Goal: Task Accomplishment & Management: Manage account settings

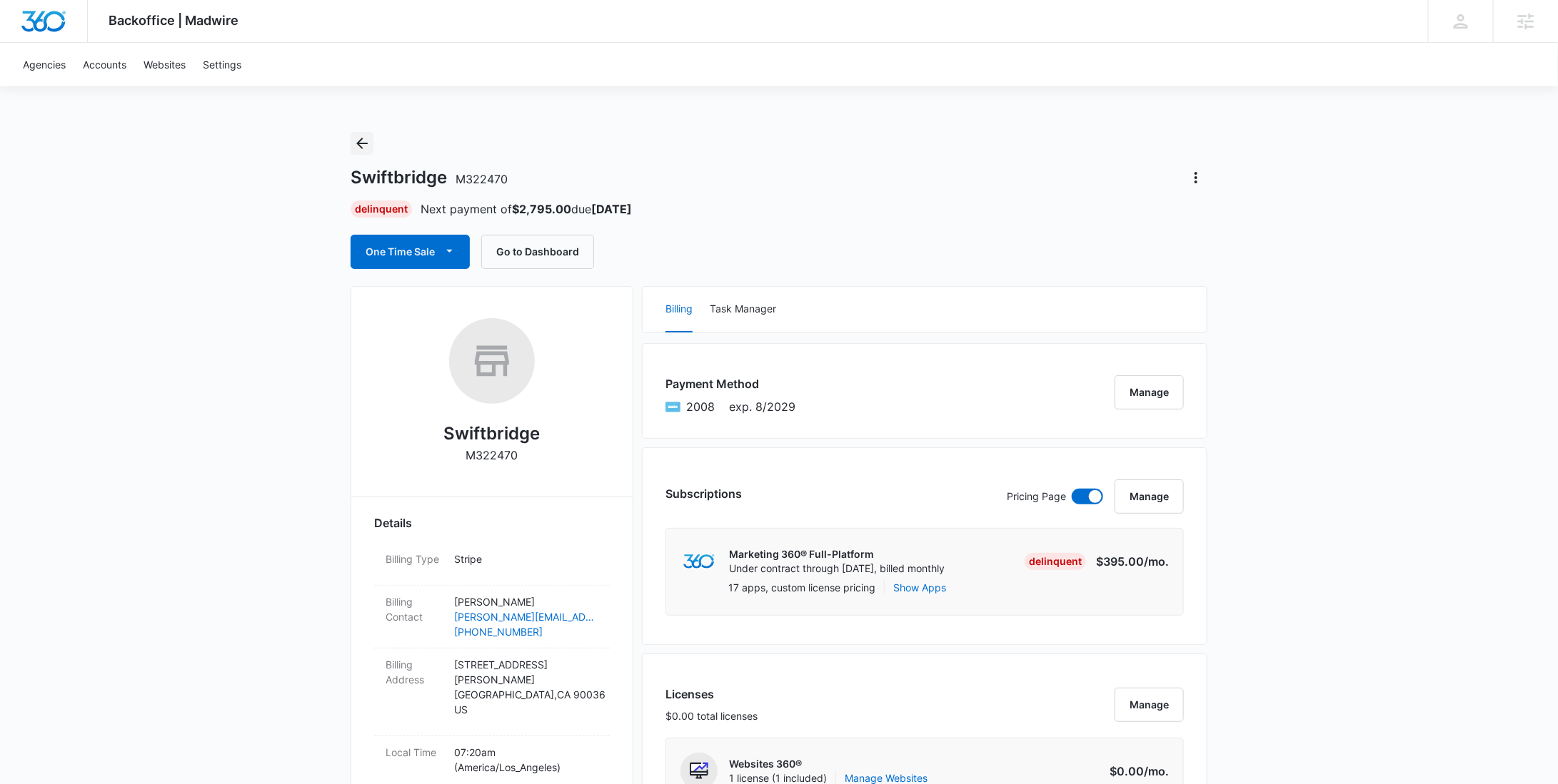
click at [364, 139] on icon "Back" at bounding box center [361, 143] width 17 height 17
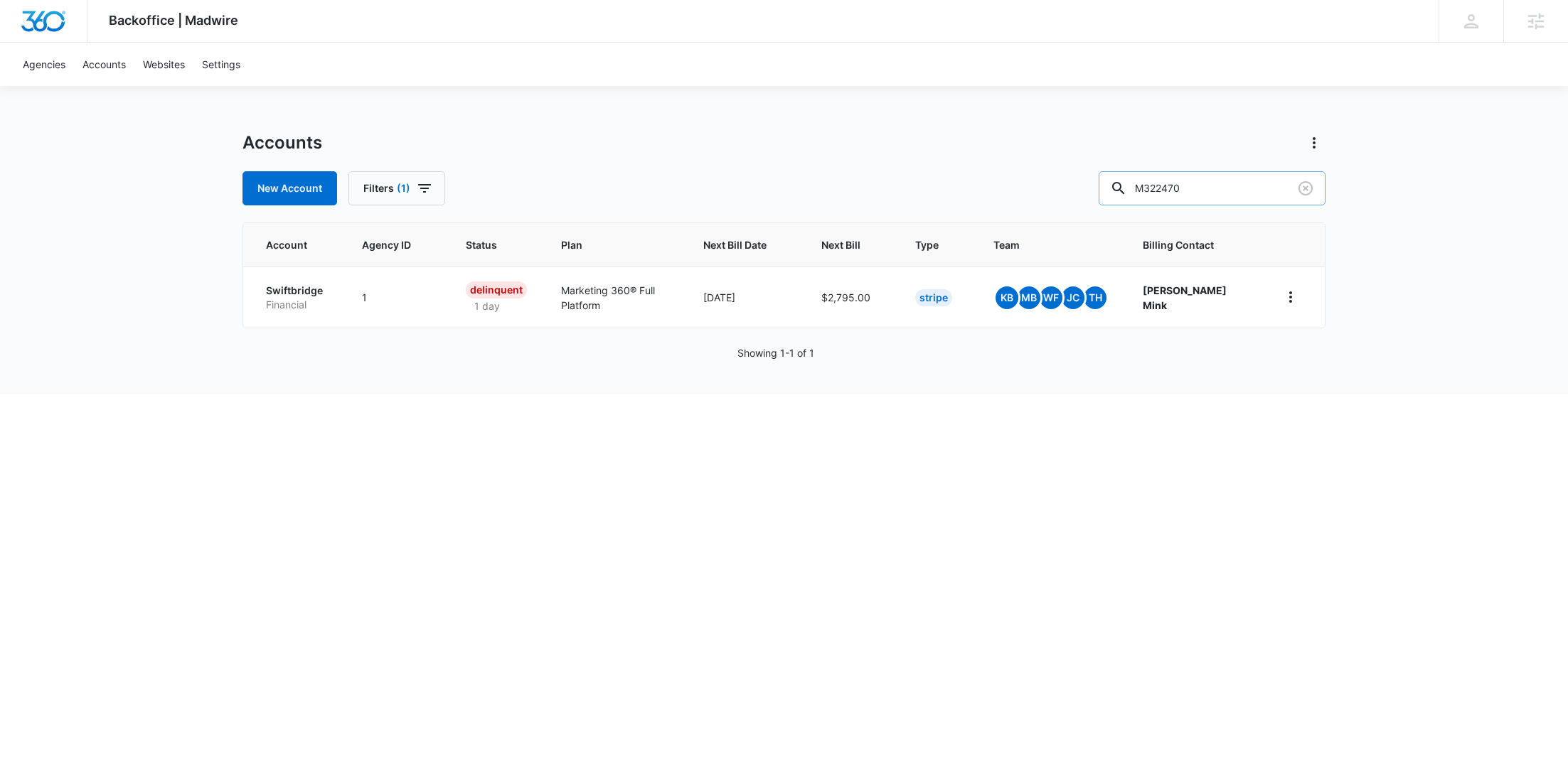
drag, startPoint x: 1224, startPoint y: 199, endPoint x: 1147, endPoint y: 188, distance: 77.8
click at [1151, 191] on div "M322470" at bounding box center [1212, 188] width 227 height 34
paste input "58547"
type input "M58547"
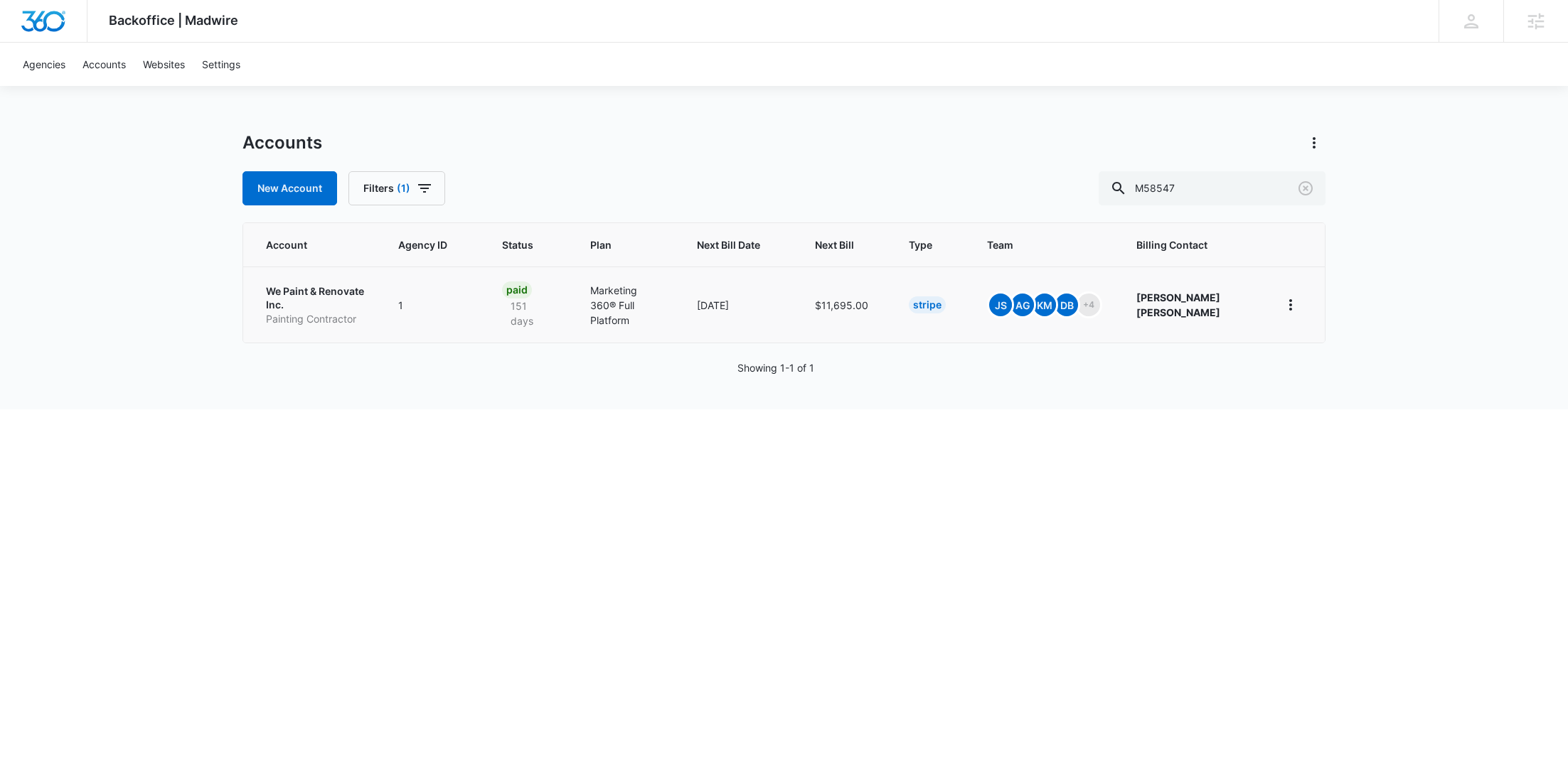
click at [317, 291] on p "We Paint & Renovate Inc." at bounding box center [315, 298] width 98 height 28
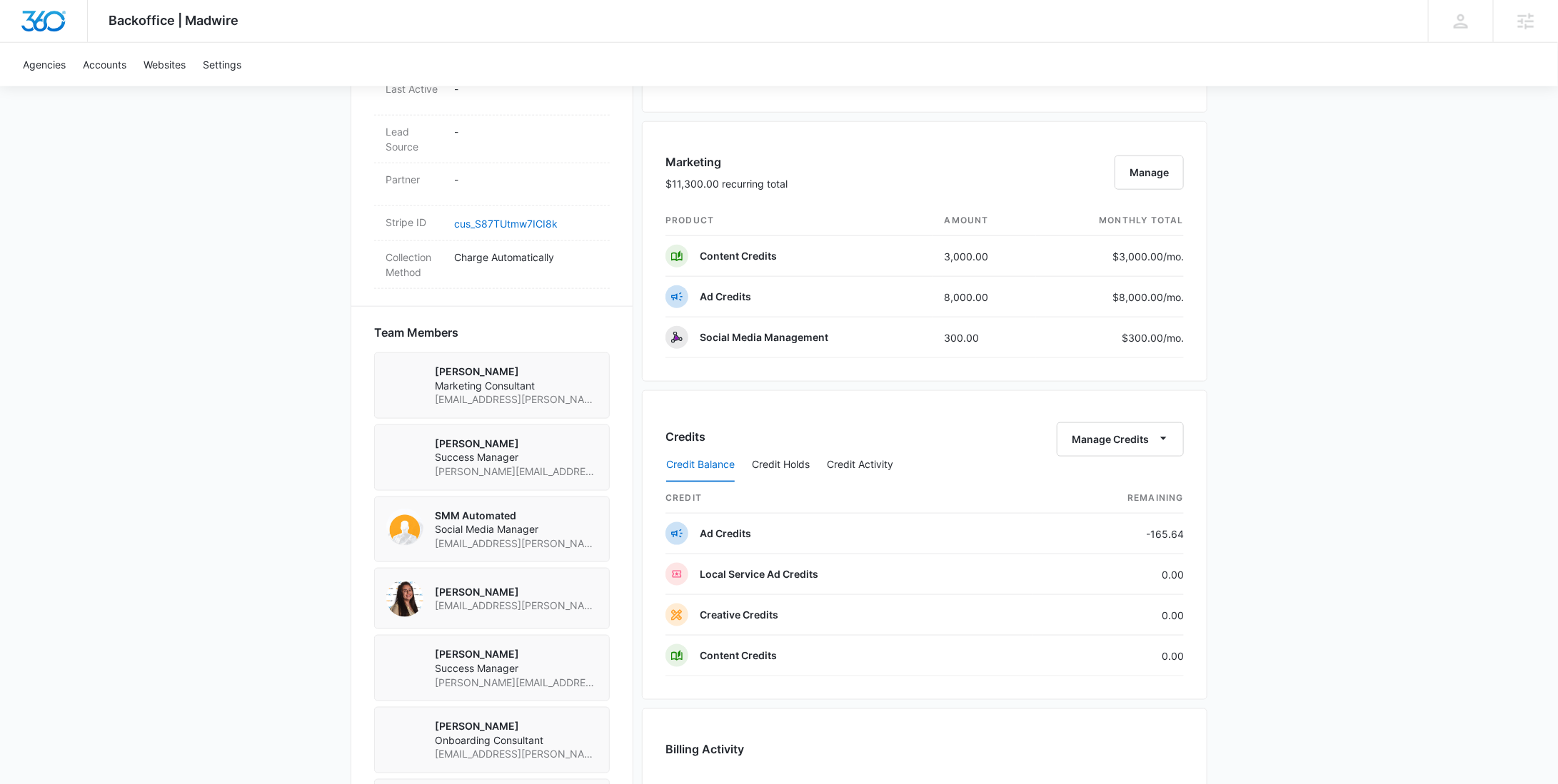
scroll to position [1002, 0]
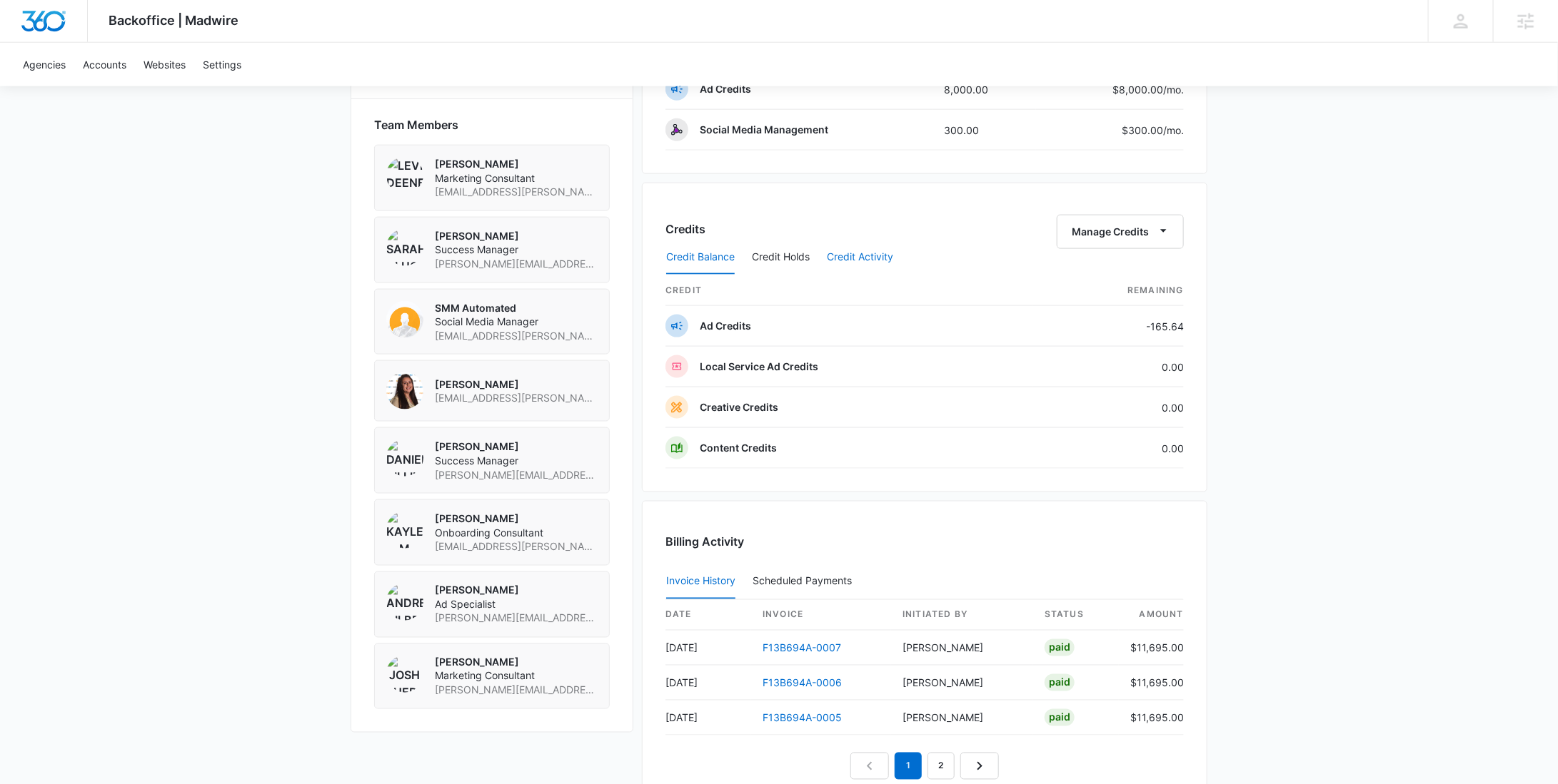
click at [876, 257] on button "Credit Activity" at bounding box center [859, 258] width 66 height 34
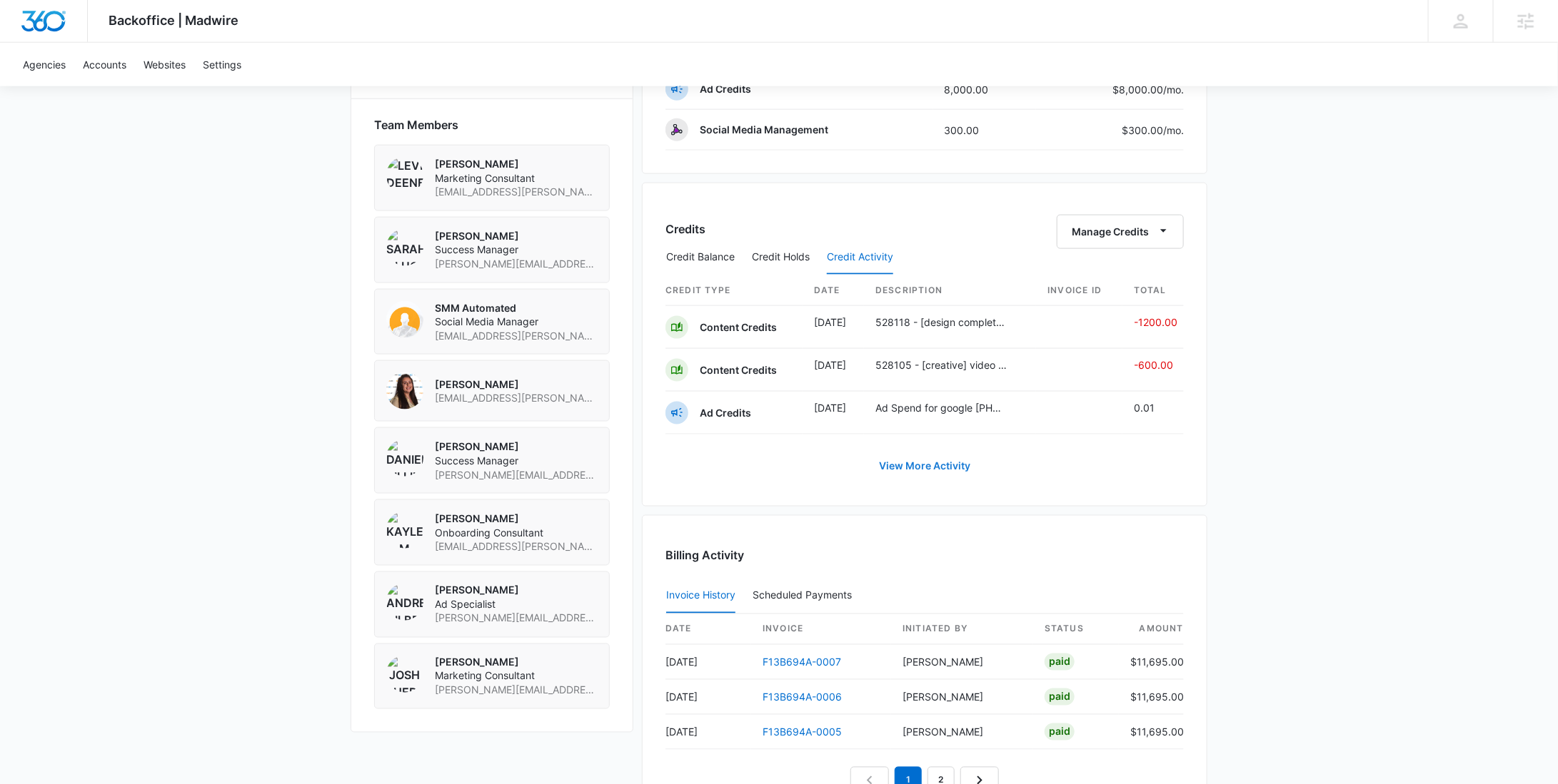
click at [911, 456] on link "View More Activity" at bounding box center [924, 466] width 120 height 34
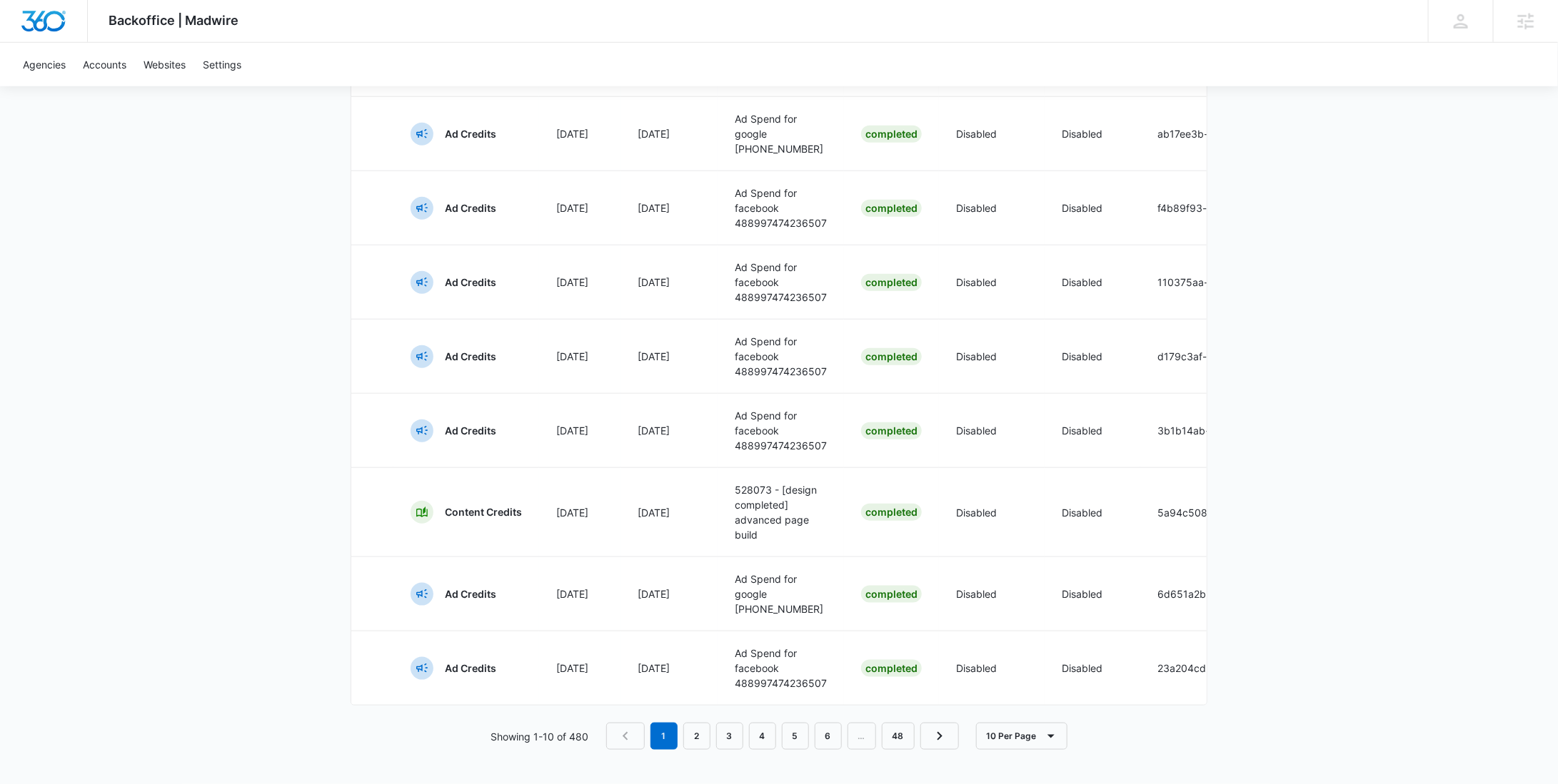
scroll to position [658, 0]
click at [987, 743] on button "10 Per Page" at bounding box center [1022, 736] width 91 height 27
click at [1027, 720] on div "100 Per Page" at bounding box center [1026, 725] width 64 height 10
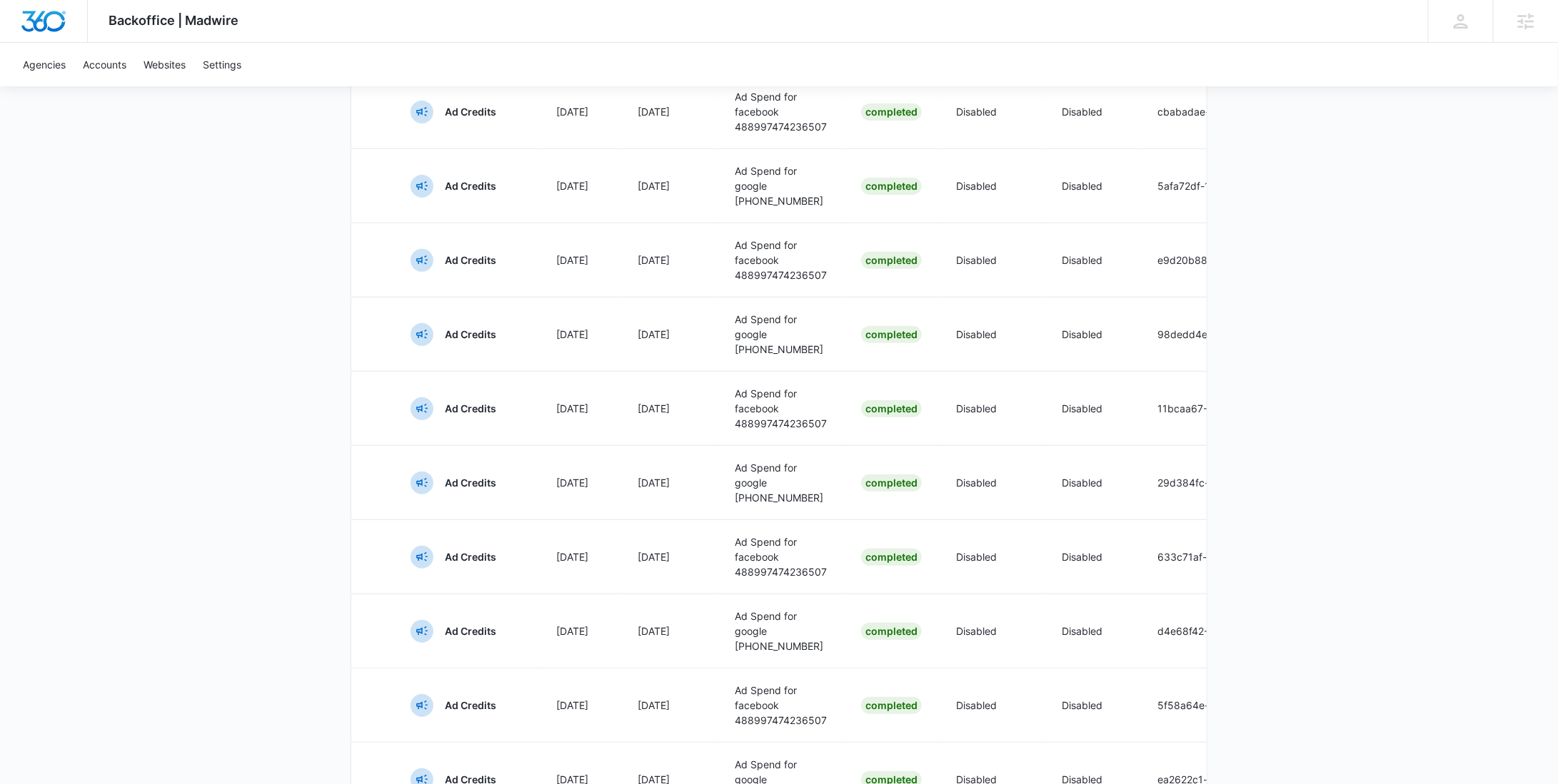
scroll to position [7270, 0]
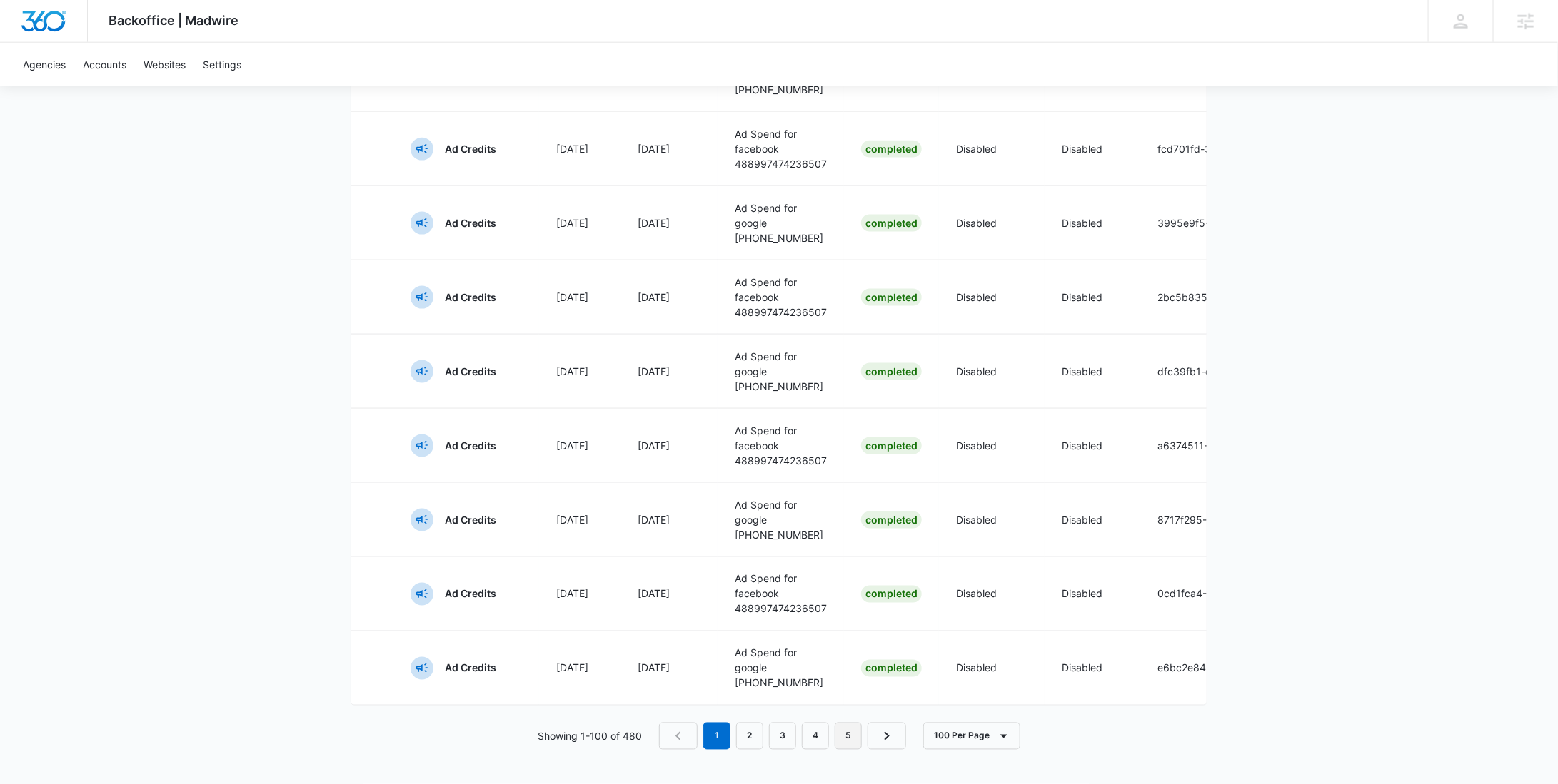
click at [850, 740] on link "5" at bounding box center [848, 736] width 27 height 27
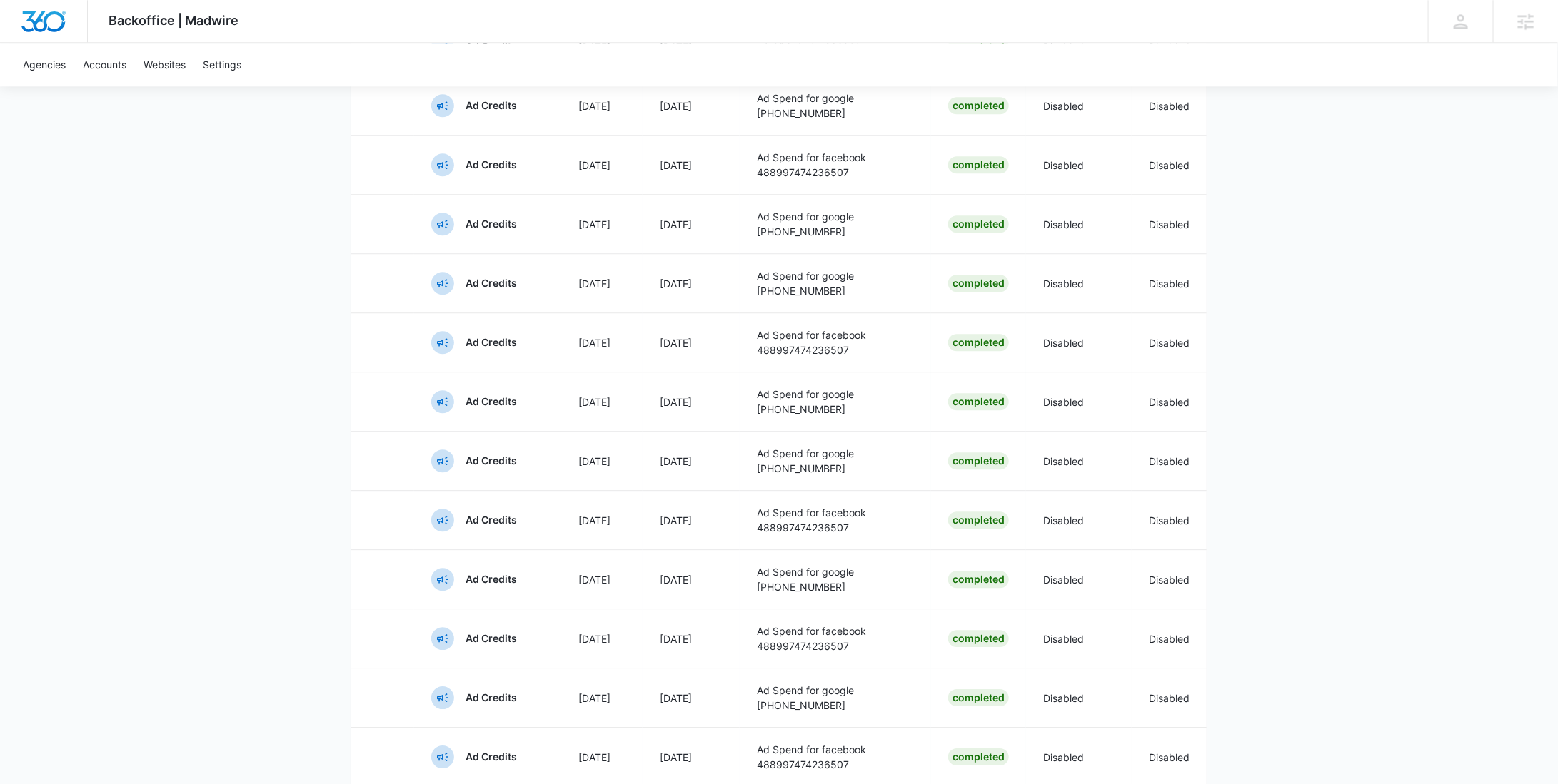
scroll to position [30, 0]
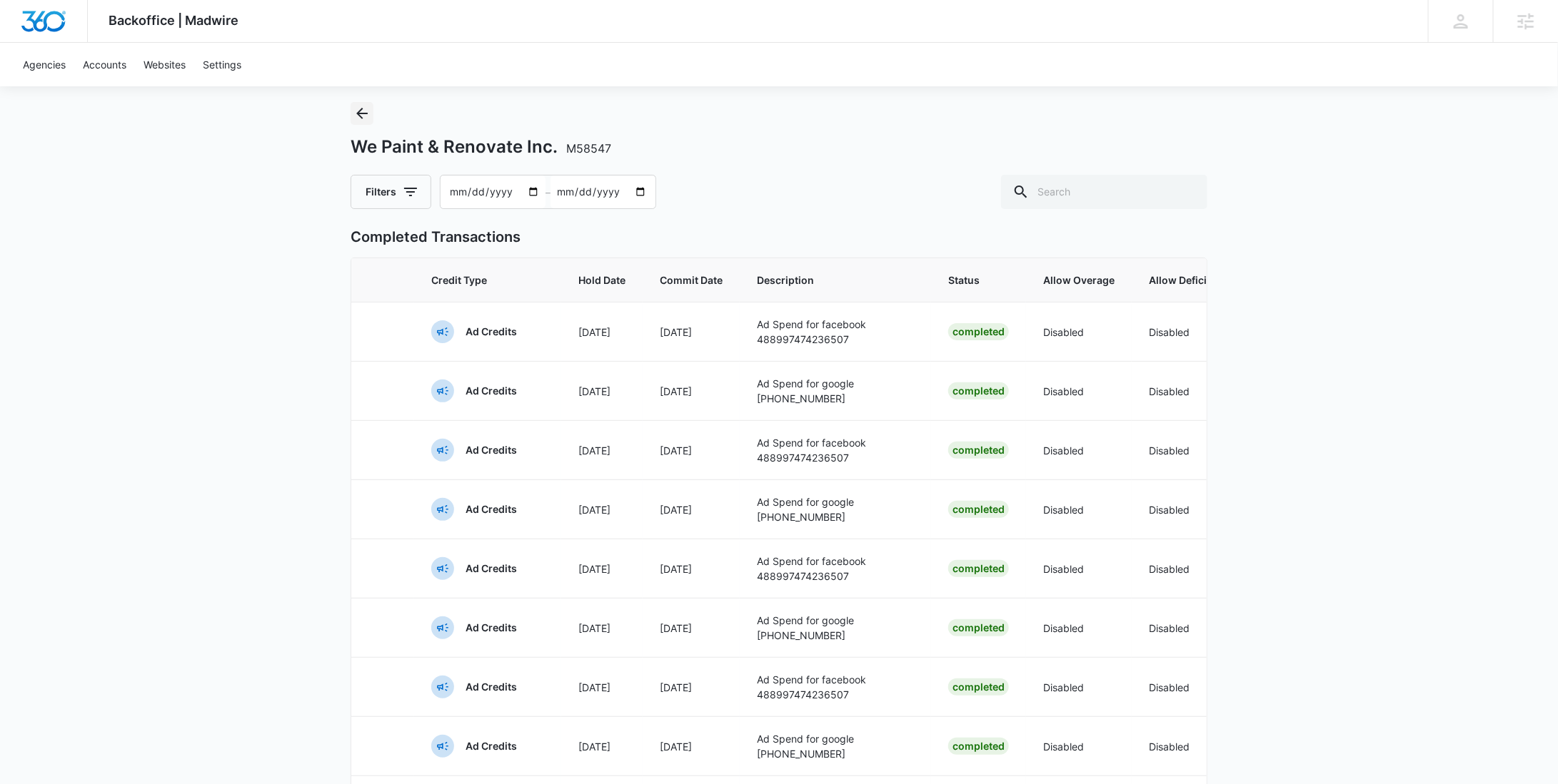
click at [370, 115] on icon "Back" at bounding box center [361, 113] width 17 height 17
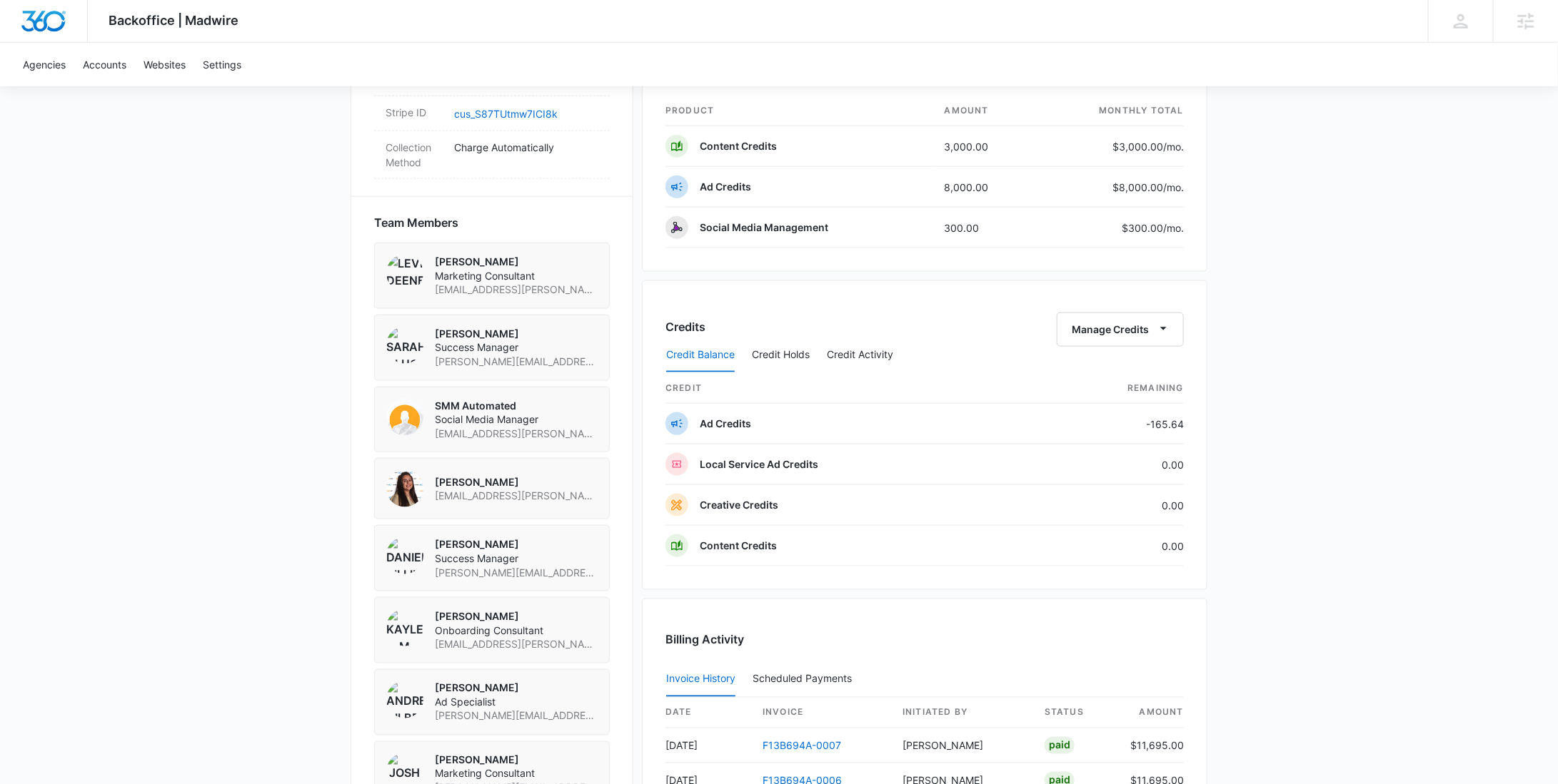
scroll to position [1213, 0]
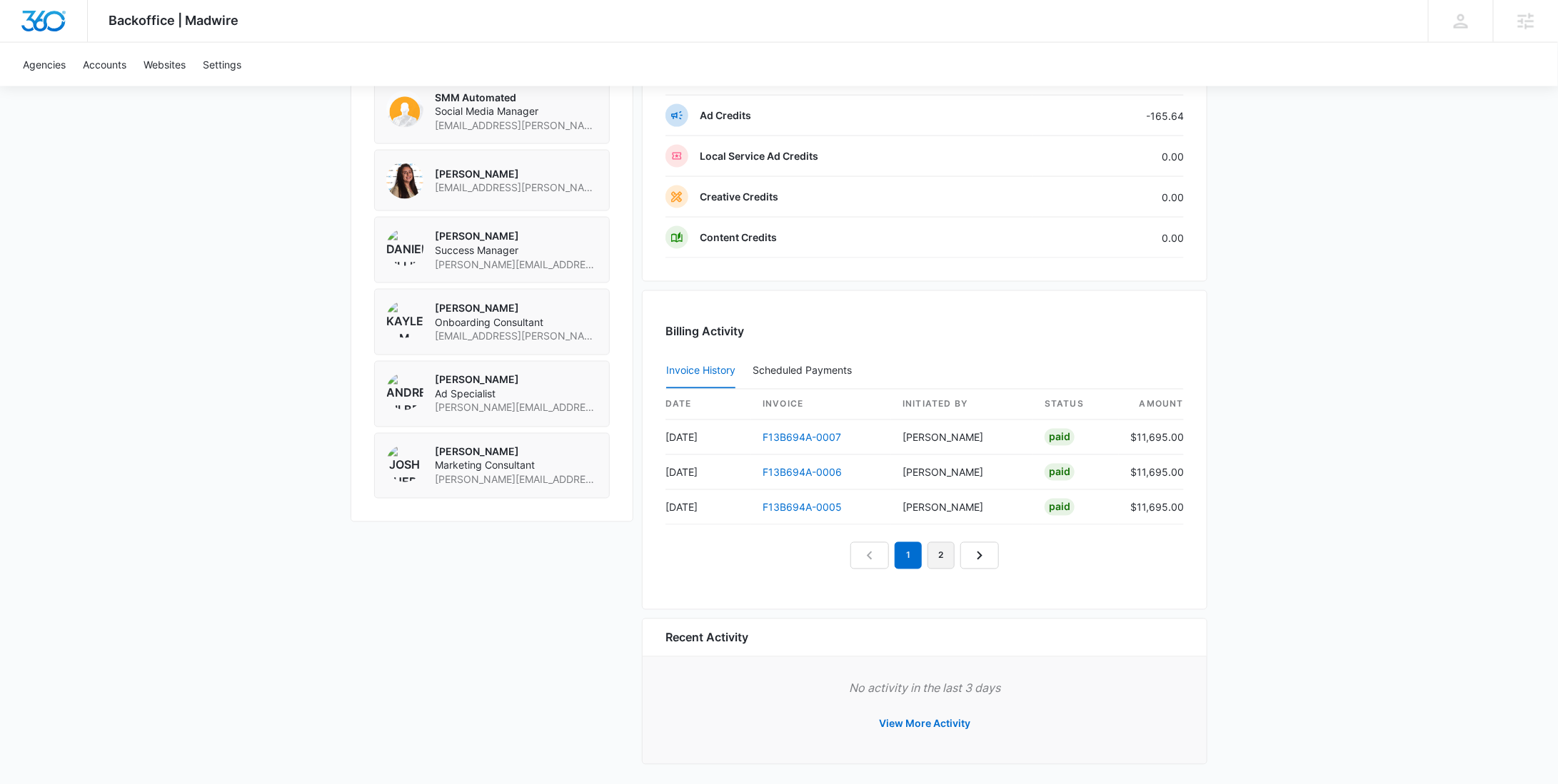
click at [941, 560] on link "2" at bounding box center [941, 556] width 27 height 27
click at [951, 554] on link "3" at bounding box center [957, 556] width 27 height 27
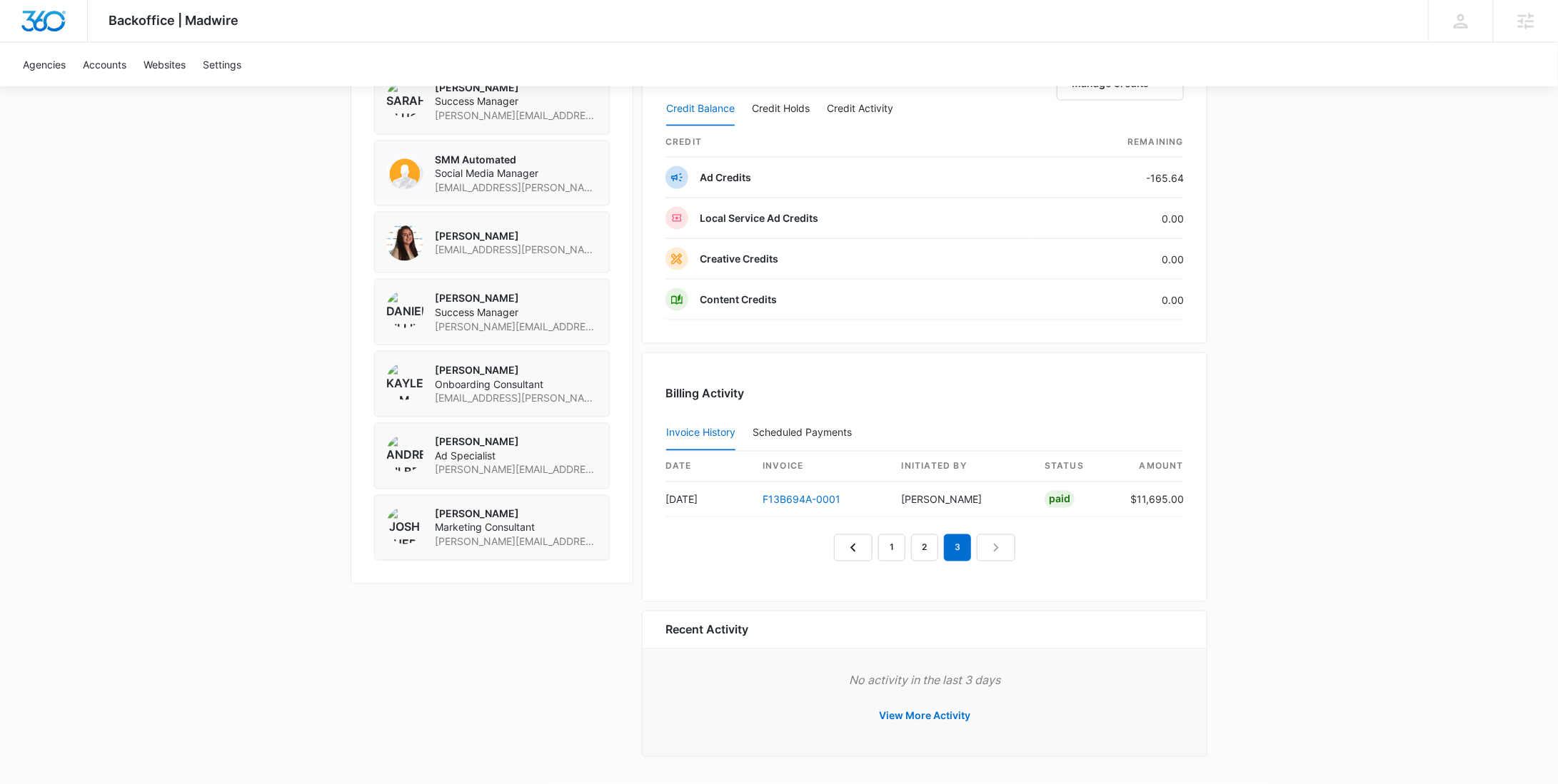
scroll to position [1143, 0]
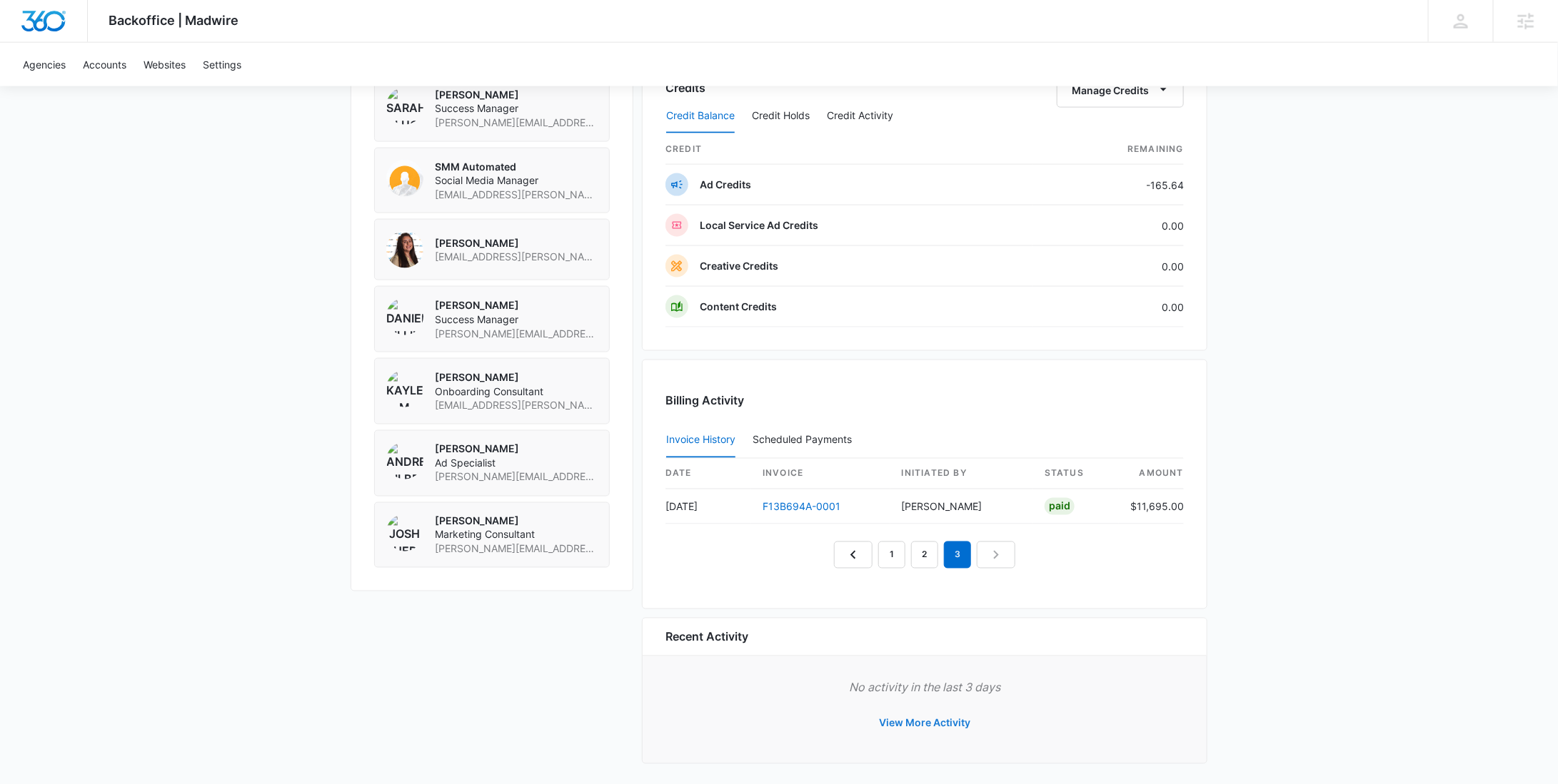
click at [941, 720] on button "View More Activity" at bounding box center [924, 724] width 120 height 34
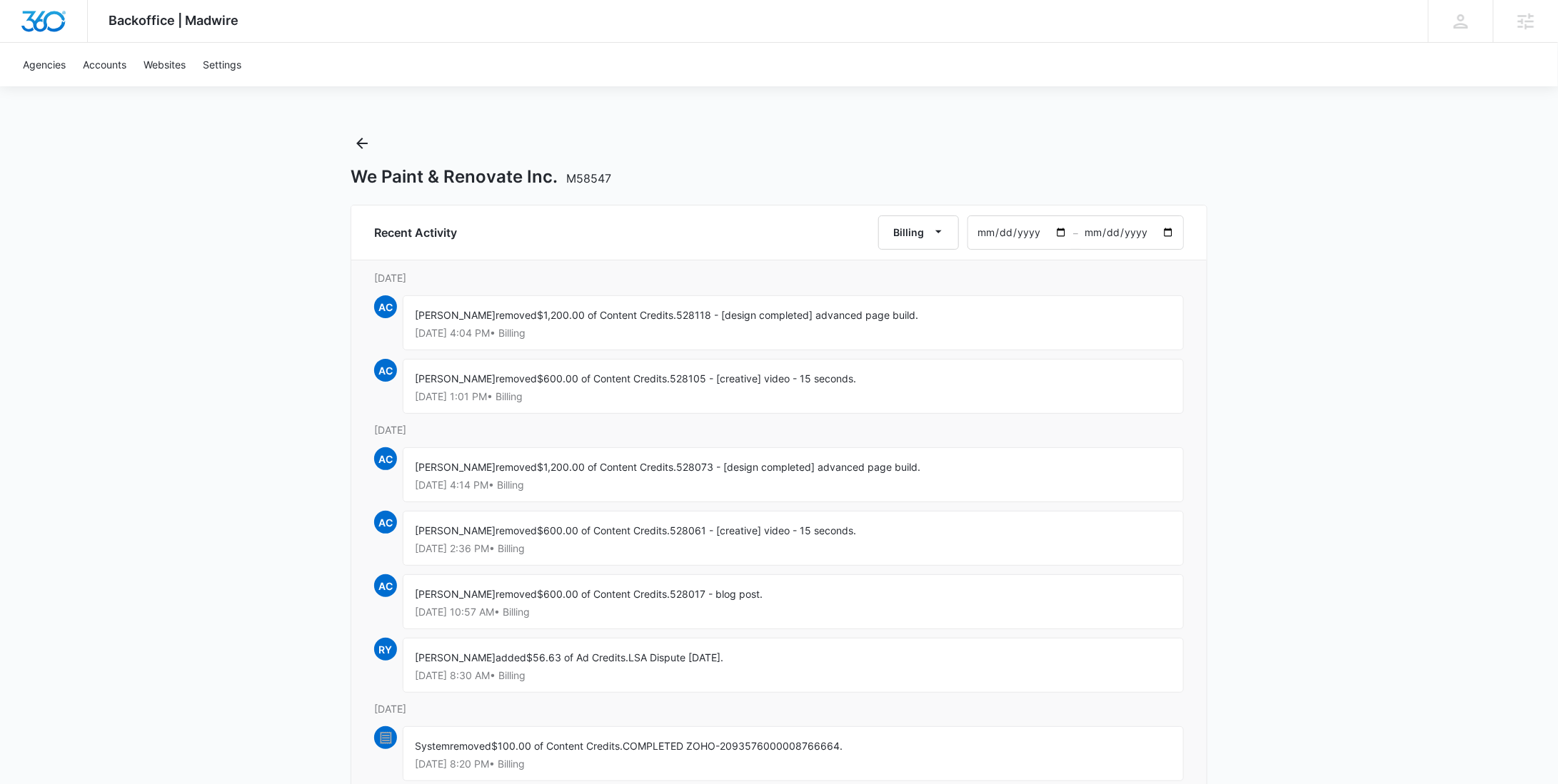
click at [1061, 227] on input "[DATE]" at bounding box center [1020, 232] width 105 height 33
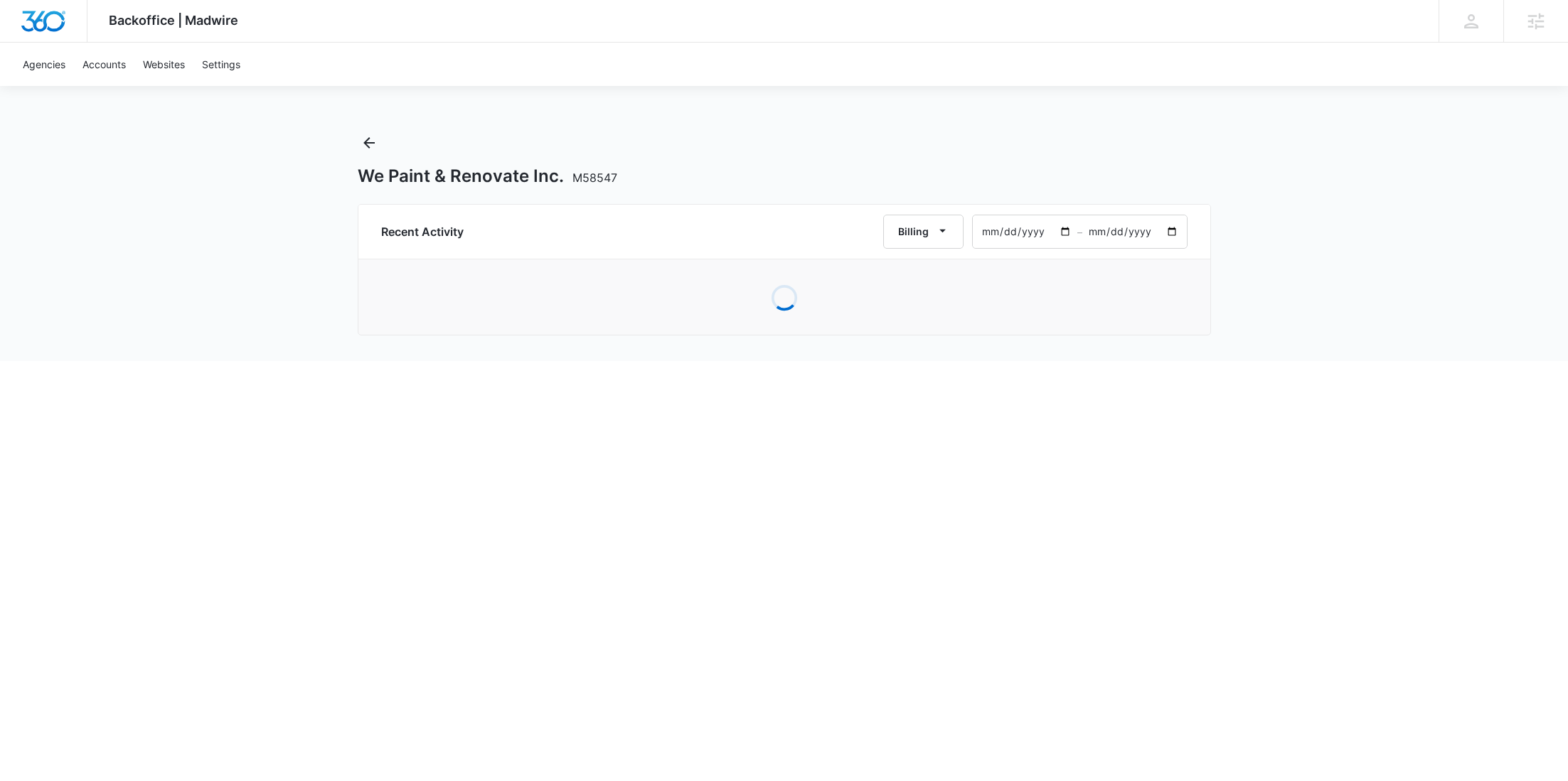
type input "[DATE]"
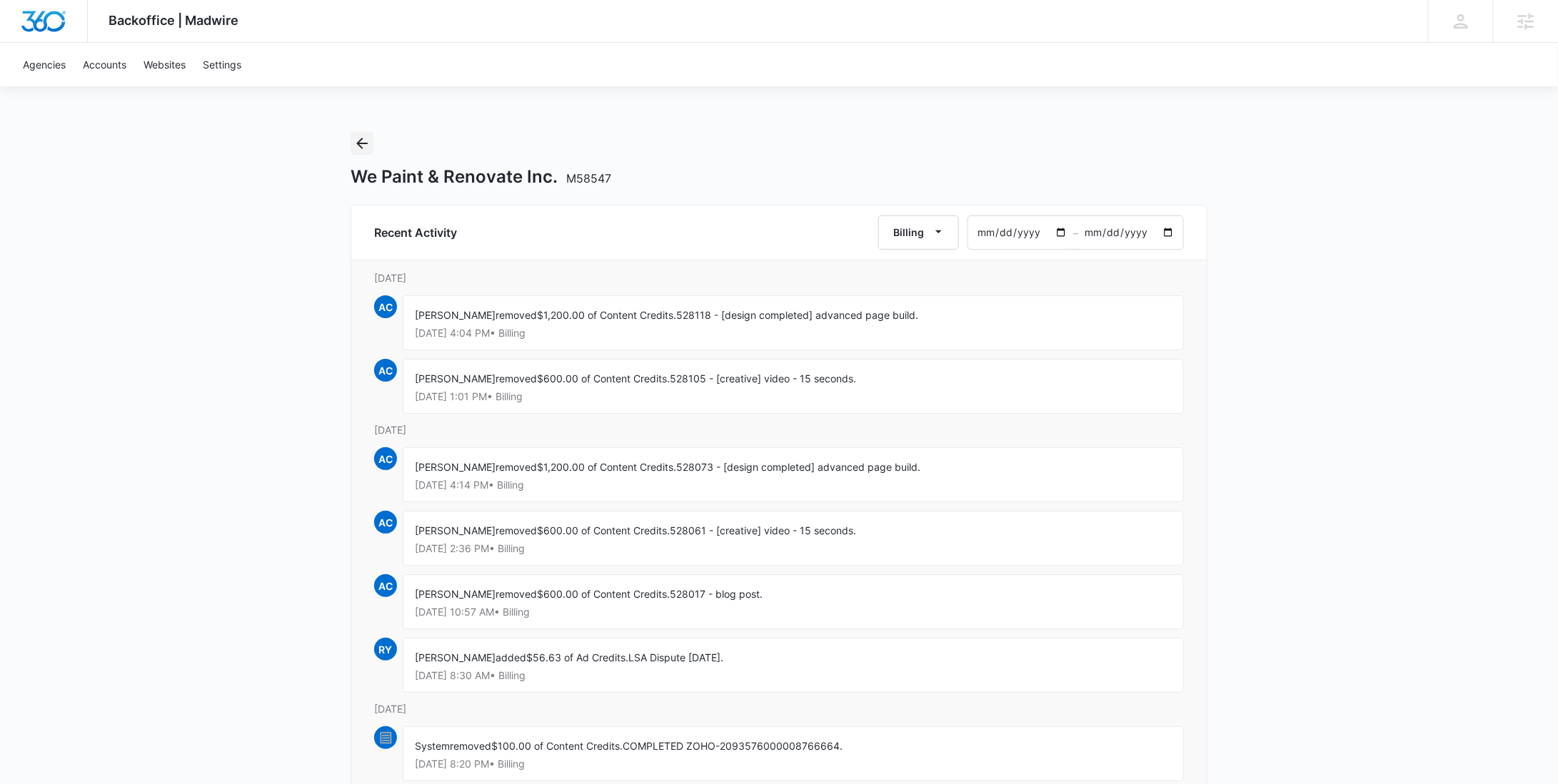
click at [364, 146] on icon "Back" at bounding box center [361, 143] width 17 height 17
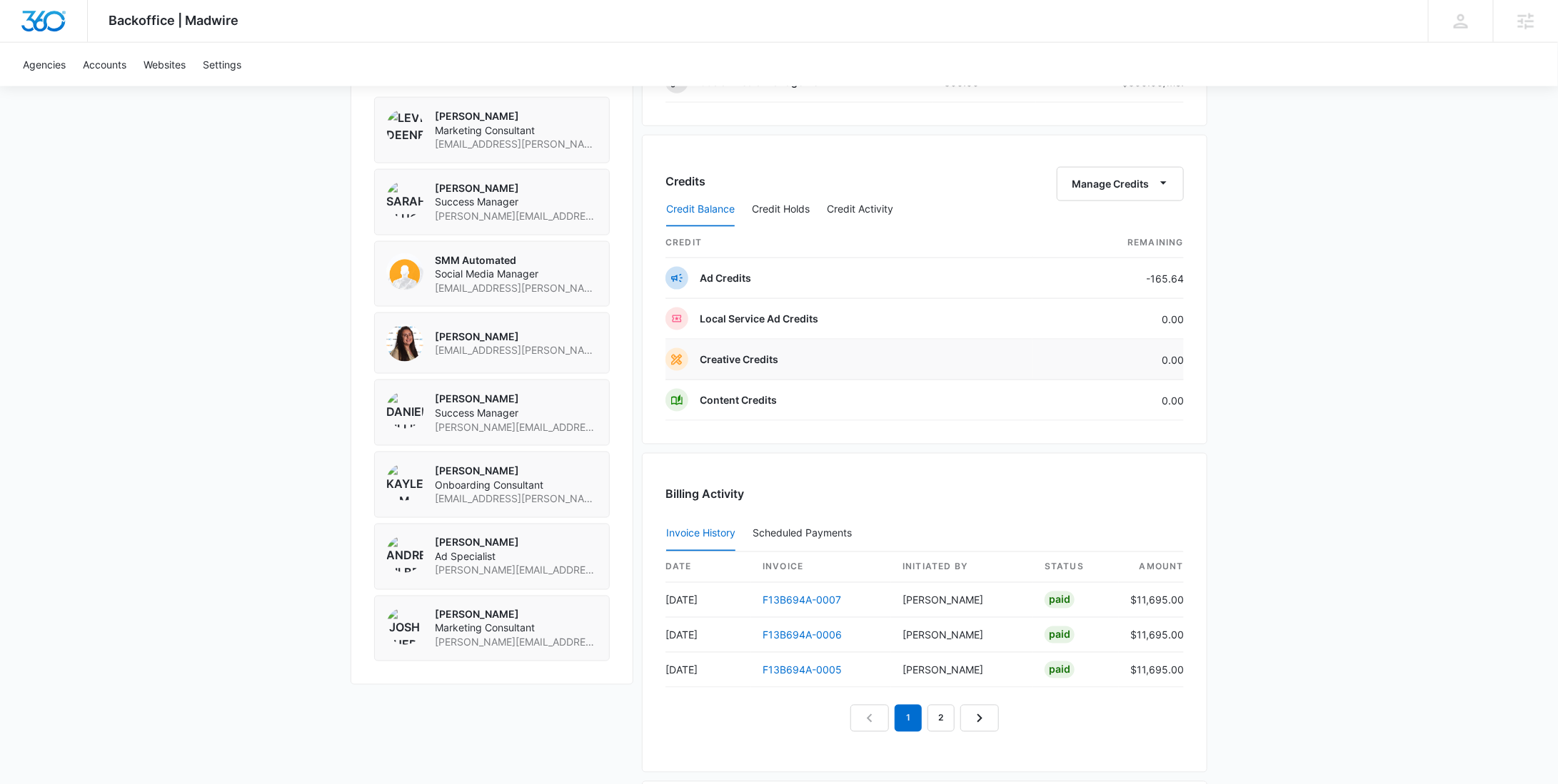
scroll to position [912, 0]
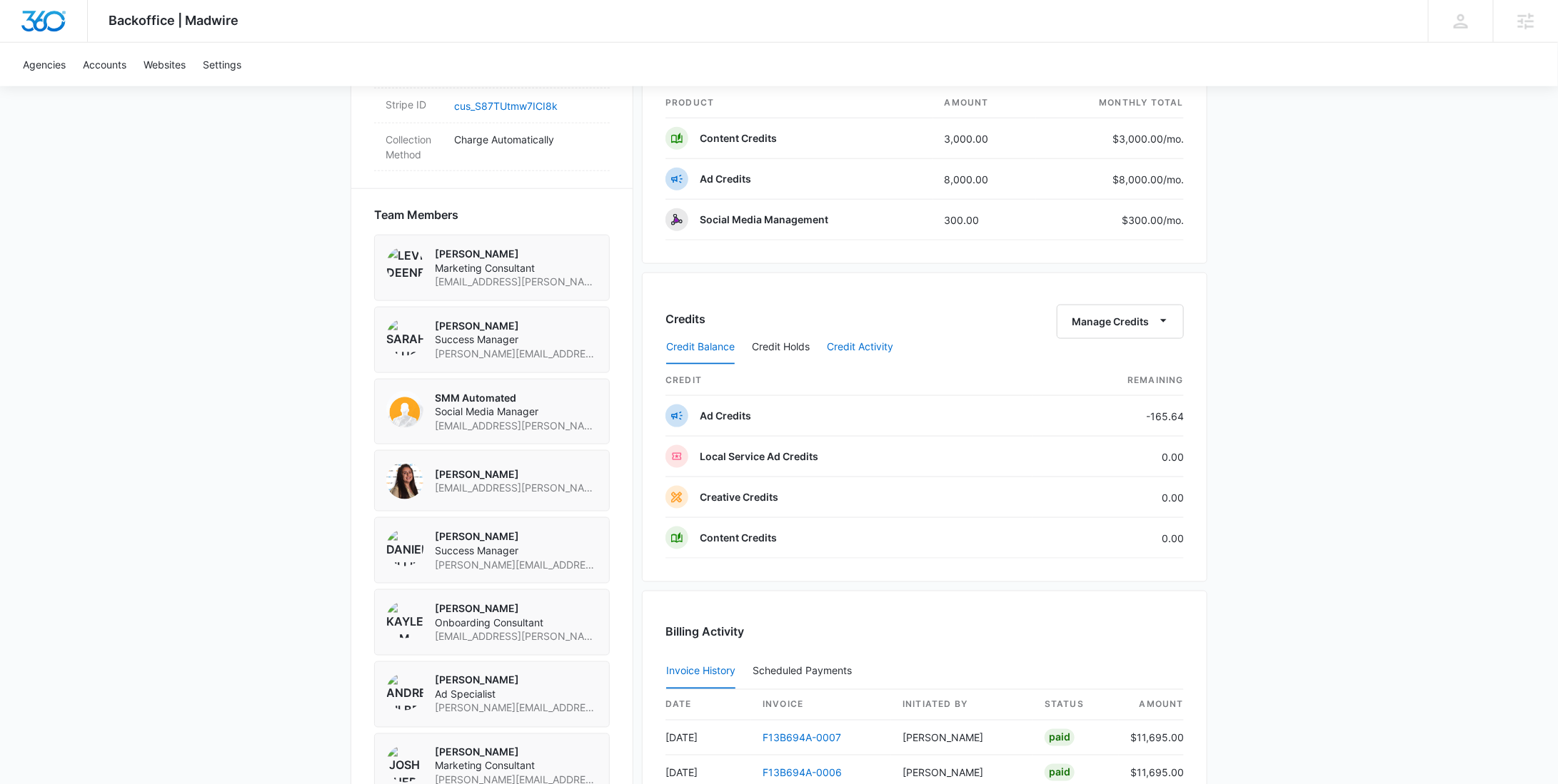
click at [847, 342] on button "Credit Activity" at bounding box center [859, 347] width 66 height 34
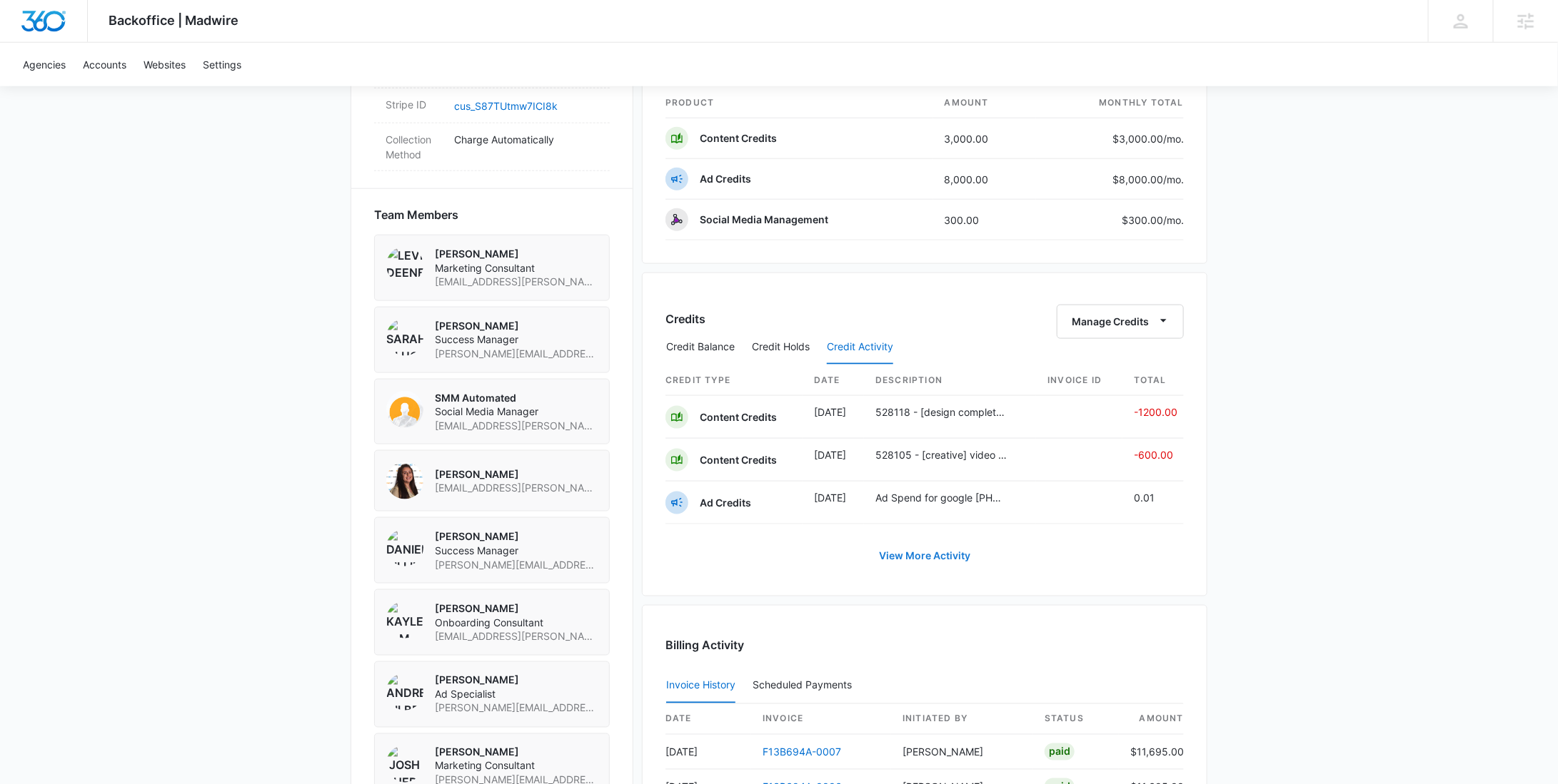
click at [936, 548] on link "View More Activity" at bounding box center [924, 556] width 120 height 34
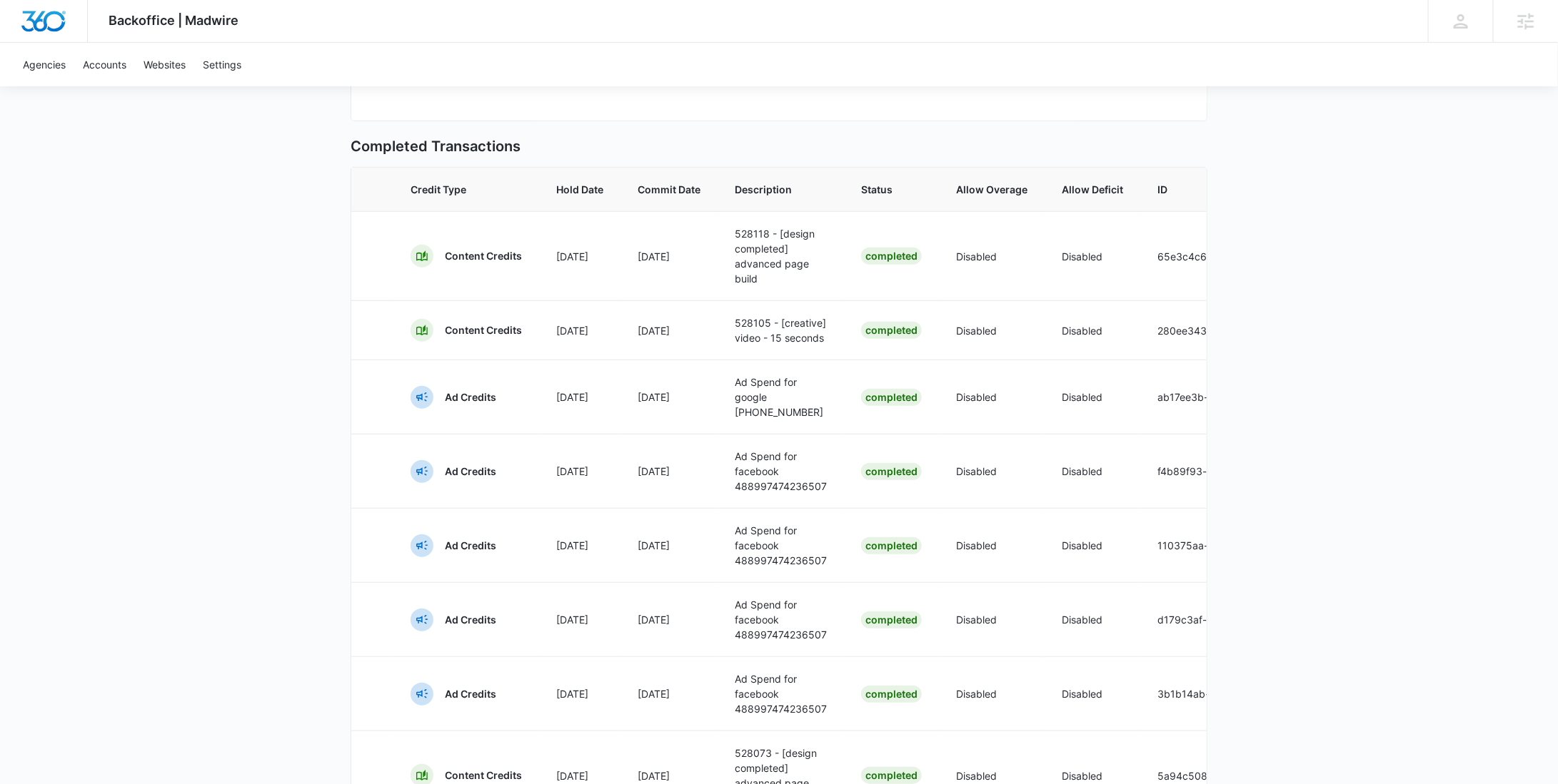
scroll to position [658, 0]
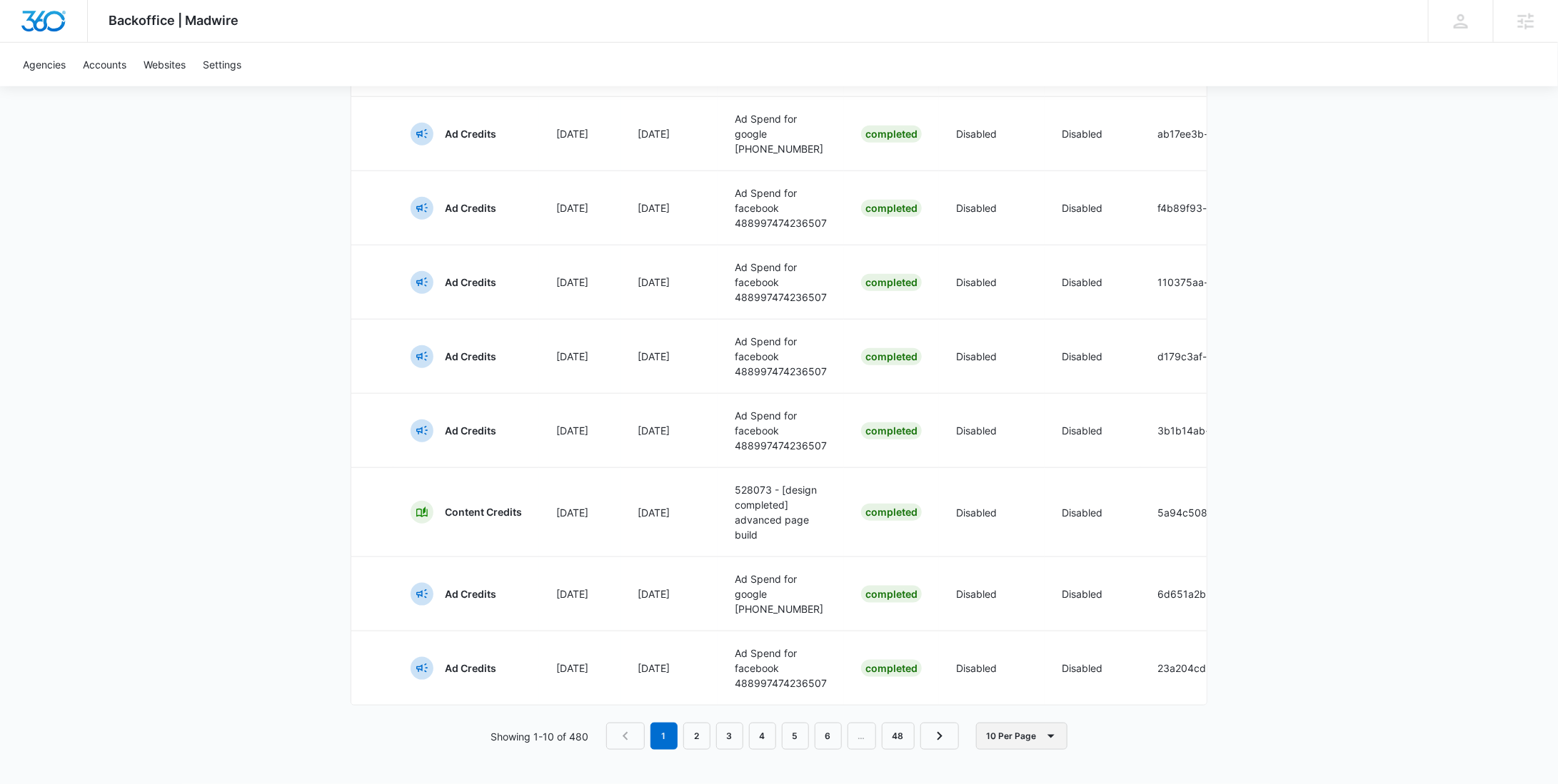
click at [991, 740] on button "10 Per Page" at bounding box center [1022, 736] width 91 height 27
click at [1007, 707] on div "10 Per Page 20 Per Page 50 Per Page 100 Per Page" at bounding box center [1034, 692] width 117 height 110
click at [1016, 731] on button "10 Per Page" at bounding box center [1022, 736] width 91 height 27
click at [1017, 720] on div "100 Per Page" at bounding box center [1026, 725] width 64 height 10
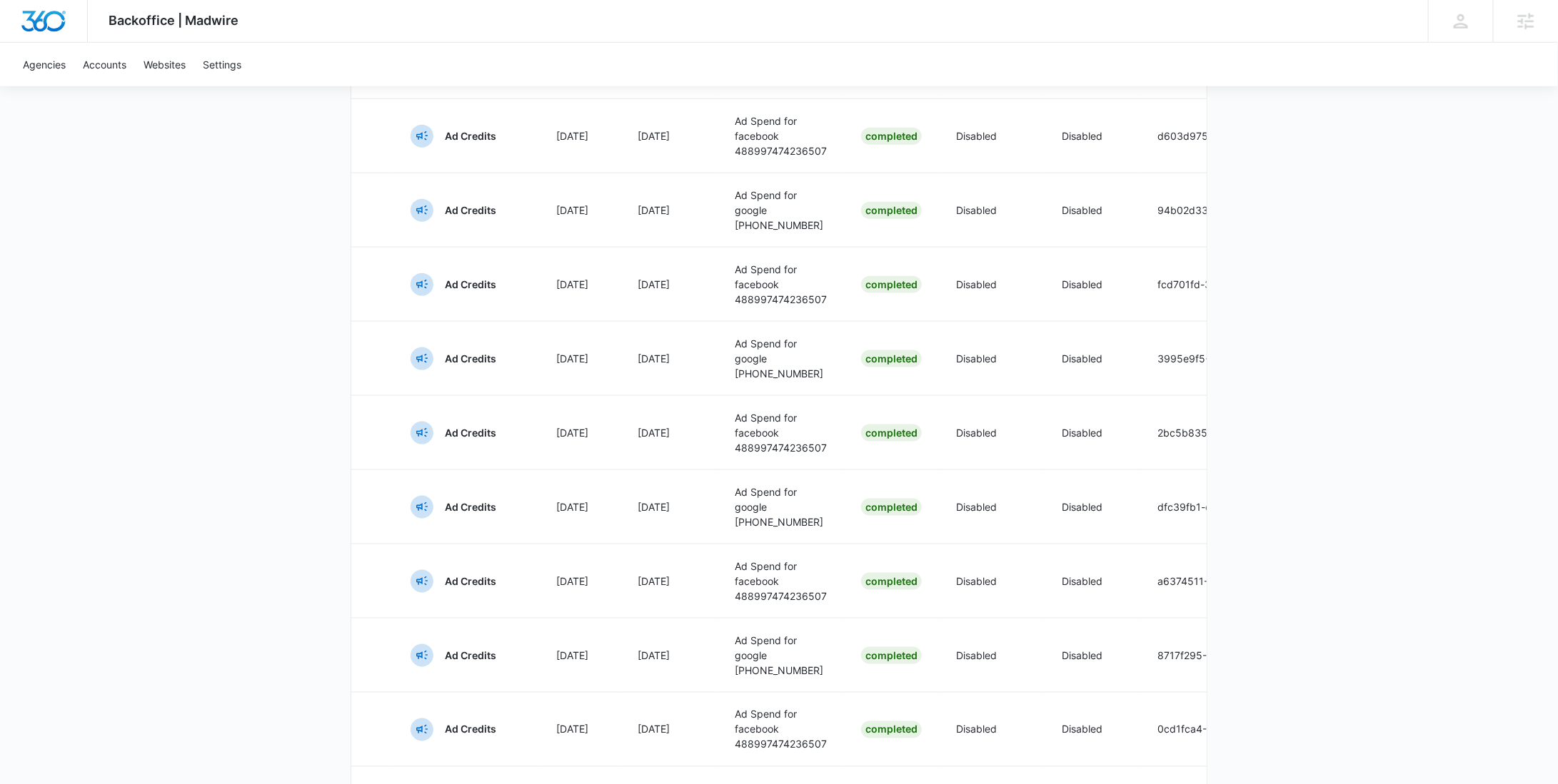
scroll to position [7270, 0]
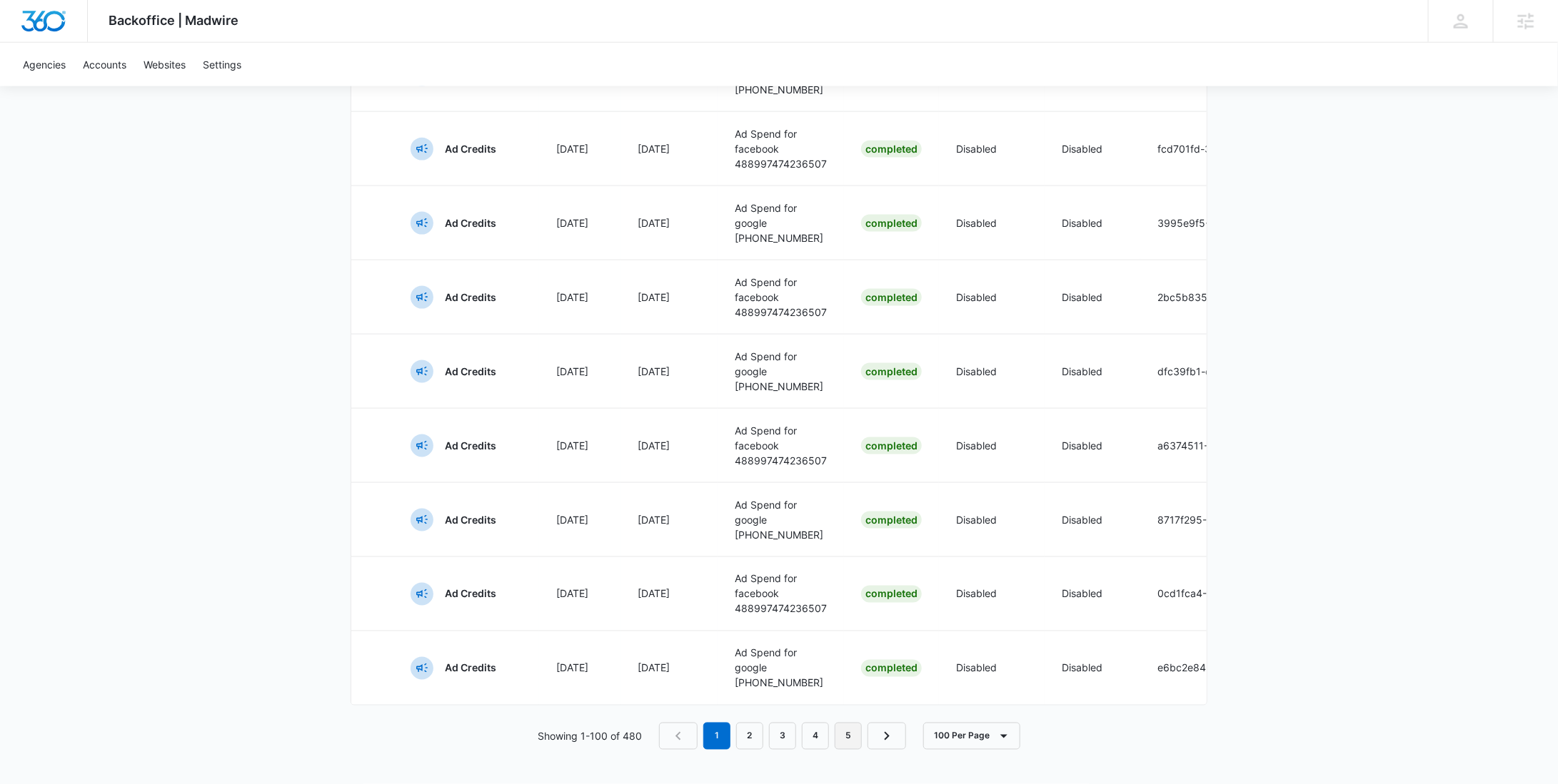
click at [853, 735] on link "5" at bounding box center [848, 736] width 27 height 27
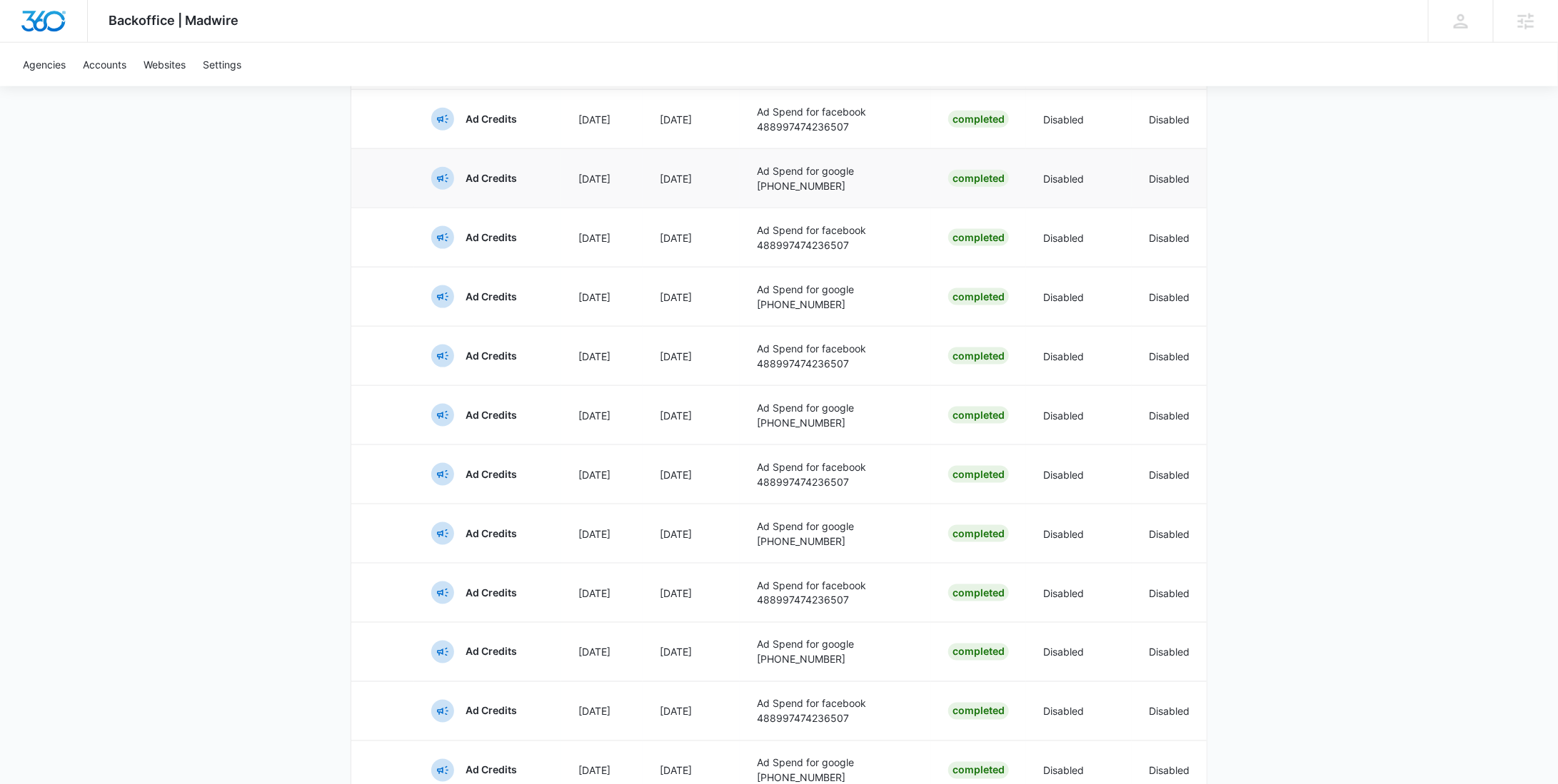
scroll to position [0, 0]
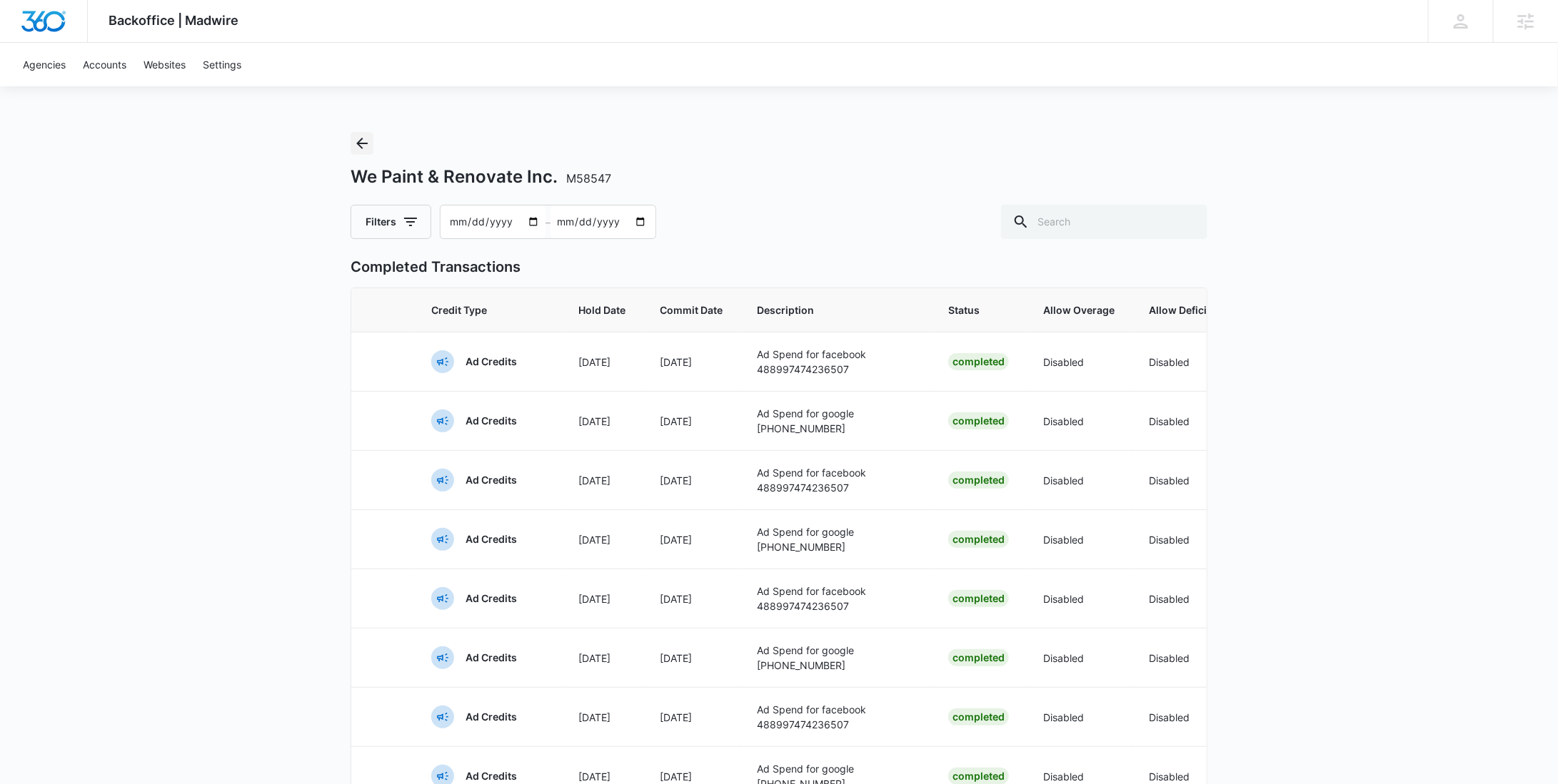
click at [364, 142] on icon "Back" at bounding box center [361, 143] width 17 height 17
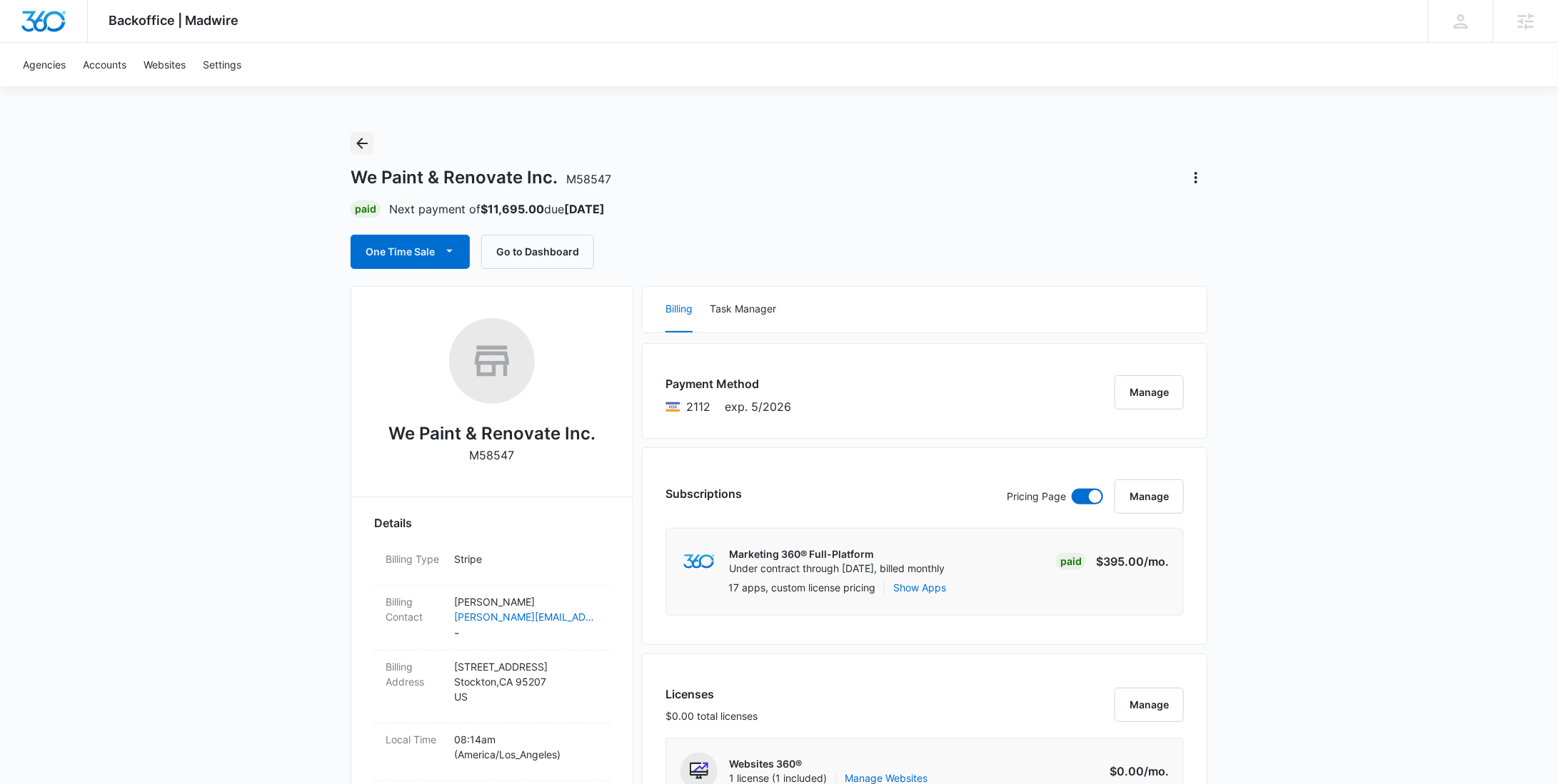
click at [362, 143] on icon "Back" at bounding box center [362, 143] width 11 height 11
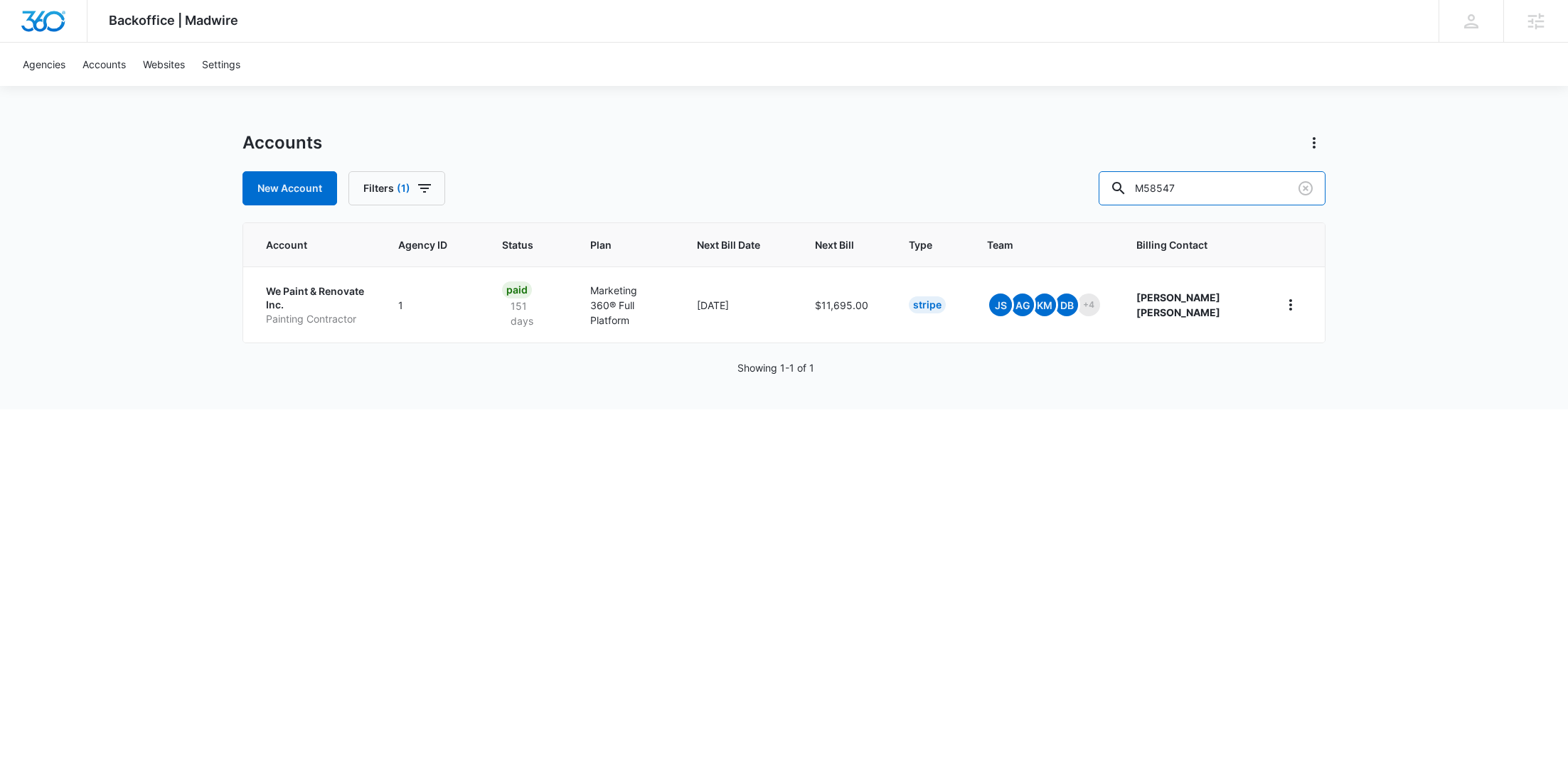
drag, startPoint x: 1229, startPoint y: 181, endPoint x: 1065, endPoint y: 180, distance: 164.0
click at [1065, 180] on div "New Account Filters (1) M58547" at bounding box center [784, 188] width 1083 height 34
paste input "338016"
type input "M338016"
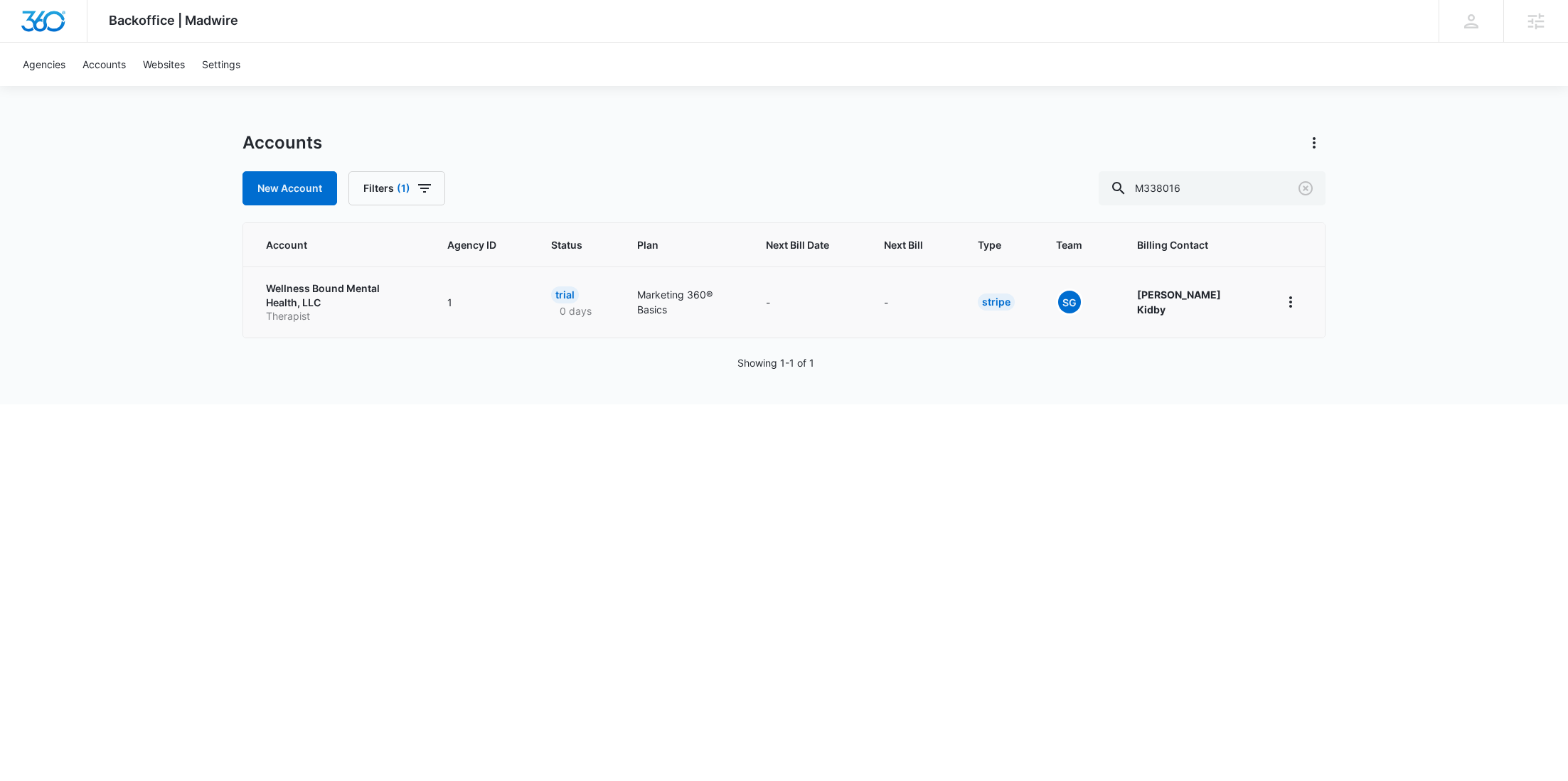
click at [313, 302] on p "Wellness Bound Mental Health, LLC" at bounding box center [339, 296] width 147 height 28
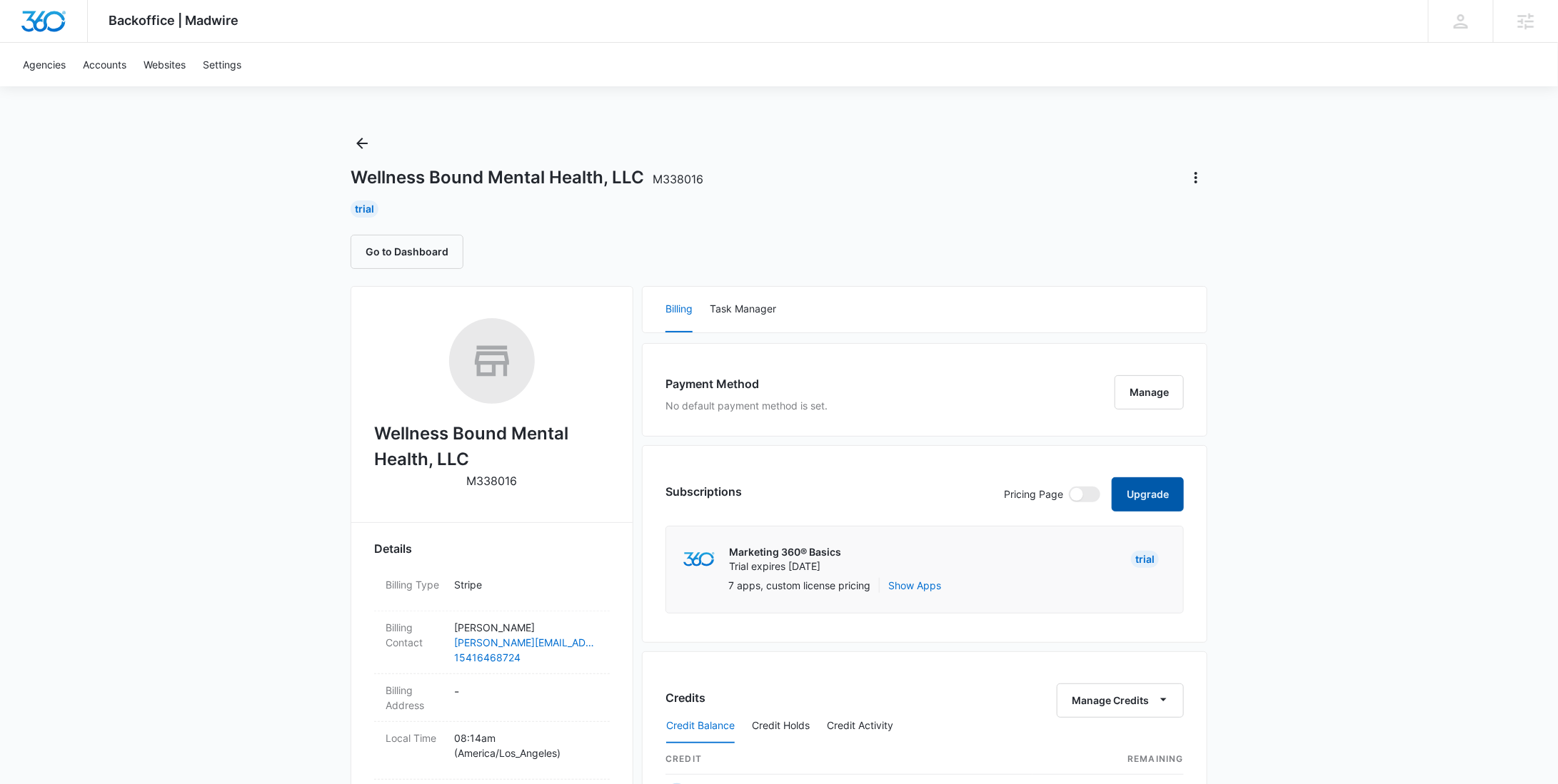
click at [1141, 491] on button "Upgrade" at bounding box center [1147, 495] width 72 height 34
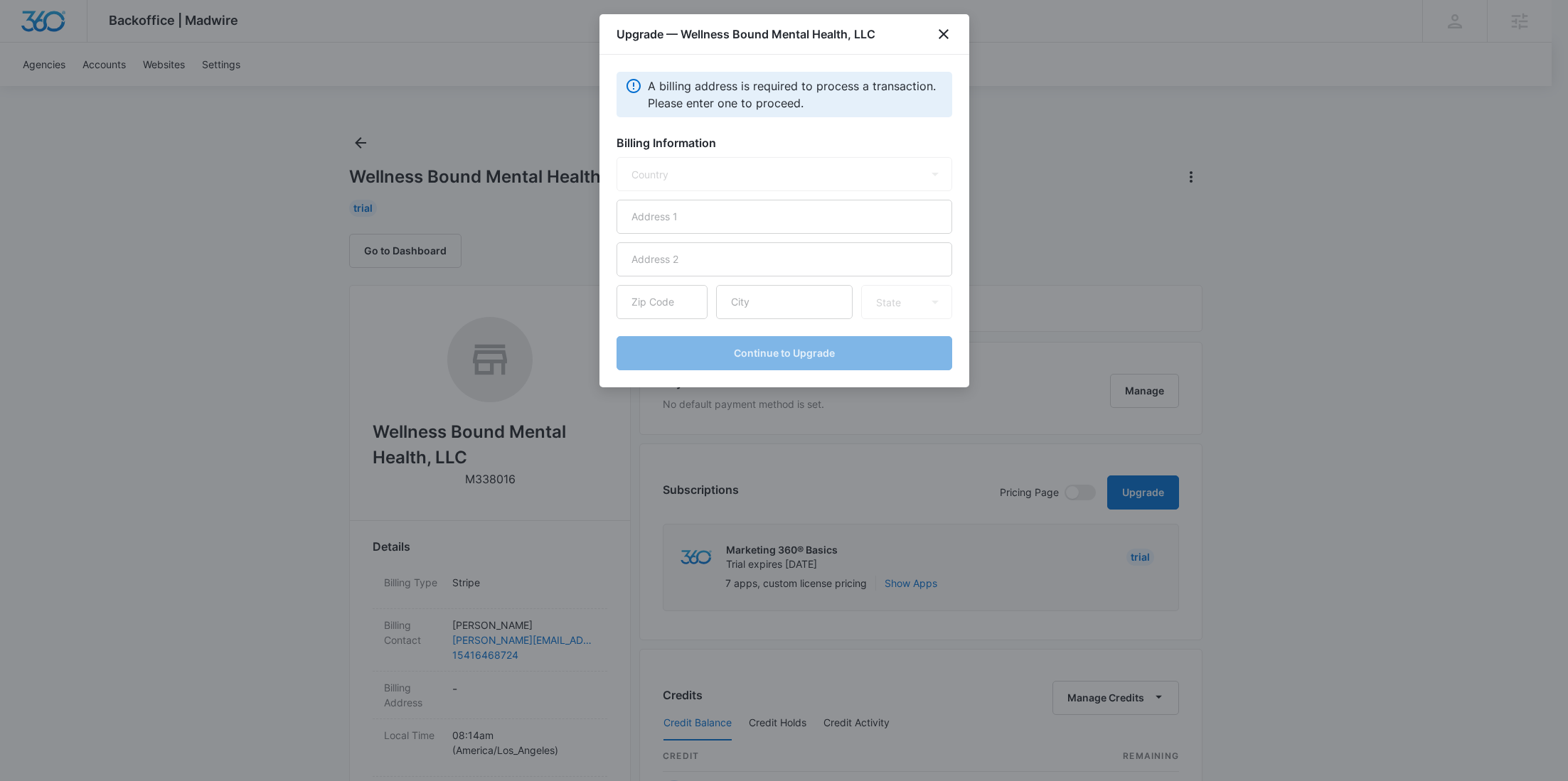
select select "US"
click at [720, 220] on input "text" at bounding box center [784, 217] width 335 height 34
paste input "12999 S MacDonalds Pl"
type input "12999 S MacDonalds Pl"
click at [793, 313] on input "text" at bounding box center [784, 302] width 136 height 34
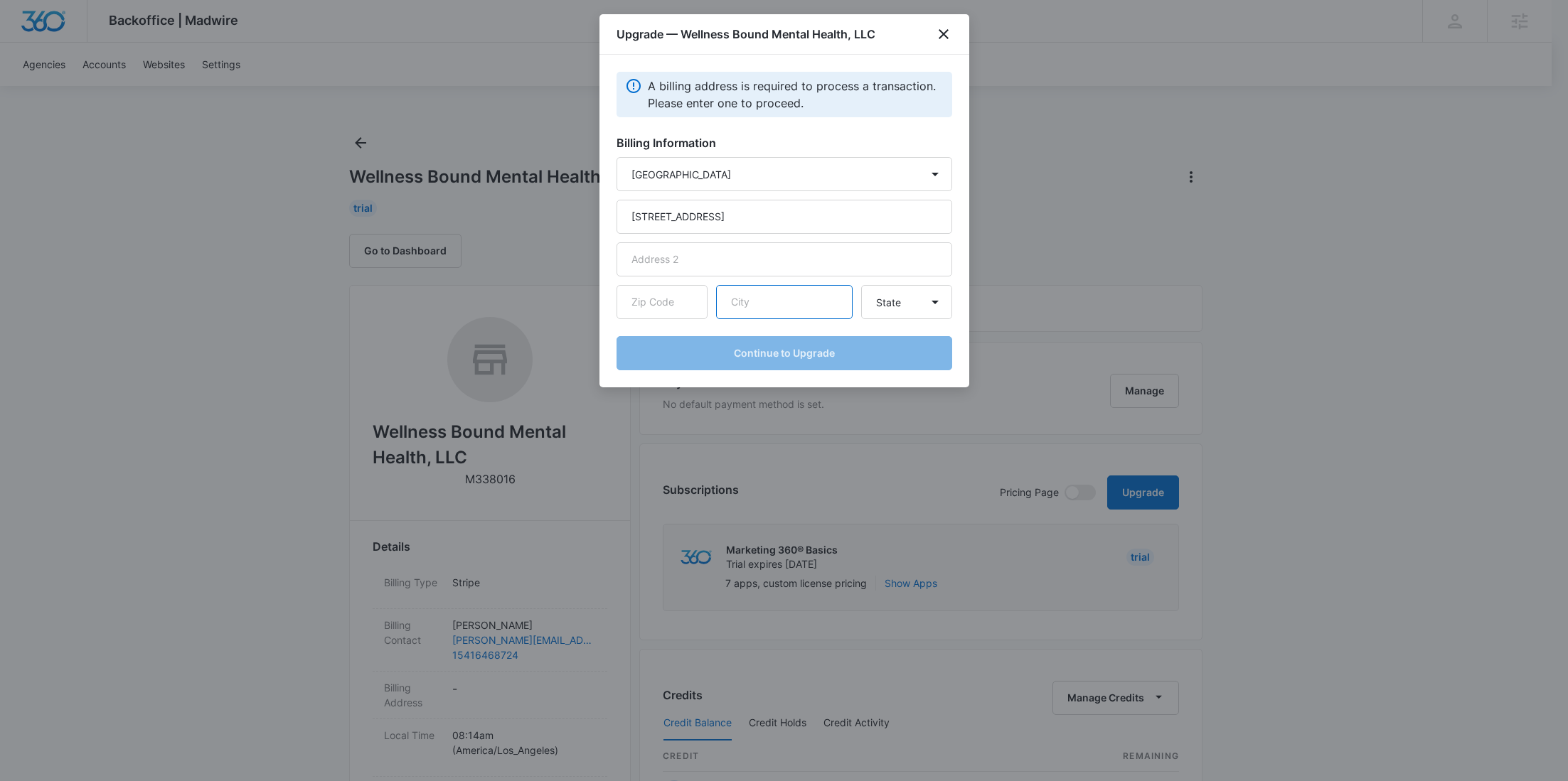
paste input "Oregon City"
type input "Oregon City"
click at [672, 306] on input "text" at bounding box center [662, 302] width 91 height 34
paste input "97045"
type input "97045"
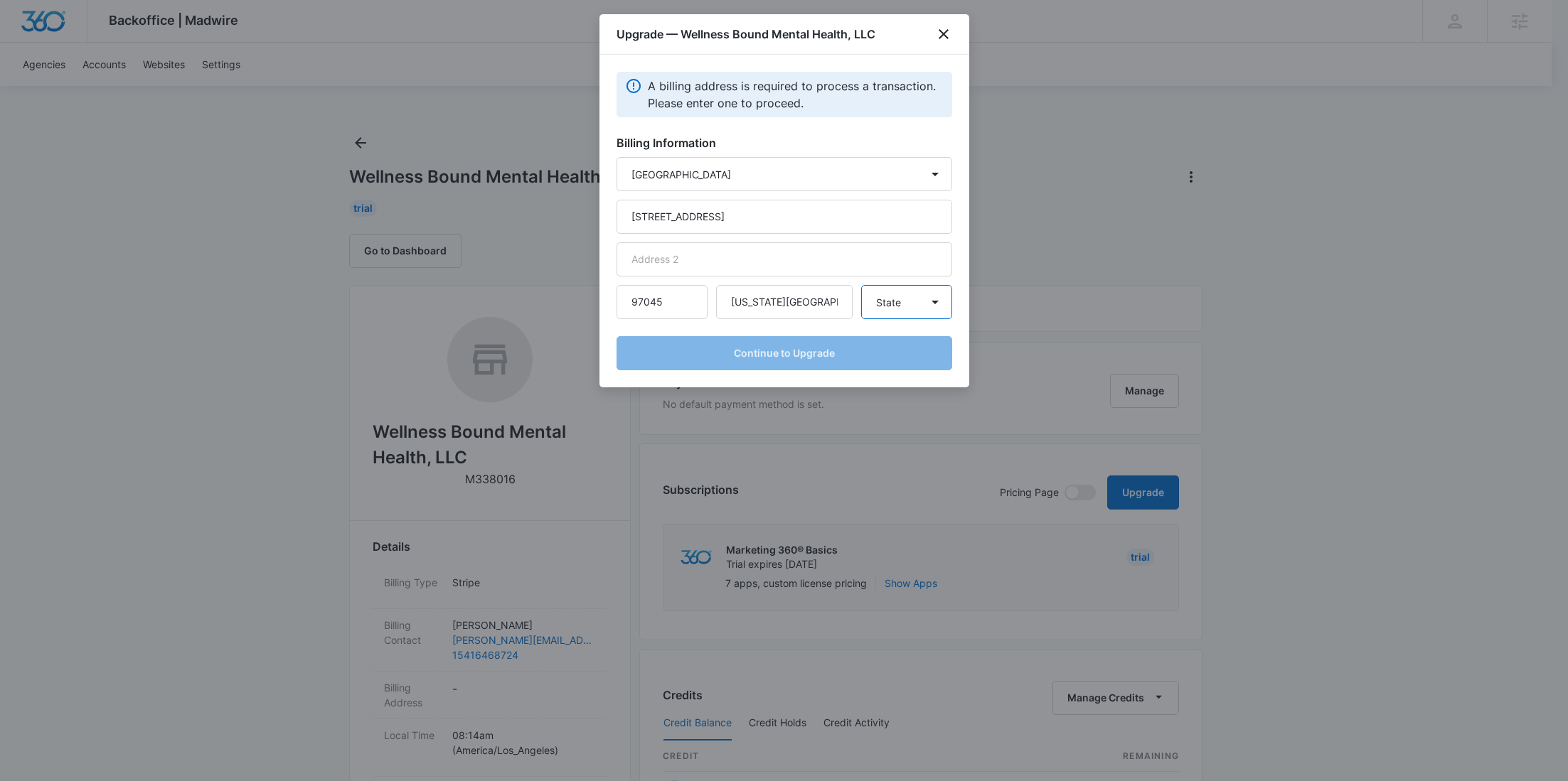
click at [896, 296] on select "State Alaska Alabama Arkansas American Samoa Arizona California Colorado Connec…" at bounding box center [906, 302] width 91 height 34
select select "OR"
click at [861, 285] on select "State Alaska Alabama Arkansas American Samoa Arizona California Colorado Connec…" at bounding box center [906, 302] width 91 height 34
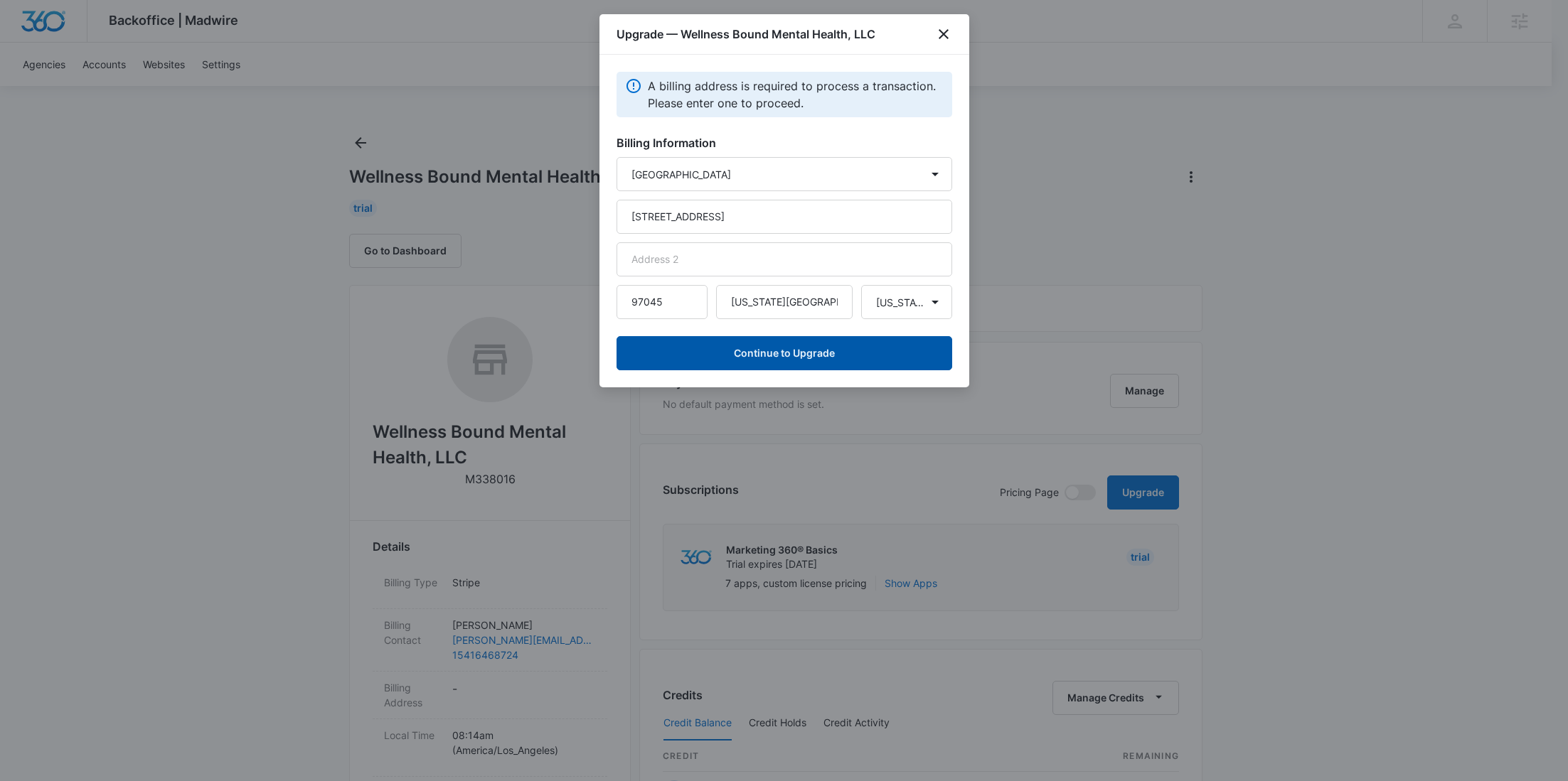
click at [799, 356] on button "Continue to Upgrade" at bounding box center [784, 353] width 335 height 34
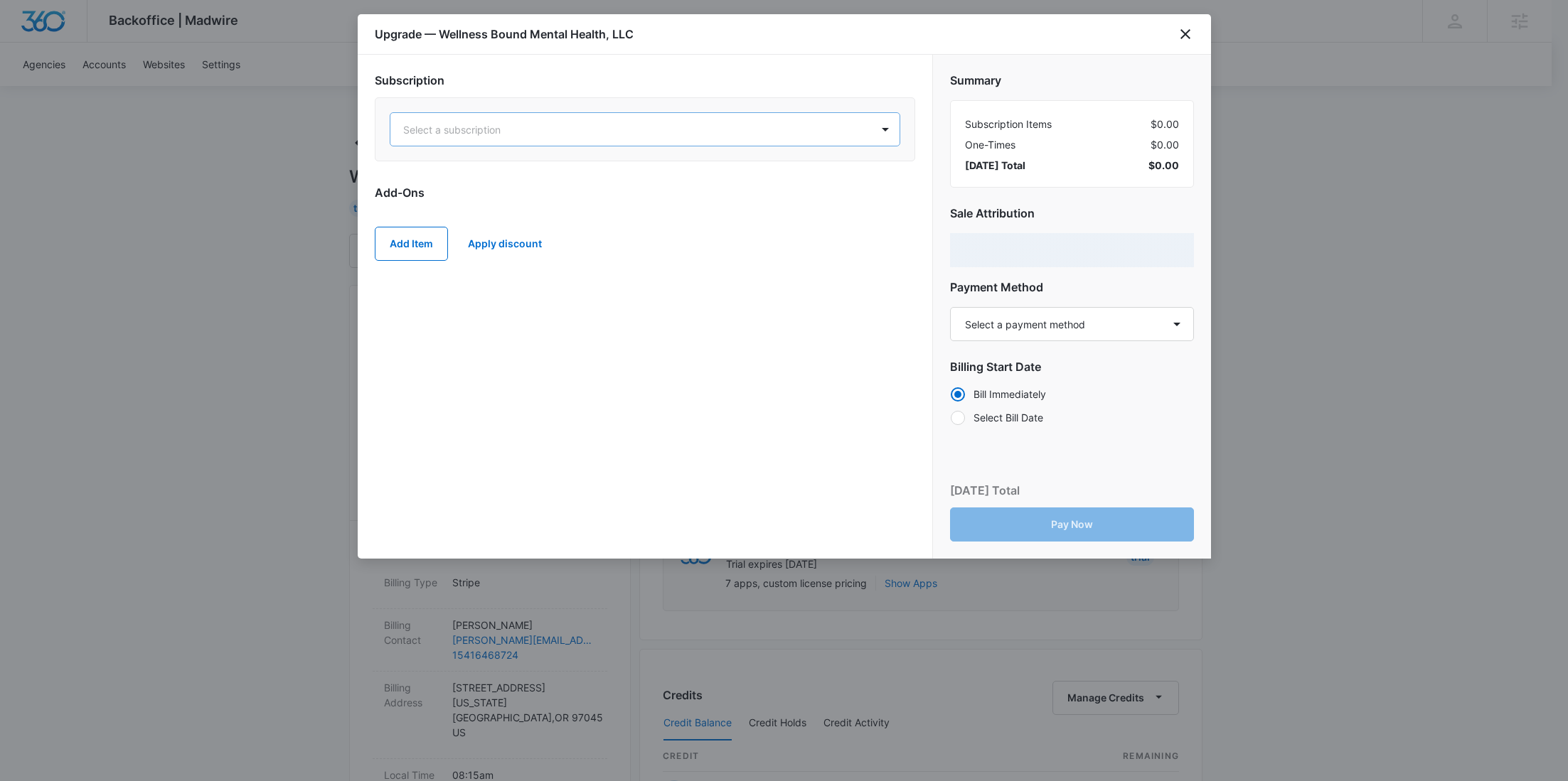
click at [644, 131] on div at bounding box center [628, 130] width 449 height 18
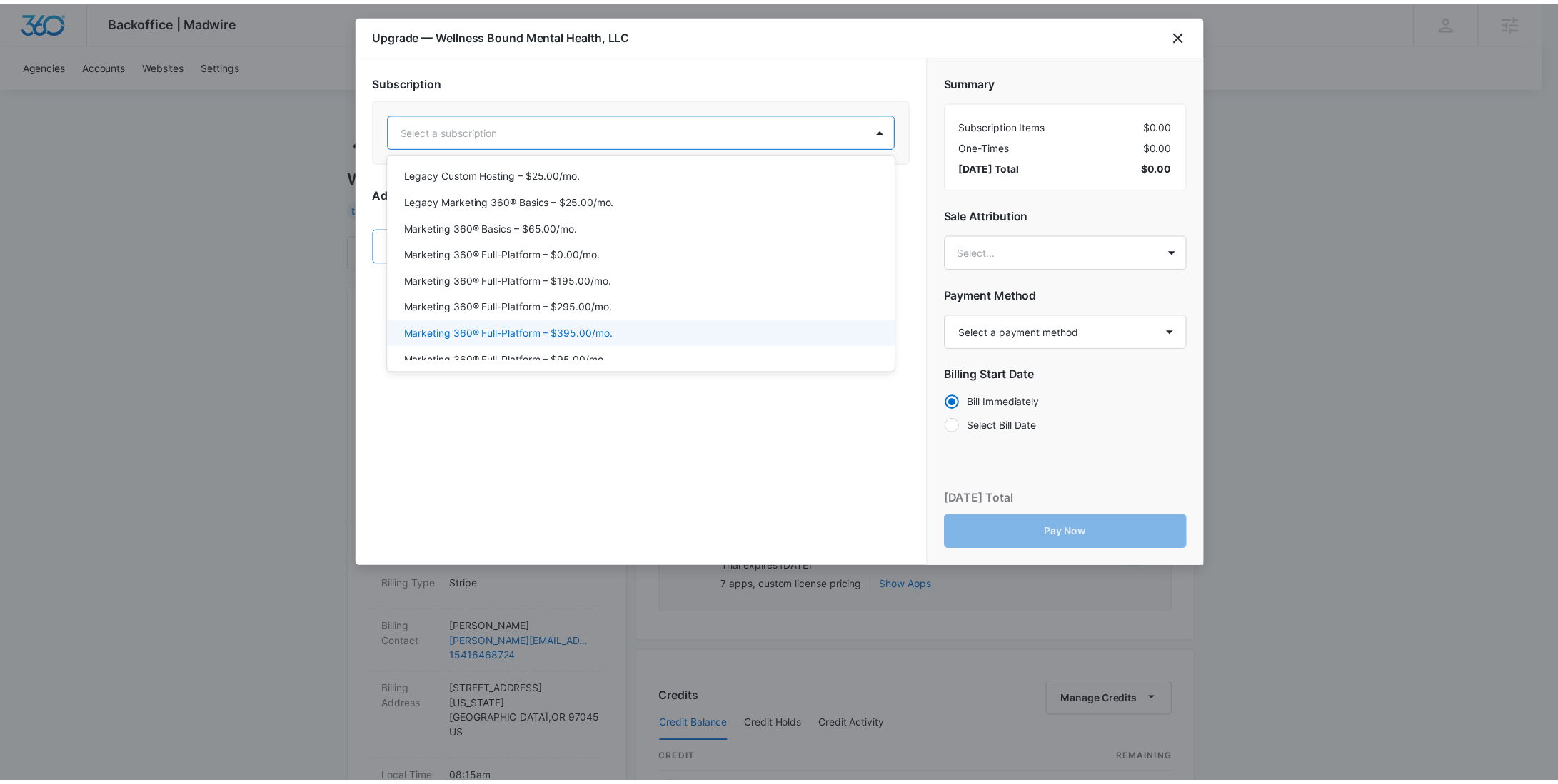
scroll to position [52, 0]
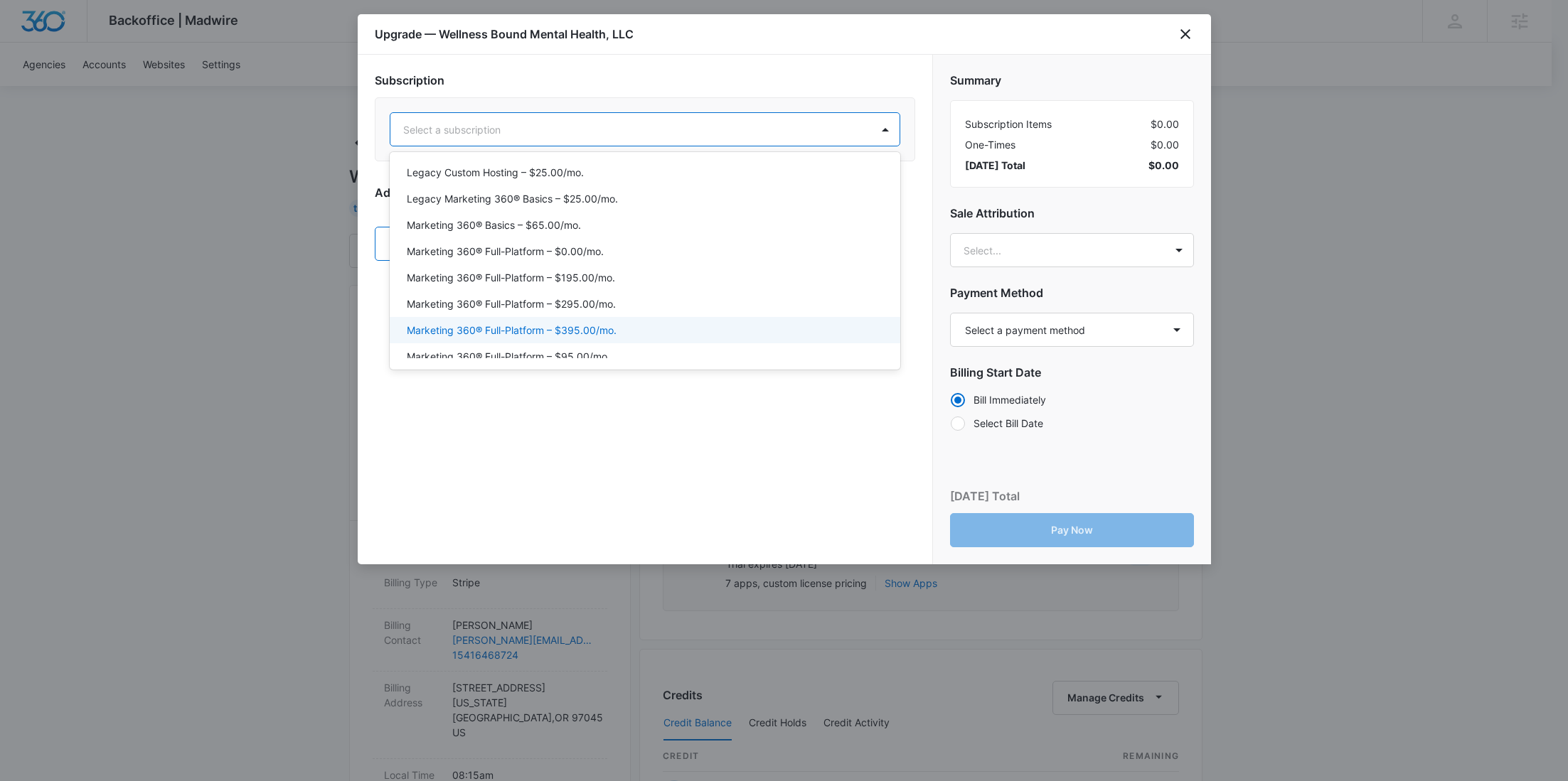
click at [626, 323] on div "Marketing 360® Full-Platform – $395.00/mo." at bounding box center [643, 330] width 473 height 15
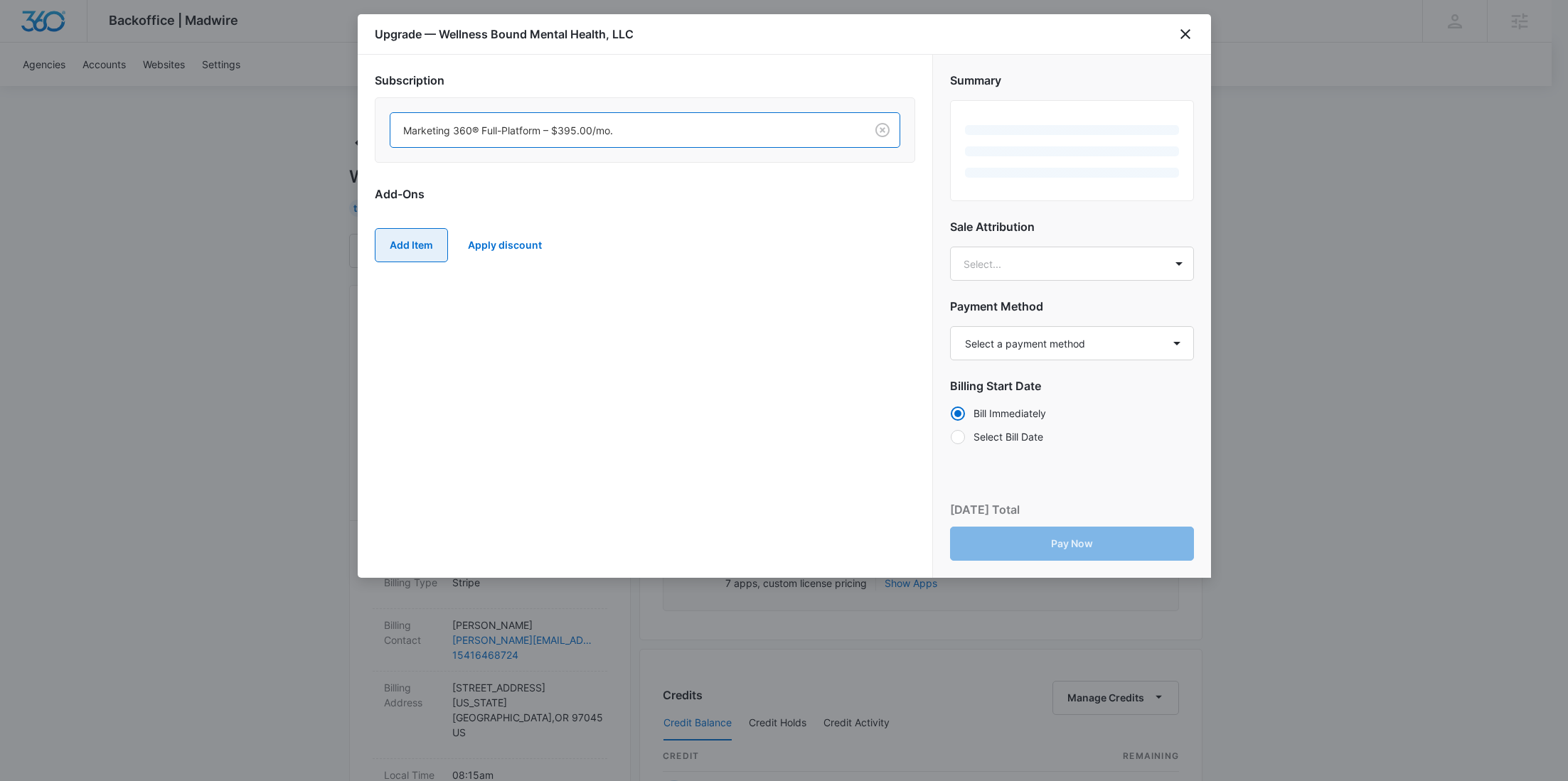
click at [424, 244] on button "Add Item" at bounding box center [412, 245] width 73 height 34
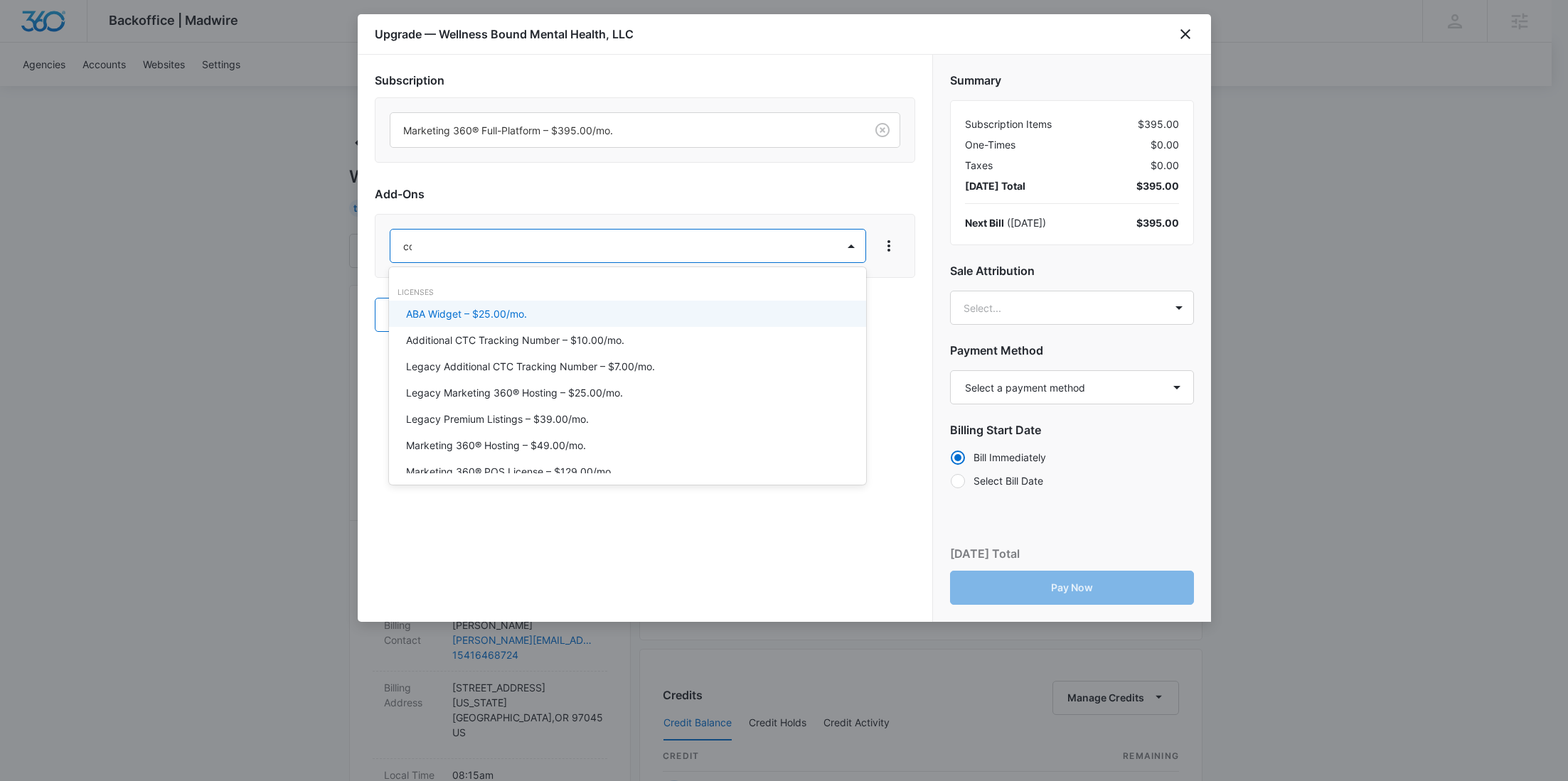
type input "cont"
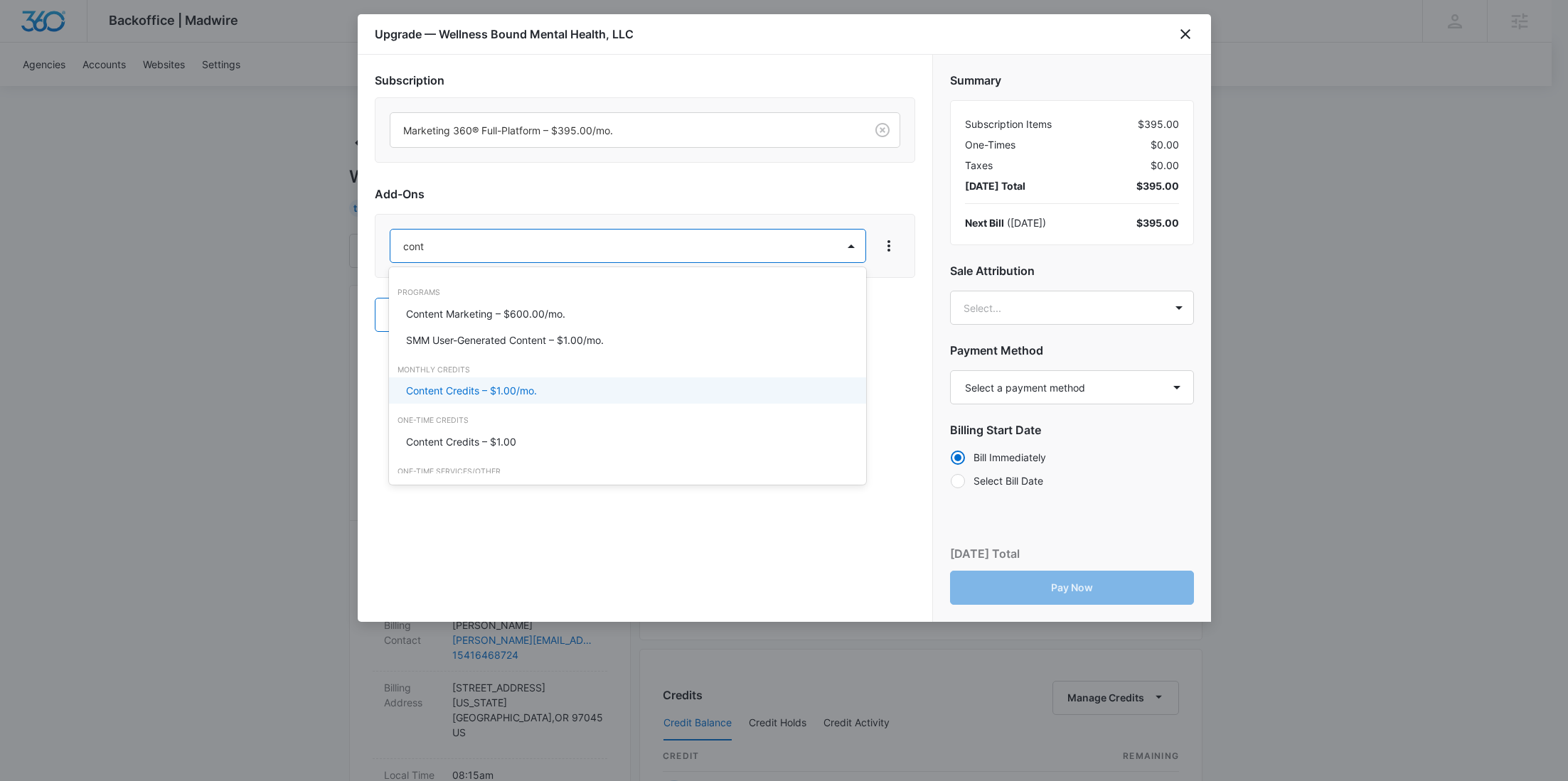
click at [469, 391] on p "Content Credits – $1.00/mo." at bounding box center [471, 390] width 131 height 15
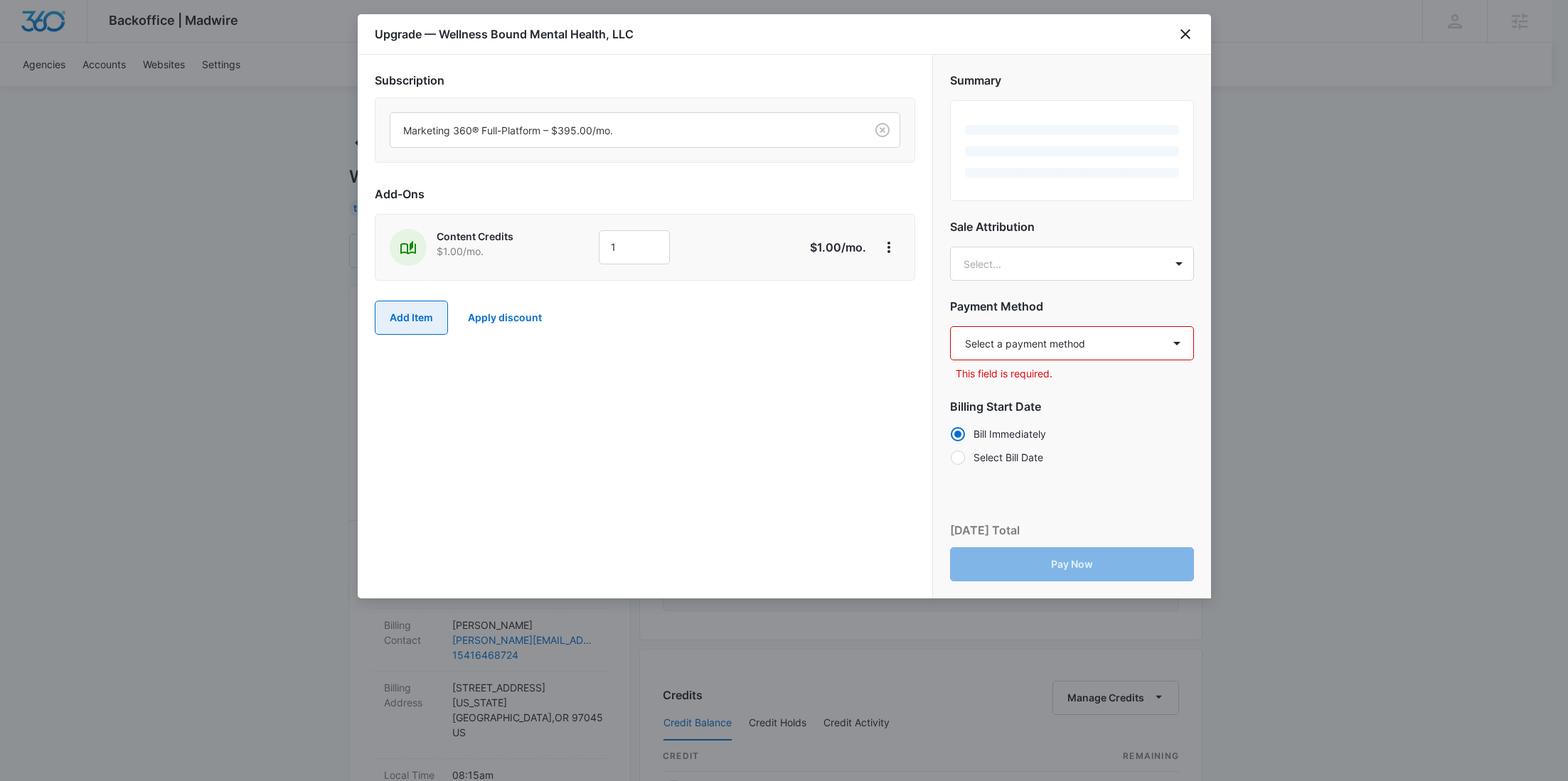
click at [429, 327] on button "Add Item" at bounding box center [412, 317] width 73 height 34
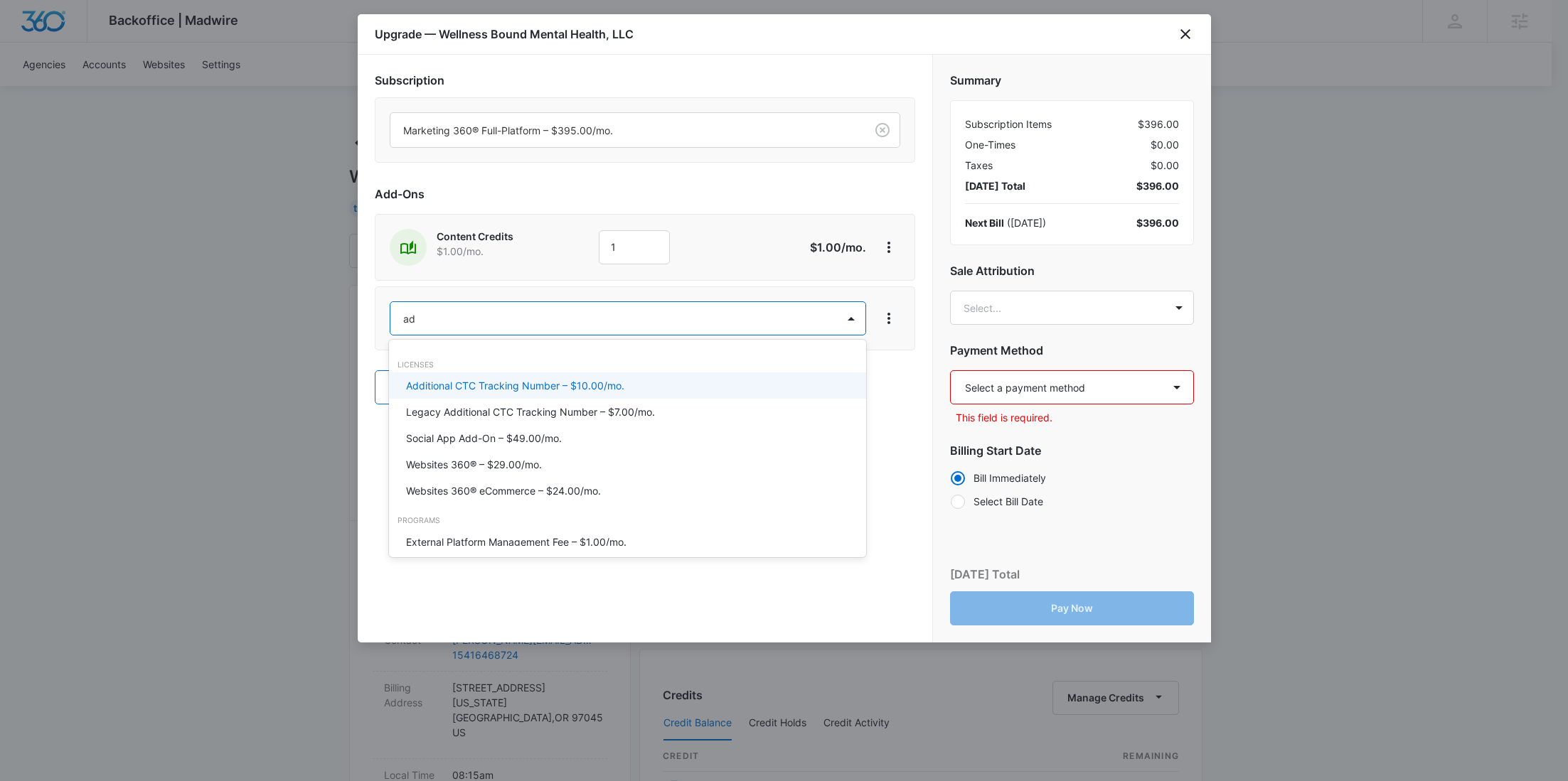
type input "ad c"
click at [448, 388] on p "Ad Credits – $1.00/mo." at bounding box center [459, 386] width 106 height 15
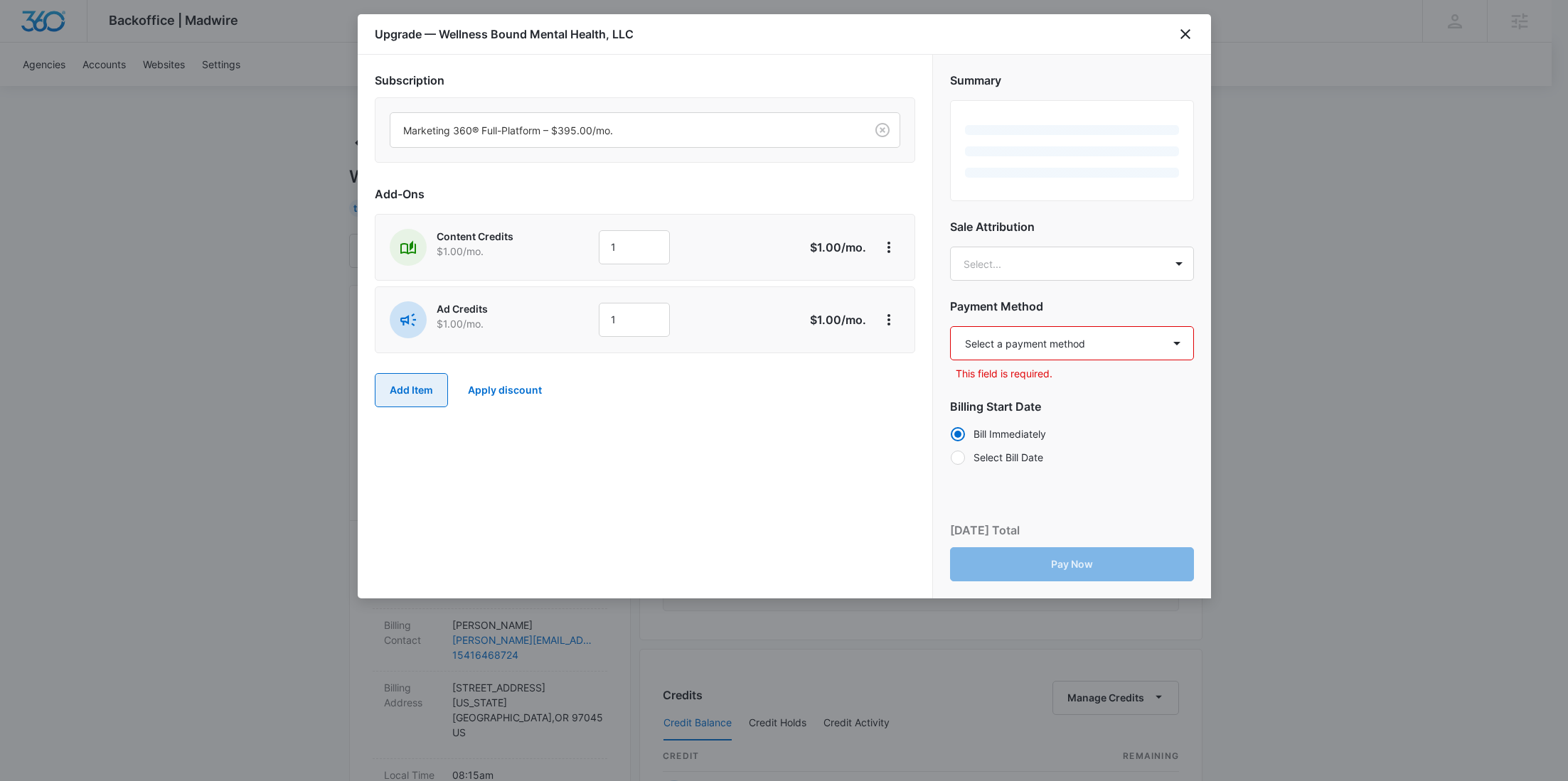
click at [413, 392] on button "Add Item" at bounding box center [412, 390] width 73 height 34
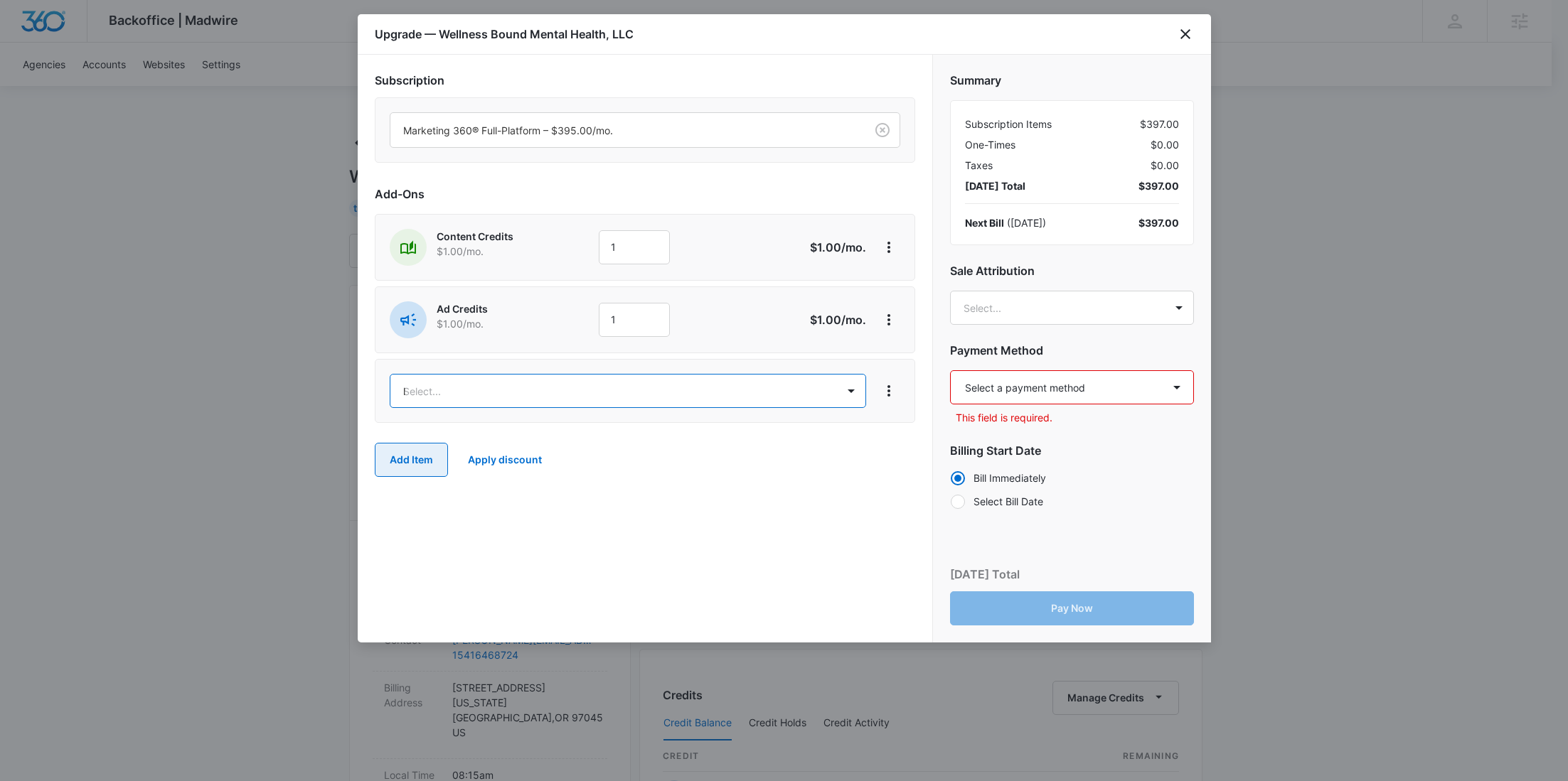
type input "lis"
click at [483, 480] on p "Premium Listings – $59.00/mo." at bounding box center [478, 485] width 145 height 15
drag, startPoint x: 646, startPoint y: 251, endPoint x: 568, endPoint y: 244, distance: 78.3
click at [568, 244] on div "Content Credits $1.00 /mo. 1" at bounding box center [594, 248] width 409 height 37
type input "600"
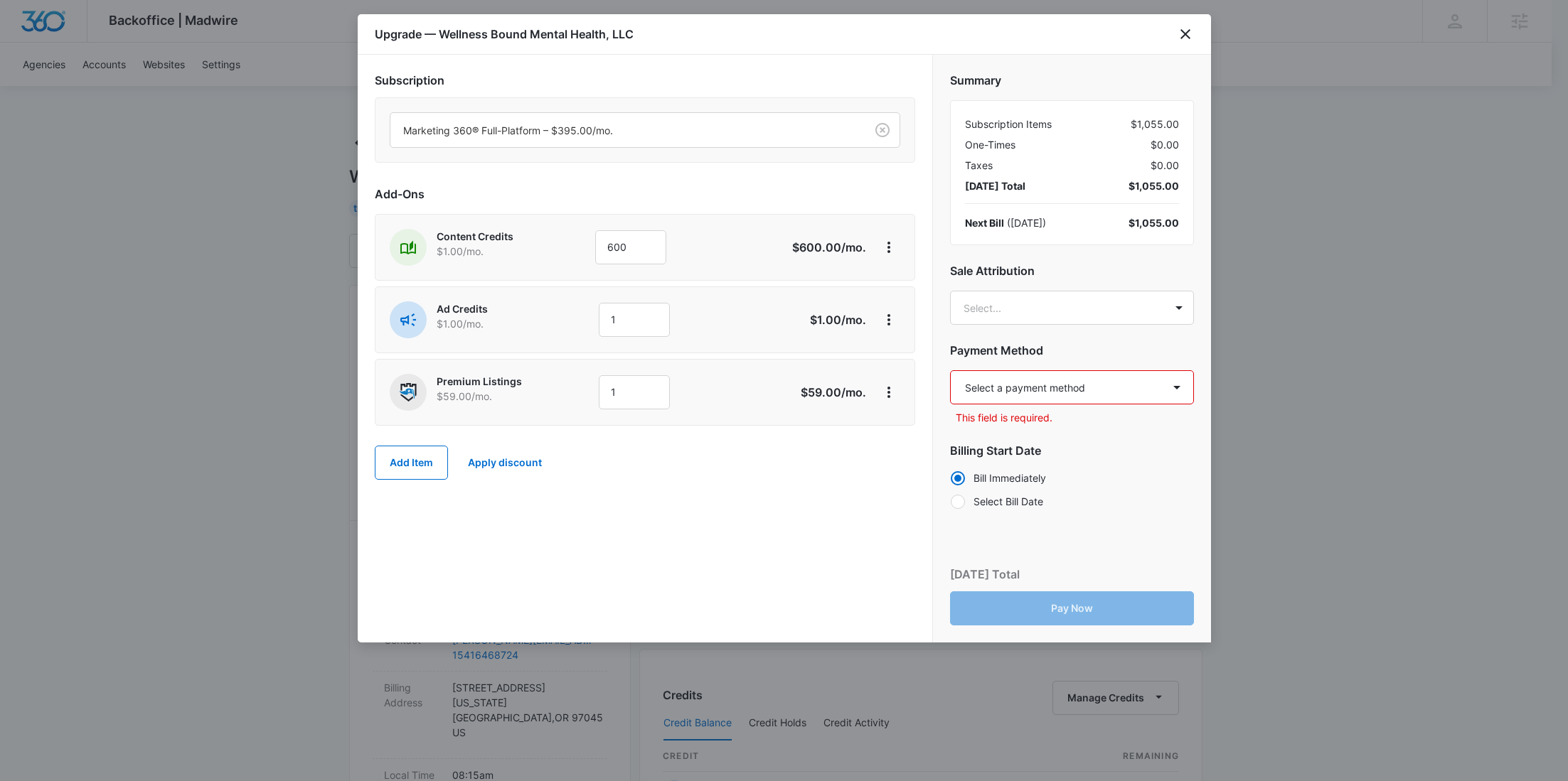
click at [550, 281] on div "Subscription Marketing 360® Full-Platform – $395.00/mo. Add-Ons Content Credits…" at bounding box center [646, 283] width 541 height 422
drag, startPoint x: 651, startPoint y: 320, endPoint x: 546, endPoint y: 318, distance: 105.0
click at [544, 318] on div "Ad Credits $1.00 /mo. 1" at bounding box center [594, 320] width 409 height 37
type input "1000"
click at [1052, 321] on body "Backoffice | Madwire Apps Settings RY Rochelle Young rochelle.young@madwire.com…" at bounding box center [784, 727] width 1568 height 1454
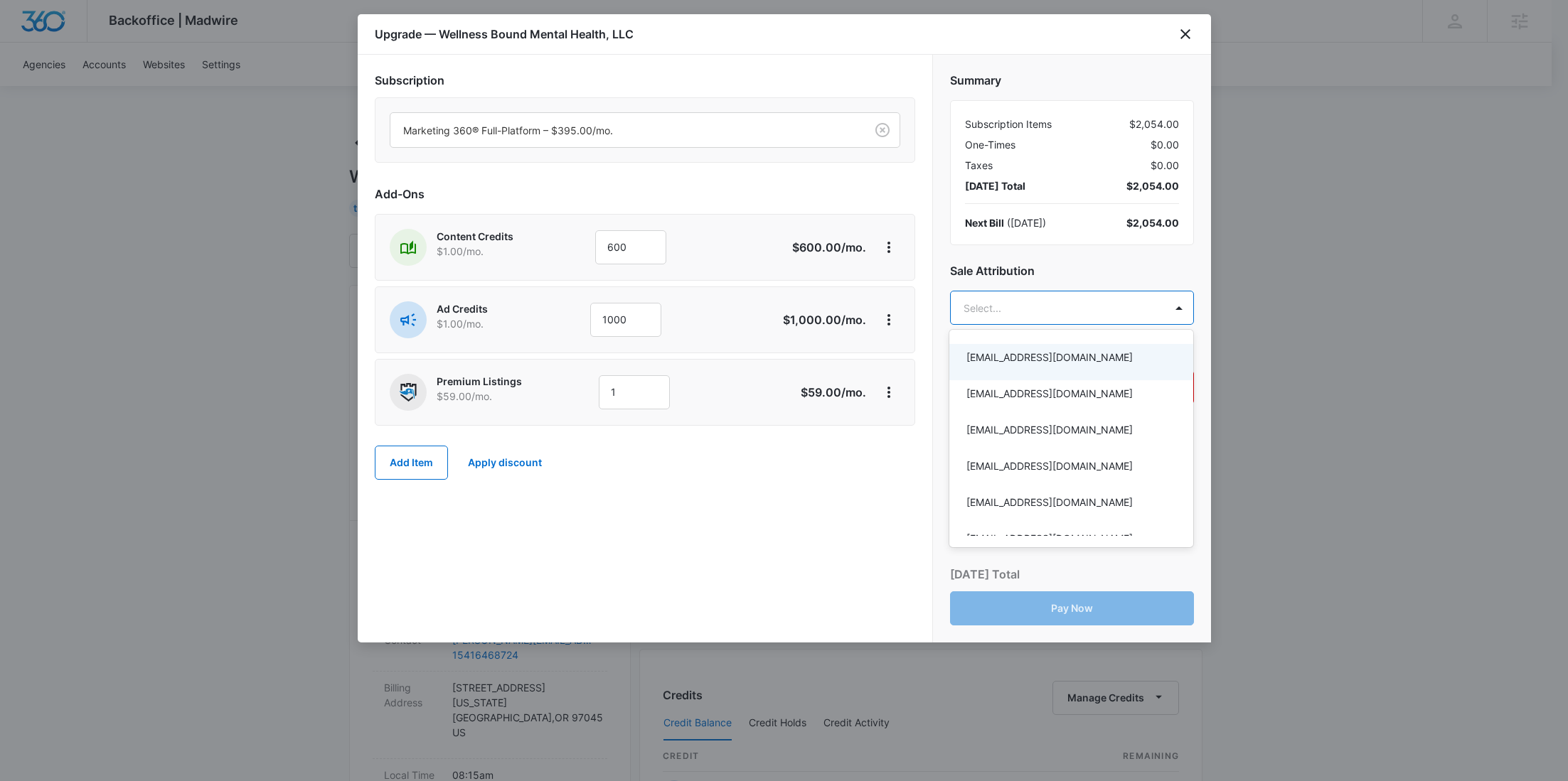
paste input "Gulau"
type input "Gulau"
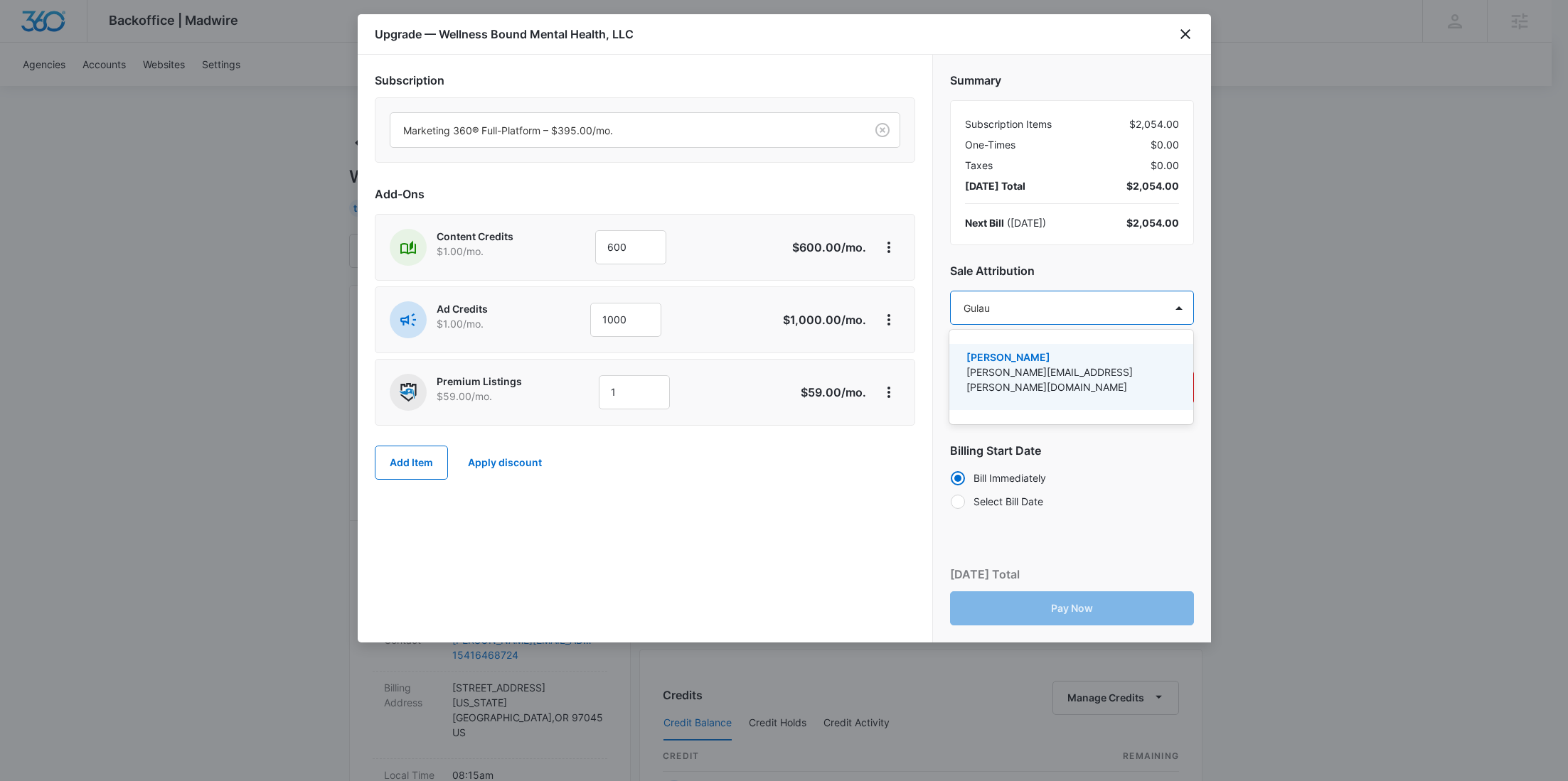
click at [1056, 358] on p "Simon Gulau" at bounding box center [1069, 357] width 207 height 15
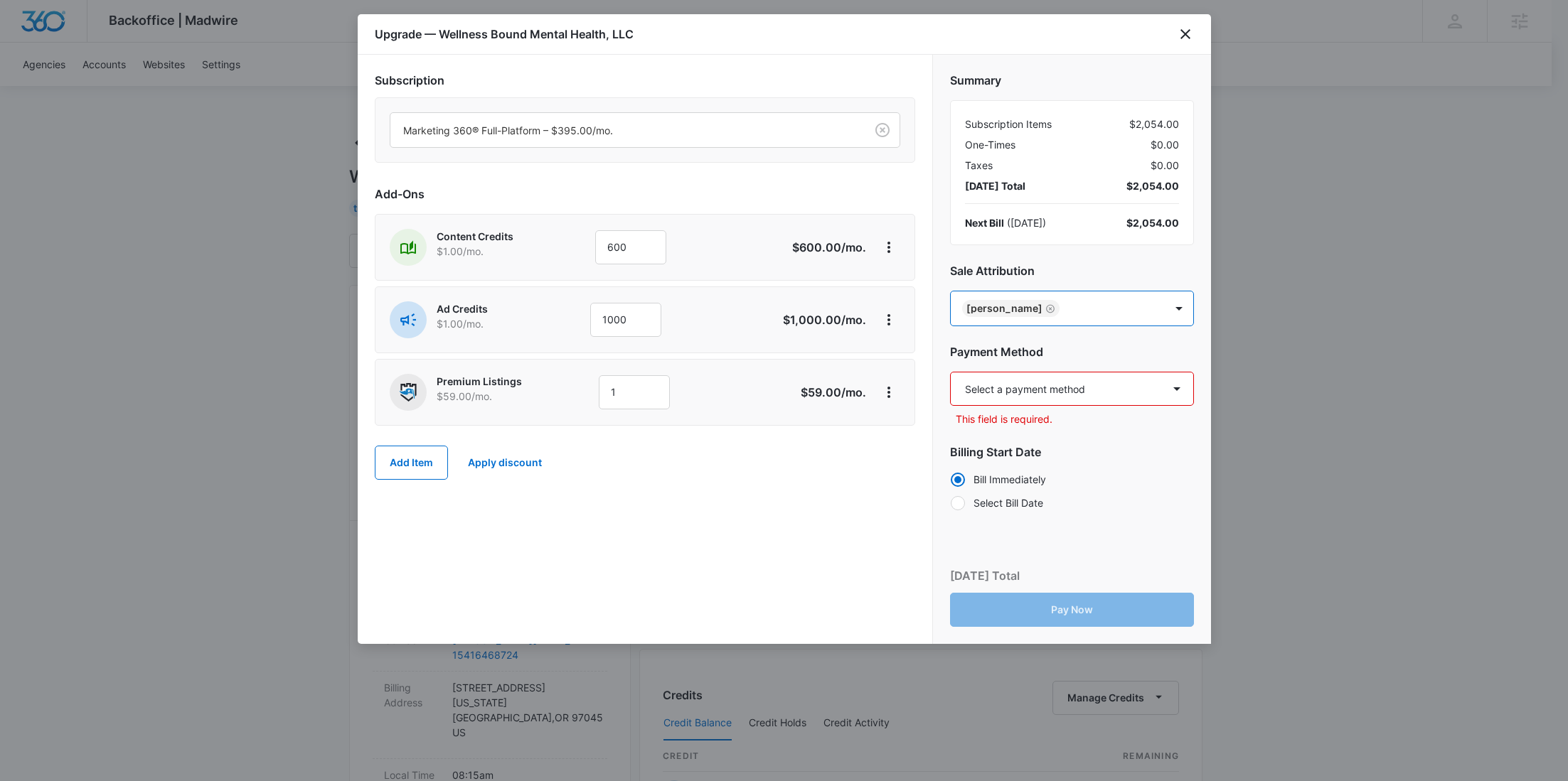
click at [1084, 400] on select "Select a payment method Visa ending in 9498 New payment method Monthly invoice" at bounding box center [1072, 389] width 244 height 34
select select "pm_1S6YKdA4n8RTgNjUlYl2JA28"
click at [950, 372] on select "Select a payment method Visa ending in 9498 New payment method Monthly invoice" at bounding box center [1072, 389] width 244 height 34
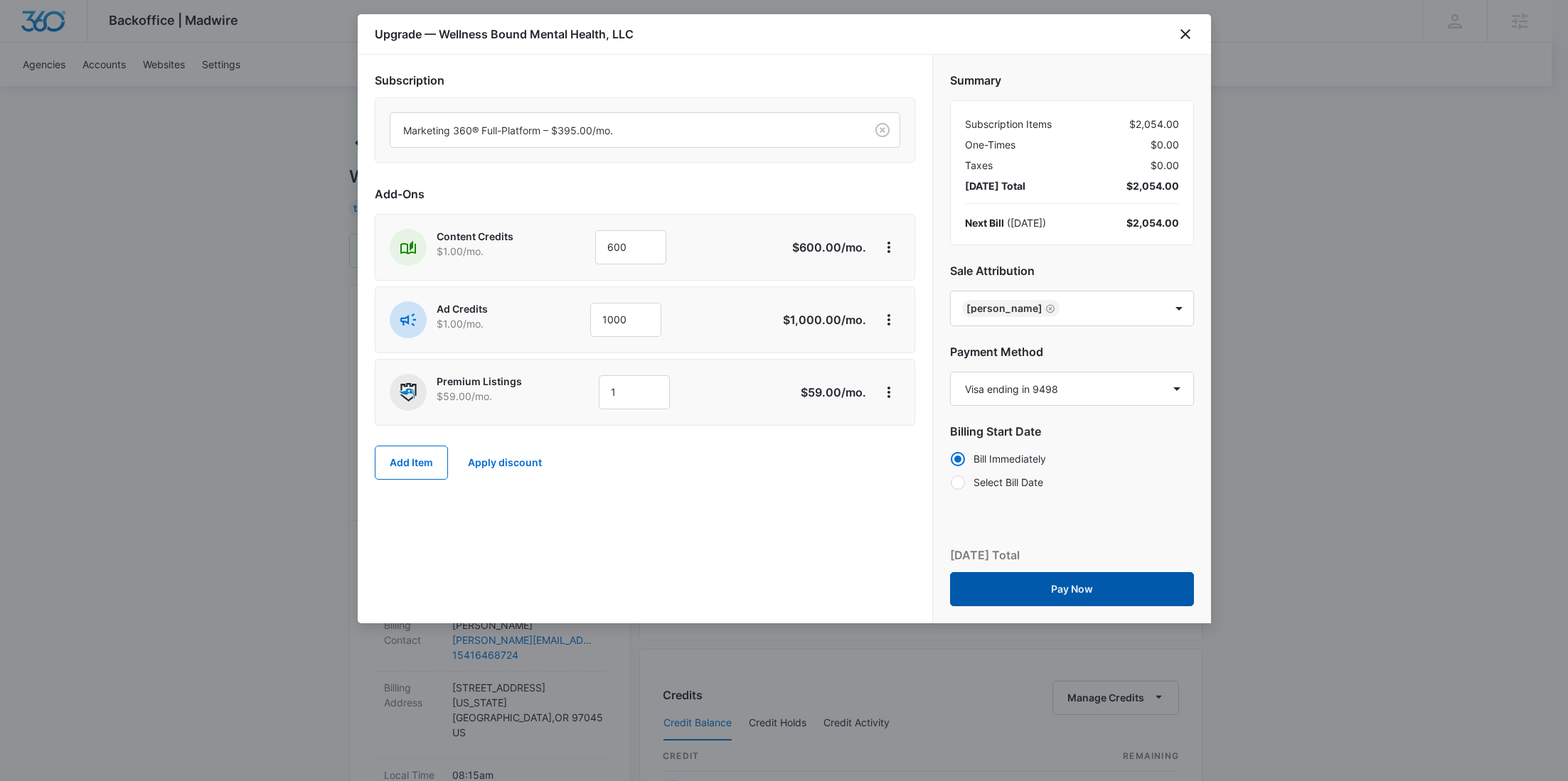
click at [1064, 585] on button "Pay Now" at bounding box center [1072, 589] width 244 height 34
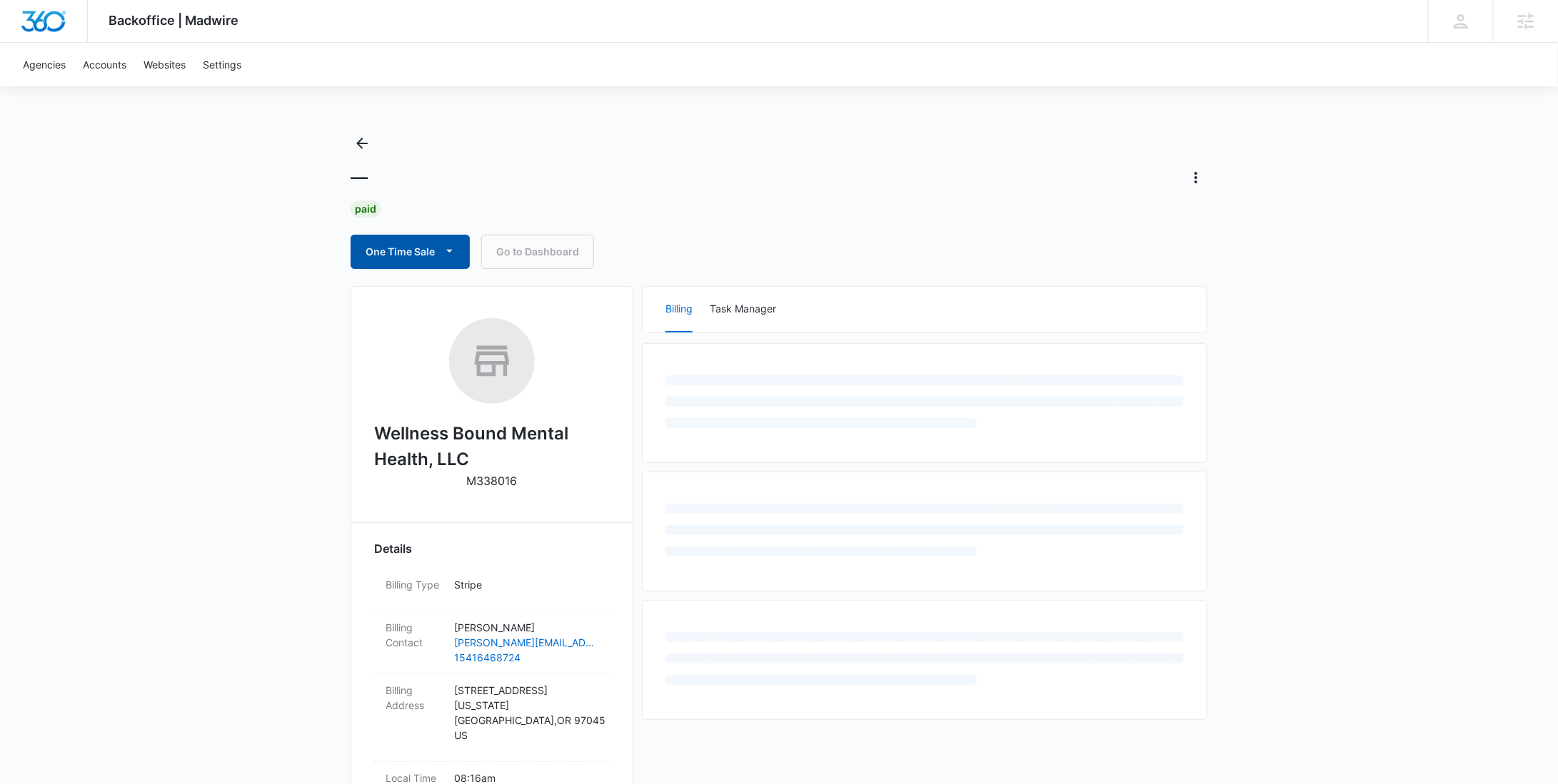
click at [408, 249] on button "One Time Sale" at bounding box center [410, 252] width 119 height 34
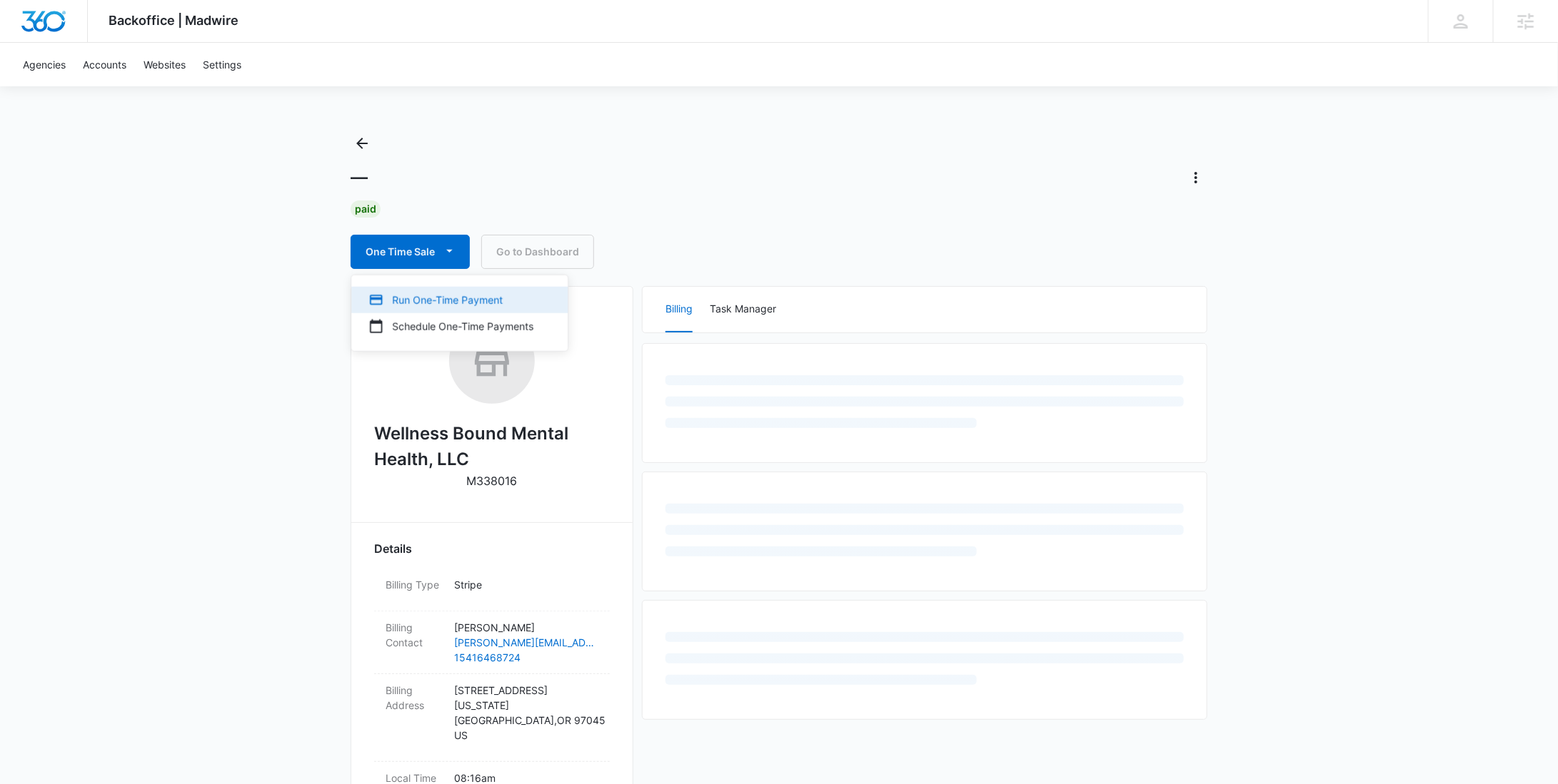
click at [422, 295] on div "Run One-Time Payment" at bounding box center [451, 300] width 165 height 15
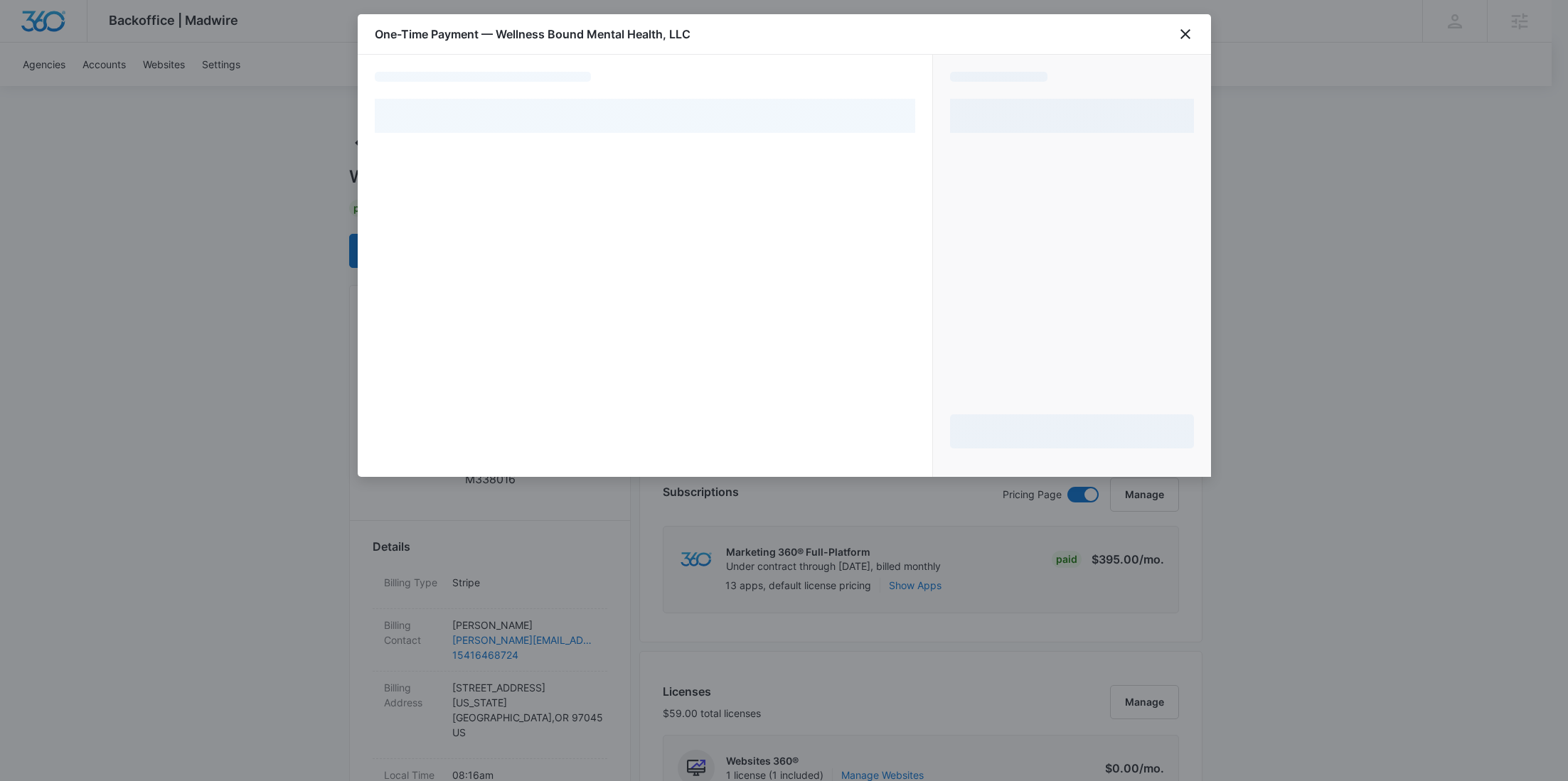
select select "pm_1S6YKdA4n8RTgNjUlYl2JA28"
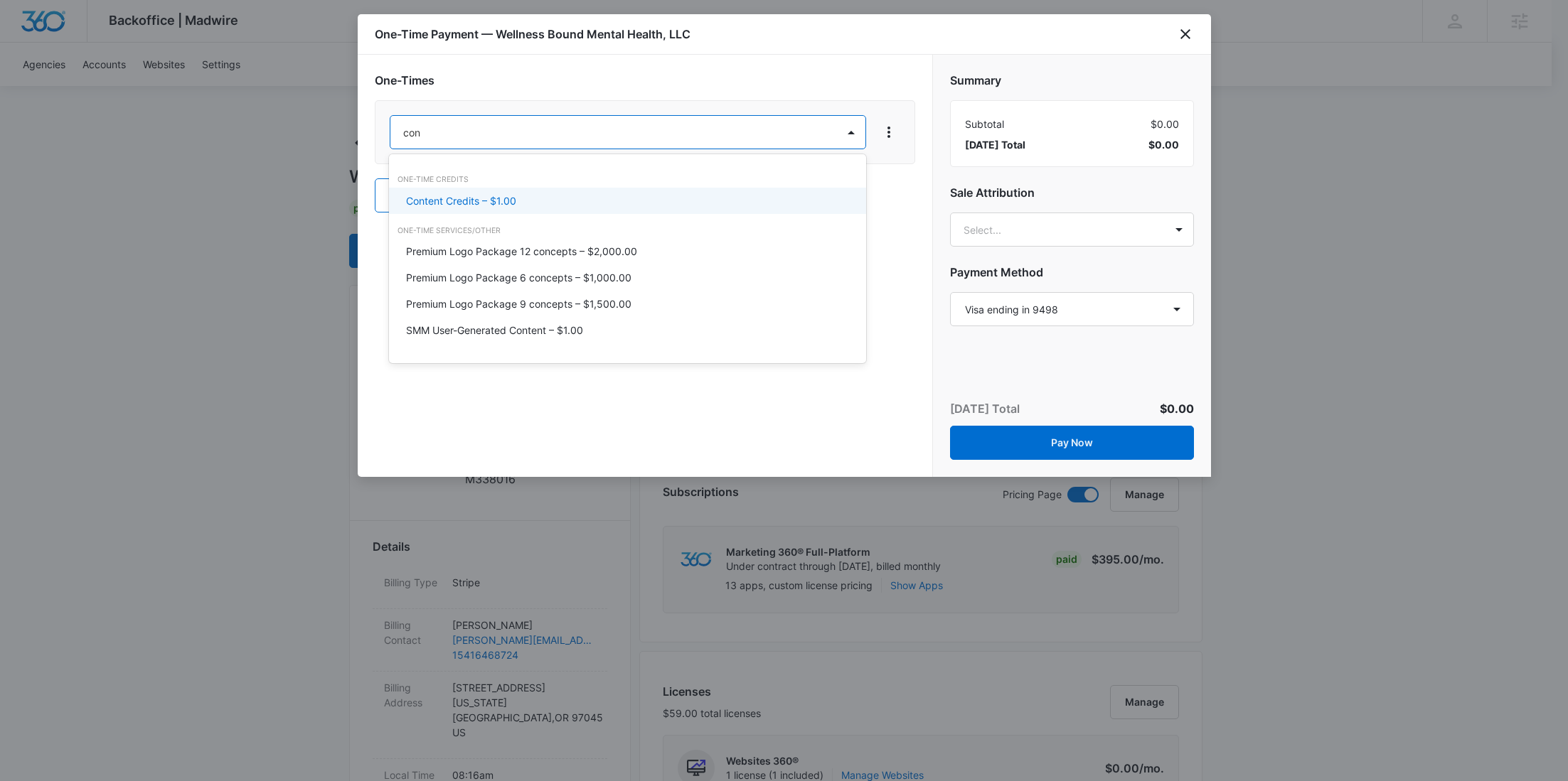
type input "cont"
click at [542, 194] on div "Content Credits – $1.00" at bounding box center [626, 201] width 440 height 15
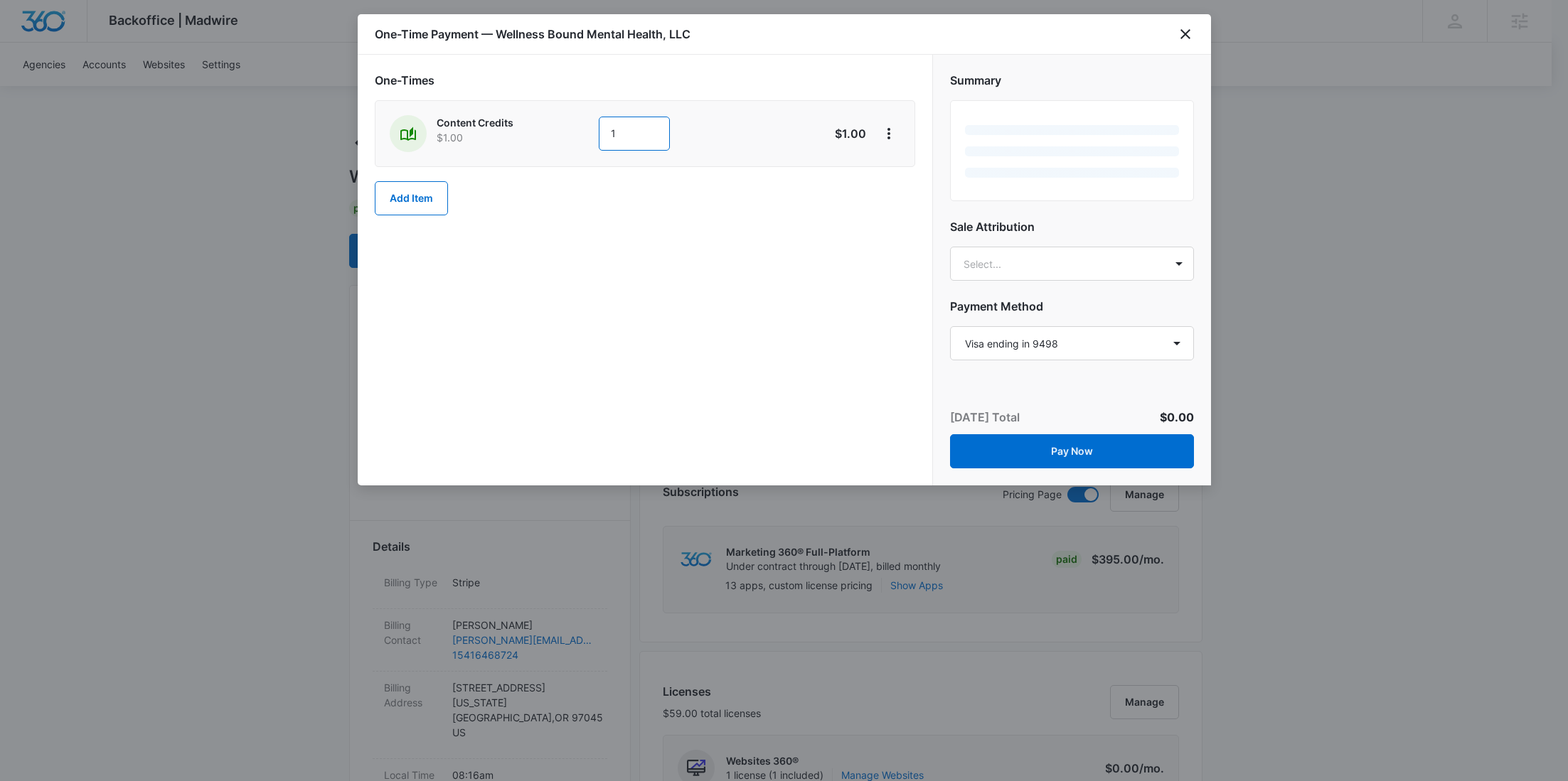
drag, startPoint x: 626, startPoint y: 140, endPoint x: 561, endPoint y: 140, distance: 65.0
click at [562, 140] on div "Content Credits $1.00 1" at bounding box center [594, 134] width 409 height 37
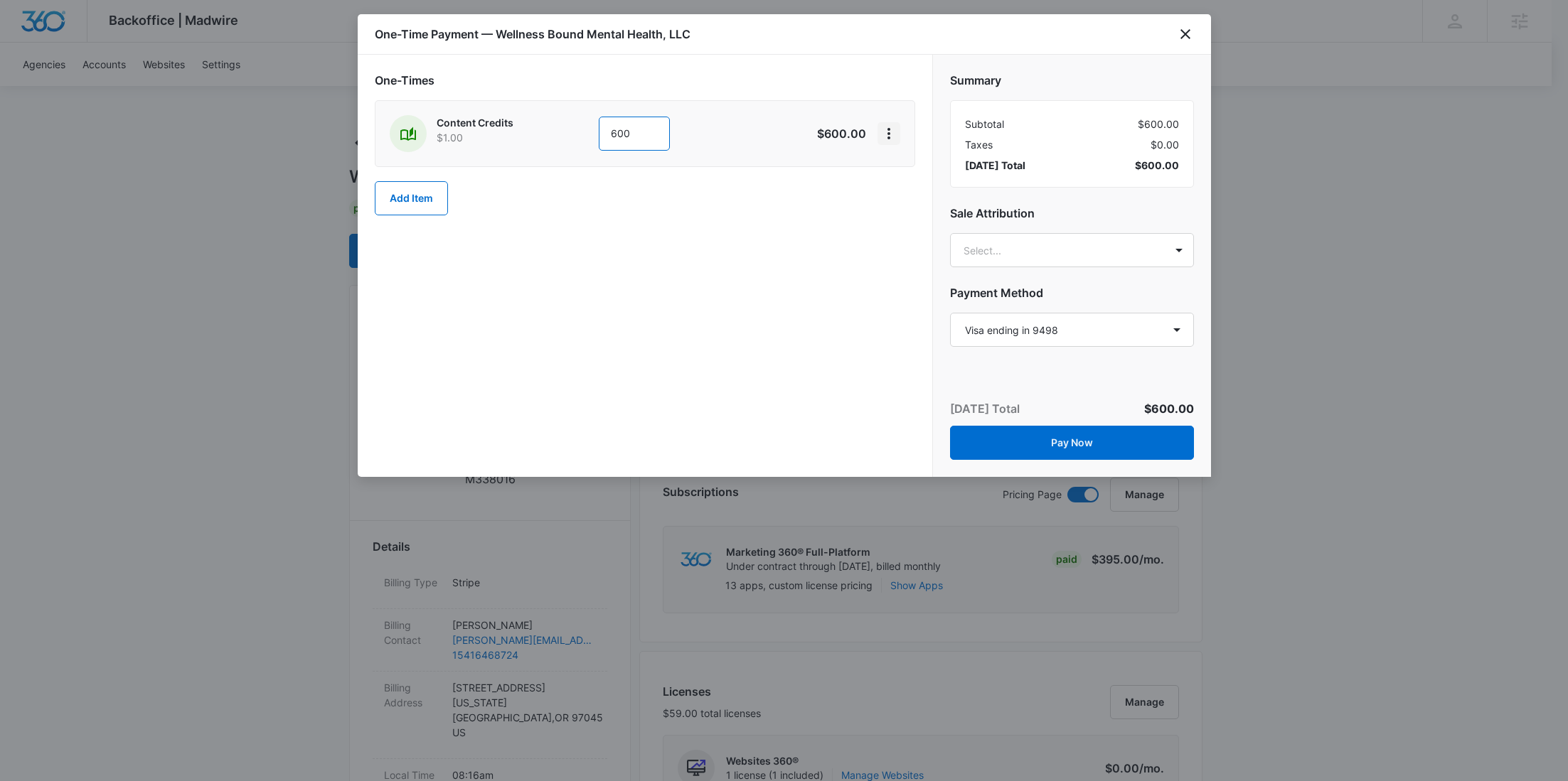
type input "600"
click at [889, 136] on icon "View More" at bounding box center [888, 133] width 17 height 17
click at [909, 169] on div "Add Discount" at bounding box center [927, 173] width 63 height 10
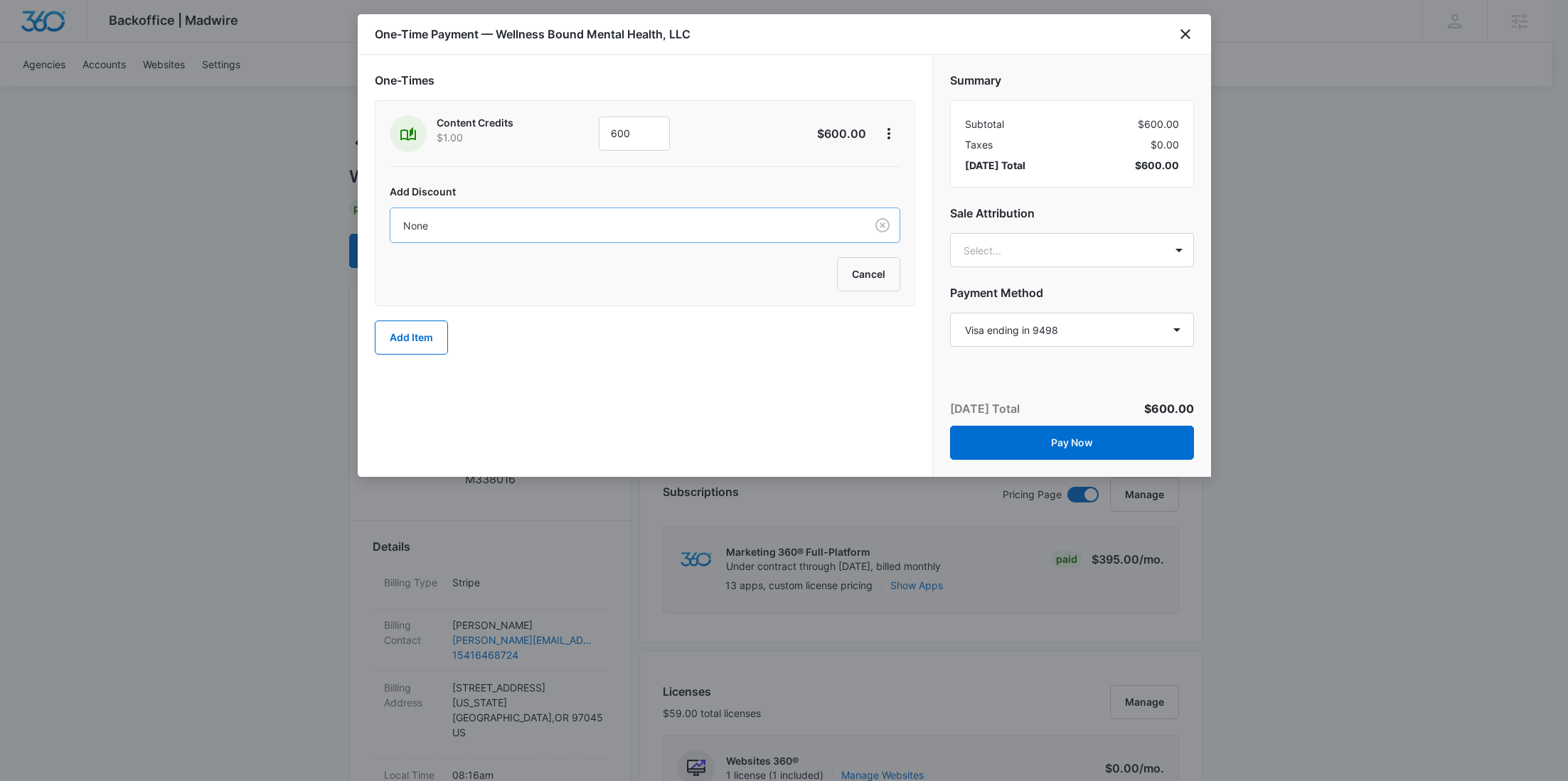
click at [616, 213] on div "None" at bounding box center [628, 225] width 475 height 32
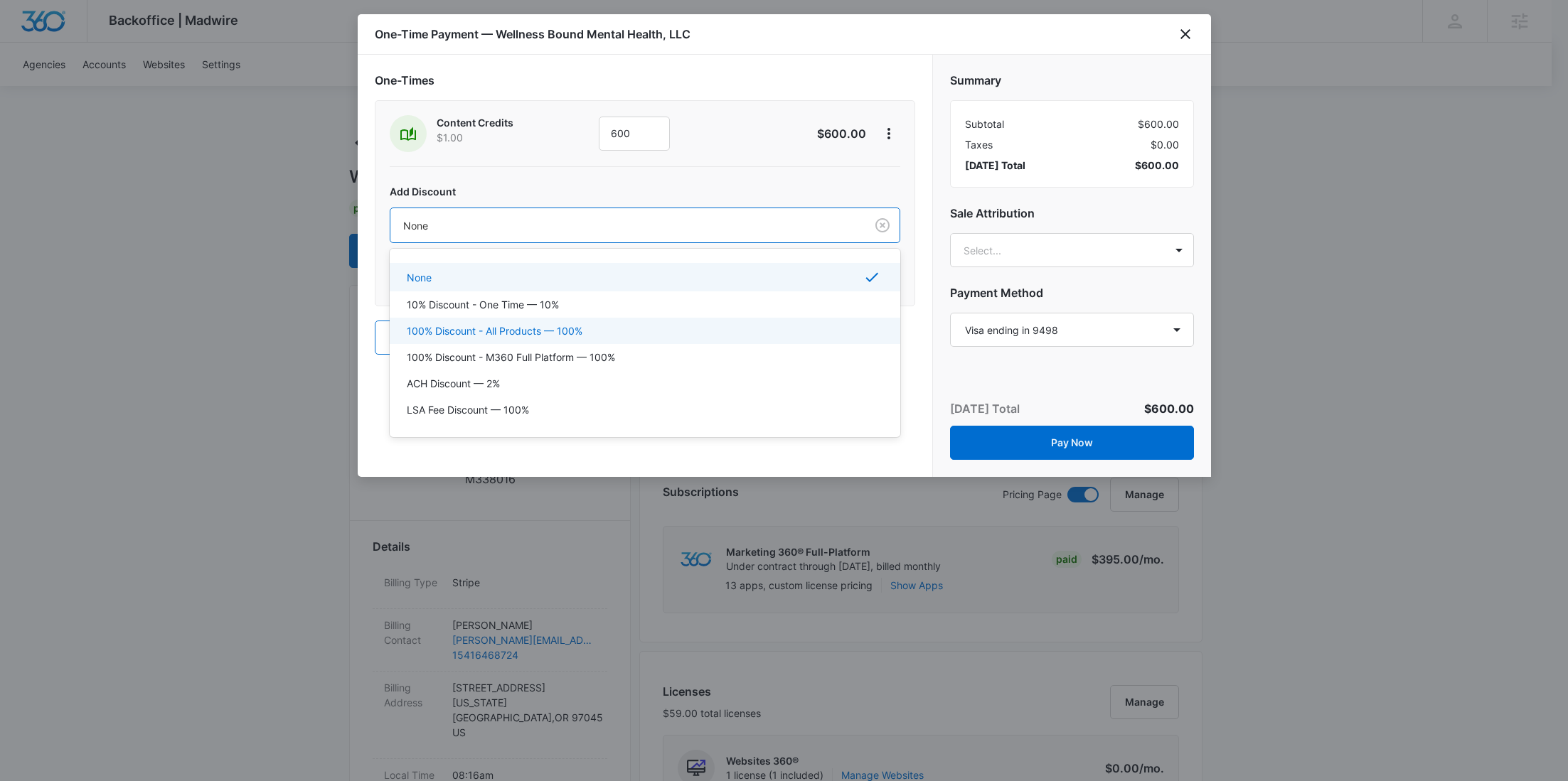
click at [558, 338] on div "100% Discount - All Products — 100%" at bounding box center [645, 330] width 511 height 26
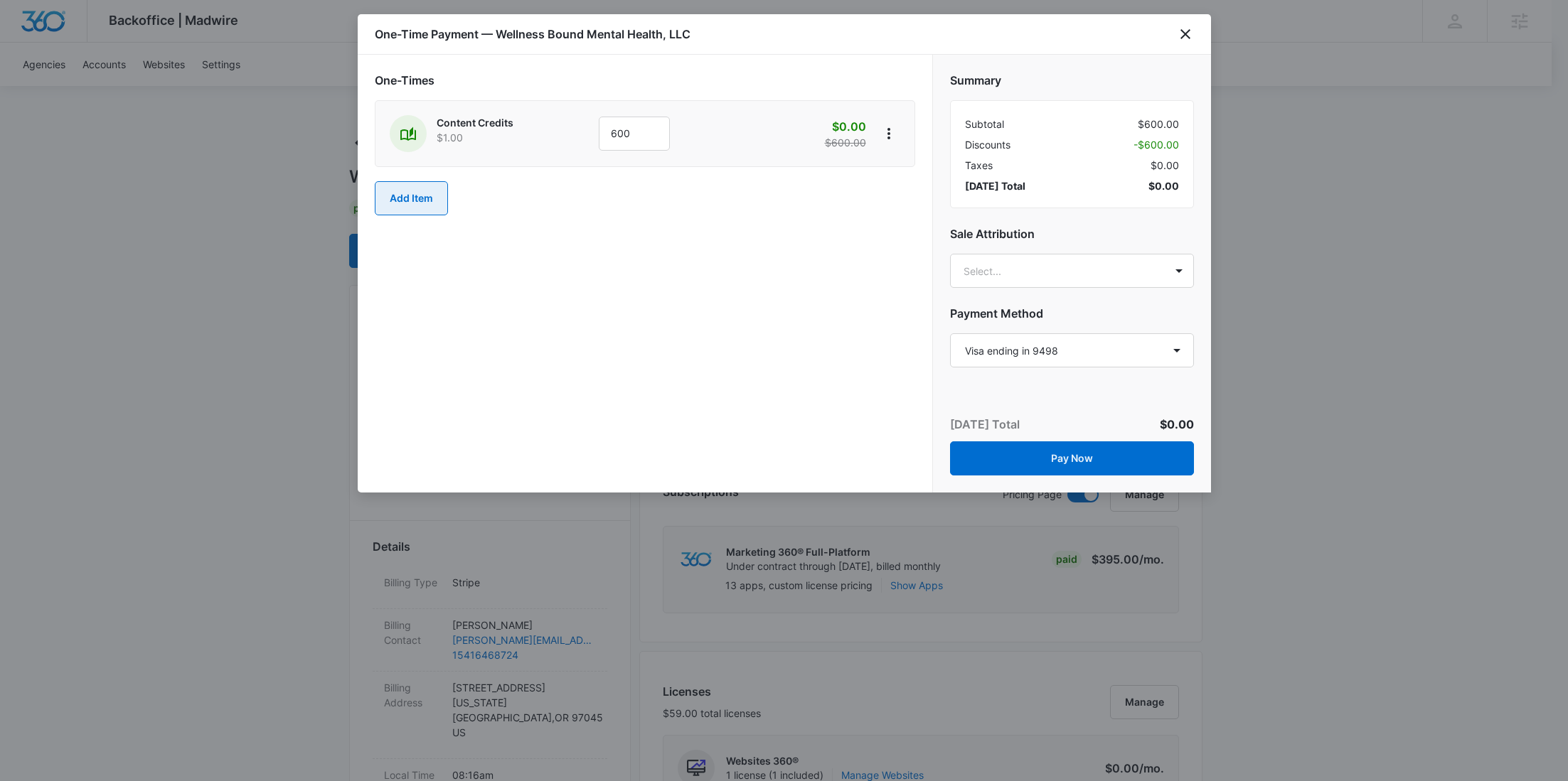
click at [429, 205] on button "Add Item" at bounding box center [412, 198] width 73 height 34
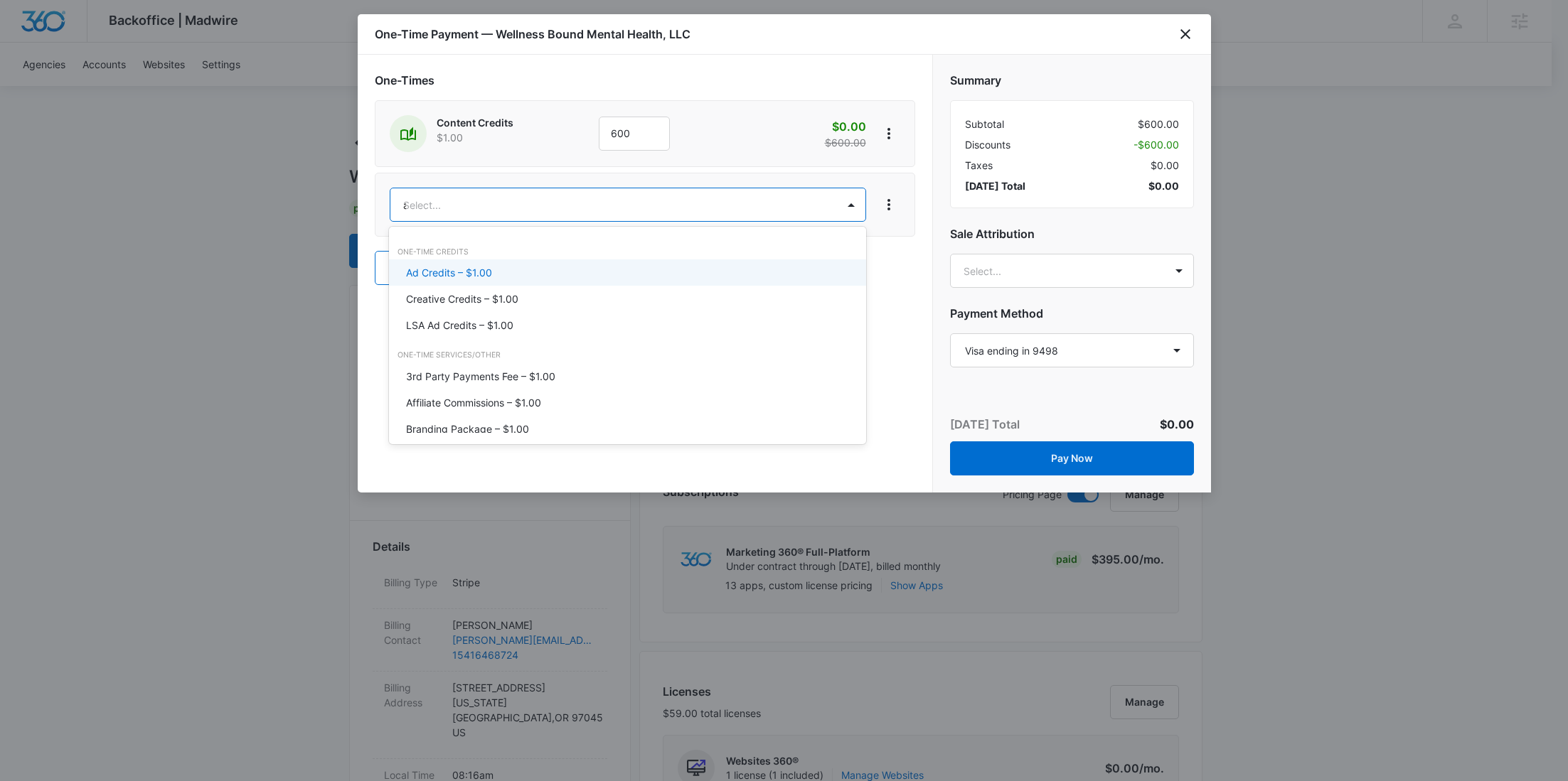
type input "ad"
click at [489, 274] on p "Ad Credits – $1.00" at bounding box center [449, 273] width 86 height 15
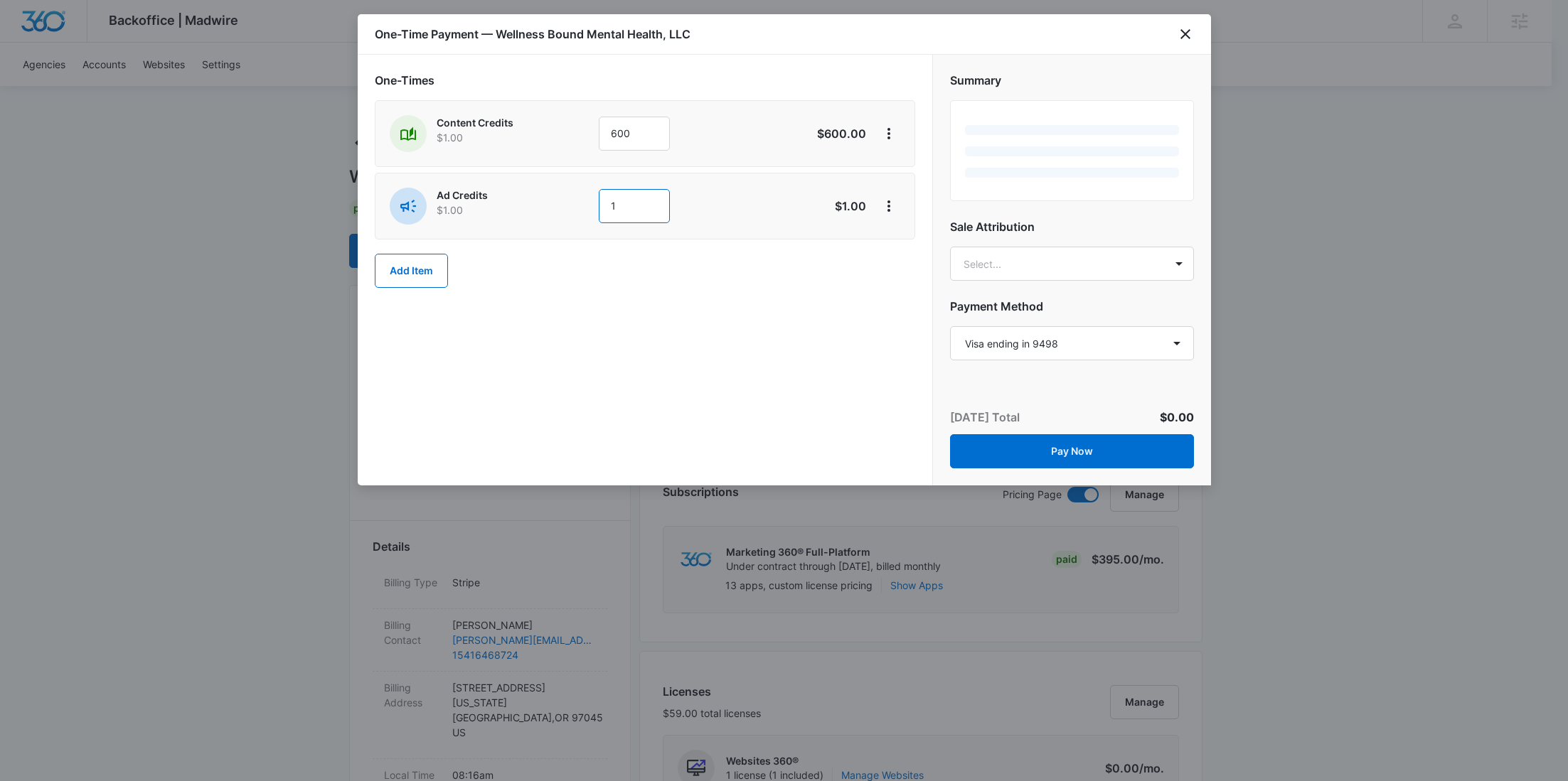
drag, startPoint x: 627, startPoint y: 206, endPoint x: 532, endPoint y: 205, distance: 95.0
click at [532, 205] on div "Ad Credits $1.00 1" at bounding box center [594, 206] width 409 height 37
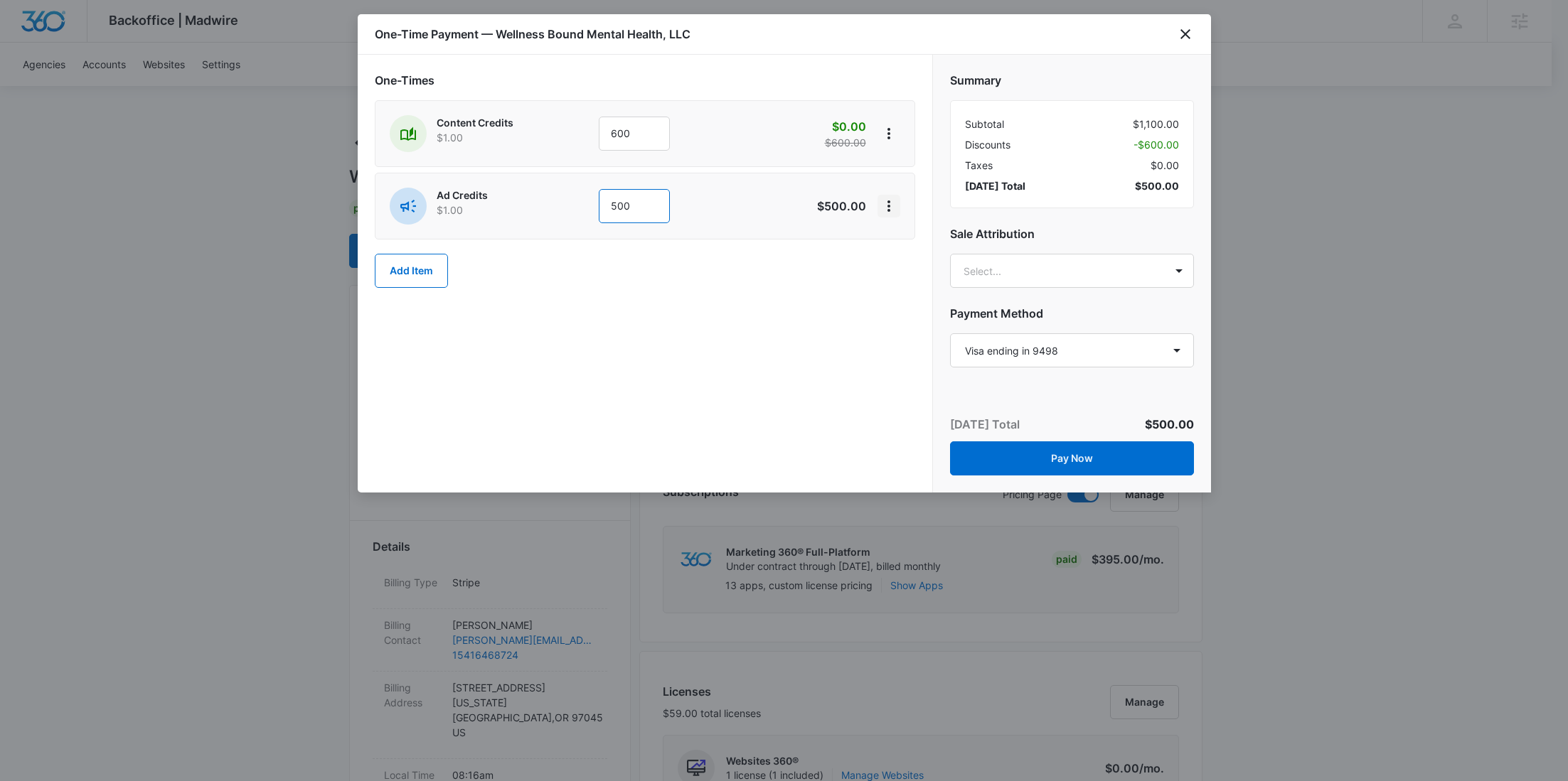
type input "500"
drag, startPoint x: 888, startPoint y: 204, endPoint x: 895, endPoint y: 217, distance: 14.8
click at [888, 204] on icon "View More" at bounding box center [889, 206] width 3 height 11
click at [899, 240] on div "Add Discount" at bounding box center [927, 245] width 63 height 10
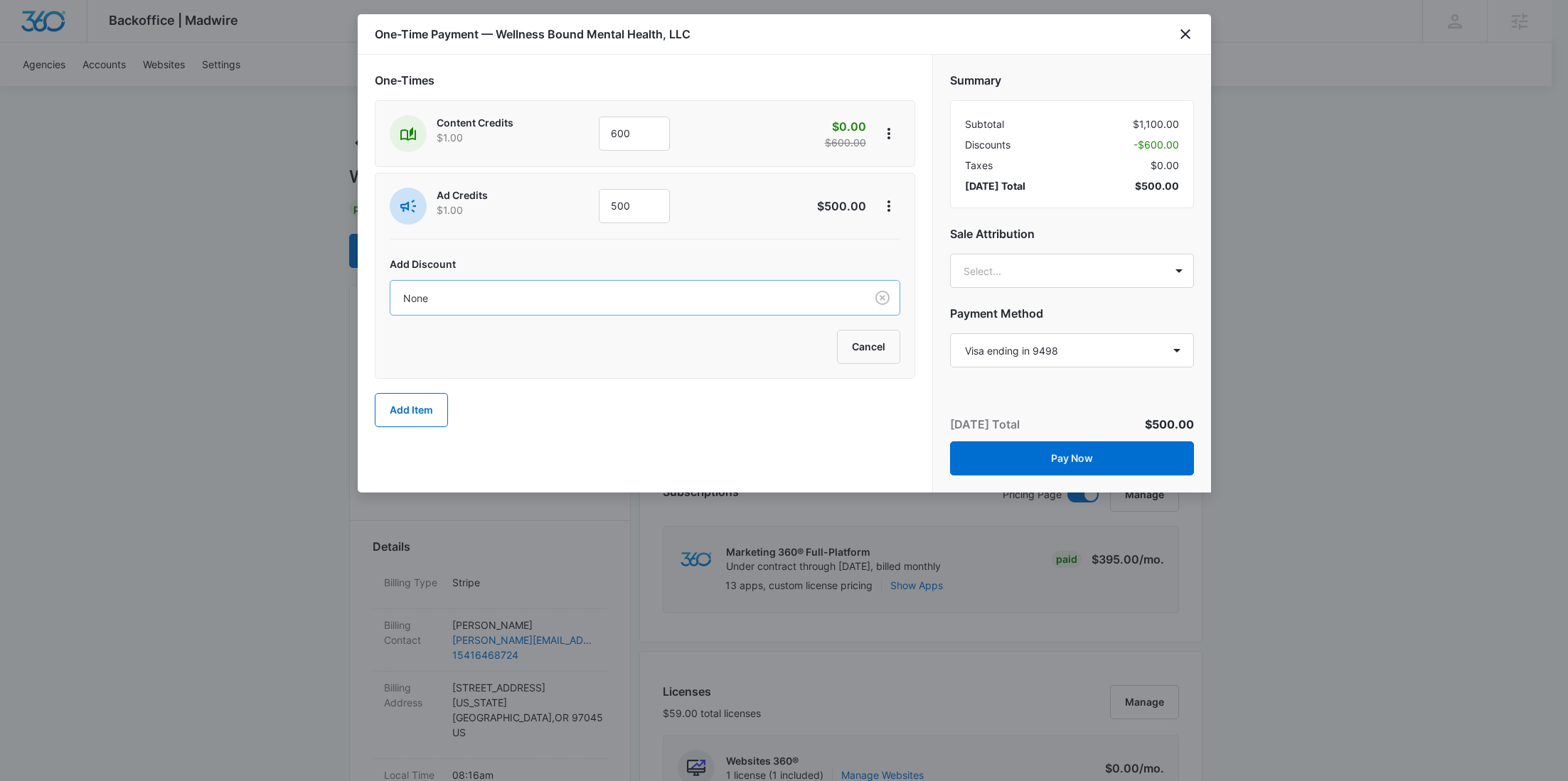
click at [689, 290] on div at bounding box center [625, 298] width 443 height 18
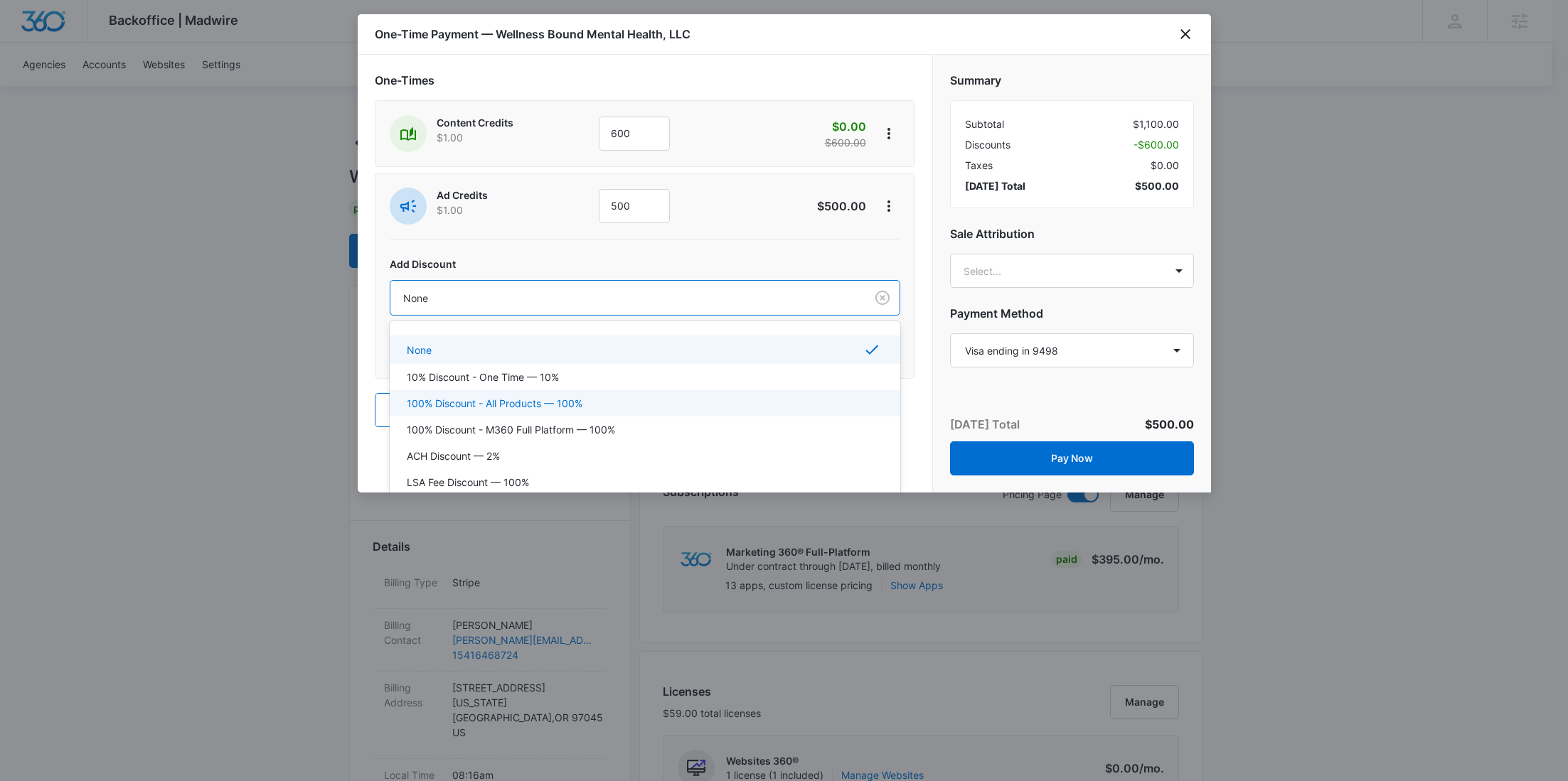
click at [628, 402] on div "100% Discount - All Products — 100%" at bounding box center [643, 403] width 473 height 15
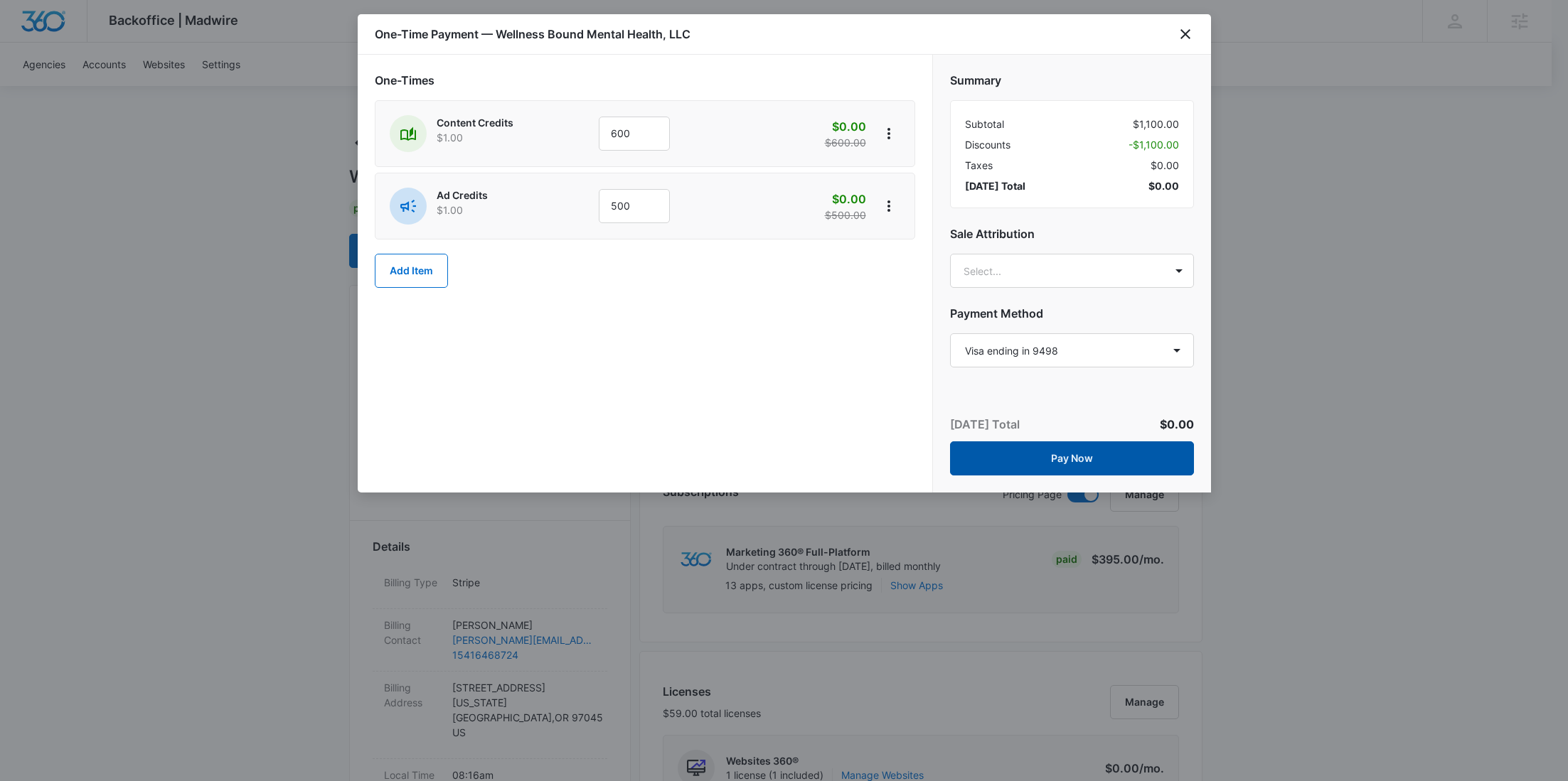
click at [1101, 462] on button "Pay Now" at bounding box center [1072, 459] width 244 height 34
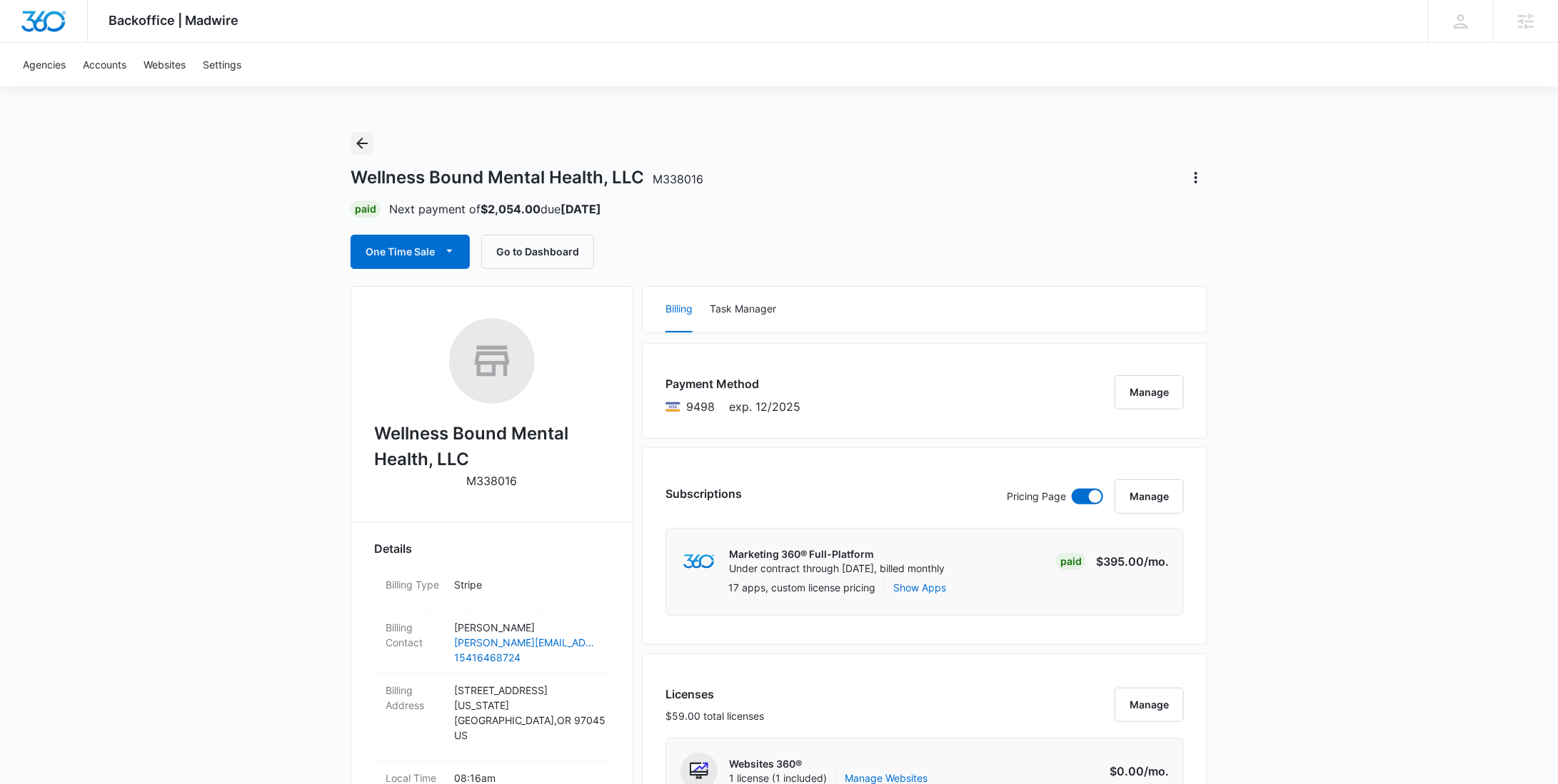
click at [367, 142] on icon "Back" at bounding box center [361, 143] width 17 height 17
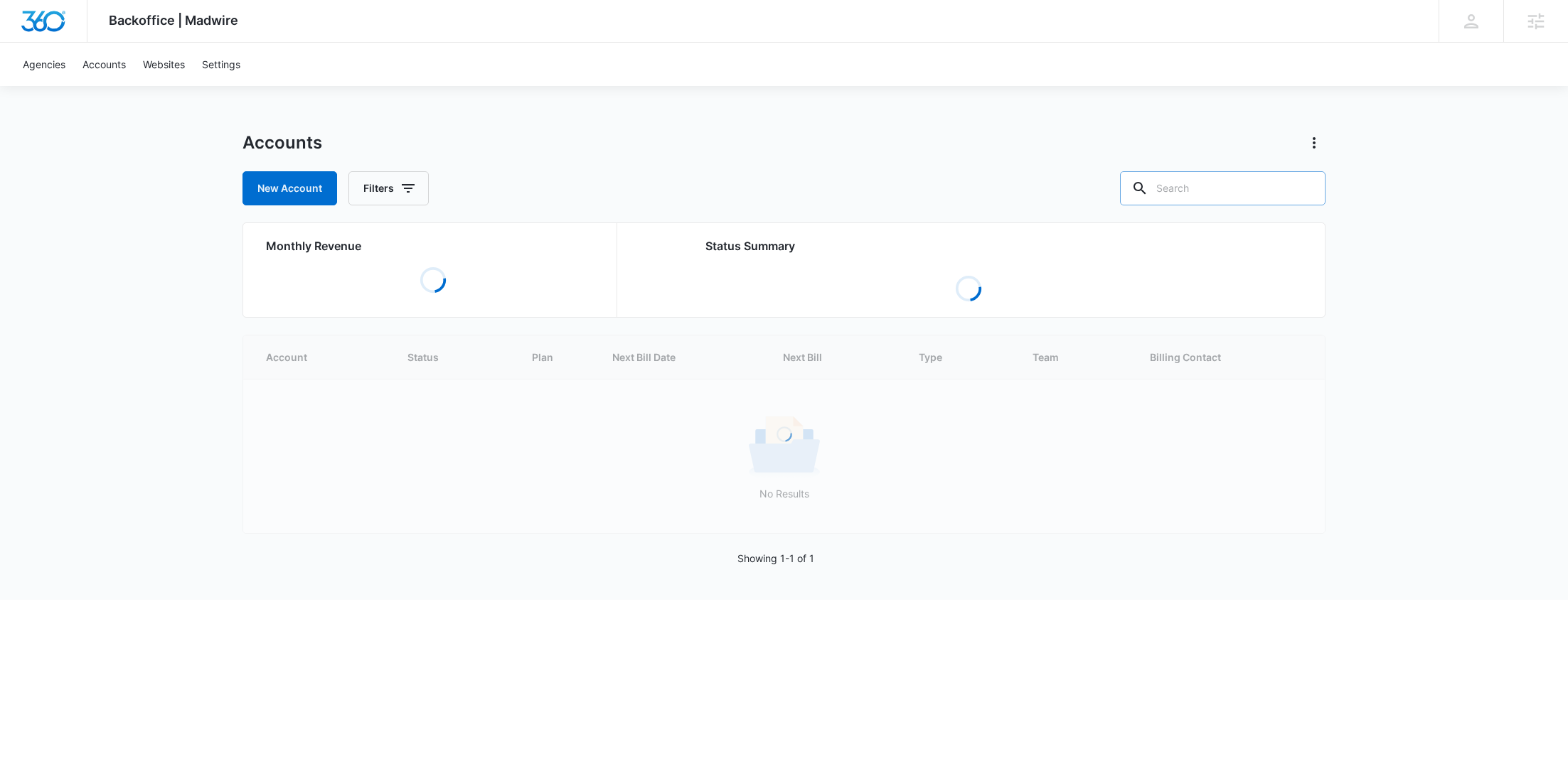
click at [1257, 183] on input "text" at bounding box center [1222, 188] width 205 height 34
paste input "M335983"
type input "M335983"
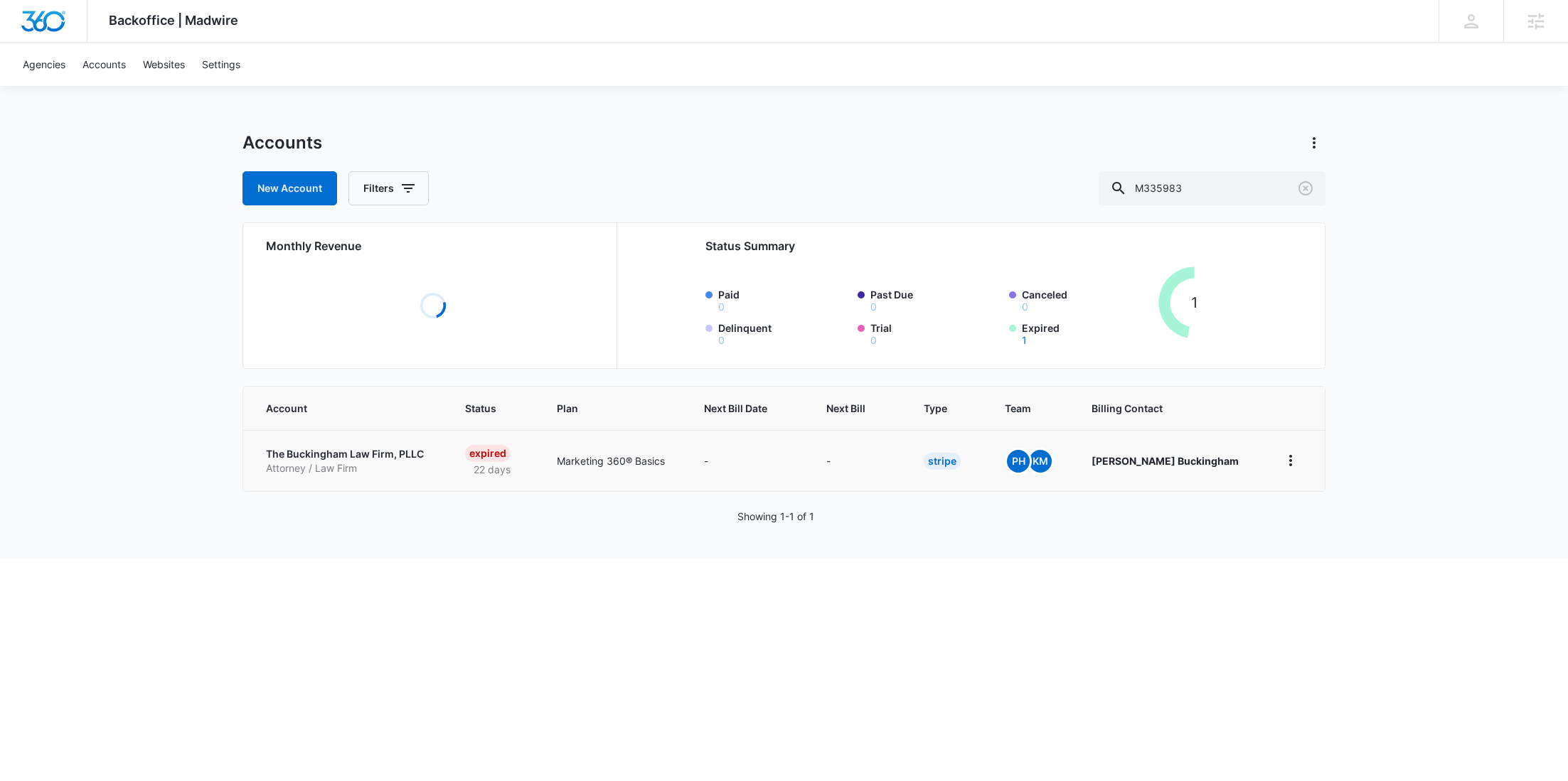
click at [283, 465] on p "Attorney / Law Firm" at bounding box center [348, 468] width 165 height 15
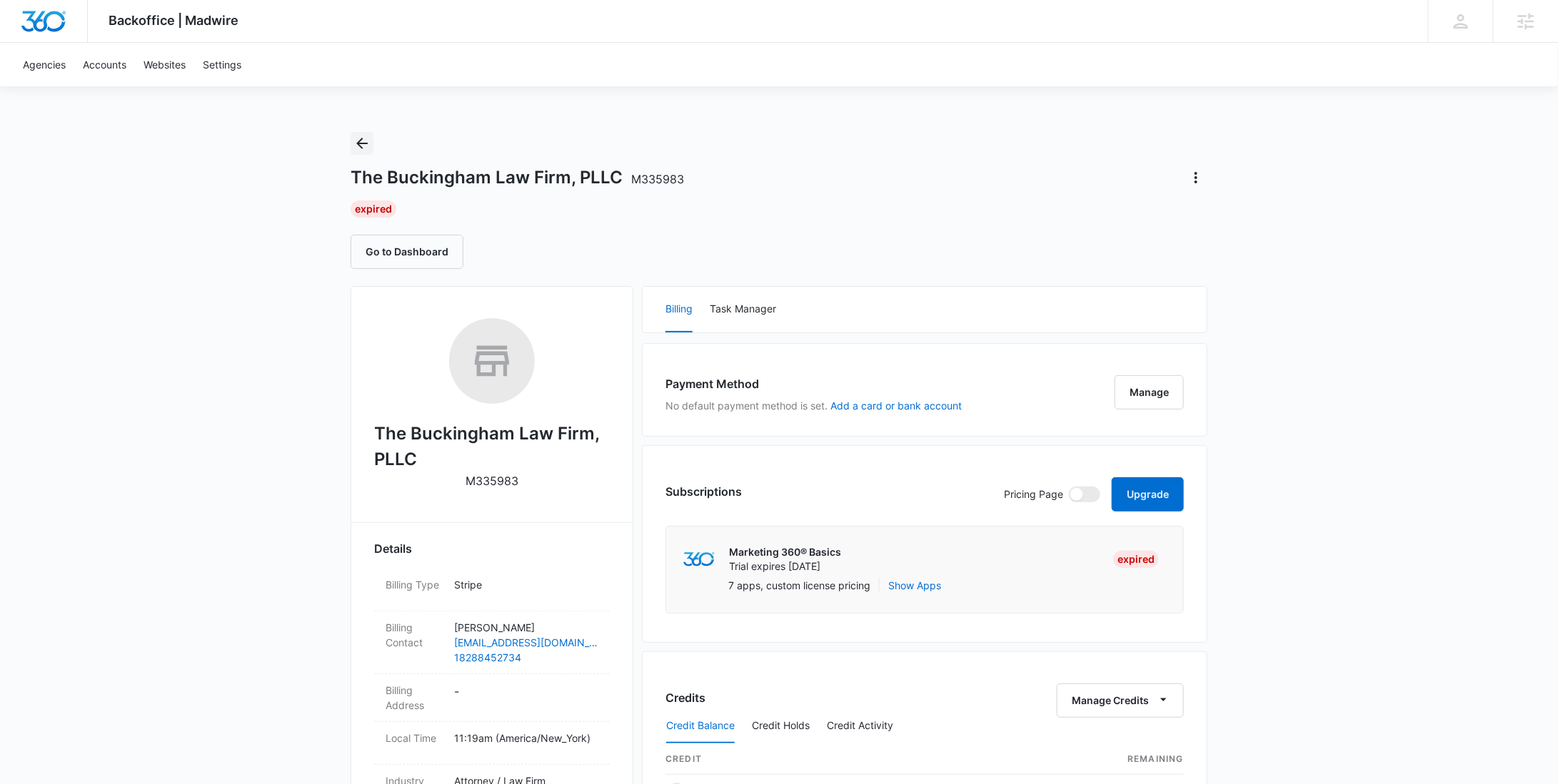
click at [362, 139] on icon "Back" at bounding box center [362, 143] width 11 height 11
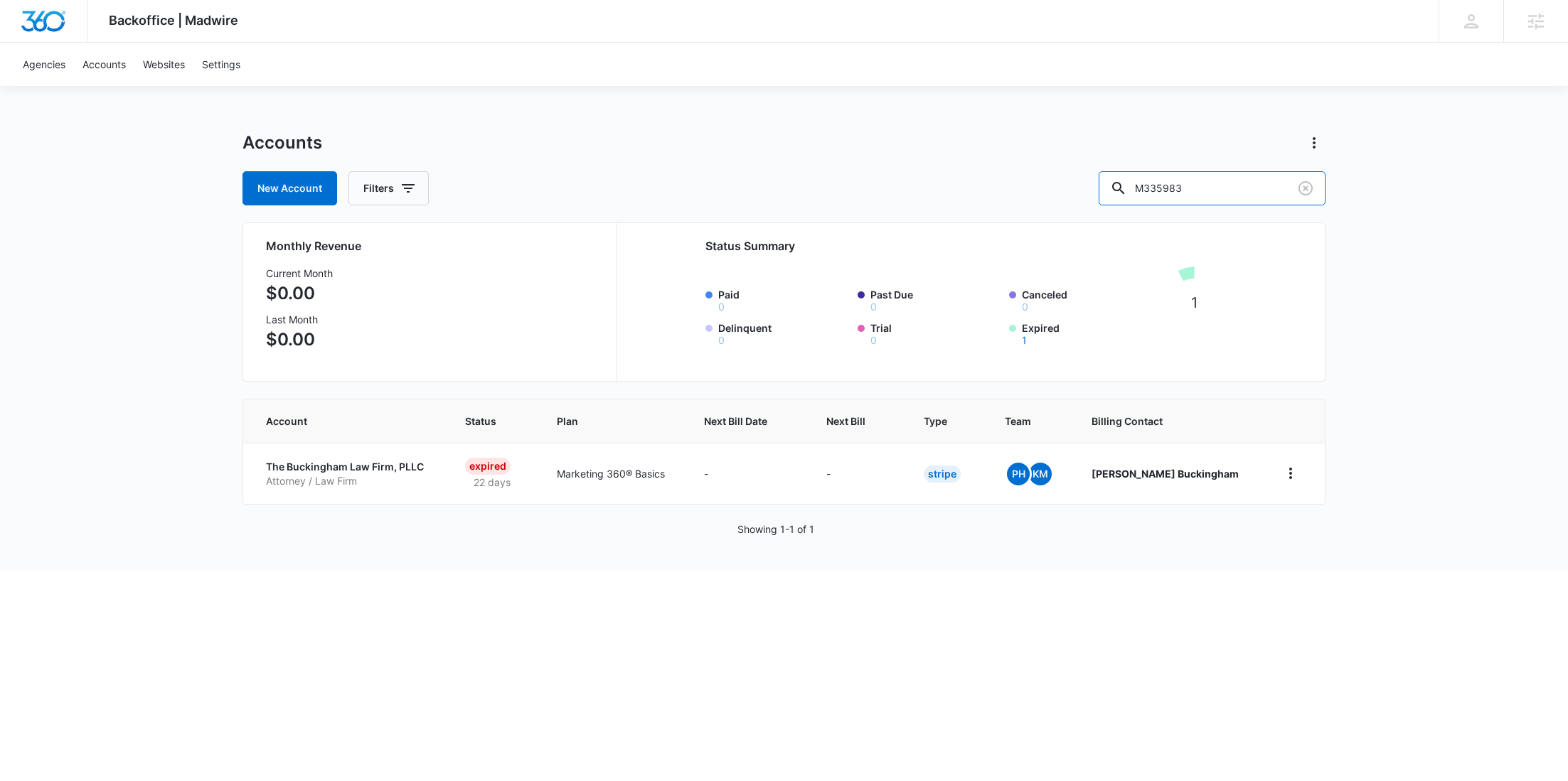
drag, startPoint x: 1155, startPoint y: 192, endPoint x: 1109, endPoint y: 192, distance: 46.0
click at [1109, 192] on div "New Account Filters M335983" at bounding box center [784, 188] width 1083 height 34
paste input "58547"
type input "M58547"
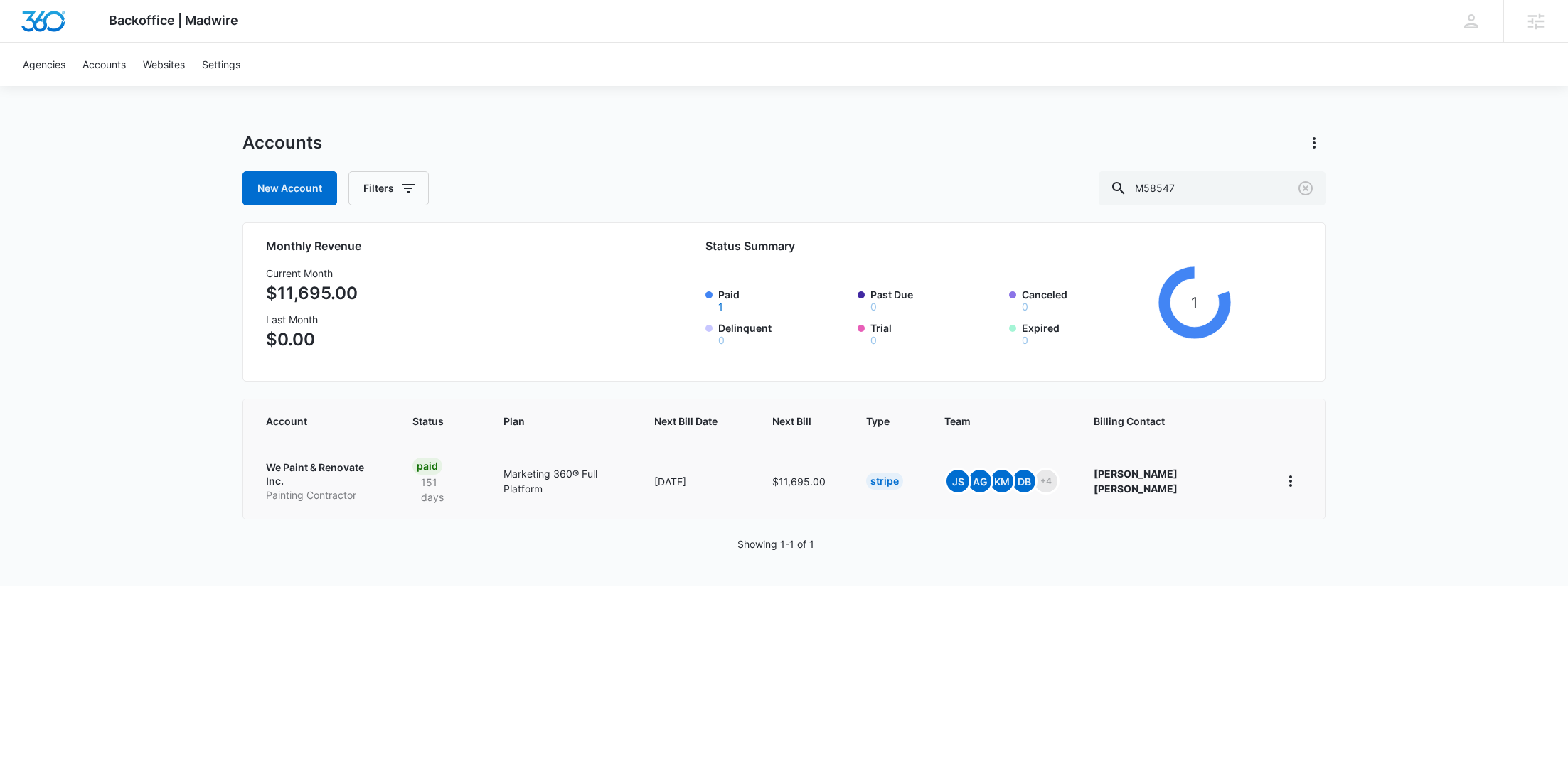
click at [316, 469] on p "We Paint & Renovate Inc." at bounding box center [322, 474] width 112 height 28
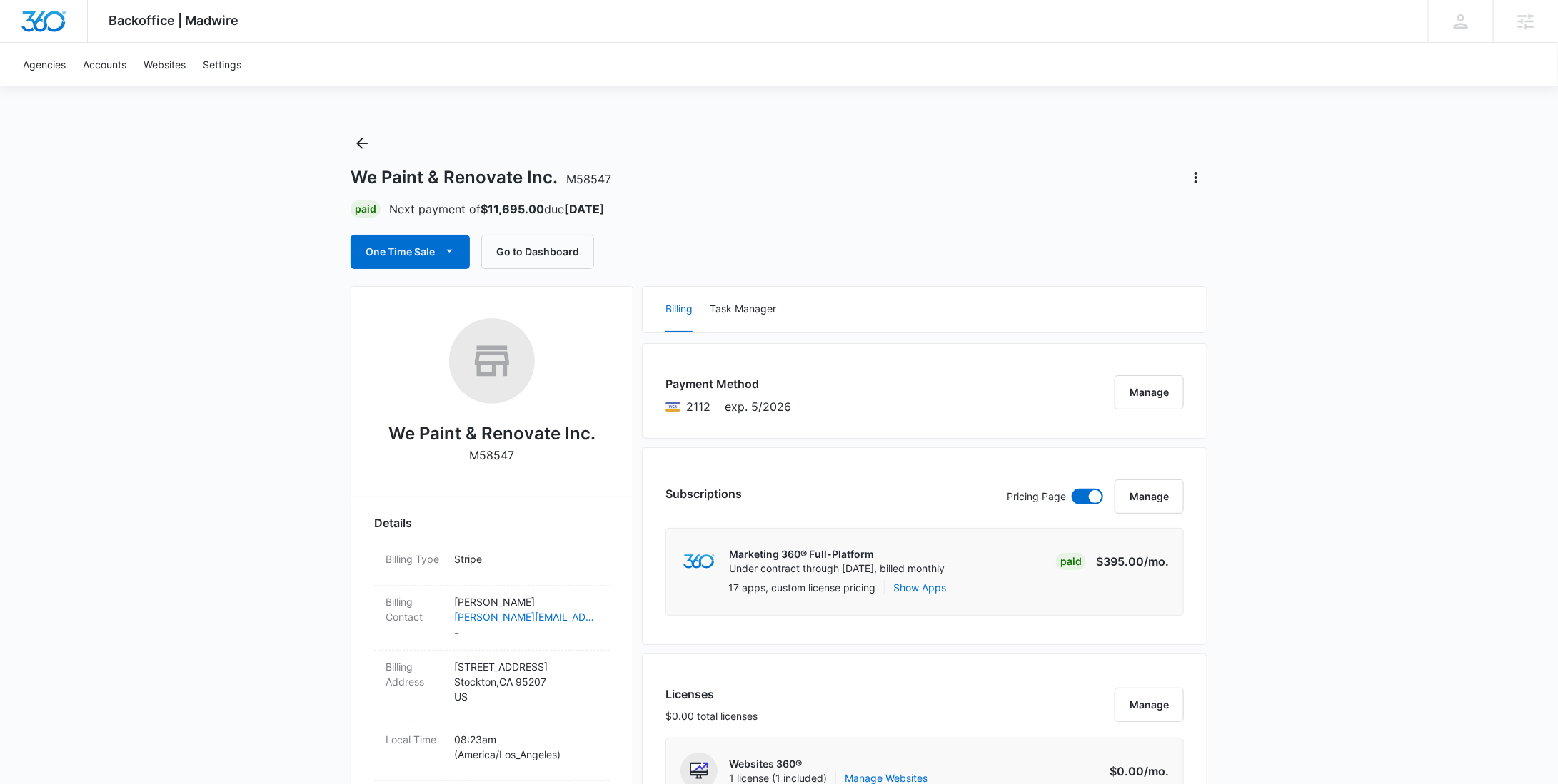
click at [478, 456] on p "M58547" at bounding box center [492, 455] width 45 height 17
copy p "M58547"
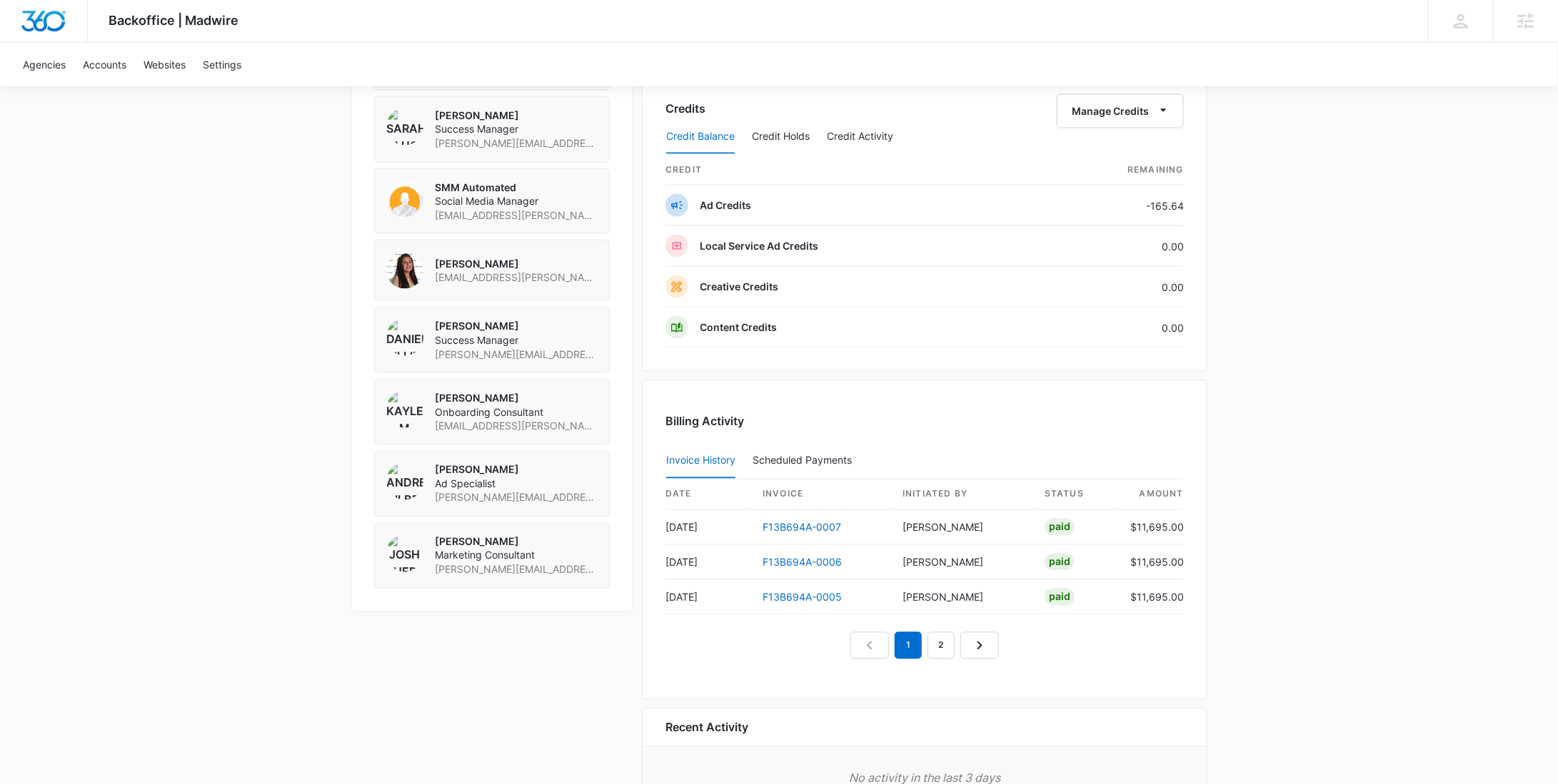
scroll to position [1213, 0]
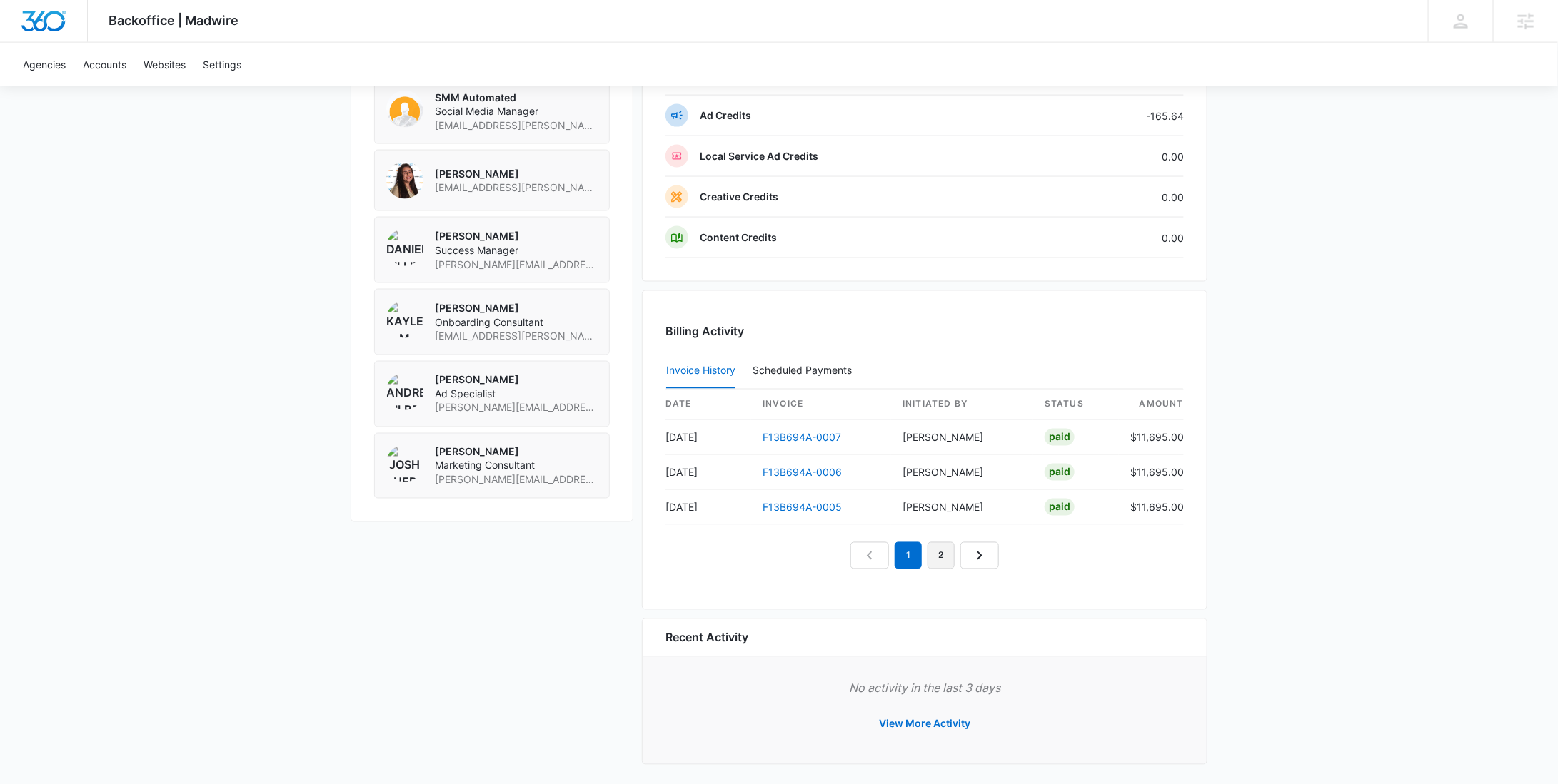
click at [937, 557] on link "2" at bounding box center [941, 556] width 27 height 27
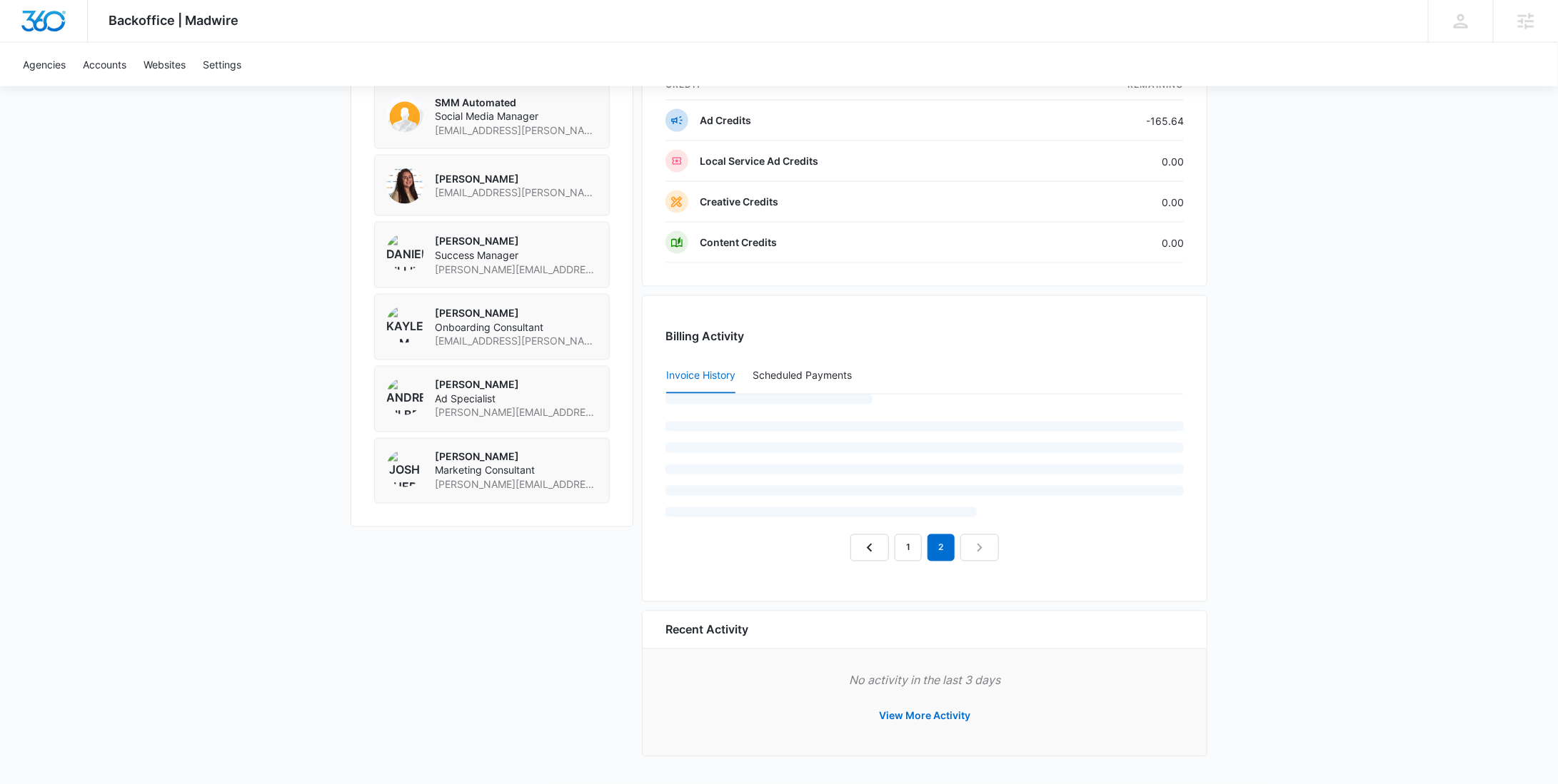
scroll to position [1201, 0]
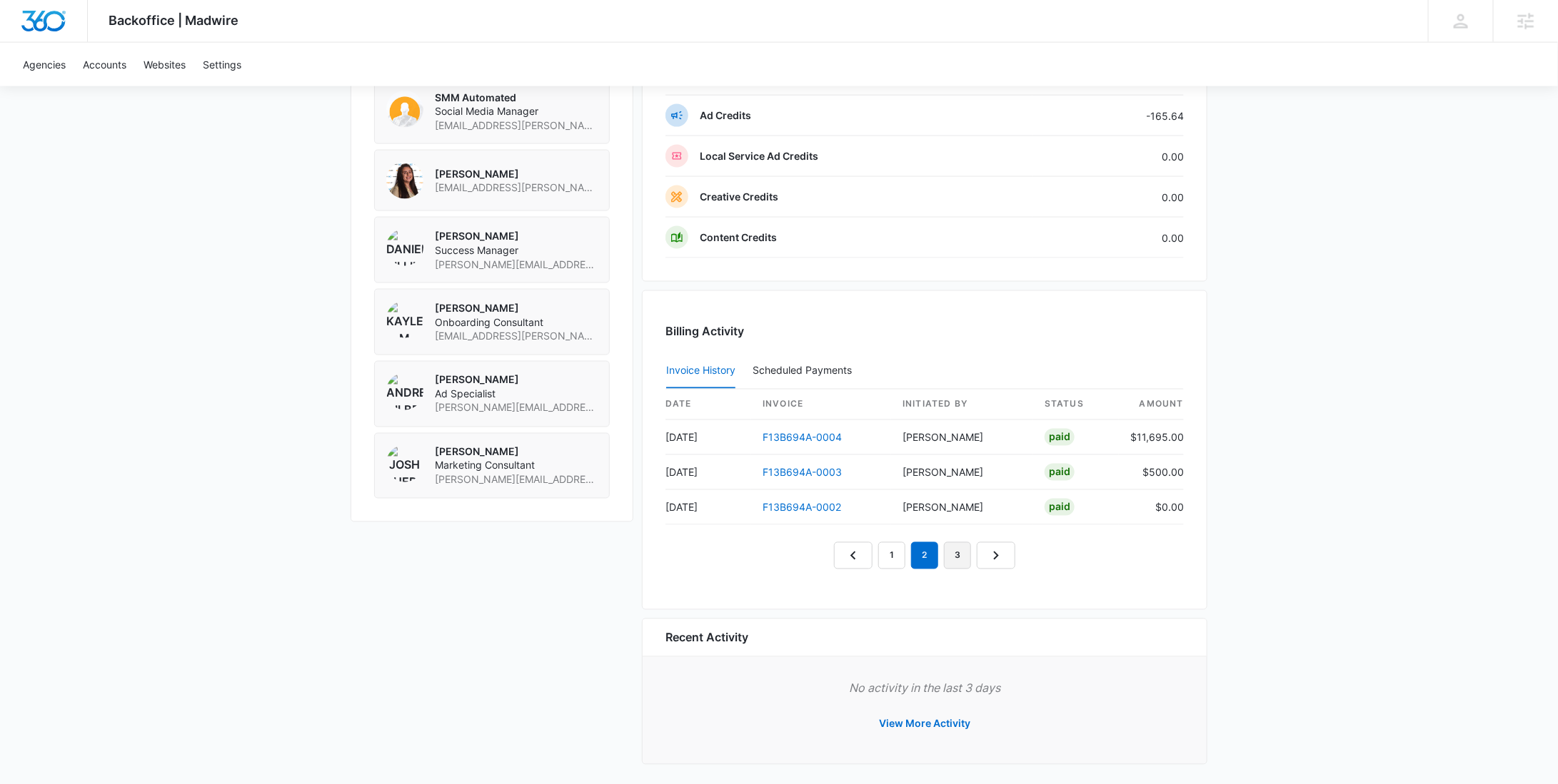
click at [948, 553] on link "3" at bounding box center [957, 556] width 27 height 27
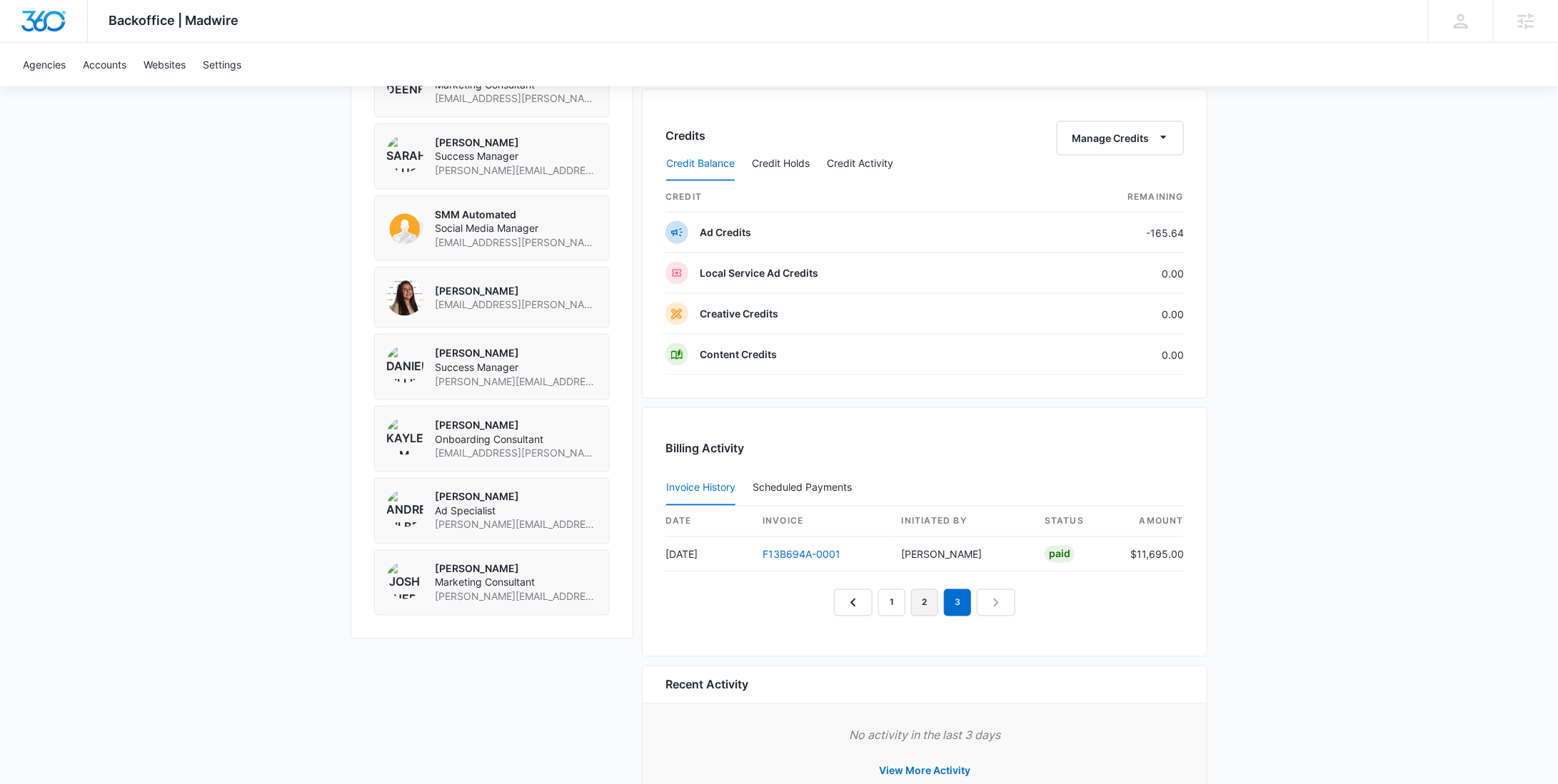
scroll to position [829, 0]
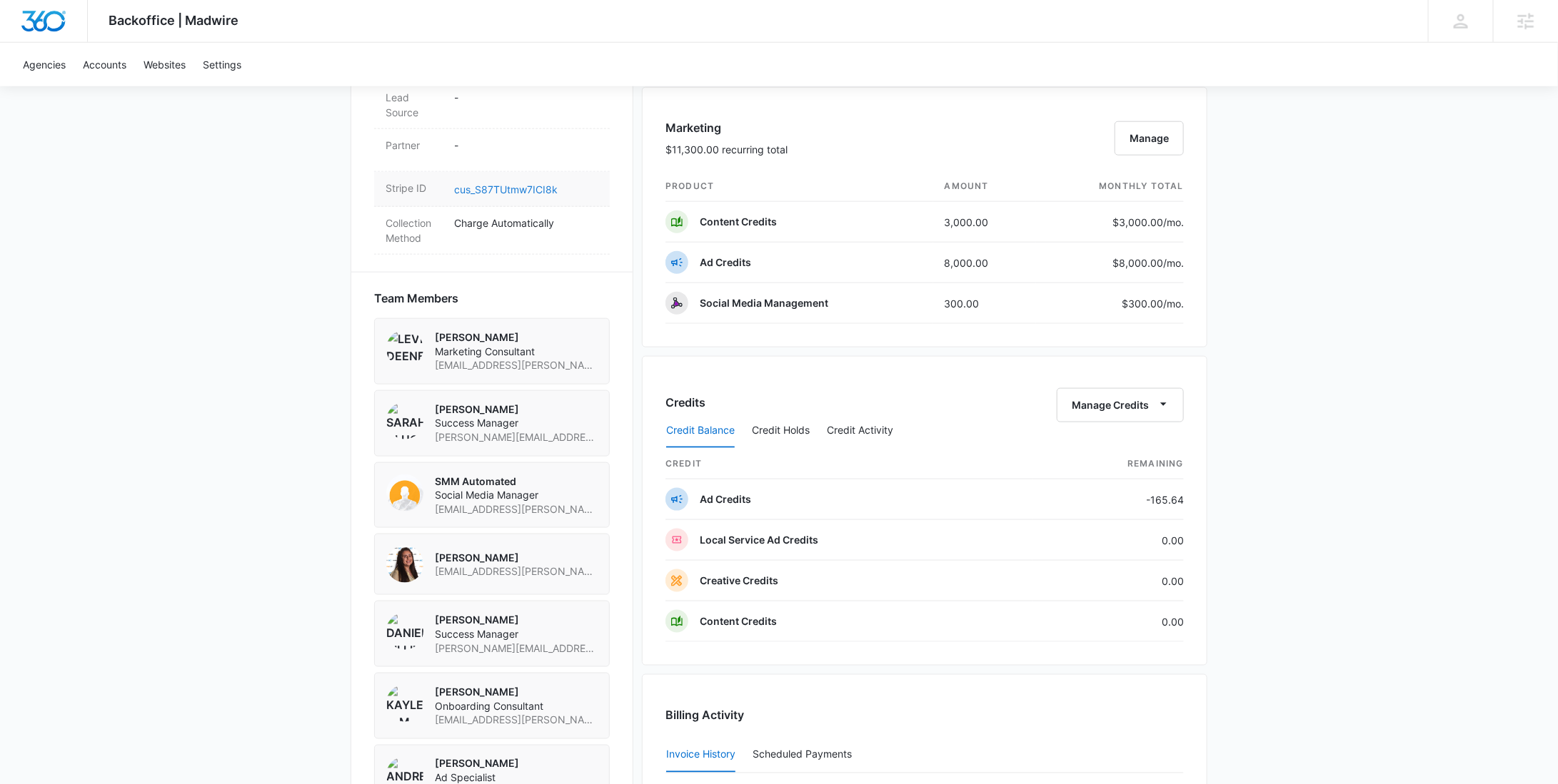
click at [462, 188] on link "cus_S87TUtmw7ICI8k" at bounding box center [505, 189] width 104 height 12
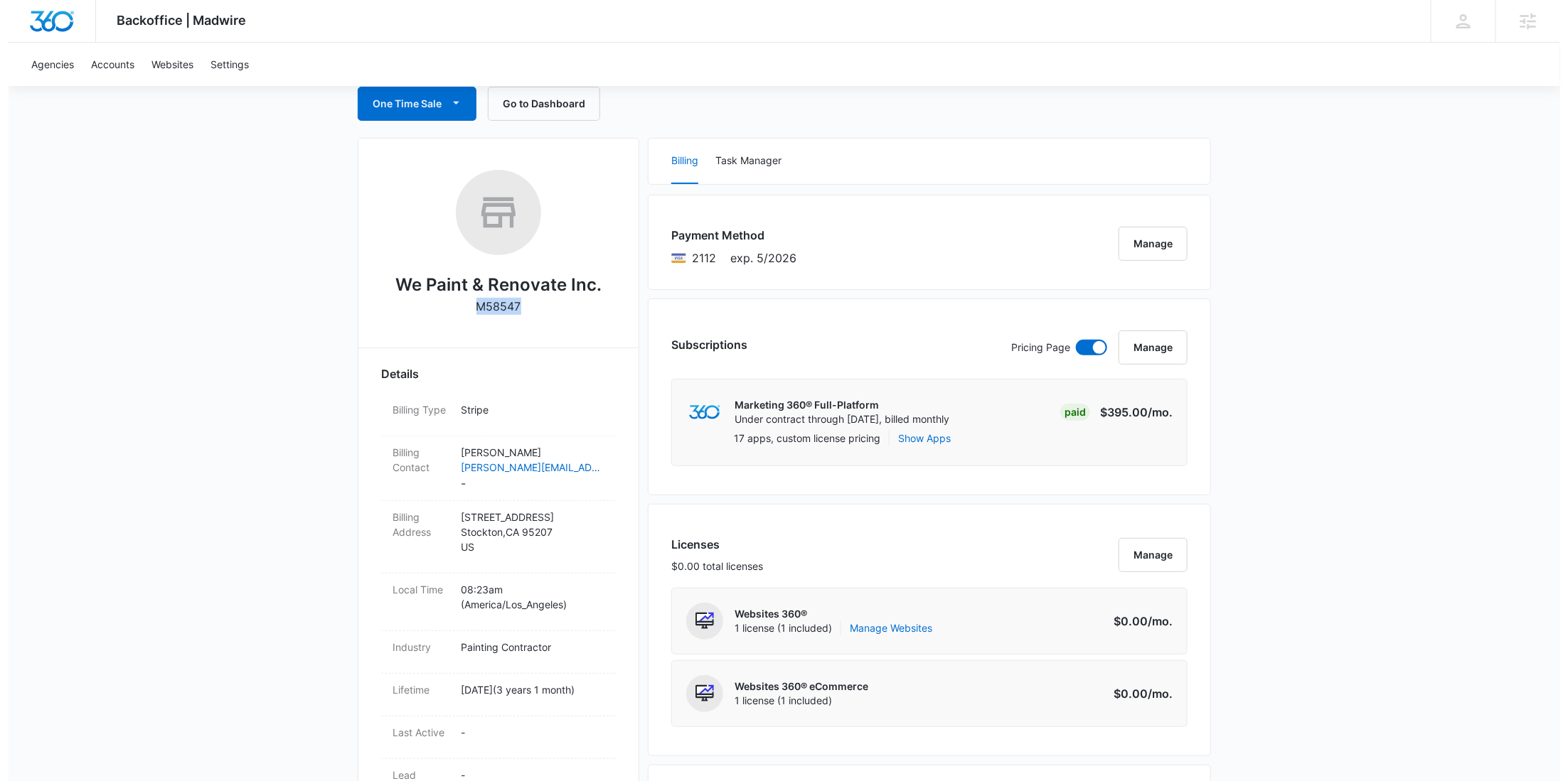
scroll to position [0, 0]
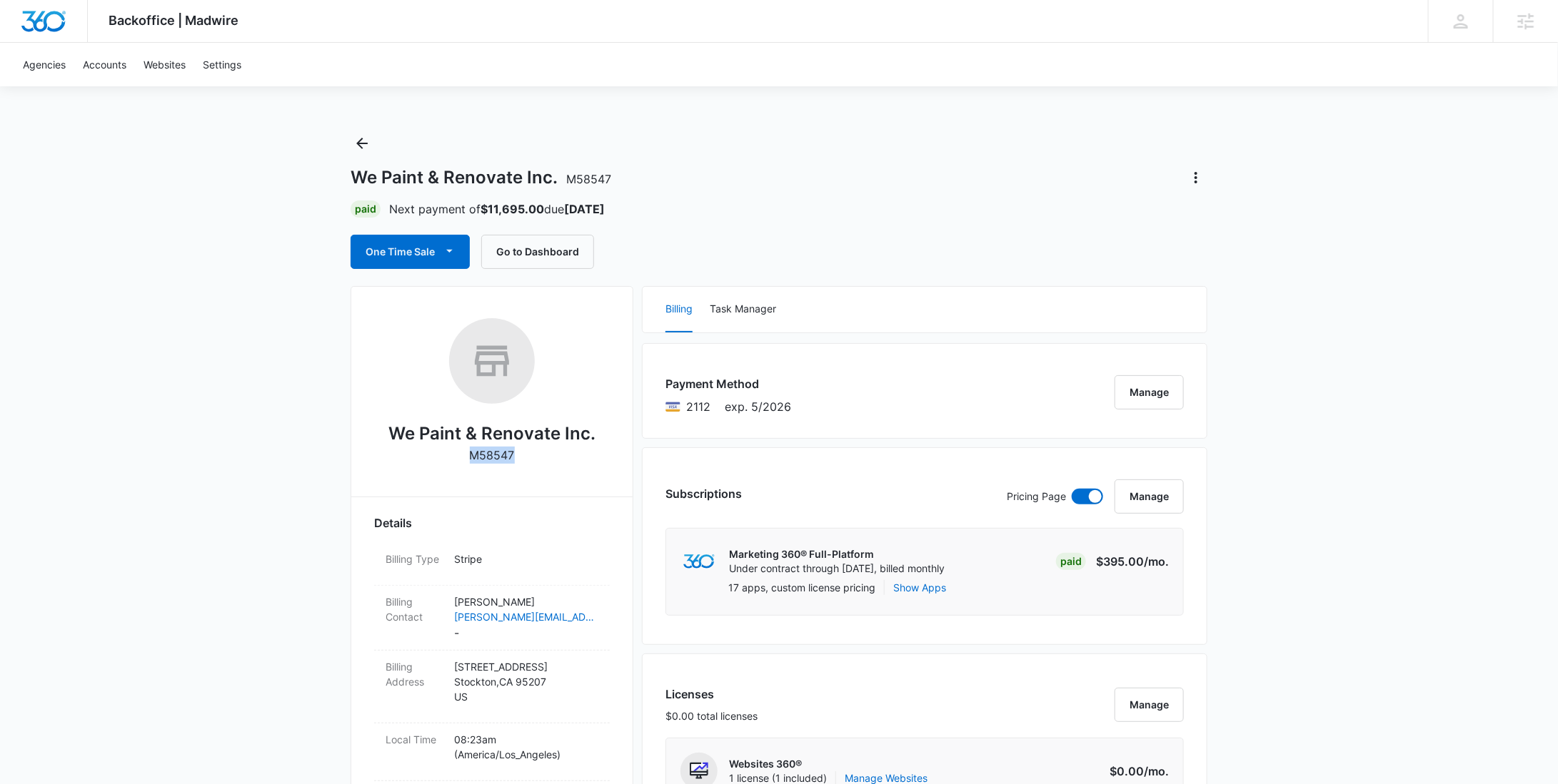
click at [483, 452] on p "M58547" at bounding box center [492, 455] width 45 height 17
click at [369, 147] on icon "Back" at bounding box center [361, 143] width 17 height 17
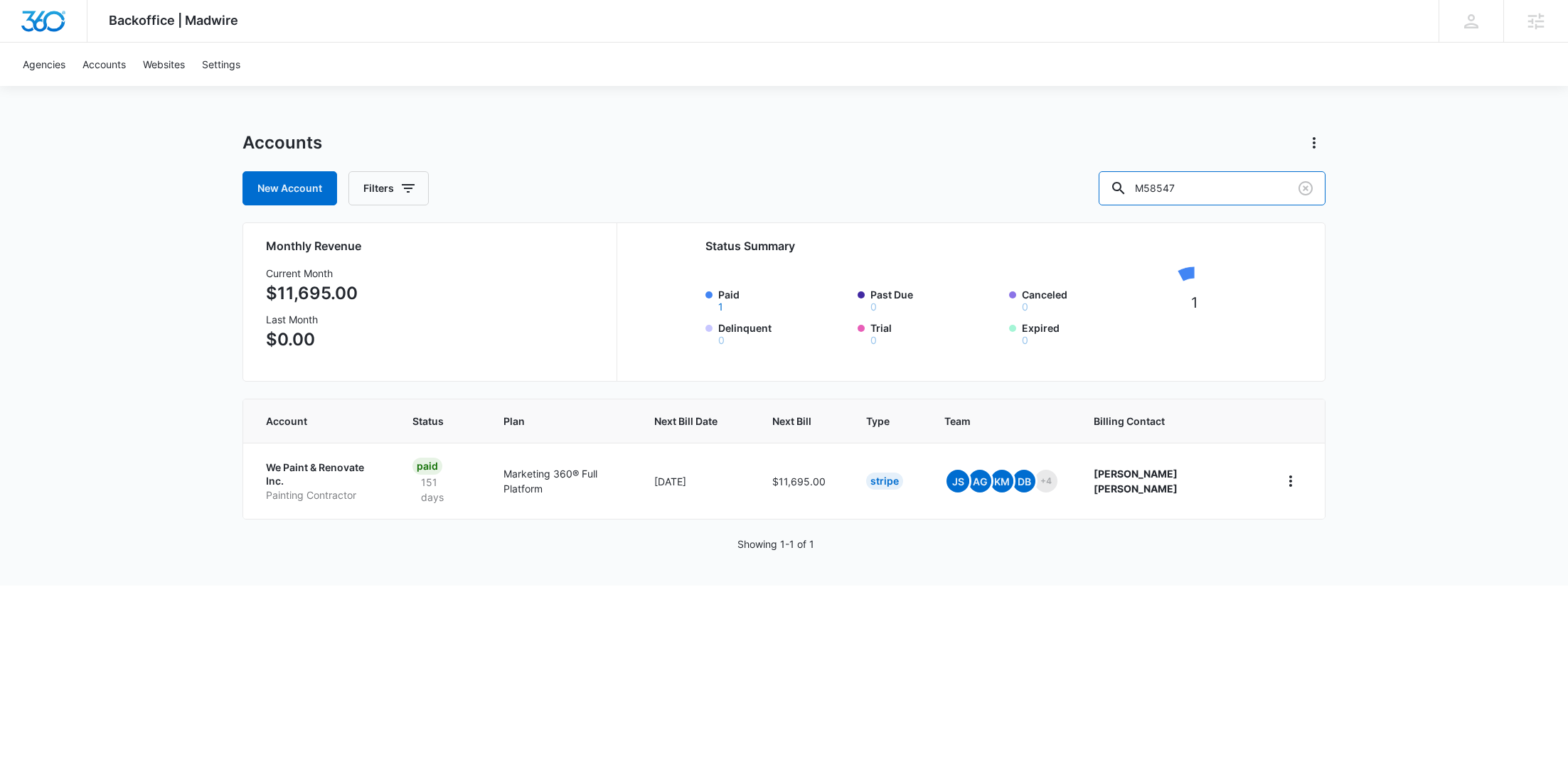
drag, startPoint x: 1227, startPoint y: 179, endPoint x: 1130, endPoint y: 178, distance: 97.0
click at [1131, 178] on div "New Account Filters M58547" at bounding box center [784, 188] width 1083 height 34
paste input "337502"
type input "M337502"
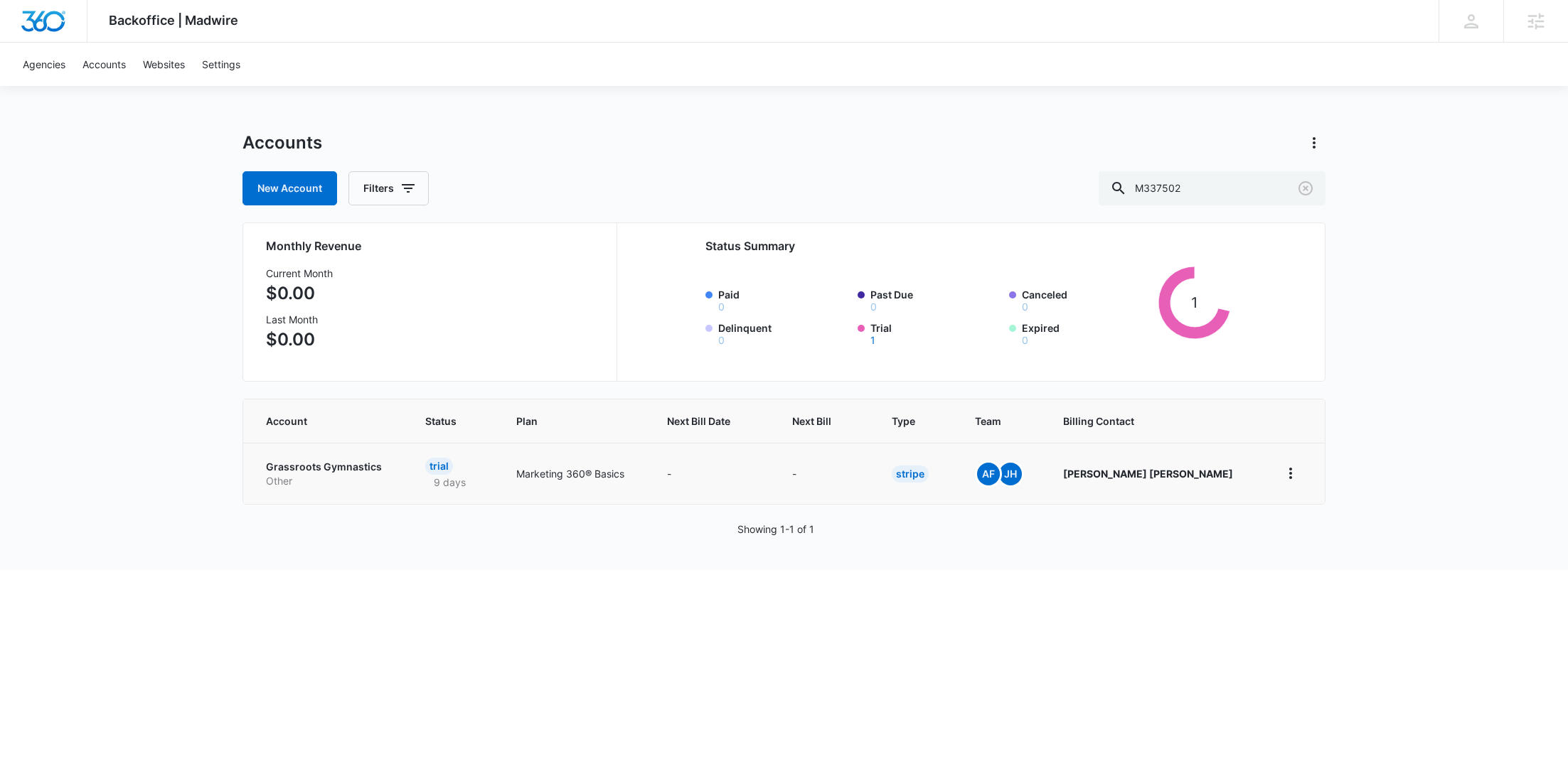
click at [335, 476] on p "Other" at bounding box center [329, 481] width 125 height 15
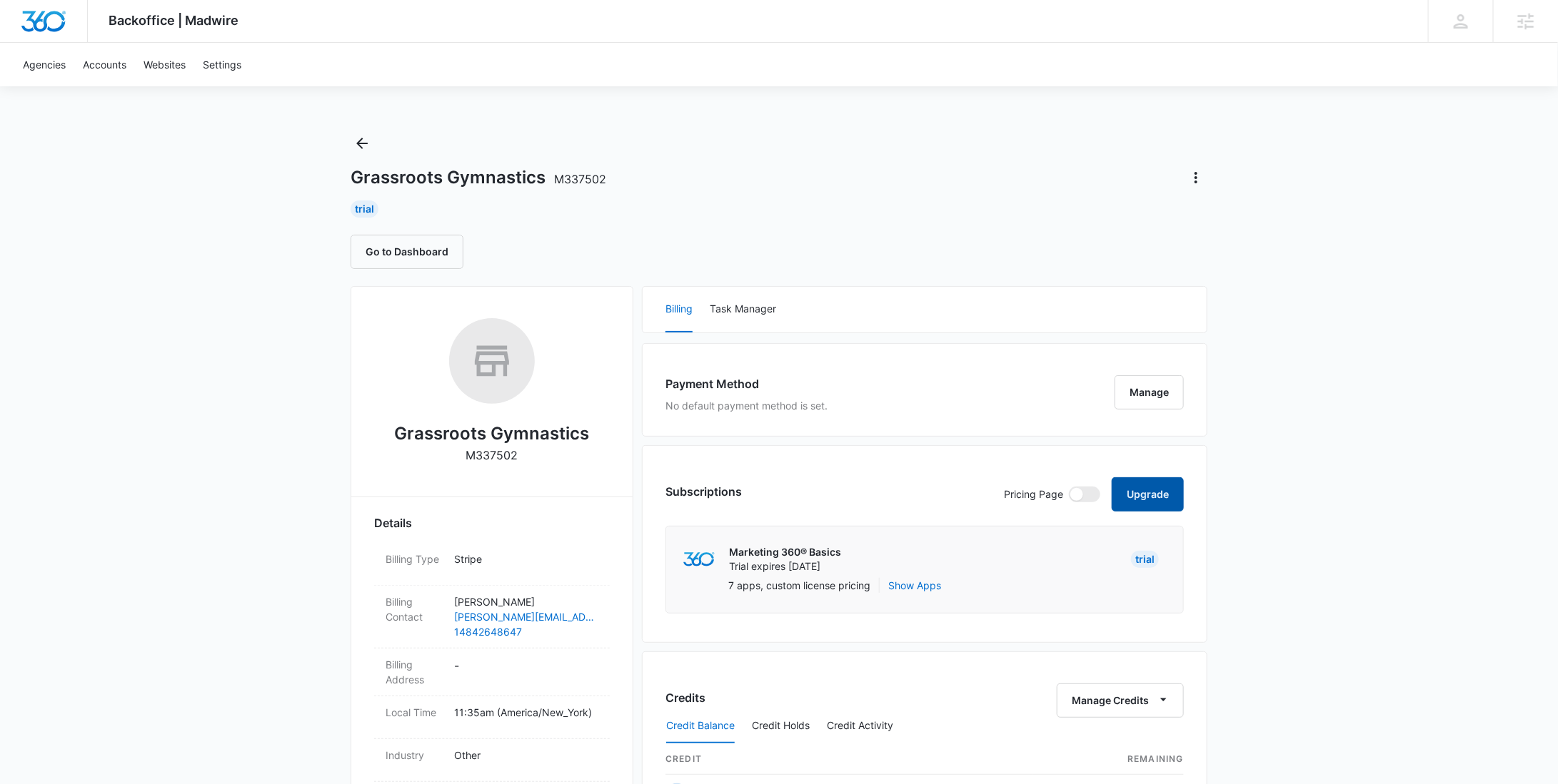
click at [1155, 491] on button "Upgrade" at bounding box center [1147, 495] width 72 height 34
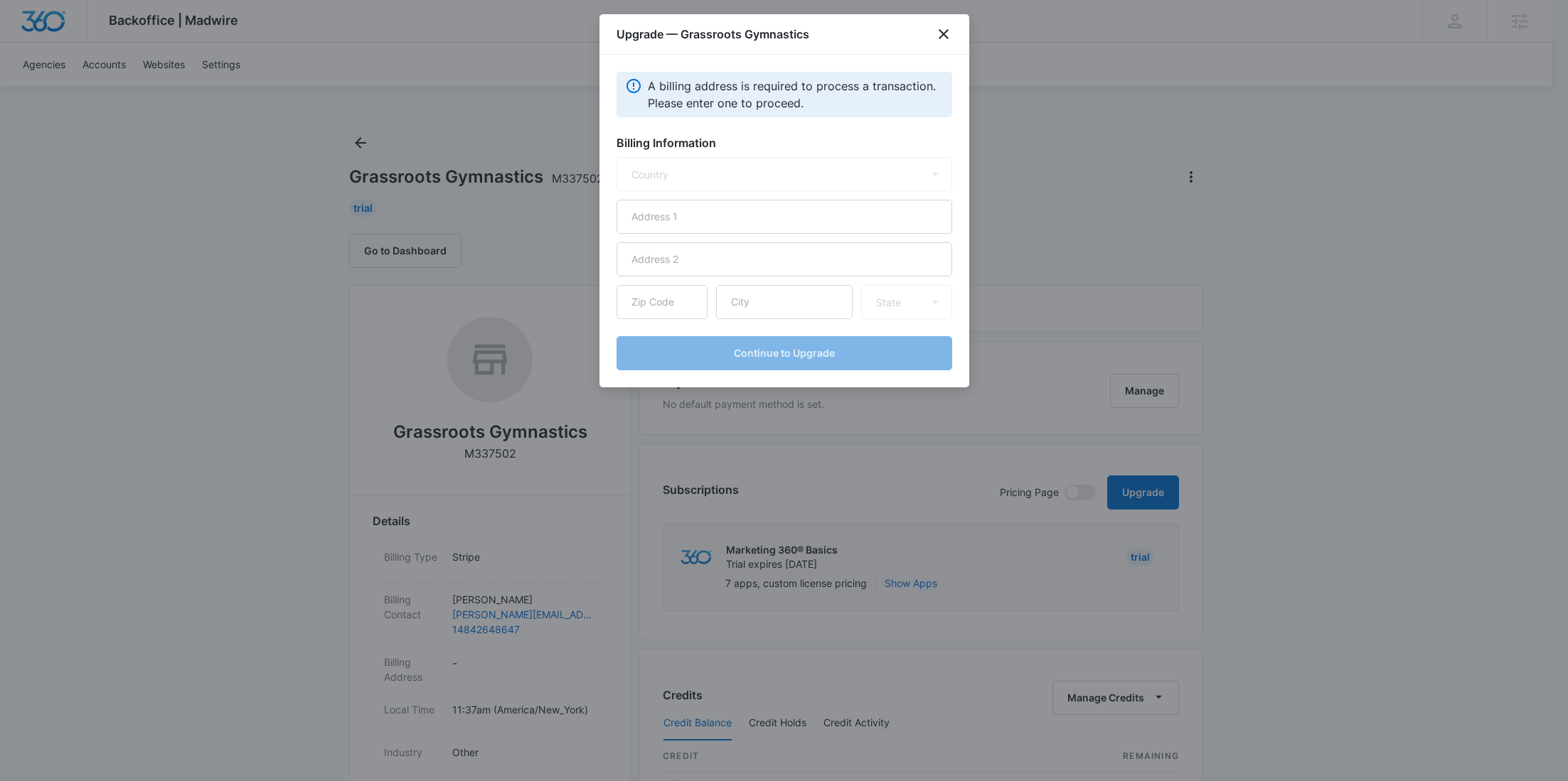
select select "US"
click at [725, 211] on input "text" at bounding box center [784, 217] width 335 height 34
paste input "2220 Old School Dr."
type input "[STREET_ADDRESS]"
click at [778, 310] on input "text" at bounding box center [784, 302] width 136 height 34
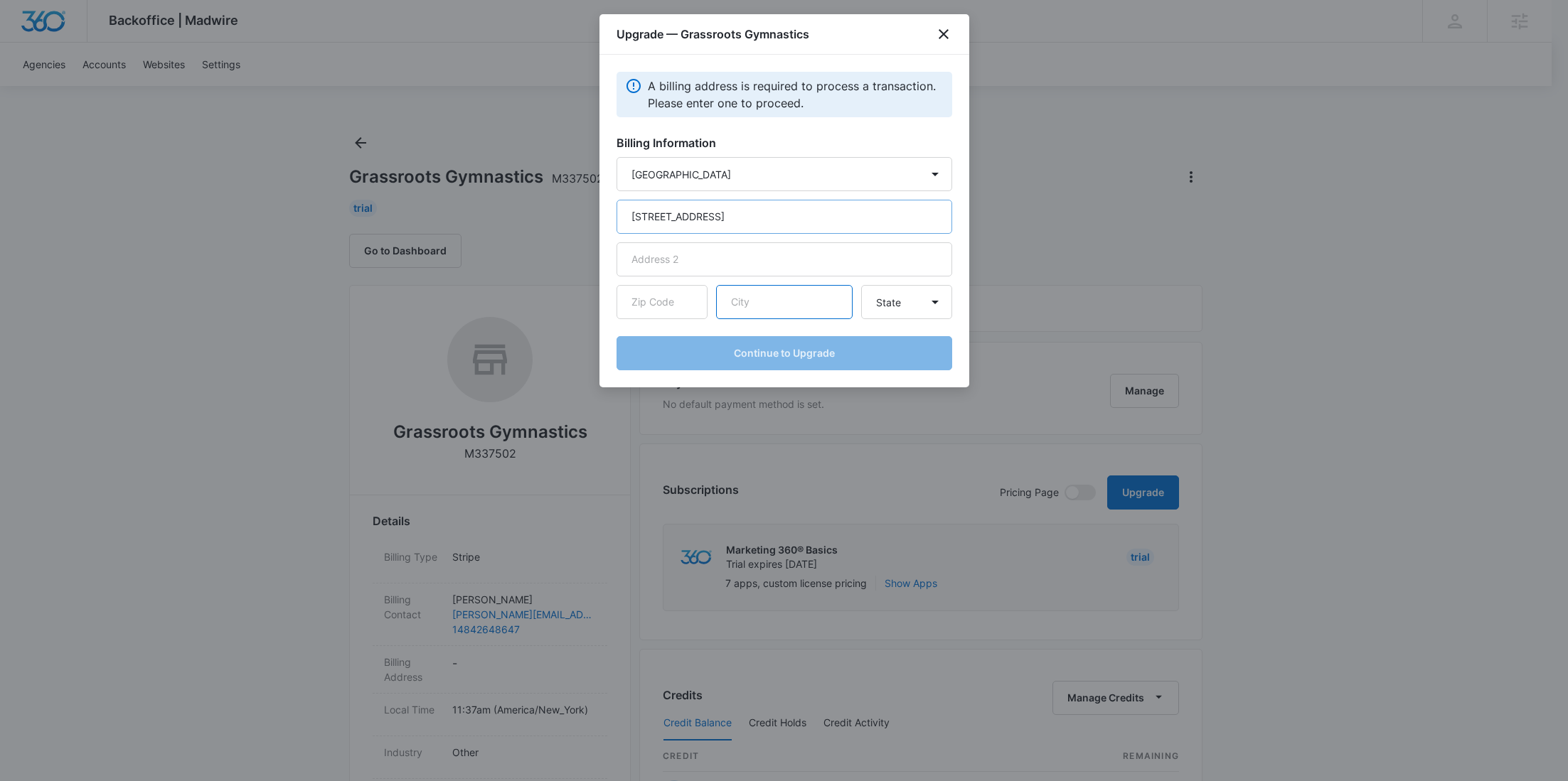
paste input "[GEOGRAPHIC_DATA]"
type input "[GEOGRAPHIC_DATA]"
click at [659, 300] on input "text" at bounding box center [662, 302] width 91 height 34
paste input "29405"
type input "29405"
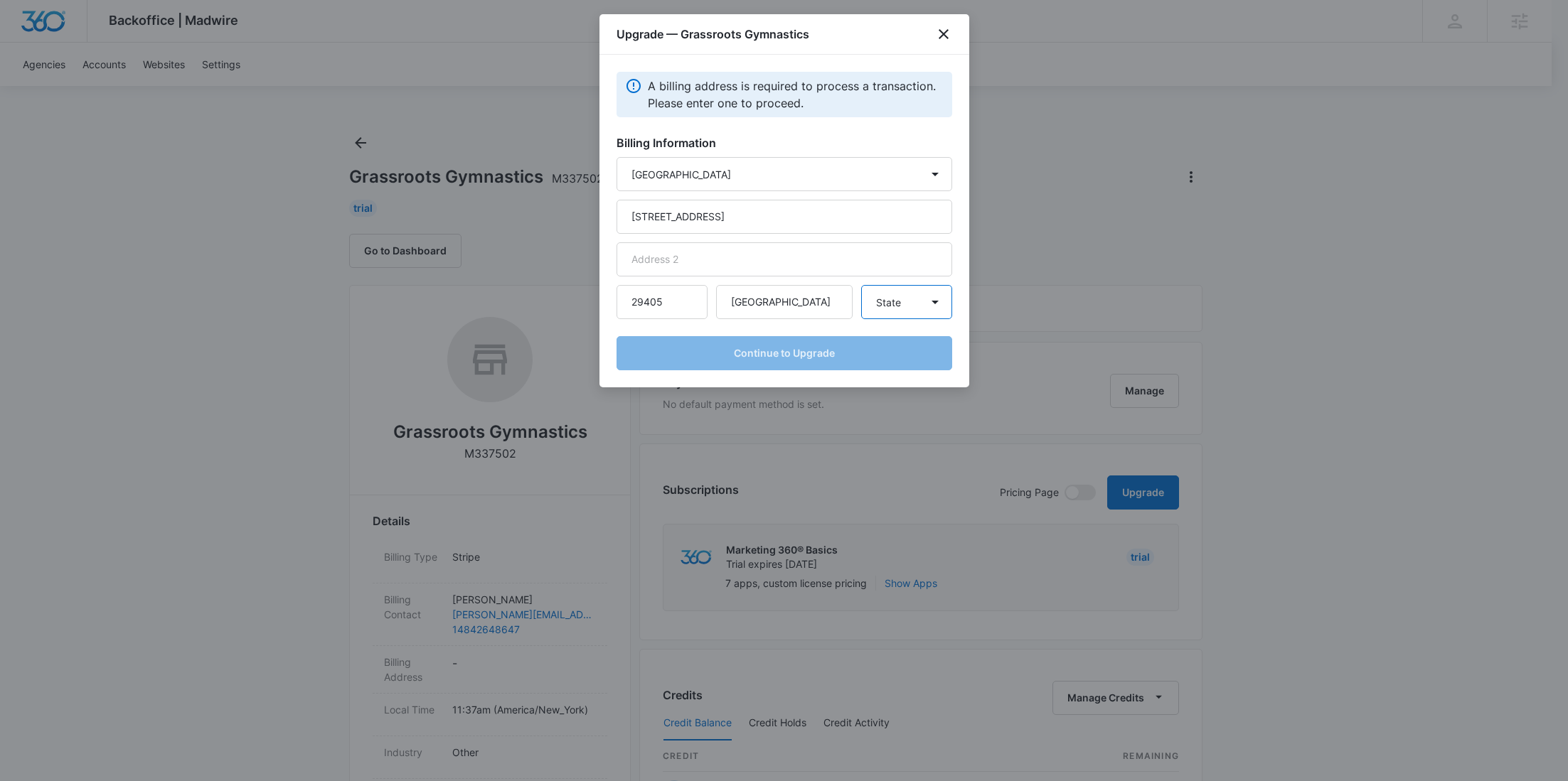
click at [929, 305] on select "State Alaska Alabama Arkansas American Samoa Arizona California Colorado Connec…" at bounding box center [906, 302] width 91 height 34
select select "SC"
click at [861, 285] on select "State Alaska Alabama Arkansas American Samoa Arizona California Colorado Connec…" at bounding box center [906, 302] width 91 height 34
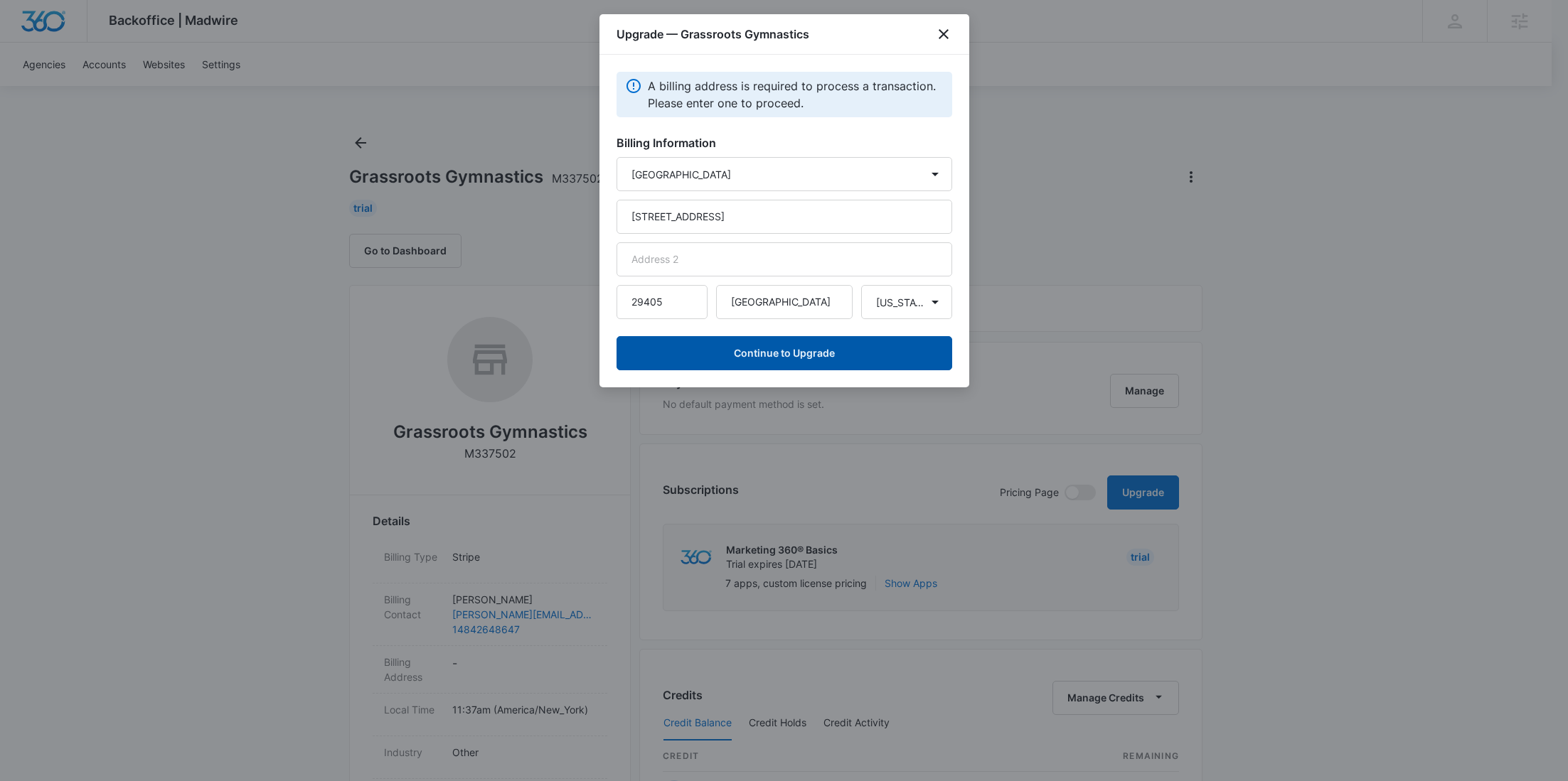
click at [768, 350] on button "Continue to Upgrade" at bounding box center [784, 353] width 335 height 34
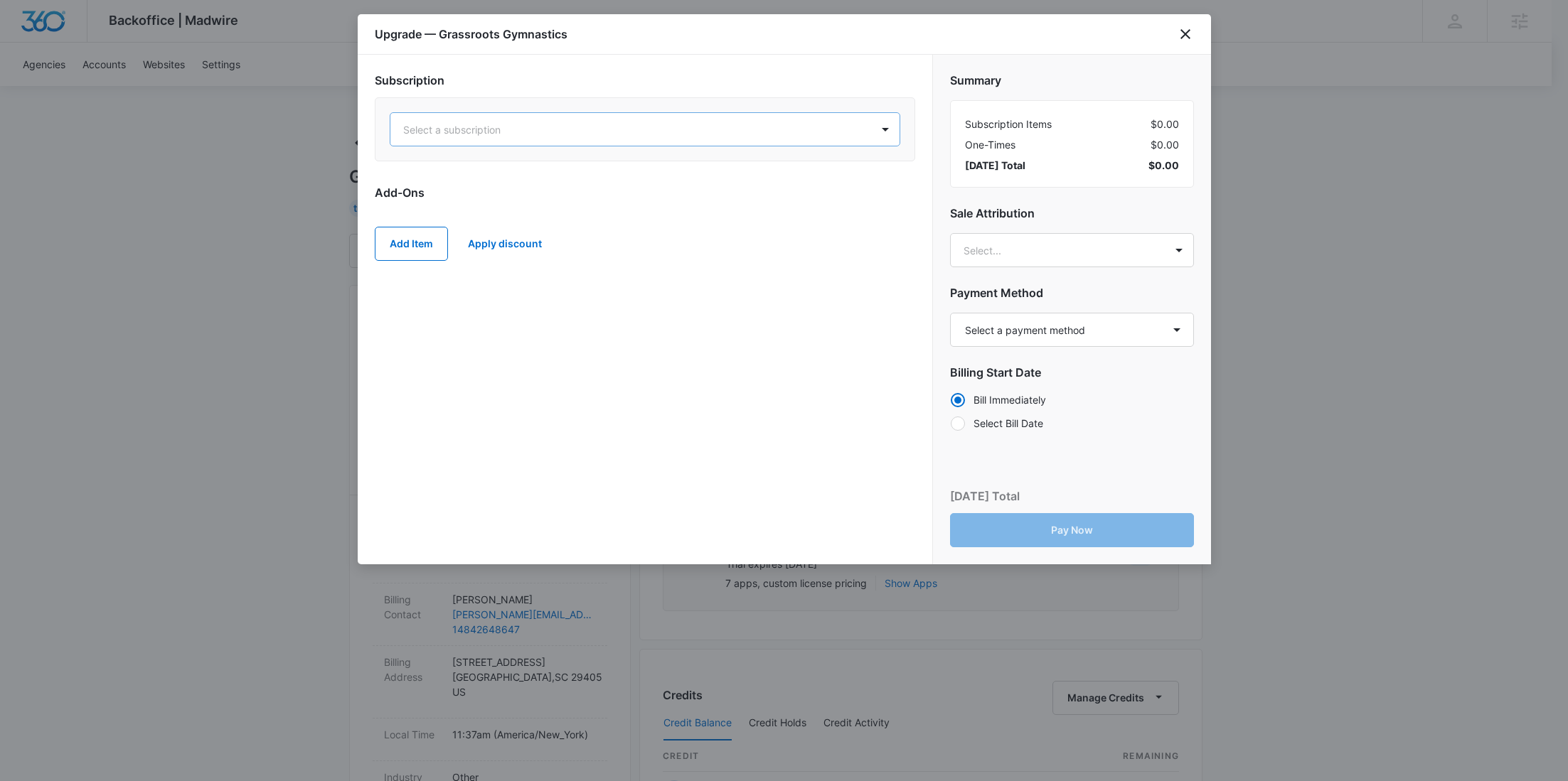
click at [560, 143] on div "Select a subscription" at bounding box center [631, 129] width 481 height 32
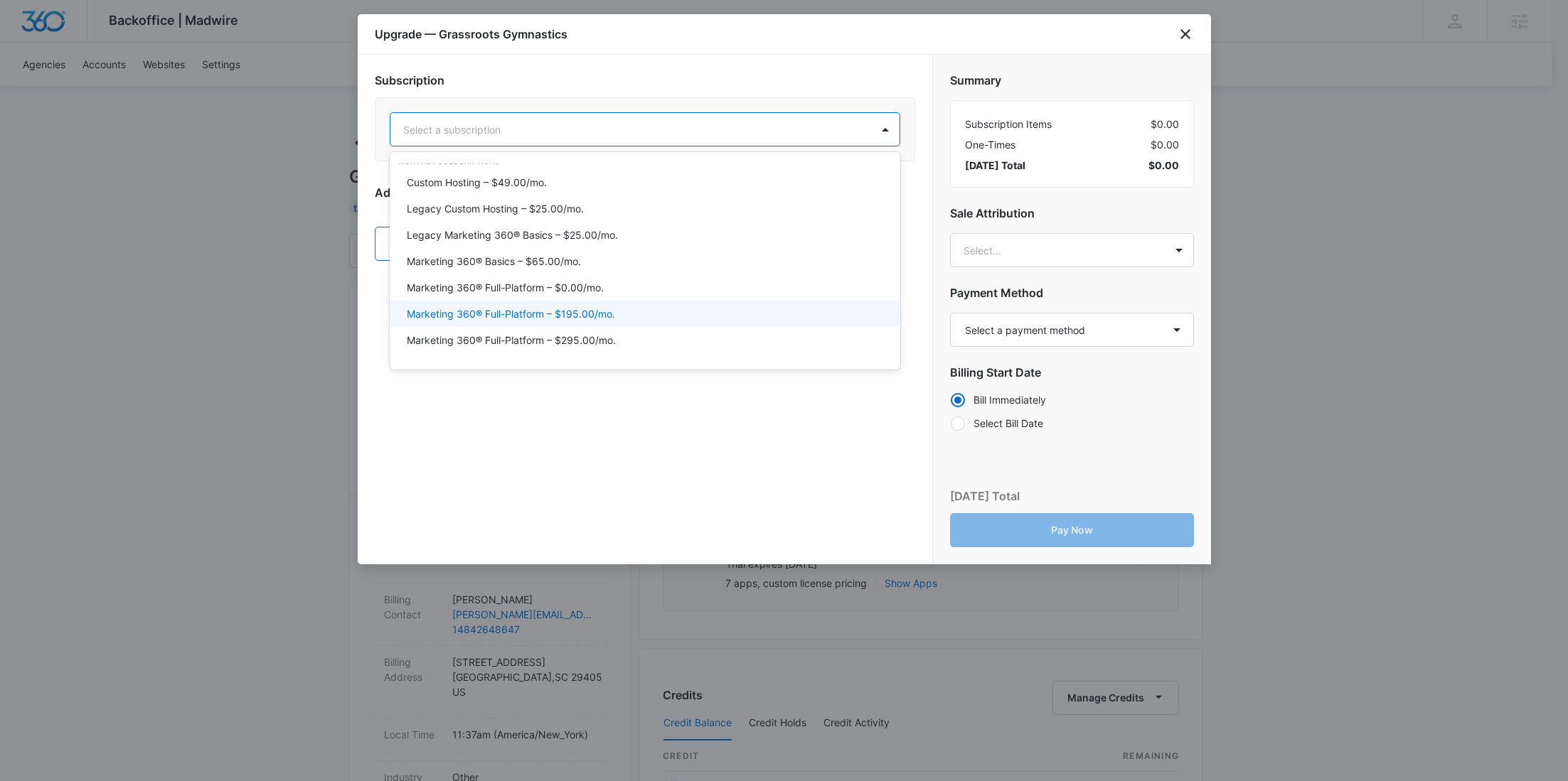
scroll to position [43, 0]
click at [620, 320] on div "Marketing 360® Full-Platform – $295.00/mo." at bounding box center [645, 313] width 511 height 26
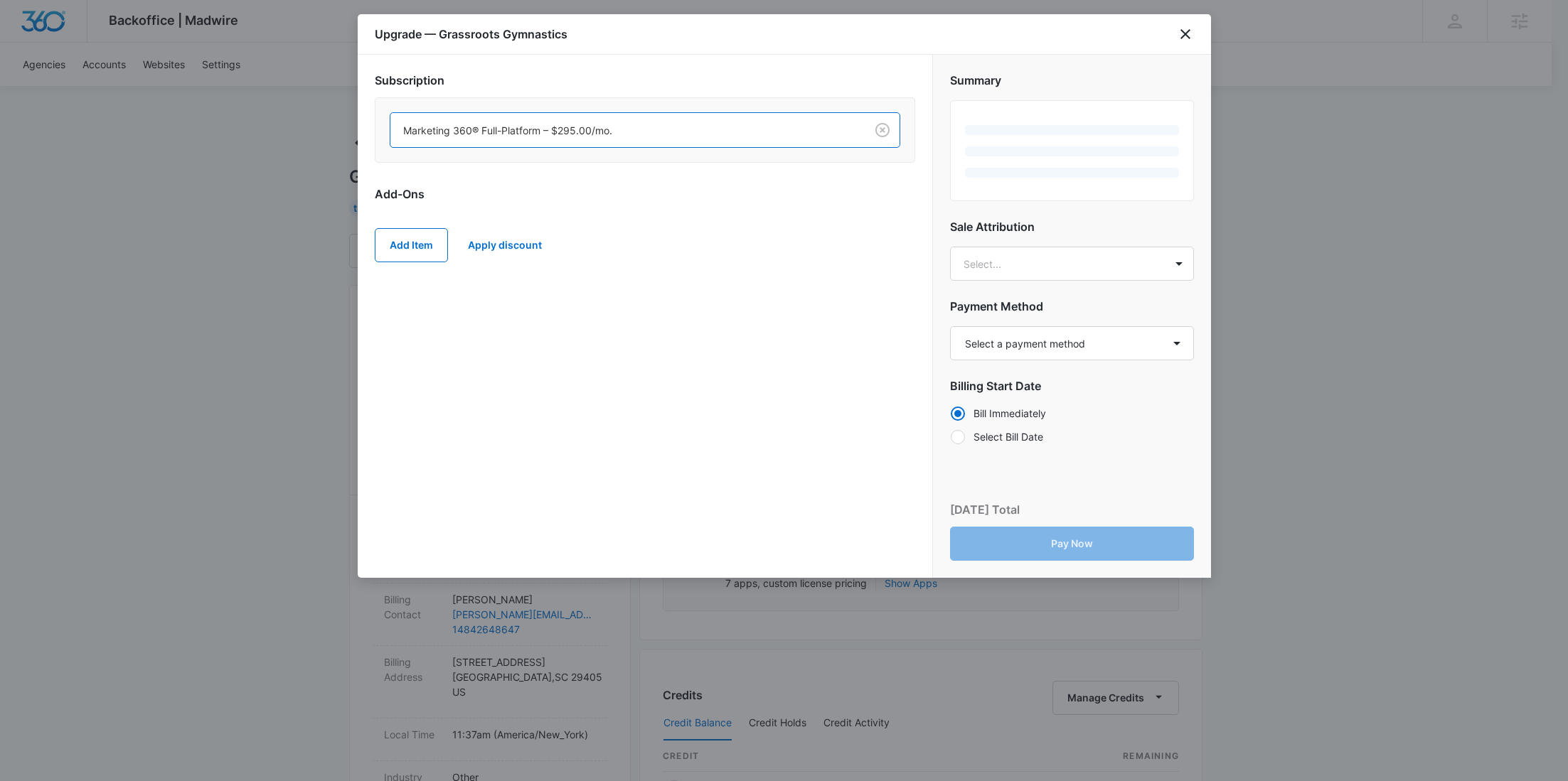
click at [633, 132] on div at bounding box center [625, 131] width 443 height 18
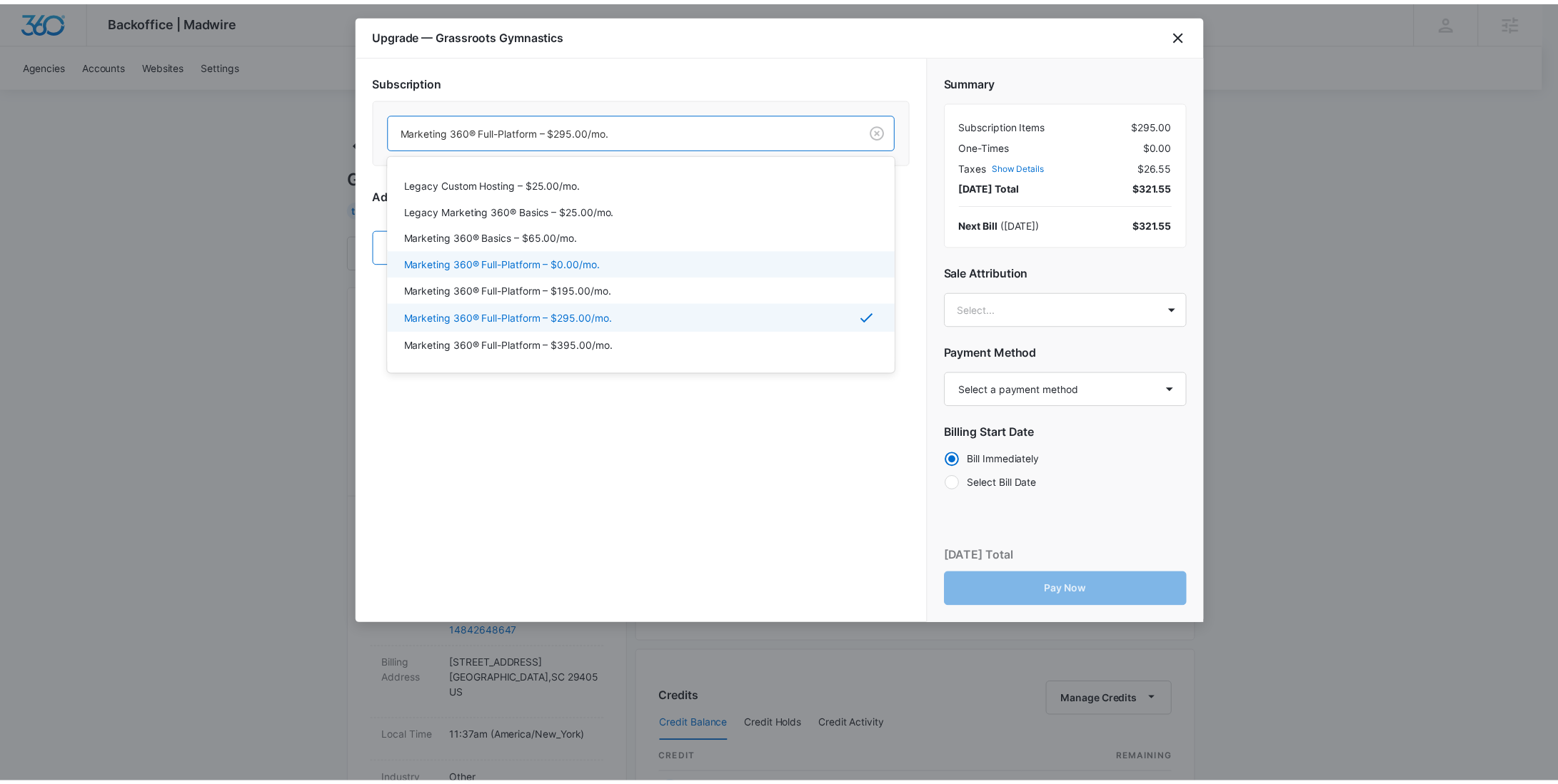
scroll to position [43, 0]
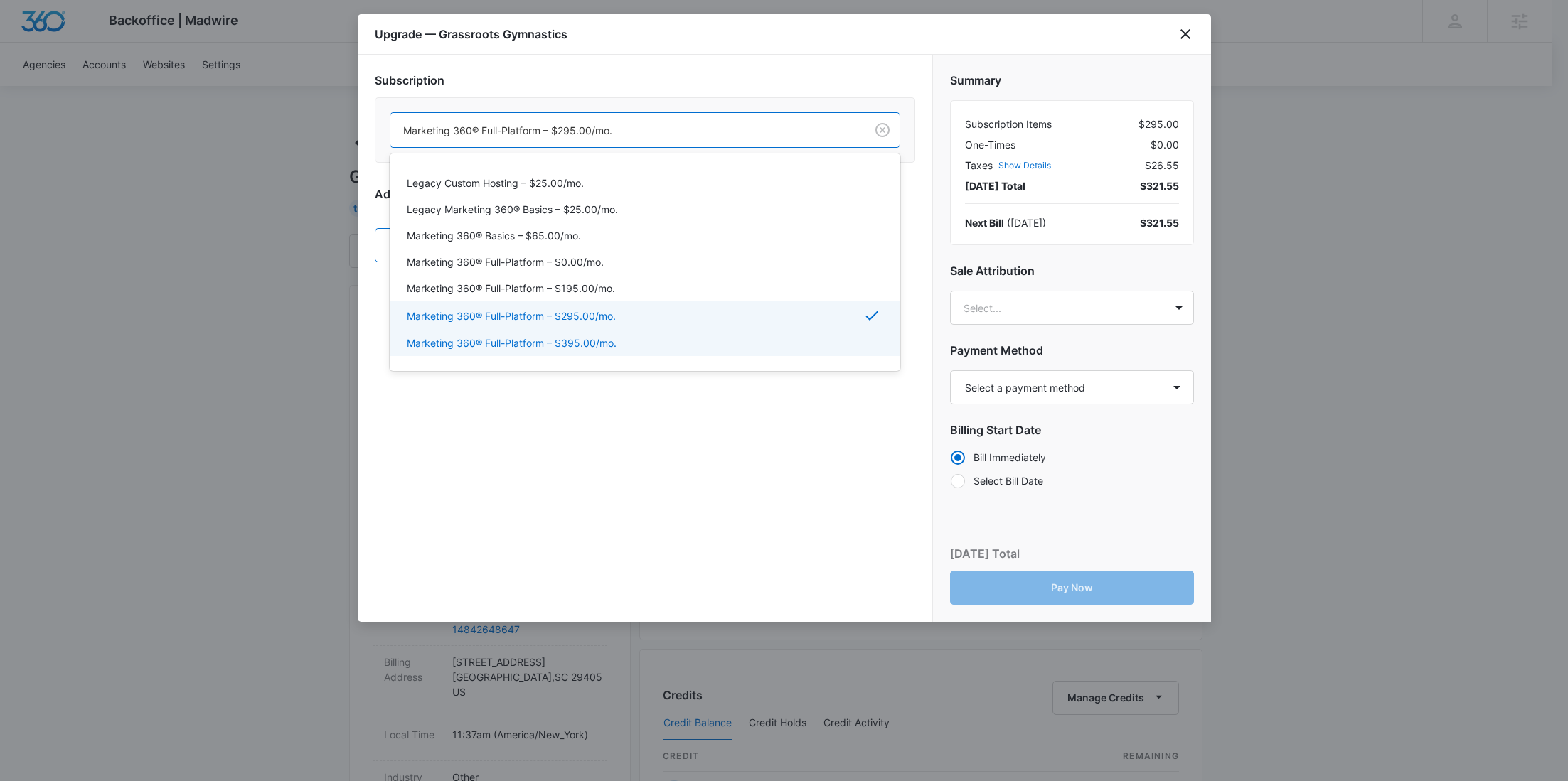
click at [611, 346] on p "Marketing 360® Full-Platform – $395.00/mo." at bounding box center [512, 343] width 209 height 15
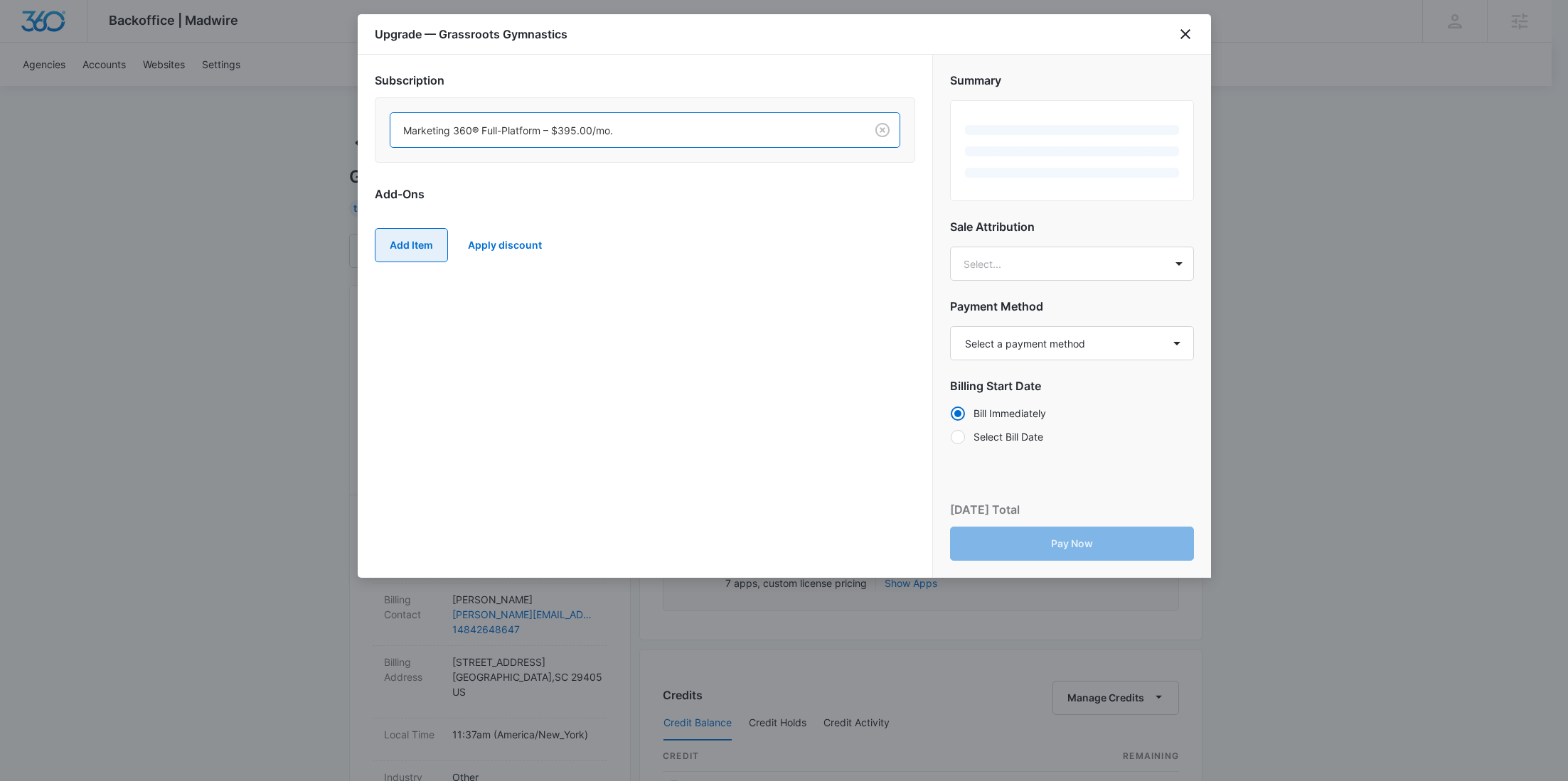
click at [439, 247] on button "Add Item" at bounding box center [412, 245] width 73 height 34
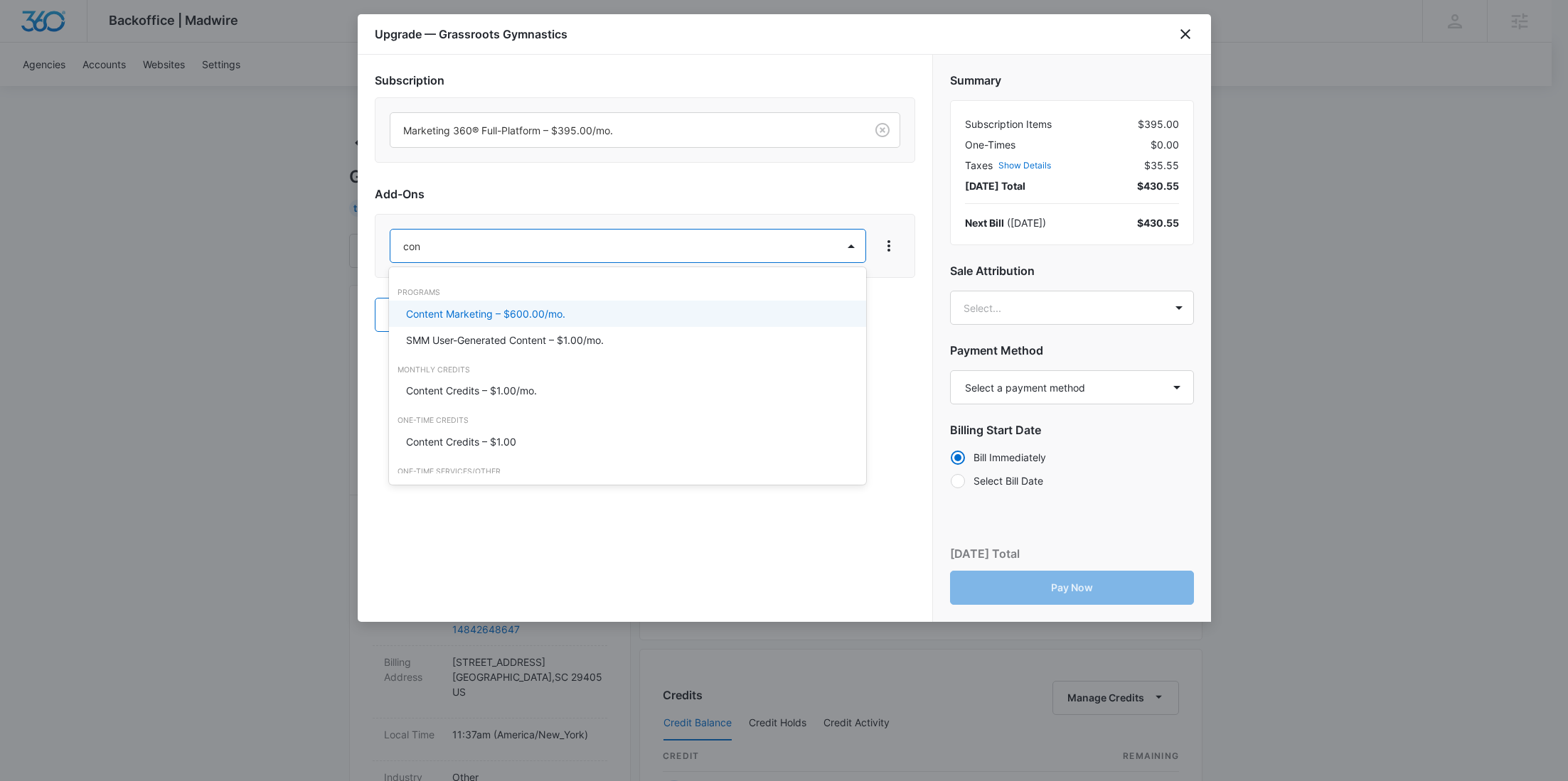
type input "cont"
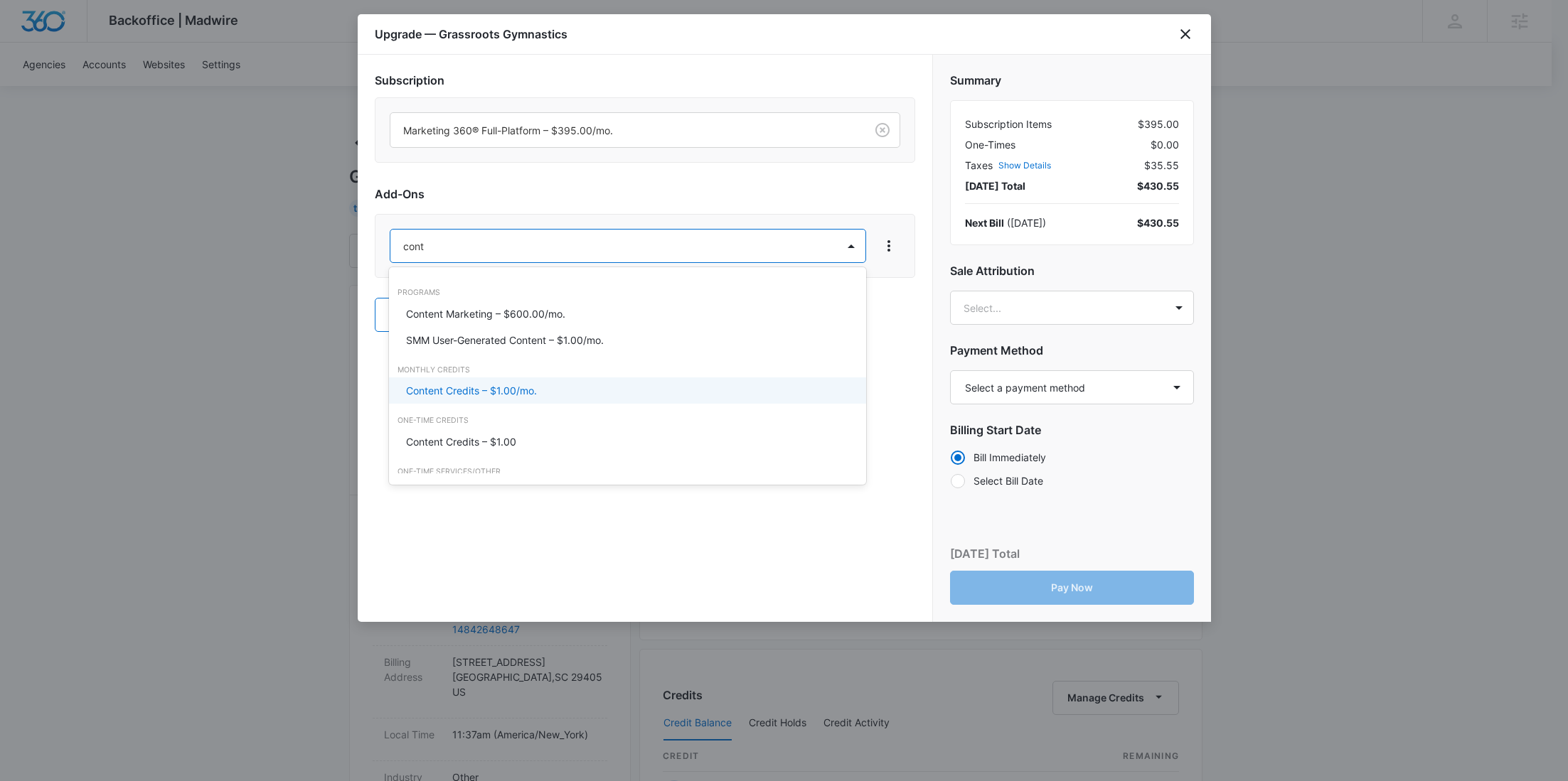
click at [537, 383] on p "Content Credits – $1.00/mo." at bounding box center [471, 390] width 131 height 15
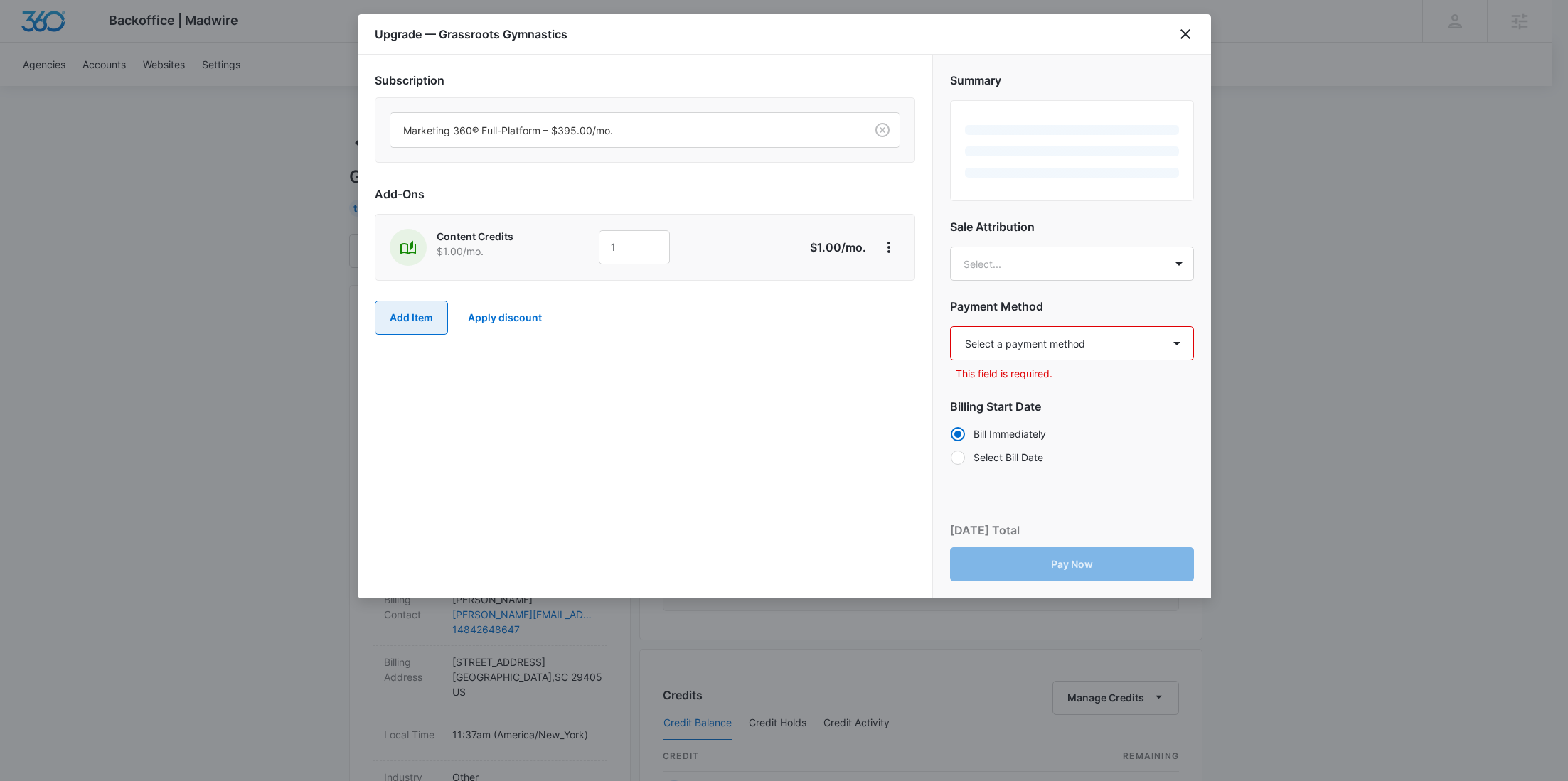
click at [425, 314] on button "Add Item" at bounding box center [412, 317] width 73 height 34
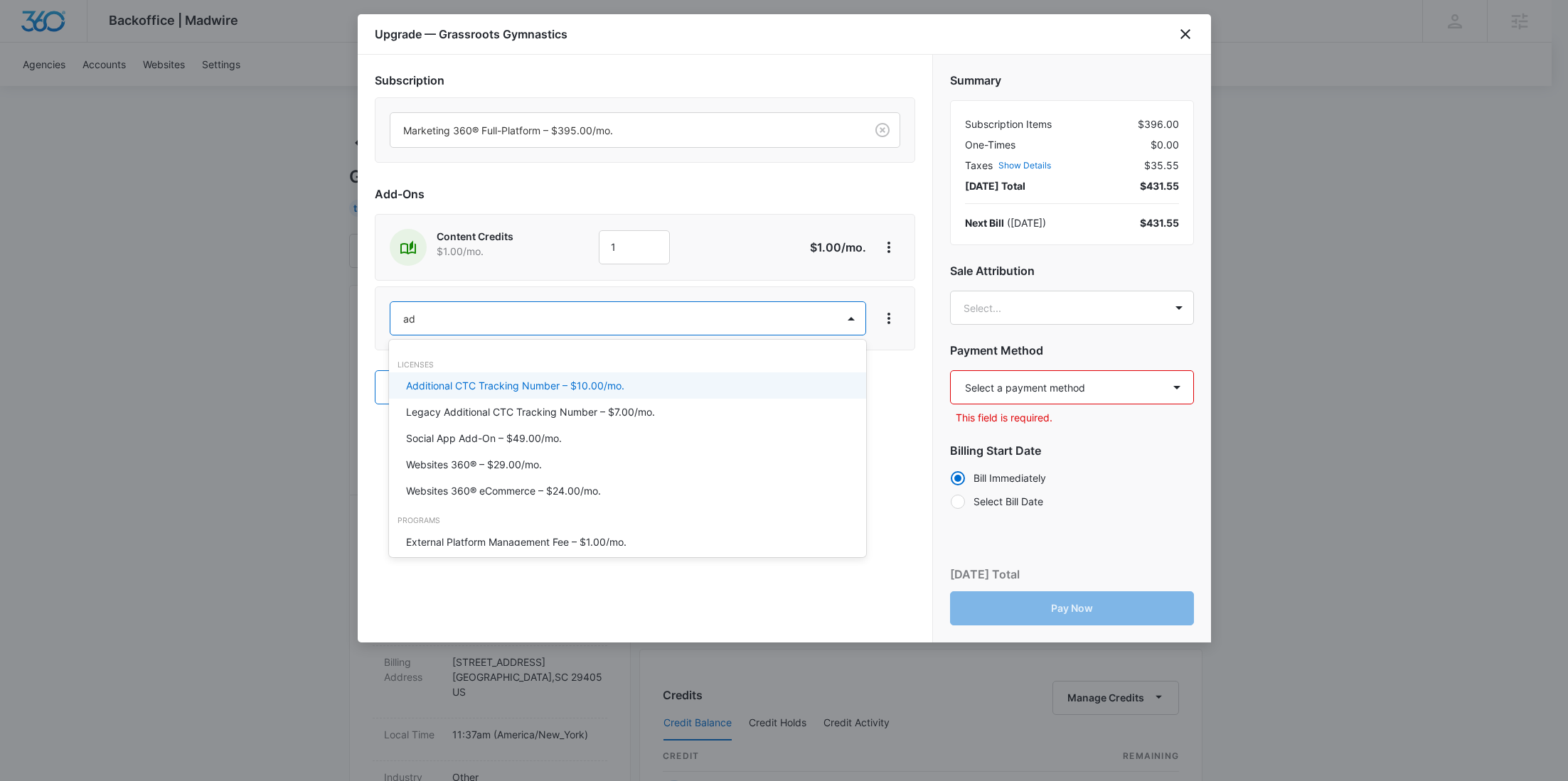
type input "ad c"
click at [462, 379] on p "Ad Credits – $1.00/mo." at bounding box center [459, 386] width 106 height 15
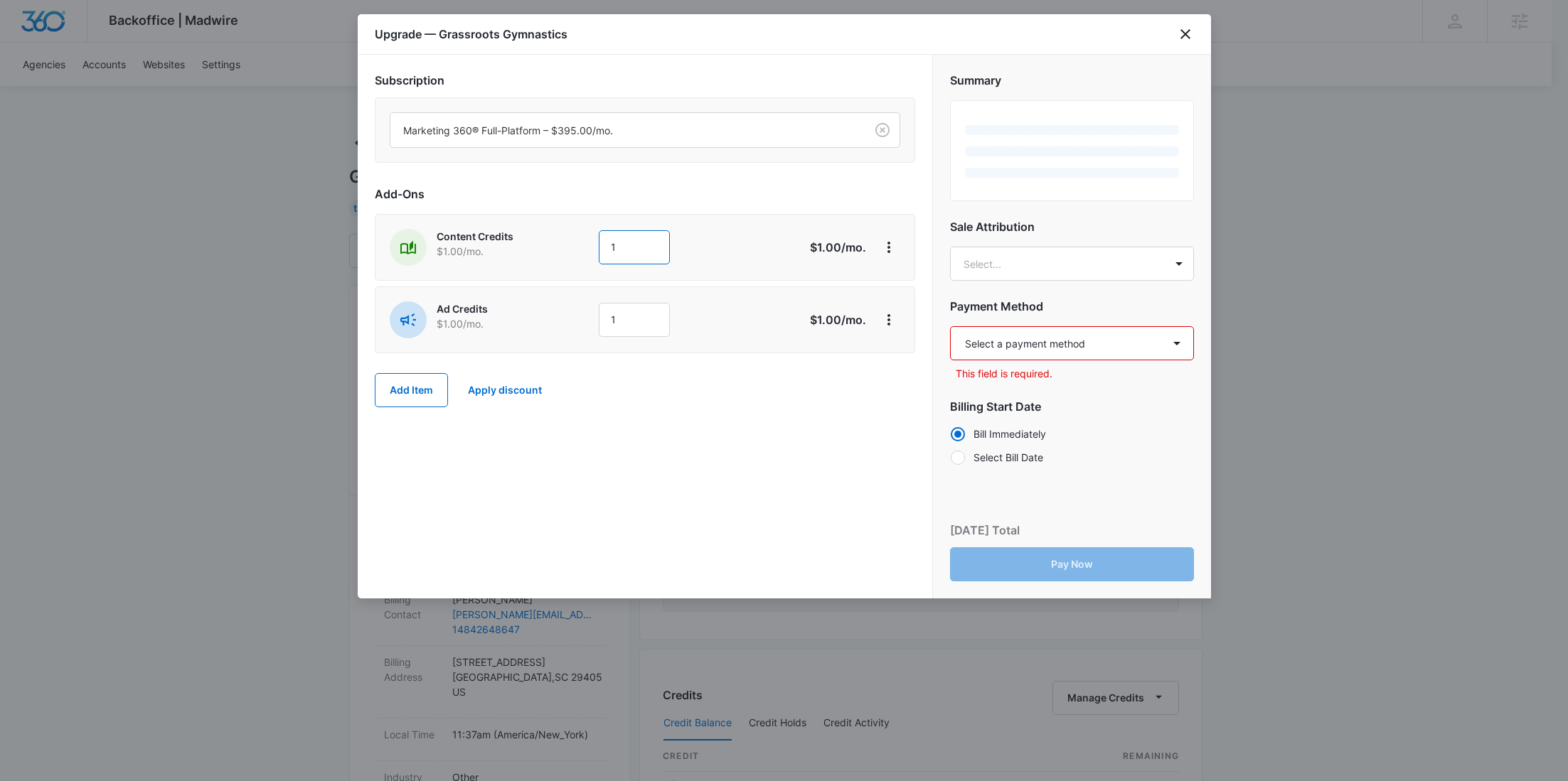
drag, startPoint x: 613, startPoint y: 243, endPoint x: 584, endPoint y: 243, distance: 29.0
click at [584, 243] on div "Content Credits $1.00 /mo. 1" at bounding box center [594, 248] width 409 height 37
type input "600"
click at [568, 265] on div "Content Credits $1.00 /mo. 600 $600.00 /mo." at bounding box center [646, 248] width 541 height 67
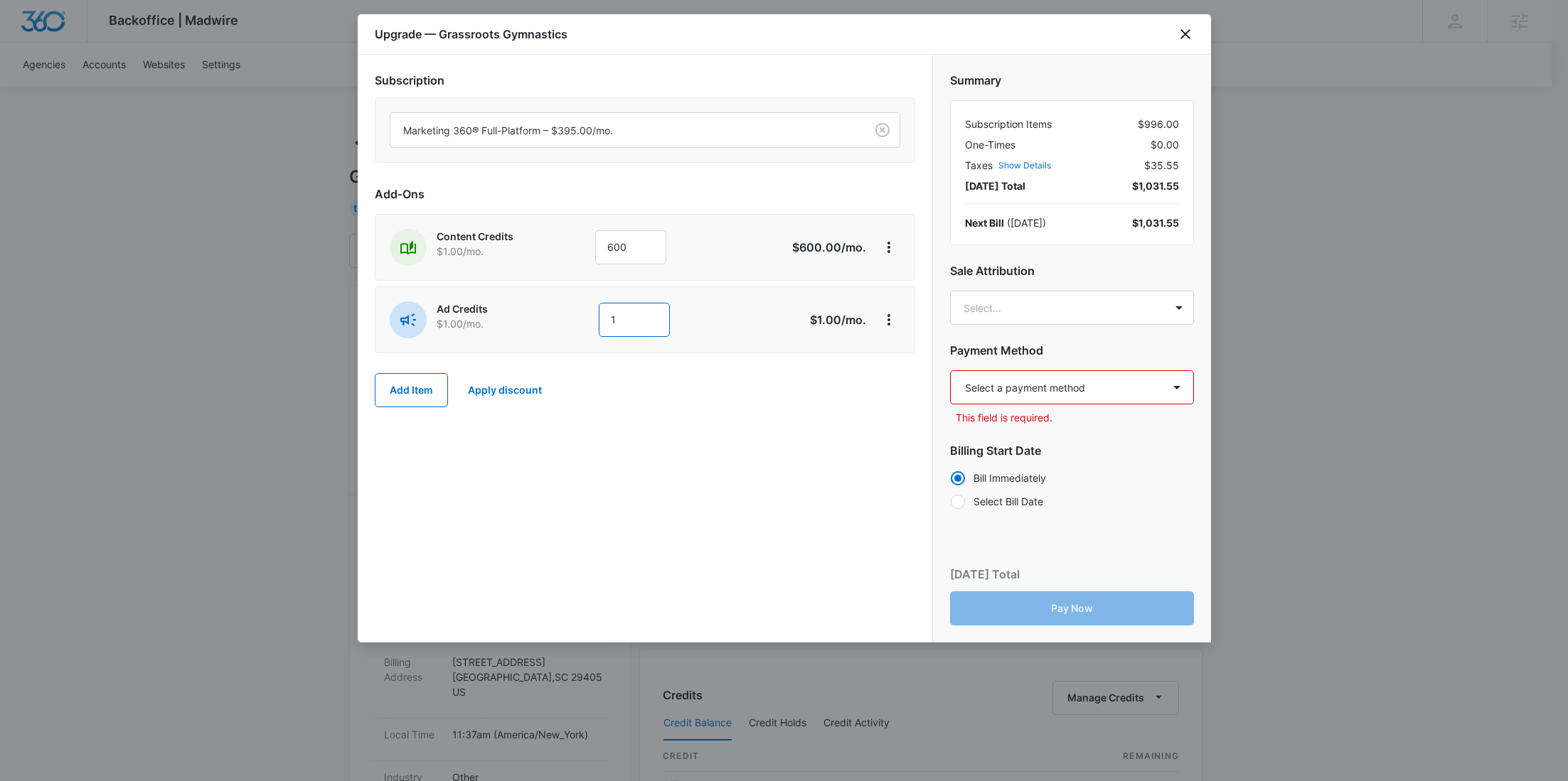
drag, startPoint x: 635, startPoint y: 310, endPoint x: 575, endPoint y: 316, distance: 60.3
click at [575, 315] on div "Ad Credits $1.00 /mo. 1" at bounding box center [594, 320] width 409 height 37
type input "1000"
click at [1039, 304] on body "Backoffice | Madwire Apps Settings RY Rochelle Young rochelle.young@madwire.com…" at bounding box center [784, 727] width 1568 height 1454
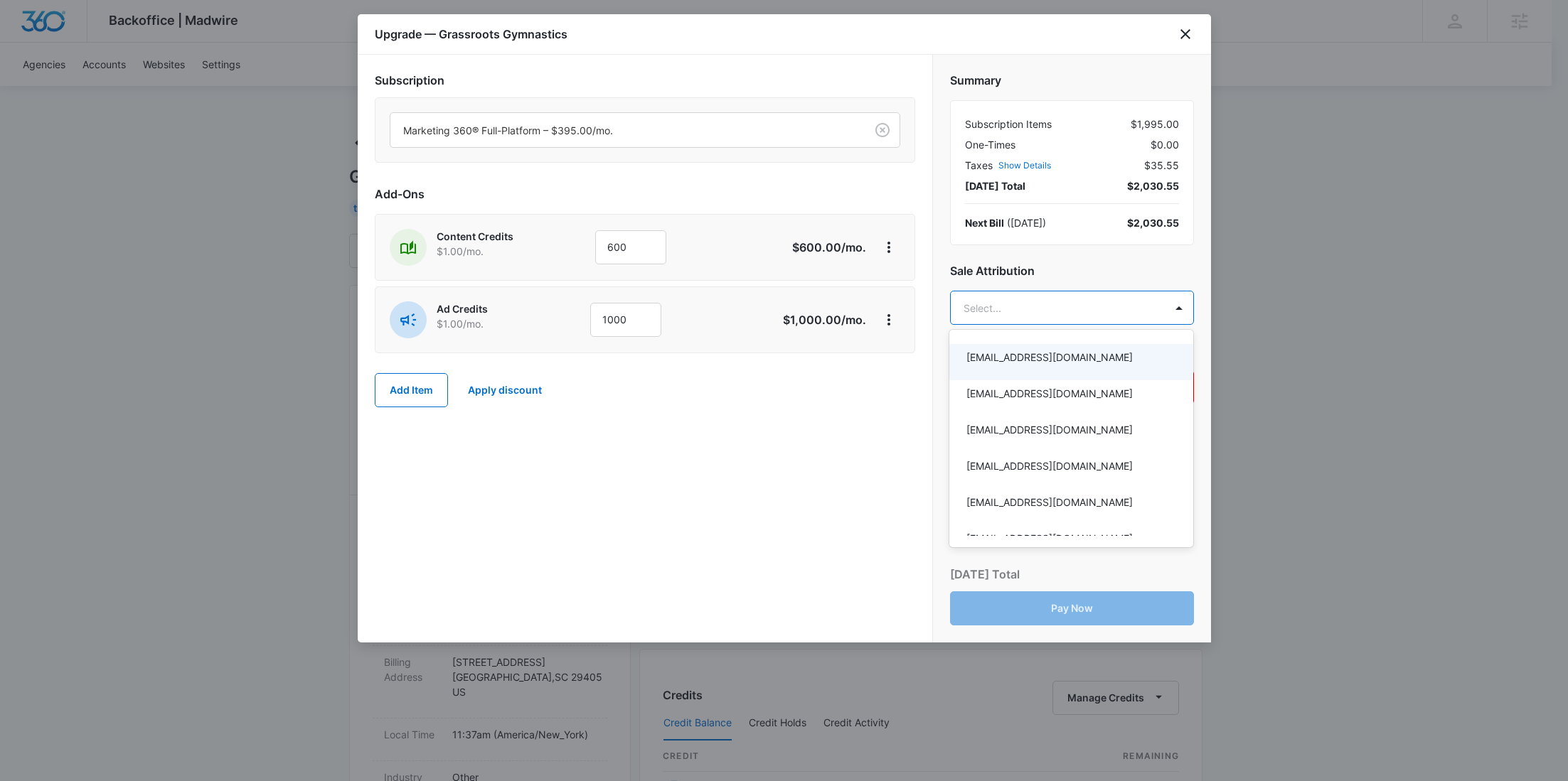
paste input "Freeman"
type input "Freeman"
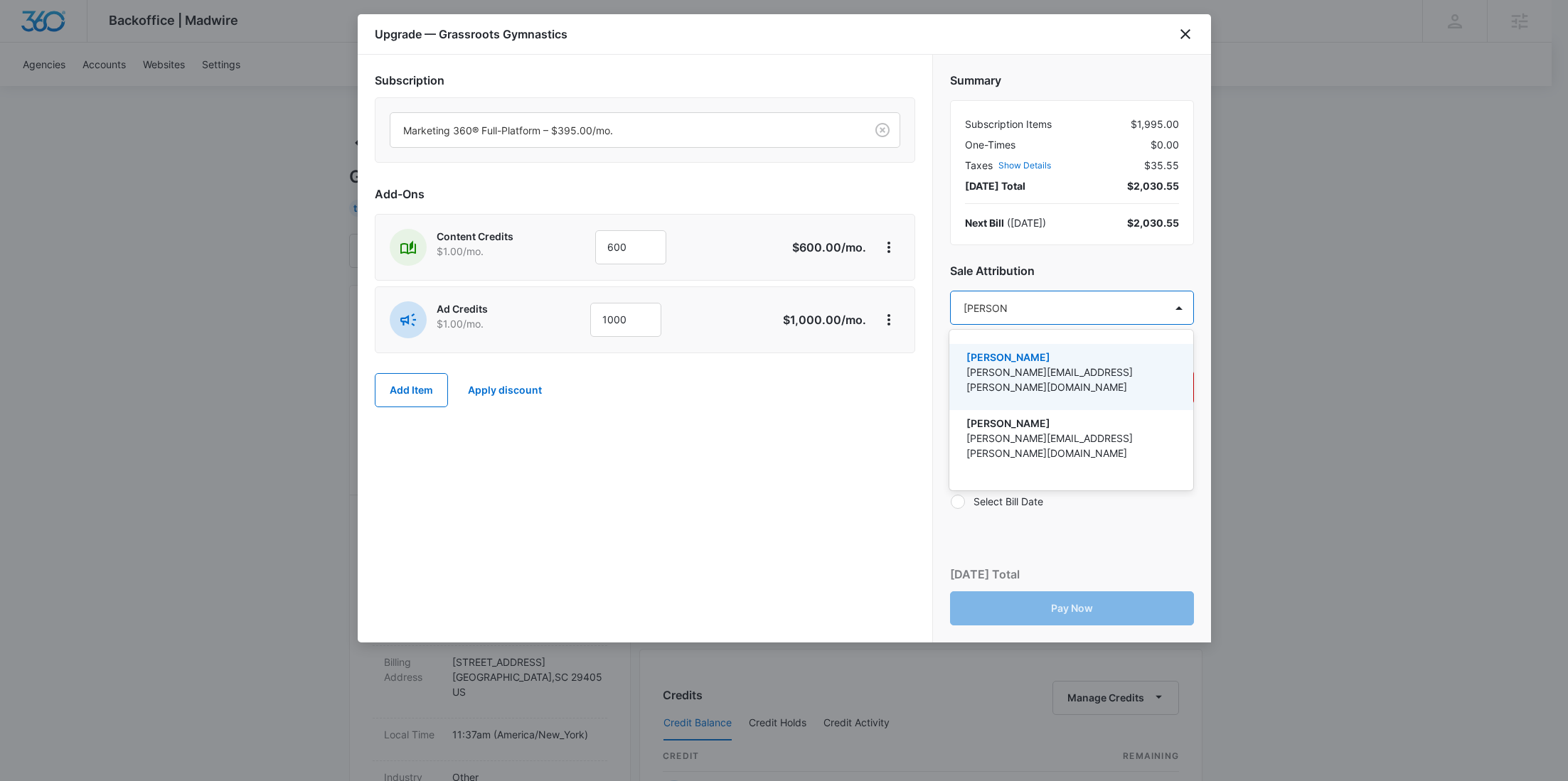
click at [1030, 356] on p "[PERSON_NAME]" at bounding box center [1069, 357] width 207 height 15
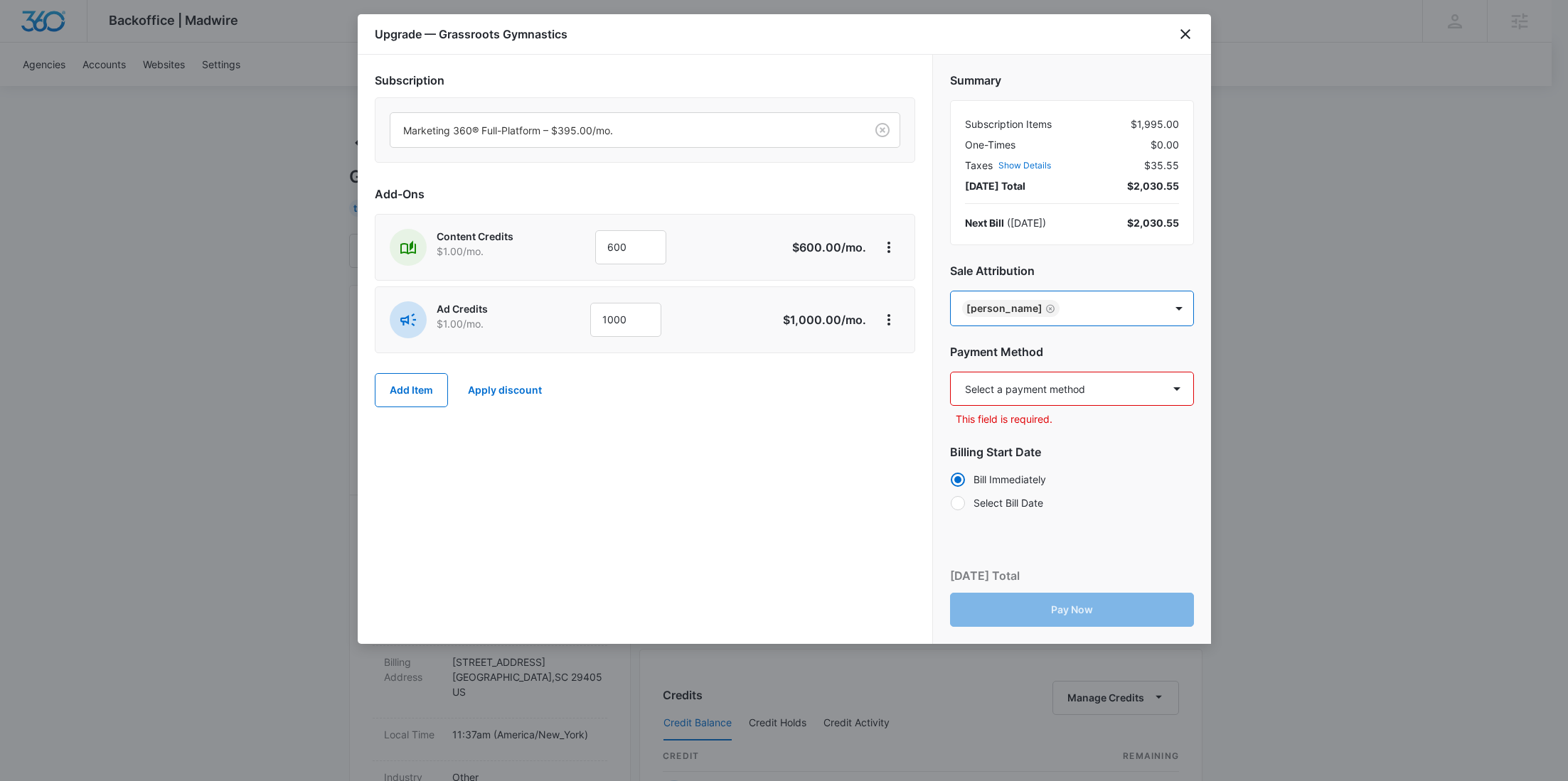
paste input "Haessler"
type input "Haessler"
click at [1061, 361] on p "[PERSON_NAME]" at bounding box center [1069, 358] width 207 height 15
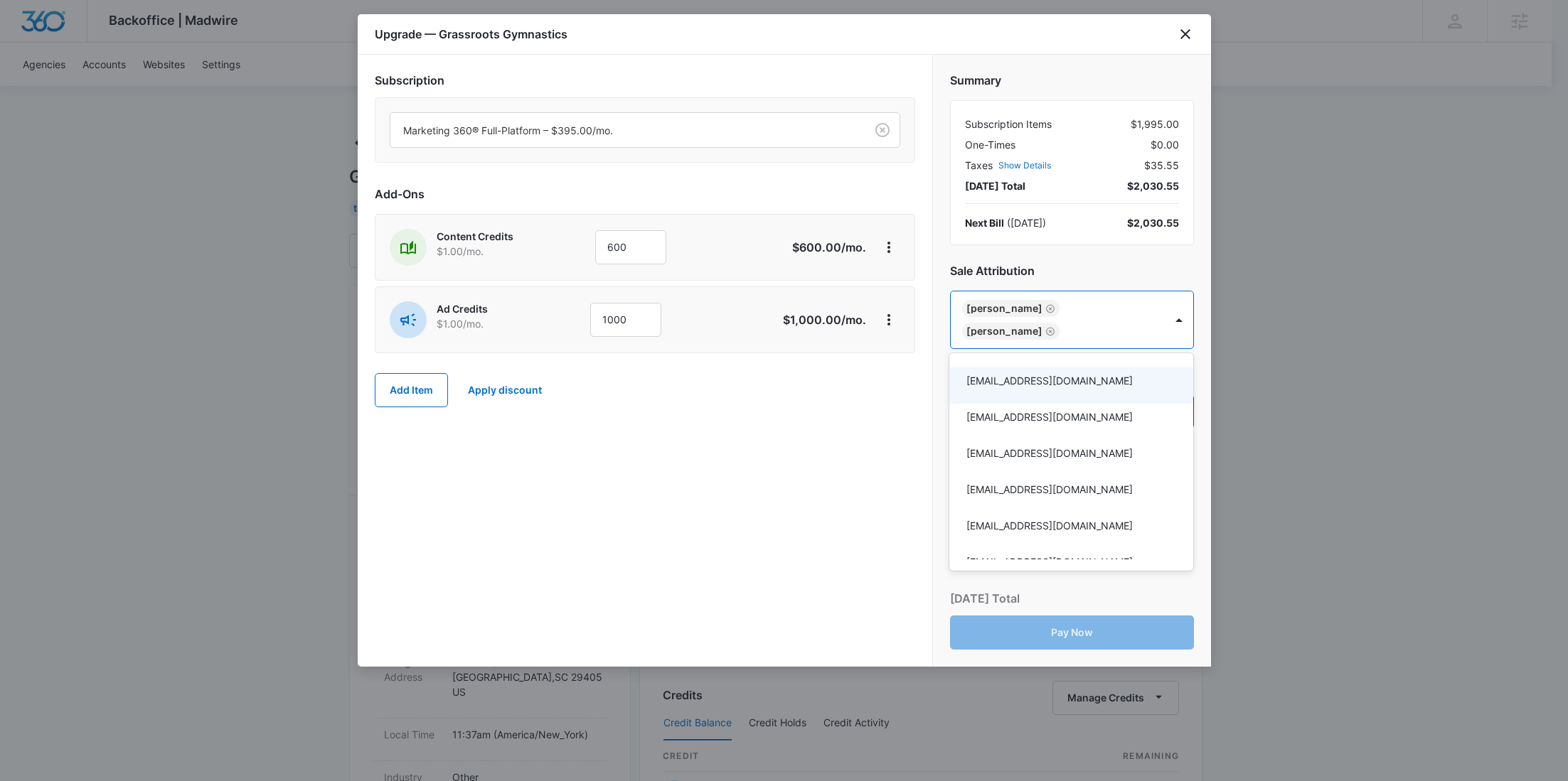
click at [712, 434] on div at bounding box center [784, 390] width 1568 height 781
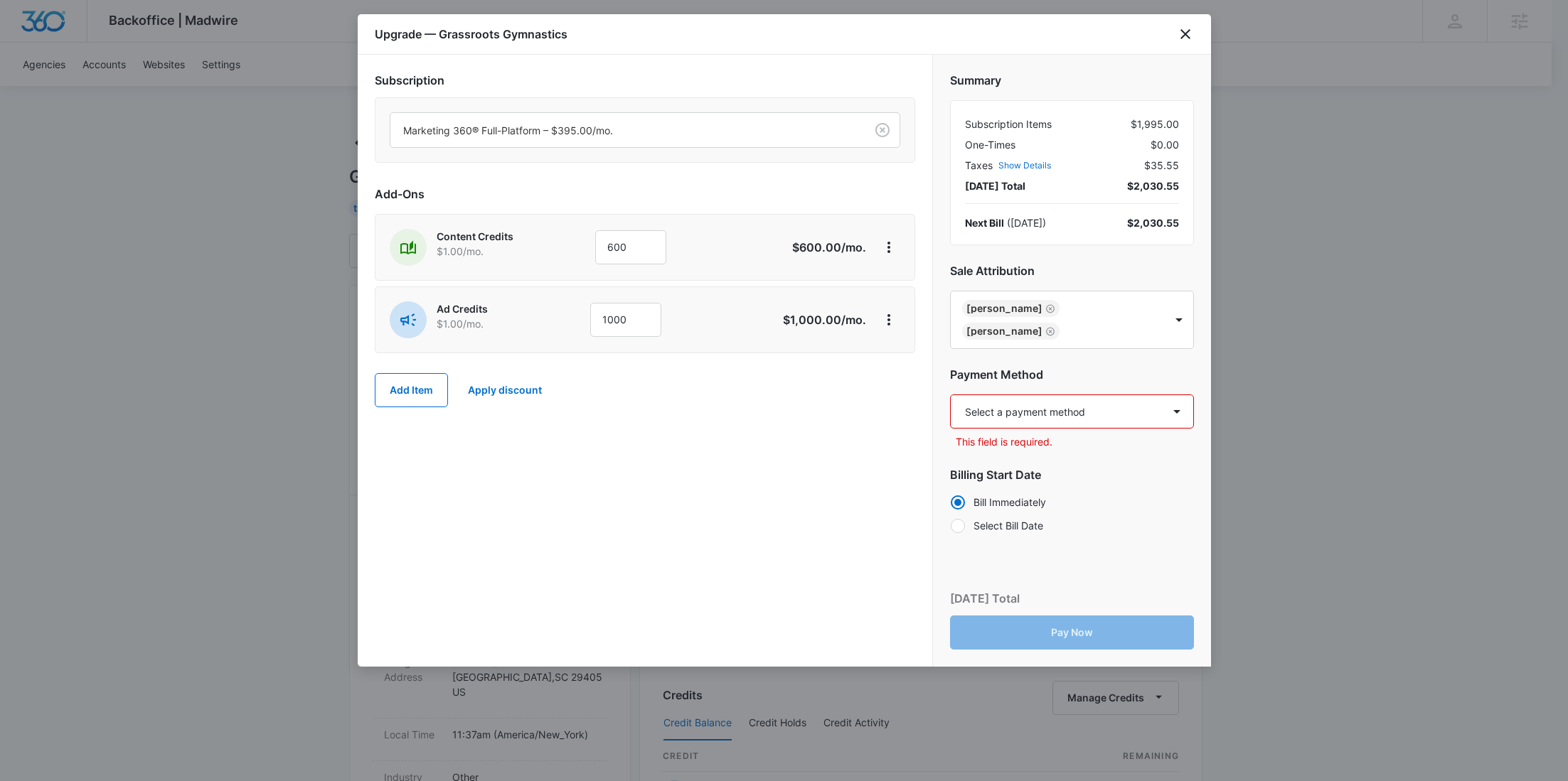
click at [991, 411] on select "Select a payment method Visa ending in 5528 New payment method Monthly invoice" at bounding box center [1072, 412] width 244 height 34
select select "pm_1S6YugA4n8RTgNjURfPcDAgT"
click at [950, 395] on select "Select a payment method Visa ending in 5528 New payment method Monthly invoice" at bounding box center [1072, 412] width 244 height 34
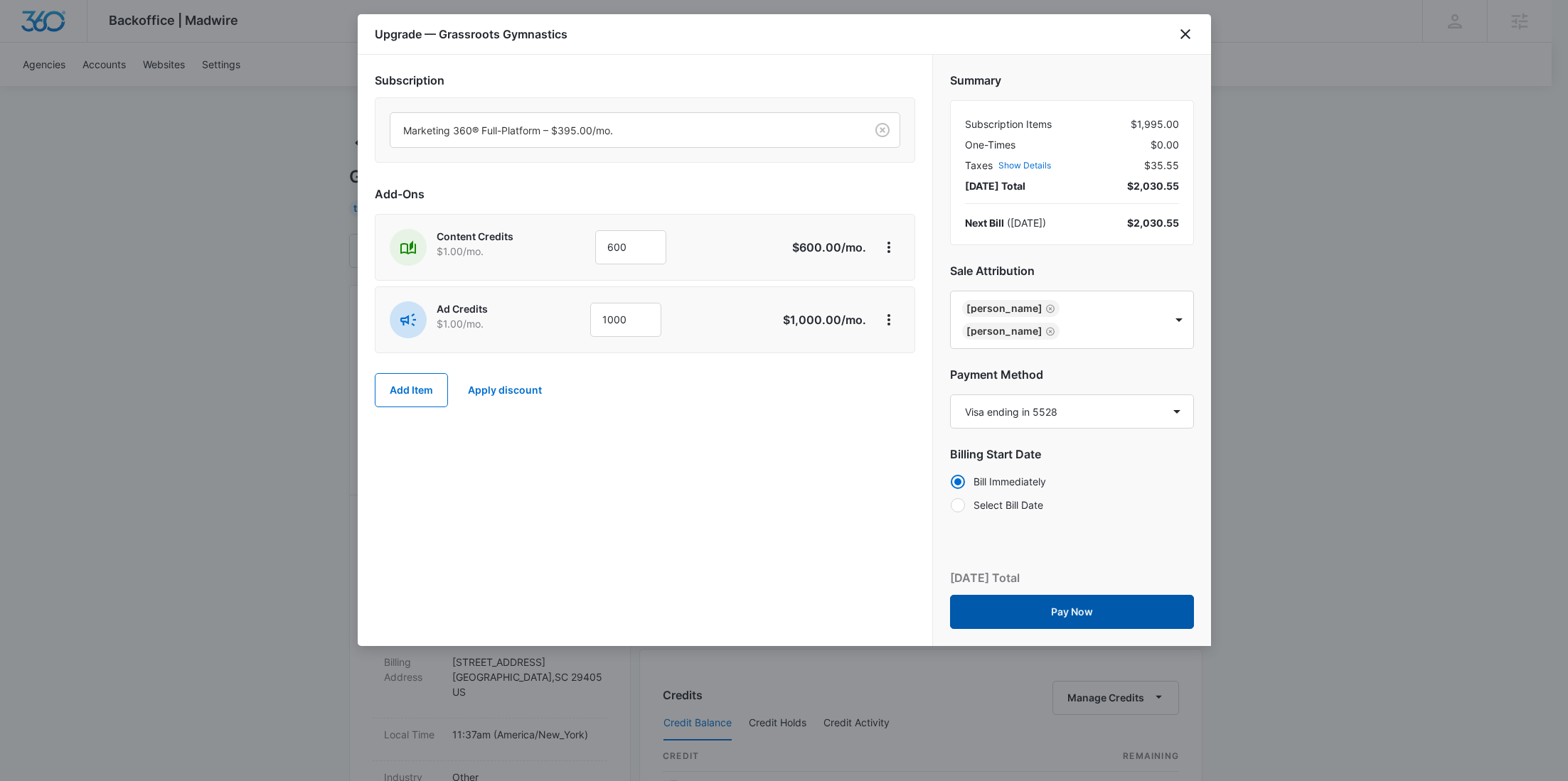
click at [1046, 603] on button "Pay Now" at bounding box center [1072, 612] width 244 height 34
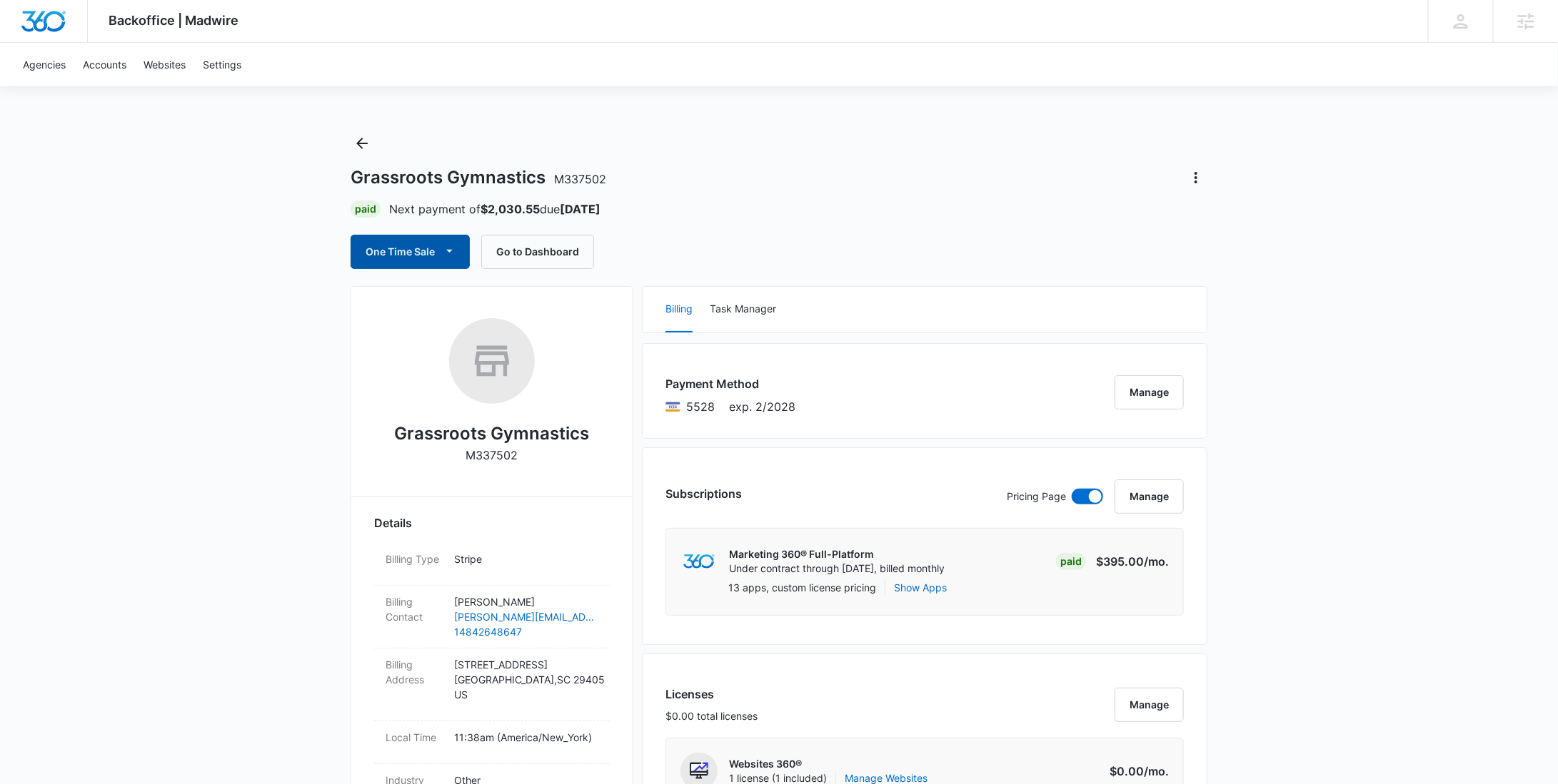
click at [438, 260] on button "One Time Sale" at bounding box center [410, 252] width 119 height 34
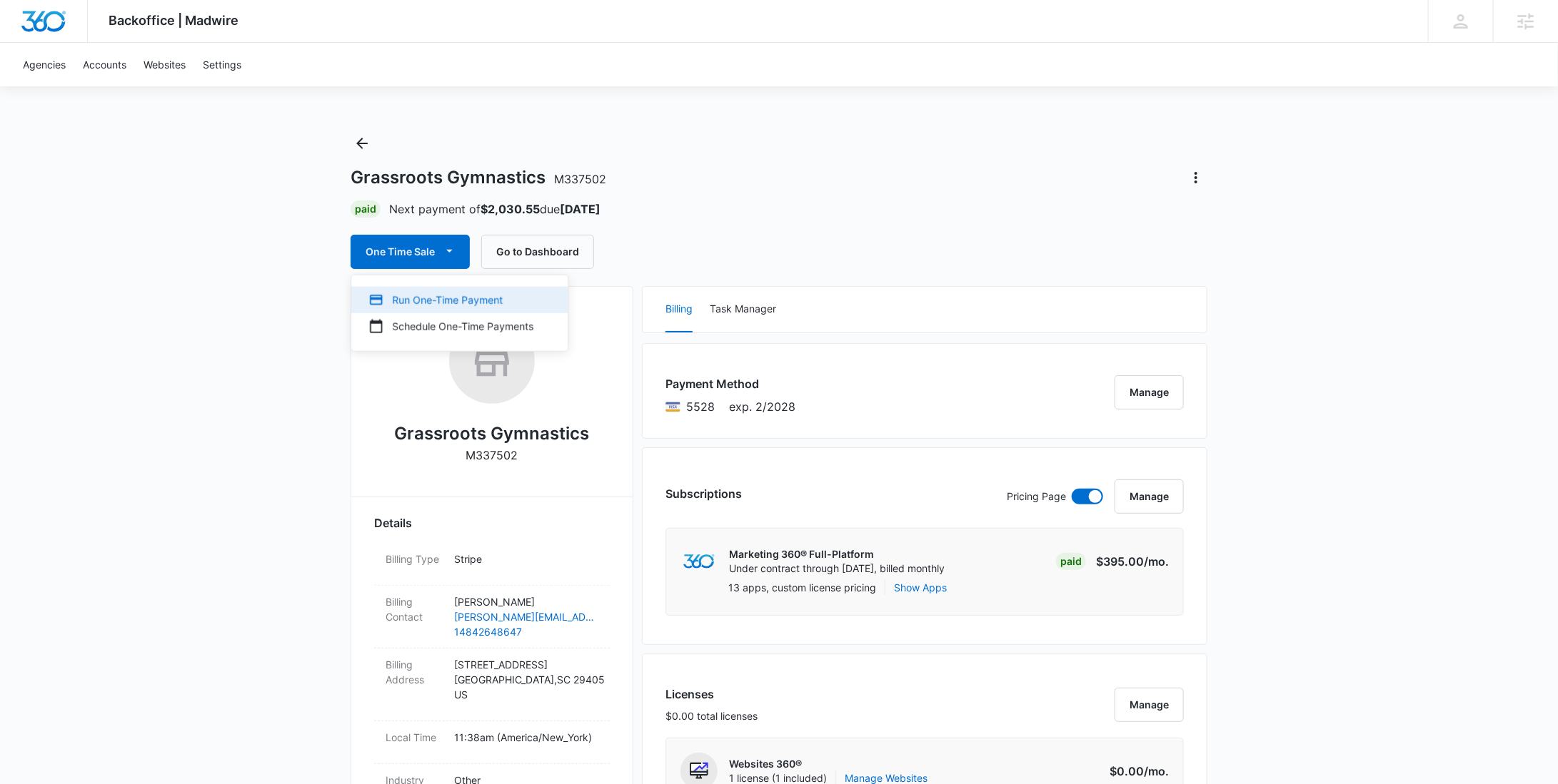
click at [426, 293] on div "Run One-Time Payment" at bounding box center [451, 300] width 165 height 15
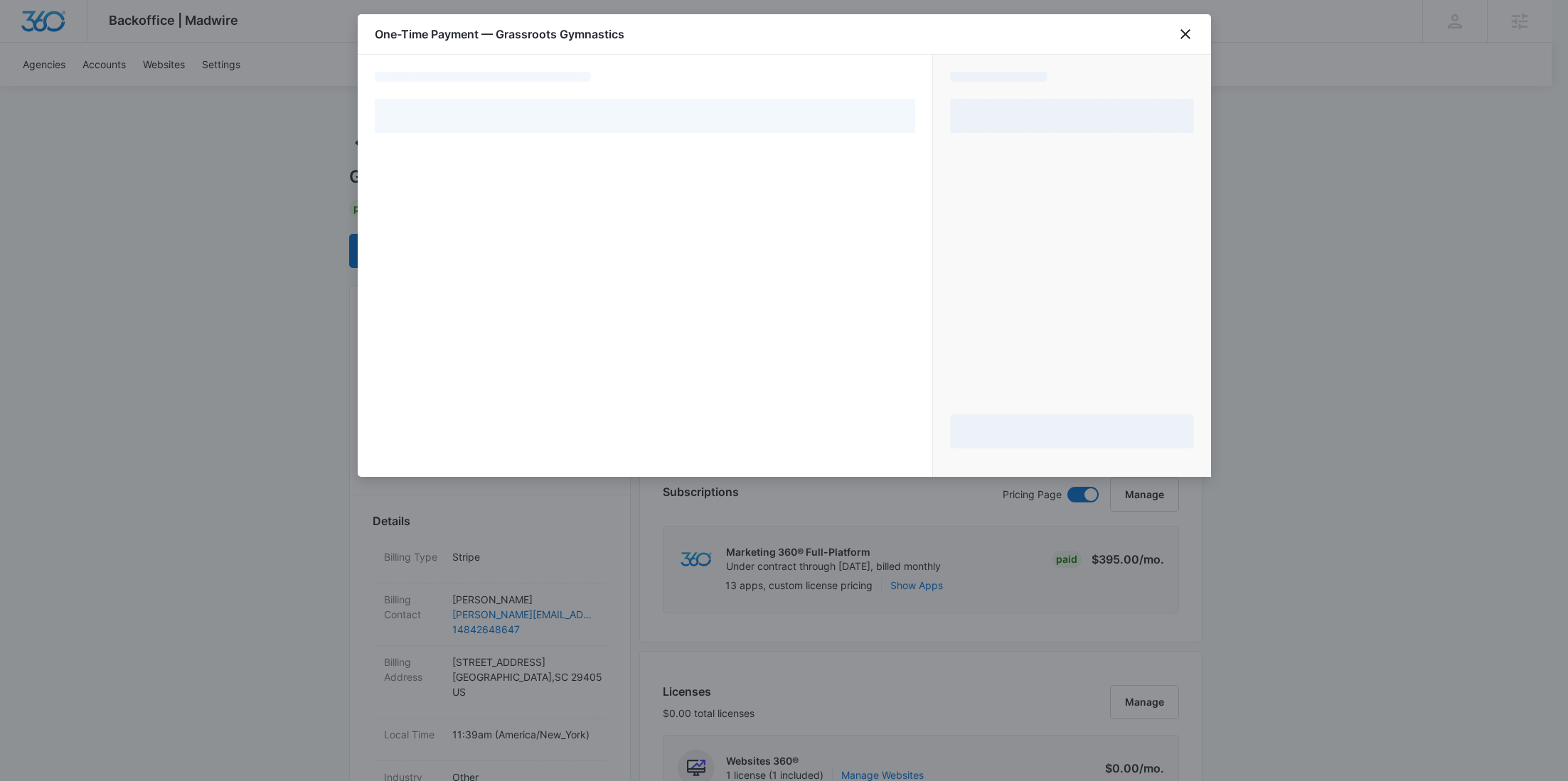
select select "pm_1S6YugA4n8RTgNjURfPcDAgT"
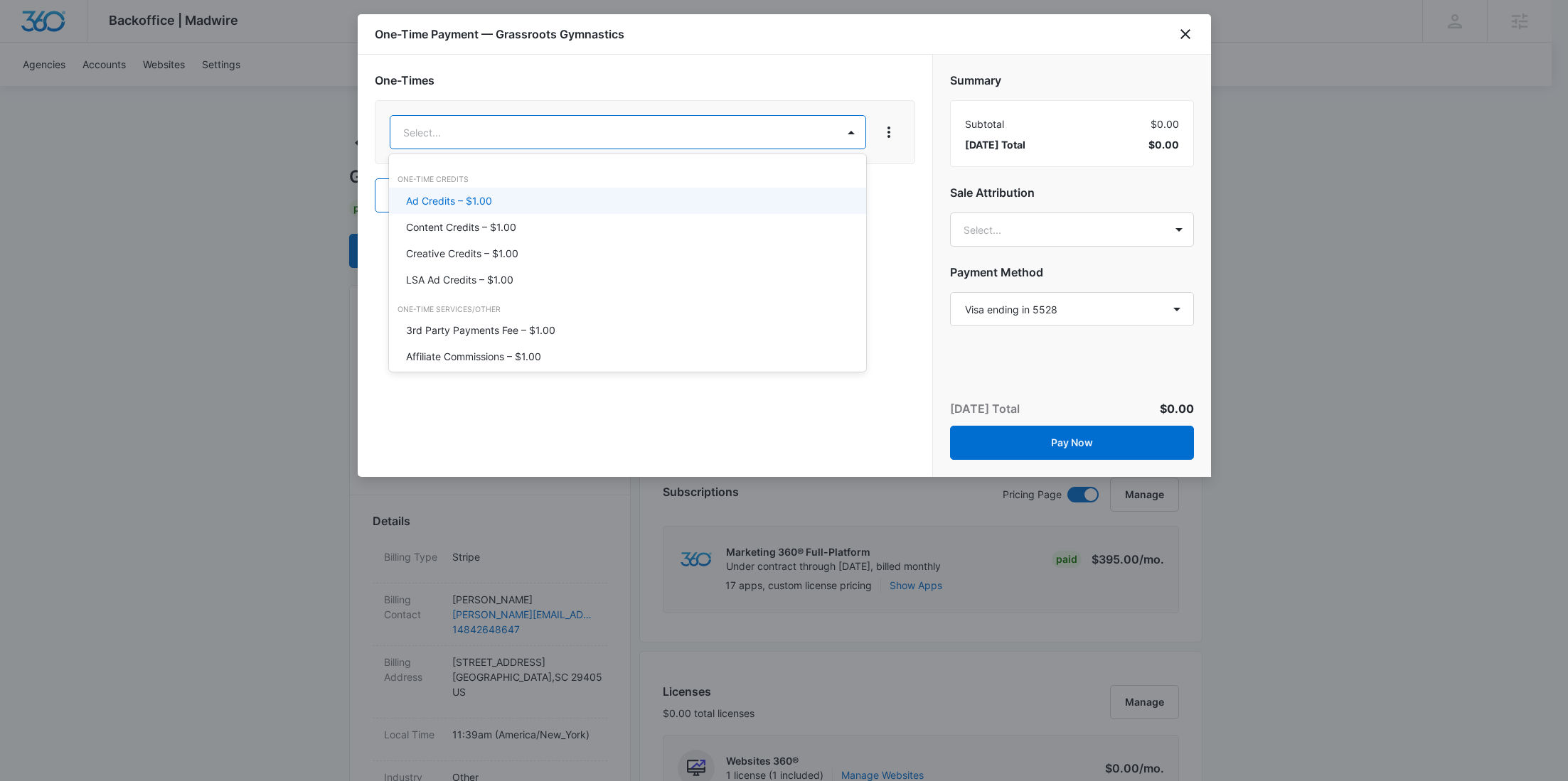
click at [482, 221] on p "Content Credits – $1.00" at bounding box center [461, 227] width 110 height 15
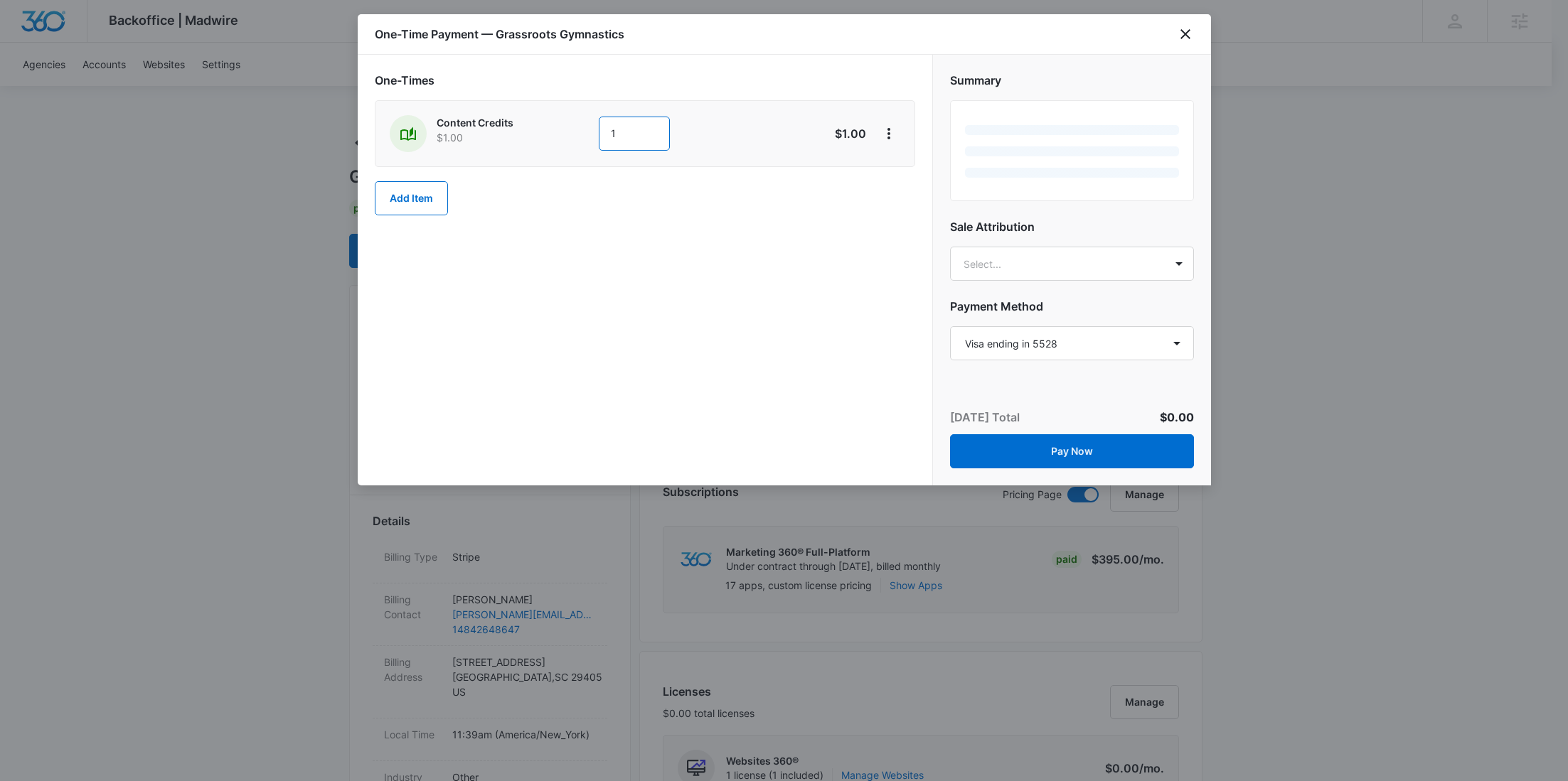
drag, startPoint x: 631, startPoint y: 140, endPoint x: 592, endPoint y: 136, distance: 39.2
click at [592, 136] on div "Content Credits $1.00 1" at bounding box center [594, 134] width 409 height 37
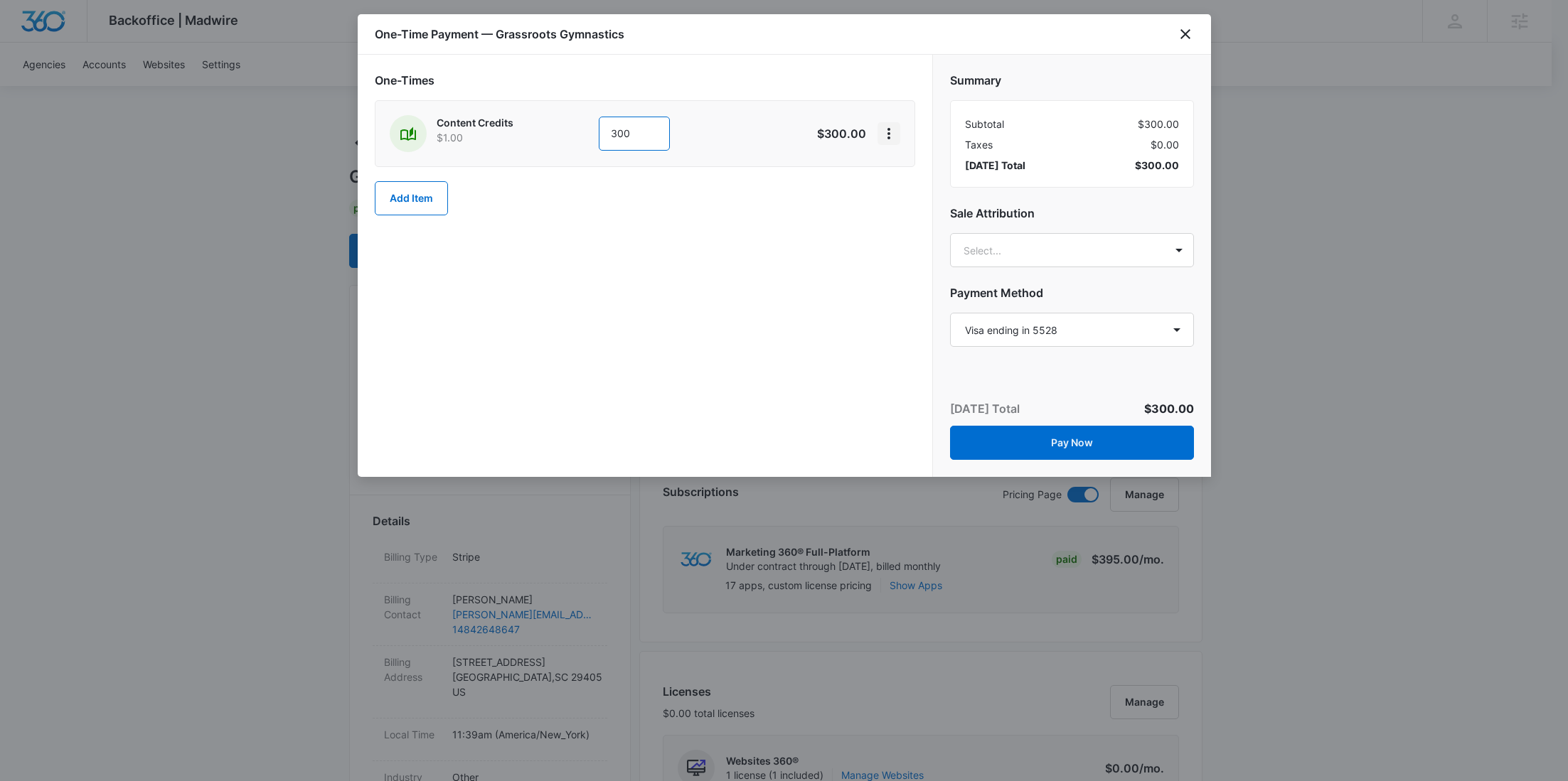
type input "300"
click at [883, 128] on icon "View More" at bounding box center [888, 133] width 17 height 17
click at [905, 168] on div "Add Discount" at bounding box center [927, 173] width 63 height 10
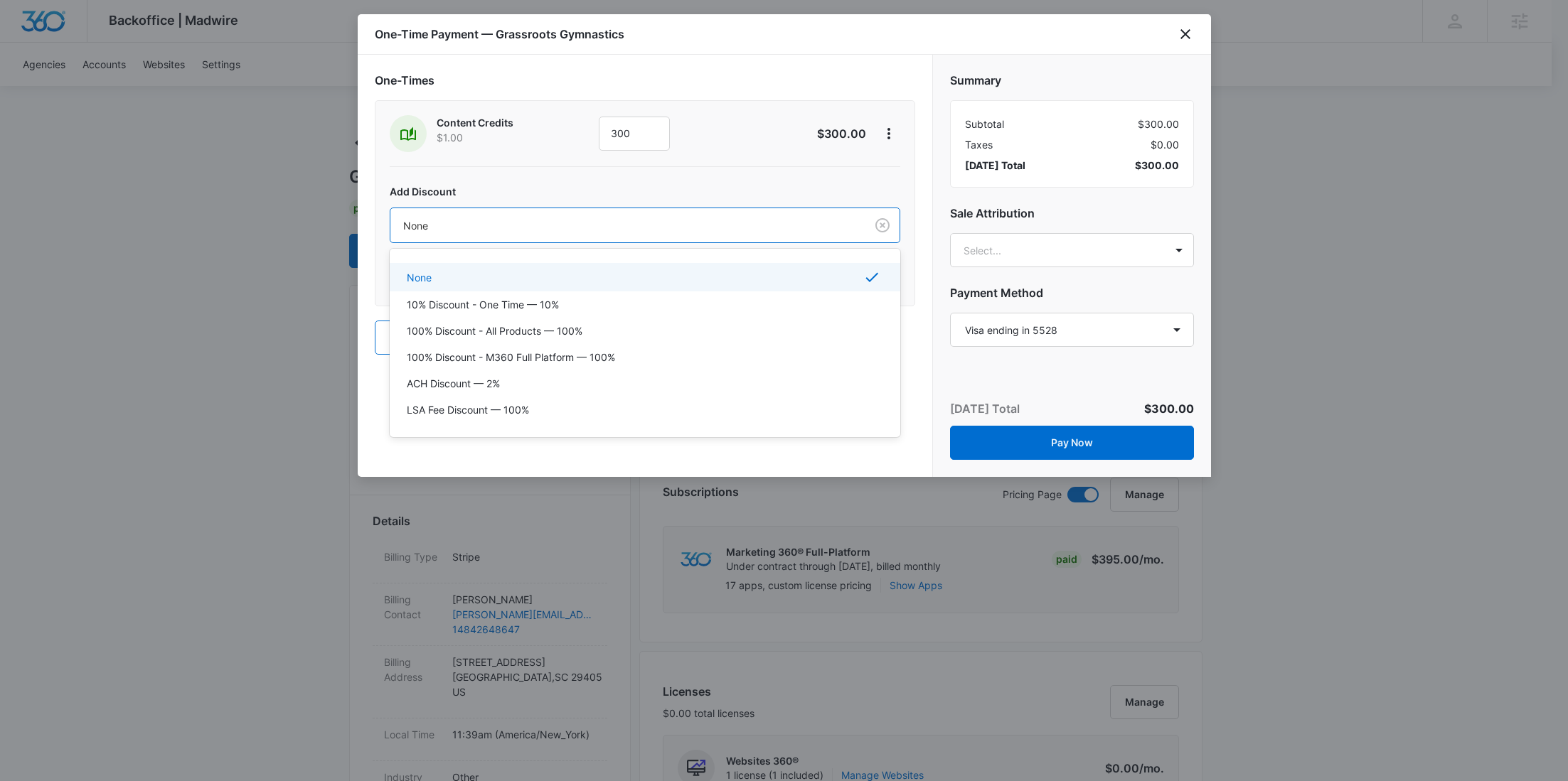
click at [524, 219] on div at bounding box center [625, 226] width 443 height 18
click at [498, 323] on p "100% Discount - All Products — 100%" at bounding box center [495, 330] width 175 height 15
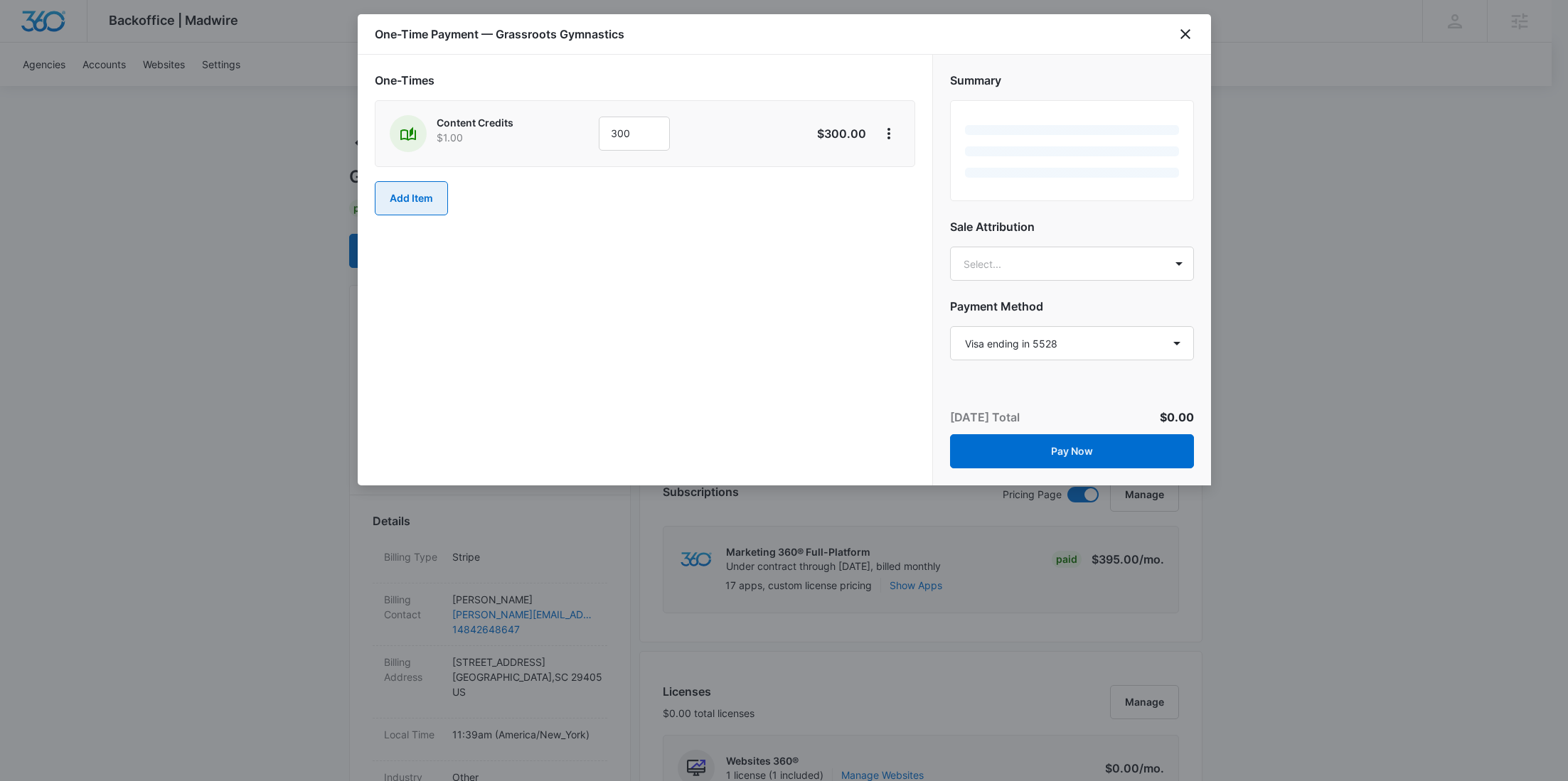
click at [417, 203] on button "Add Item" at bounding box center [412, 198] width 73 height 34
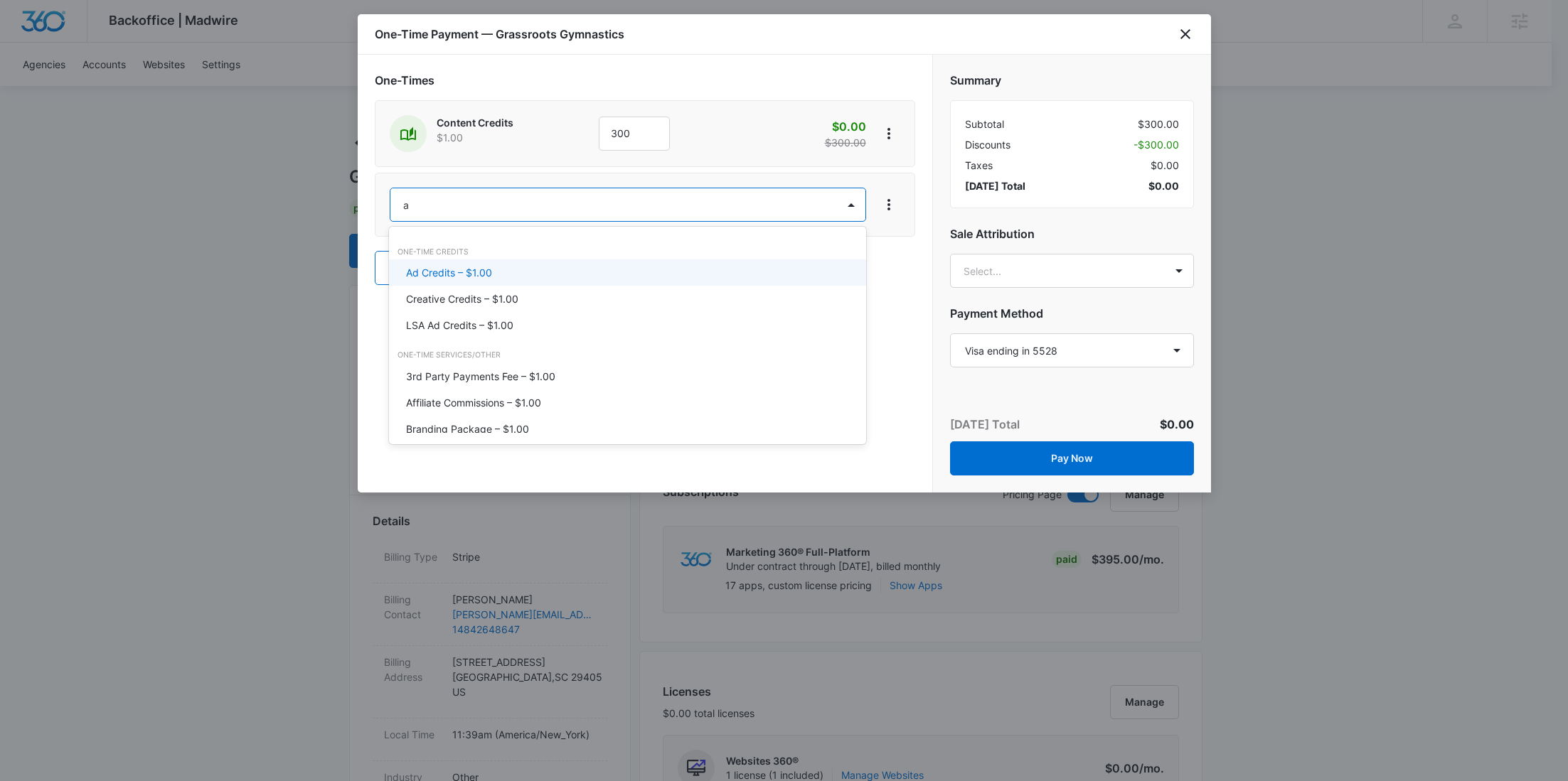
type input "ad"
click at [449, 269] on p "Ad Credits – $1.00" at bounding box center [449, 273] width 86 height 15
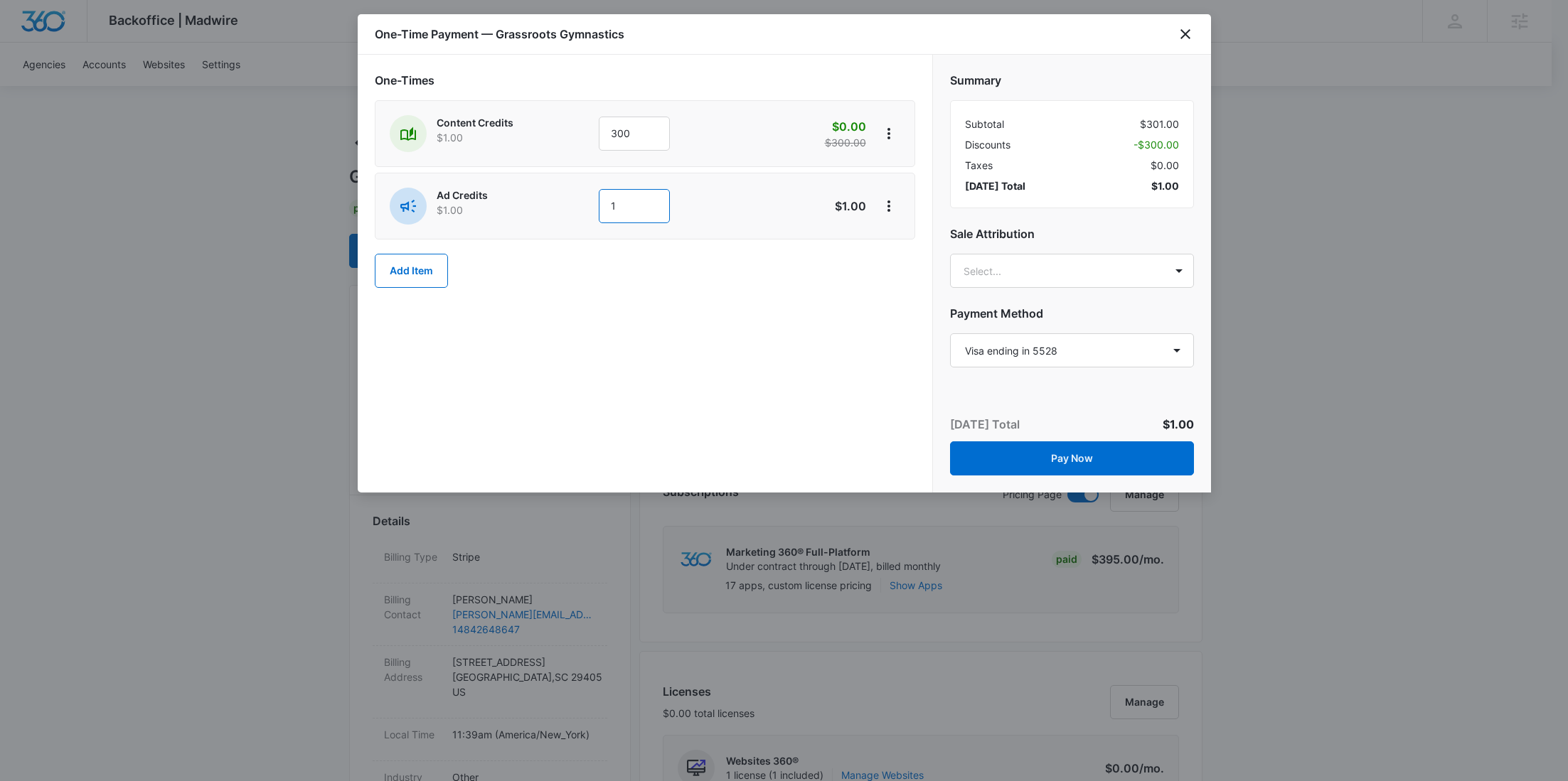
drag, startPoint x: 654, startPoint y: 196, endPoint x: 584, endPoint y: 196, distance: 70.0
click at [584, 196] on div "Ad Credits $1.00 1" at bounding box center [594, 206] width 409 height 37
type input "400"
click at [894, 202] on icon "View More" at bounding box center [888, 205] width 17 height 17
click at [901, 231] on div "Add Discount Delete Item" at bounding box center [935, 256] width 115 height 67
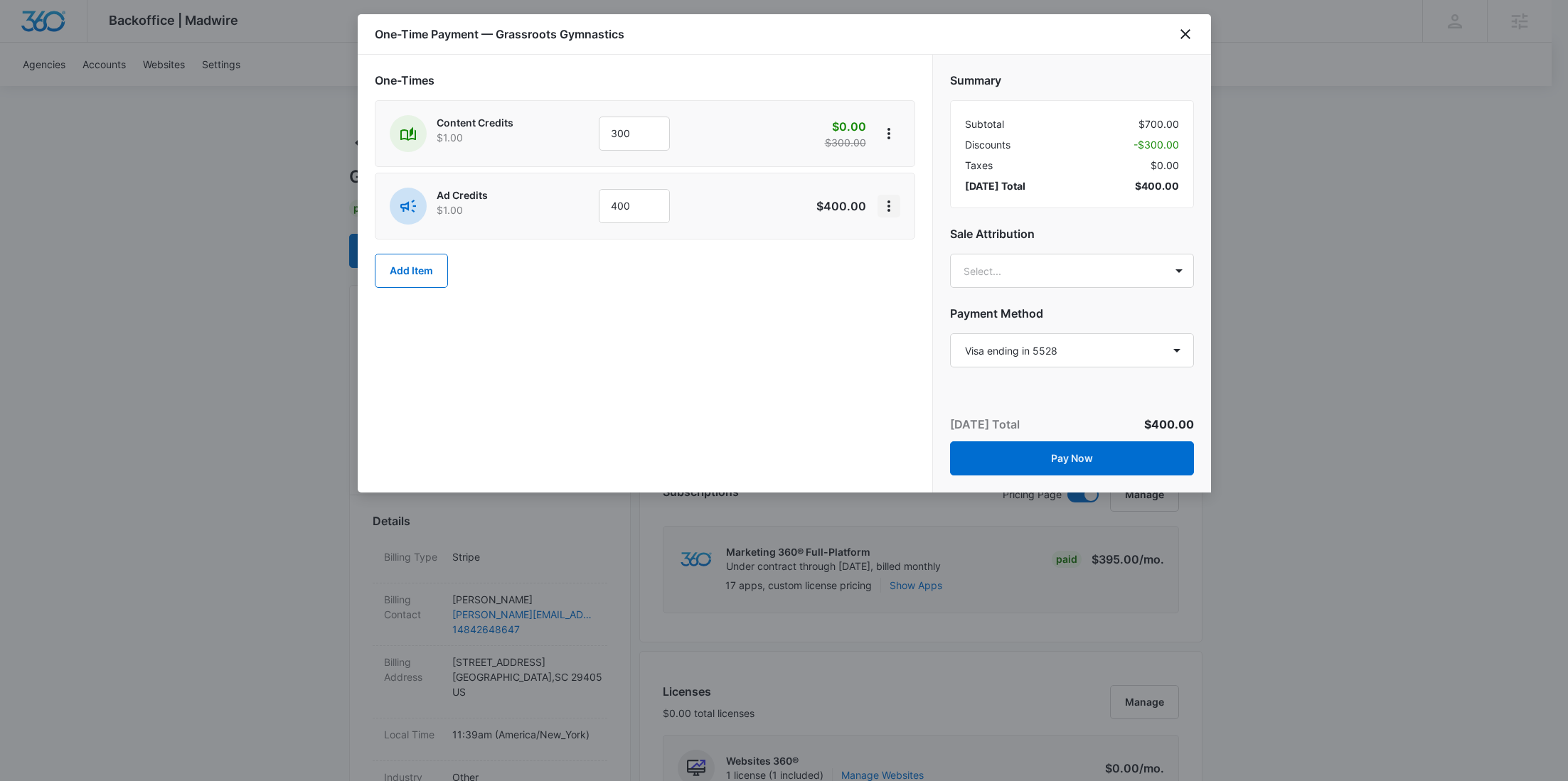
click at [886, 206] on icon "View More" at bounding box center [888, 205] width 17 height 17
click at [901, 243] on div "Add Discount" at bounding box center [927, 245] width 63 height 10
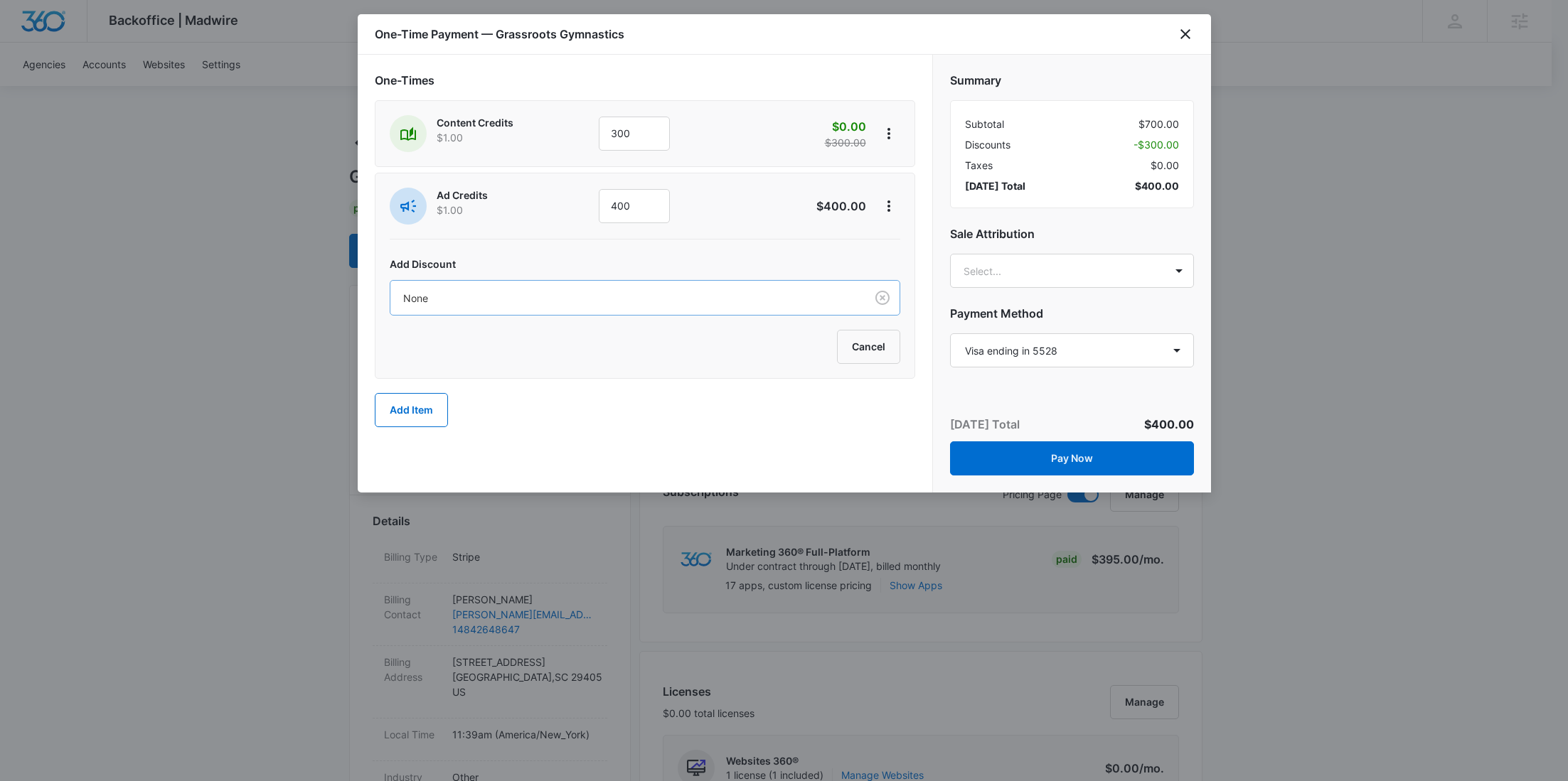
click at [642, 294] on div at bounding box center [625, 298] width 443 height 18
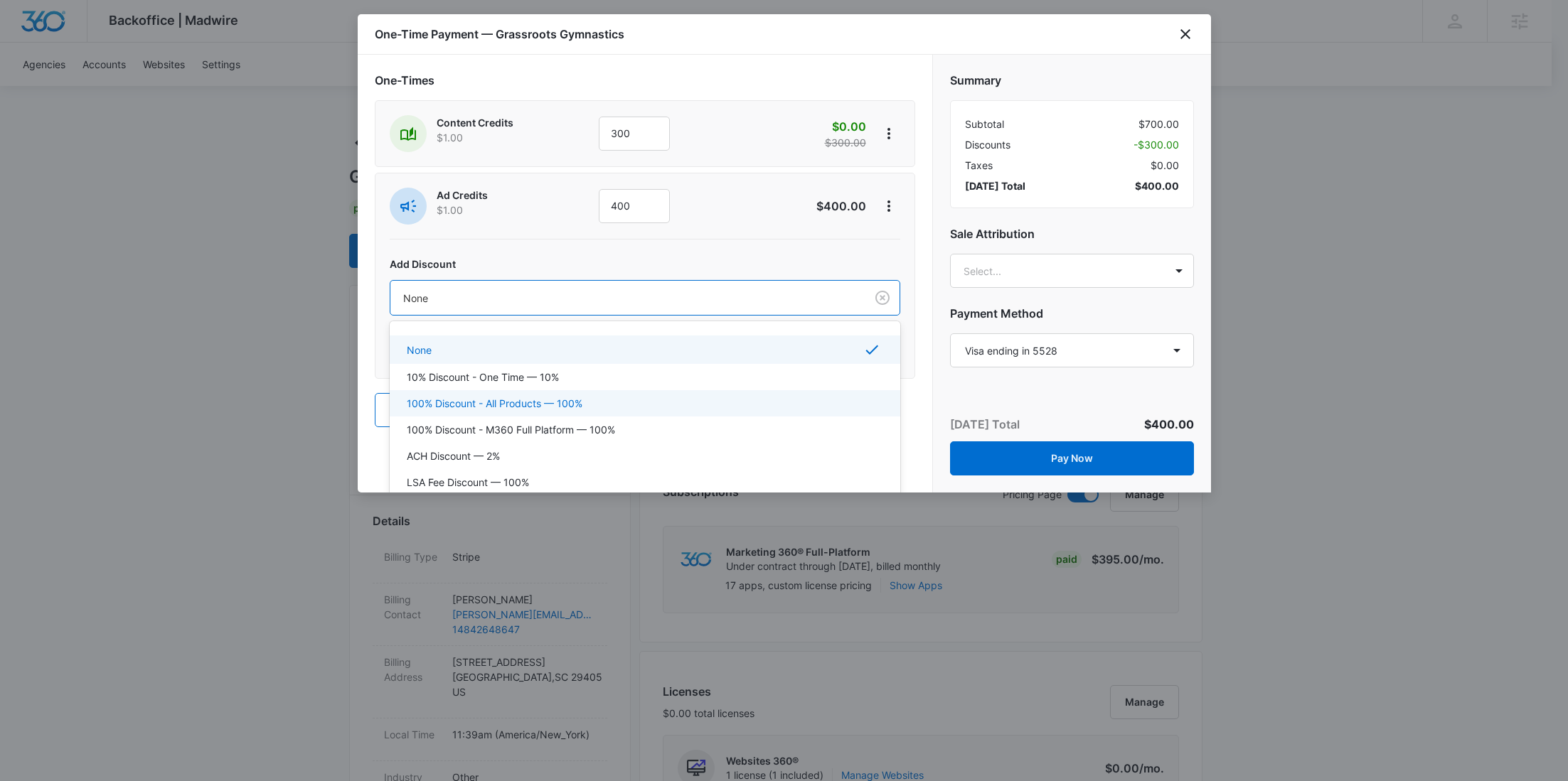
click at [579, 396] on p "100% Discount - All Products — 100%" at bounding box center [495, 403] width 175 height 15
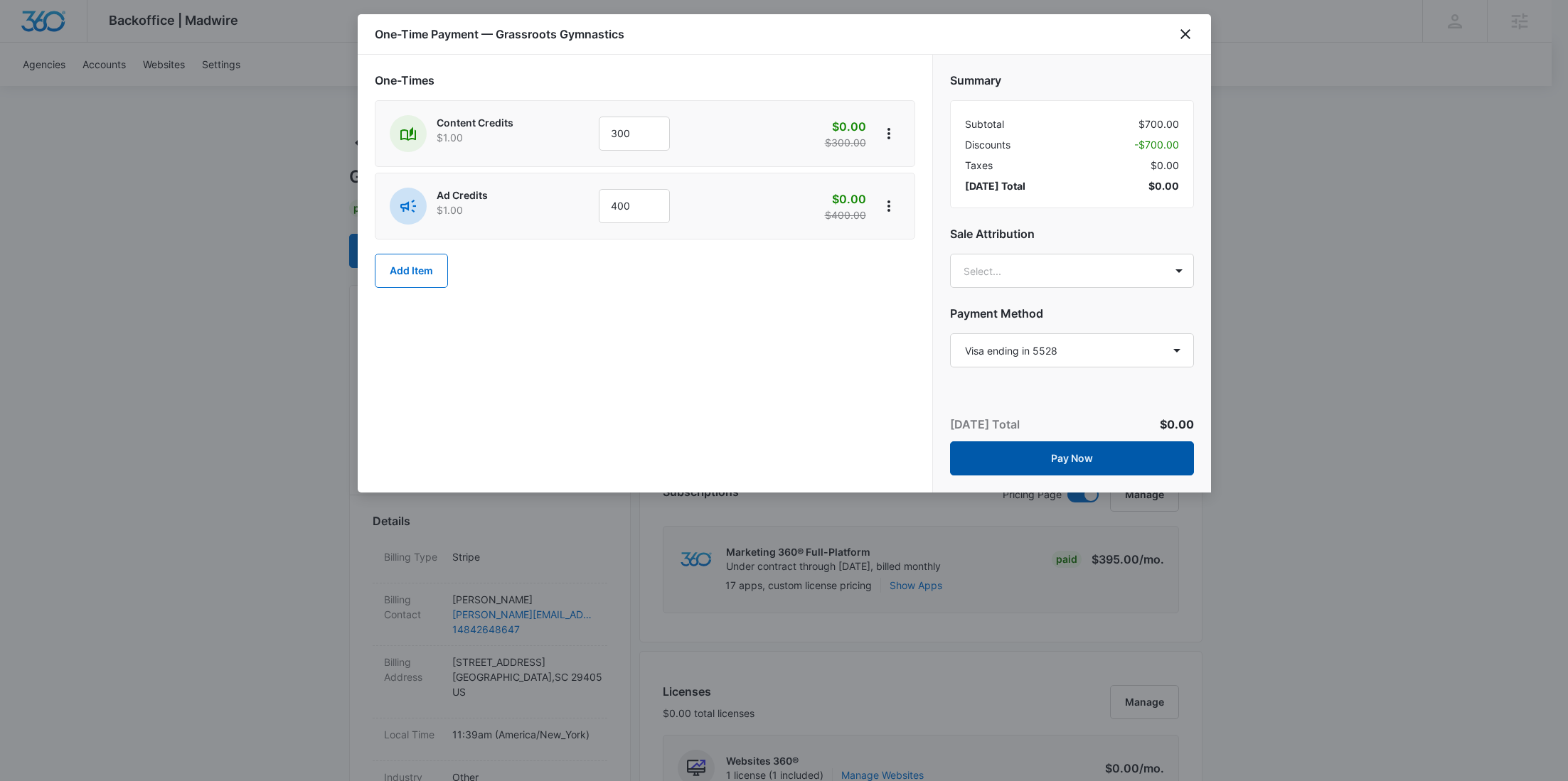
click at [1095, 459] on button "Pay Now" at bounding box center [1072, 459] width 244 height 34
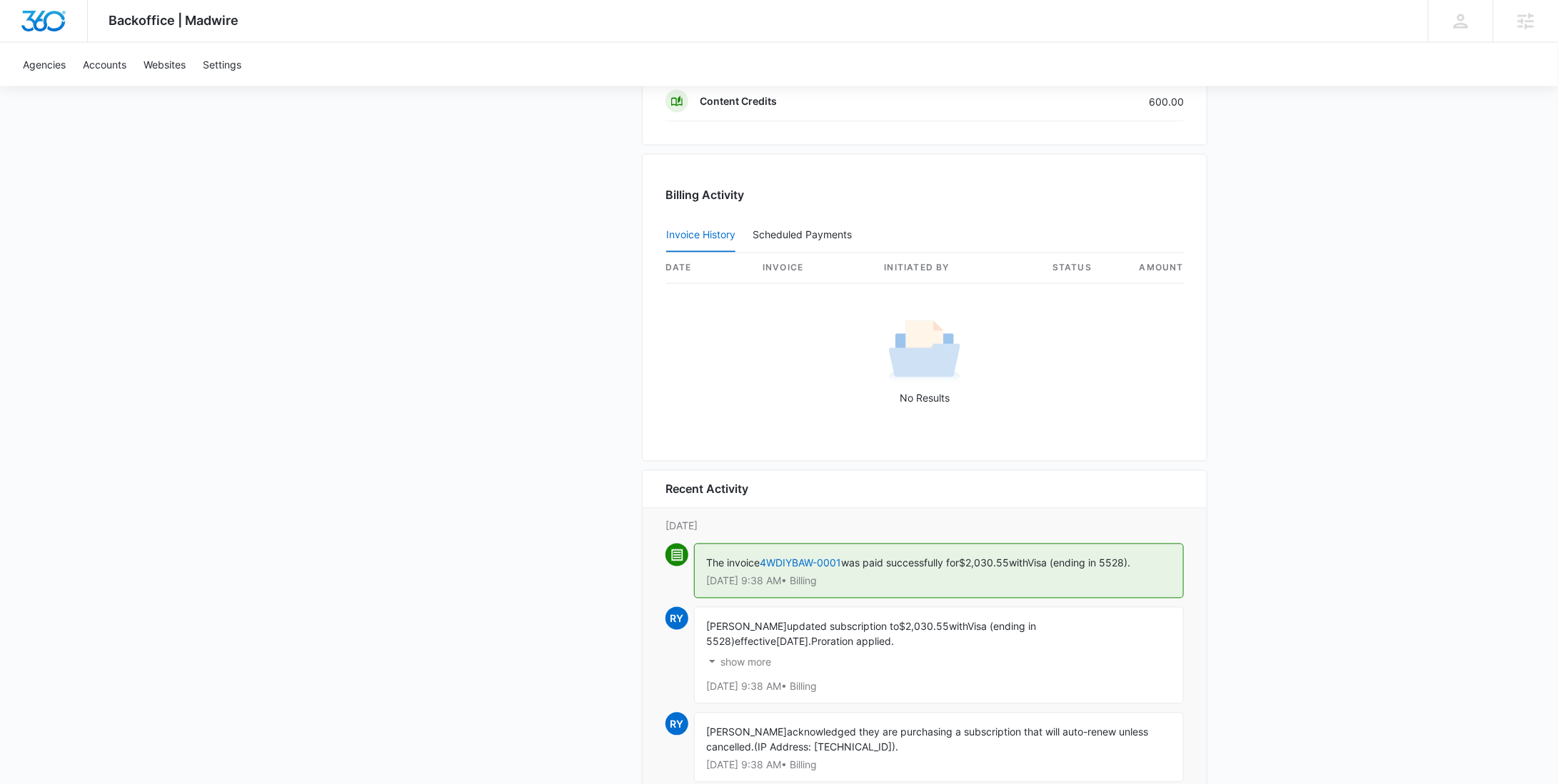
scroll to position [1393, 0]
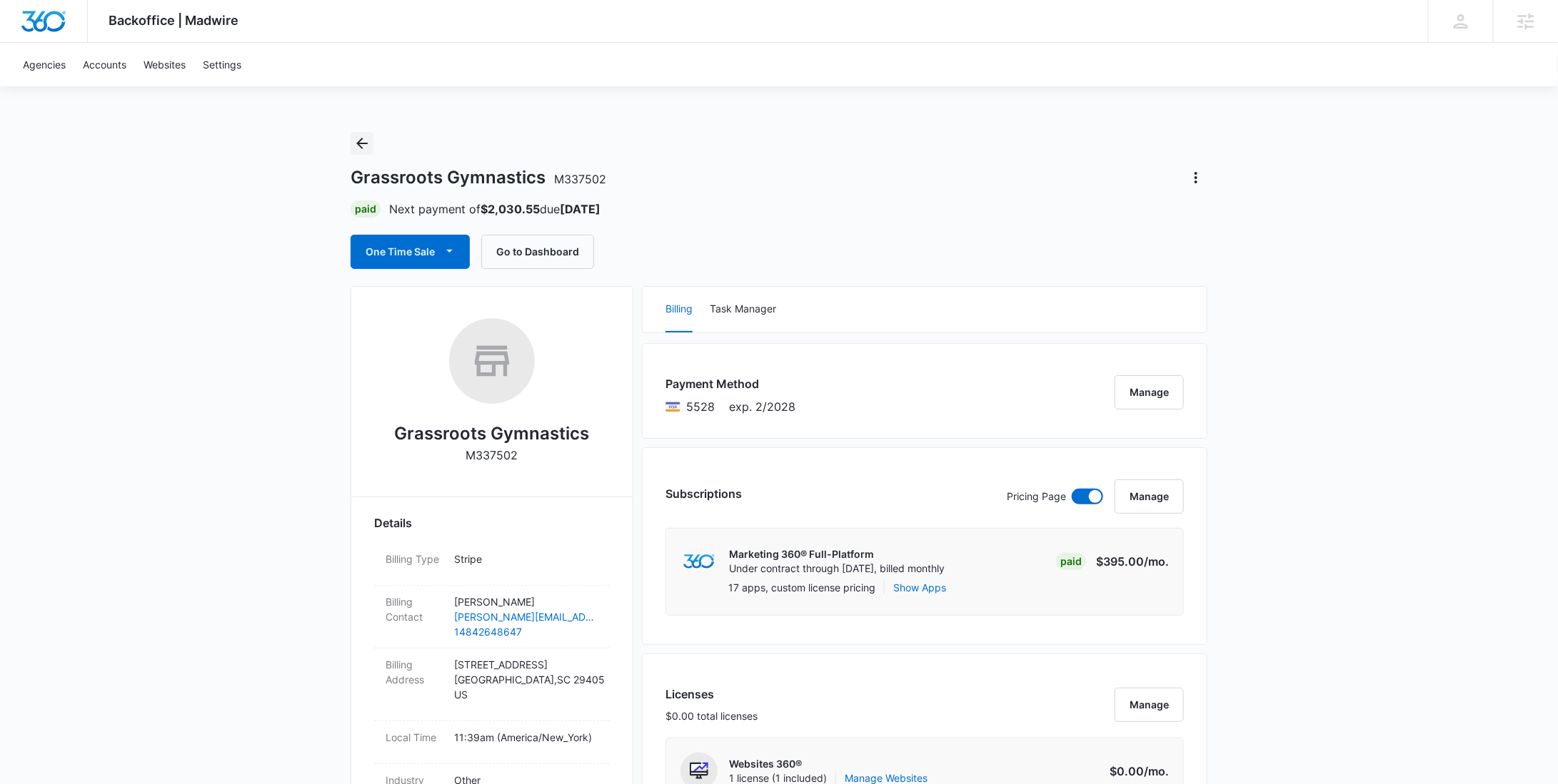
click at [364, 132] on button "Back" at bounding box center [362, 143] width 23 height 23
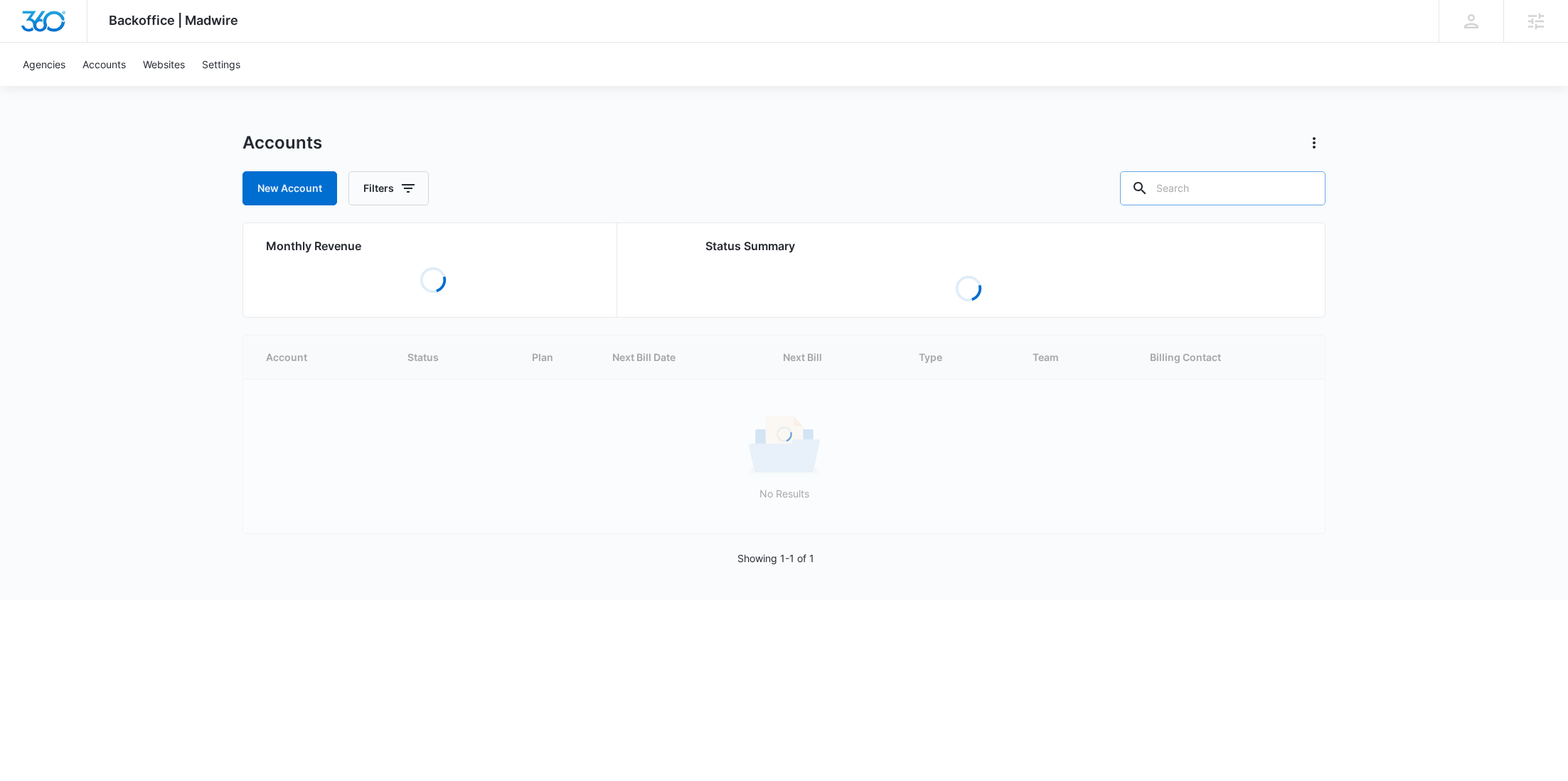
click at [1227, 186] on input "text" at bounding box center [1222, 188] width 205 height 34
type input "m16670"
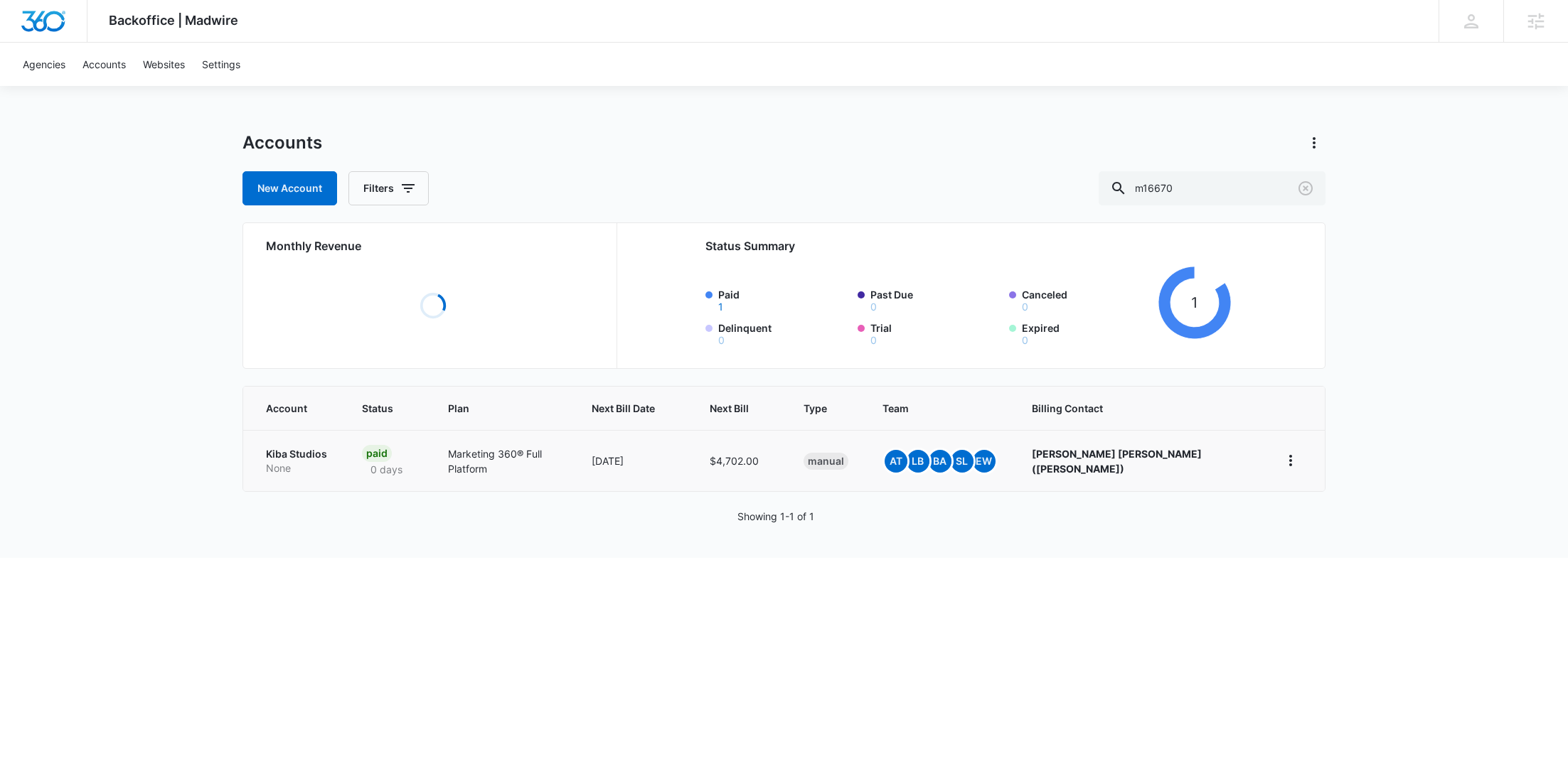
click at [300, 461] on p "None" at bounding box center [297, 468] width 62 height 15
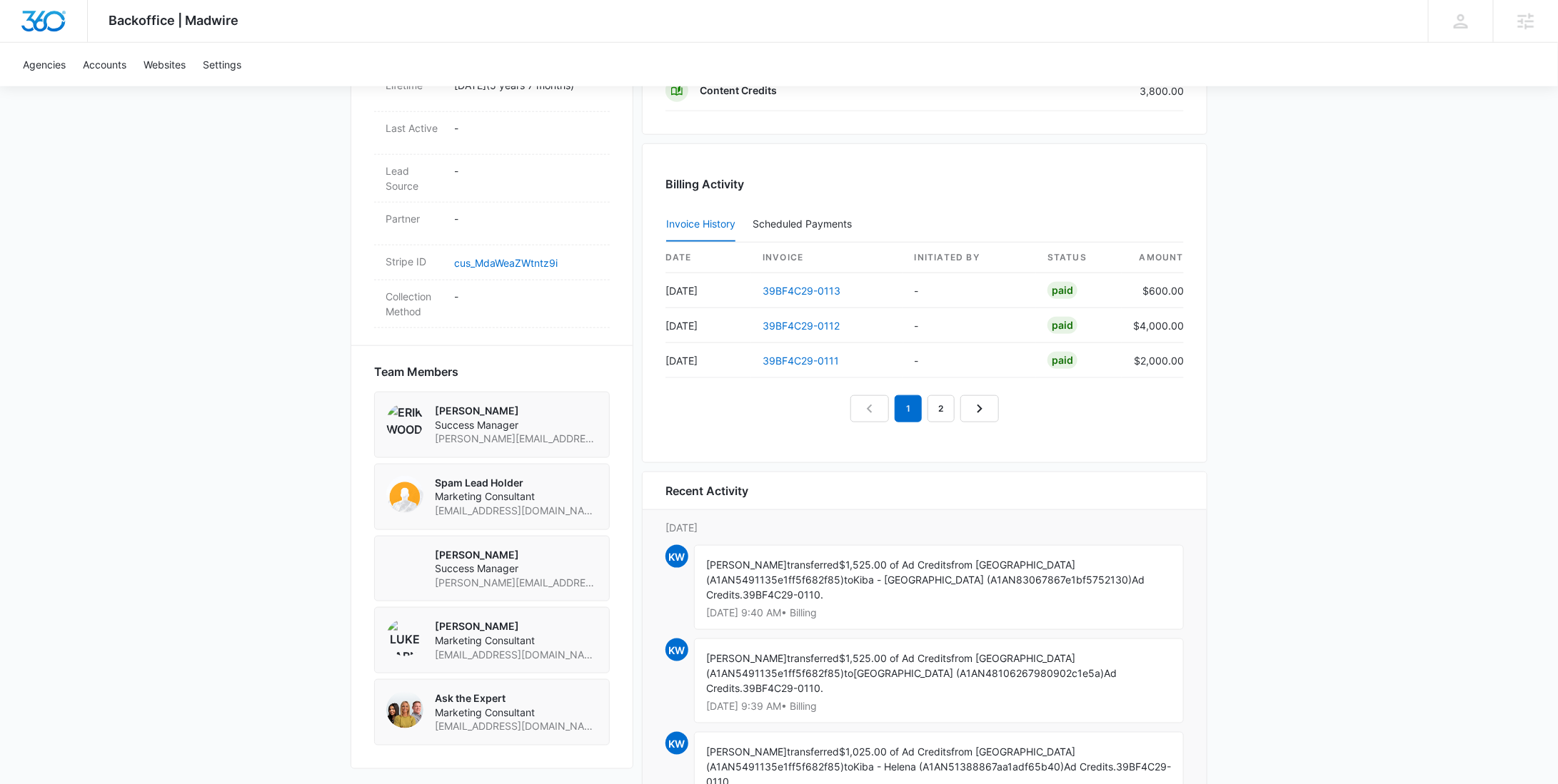
scroll to position [382, 0]
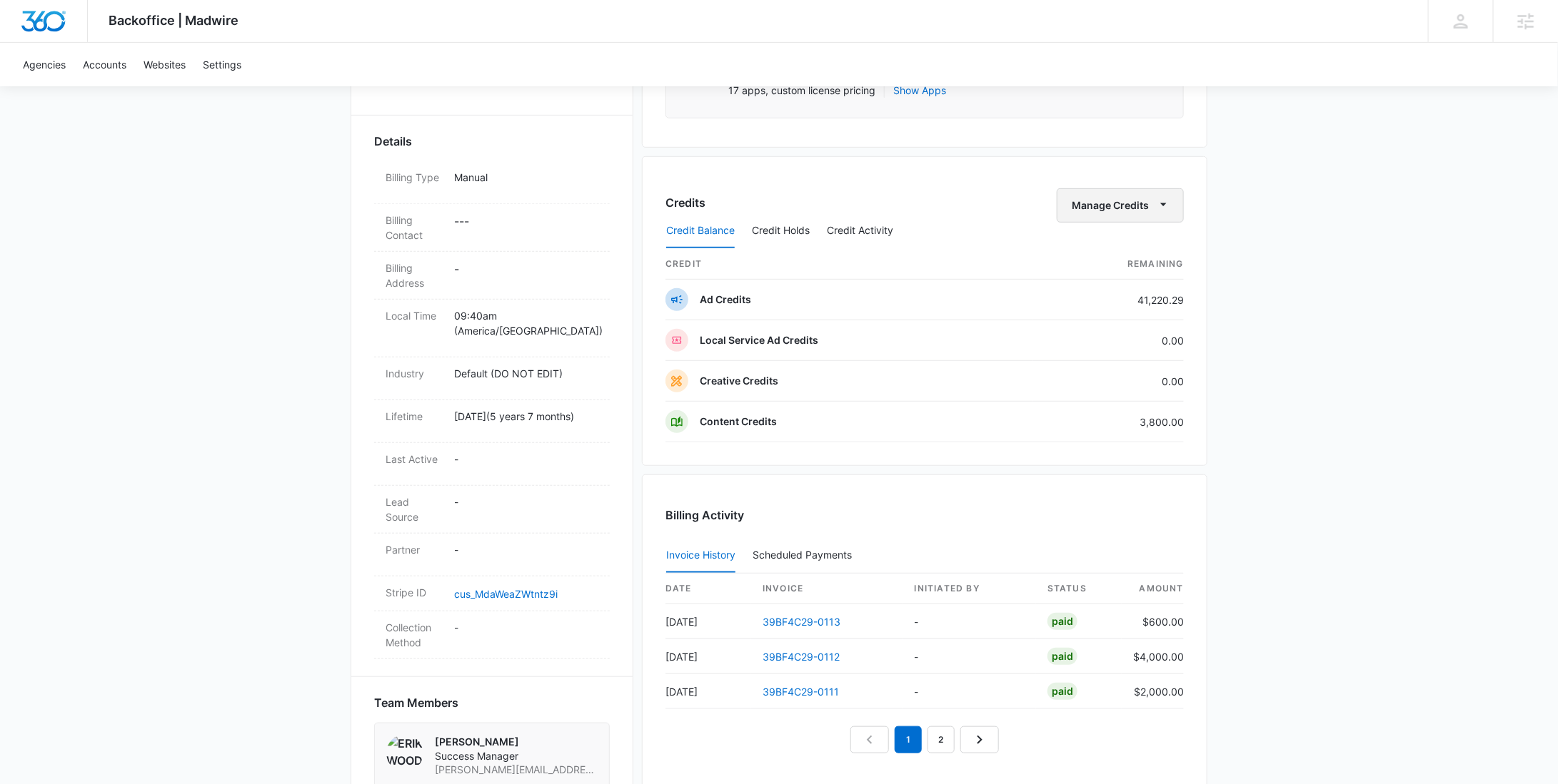
click at [1148, 204] on button "Manage Credits" at bounding box center [1120, 205] width 127 height 34
click at [1135, 312] on div "Transfer To Another Account" at bounding box center [1143, 314] width 134 height 10
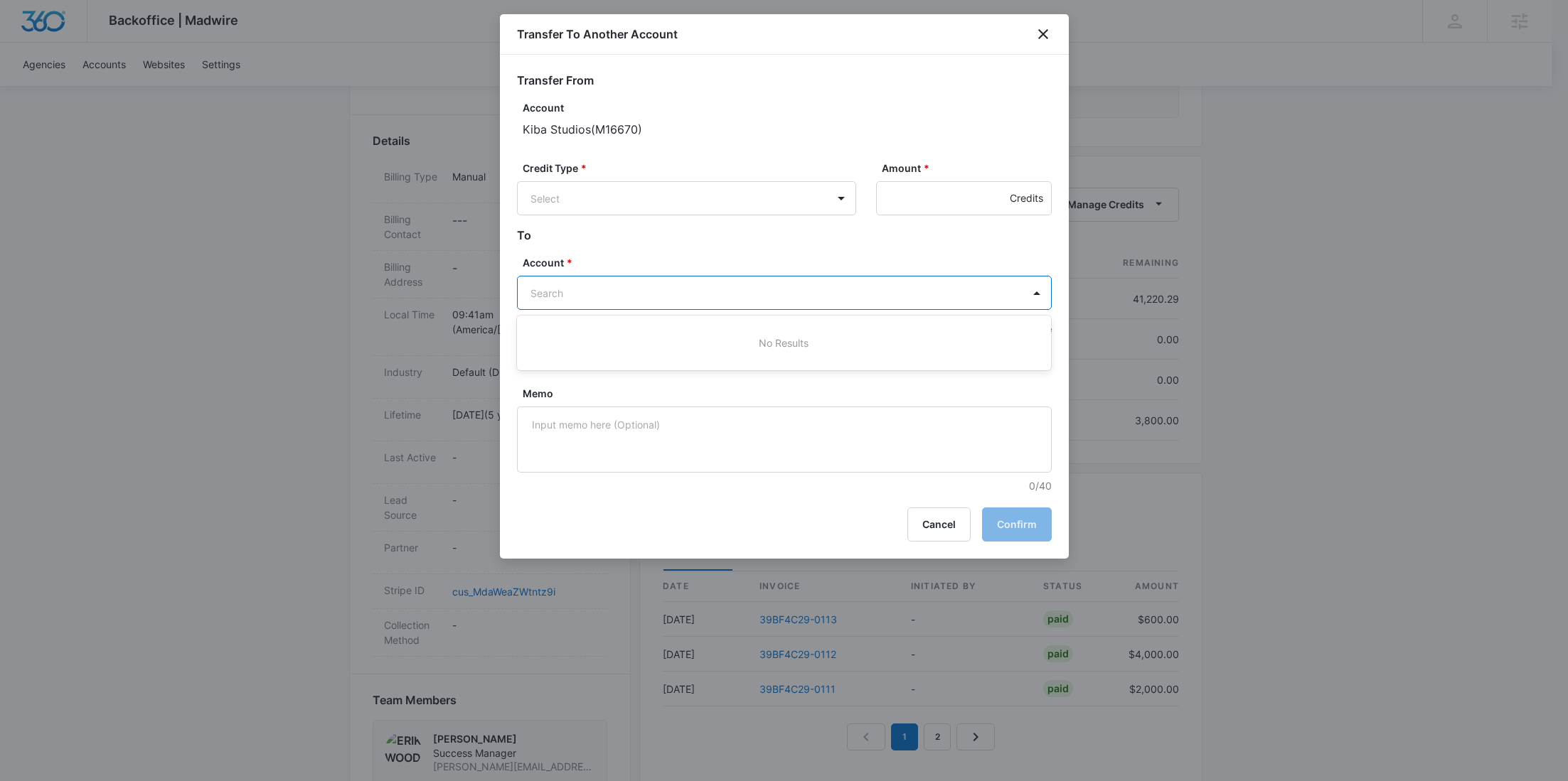
click at [602, 302] on body "Backoffice | Madwire Apps Settings [PERSON_NAME] Young [EMAIL_ADDRESS][PERSON_N…" at bounding box center [784, 474] width 1568 height 1711
paste input "M34491"
type input "M34491"
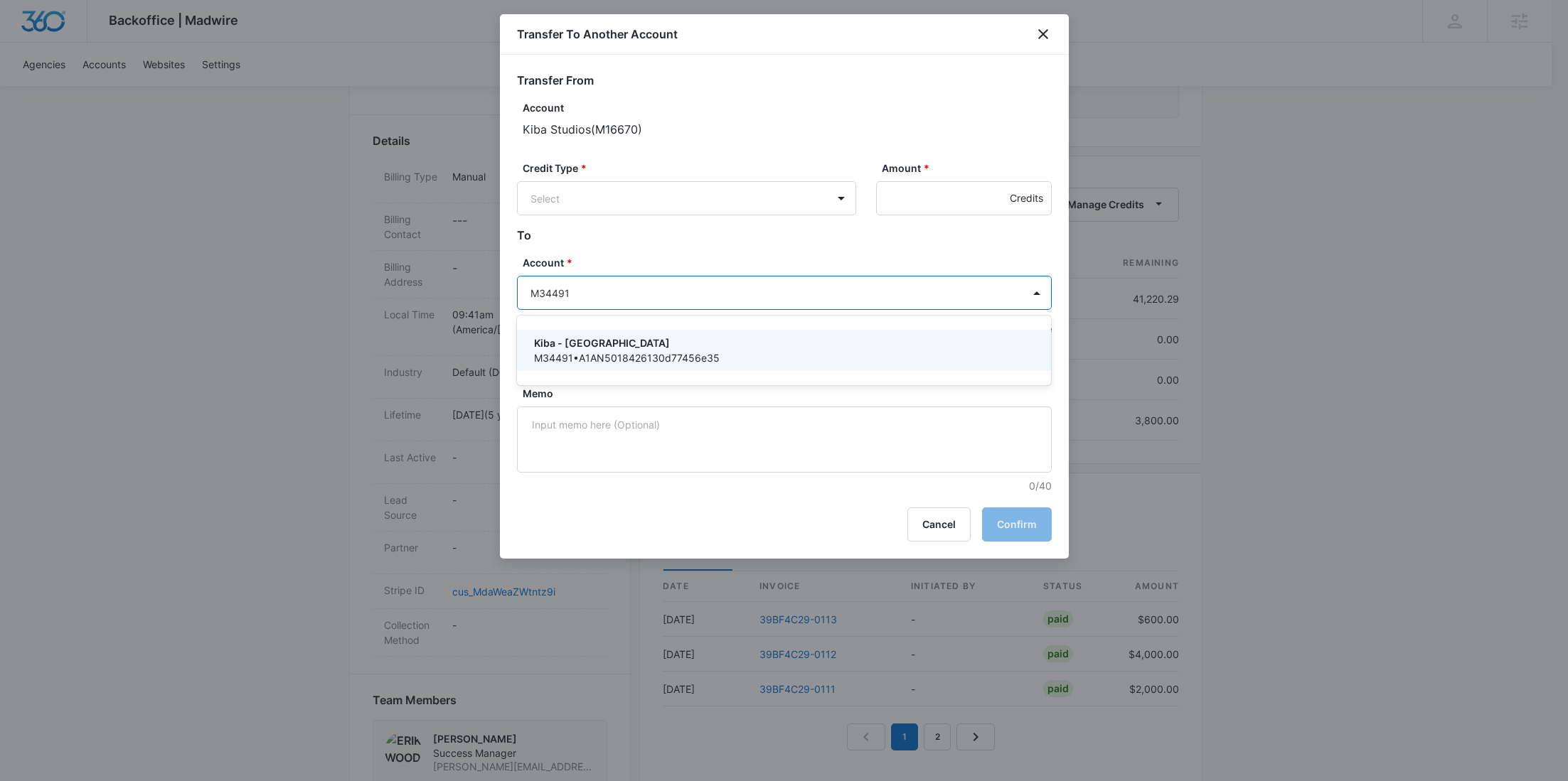
click at [586, 344] on p "Kiba - [GEOGRAPHIC_DATA]" at bounding box center [783, 343] width 498 height 15
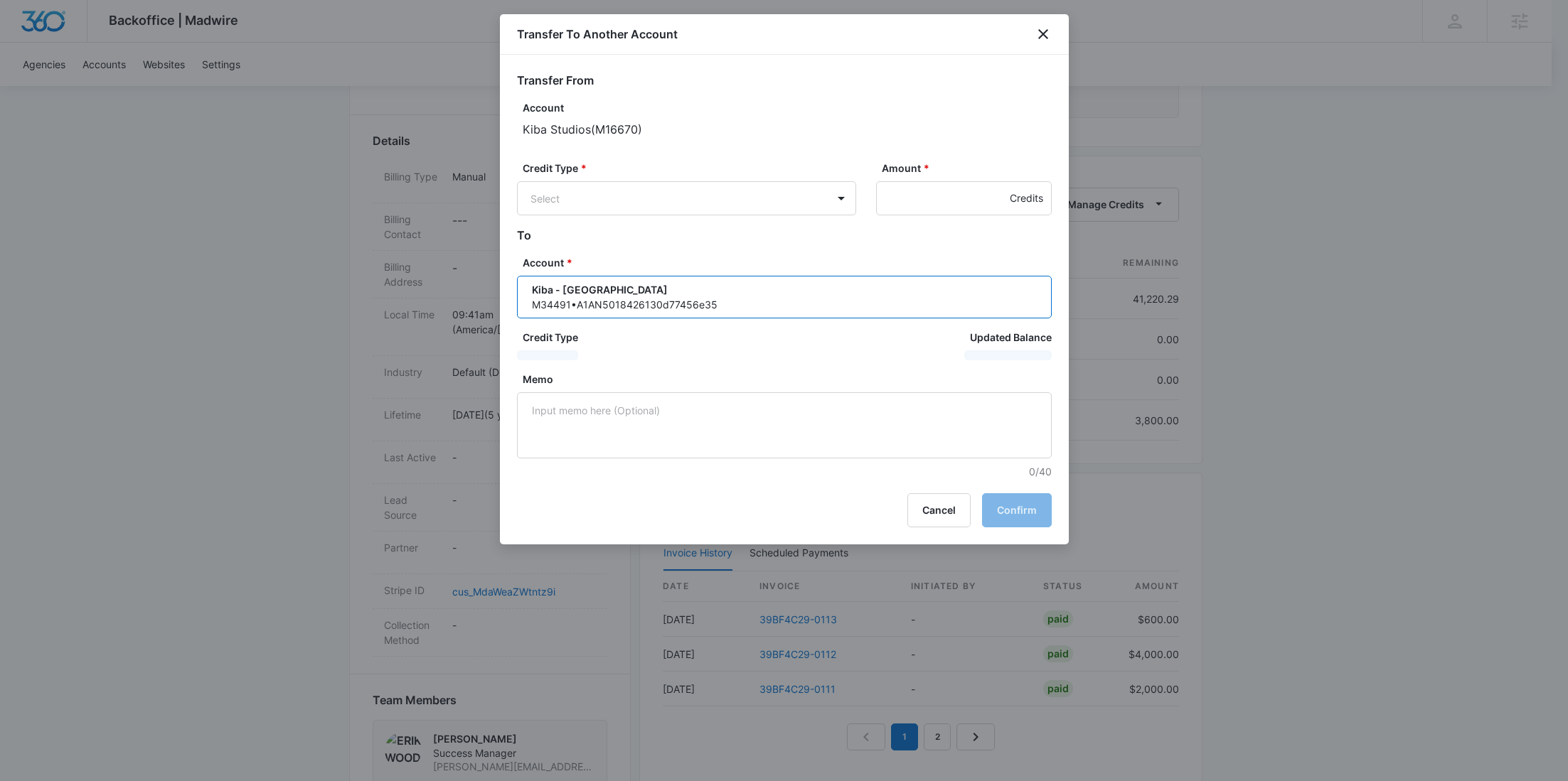
click at [624, 218] on div "Credit Type * Select Amount * Credits" at bounding box center [784, 193] width 535 height 66
click at [622, 204] on body "Backoffice | Madwire Apps Settings [PERSON_NAME] Young [EMAIL_ADDRESS][PERSON_N…" at bounding box center [784, 474] width 1568 height 1711
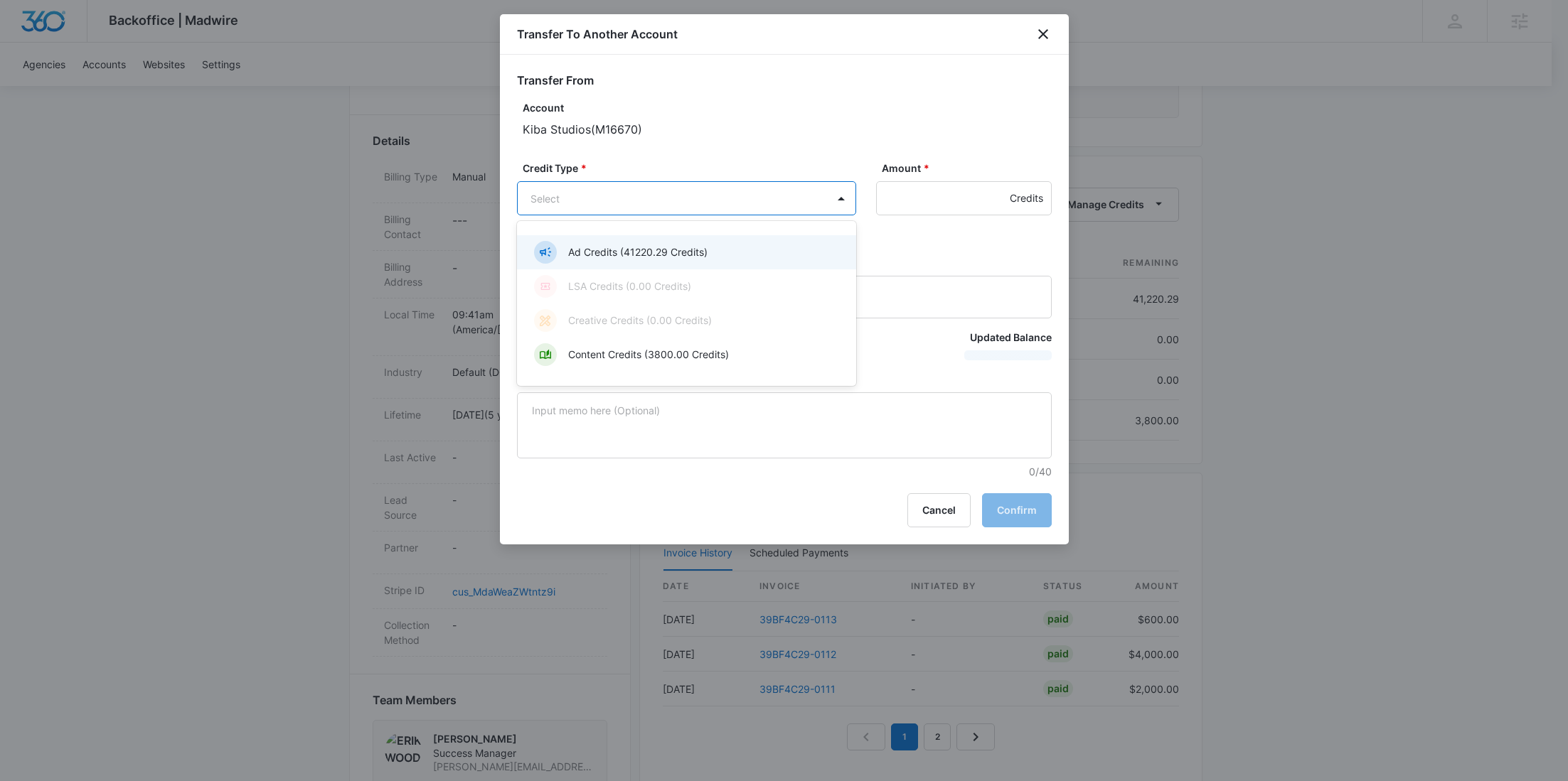
click at [599, 245] on p "Ad Credits (41220.29 Credits)" at bounding box center [638, 252] width 140 height 15
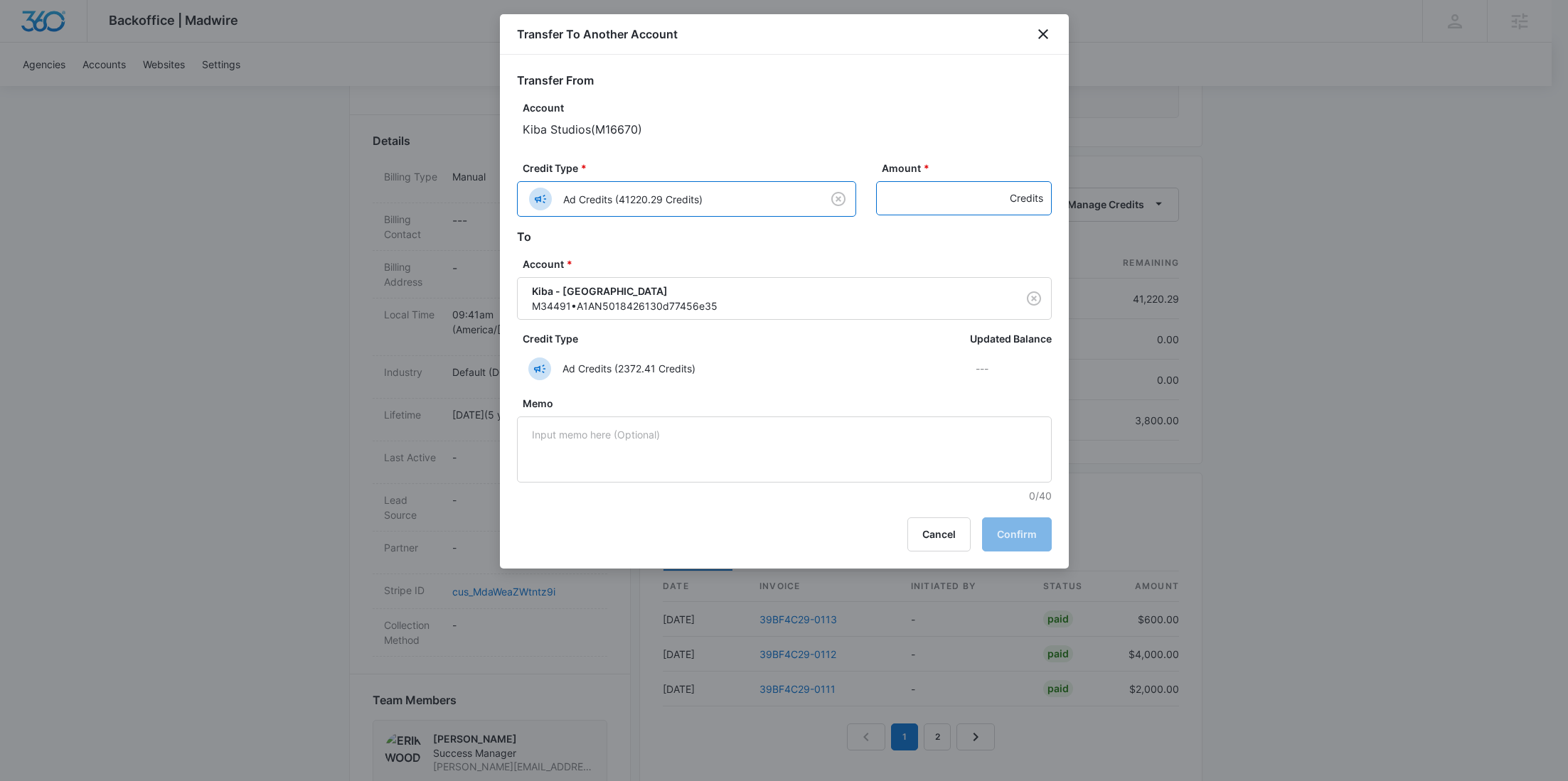
click at [924, 198] on input "Amount *" at bounding box center [964, 198] width 175 height 34
paste input "1425"
type input "1425"
click at [1022, 534] on button "Confirm" at bounding box center [1017, 535] width 70 height 34
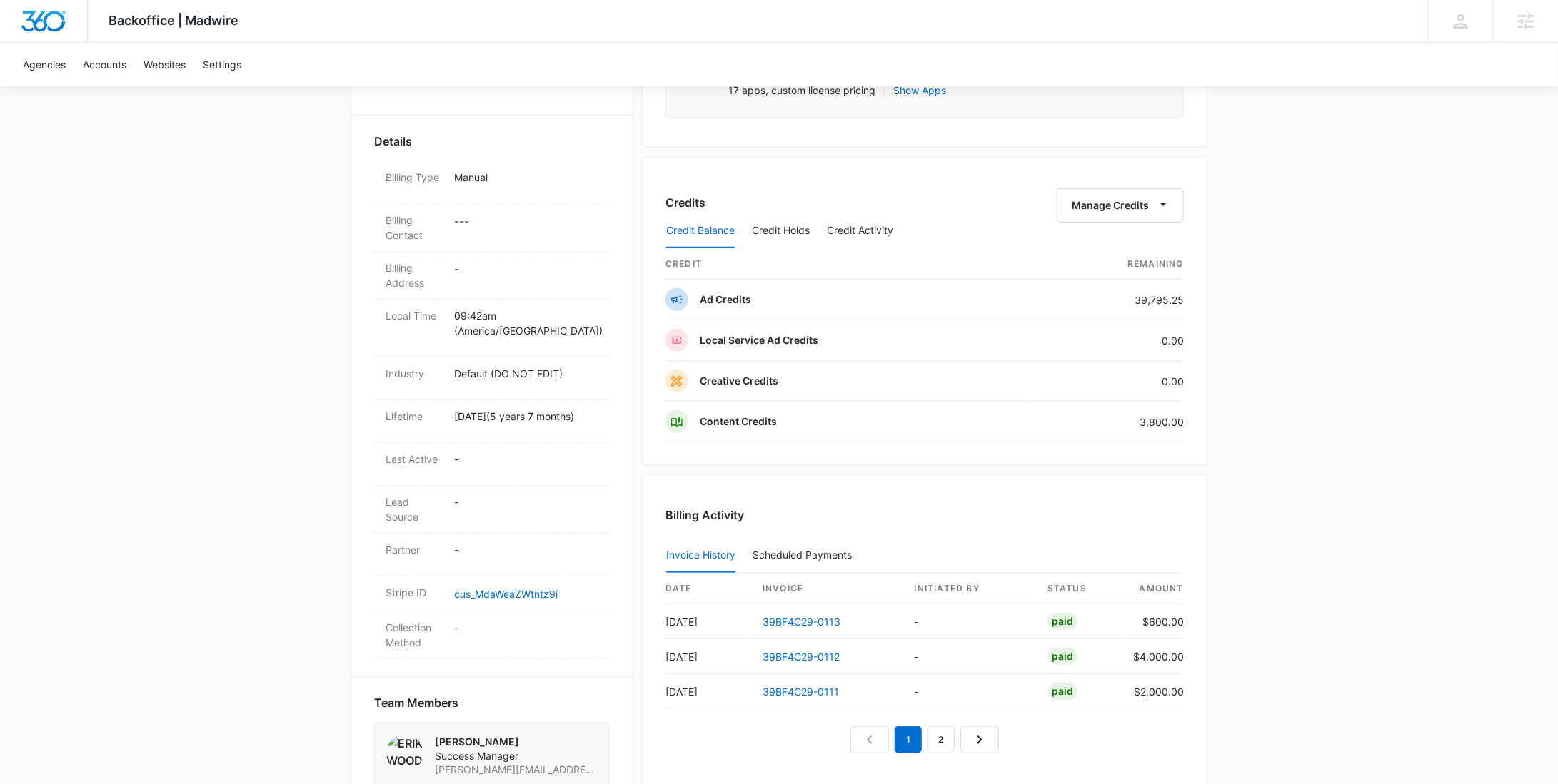
click at [1142, 214] on div "Credit Balance Credit Holds Credit Activity" at bounding box center [925, 231] width 519 height 36
click at [939, 735] on link "2" at bounding box center [941, 739] width 27 height 27
click at [901, 729] on link "1" at bounding box center [891, 739] width 27 height 27
click at [1135, 204] on button "Manage Credits" at bounding box center [1120, 205] width 127 height 34
click at [1141, 309] on div "Transfer To Another Account" at bounding box center [1143, 314] width 134 height 10
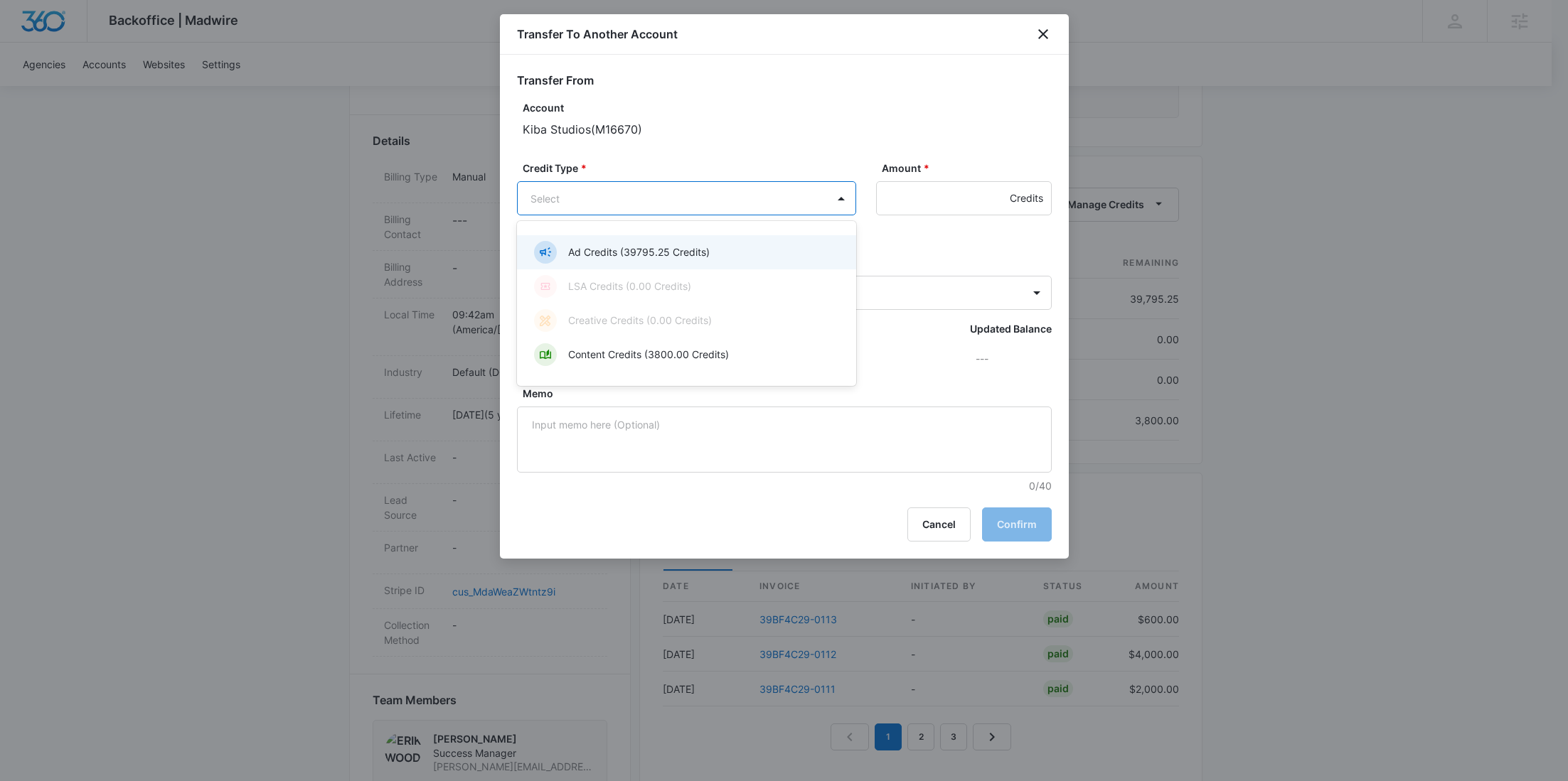
click at [664, 198] on body "Backoffice | Madwire Apps Settings RY Rochelle Young rochelle.young@madwire.com…" at bounding box center [784, 474] width 1568 height 1711
click at [642, 248] on p "Ad Credits (39795.25 Credits)" at bounding box center [639, 252] width 141 height 15
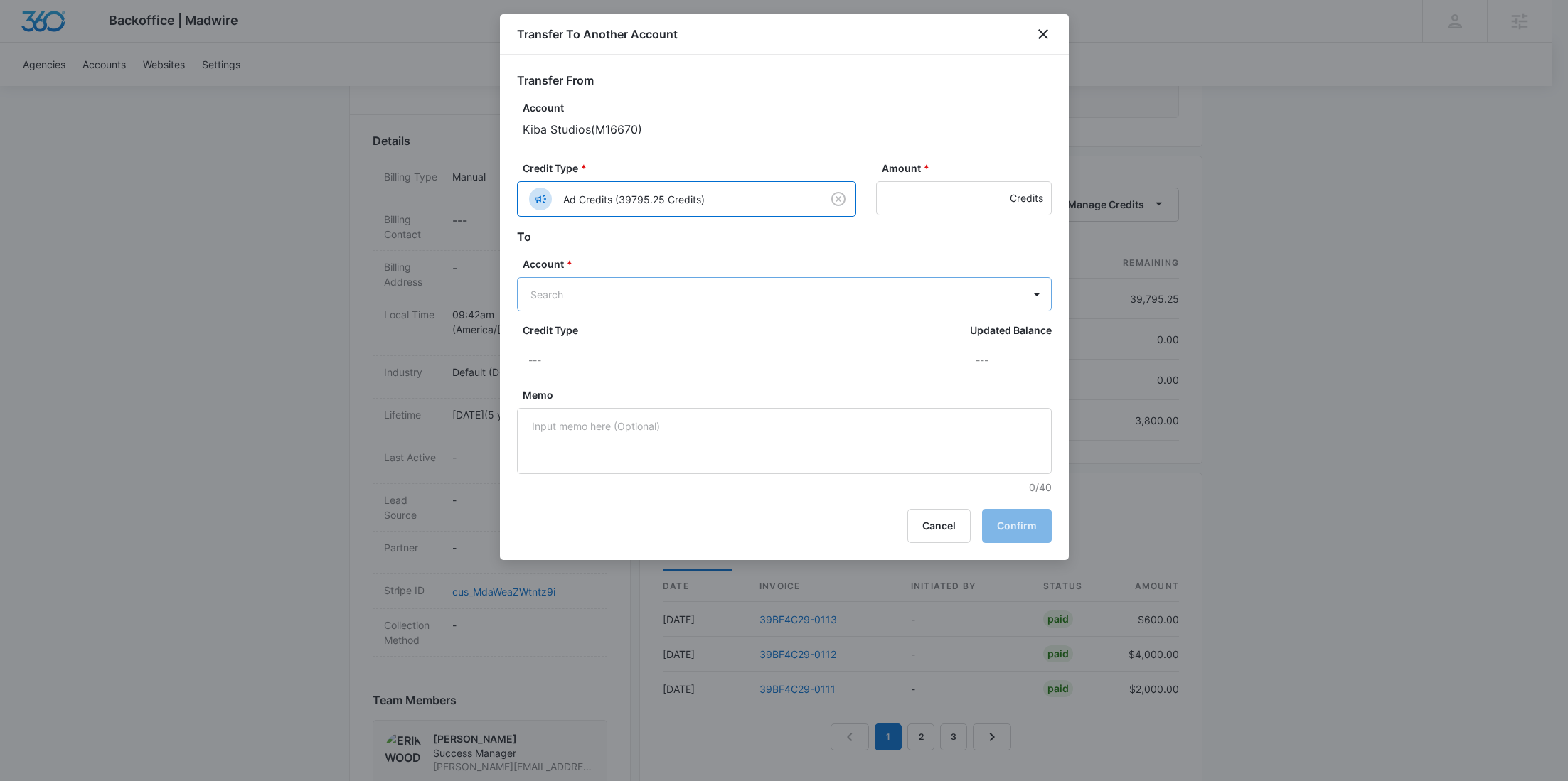
click at [598, 296] on body "Backoffice | Madwire Apps Settings RY Rochelle Young rochelle.young@madwire.com…" at bounding box center [784, 474] width 1568 height 1711
paste input "M34489"
type input "M34489"
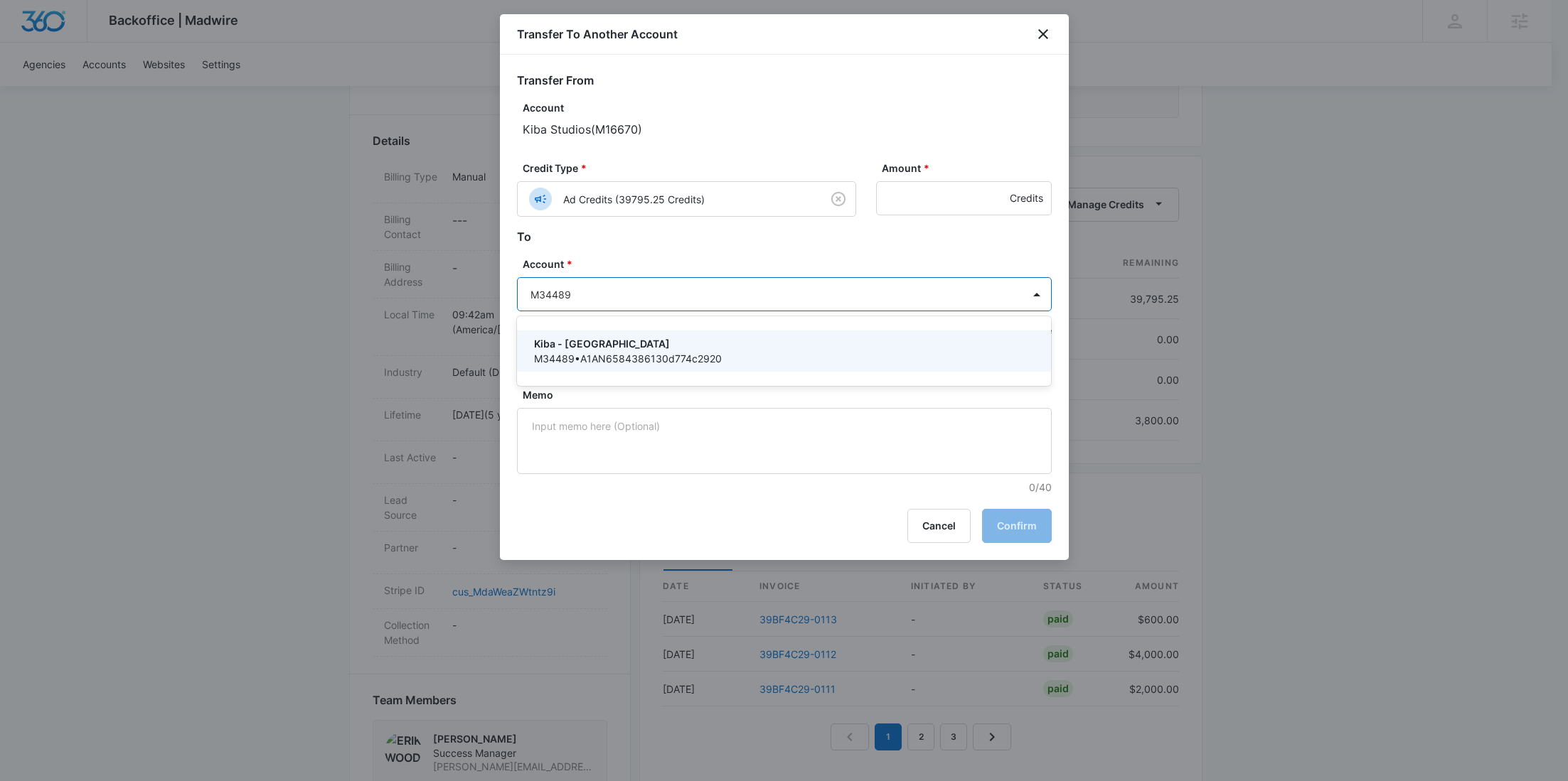
click at [585, 332] on div "Kiba - Long Island M34489 • A1AN6584386130d774c2920" at bounding box center [784, 351] width 535 height 41
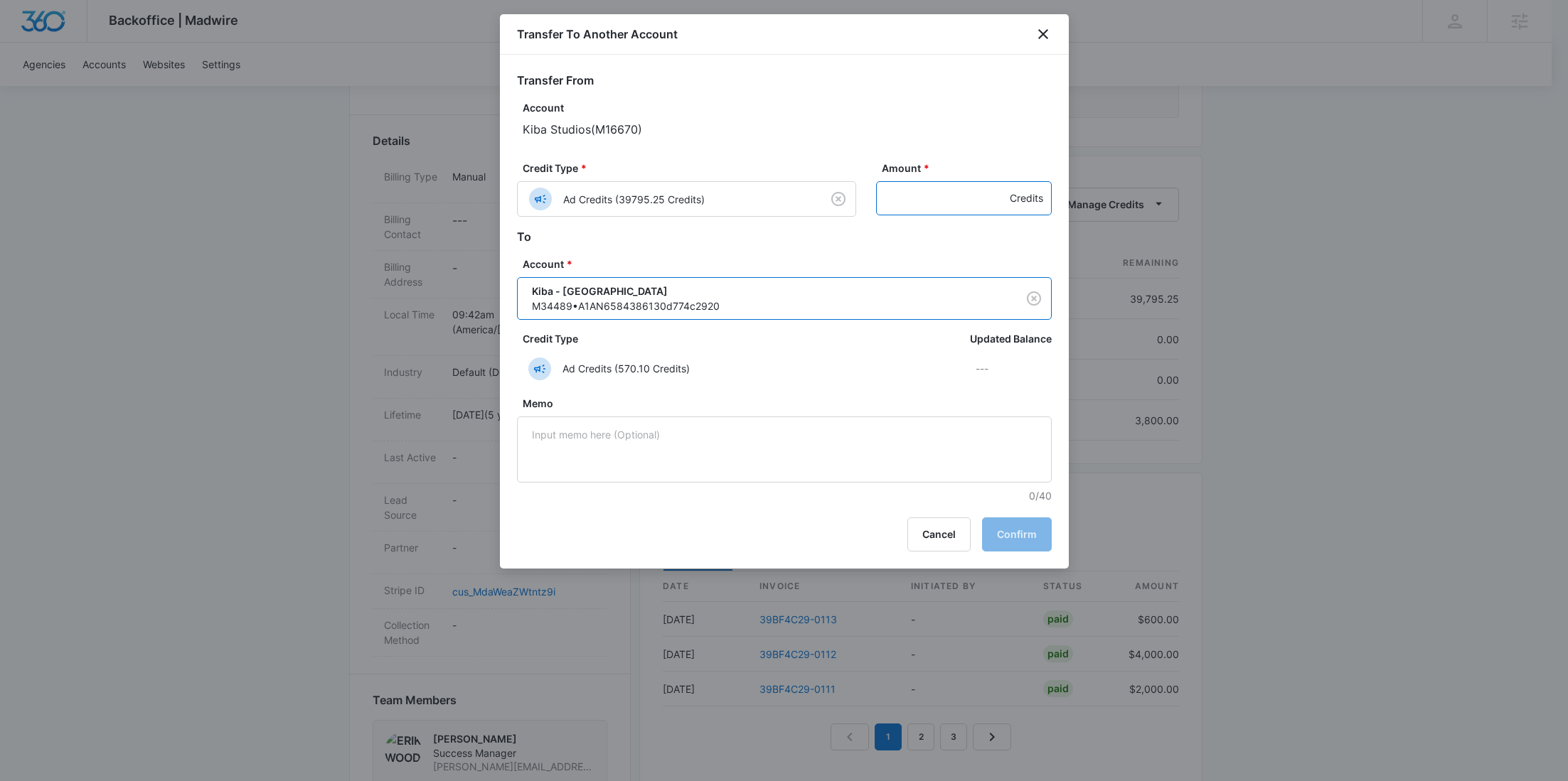
click at [942, 212] on input "Amount *" at bounding box center [964, 198] width 175 height 34
paste input "950"
type input "950"
click at [1034, 540] on button "Confirm" at bounding box center [1017, 535] width 70 height 34
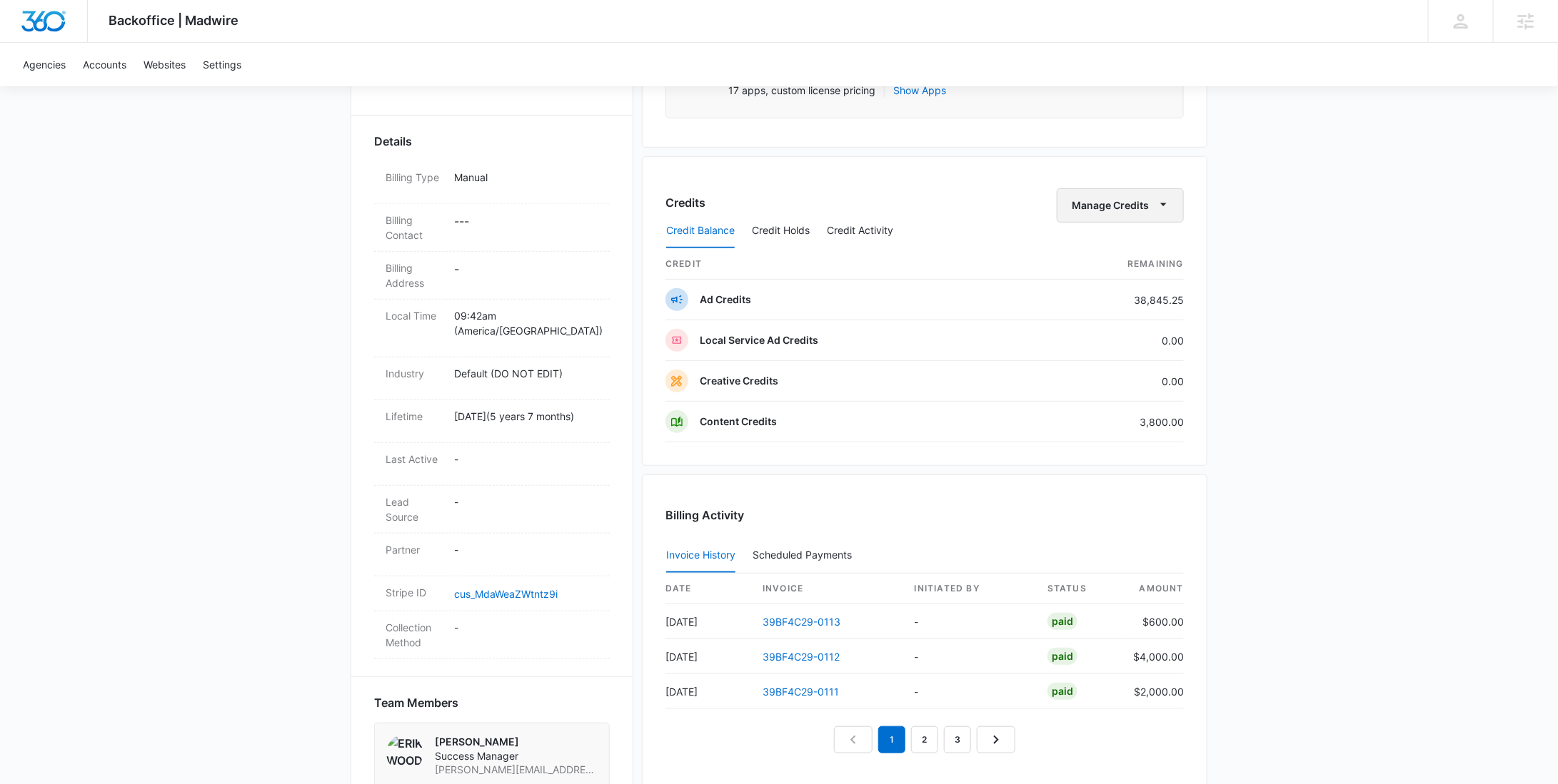
click at [1091, 199] on button "Manage Credits" at bounding box center [1120, 205] width 127 height 34
click at [1097, 309] on div "Transfer To Another Account" at bounding box center [1143, 314] width 134 height 10
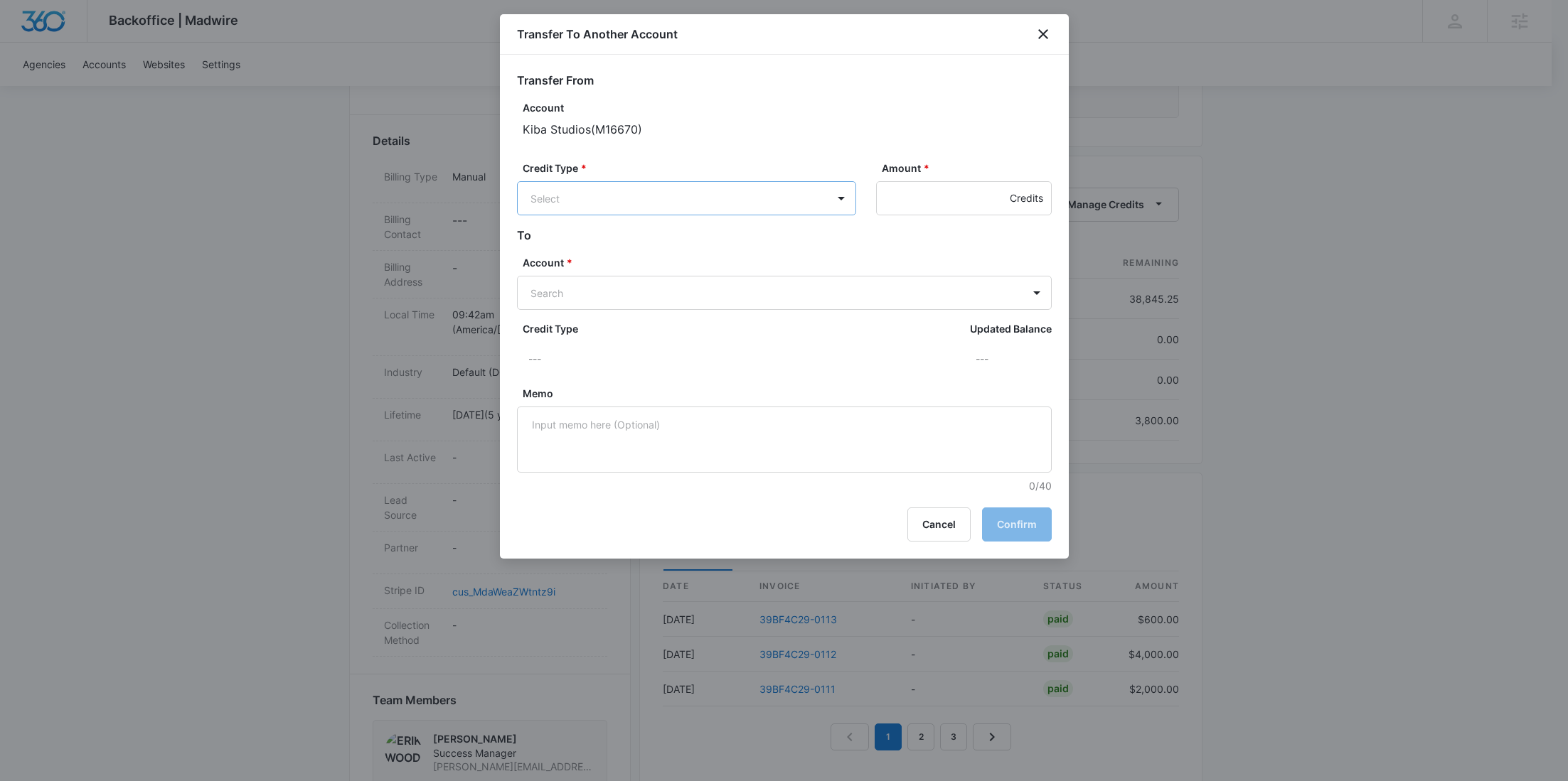
click at [645, 205] on body "Backoffice | Madwire Apps Settings RY Rochelle Young rochelle.young@madwire.com…" at bounding box center [784, 474] width 1568 height 1711
click at [646, 247] on p "Ad Credits (38845.25 Credits)" at bounding box center [639, 252] width 142 height 15
click at [573, 308] on body "Backoffice | Madwire Apps Settings RY Rochelle Young rochelle.young@madwire.com…" at bounding box center [784, 474] width 1568 height 1711
paste input "M34487"
type input "M34487"
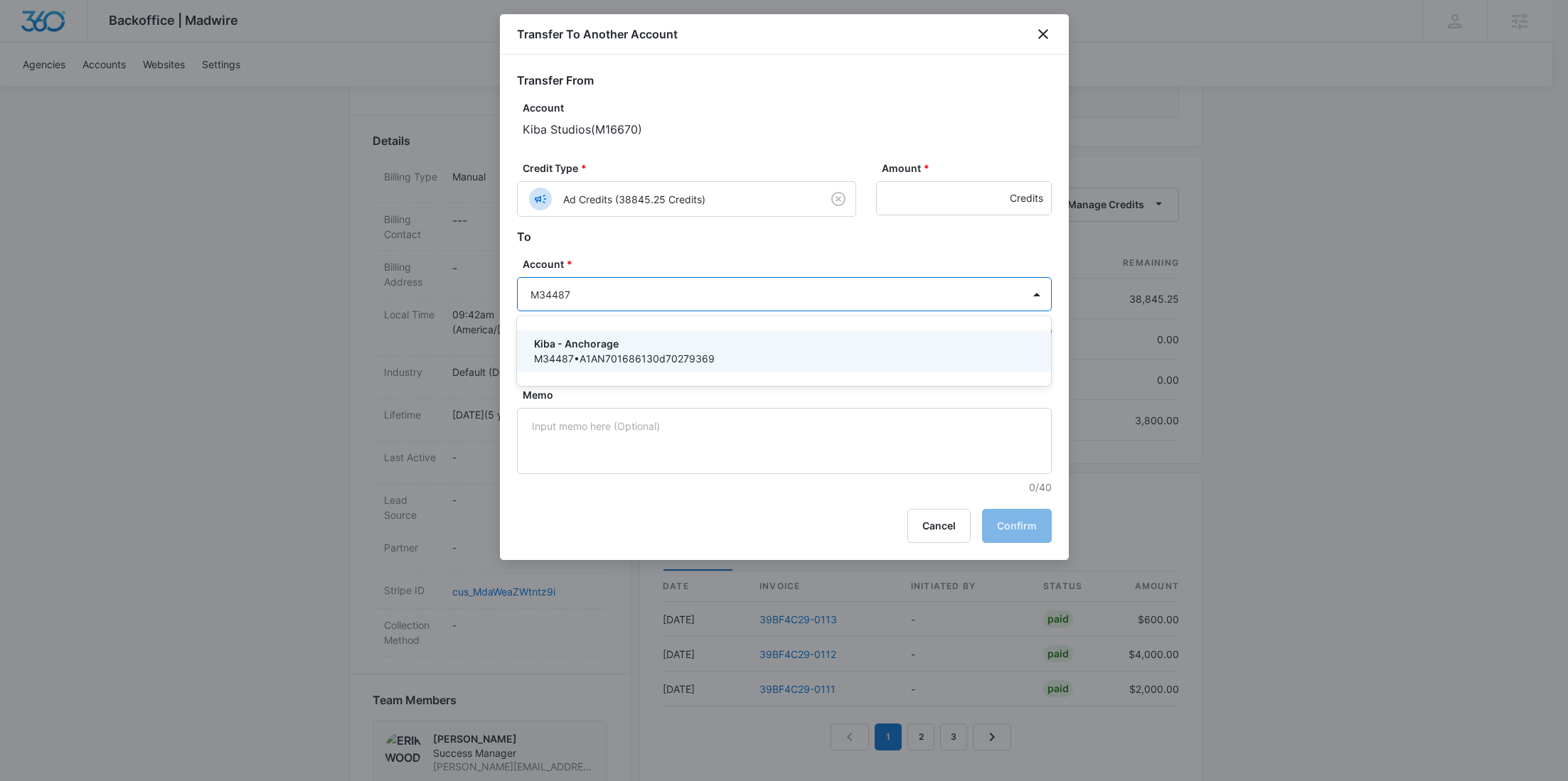
click at [583, 337] on p "Kiba - Anchorage" at bounding box center [783, 343] width 498 height 15
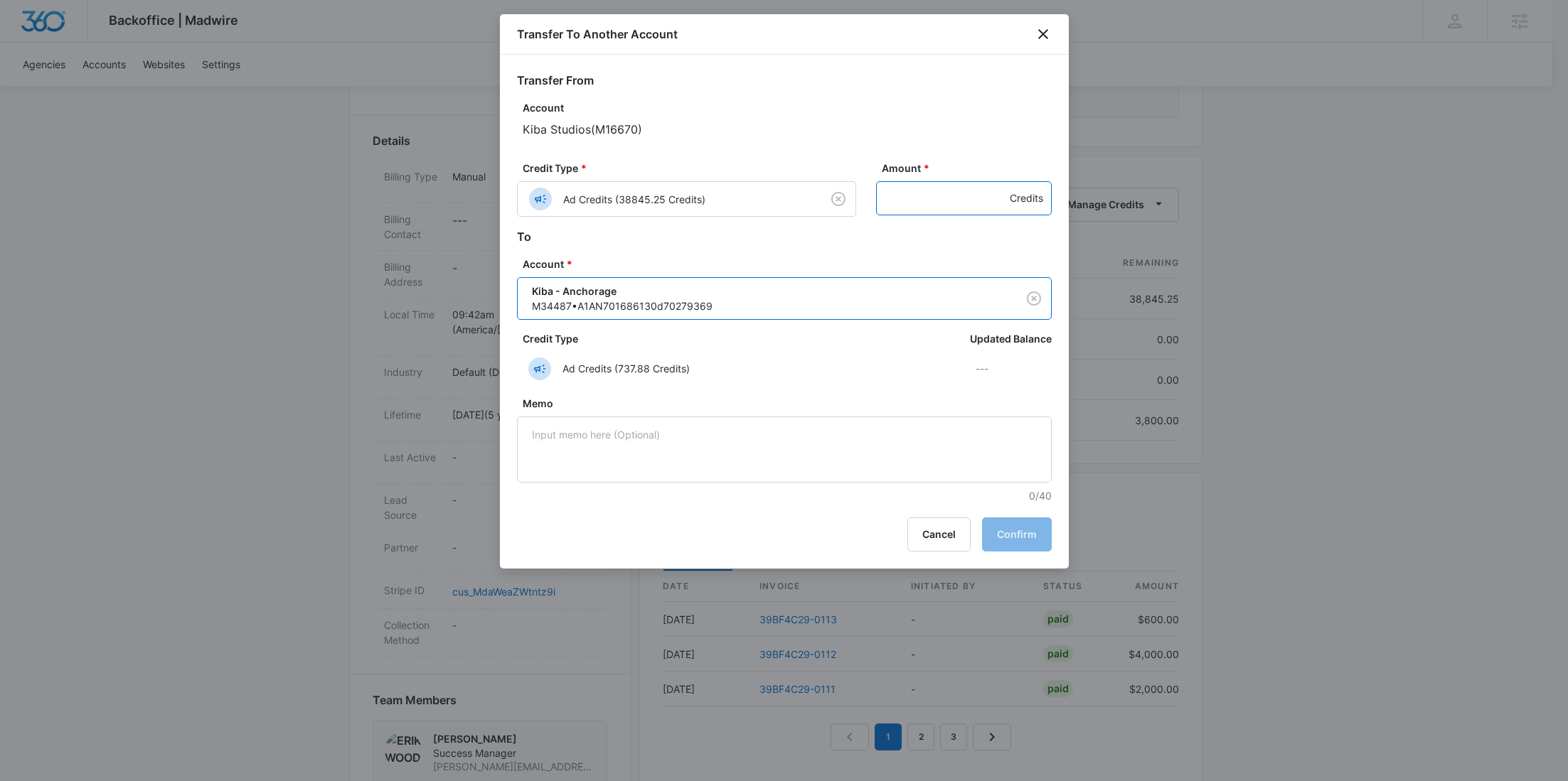
click at [907, 205] on input "Amount *" at bounding box center [964, 198] width 175 height 34
paste input "1425"
type input "1425"
click at [1032, 532] on button "Confirm" at bounding box center [1017, 535] width 70 height 34
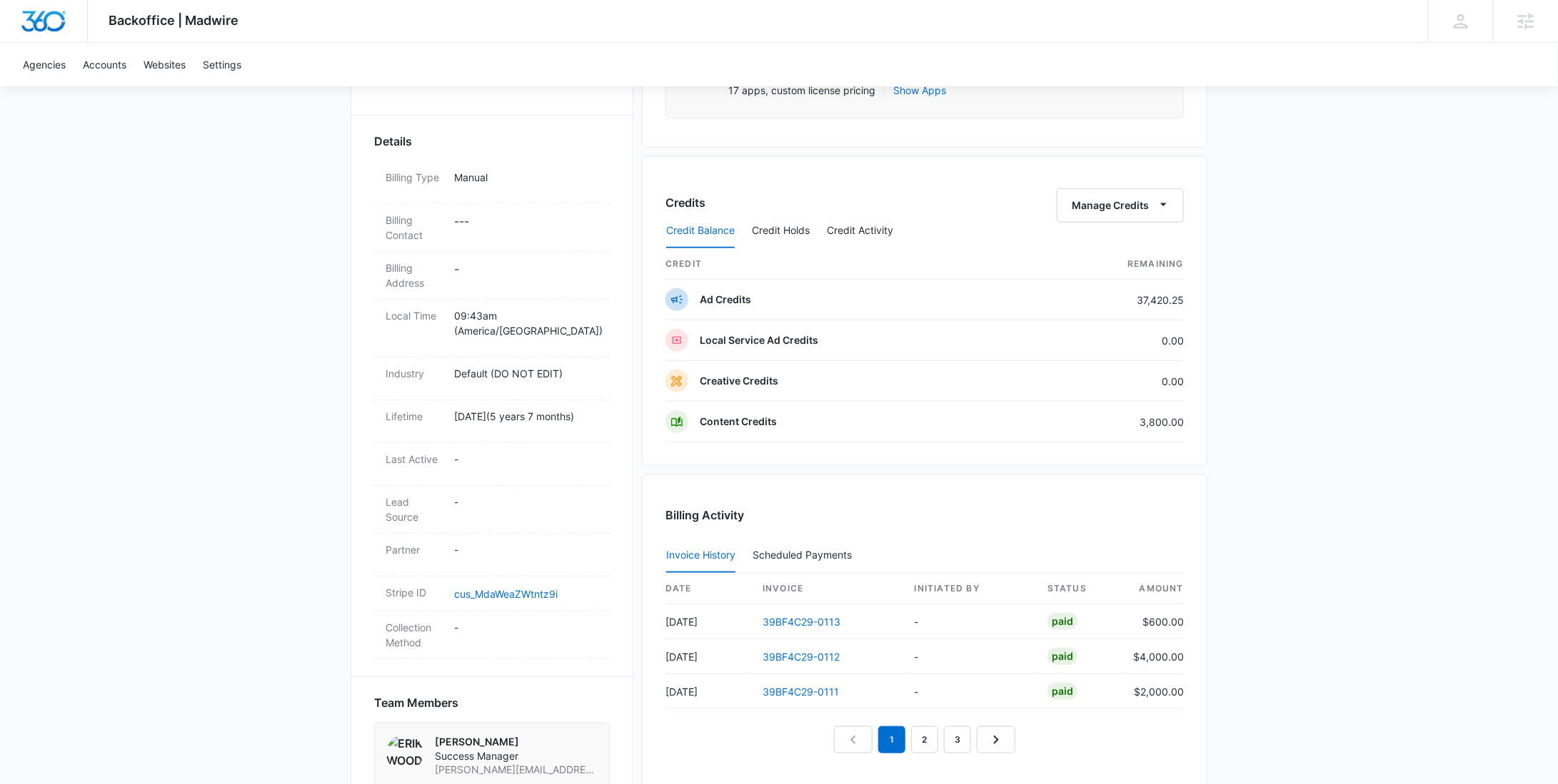
click at [1120, 217] on div "Credit Balance Credit Holds Credit Activity" at bounding box center [925, 231] width 519 height 36
click at [1119, 209] on button "Manage Credits" at bounding box center [1120, 205] width 127 height 34
click at [1112, 312] on div "Transfer To Another Account" at bounding box center [1143, 314] width 134 height 10
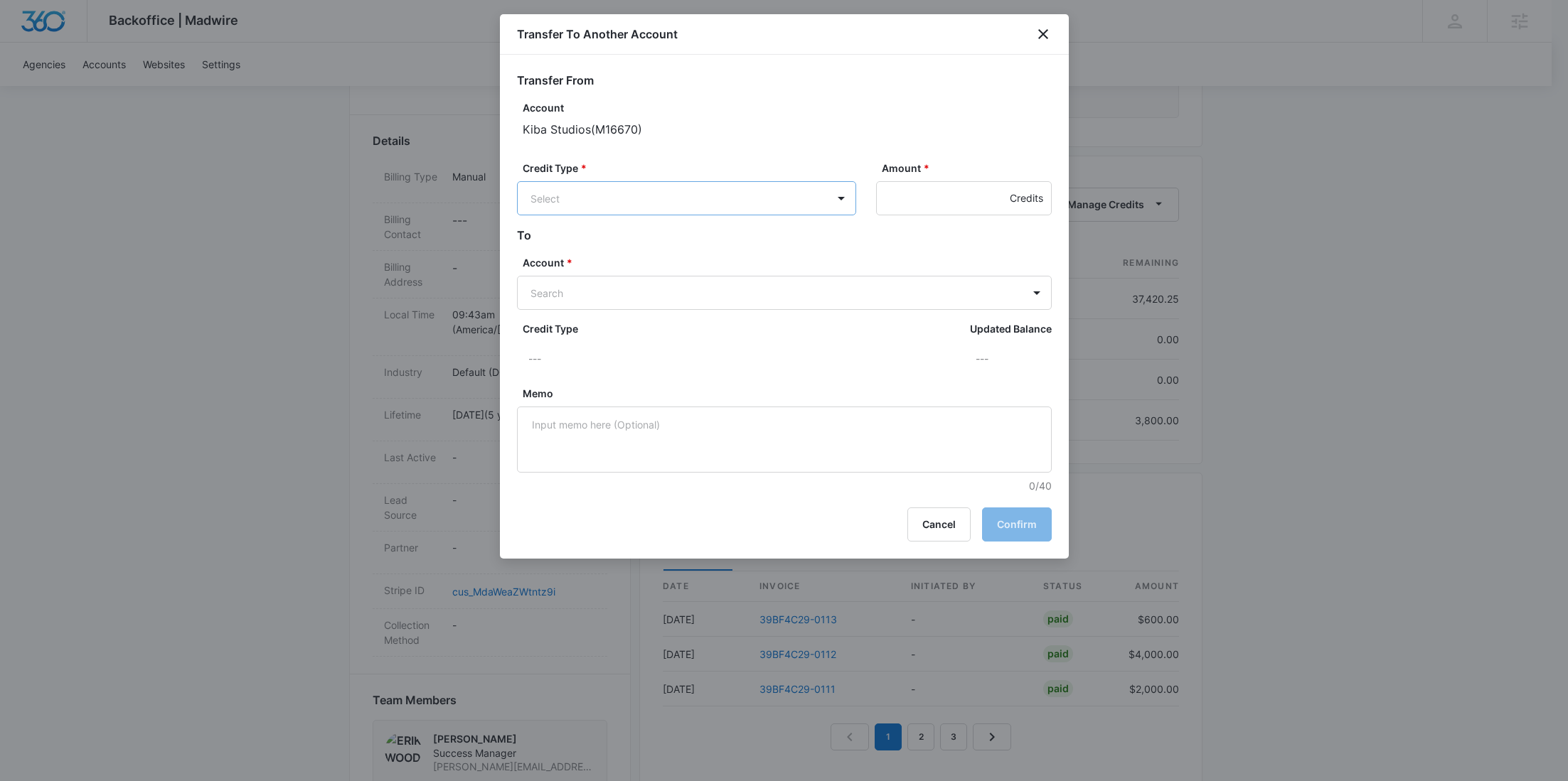
click at [702, 201] on body "Backoffice | Madwire Apps Settings RY Rochelle Young rochelle.young@madwire.com…" at bounding box center [784, 474] width 1568 height 1711
click at [667, 244] on div "Ad Credits (37420.25 Credits)" at bounding box center [685, 252] width 302 height 23
click at [651, 300] on body "Backoffice | Madwire Apps Settings RY Rochelle Young rochelle.young@madwire.com…" at bounding box center [784, 474] width 1568 height 1711
paste input "M34492"
type input "M34492"
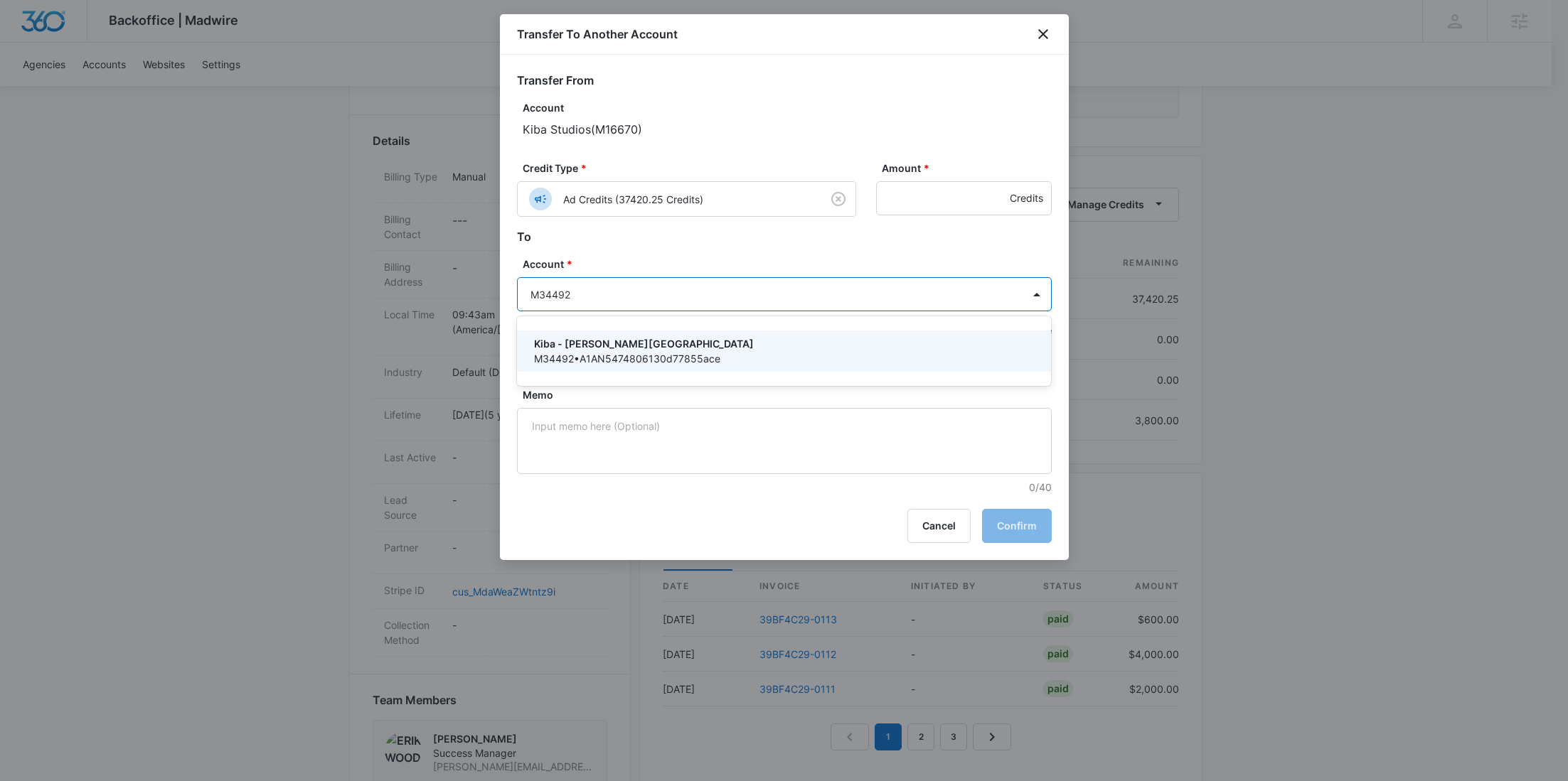
click at [605, 334] on div "Kiba - Clifton Park M34492 • A1AN5474806130d77855ace" at bounding box center [784, 351] width 535 height 41
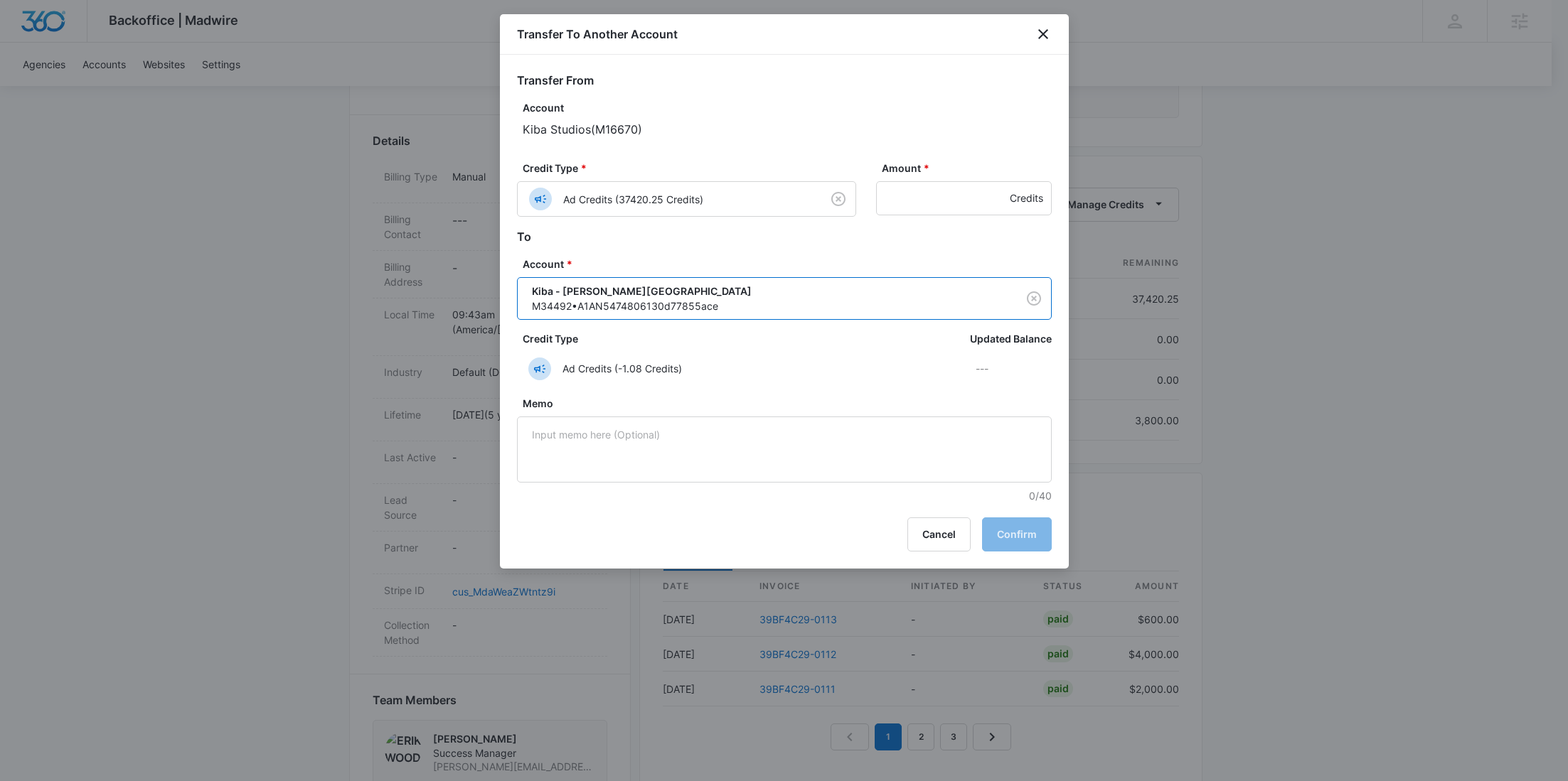
click at [911, 214] on div "Amount * Credits" at bounding box center [964, 188] width 175 height 56
click at [916, 193] on input "Amount *" at bounding box center [964, 198] width 175 height 34
paste input "1510"
type input "1510"
click at [1018, 531] on button "Confirm" at bounding box center [1017, 535] width 70 height 34
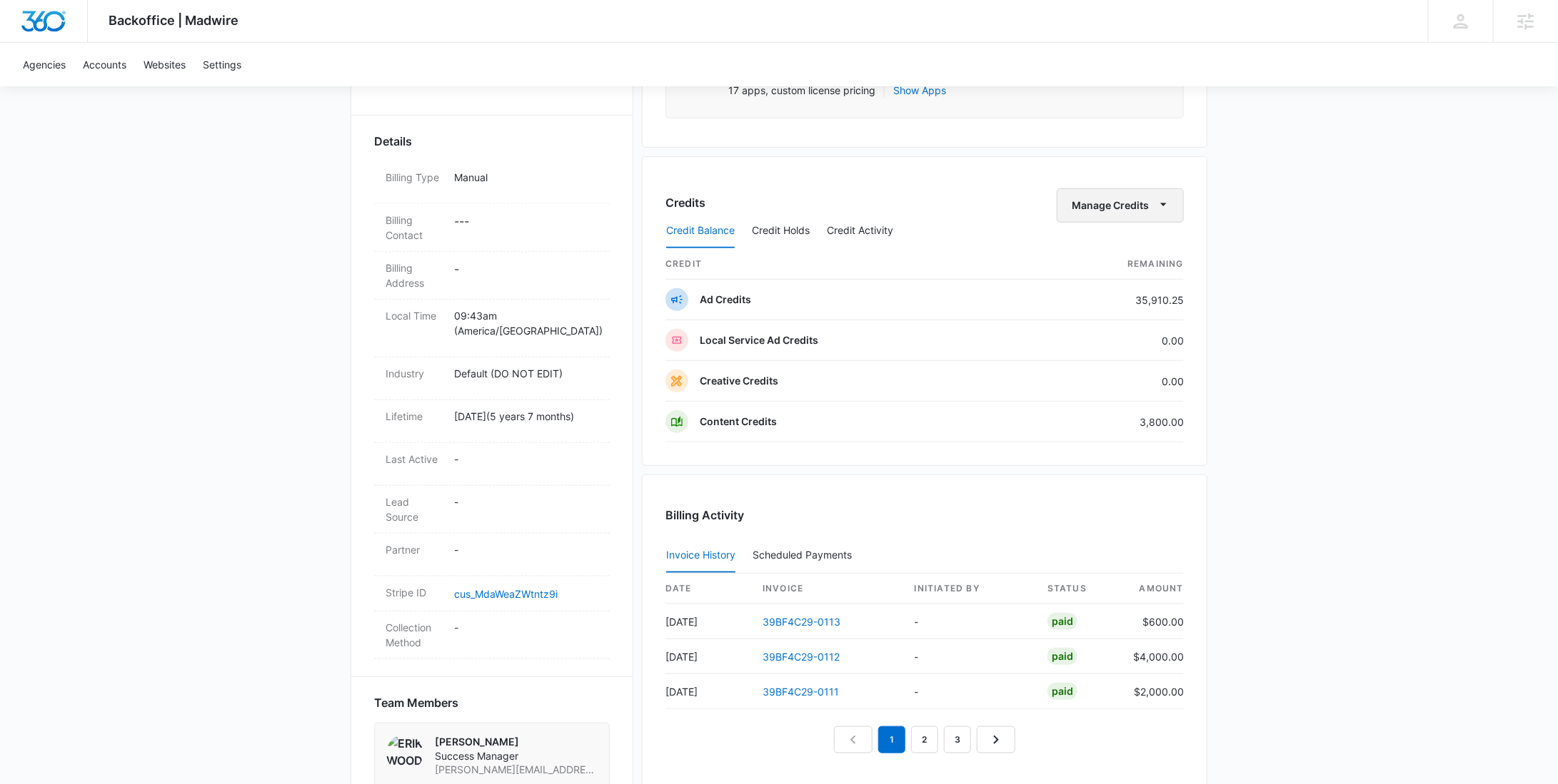
click at [1114, 204] on button "Manage Credits" at bounding box center [1120, 205] width 127 height 34
click at [1123, 315] on div "Transfer To Another Account" at bounding box center [1143, 314] width 134 height 10
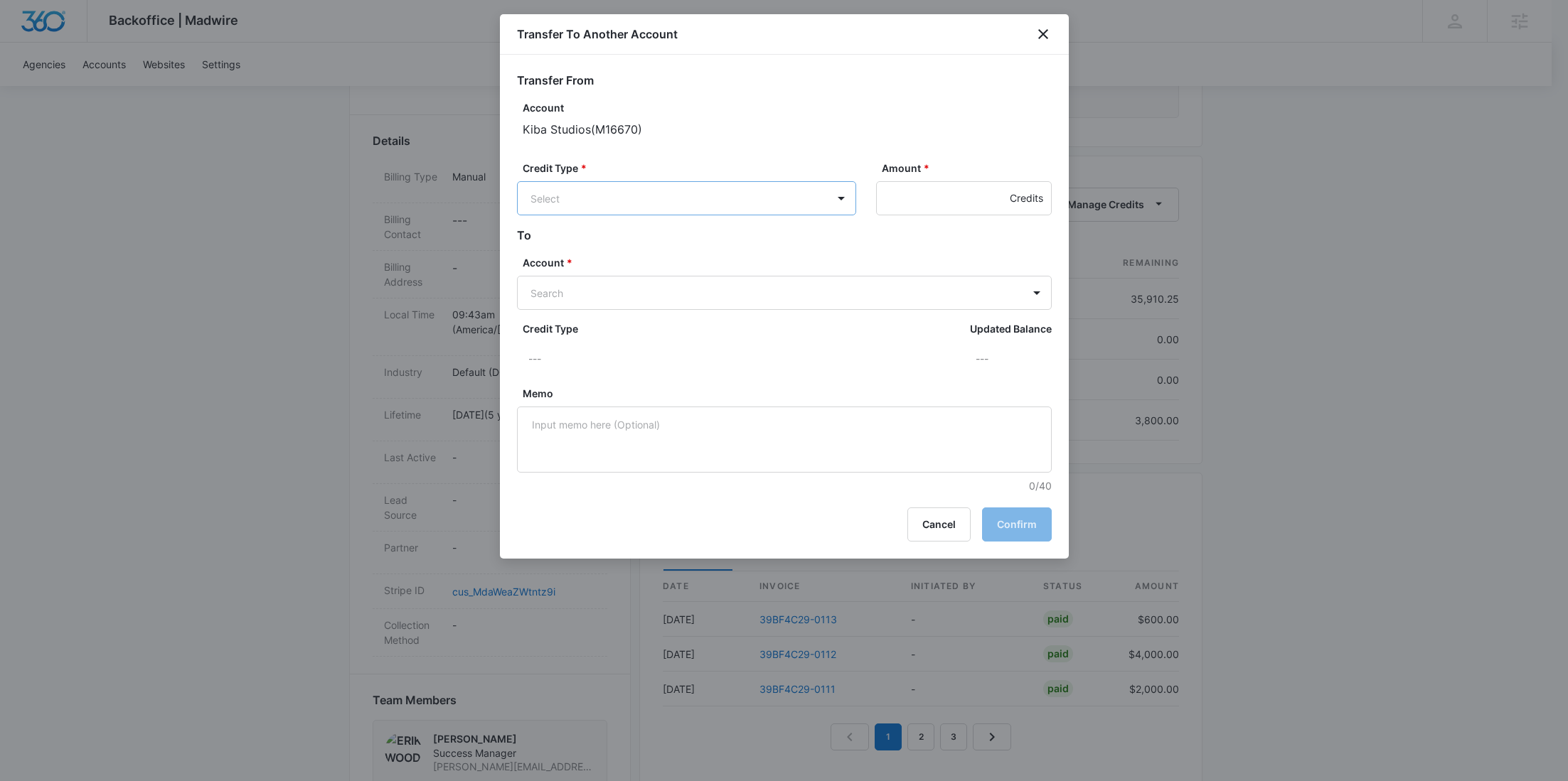
click at [722, 203] on body "Backoffice | Madwire Apps Settings RY Rochelle Young rochelle.young@madwire.com…" at bounding box center [784, 474] width 1568 height 1711
click at [622, 258] on p "Ad Credits (35910.25 Credits)" at bounding box center [638, 252] width 140 height 15
click at [598, 308] on body "Backoffice | Madwire Apps Settings RY Rochelle Young rochelle.young@madwire.com…" at bounding box center [784, 474] width 1568 height 1711
paste input "M34488"
type input "M34488"
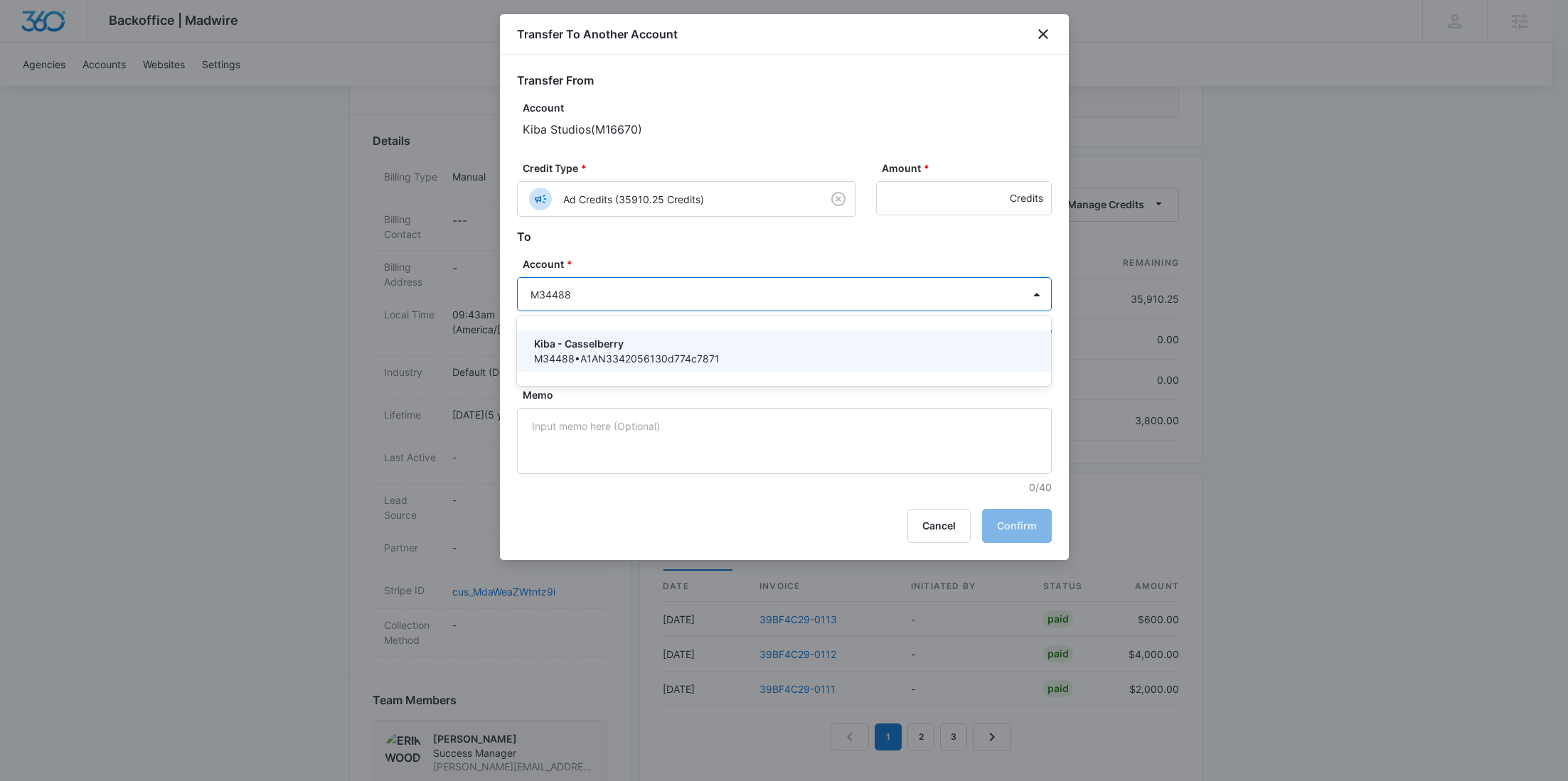
click at [586, 339] on p "Kiba - Casselberry" at bounding box center [783, 343] width 498 height 15
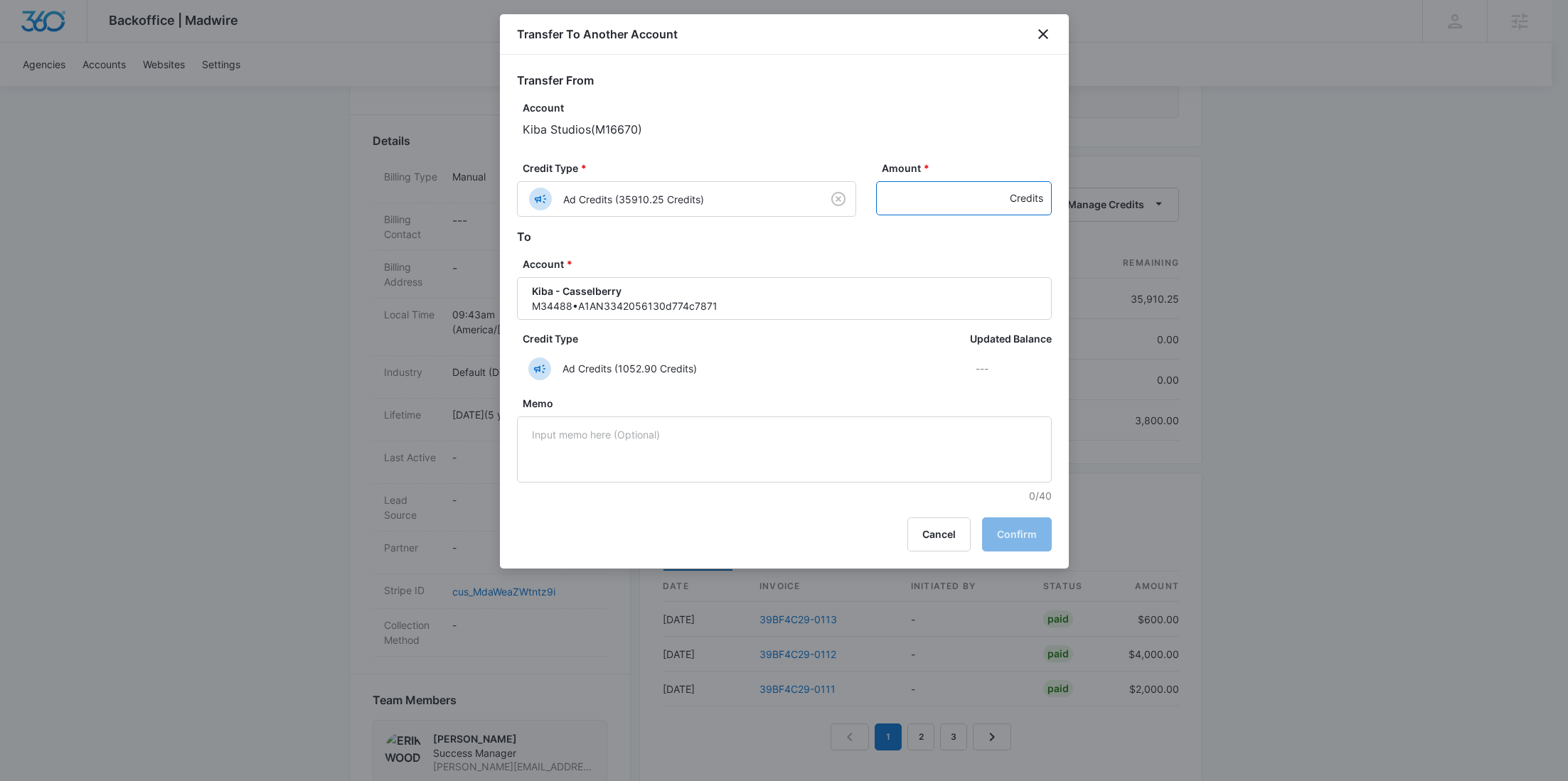
click at [927, 200] on input "Amount *" at bounding box center [964, 198] width 175 height 34
paste input "1856"
type input "1856"
click at [1017, 529] on button "Confirm" at bounding box center [1017, 535] width 70 height 34
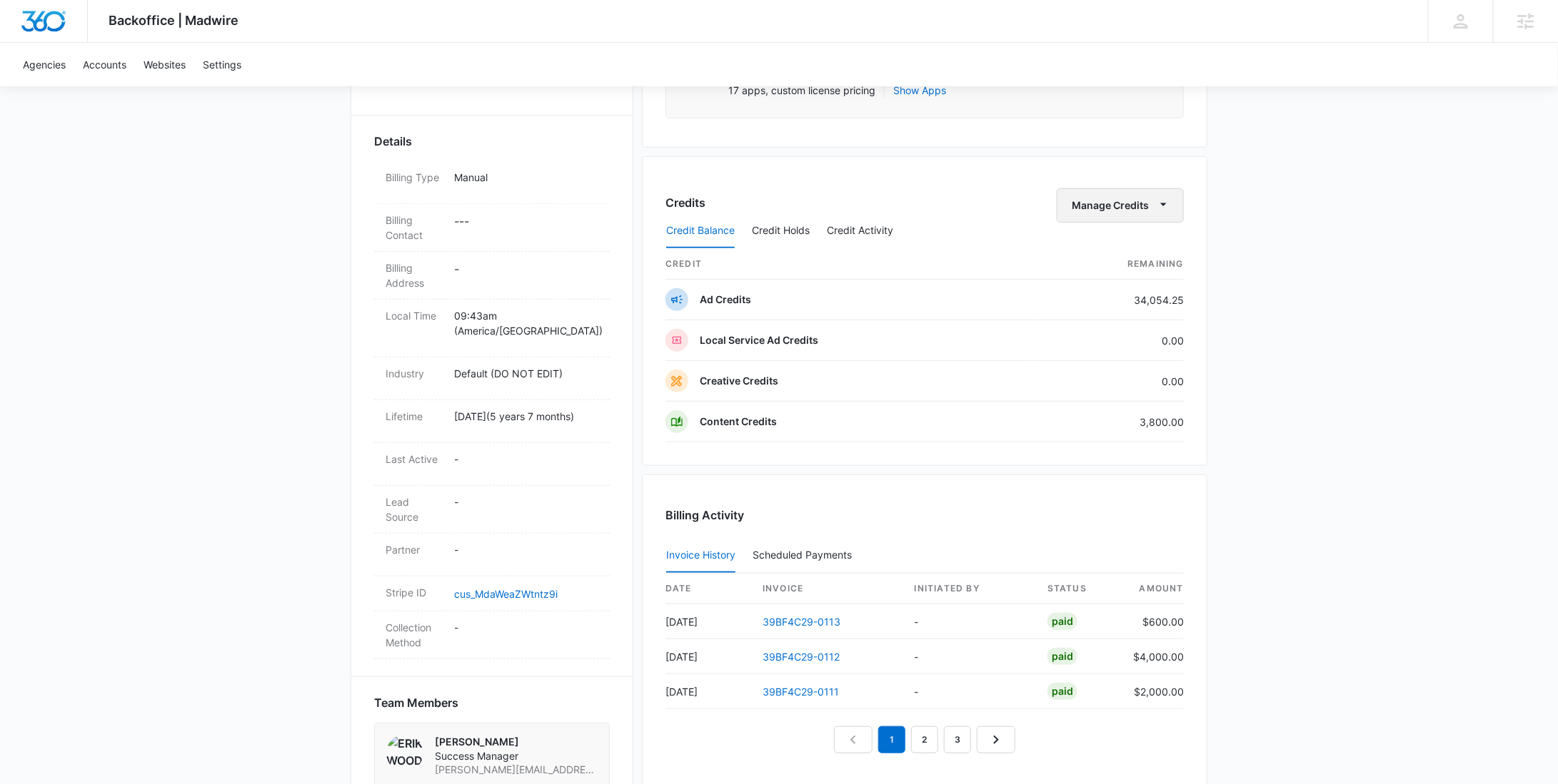
click at [1082, 206] on button "Manage Credits" at bounding box center [1120, 205] width 127 height 34
click at [1119, 309] on div "Transfer To Another Account" at bounding box center [1143, 314] width 134 height 10
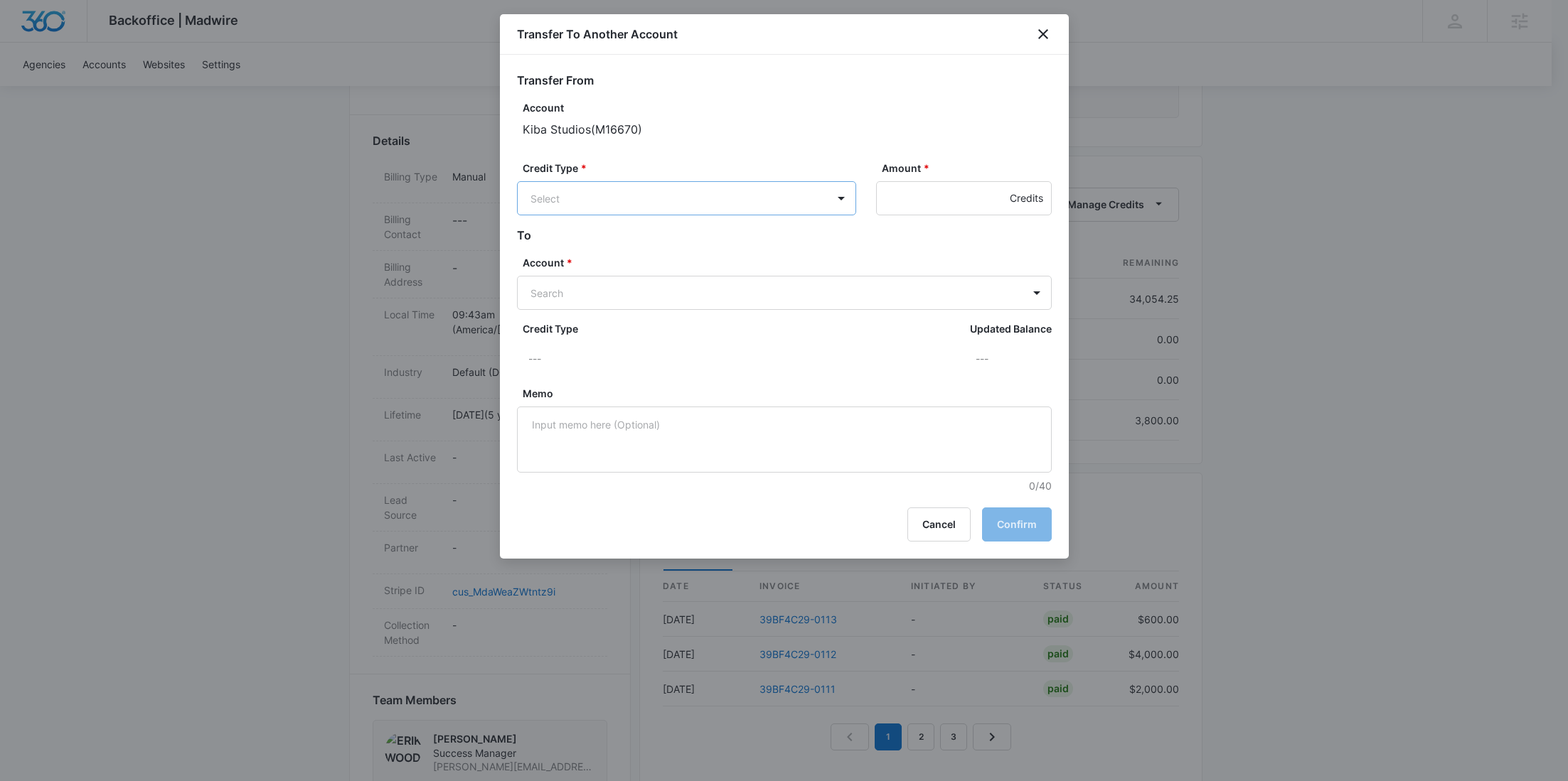
click at [681, 188] on body "Backoffice | Madwire Apps Settings RY Rochelle Young rochelle.young@madwire.com…" at bounding box center [784, 474] width 1568 height 1711
click at [662, 249] on p "Ad Credits (34054.25 Credits)" at bounding box center [639, 252] width 142 height 15
click at [624, 267] on label "Account *" at bounding box center [790, 264] width 535 height 15
click at [621, 295] on body "Backoffice | Madwire Apps Settings RY Rochelle Young rochelle.young@madwire.com…" at bounding box center [784, 474] width 1568 height 1711
paste input "M34494"
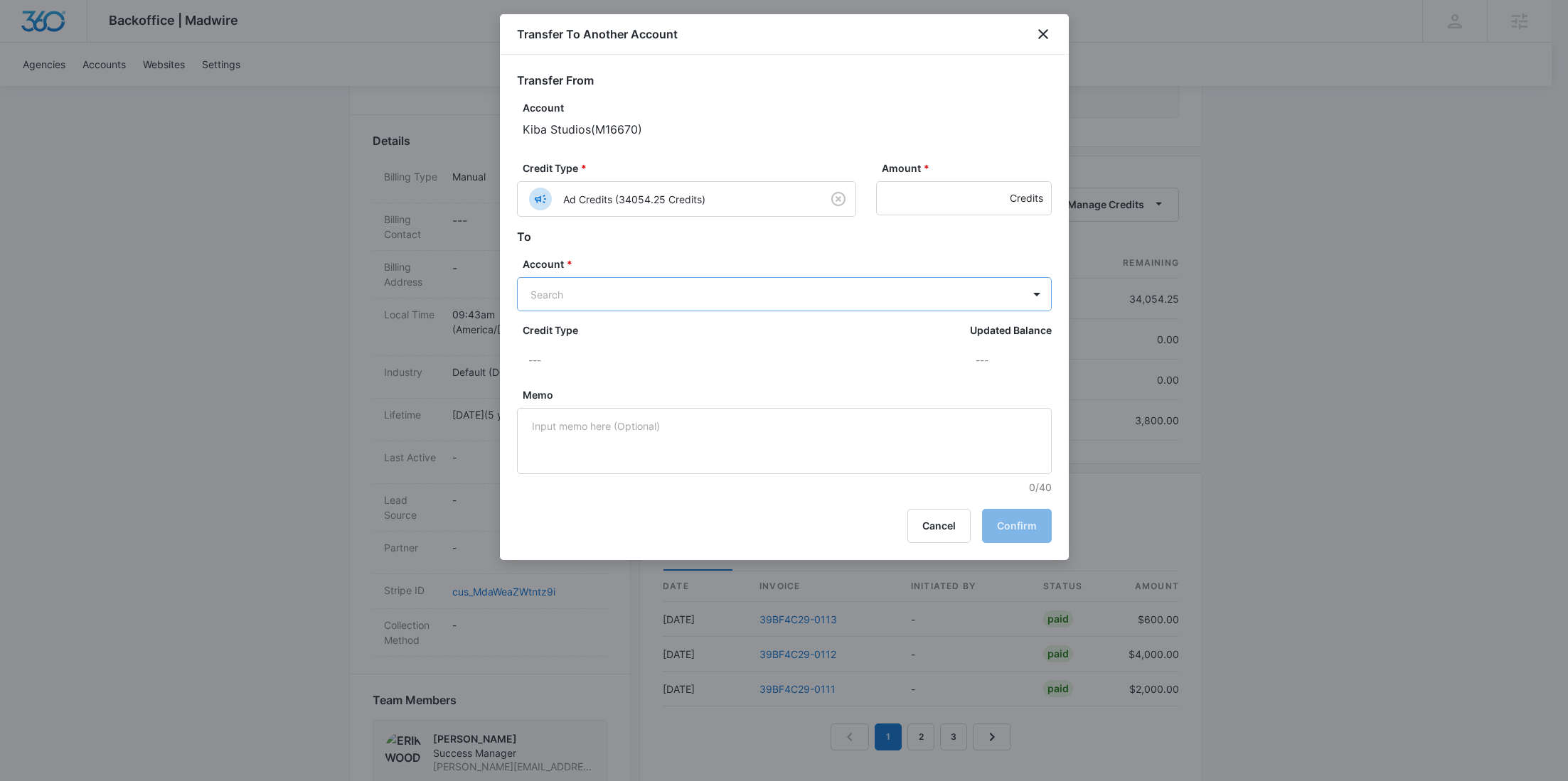
type input "M34494"
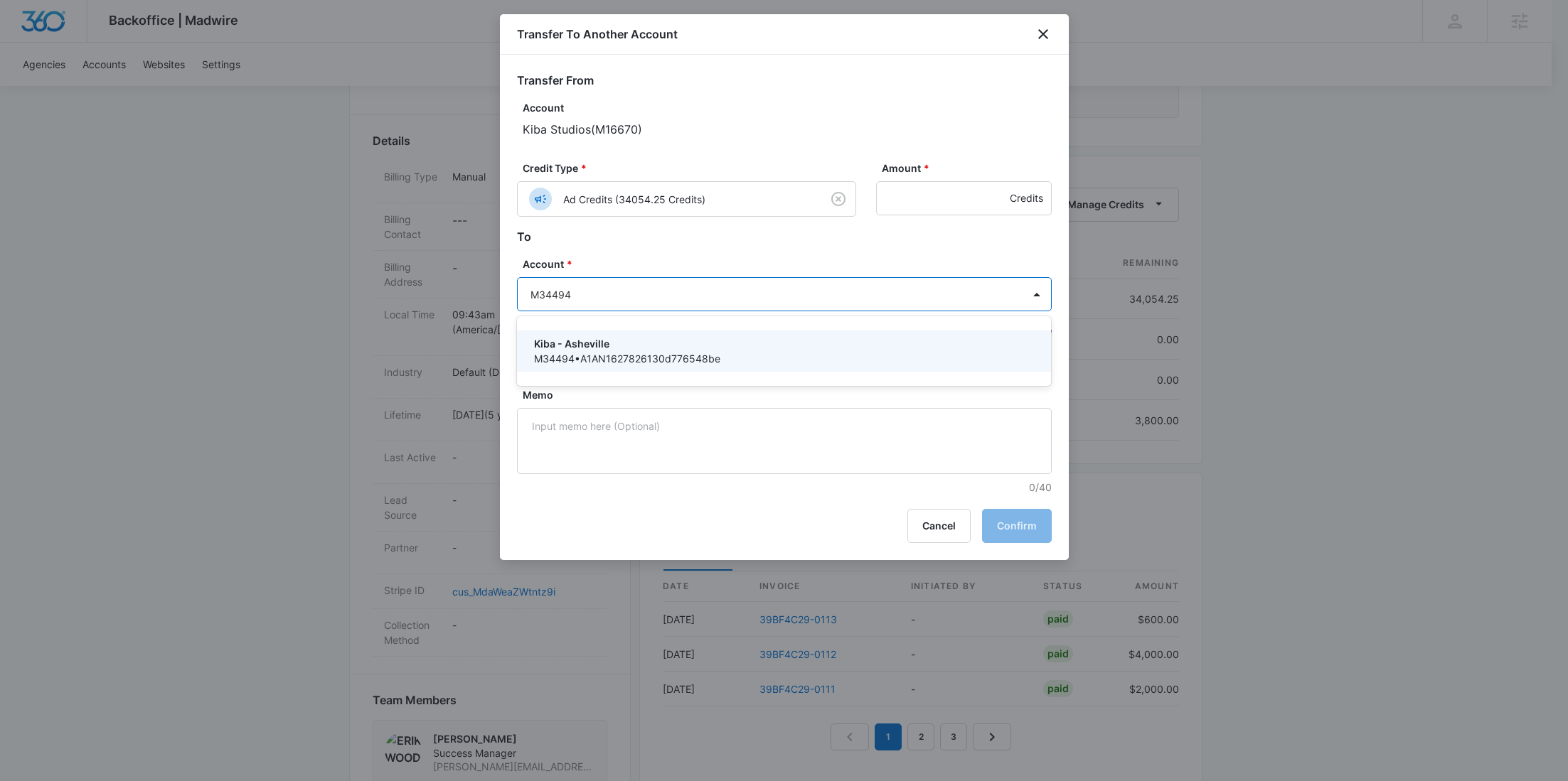
click at [608, 341] on p "Kiba - Asheville" at bounding box center [783, 343] width 498 height 15
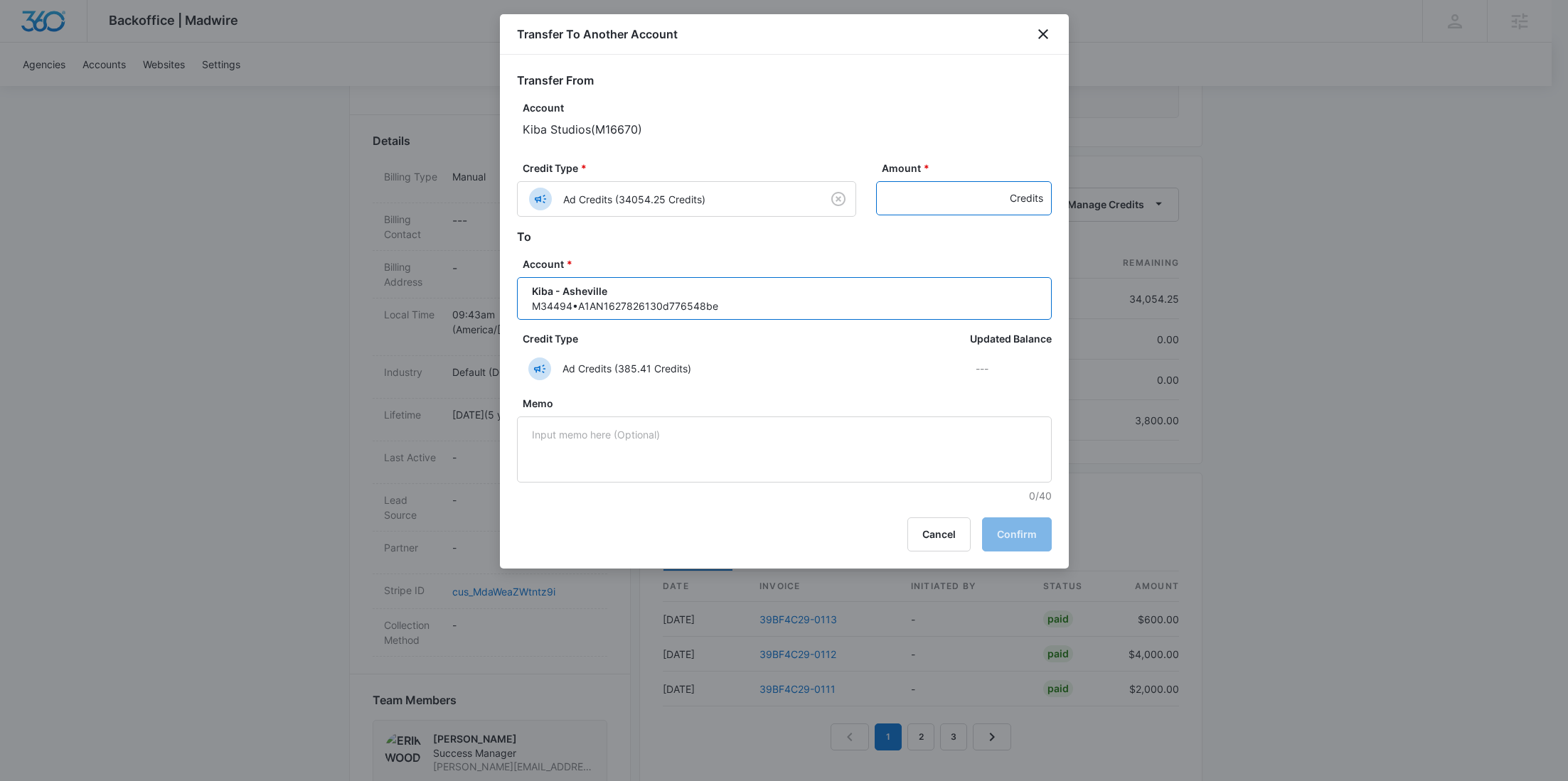
click at [928, 194] on input "Amount *" at bounding box center [964, 198] width 175 height 34
paste input "1568"
type input "1568"
click at [1008, 524] on button "Confirm" at bounding box center [1017, 535] width 70 height 34
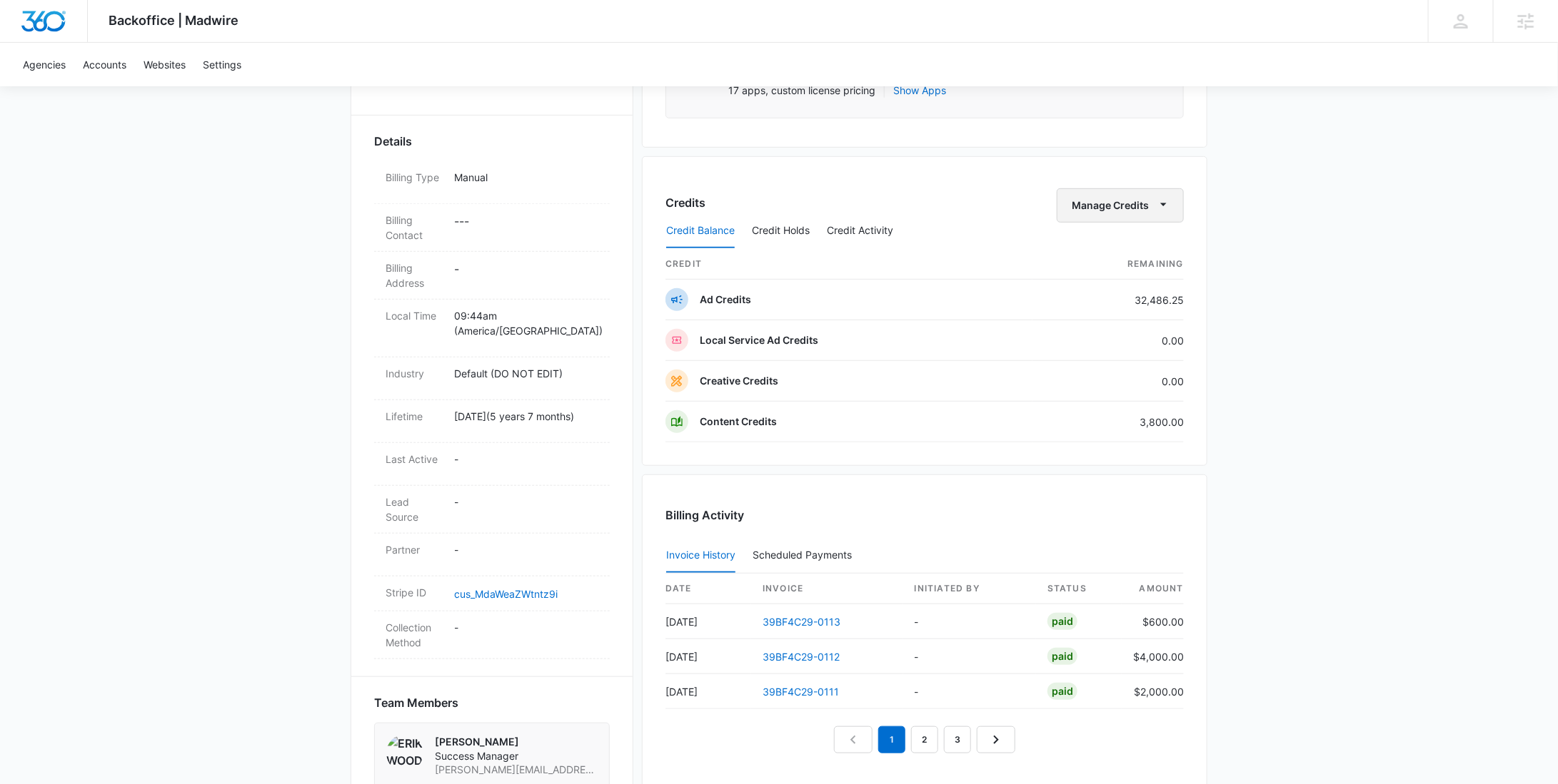
click at [1081, 188] on button "Manage Credits" at bounding box center [1120, 205] width 127 height 34
click at [1111, 306] on button "Transfer To Another Account" at bounding box center [1151, 314] width 185 height 21
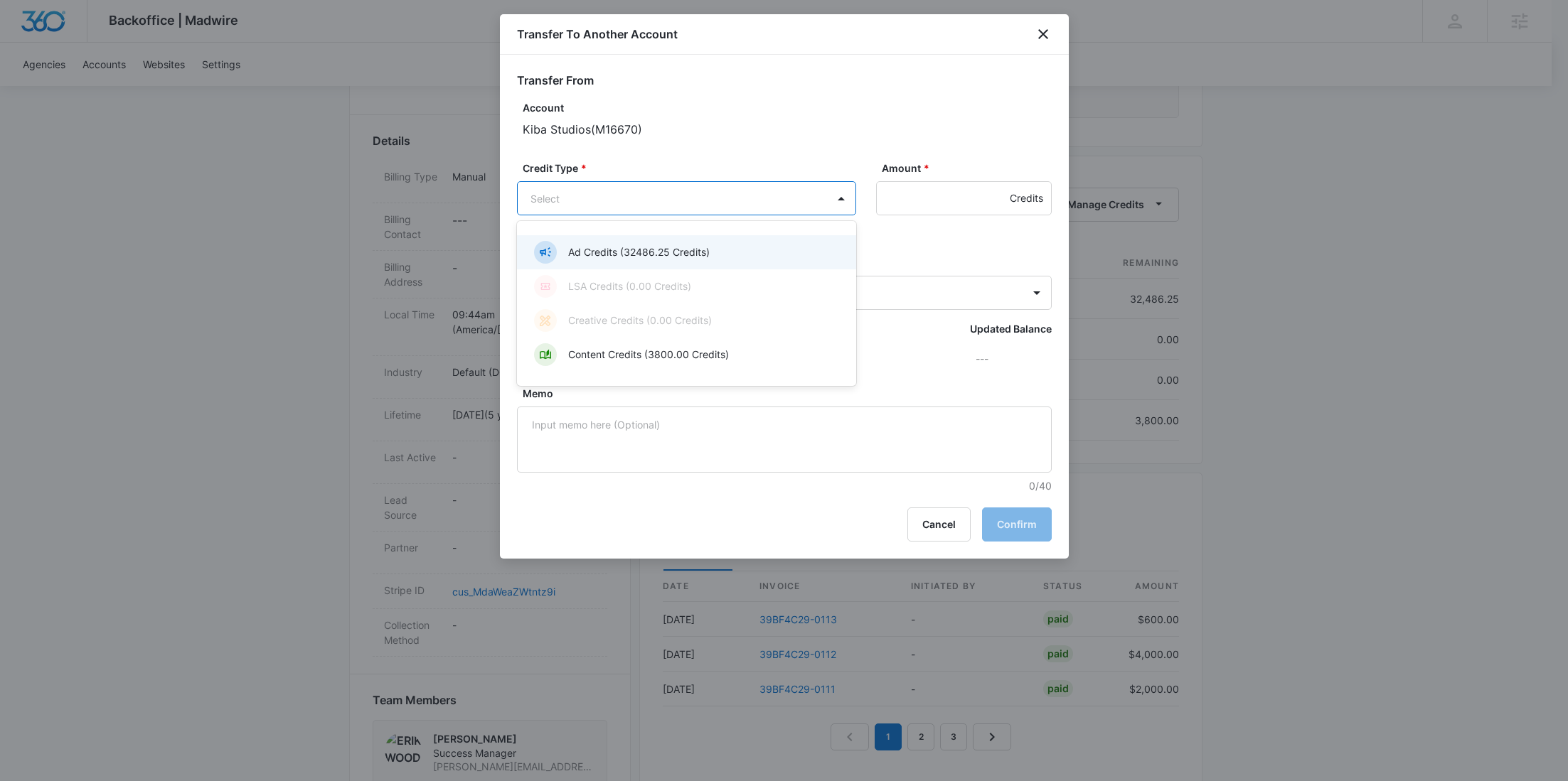
click at [737, 192] on body "Backoffice | Madwire Apps Settings RY Rochelle Young rochelle.young@madwire.com…" at bounding box center [784, 474] width 1568 height 1711
click at [705, 249] on p "Ad Credits (32486.25 Credits)" at bounding box center [639, 252] width 141 height 15
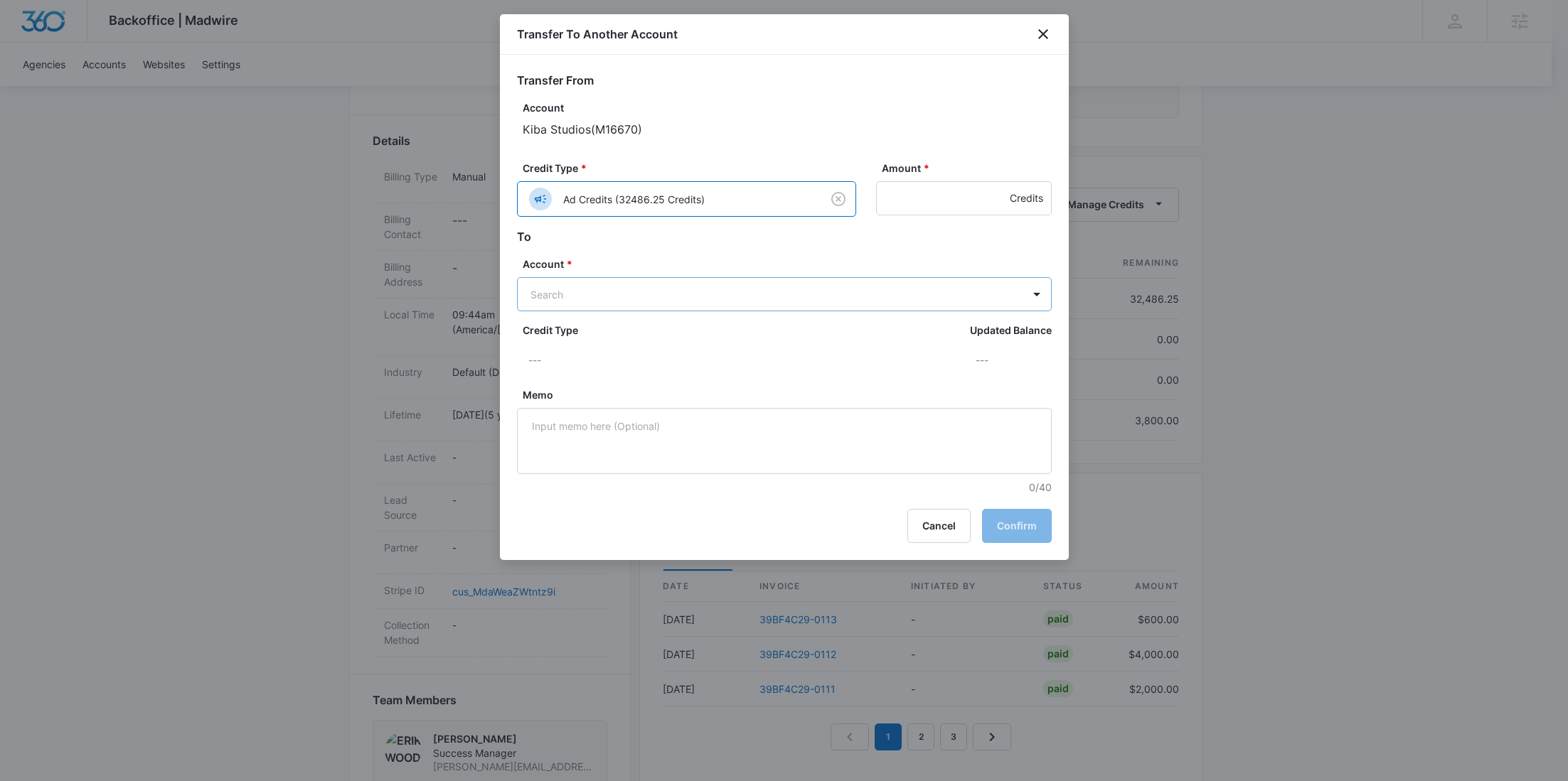
click at [575, 301] on body "Backoffice | Madwire Apps Settings RY Rochelle Young rochelle.young@madwire.com…" at bounding box center [784, 474] width 1568 height 1711
paste input "M34498"
type input "M34498"
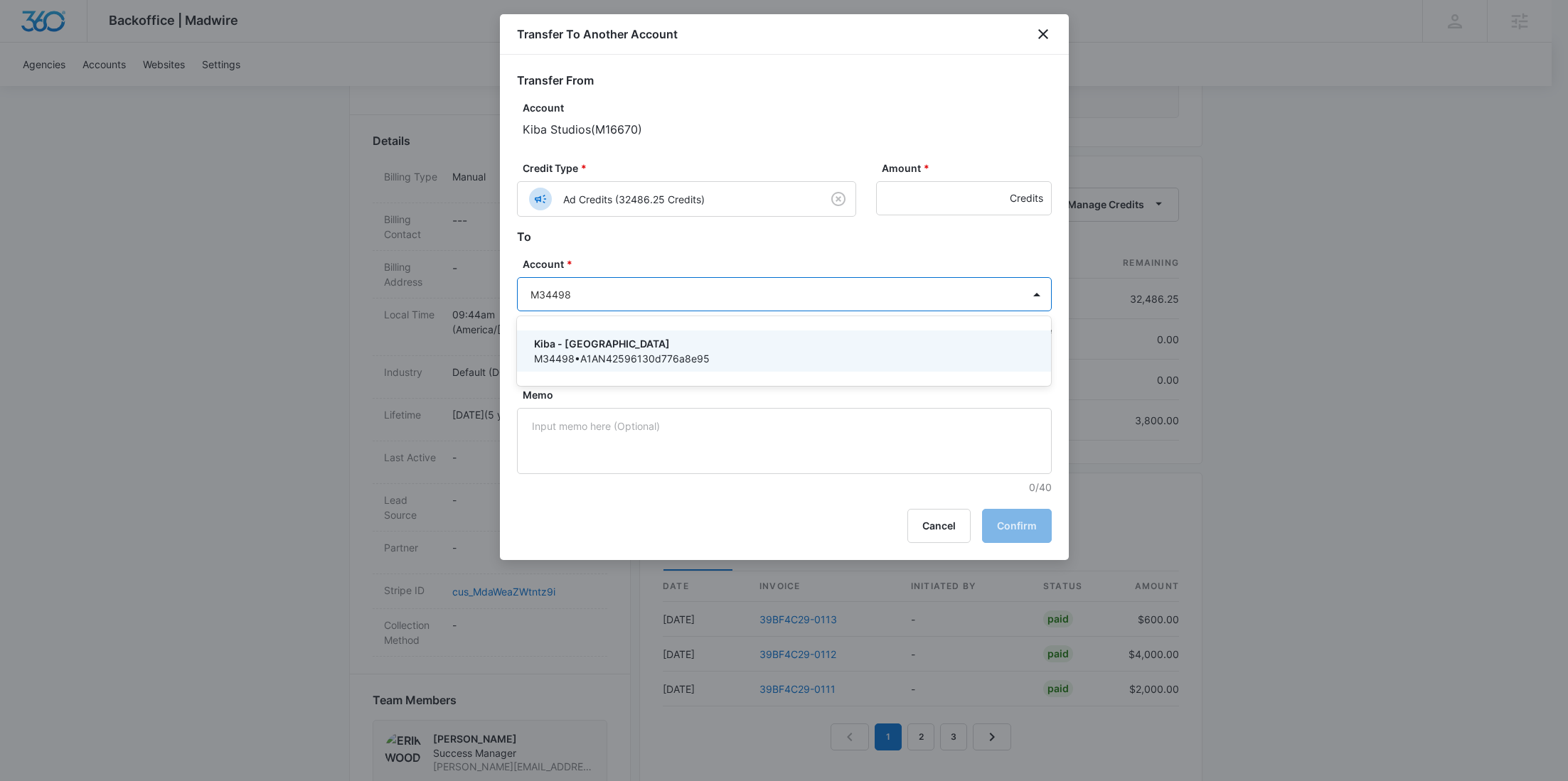
click at [588, 338] on p "Kiba - Longmont" at bounding box center [783, 343] width 498 height 15
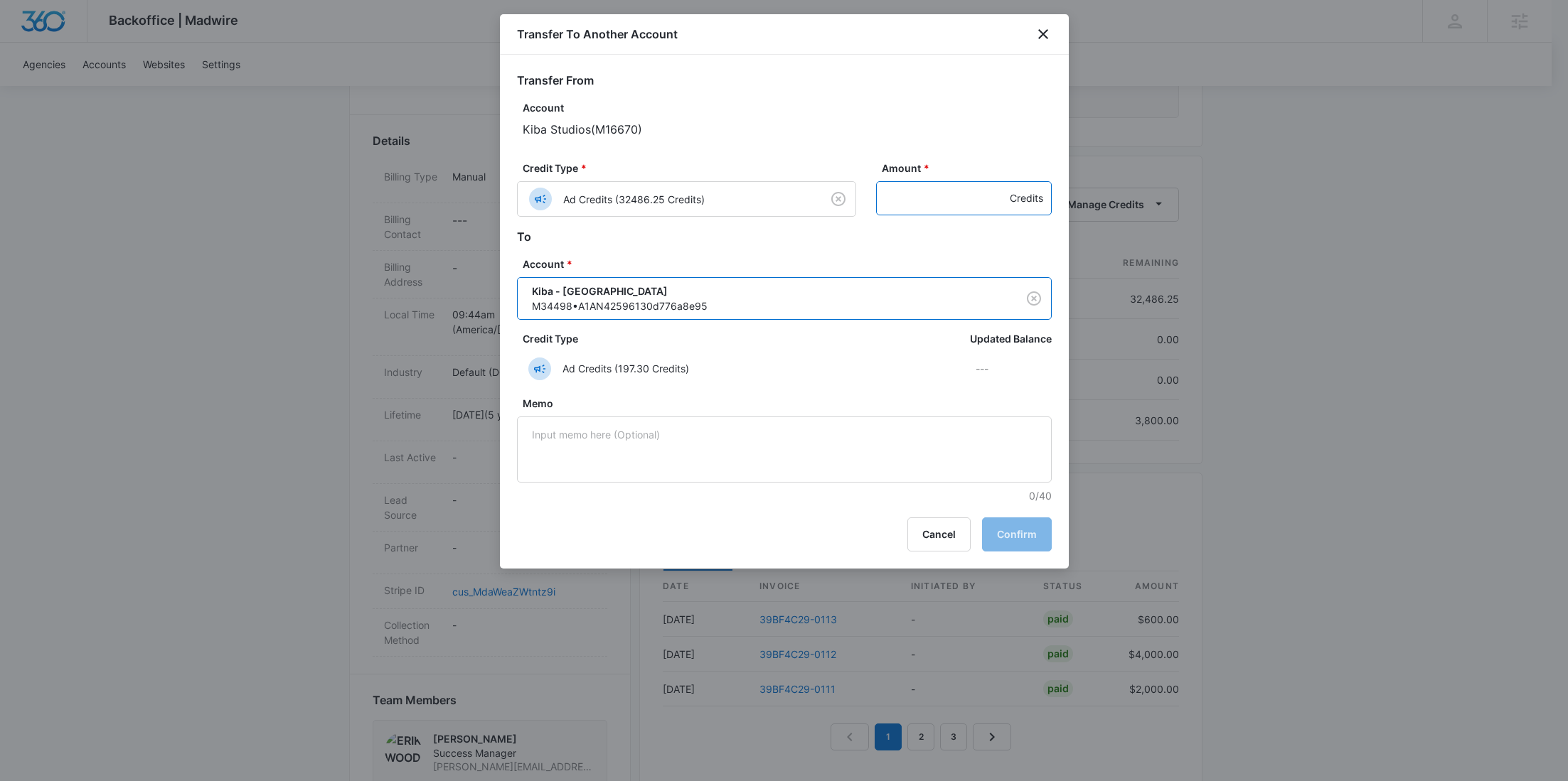
click at [914, 196] on input "Amount *" at bounding box center [964, 198] width 175 height 34
paste input "2823"
type input "2823"
click at [1033, 540] on button "Confirm" at bounding box center [1017, 535] width 70 height 34
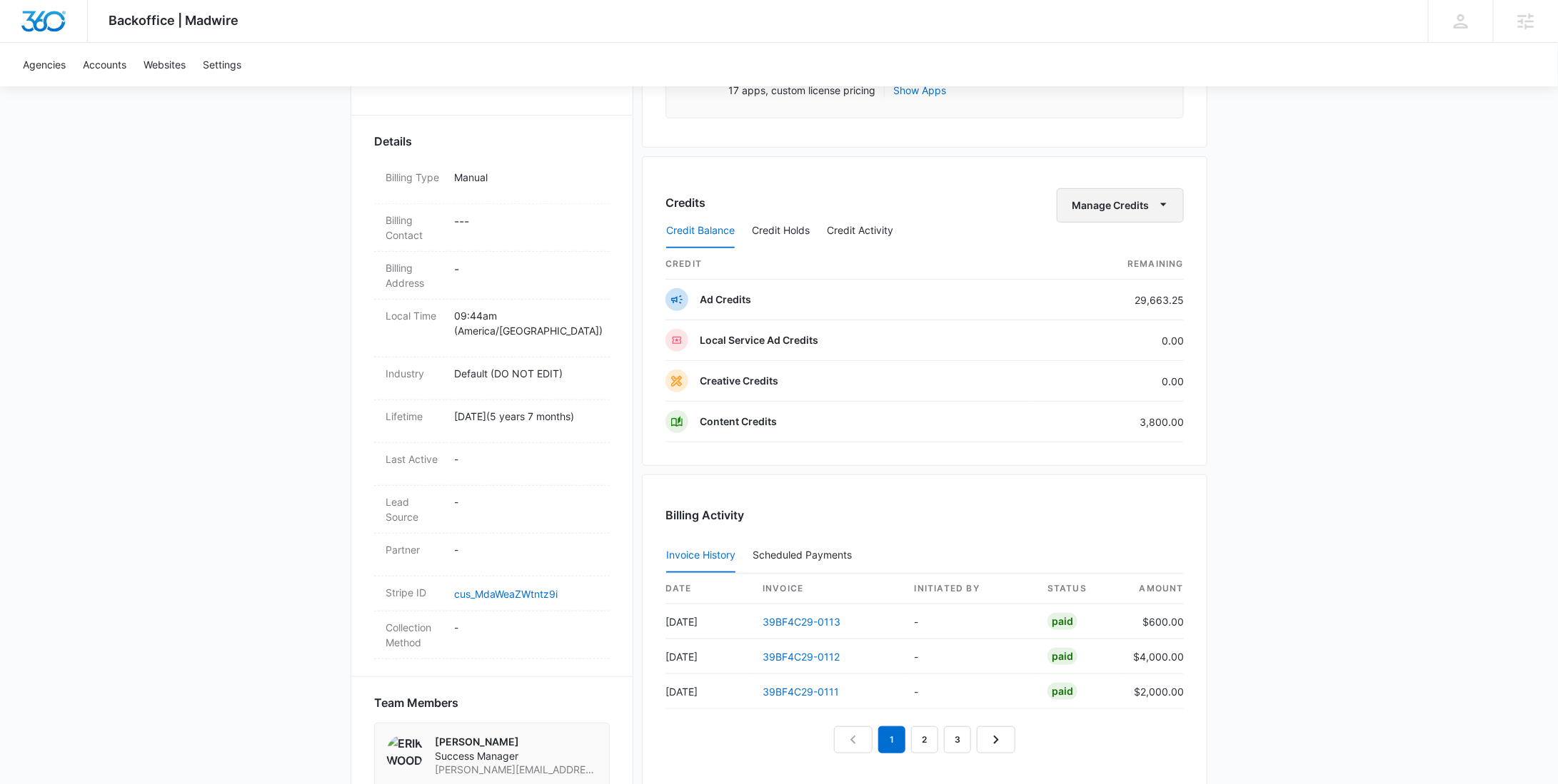
click at [1109, 199] on button "Manage Credits" at bounding box center [1120, 205] width 127 height 34
click at [1109, 316] on div "Transfer To Another Account" at bounding box center [1143, 314] width 134 height 10
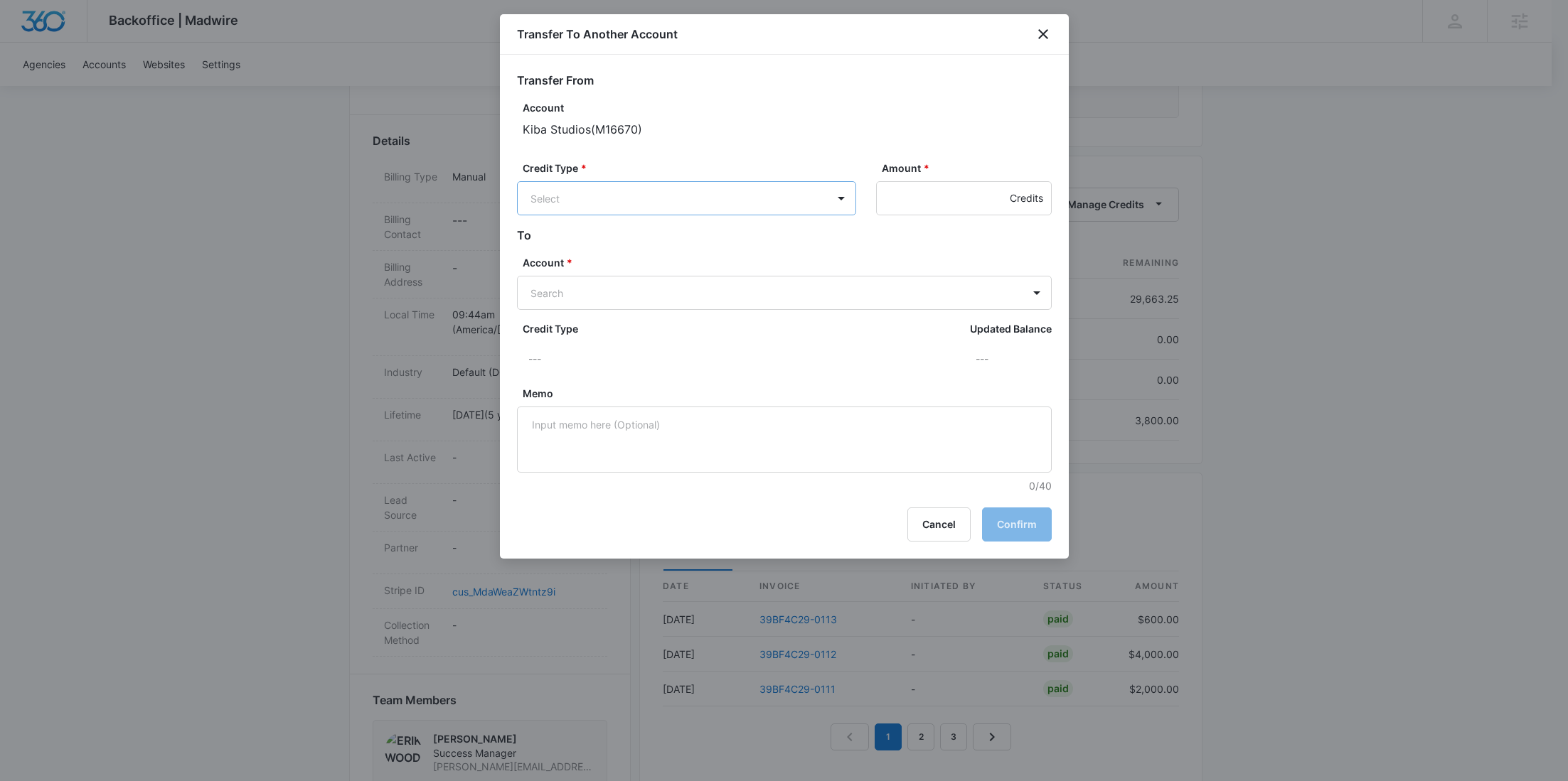
click at [711, 210] on body "Backoffice | Madwire Apps Settings RY Rochelle Young rochelle.young@madwire.com…" at bounding box center [784, 474] width 1568 height 1711
click at [667, 257] on p "Ad Credits (29663.25 Credits)" at bounding box center [639, 252] width 141 height 15
click at [581, 289] on body "Backoffice | Madwire Apps Settings RY Rochelle Young rochelle.young@madwire.com…" at bounding box center [784, 474] width 1568 height 1711
paste input "M35397"
type input "M35397"
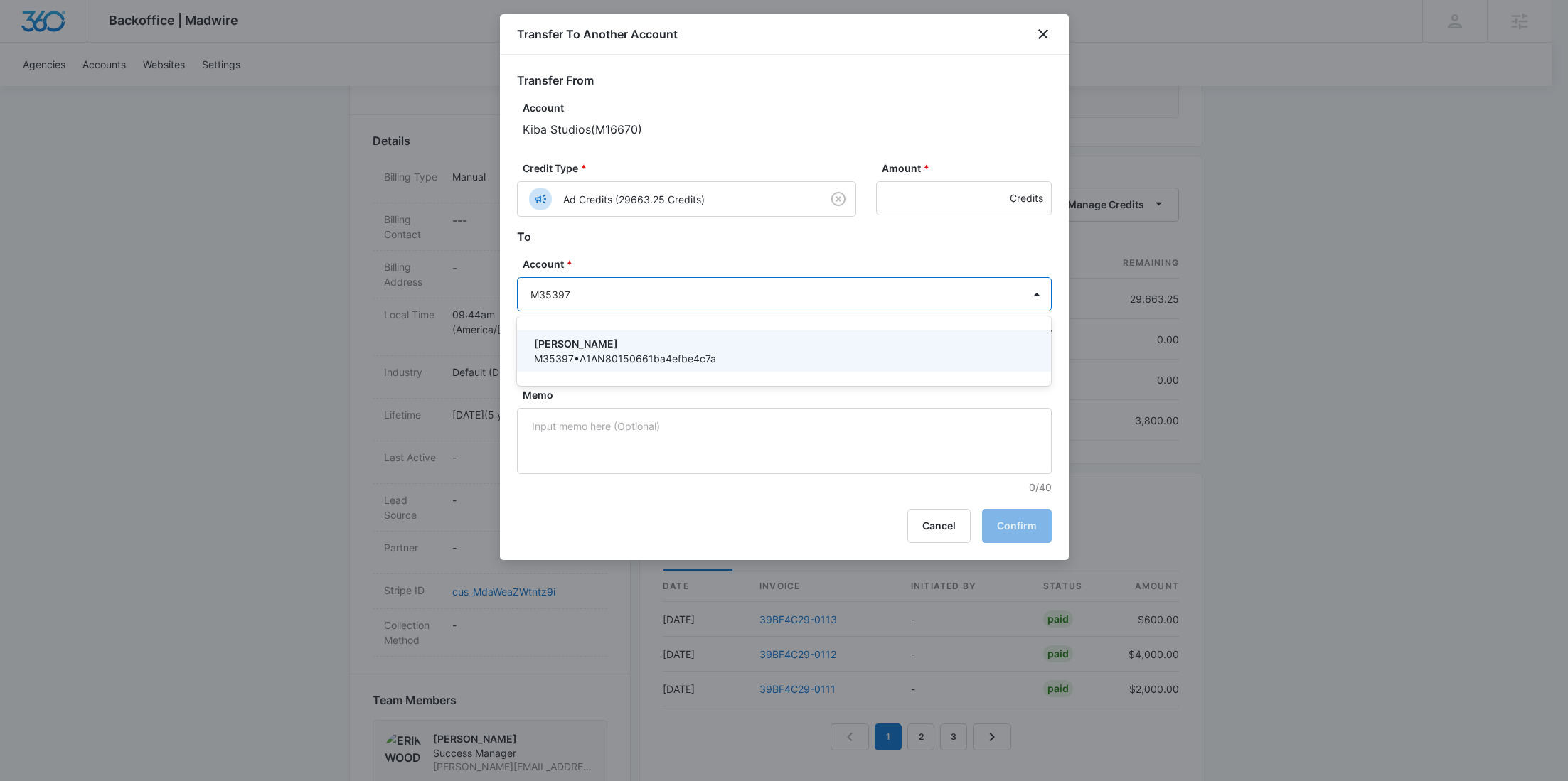
click at [598, 337] on p "Kiba - Medina" at bounding box center [783, 343] width 498 height 15
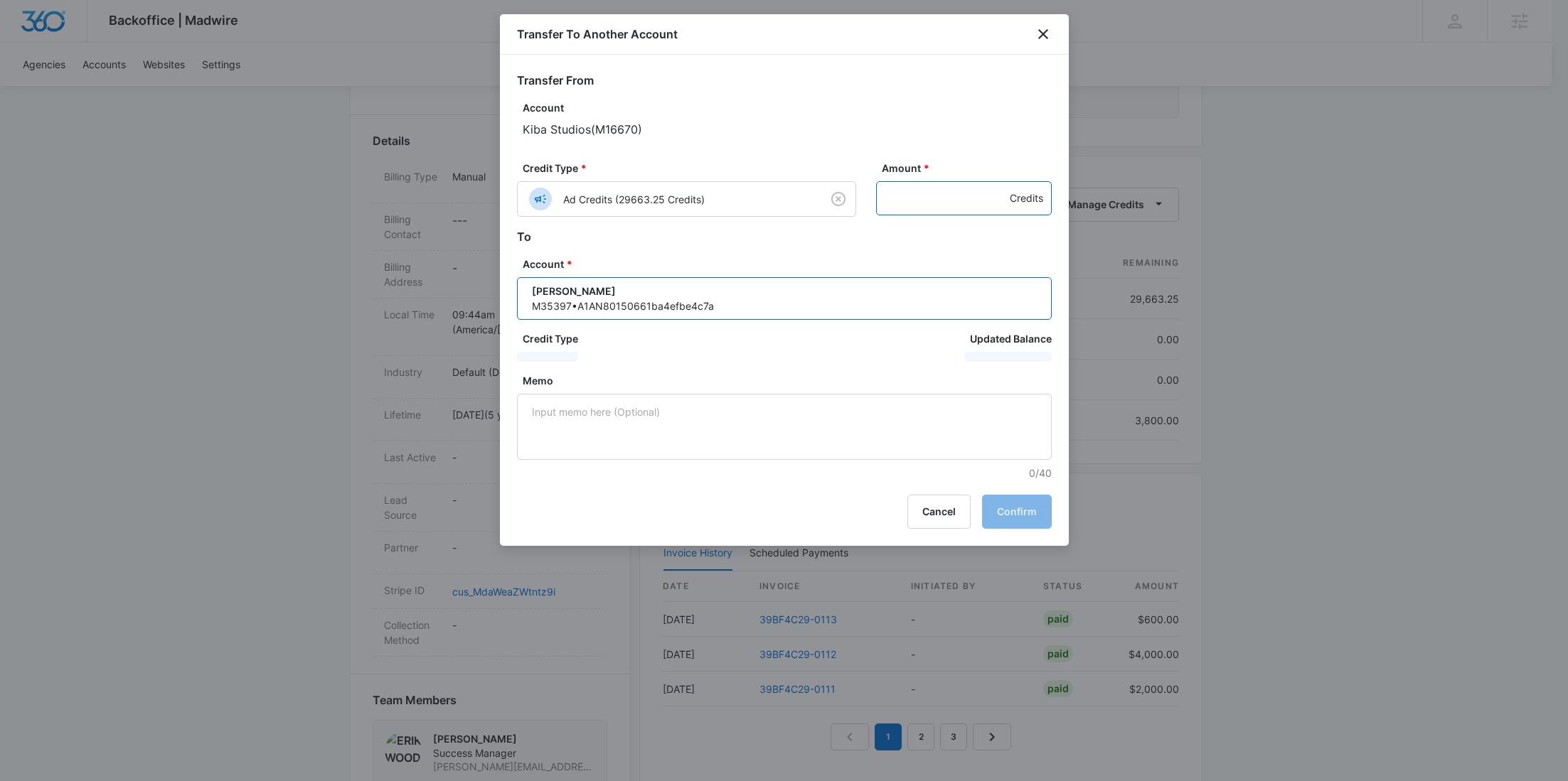
click at [906, 209] on input "Amount *" at bounding box center [964, 198] width 175 height 34
paste input "250"
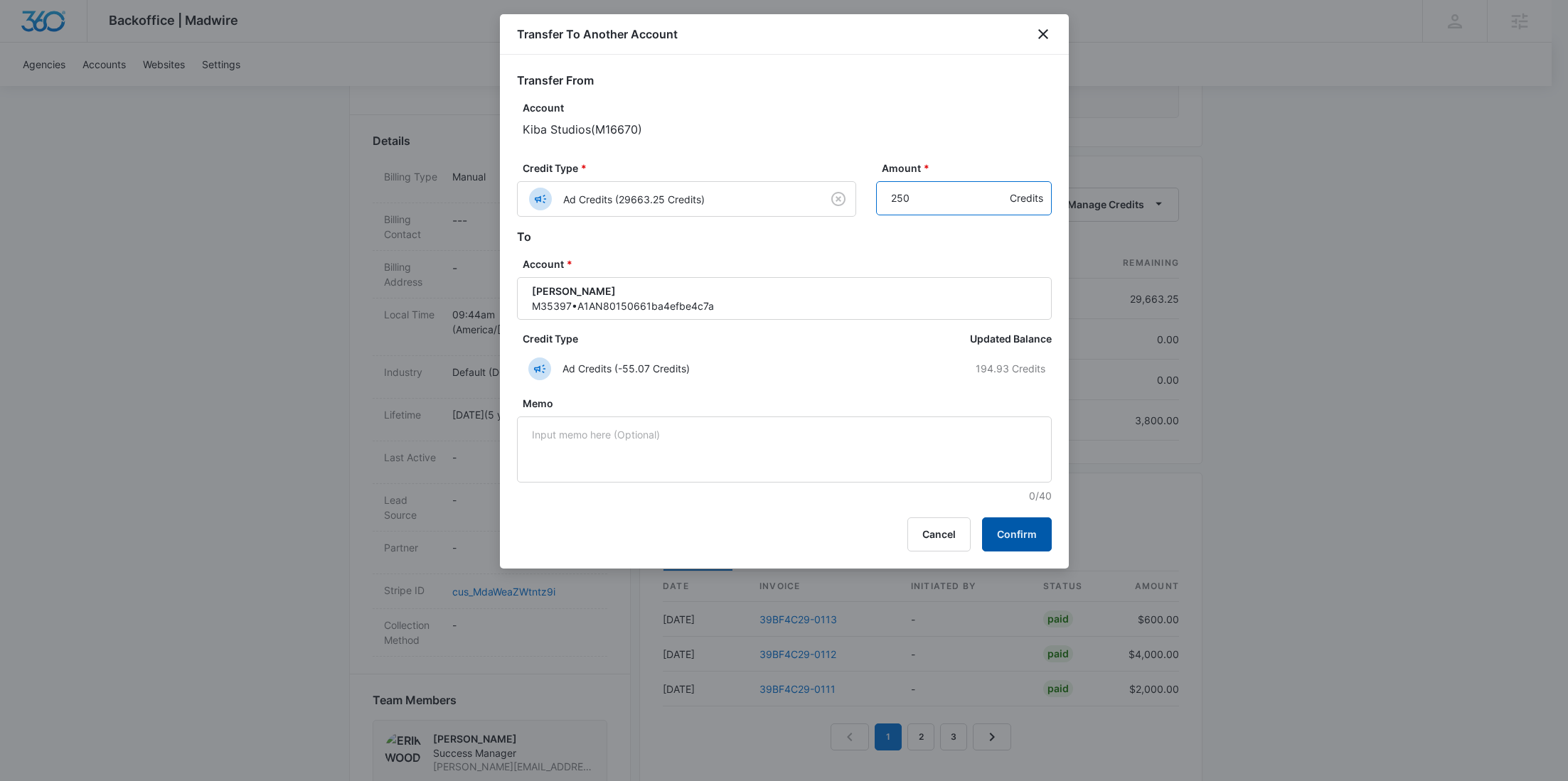
type input "250"
click at [1017, 520] on button "Confirm" at bounding box center [1017, 535] width 70 height 34
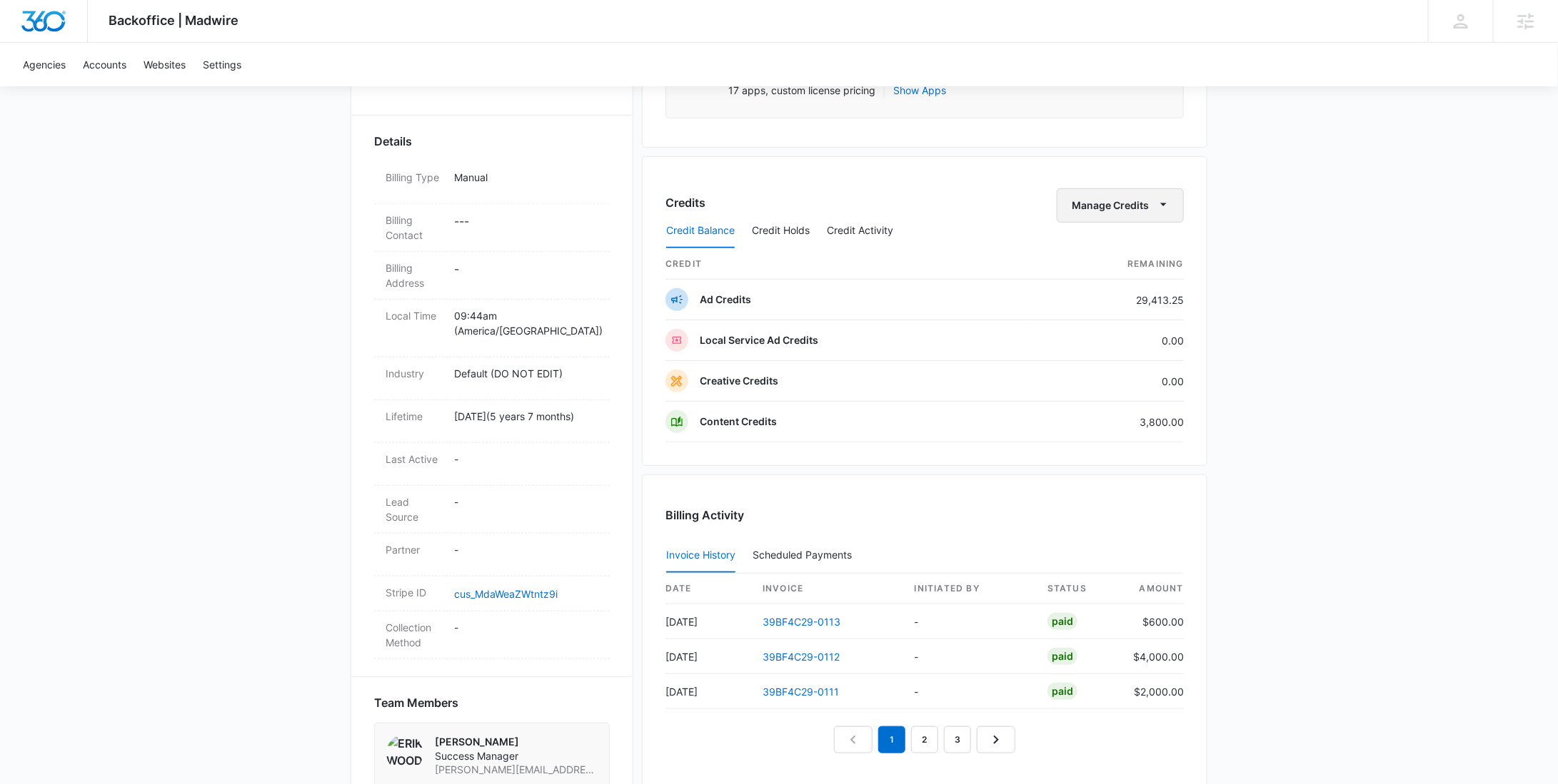
click at [1094, 198] on button "Manage Credits" at bounding box center [1120, 205] width 127 height 34
click at [1097, 309] on div "Transfer To Another Account" at bounding box center [1143, 314] width 134 height 10
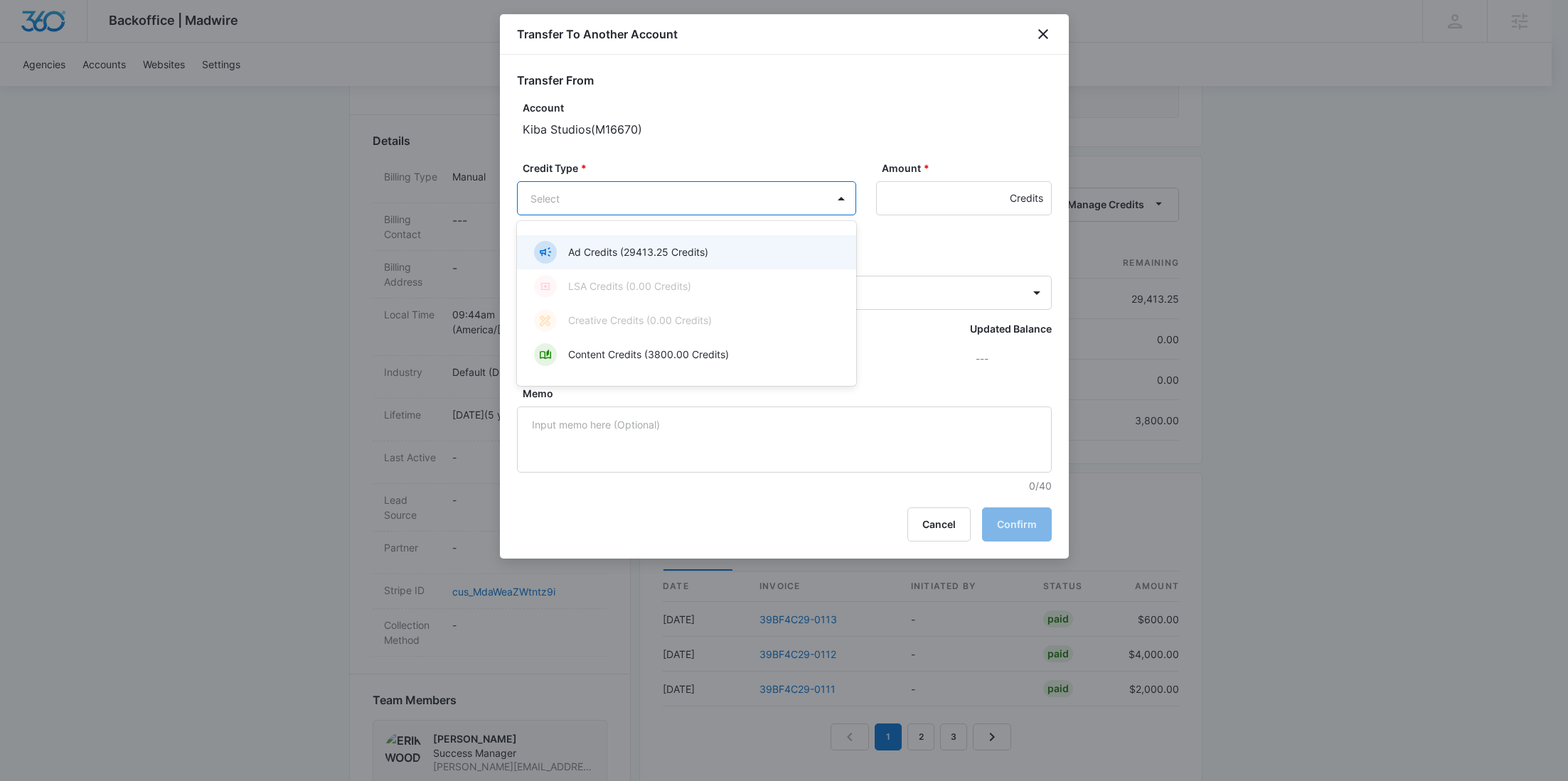
click at [678, 192] on body "Backoffice | Madwire Apps Settings RY Rochelle Young rochelle.young@madwire.com…" at bounding box center [784, 474] width 1568 height 1711
click at [676, 261] on div "Ad Credits (29413.25 Credits)" at bounding box center [685, 252] width 302 height 23
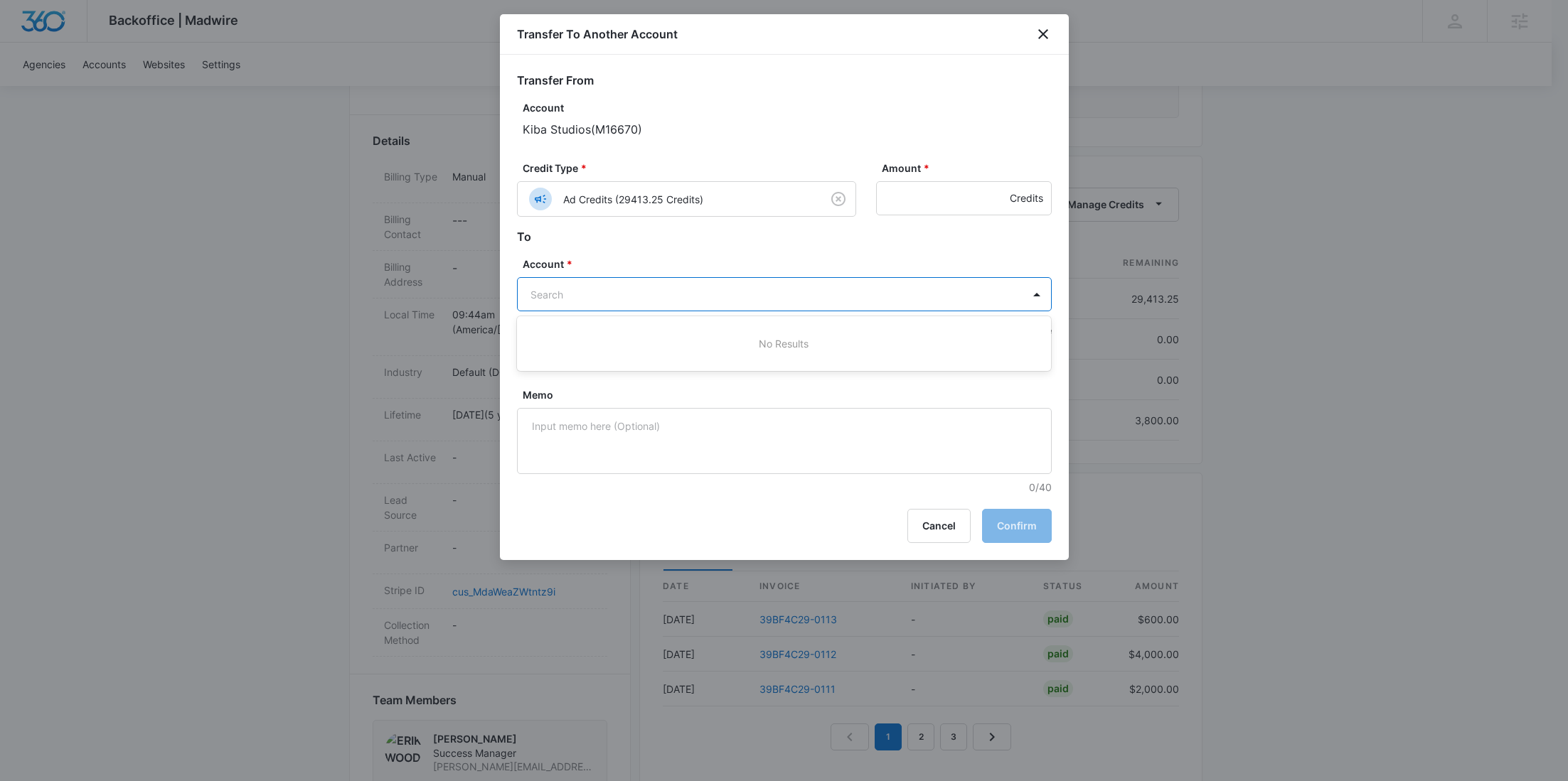
click at [568, 301] on body "Backoffice | Madwire Apps Settings RY Rochelle Young rochelle.young@madwire.com…" at bounding box center [784, 474] width 1568 height 1711
paste input "M35762"
type input "M35762"
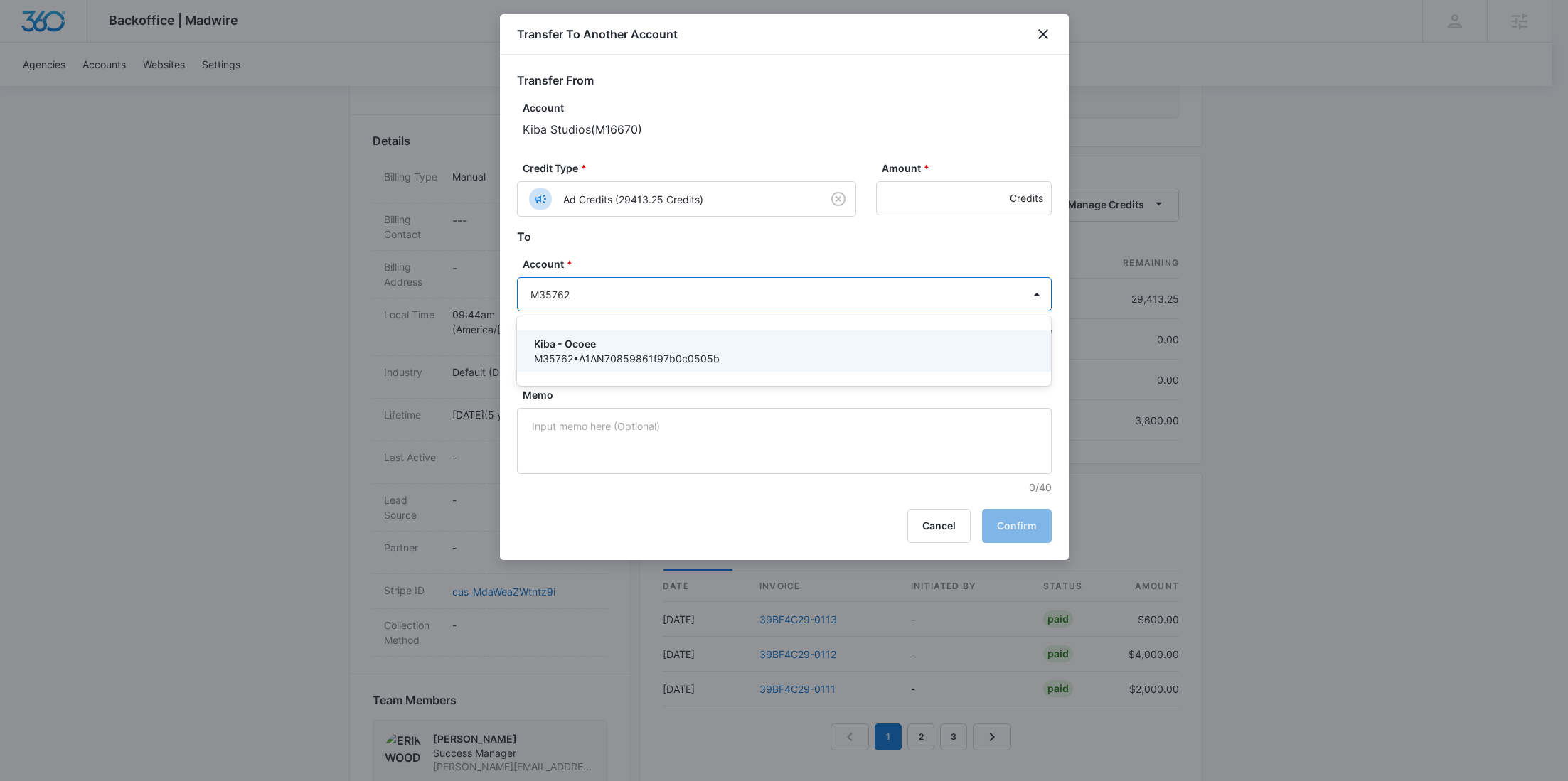
click at [593, 343] on p "Kiba - Ocoee" at bounding box center [783, 343] width 498 height 15
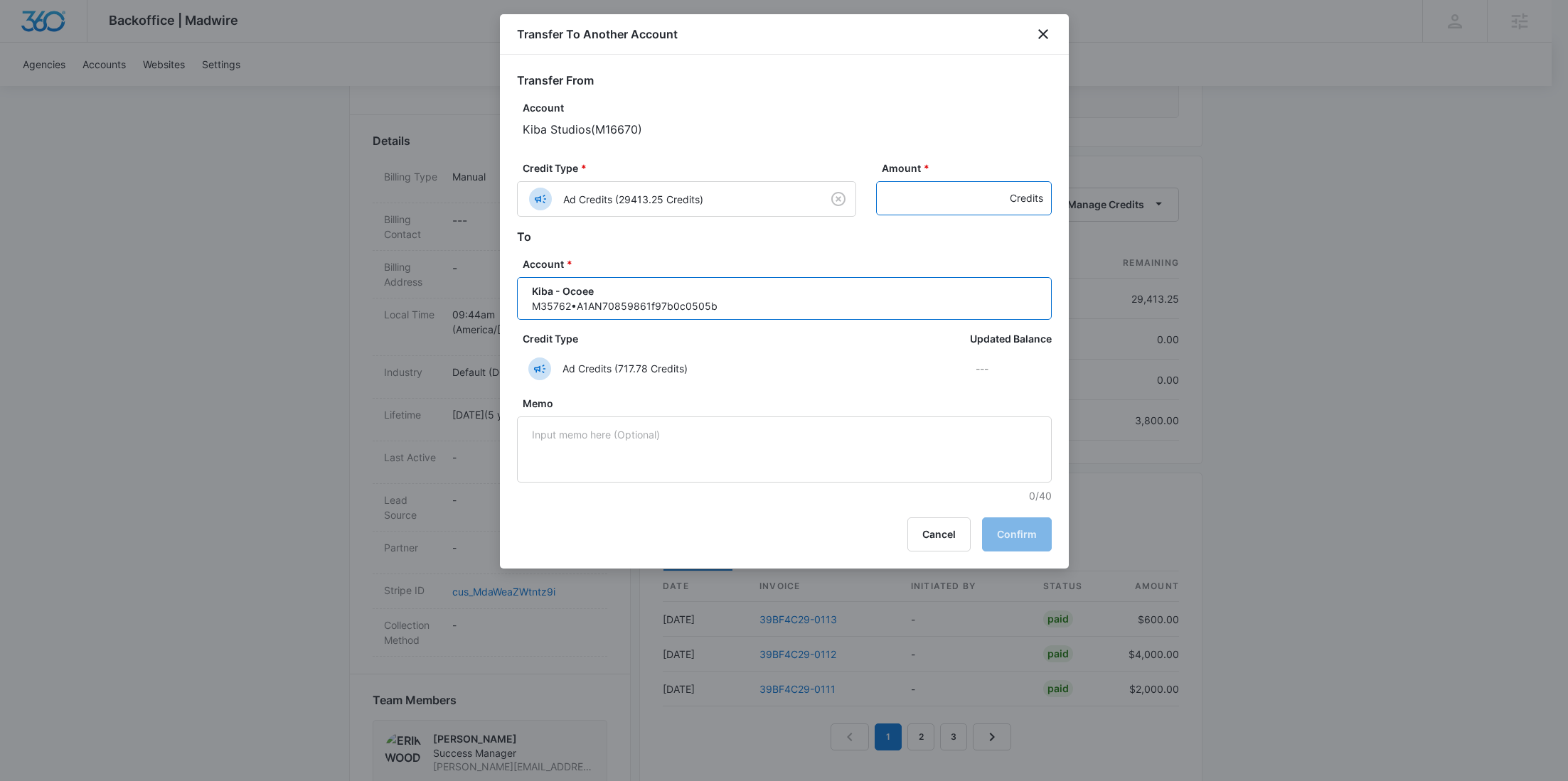
click at [935, 191] on input "Amount *" at bounding box center [964, 198] width 175 height 34
paste input "1856"
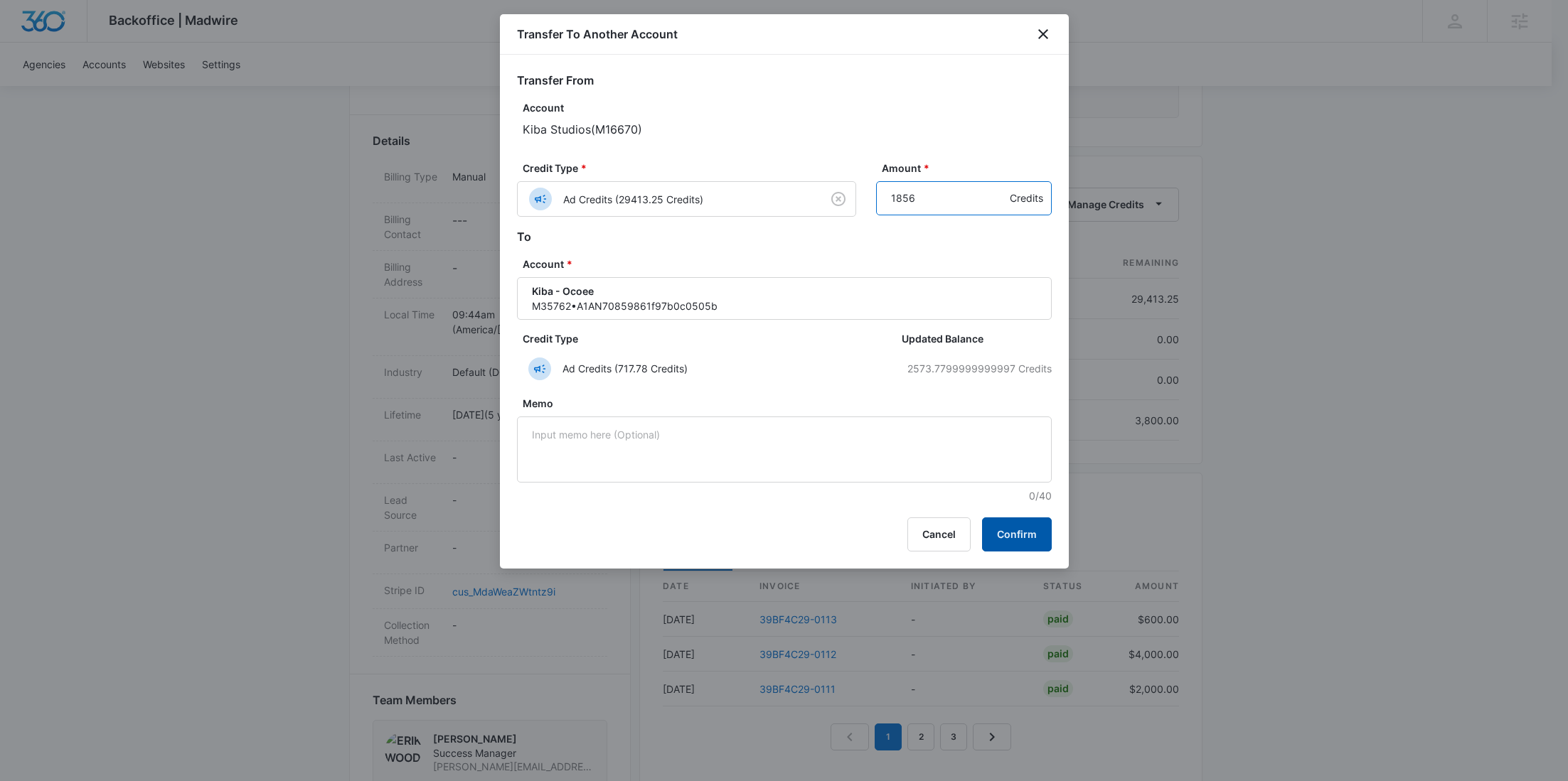
type input "1856"
click at [1011, 531] on button "Confirm" at bounding box center [1017, 535] width 70 height 34
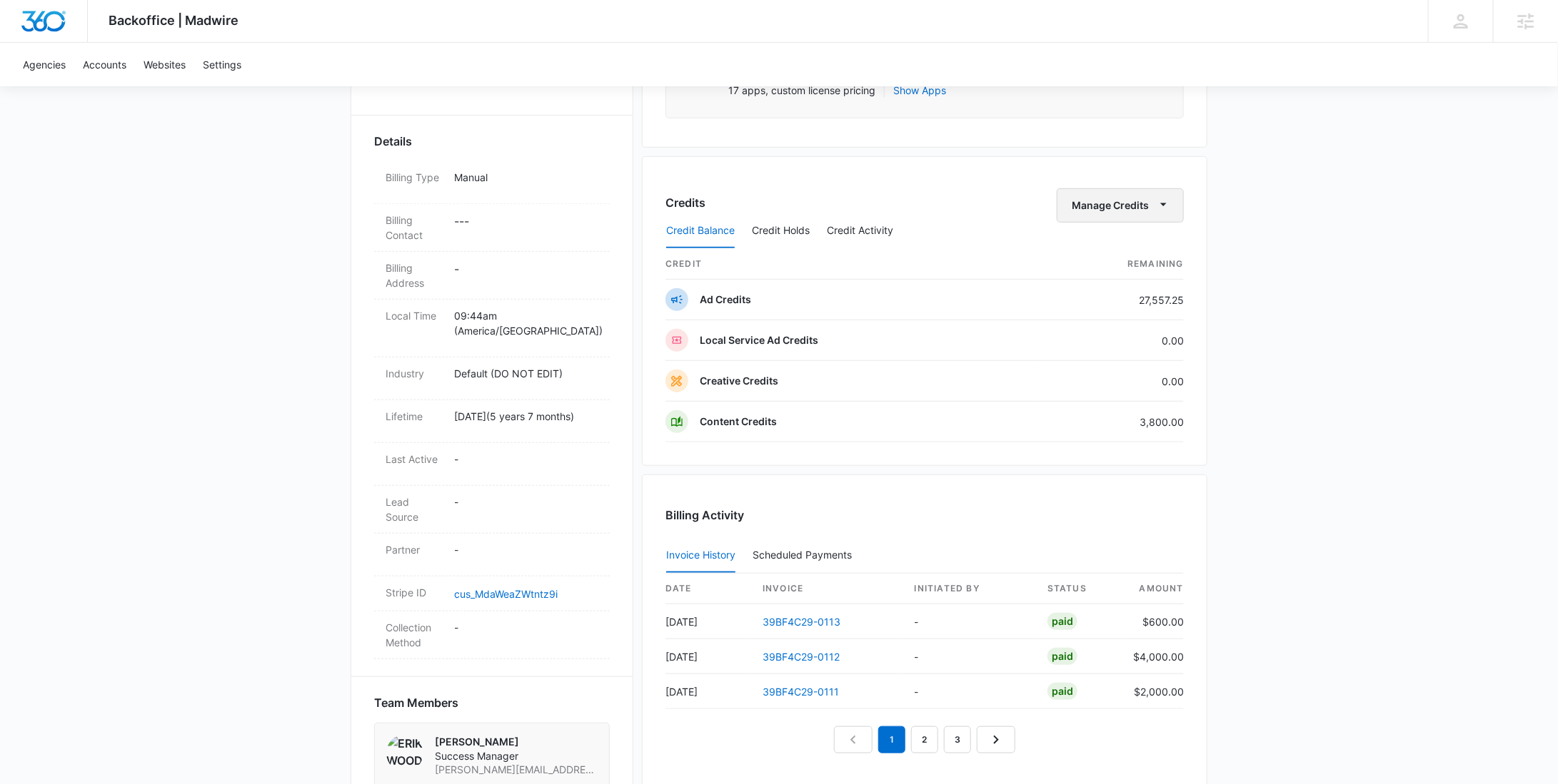
click at [1084, 203] on button "Manage Credits" at bounding box center [1120, 205] width 127 height 34
click at [1098, 311] on div "Transfer To Another Account" at bounding box center [1143, 314] width 134 height 10
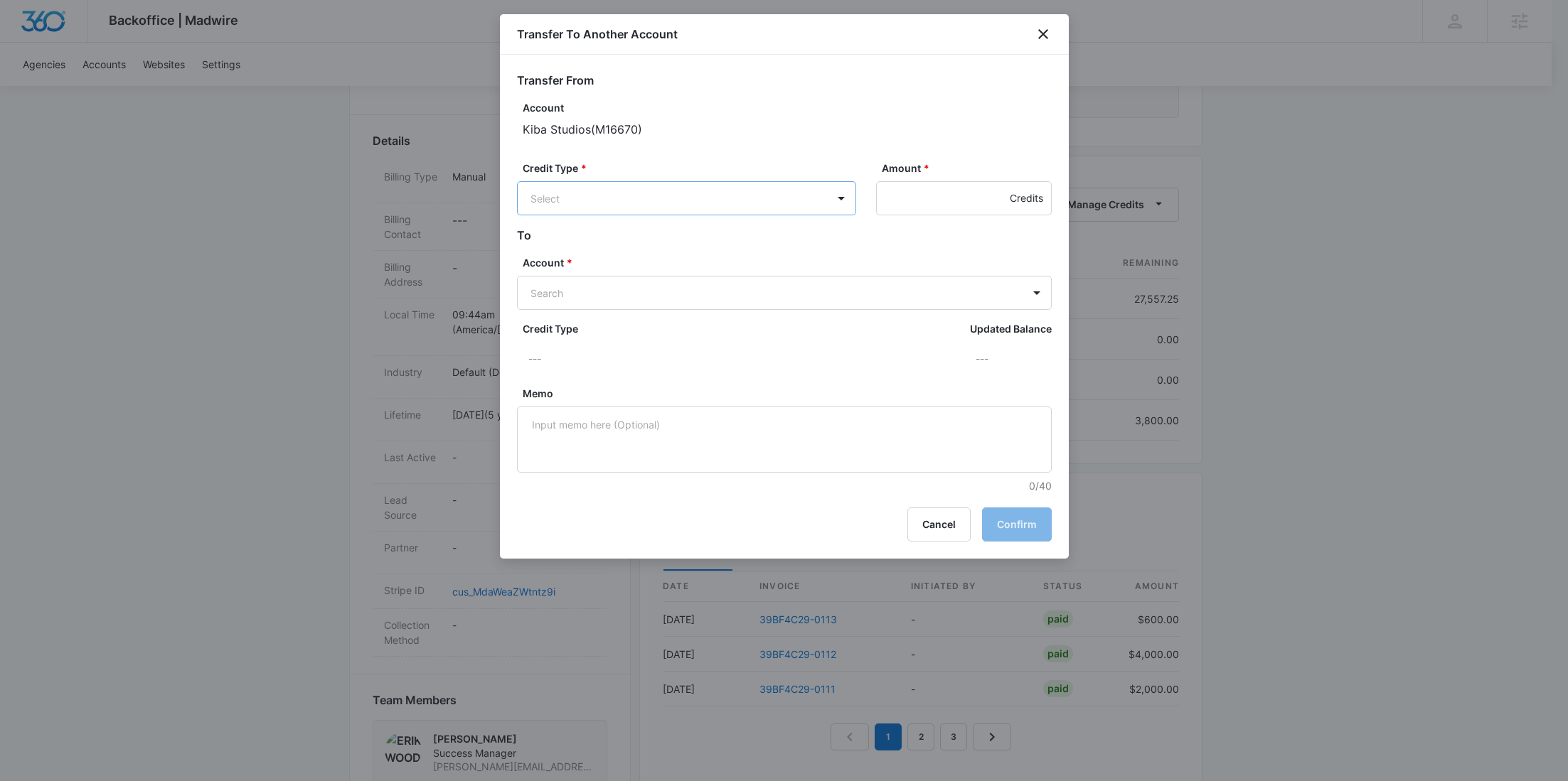
click at [646, 192] on body "Backoffice | Madwire Apps Settings RY Rochelle Young rochelle.young@madwire.com…" at bounding box center [784, 474] width 1568 height 1711
click at [644, 250] on p "Ad Credits (27557.25 Credits)" at bounding box center [637, 252] width 139 height 15
click at [572, 287] on body "Backoffice | Madwire Apps Settings RY Rochelle Young rochelle.young@madwire.com…" at bounding box center [784, 474] width 1568 height 1711
paste input "M36182"
type input "M36182"
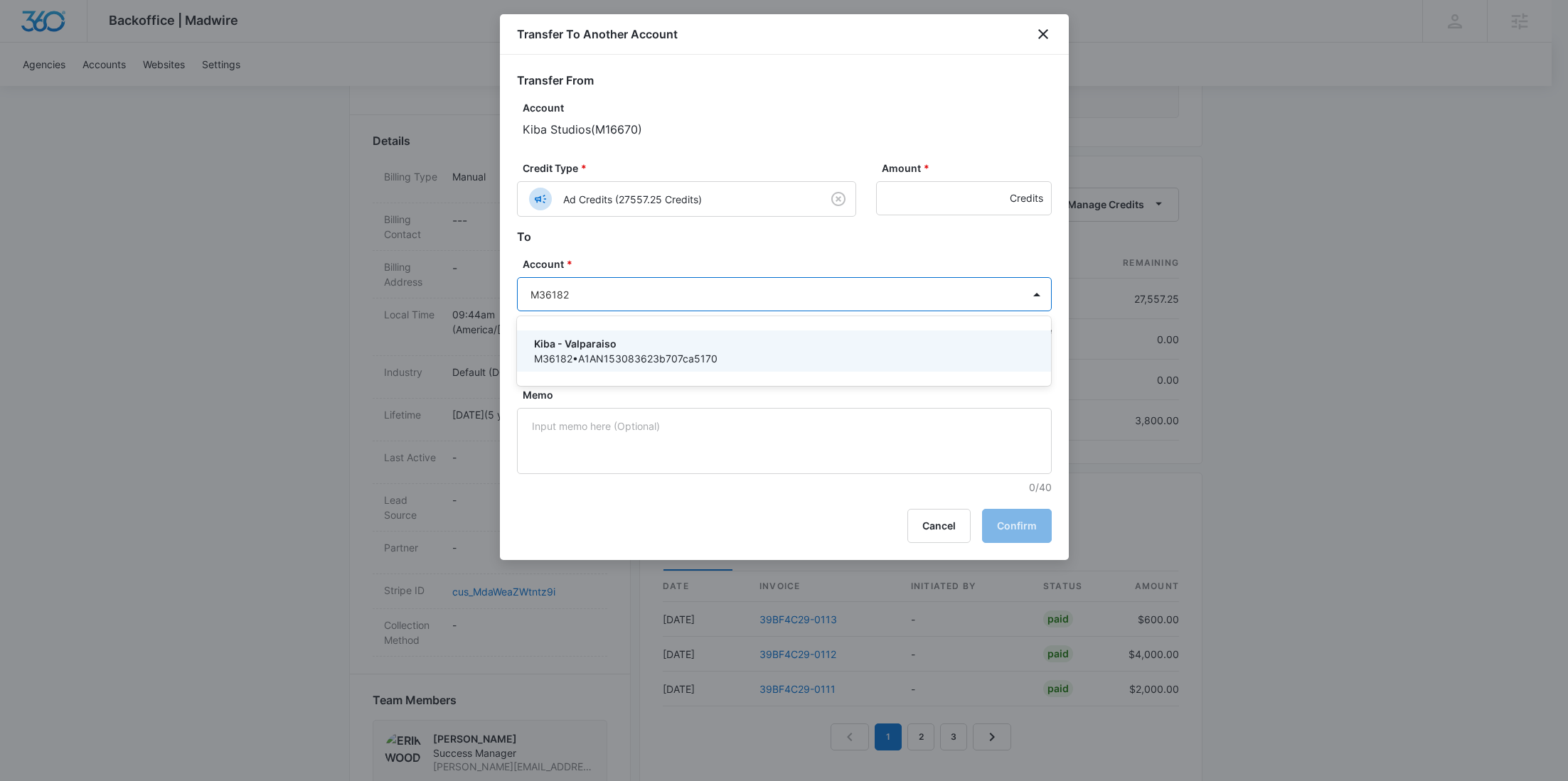
click at [585, 342] on p "Kiba - Valparaiso" at bounding box center [783, 343] width 498 height 15
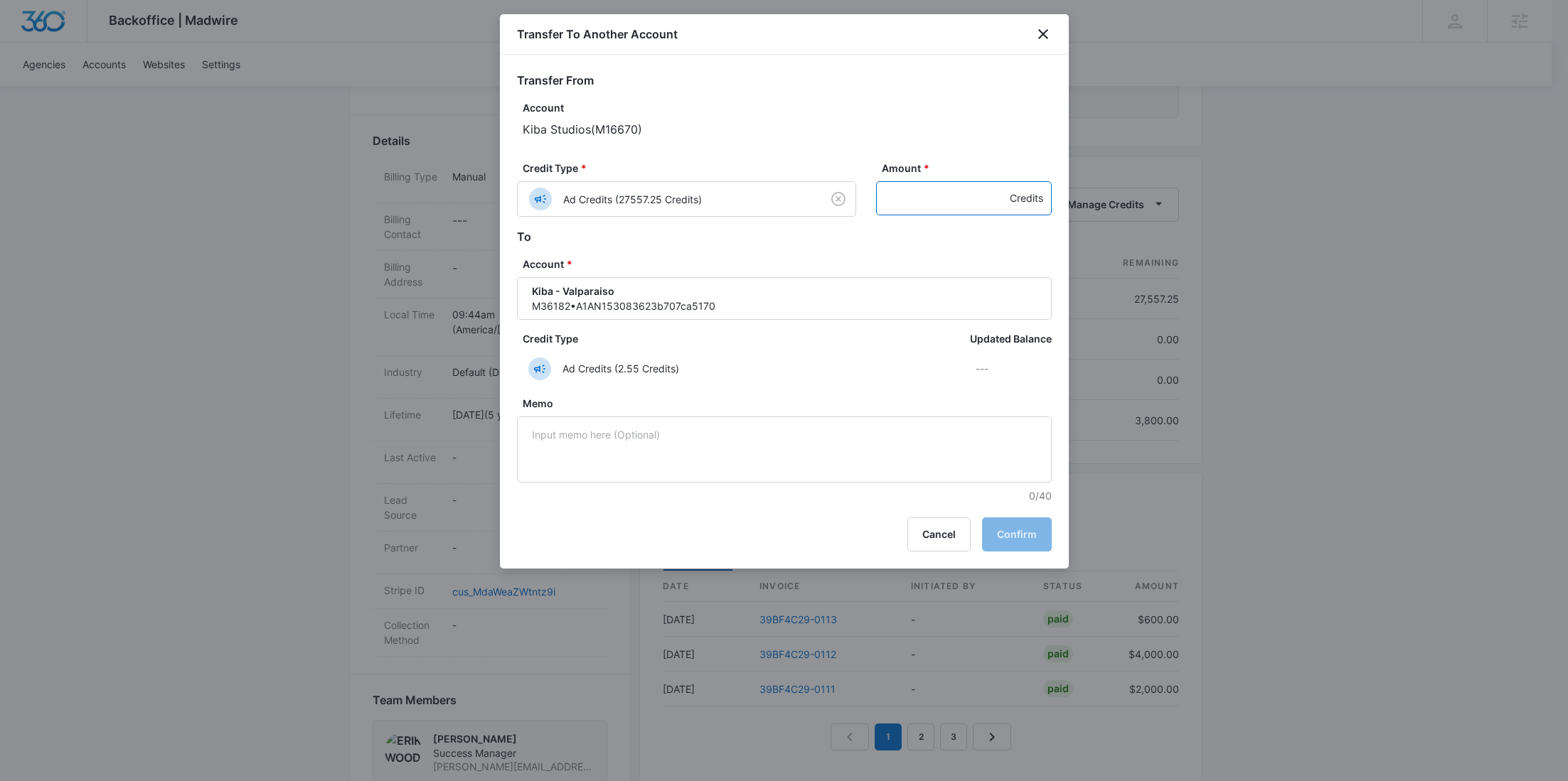
click at [960, 200] on input "Amount *" at bounding box center [964, 198] width 175 height 34
paste input "1549"
type input "1549"
click at [1030, 541] on button "Confirm" at bounding box center [1017, 535] width 70 height 34
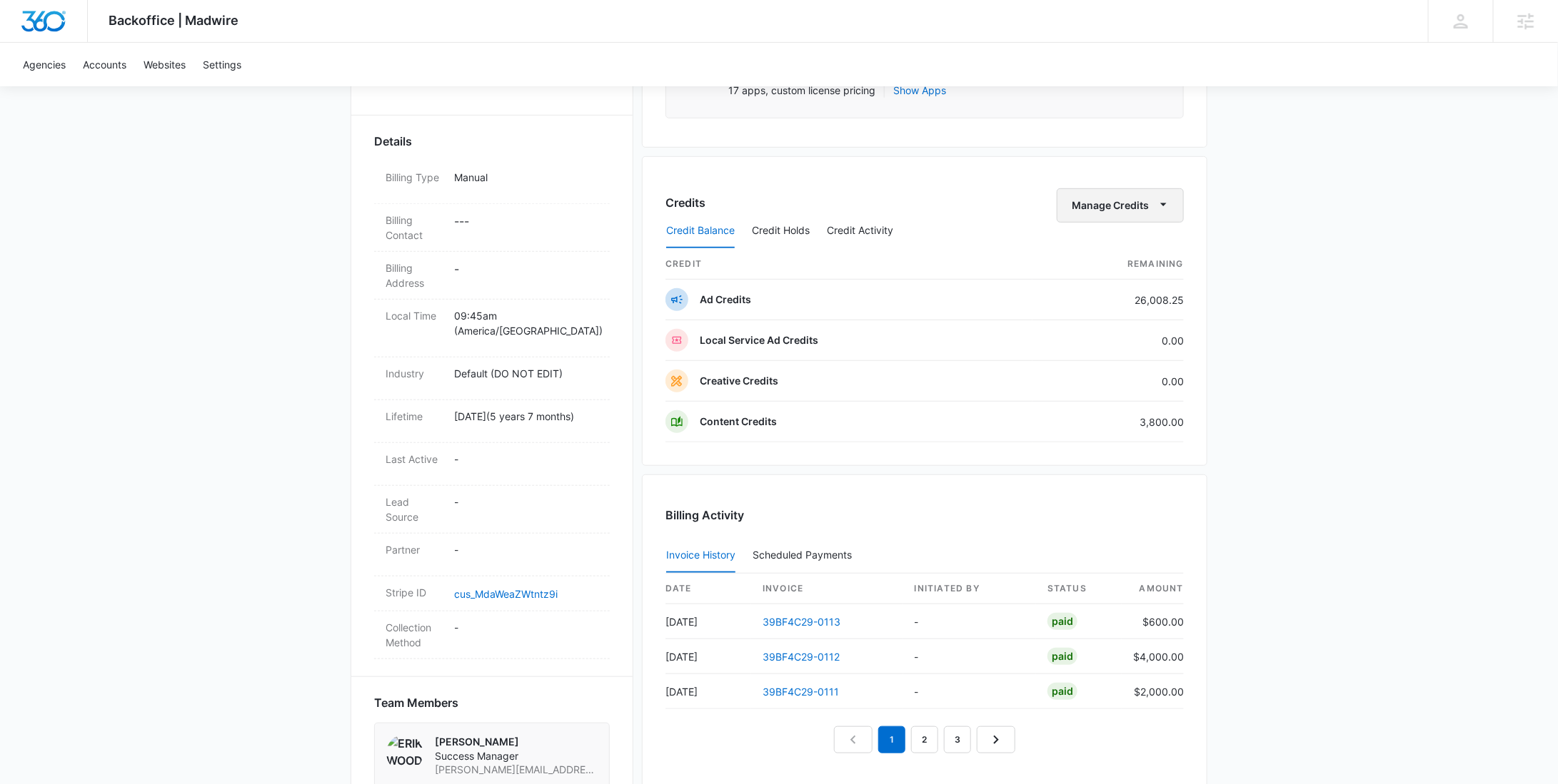
click at [1093, 198] on button "Manage Credits" at bounding box center [1120, 205] width 127 height 34
click at [1119, 309] on div "Transfer To Another Account" at bounding box center [1143, 314] width 134 height 10
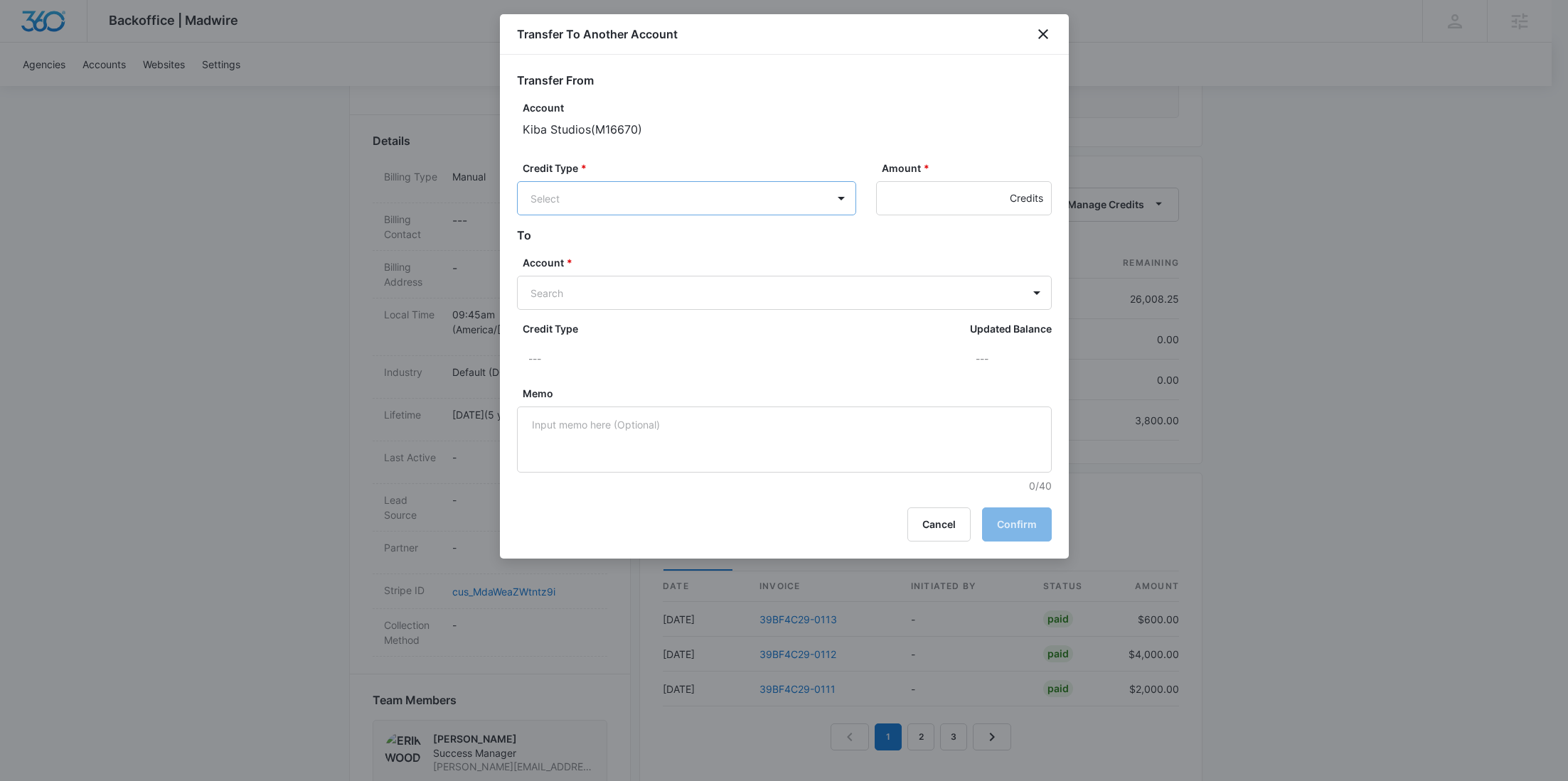
click at [633, 201] on body "Backoffice | Madwire Apps Settings RY Rochelle Young rochelle.young@madwire.com…" at bounding box center [784, 474] width 1568 height 1711
click at [624, 248] on p "Ad Credits (26008.25 Credits)" at bounding box center [639, 252] width 141 height 15
click at [575, 295] on body "Backoffice | Madwire Apps Settings RY Rochelle Young rochelle.young@madwire.com…" at bounding box center [784, 474] width 1568 height 1711
paste input "M36706"
type input "M36706"
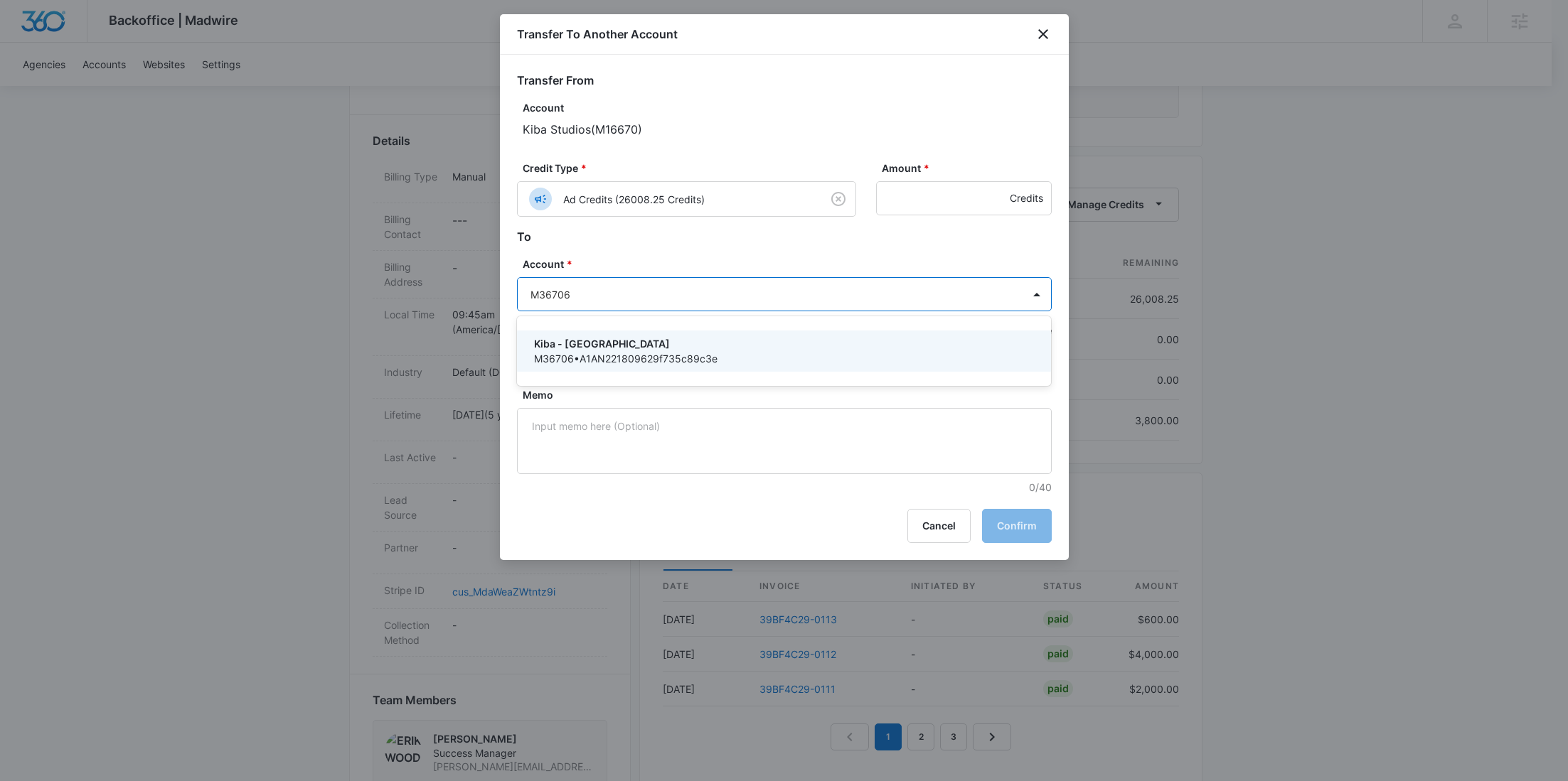
click at [592, 335] on div "Kiba - Trussville M36706 • A1AN221809629f735c89c3e" at bounding box center [784, 351] width 535 height 41
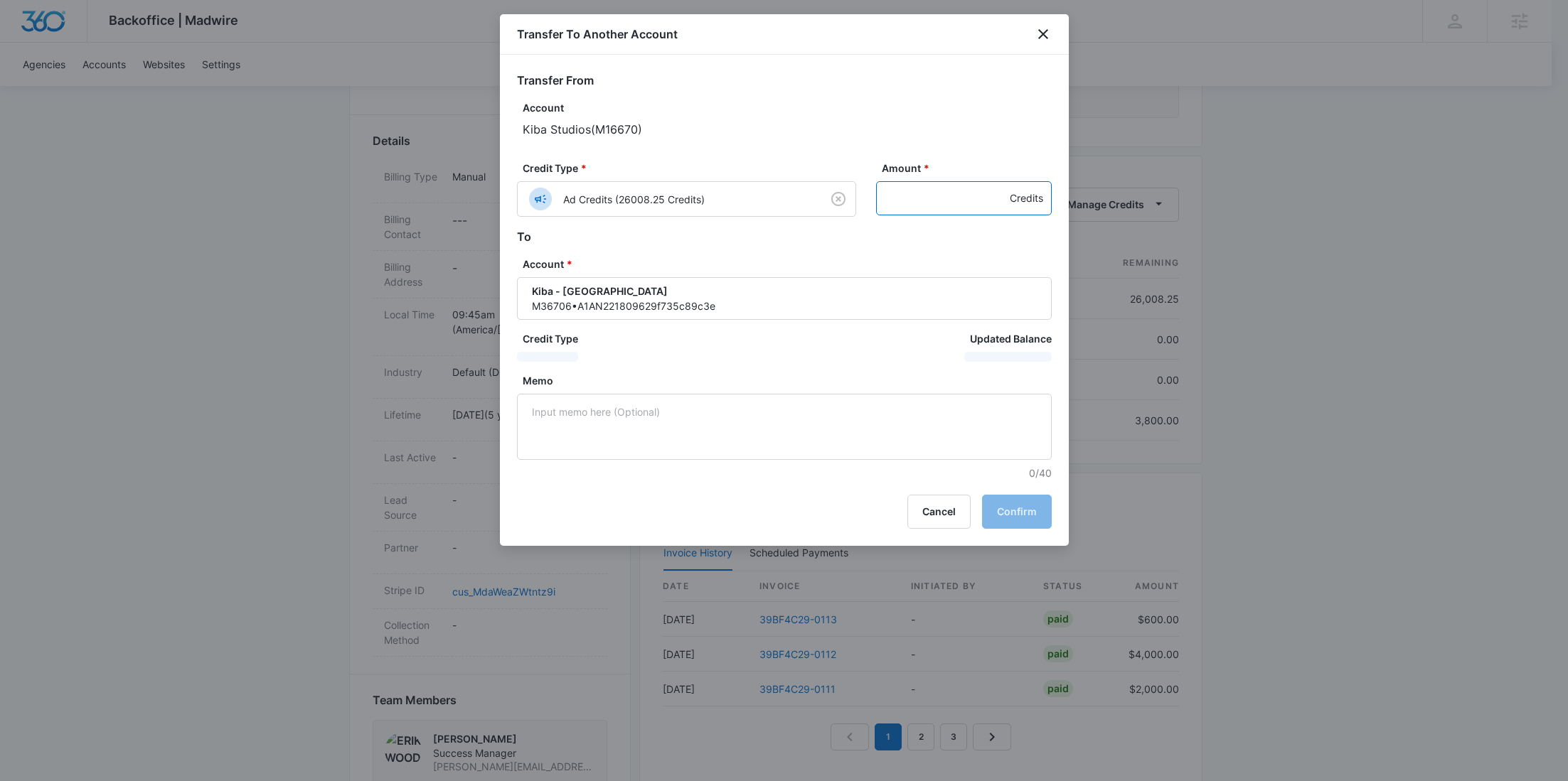
click at [926, 192] on input "Amount *" at bounding box center [964, 198] width 175 height 34
paste input "1140"
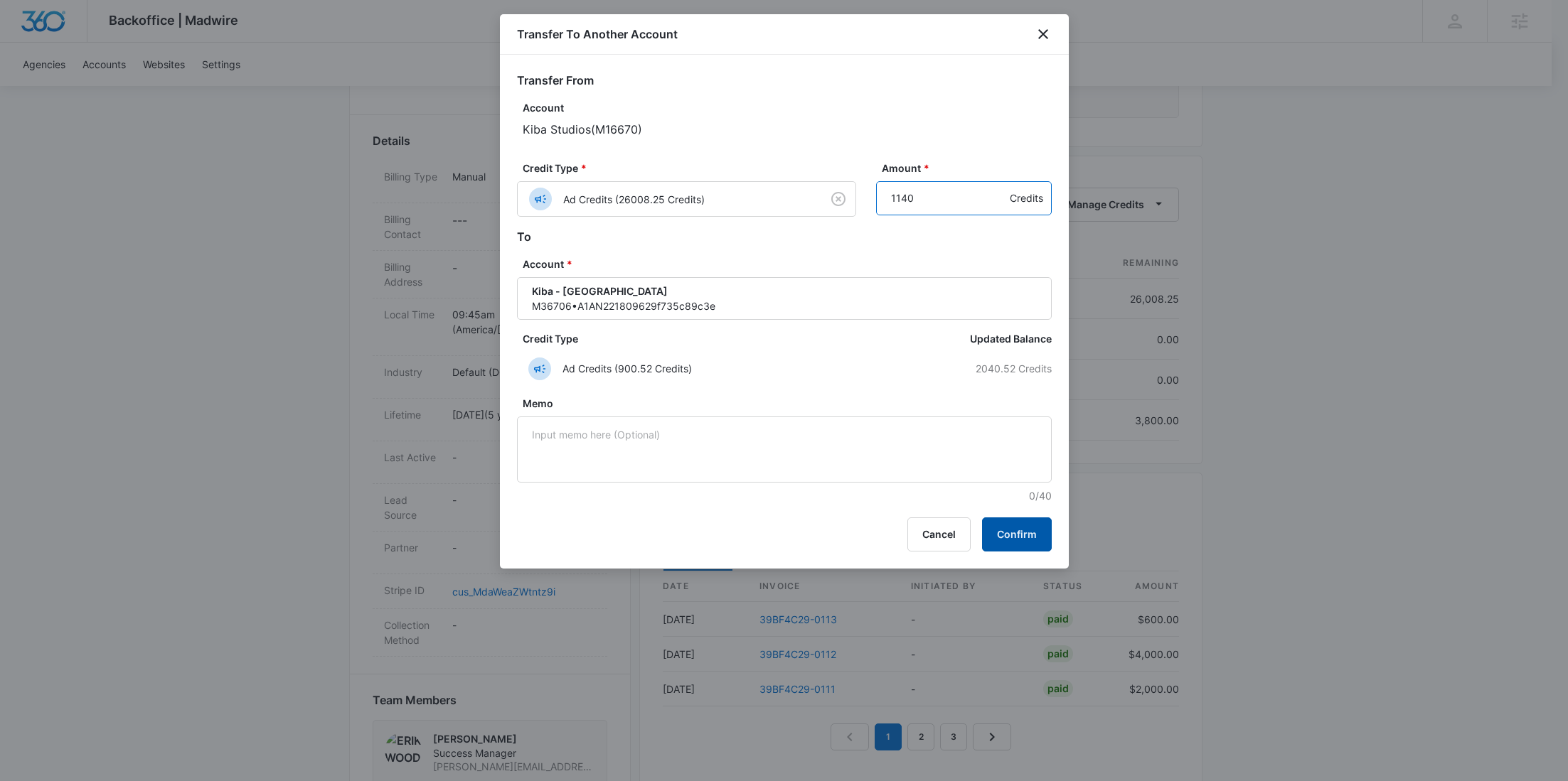
type input "1140"
click at [1010, 524] on button "Confirm" at bounding box center [1017, 535] width 70 height 34
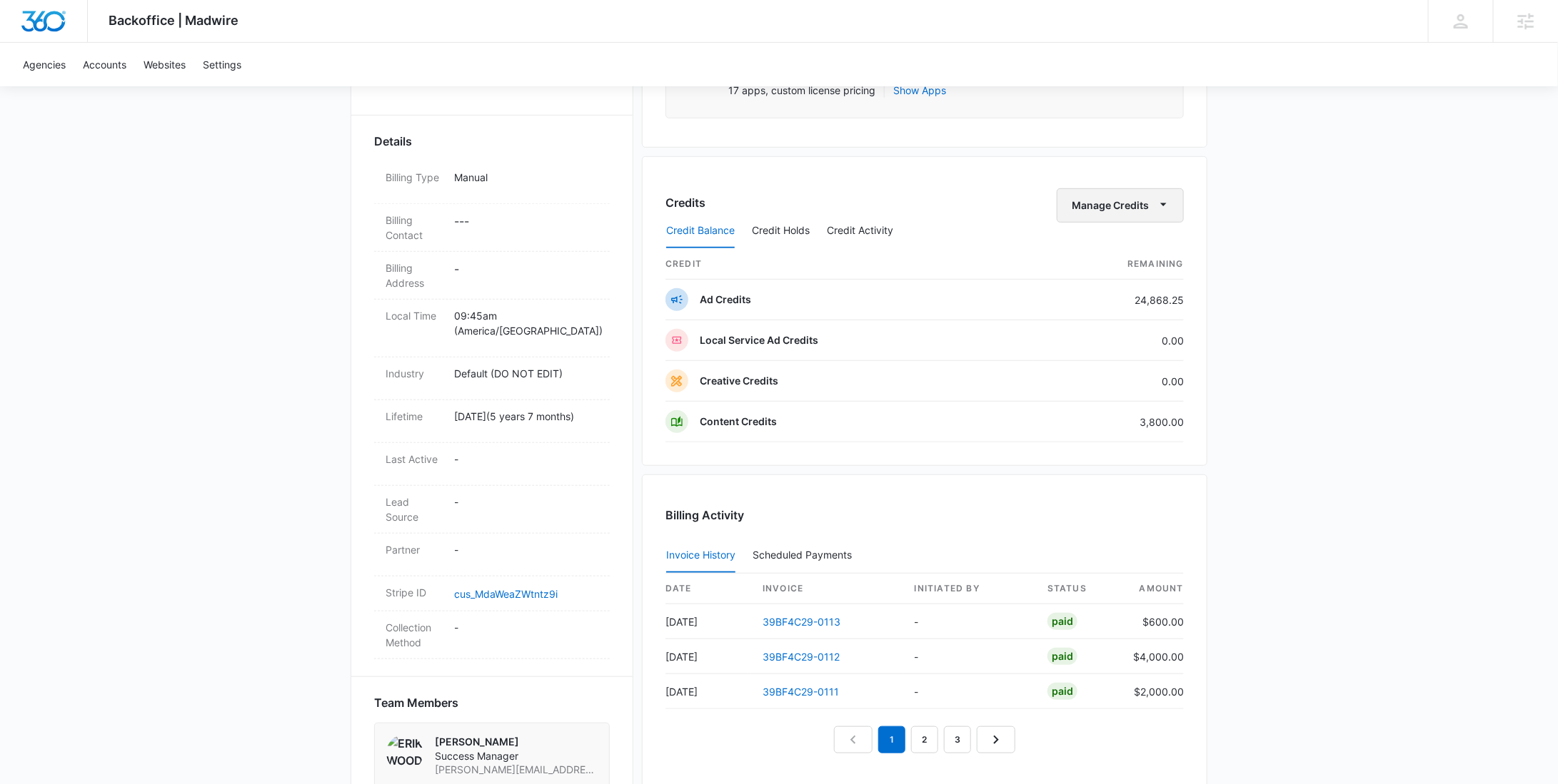
click at [1088, 191] on button "Manage Credits" at bounding box center [1120, 205] width 127 height 34
click at [1133, 309] on div "Transfer To Another Account" at bounding box center [1143, 314] width 134 height 10
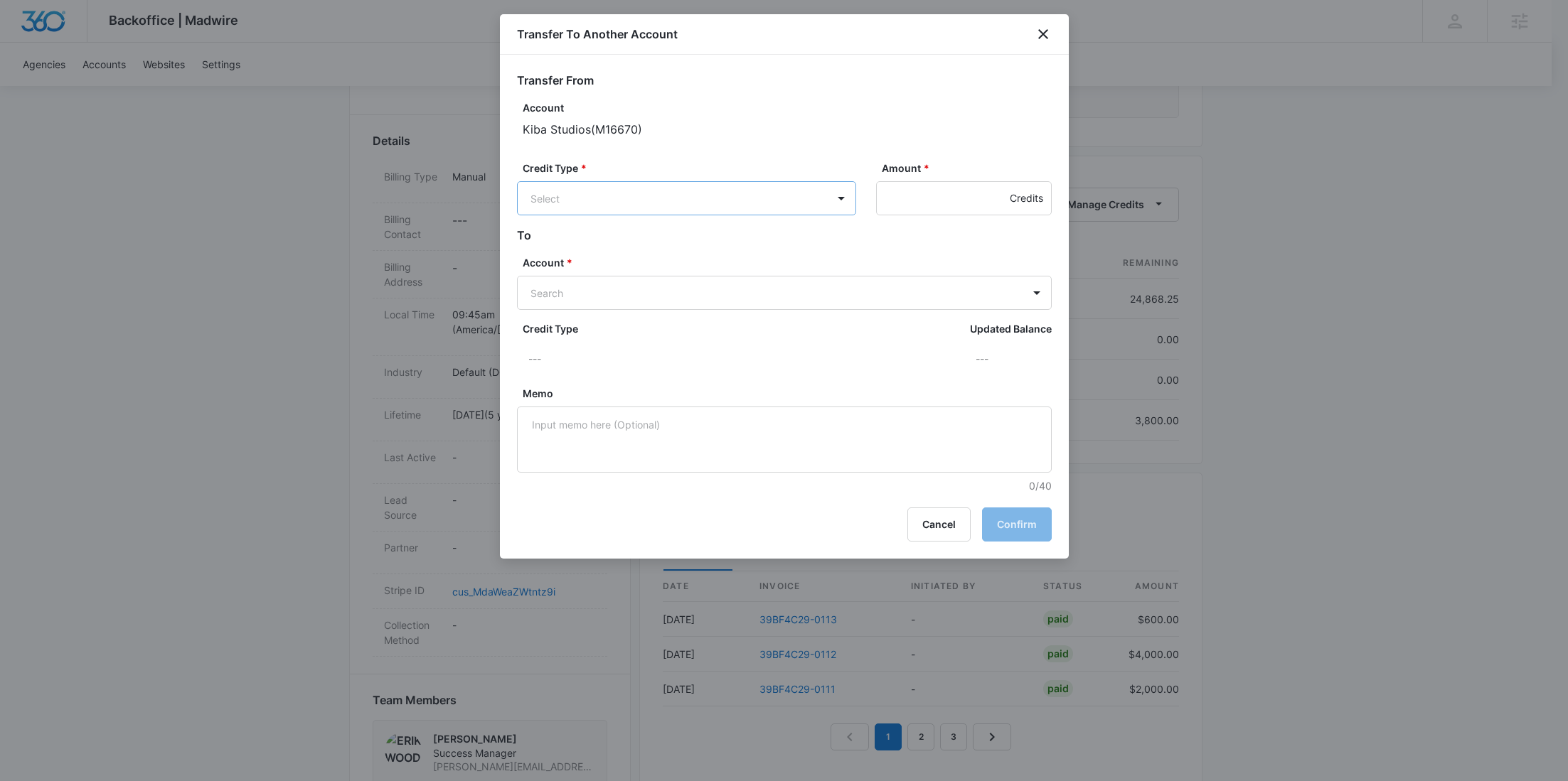
click at [661, 221] on div "Credit Type * Select Amount * Credits" at bounding box center [784, 193] width 535 height 66
click at [657, 196] on body "Backoffice | Madwire Apps Settings RY Rochelle Young rochelle.young@madwire.com…" at bounding box center [784, 474] width 1568 height 1711
click at [643, 249] on p "Ad Credits (24868.25 Credits)" at bounding box center [639, 252] width 141 height 15
click at [586, 286] on body "Backoffice | Madwire Apps Settings RY Rochelle Young rochelle.young@madwire.com…" at bounding box center [784, 474] width 1568 height 1711
paste input "M34493"
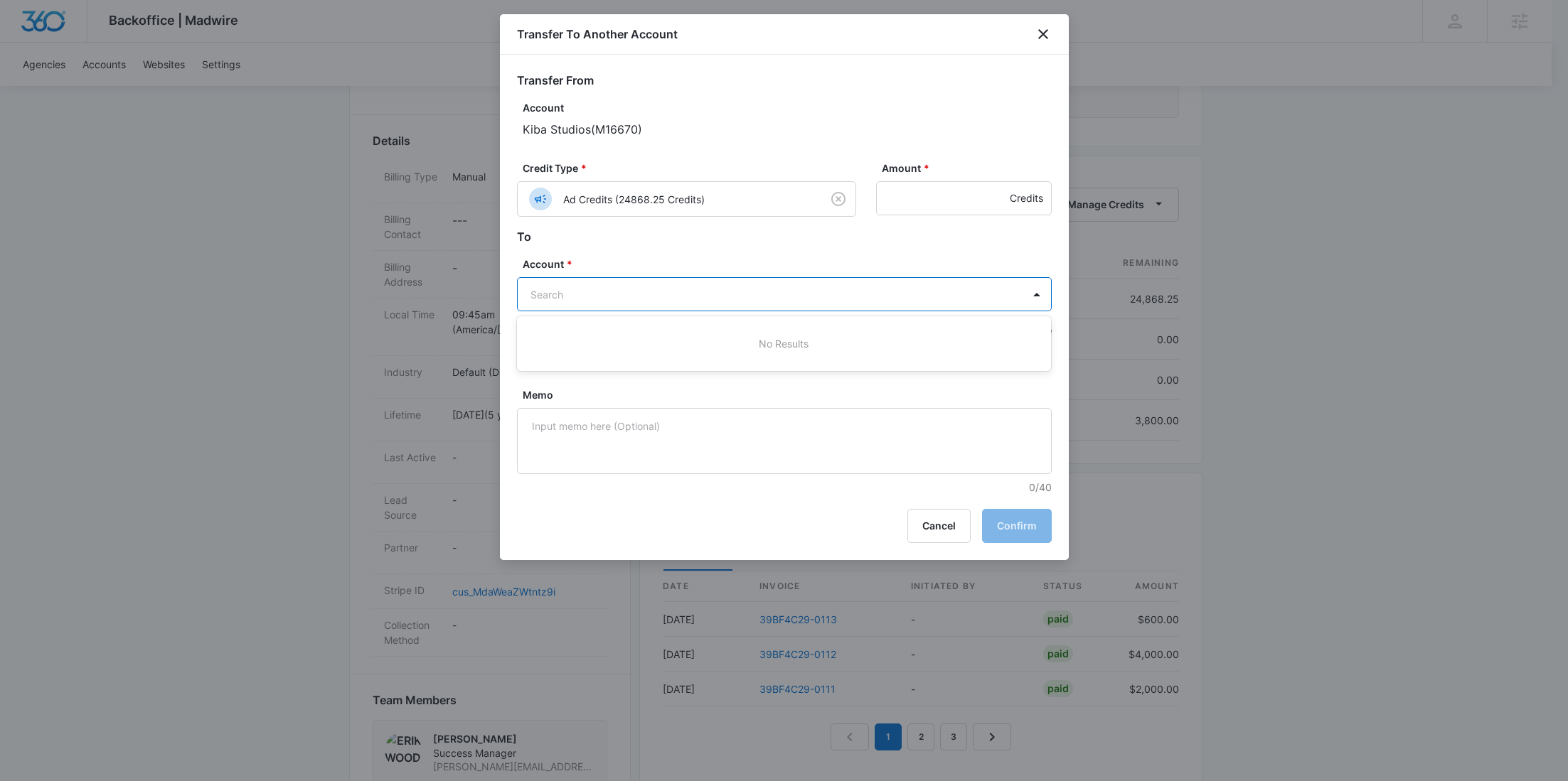
type input "M34493"
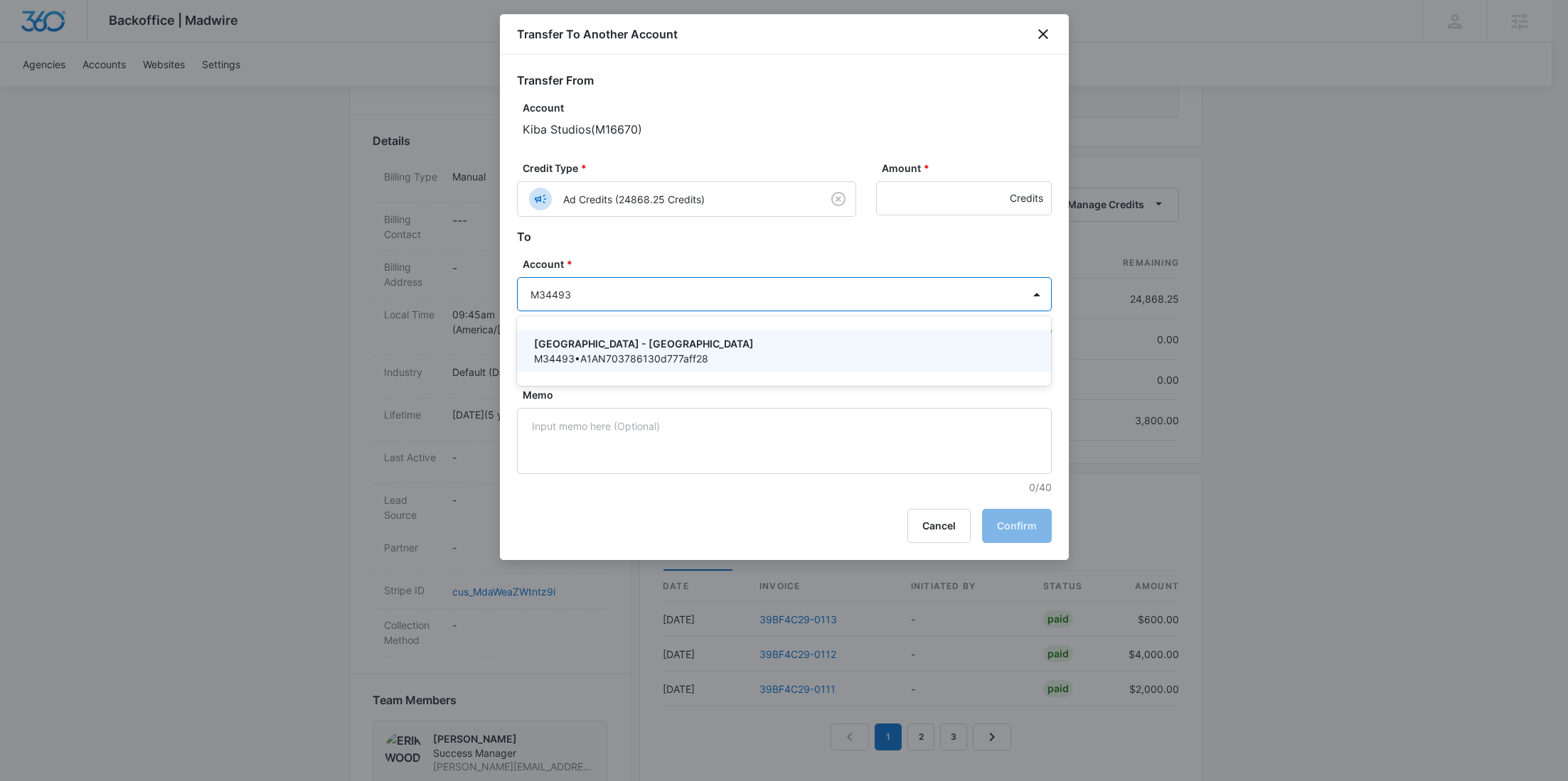
click at [577, 334] on div "Kiba - Honolulu M34493 • A1AN703786130d777aff28" at bounding box center [784, 351] width 535 height 41
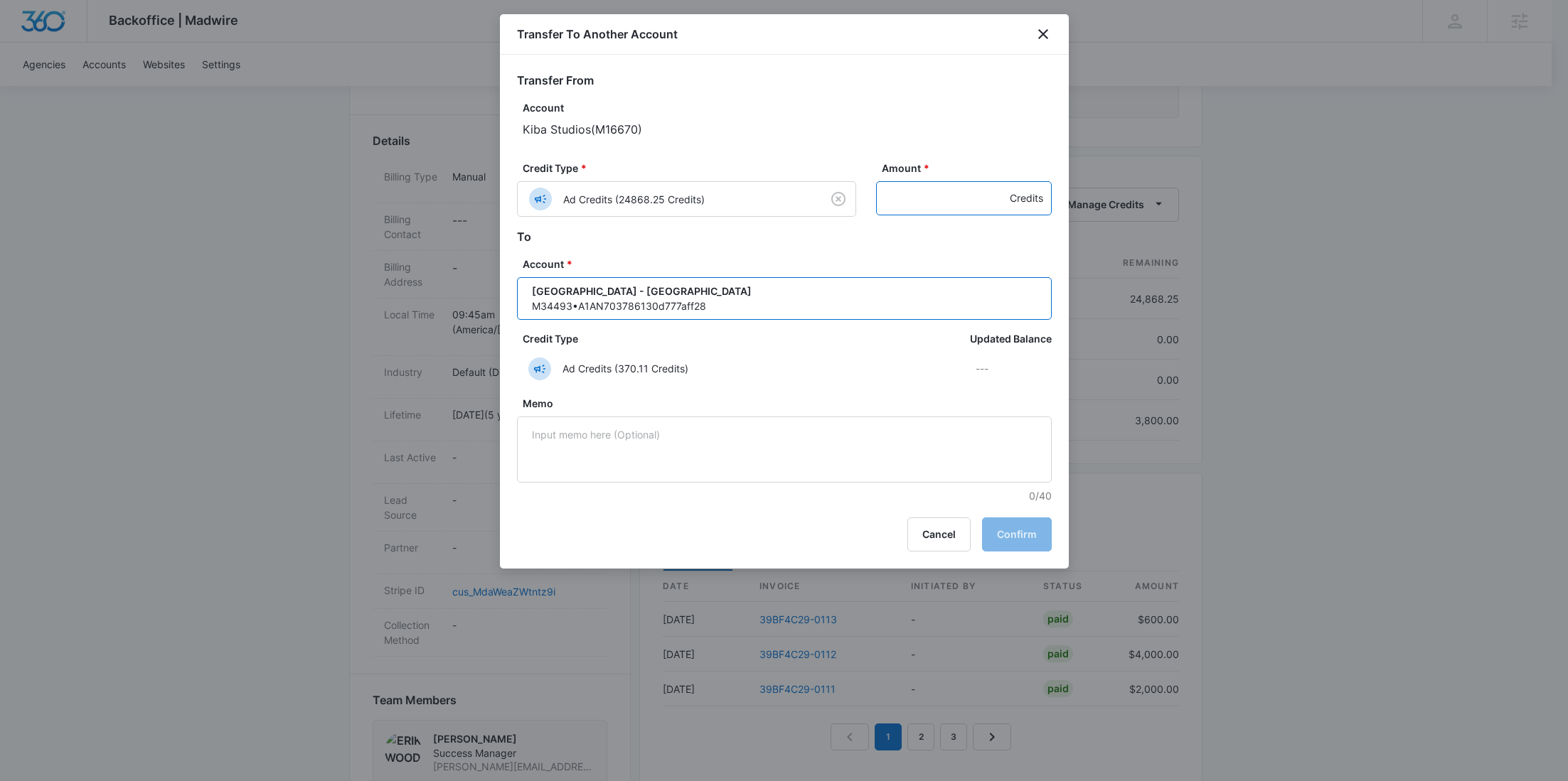
click at [941, 203] on input "Amount *" at bounding box center [964, 198] width 175 height 34
paste input "1990"
type input "1990"
click at [1016, 533] on button "Confirm" at bounding box center [1017, 535] width 70 height 34
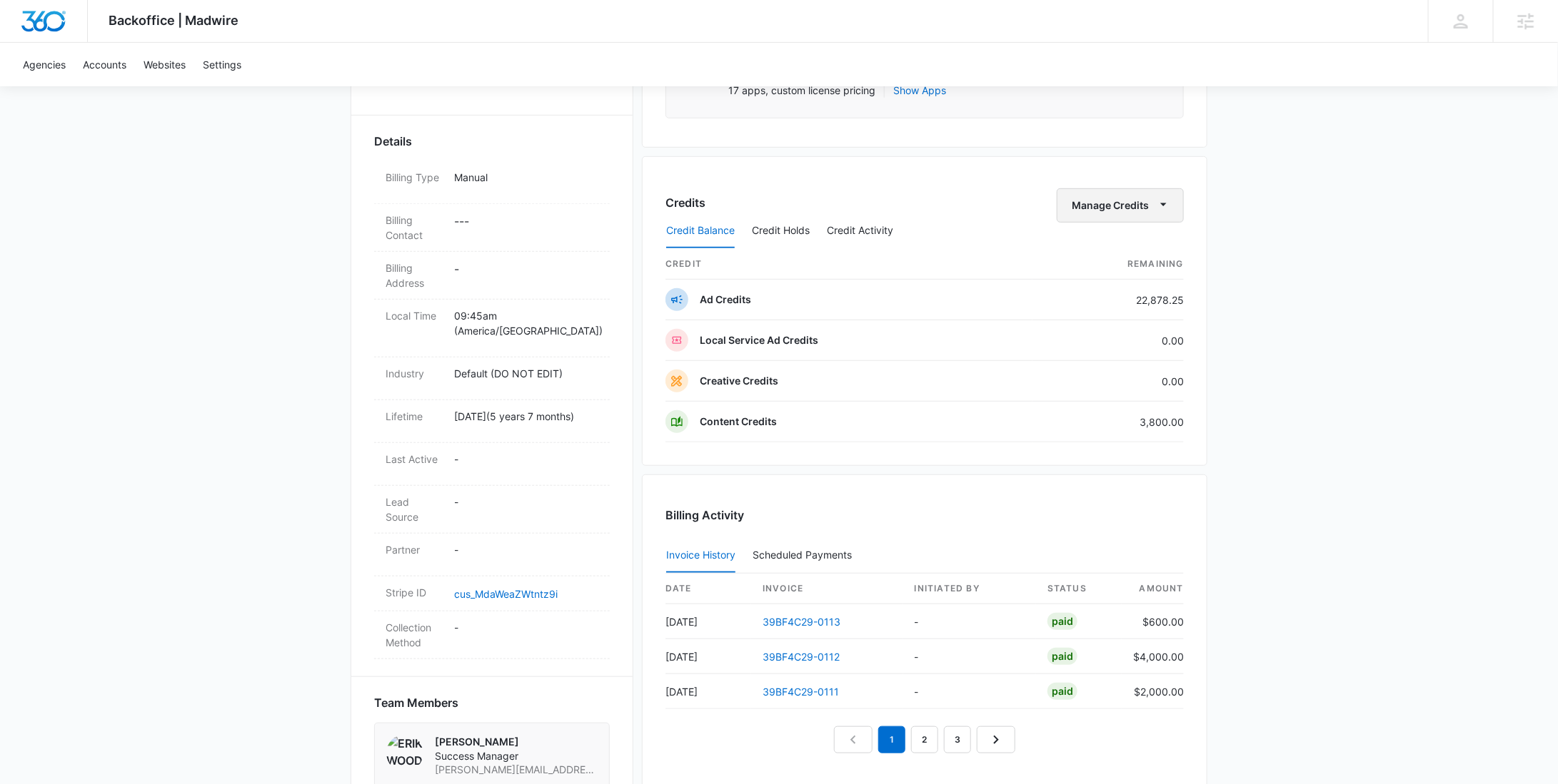
click at [1108, 188] on button "Manage Credits" at bounding box center [1120, 205] width 127 height 34
click at [1116, 317] on div "Transfer To Another Account" at bounding box center [1143, 314] width 134 height 10
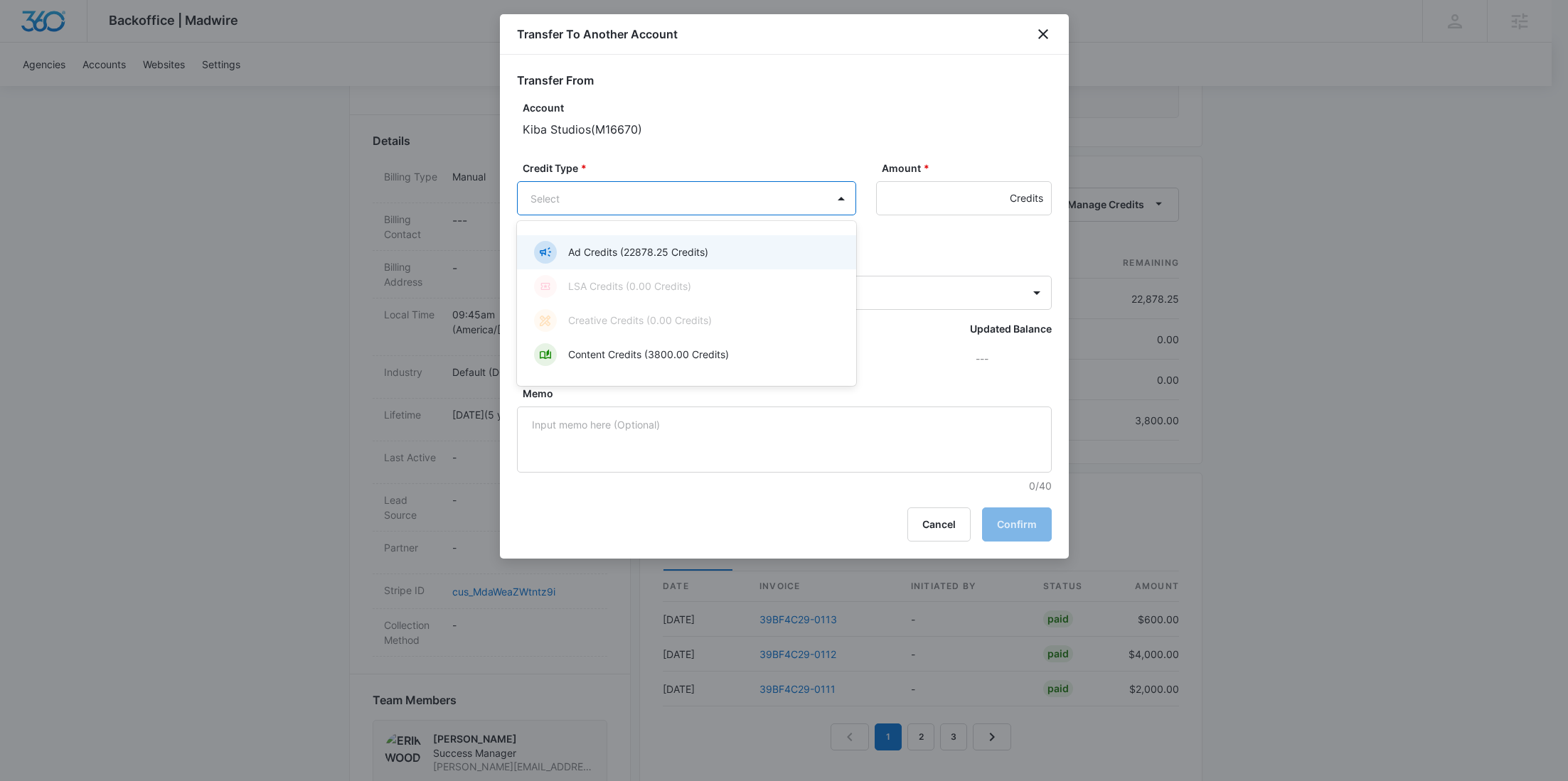
click at [594, 204] on body "Backoffice | Madwire Apps Settings RY Rochelle Young rochelle.young@madwire.com…" at bounding box center [784, 474] width 1568 height 1711
click at [619, 246] on p "Ad Credits (22878.25 Credits)" at bounding box center [638, 252] width 140 height 15
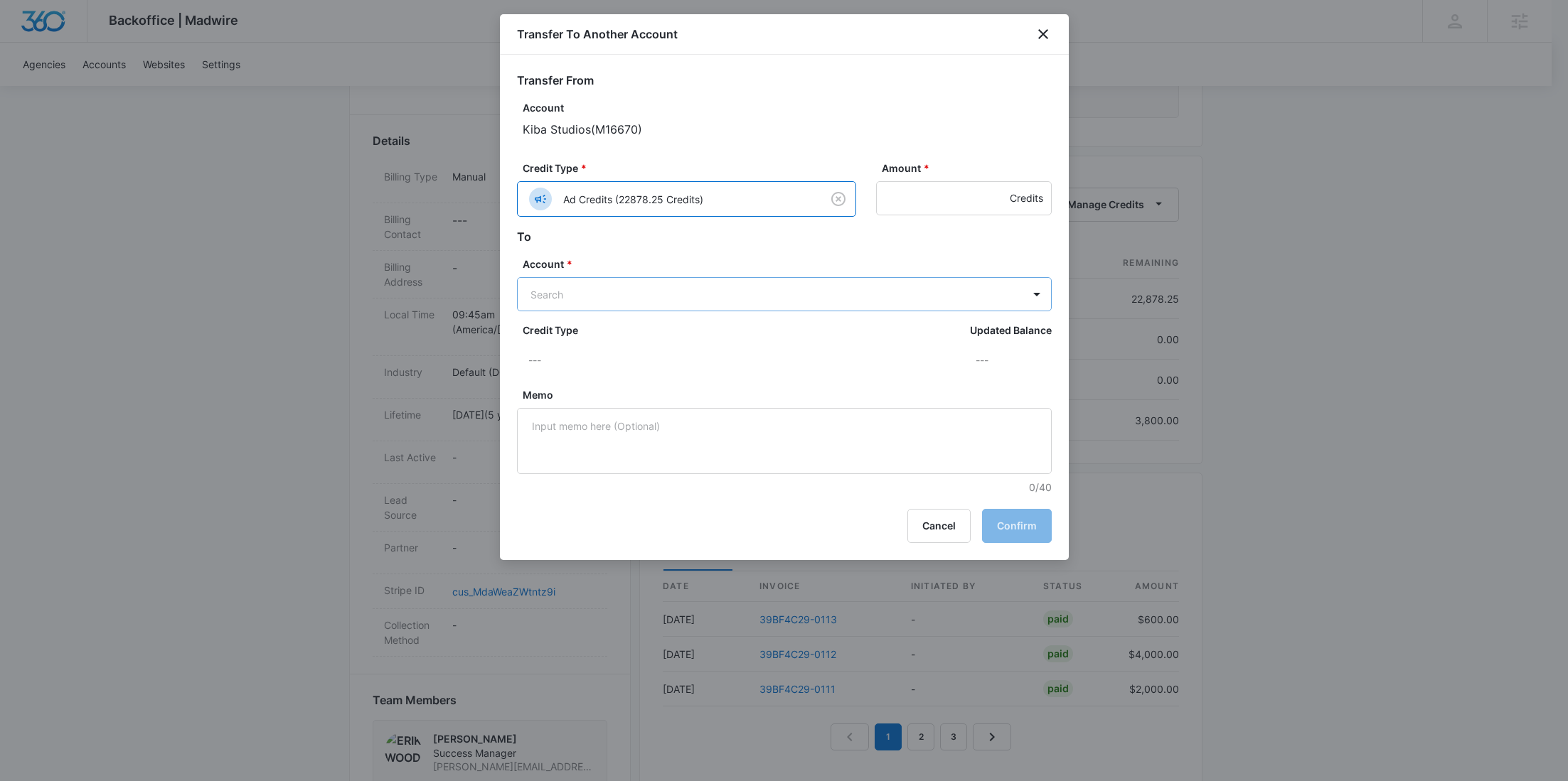
click at [568, 287] on body "Backoffice | Madwire Apps Settings RY Rochelle Young rochelle.young@madwire.com…" at bounding box center [784, 474] width 1568 height 1711
paste input "M38280"
type input "M38280"
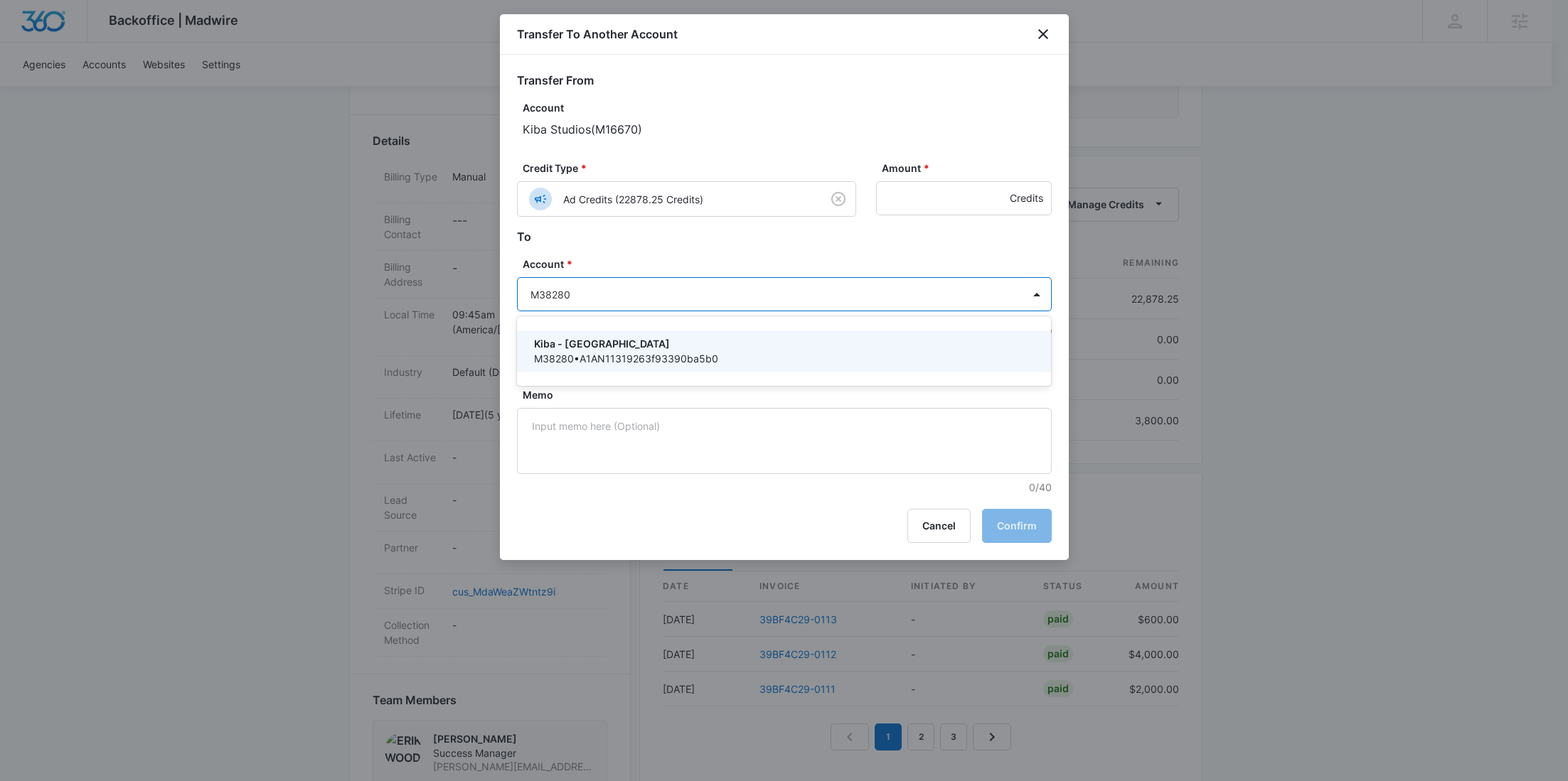
click at [581, 334] on div "Kiba - Spirit Lakes M38280 • A1AN11319263f93390ba5b0" at bounding box center [784, 351] width 535 height 41
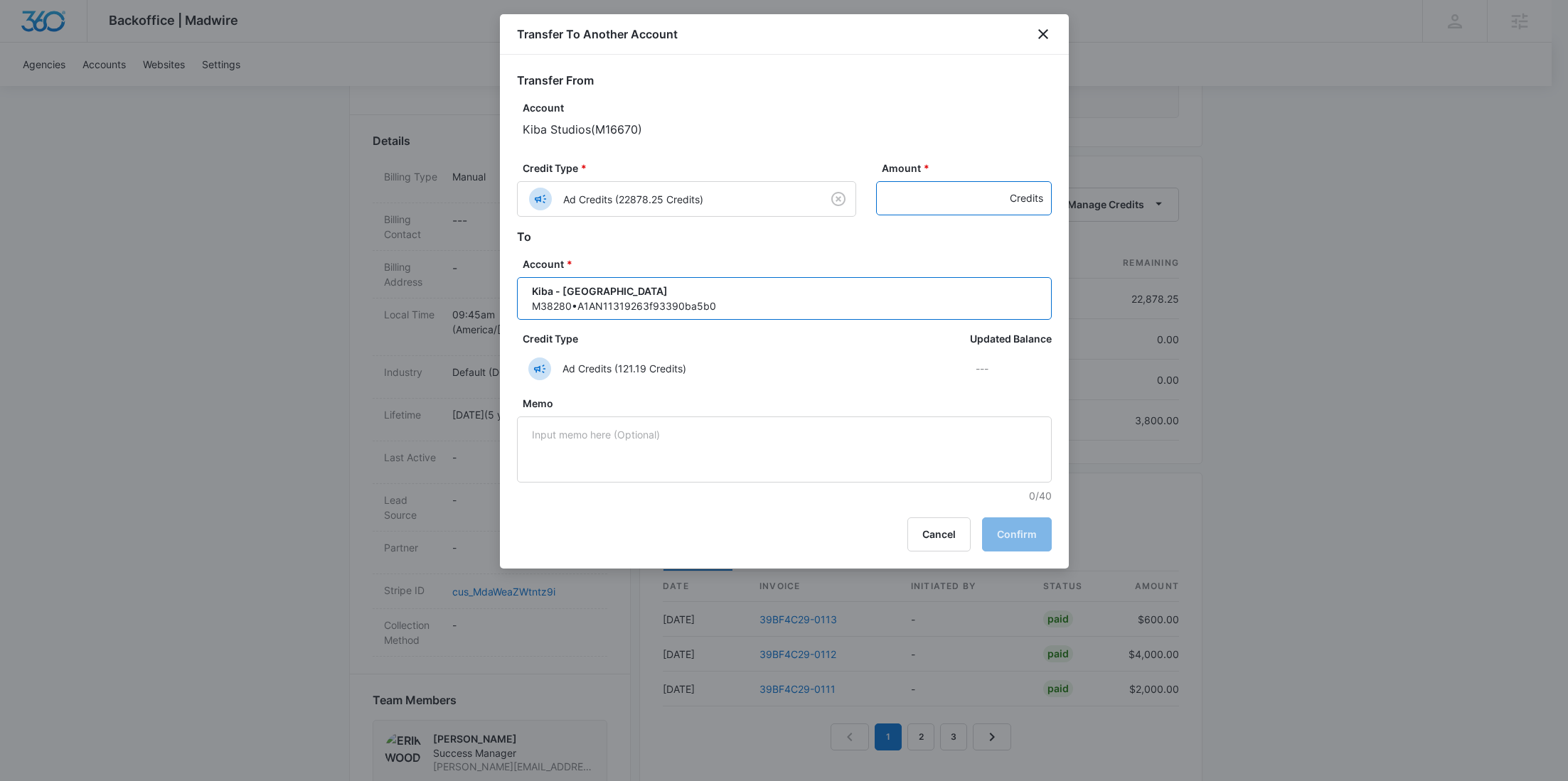
click at [918, 205] on input "Amount *" at bounding box center [964, 198] width 175 height 34
paste input "1790"
type input "1790"
click at [1036, 524] on button "Confirm" at bounding box center [1017, 535] width 70 height 34
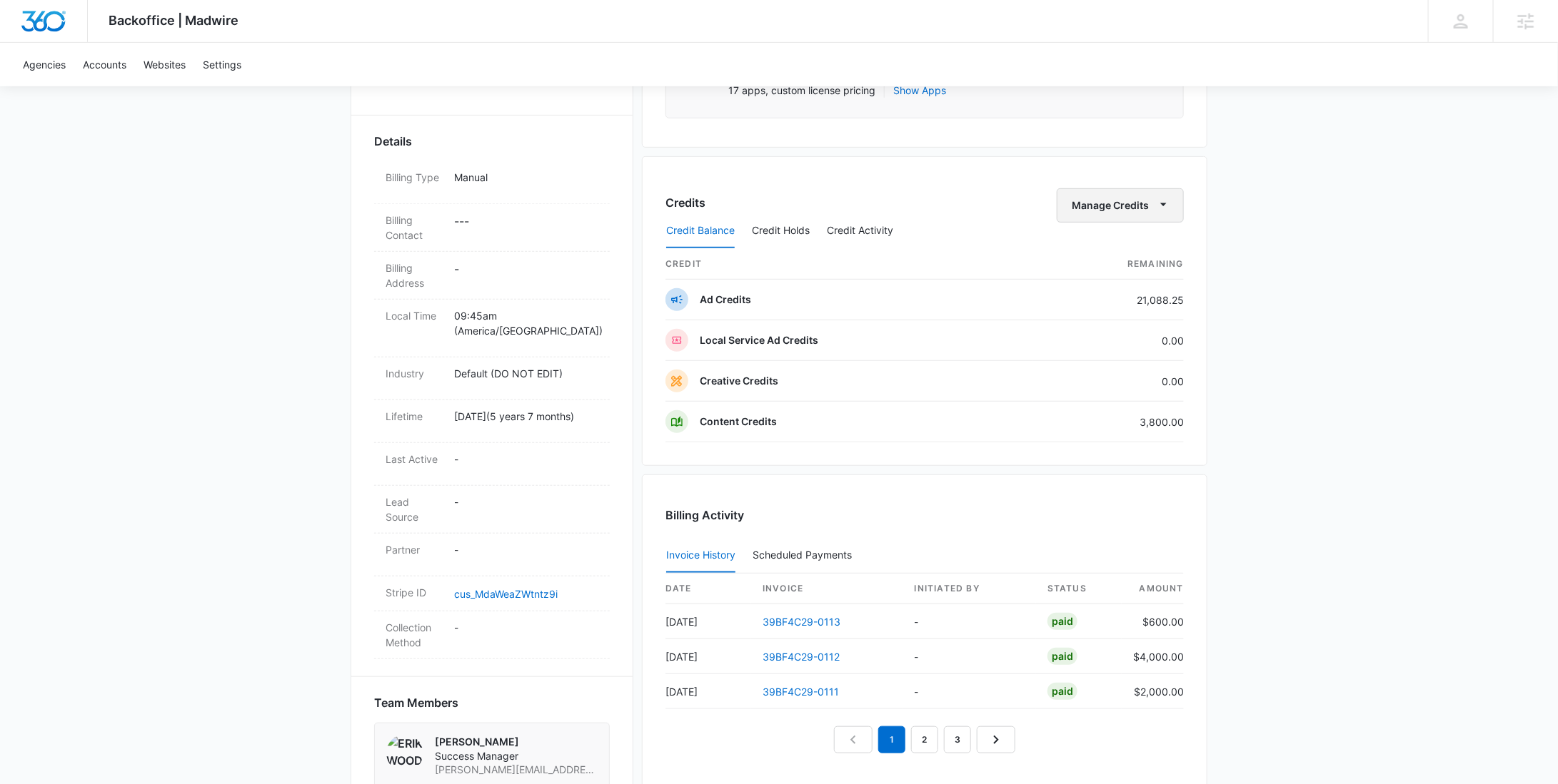
click at [1114, 208] on button "Manage Credits" at bounding box center [1120, 205] width 127 height 34
click at [1112, 309] on div "Transfer To Another Account" at bounding box center [1143, 314] width 134 height 10
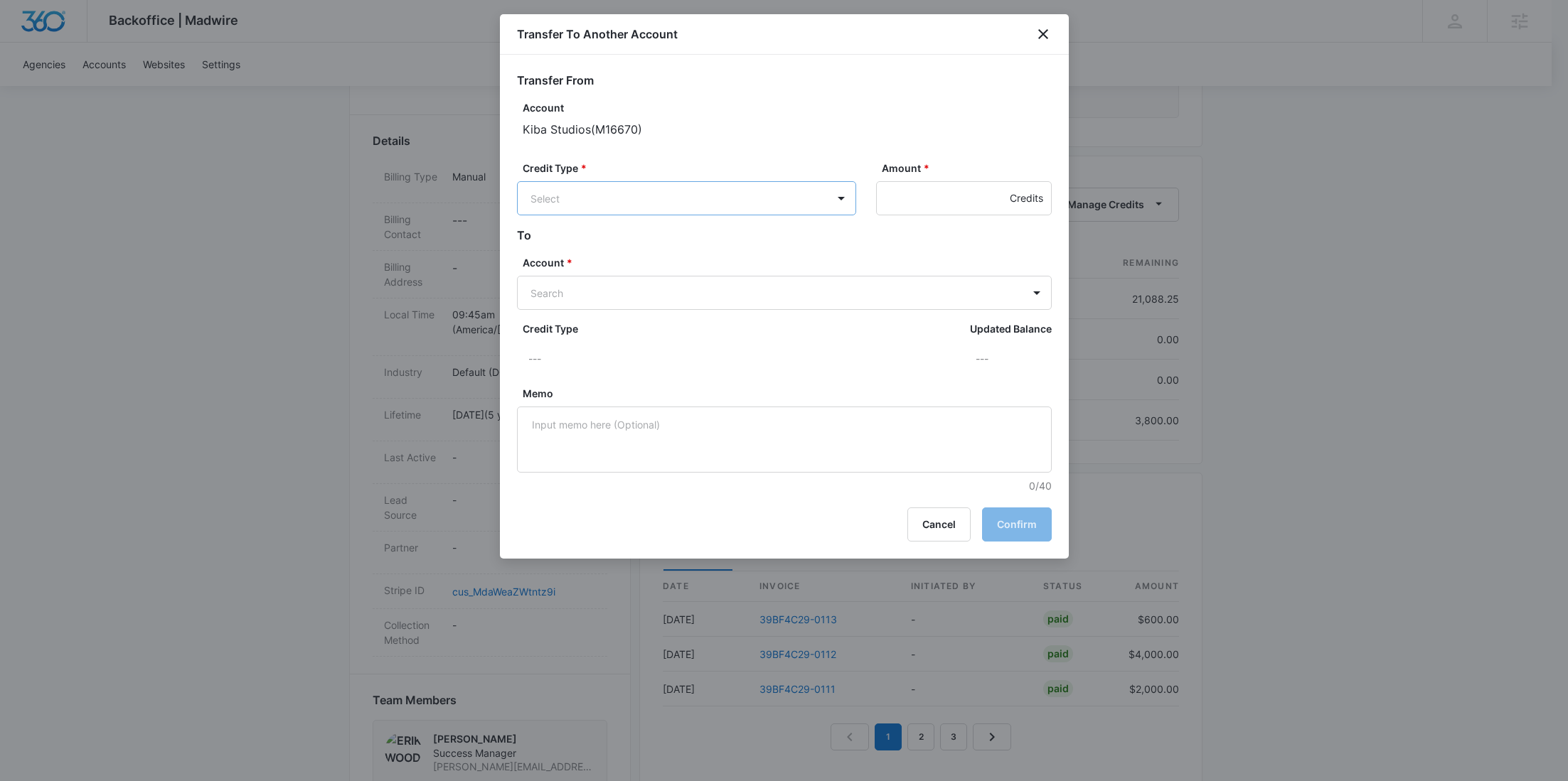
click at [737, 197] on body "Backoffice | Madwire Apps Settings RY Rochelle Young rochelle.young@madwire.com…" at bounding box center [784, 474] width 1568 height 1711
click at [652, 256] on p "Ad Credits (21088.25 Credits)" at bounding box center [638, 252] width 140 height 15
click at [581, 288] on body "Backoffice | Madwire Apps Settings RY Rochelle Young rochelle.young@madwire.com…" at bounding box center [784, 474] width 1568 height 1711
paste input "M38554"
type input "M38554"
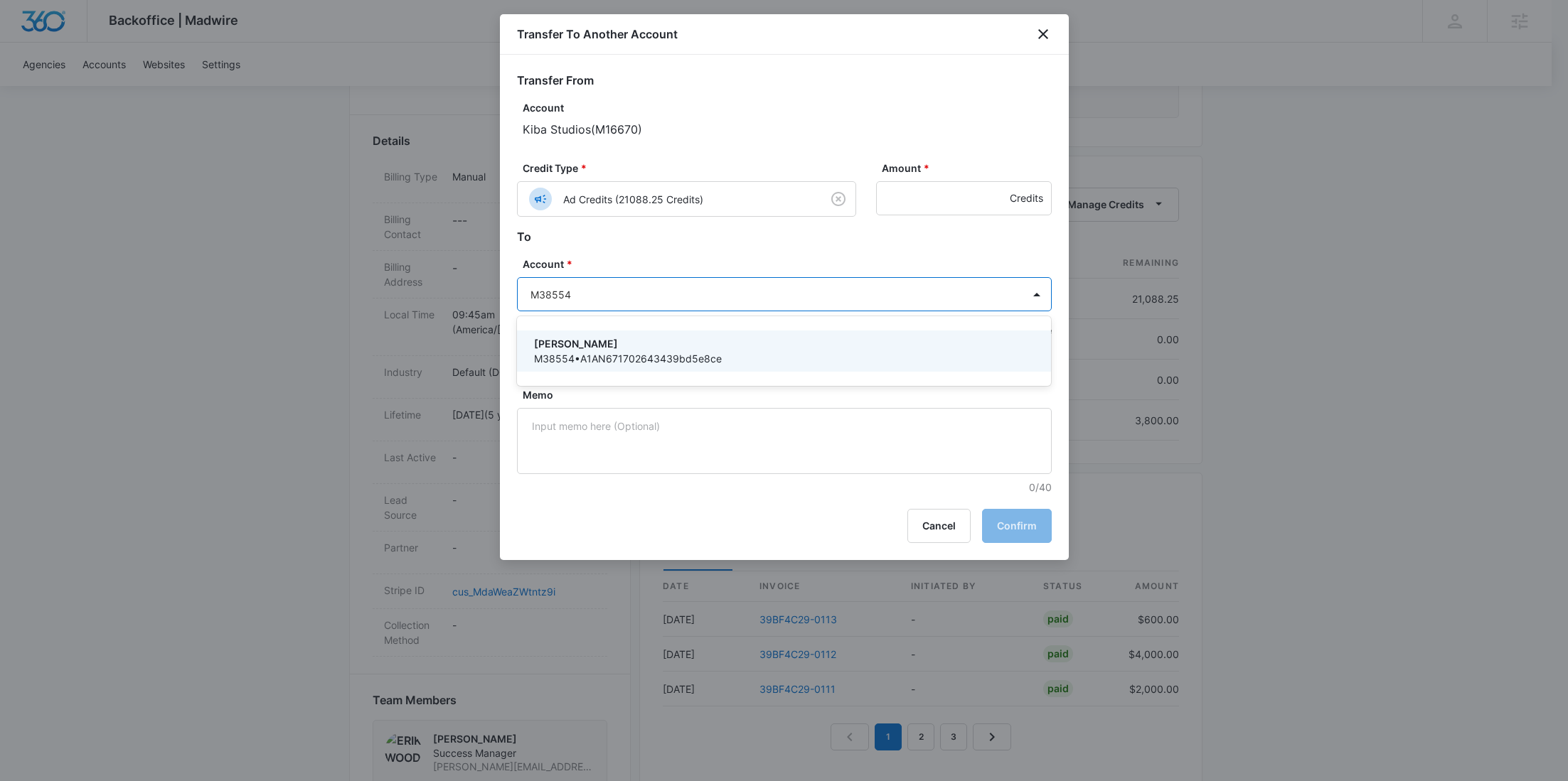
click at [581, 338] on p "Kiba - Girard" at bounding box center [783, 343] width 498 height 15
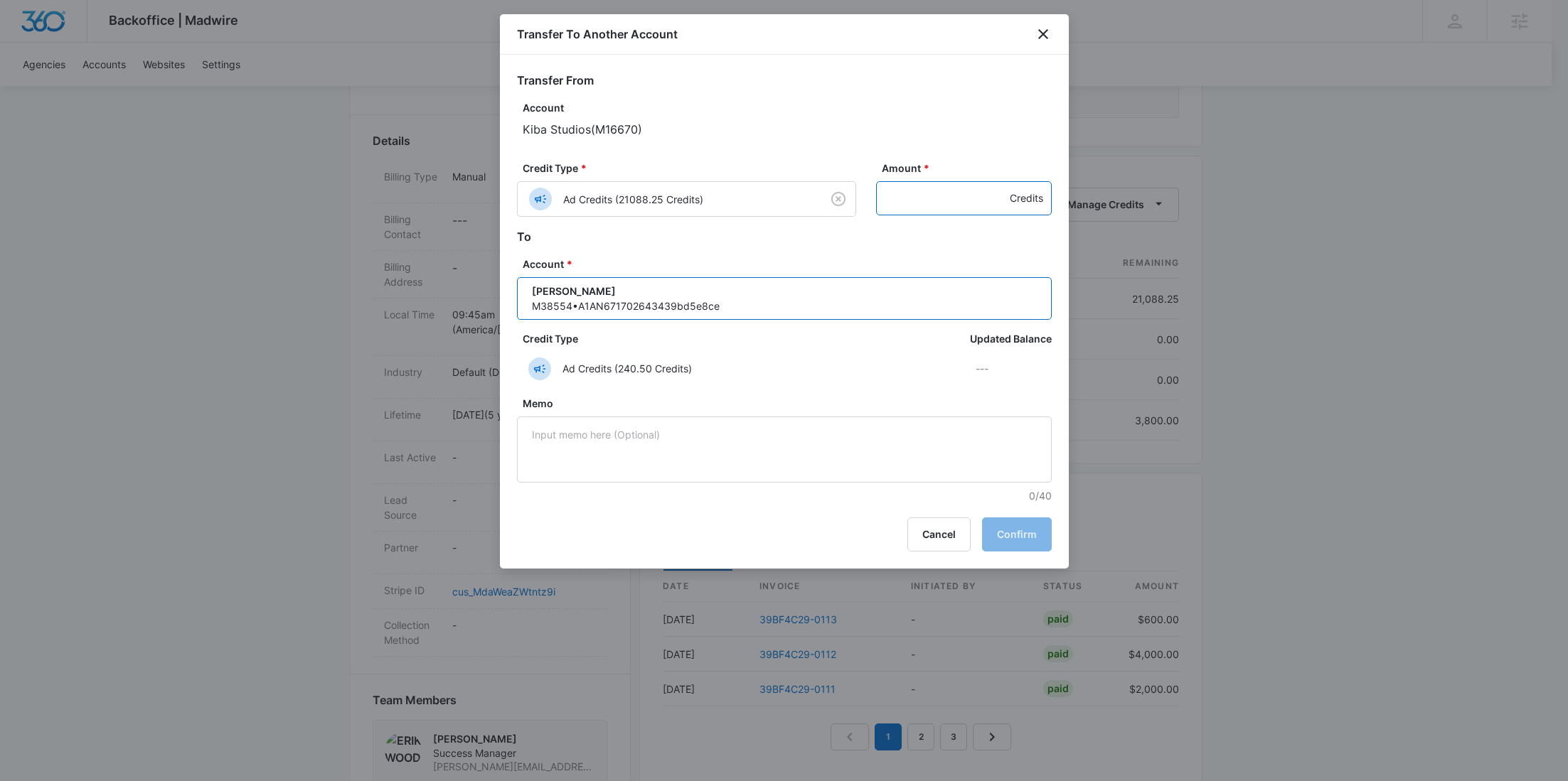
click at [919, 197] on input "Amount *" at bounding box center [964, 198] width 175 height 34
paste input "1093"
type input "1093"
click at [1026, 541] on button "Confirm" at bounding box center [1017, 535] width 70 height 34
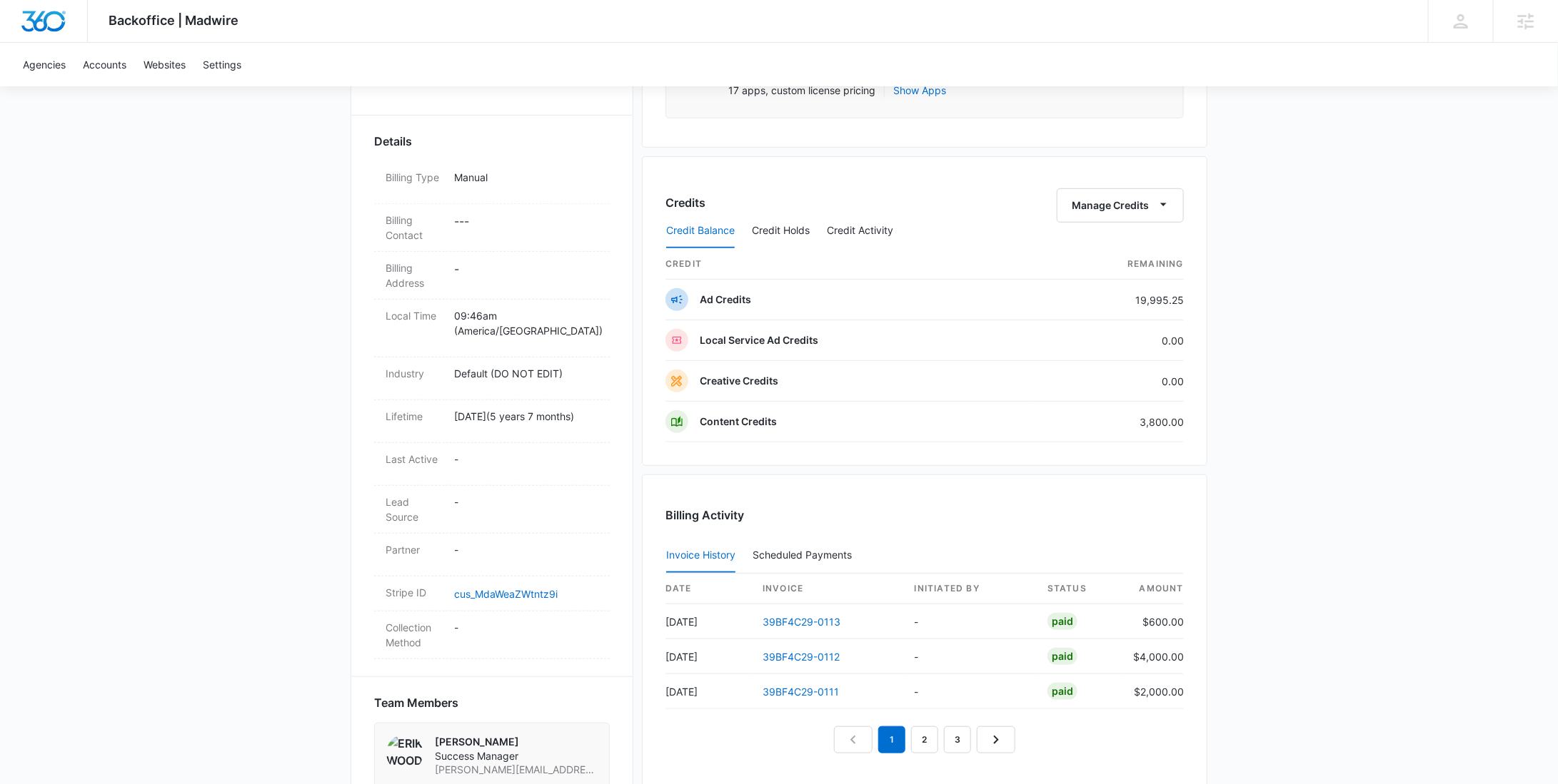
click at [1123, 214] on div "Credit Balance Credit Holds Credit Activity" at bounding box center [925, 231] width 519 height 36
click at [1086, 214] on div "Credit Balance Credit Holds Credit Activity" at bounding box center [925, 231] width 519 height 36
click at [1094, 199] on button "Manage Credits" at bounding box center [1120, 205] width 127 height 34
click at [1126, 314] on div "Transfer To Another Account" at bounding box center [1143, 314] width 134 height 10
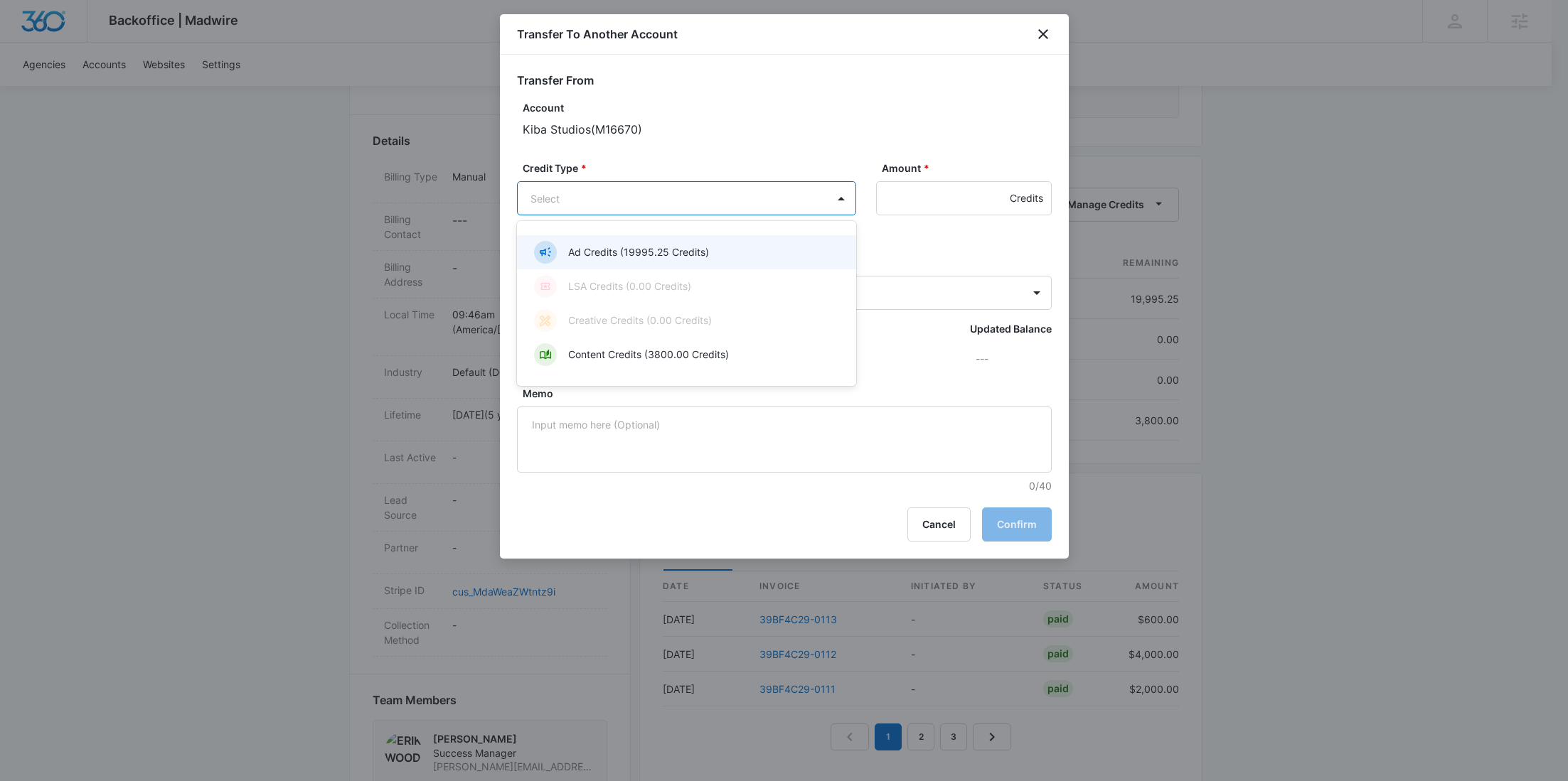
click at [743, 197] on body "Backoffice | Madwire Apps Settings RY Rochelle Young rochelle.young@madwire.com…" at bounding box center [784, 474] width 1568 height 1711
drag, startPoint x: 689, startPoint y: 244, endPoint x: 605, endPoint y: 280, distance: 91.4
click at [689, 244] on p "Ad Credits (19995.25 Credits)" at bounding box center [638, 252] width 140 height 15
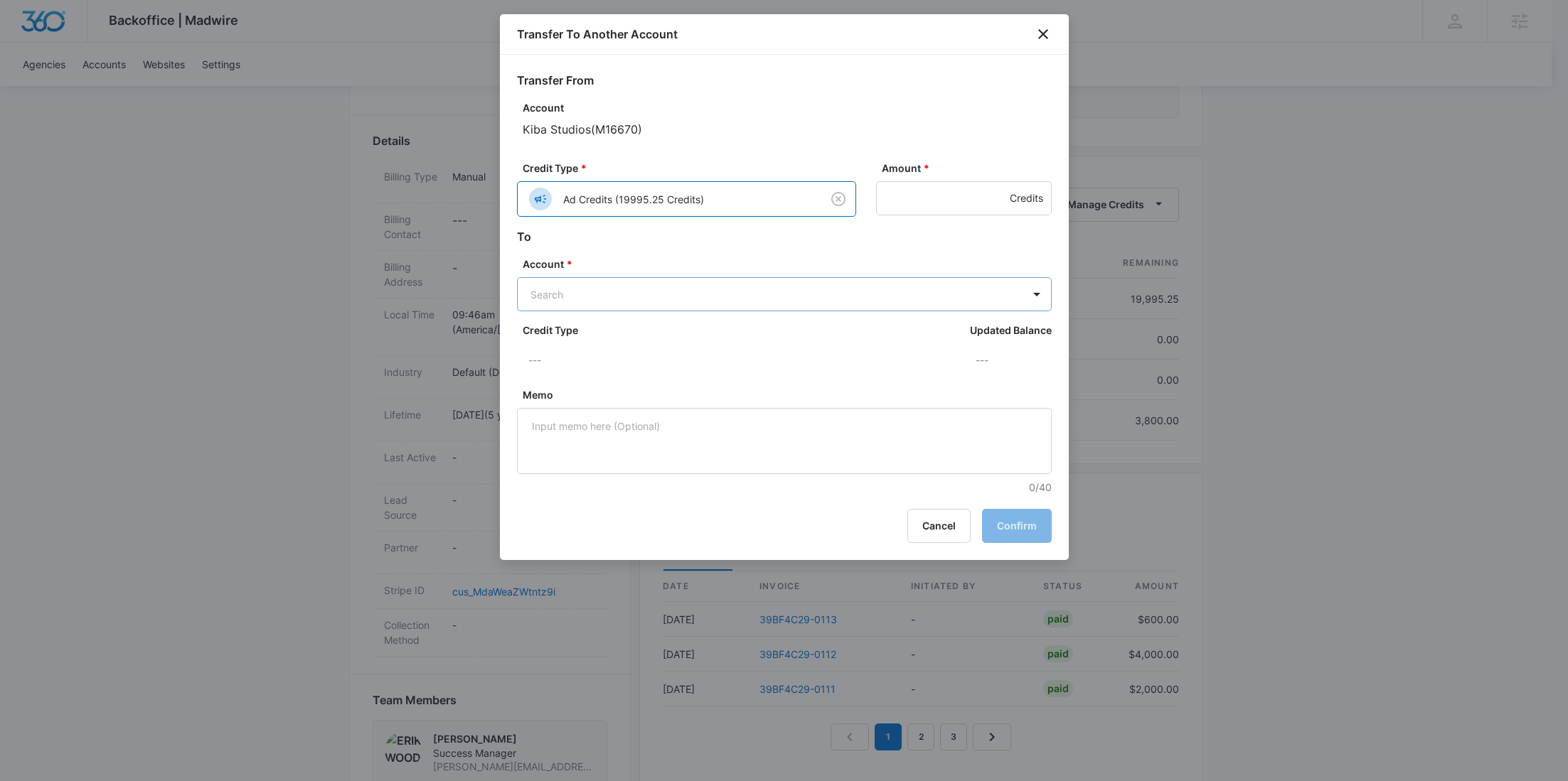
click at [603, 280] on body "Backoffice | Madwire Apps Settings RY Rochelle Young rochelle.young@madwire.com…" at bounding box center [784, 474] width 1568 height 1711
paste input "M37691"
type input "M37691"
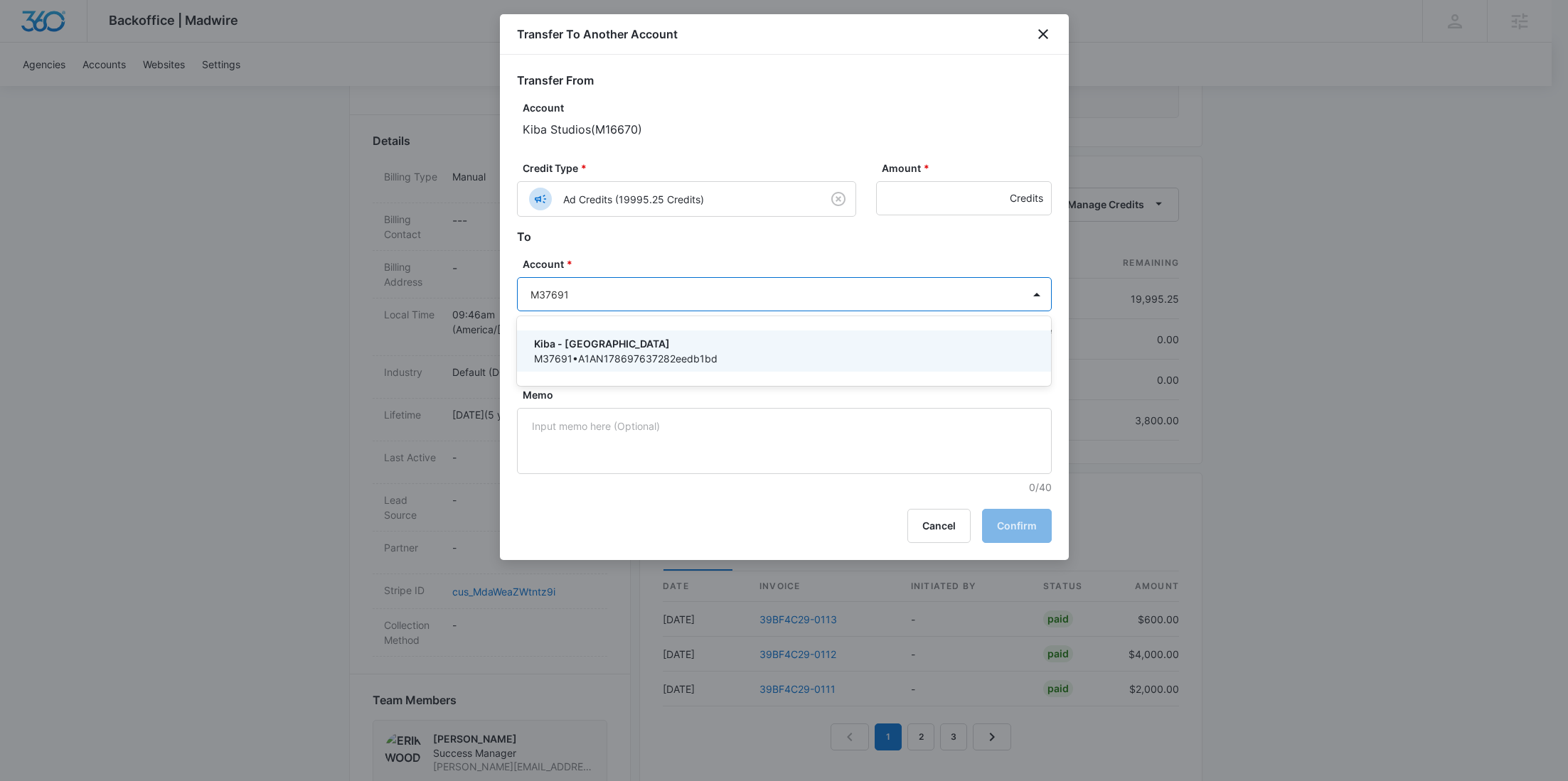
click at [594, 343] on p "Kiba - Atlanta" at bounding box center [783, 343] width 498 height 15
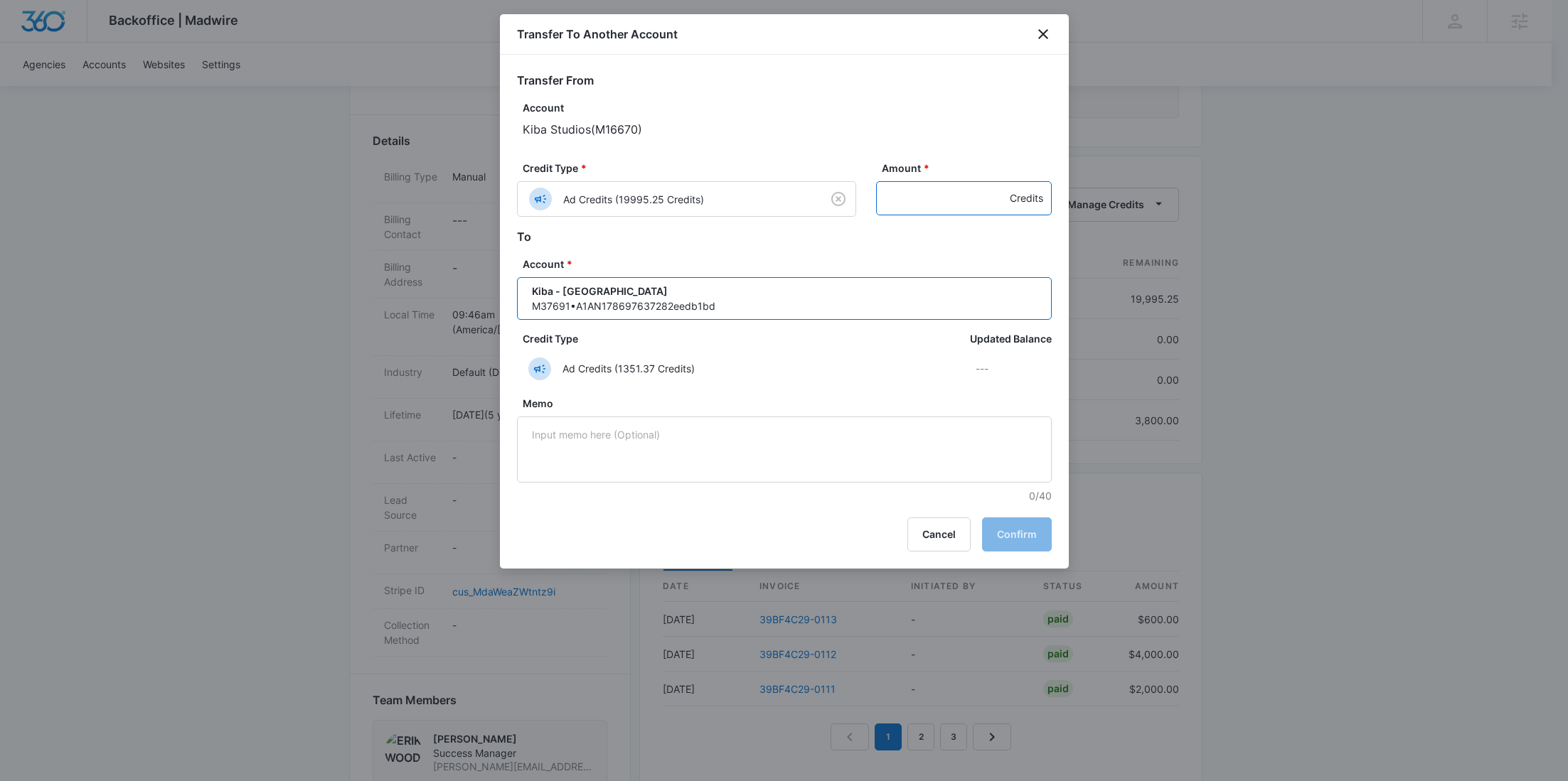
click at [946, 199] on input "Amount *" at bounding box center [964, 198] width 175 height 34
paste input "1425"
type input "1425"
click at [1021, 520] on button "Confirm" at bounding box center [1017, 535] width 70 height 34
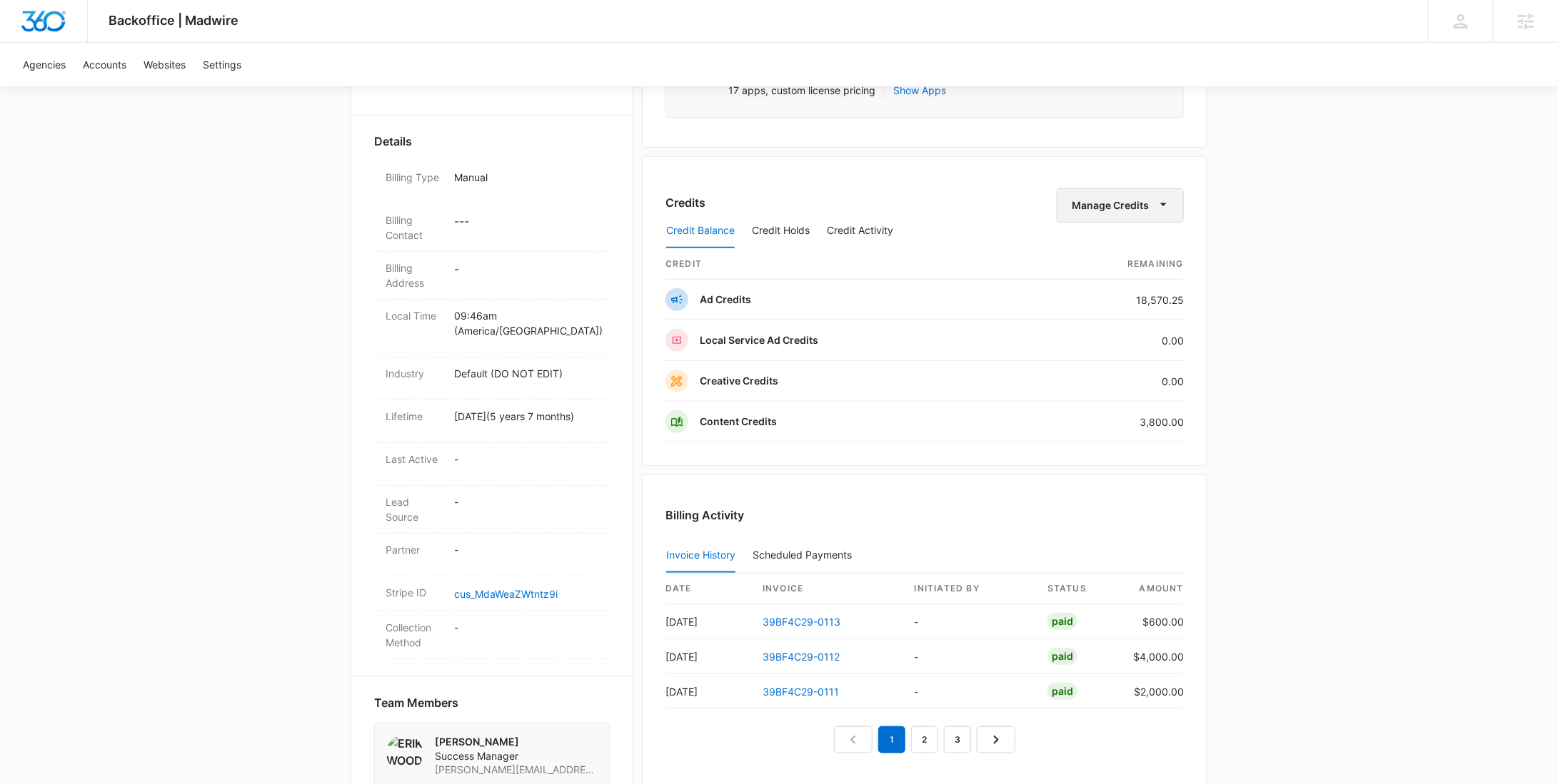
click at [1066, 199] on button "Manage Credits" at bounding box center [1120, 205] width 127 height 34
click at [1123, 309] on div "Transfer To Another Account" at bounding box center [1143, 314] width 134 height 10
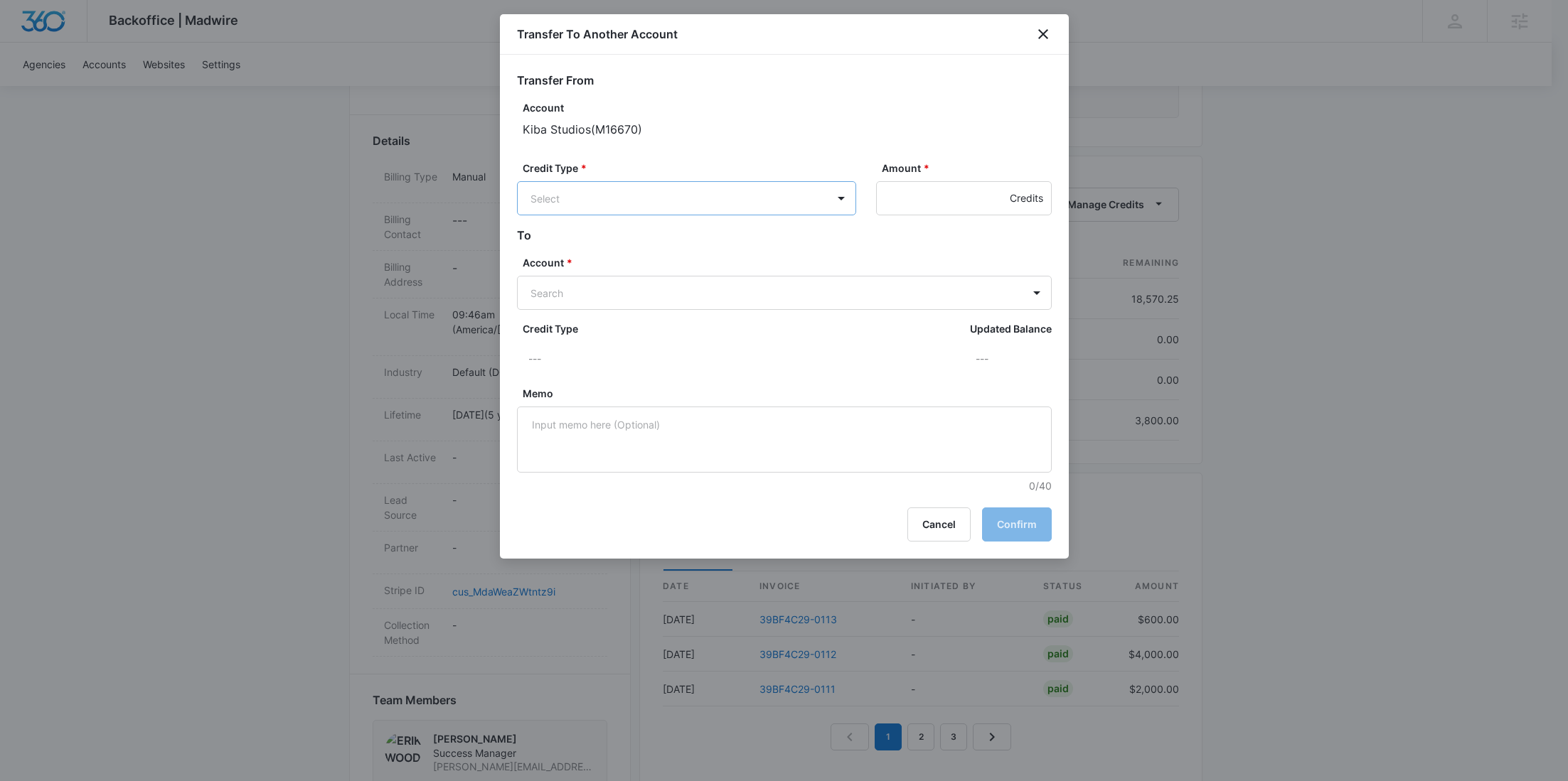
click at [741, 187] on body "Backoffice | Madwire Apps Settings RY Rochelle Young rochelle.young@madwire.com…" at bounding box center [784, 474] width 1568 height 1711
click at [695, 257] on p "Ad Credits (18570.25 Credits)" at bounding box center [638, 252] width 140 height 15
click at [591, 283] on body "Backoffice | Madwire Apps Settings RY Rochelle Young rochelle.young@madwire.com…" at bounding box center [784, 474] width 1568 height 1711
paste input "M39146"
type input "M39146"
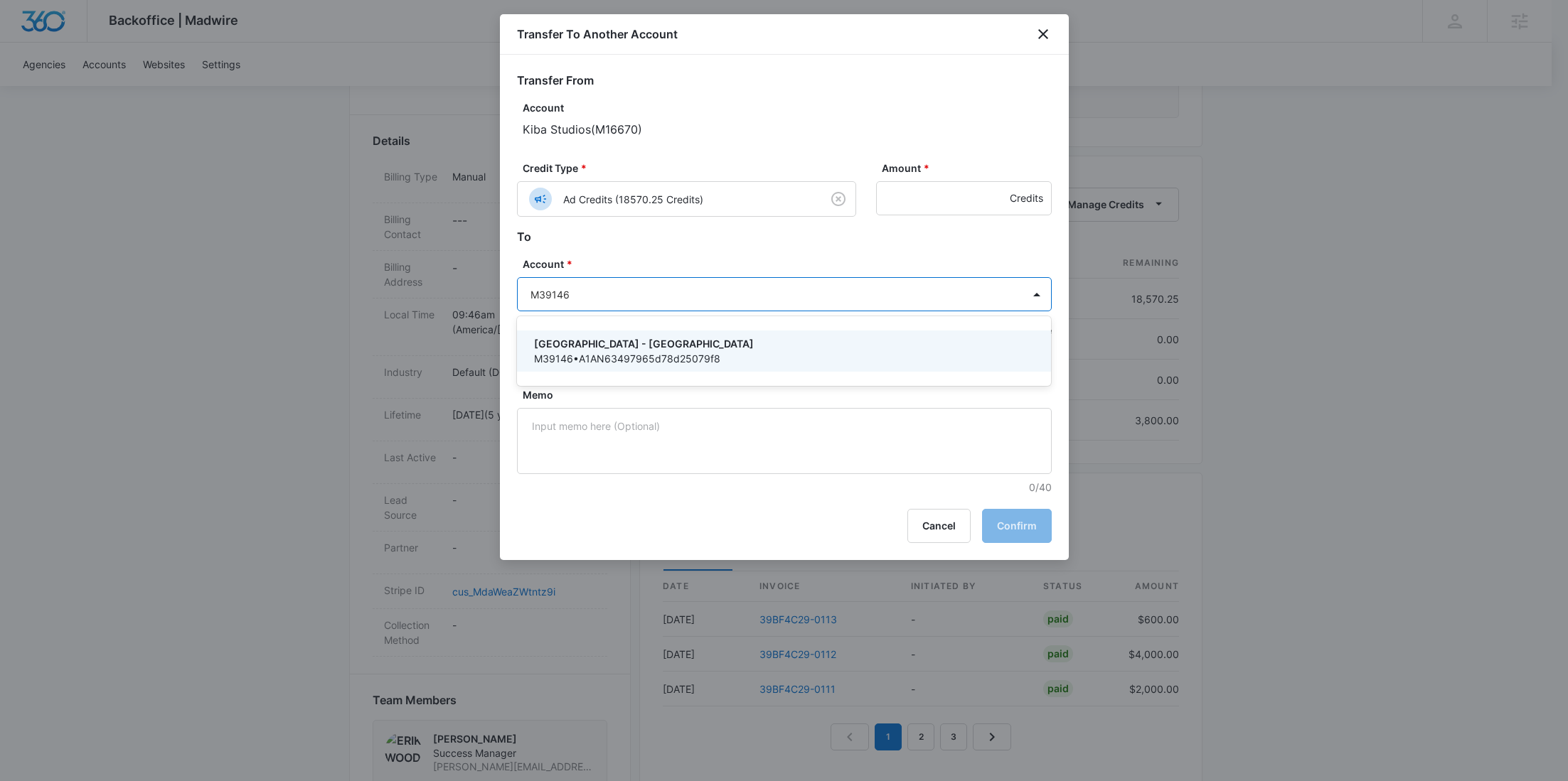
click at [614, 347] on p "Kiba - Shelby Township" at bounding box center [783, 343] width 498 height 15
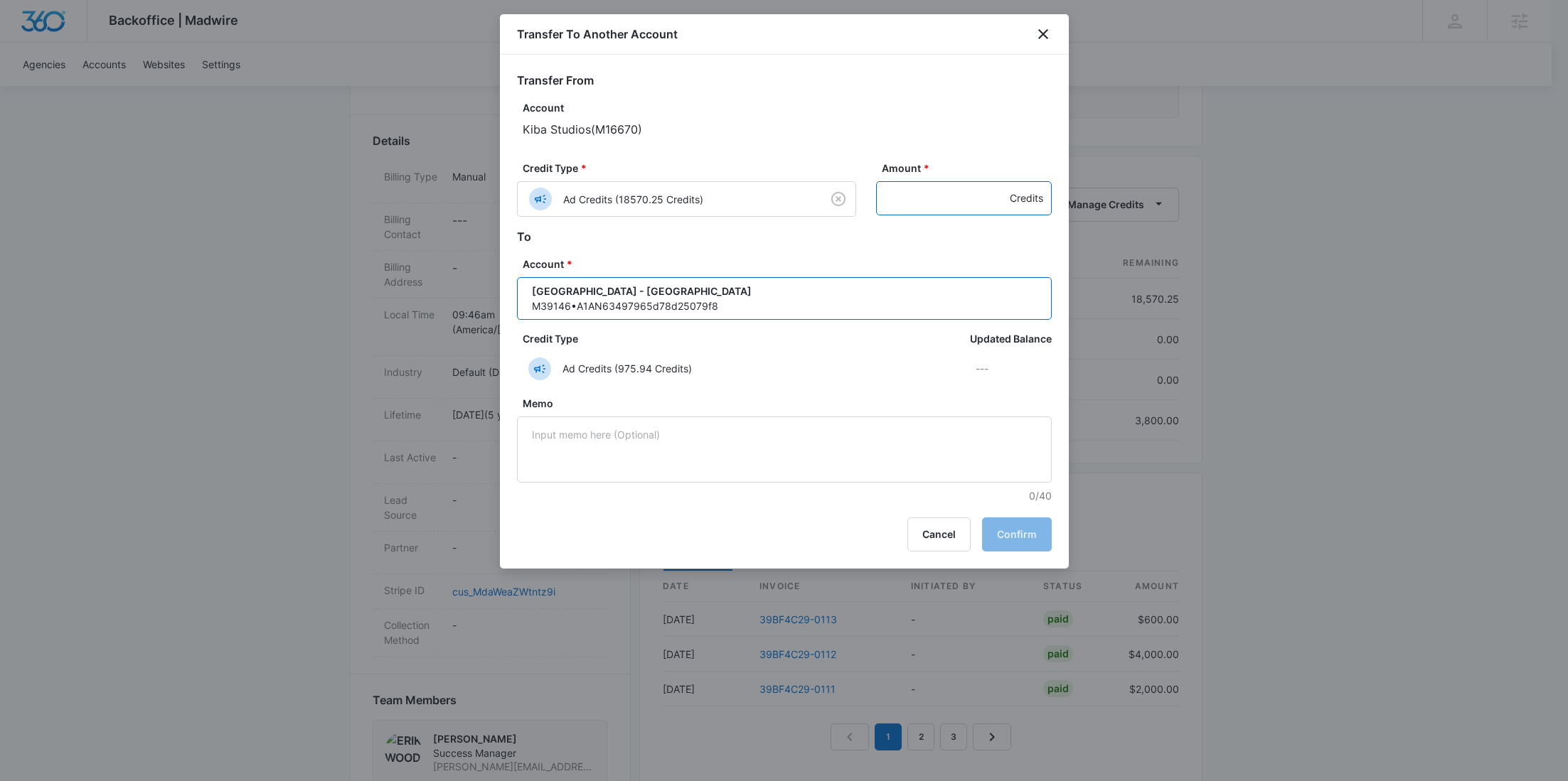
click at [935, 197] on input "Amount *" at bounding box center [964, 198] width 175 height 34
paste input "1425"
type input "1425"
click at [1019, 536] on button "Confirm" at bounding box center [1017, 535] width 70 height 34
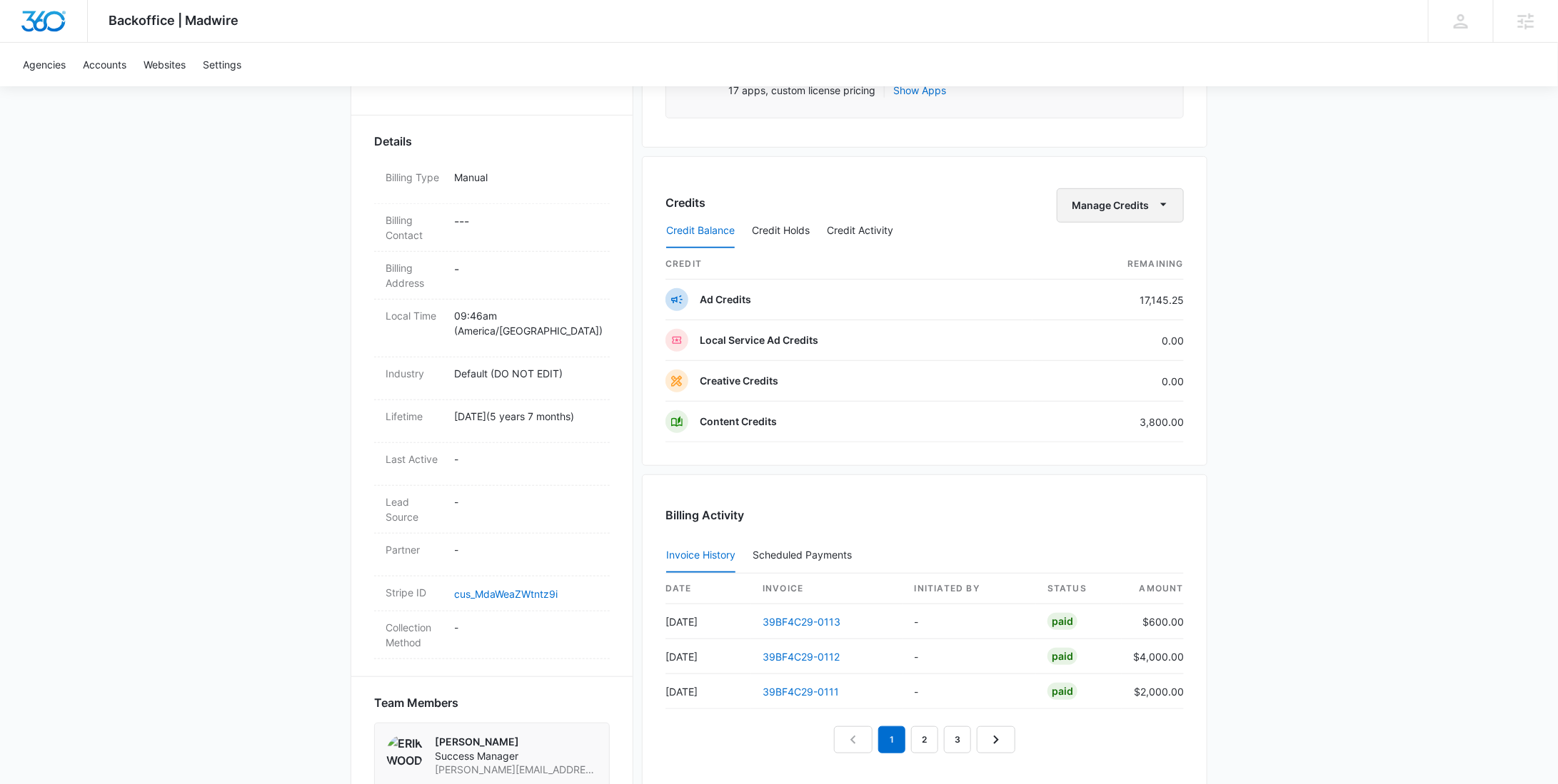
click at [1126, 209] on button "Manage Credits" at bounding box center [1120, 205] width 127 height 34
click at [1132, 309] on div "Transfer To Another Account" at bounding box center [1143, 314] width 134 height 10
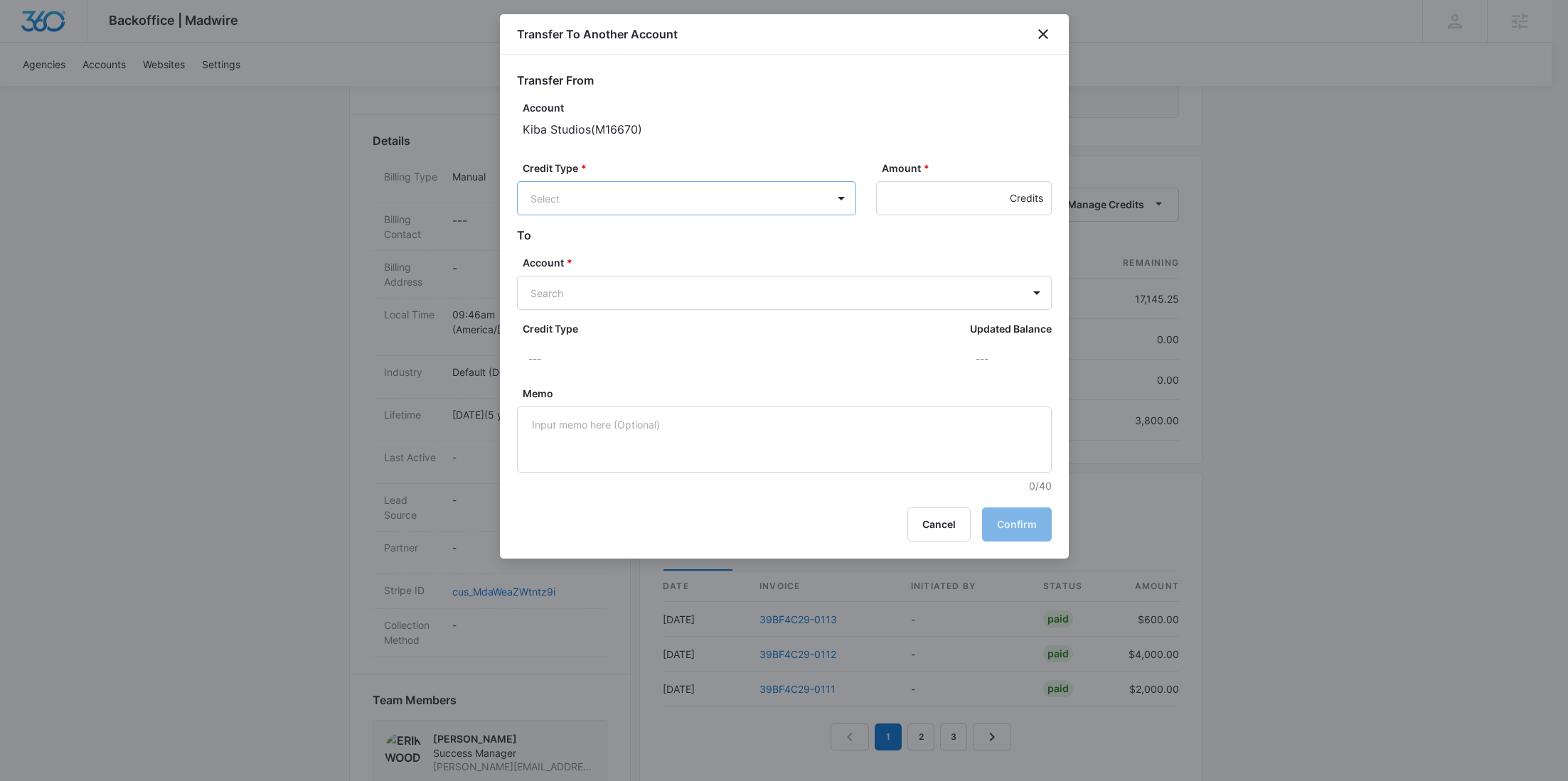
click at [653, 211] on body "Backoffice | Madwire Apps Settings RY Rochelle Young rochelle.young@madwire.com…" at bounding box center [784, 474] width 1568 height 1711
click at [654, 252] on p "Ad Credits (17145.25 Credits)" at bounding box center [637, 252] width 139 height 15
click at [895, 200] on input "Amount *" at bounding box center [964, 198] width 175 height 34
click at [643, 314] on form "Transfer From Account Kiba Studios ( M16670 ) Credit Type * Ad Credits (17145.2…" at bounding box center [784, 283] width 535 height 423
click at [643, 311] on form "Transfer From Account Kiba Studios ( M16670 ) Credit Type * Ad Credits (17145.2…" at bounding box center [784, 283] width 535 height 423
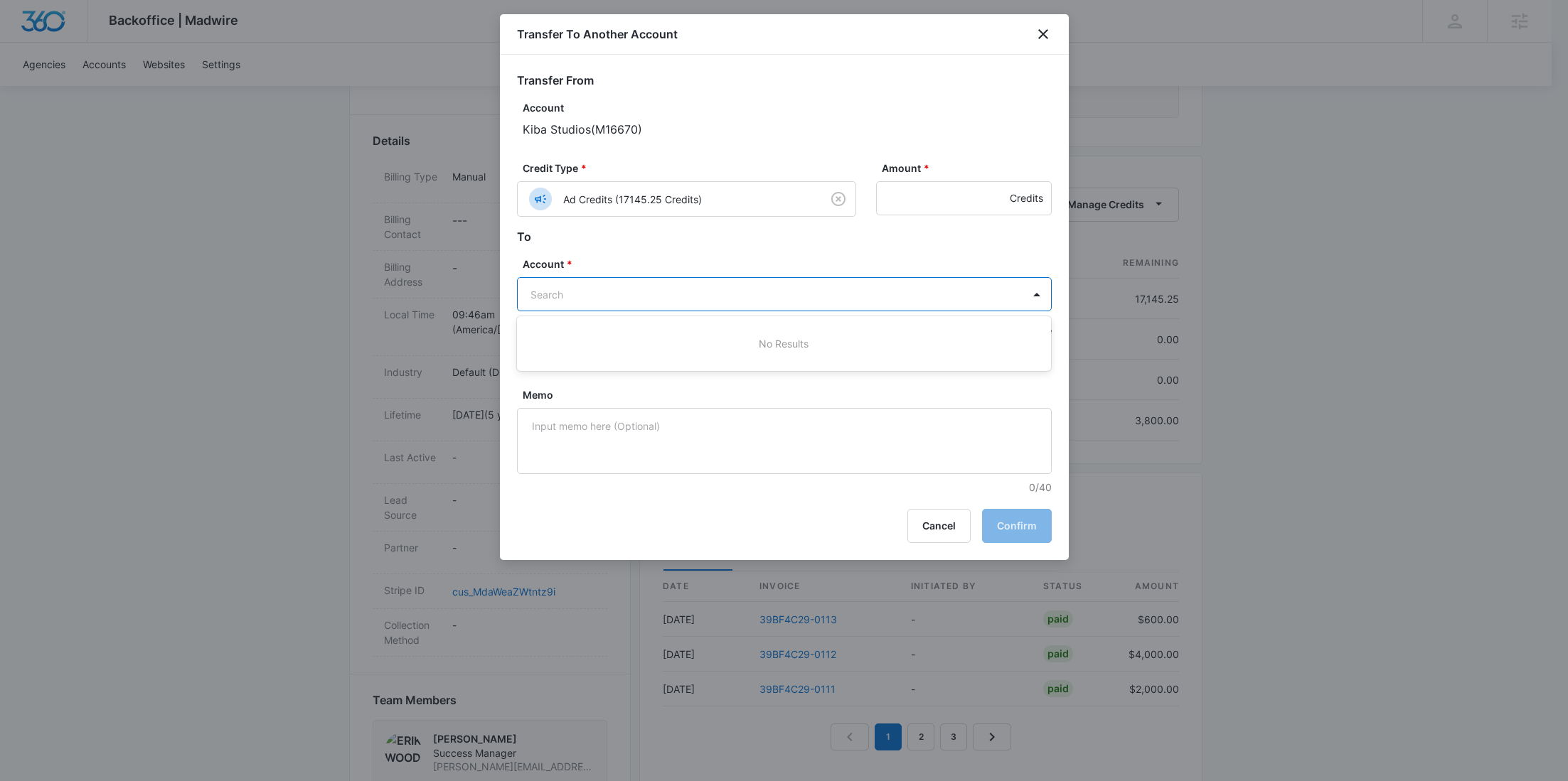
click at [645, 300] on body "Backoffice | Madwire Apps Settings RY Rochelle Young rochelle.young@madwire.com…" at bounding box center [784, 474] width 1568 height 1711
paste input "M39147"
type input "M39147"
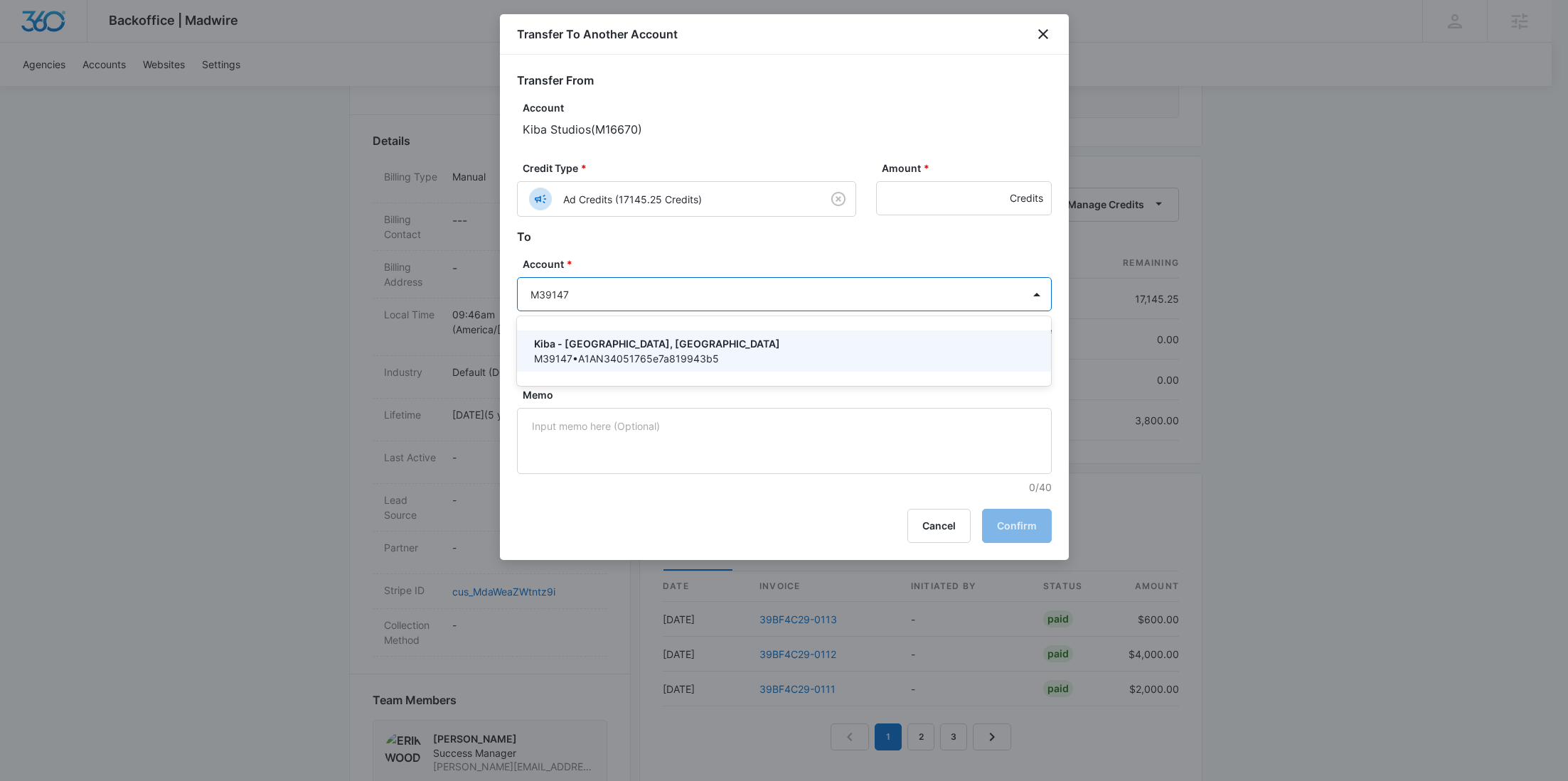
click at [615, 339] on p "Kiba - Appleton, WI" at bounding box center [783, 343] width 498 height 15
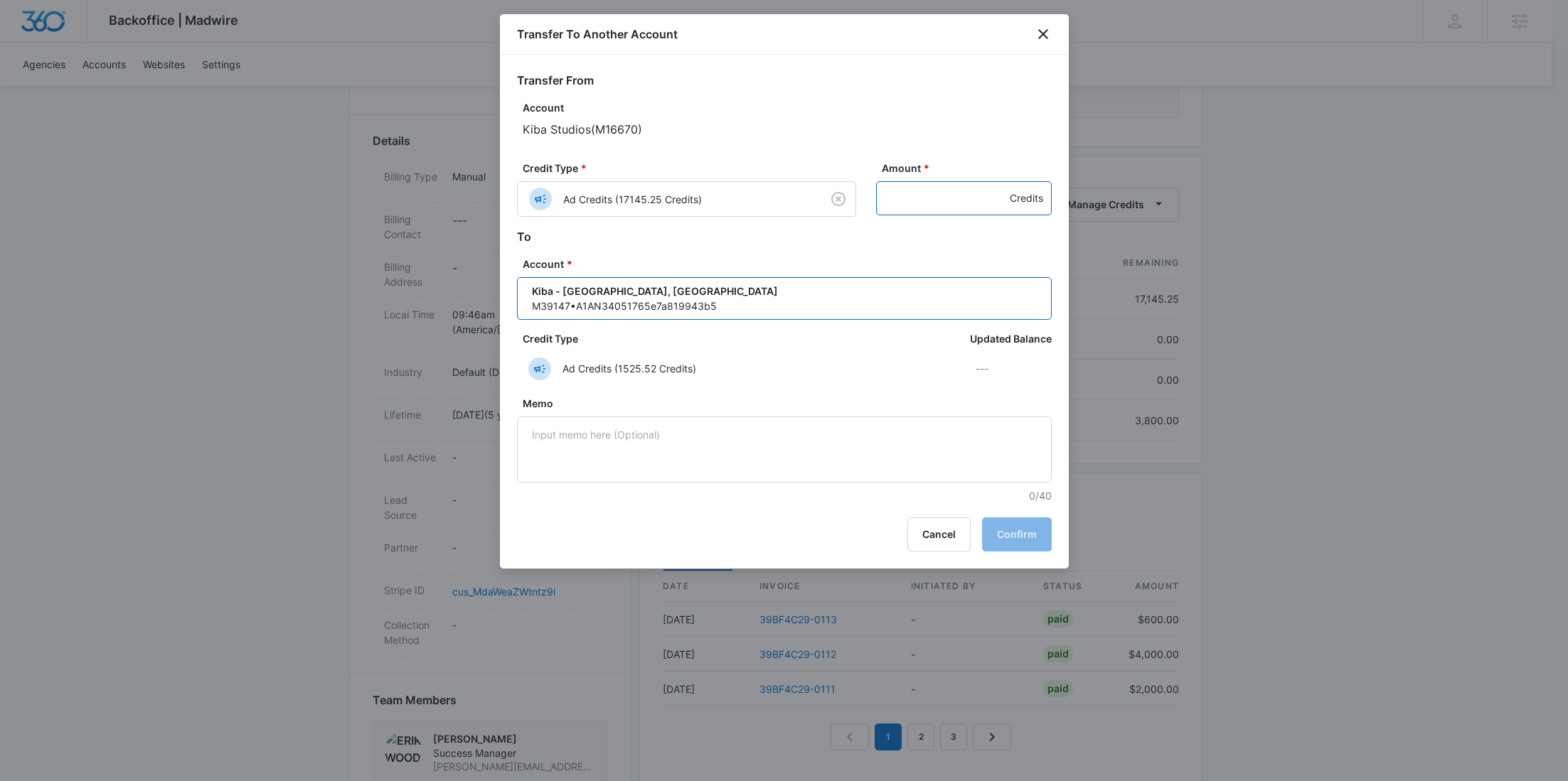
click at [907, 197] on input "Amount *" at bounding box center [964, 198] width 175 height 34
paste input "1520"
type input "1520"
click at [1043, 531] on button "Confirm" at bounding box center [1017, 535] width 70 height 34
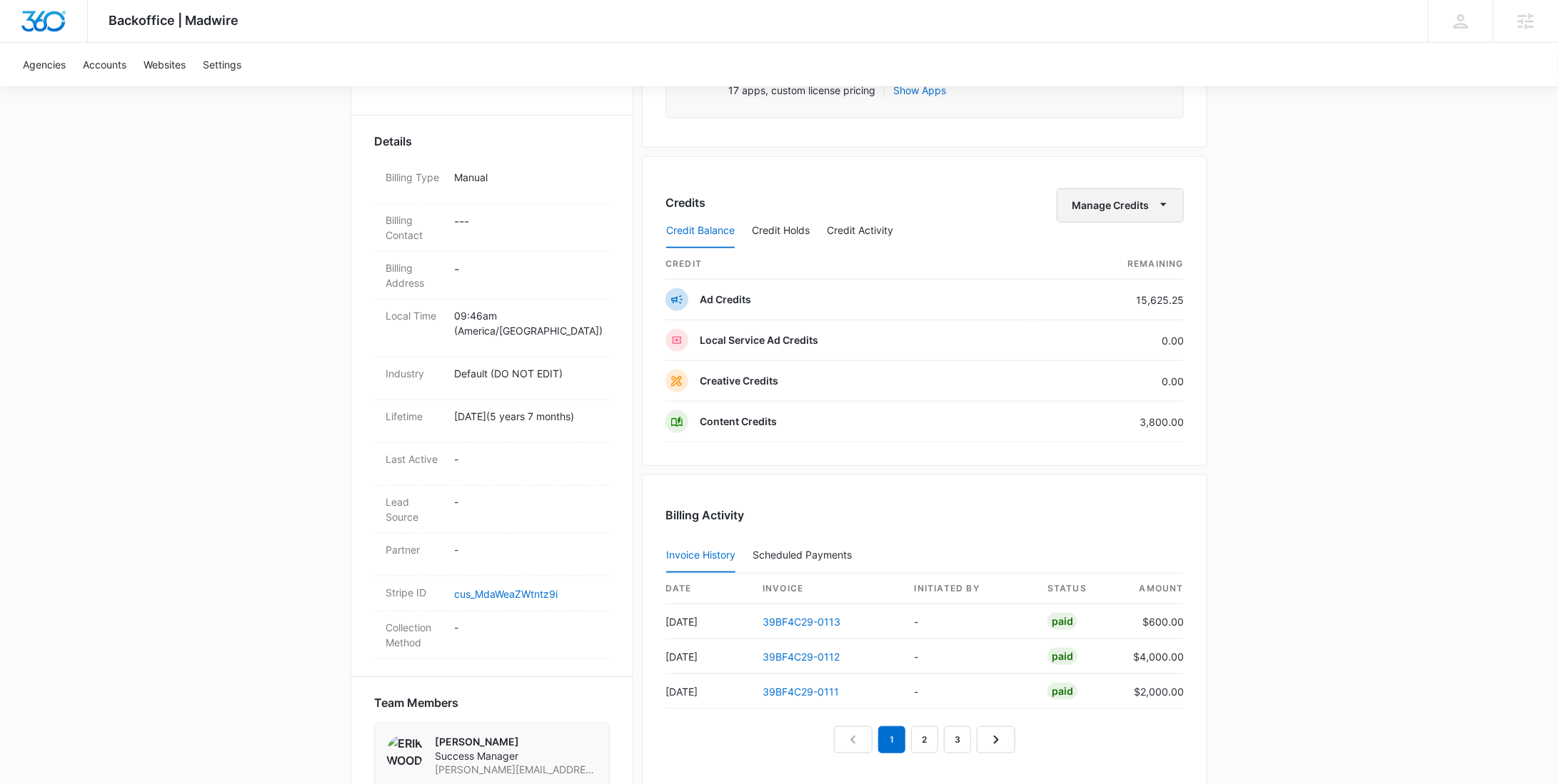
click at [1077, 200] on button "Manage Credits" at bounding box center [1120, 205] width 127 height 34
click at [1111, 311] on div "Transfer To Another Account" at bounding box center [1143, 314] width 134 height 10
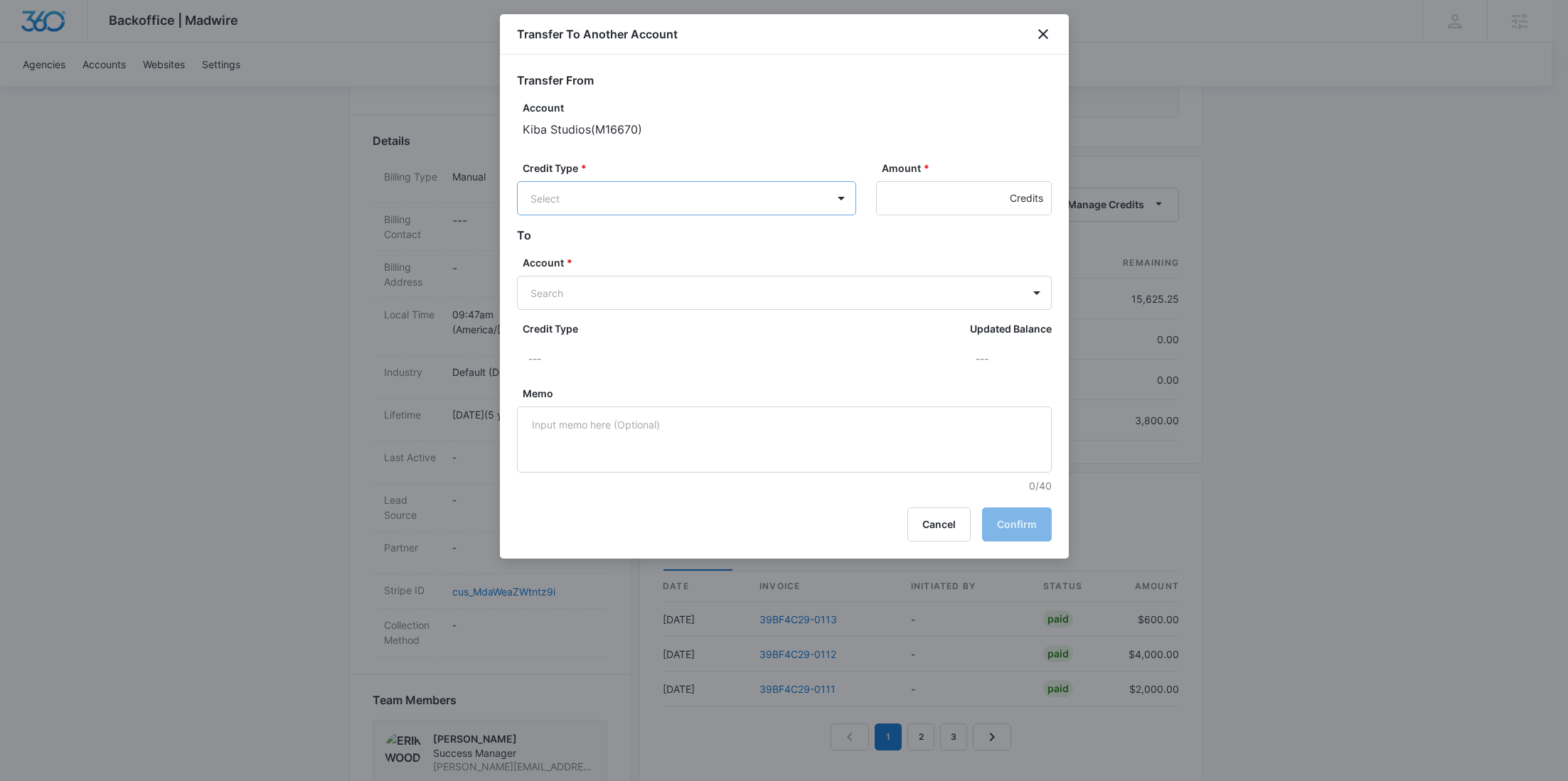
click at [770, 203] on body "Backoffice | Madwire Apps Settings RY Rochelle Young rochelle.young@madwire.com…" at bounding box center [784, 474] width 1568 height 1711
click at [665, 258] on p "Ad Credits (15625.25 Credits)" at bounding box center [638, 252] width 140 height 15
click at [618, 271] on div "Account * Search" at bounding box center [784, 283] width 535 height 54
click at [616, 291] on body "Backoffice | Madwire Apps Settings RY Rochelle Young rochelle.young@madwire.com…" at bounding box center [784, 474] width 1568 height 1711
paste input "M39148"
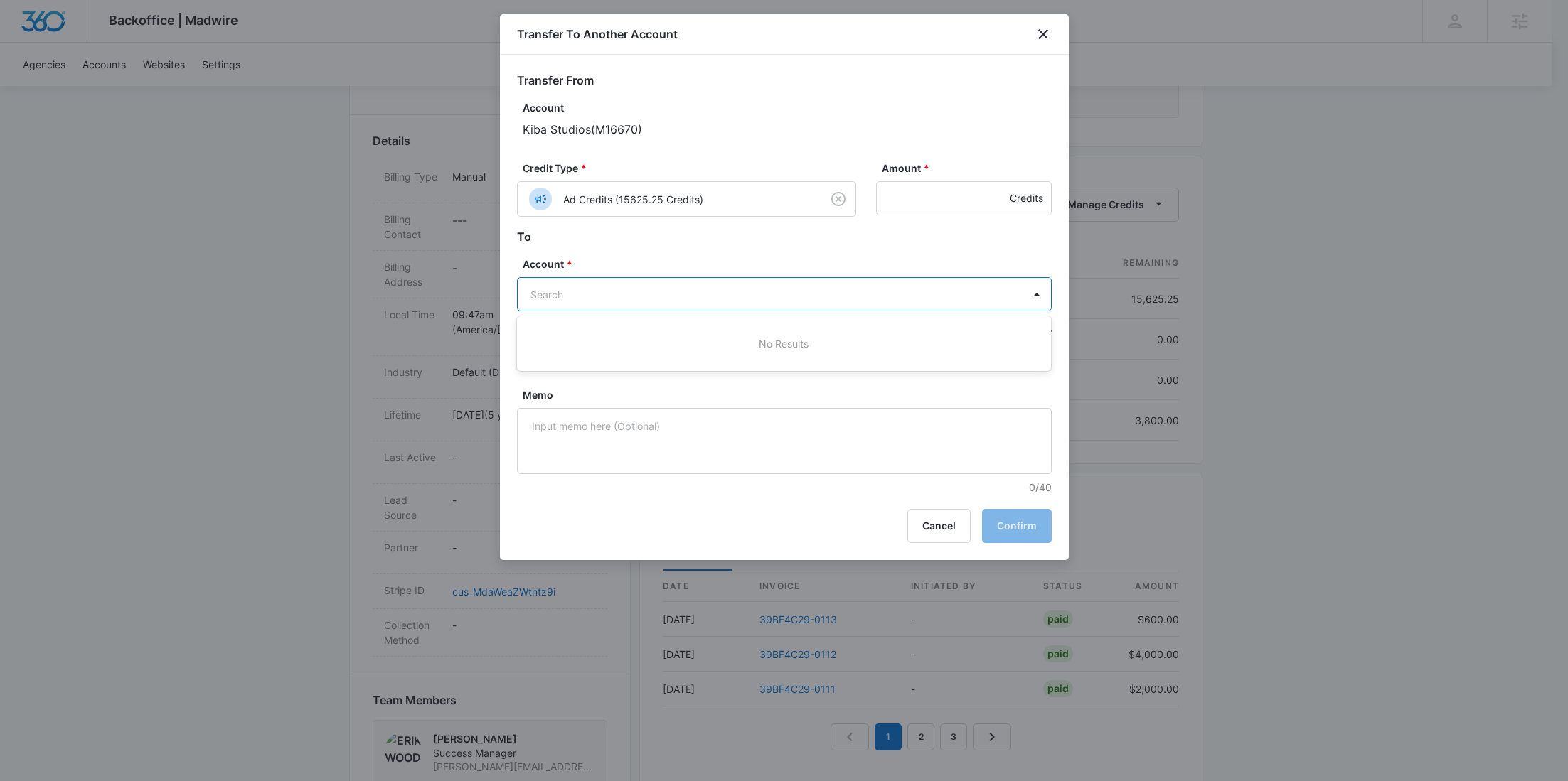
type input "M39148"
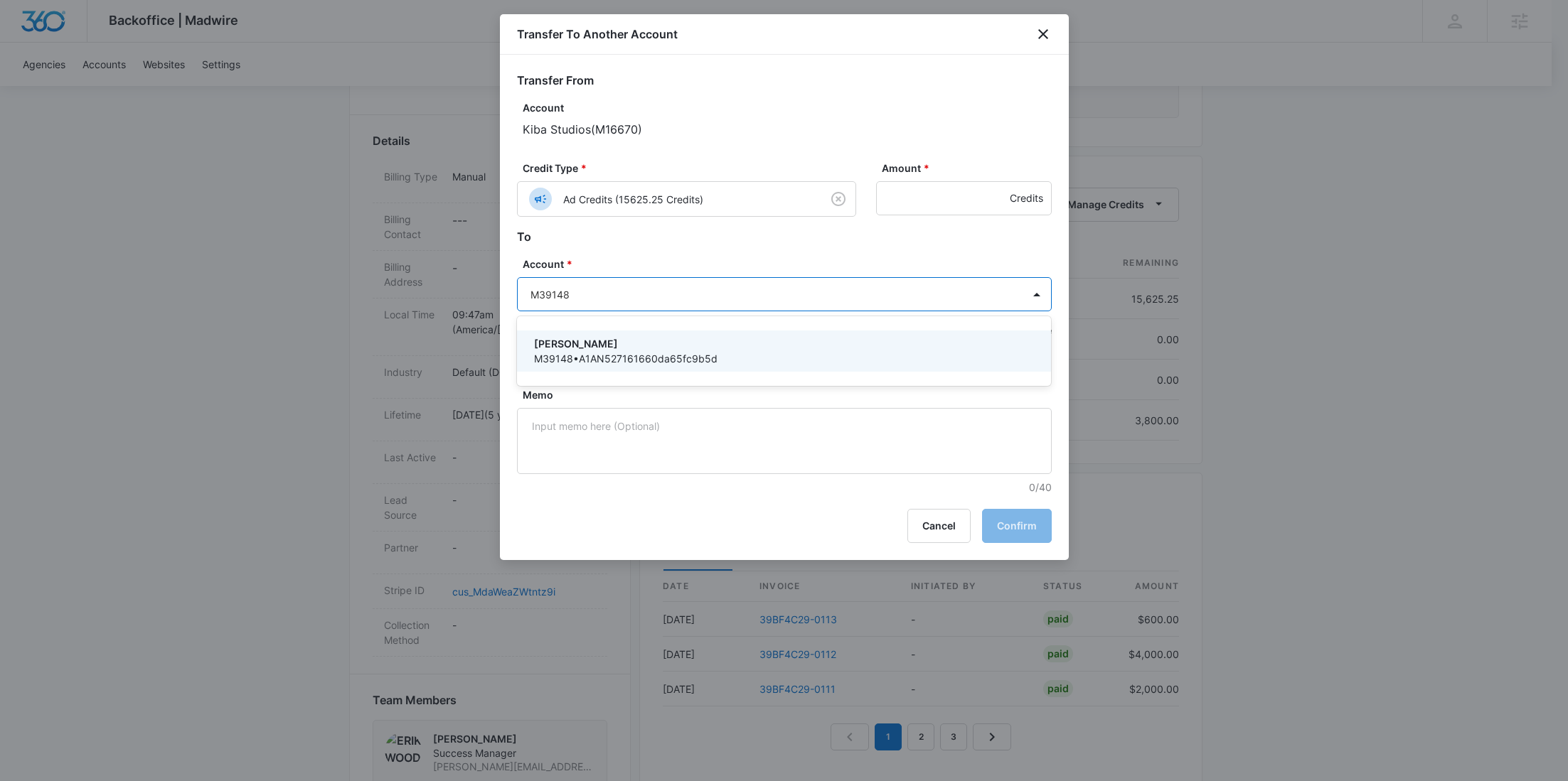
click at [622, 343] on p "Kiba - Dickinson" at bounding box center [783, 343] width 498 height 15
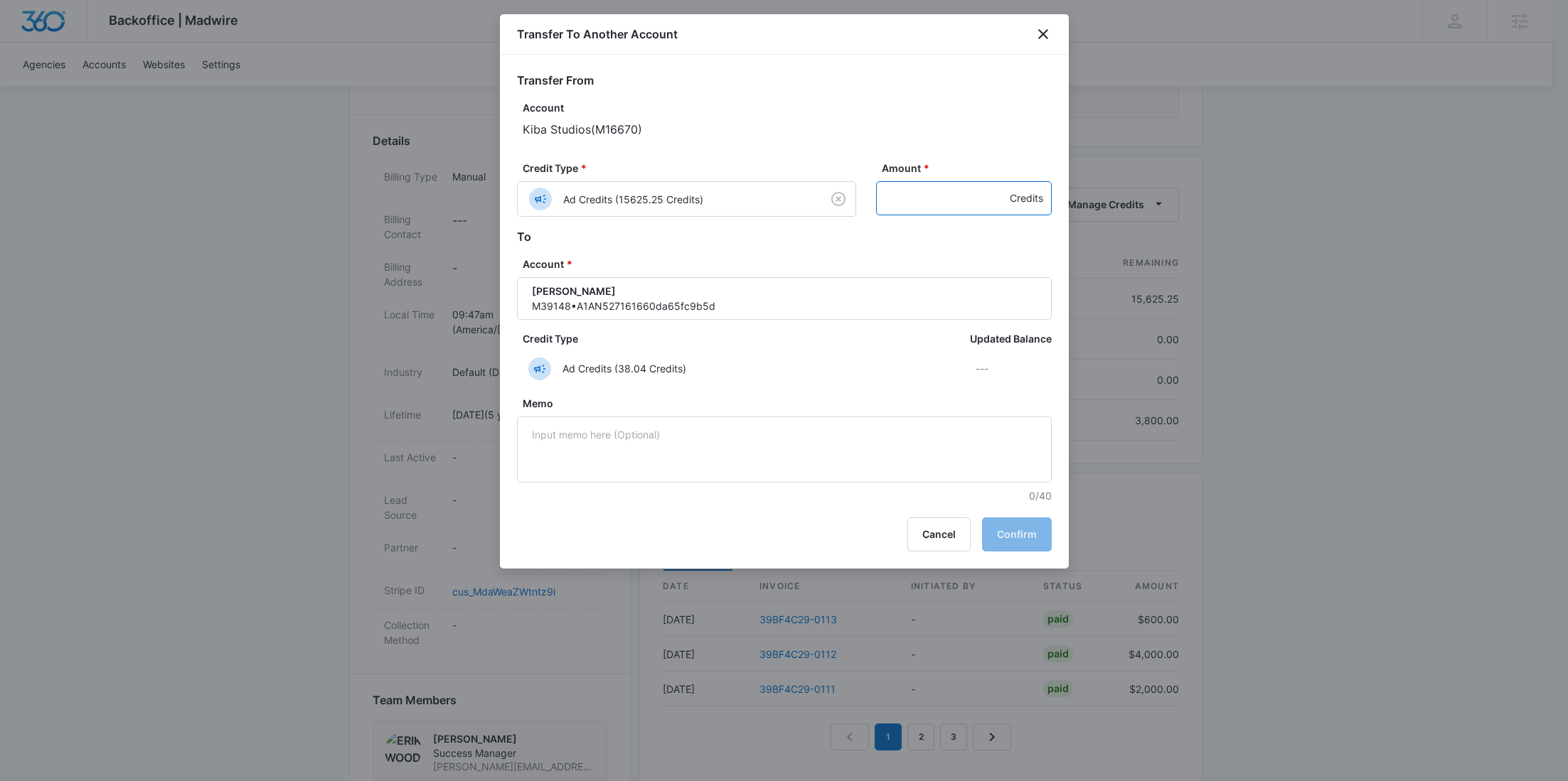
click at [925, 196] on input "Amount *" at bounding box center [964, 198] width 175 height 34
paste input "1425"
type input "1425"
click at [1022, 529] on button "Confirm" at bounding box center [1017, 535] width 70 height 34
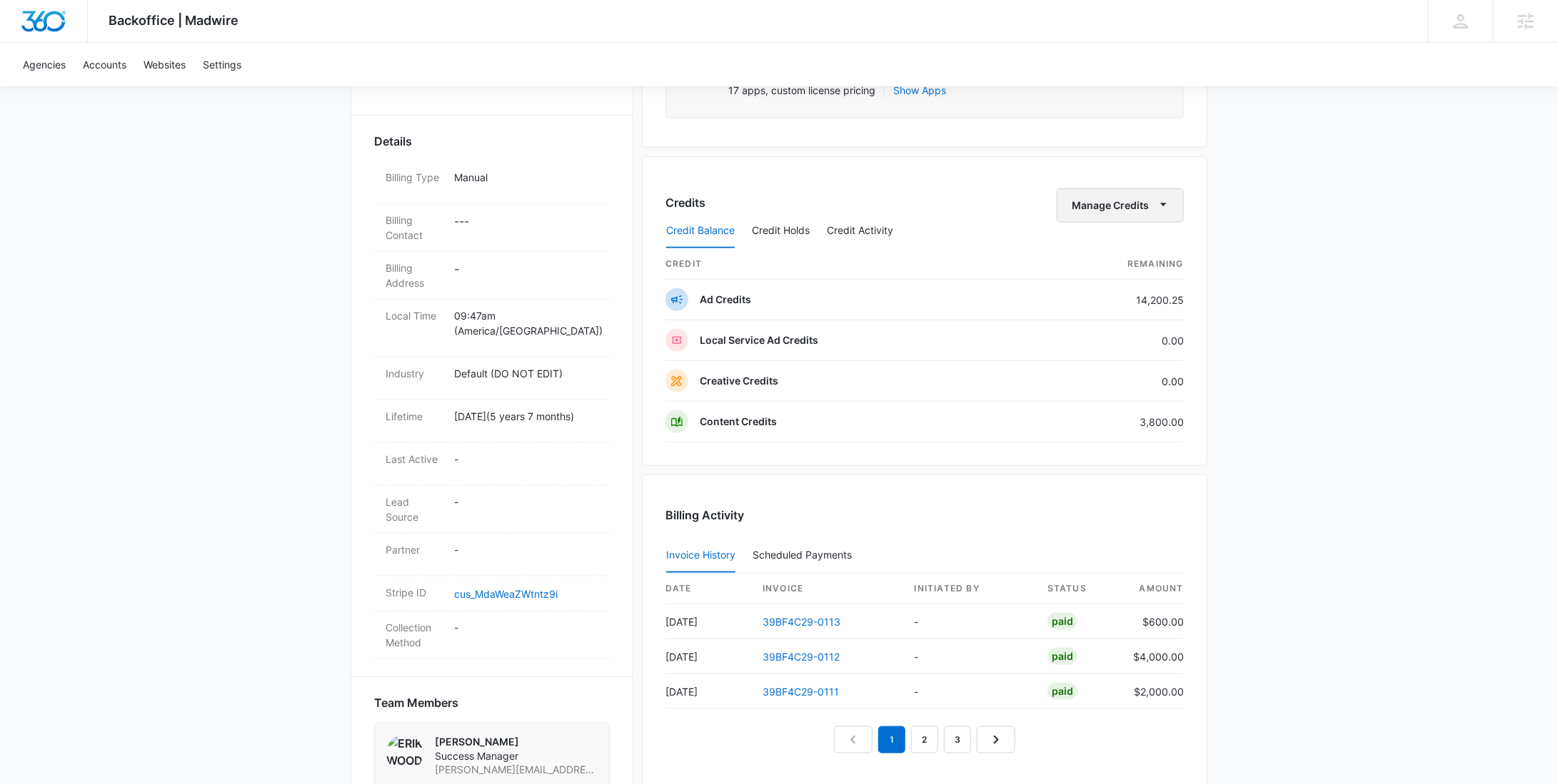
click at [1102, 205] on button "Manage Credits" at bounding box center [1120, 205] width 127 height 34
click at [1136, 316] on div "Transfer To Another Account" at bounding box center [1143, 314] width 134 height 10
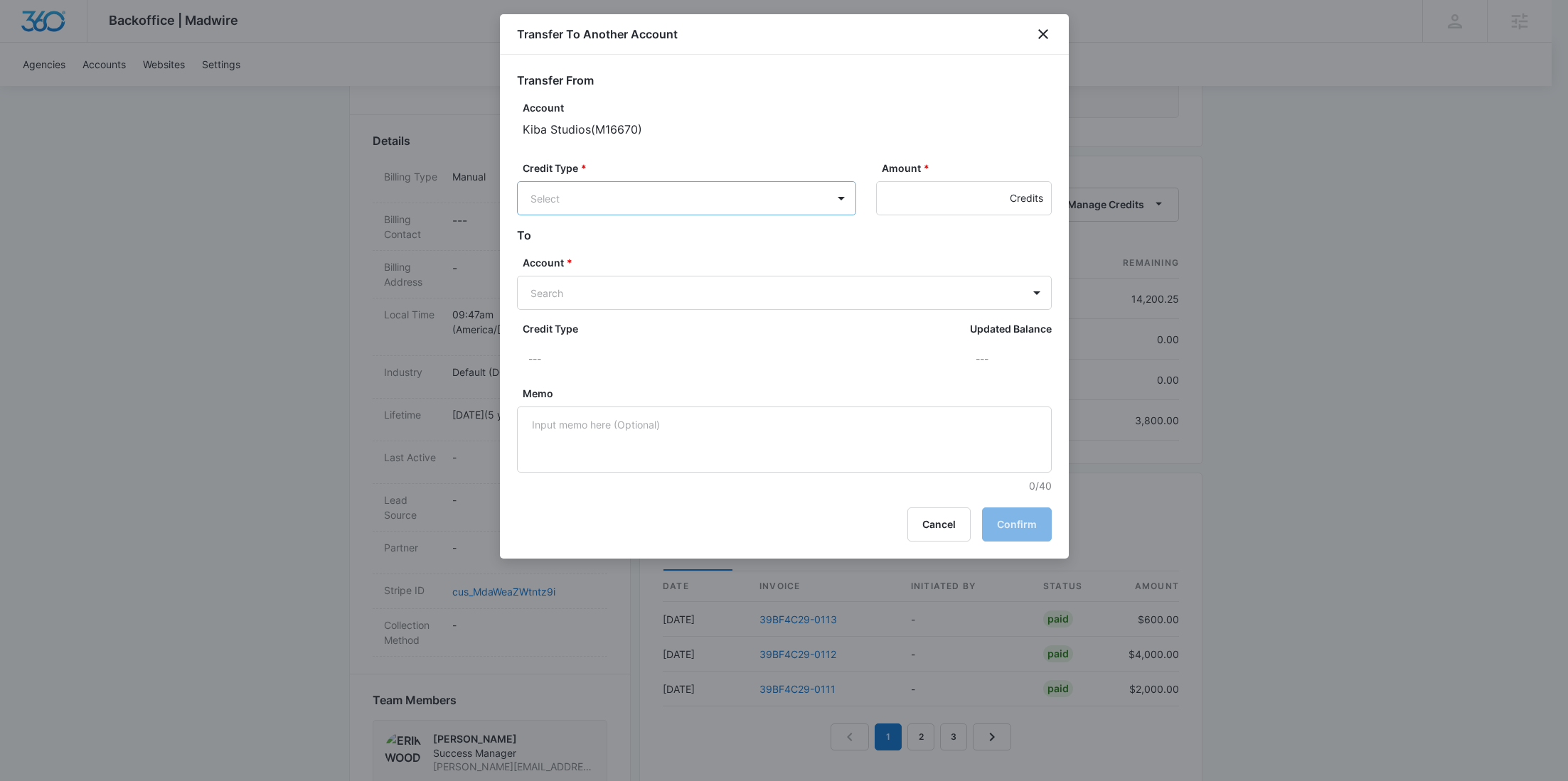
click at [781, 201] on body "Backoffice | Madwire Apps Settings RY Rochelle Young rochelle.young@madwire.com…" at bounding box center [784, 474] width 1568 height 1711
click at [715, 260] on div "Ad Credits (14200.25 Credits)" at bounding box center [685, 252] width 302 height 23
click at [916, 203] on input "Amount *" at bounding box center [964, 198] width 175 height 34
click at [688, 296] on body "Backoffice | Madwire Apps Settings RY Rochelle Young rochelle.young@madwire.com…" at bounding box center [784, 474] width 1568 height 1711
paste input "M307588"
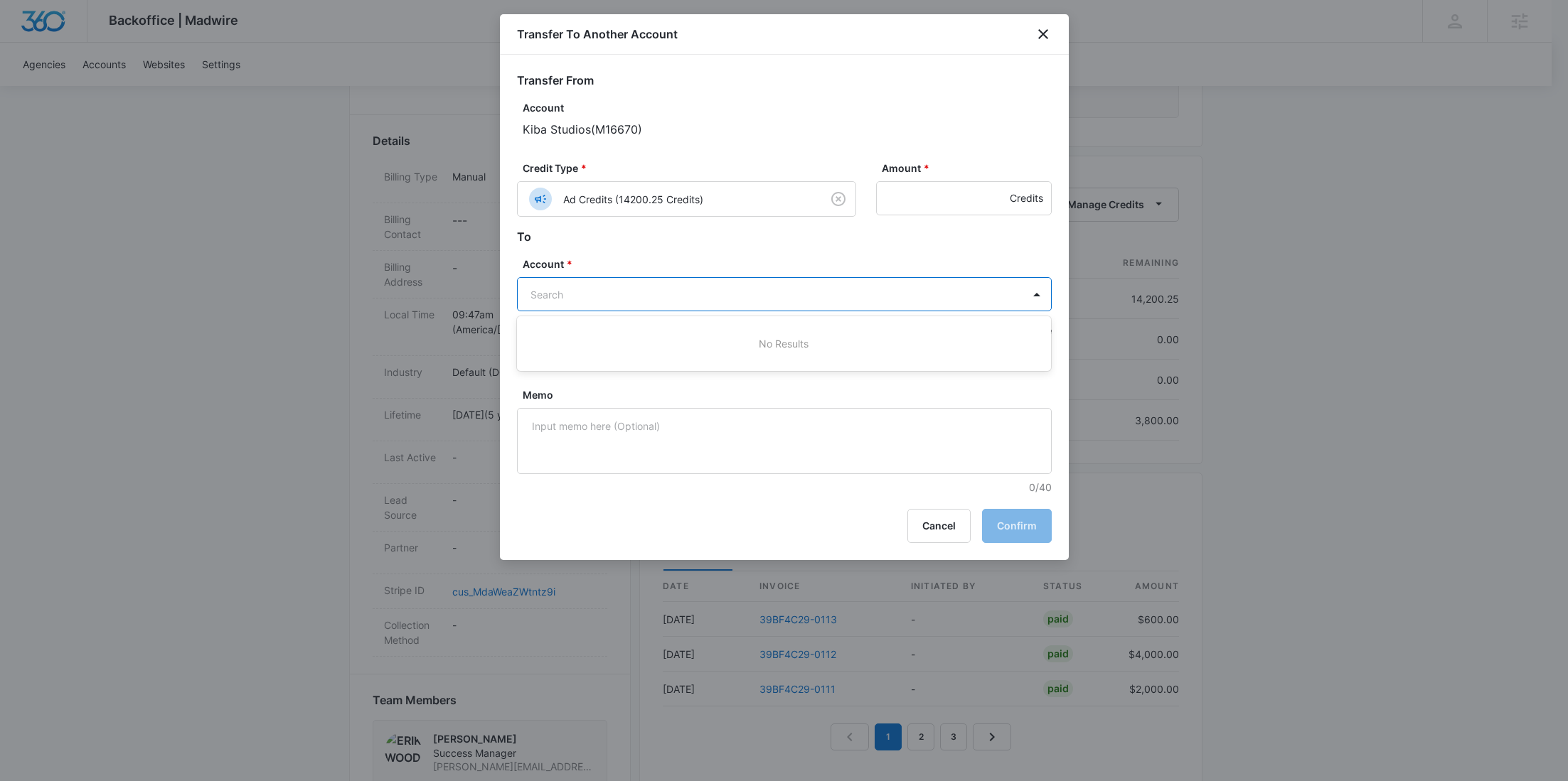
type input "M307588"
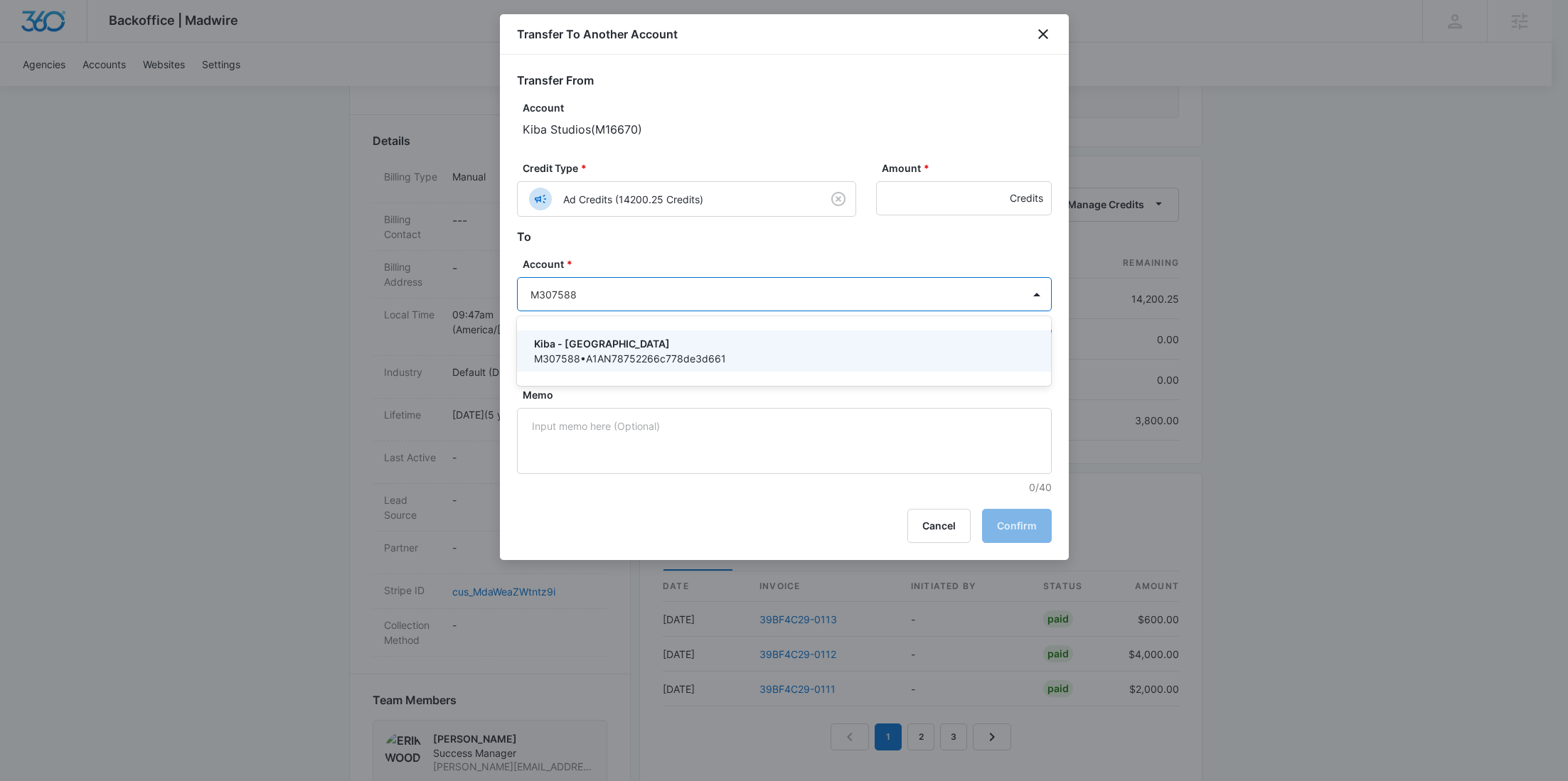
click at [599, 337] on p "Kiba - Nashville" at bounding box center [783, 343] width 498 height 15
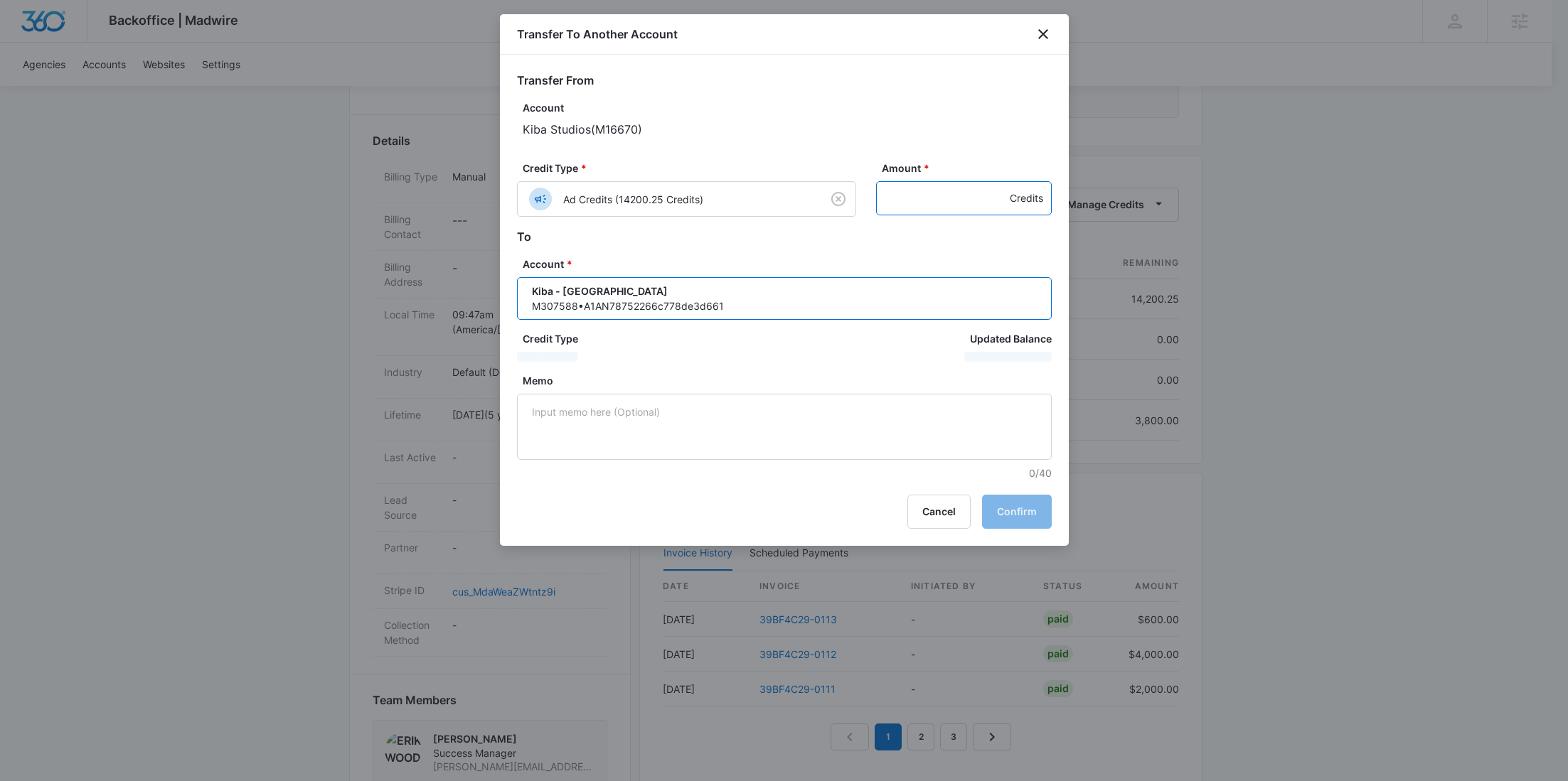
click at [932, 203] on input "Amount *" at bounding box center [964, 198] width 175 height 34
paste input "1473"
type input "1473"
click at [1009, 521] on button "Confirm" at bounding box center [1017, 511] width 70 height 34
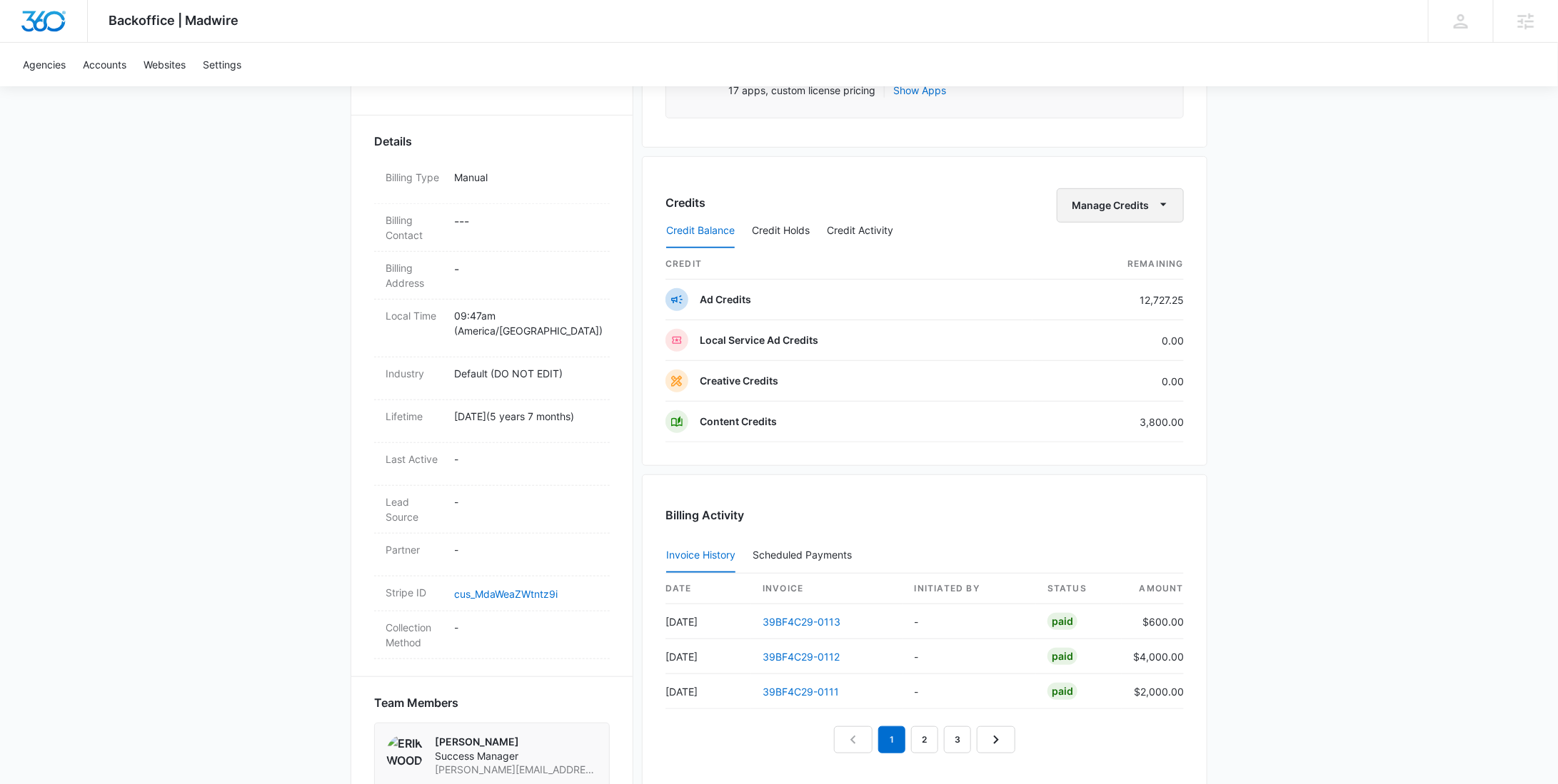
click at [1097, 205] on button "Manage Credits" at bounding box center [1120, 205] width 127 height 34
click at [1100, 309] on div "Transfer To Another Account" at bounding box center [1143, 314] width 134 height 10
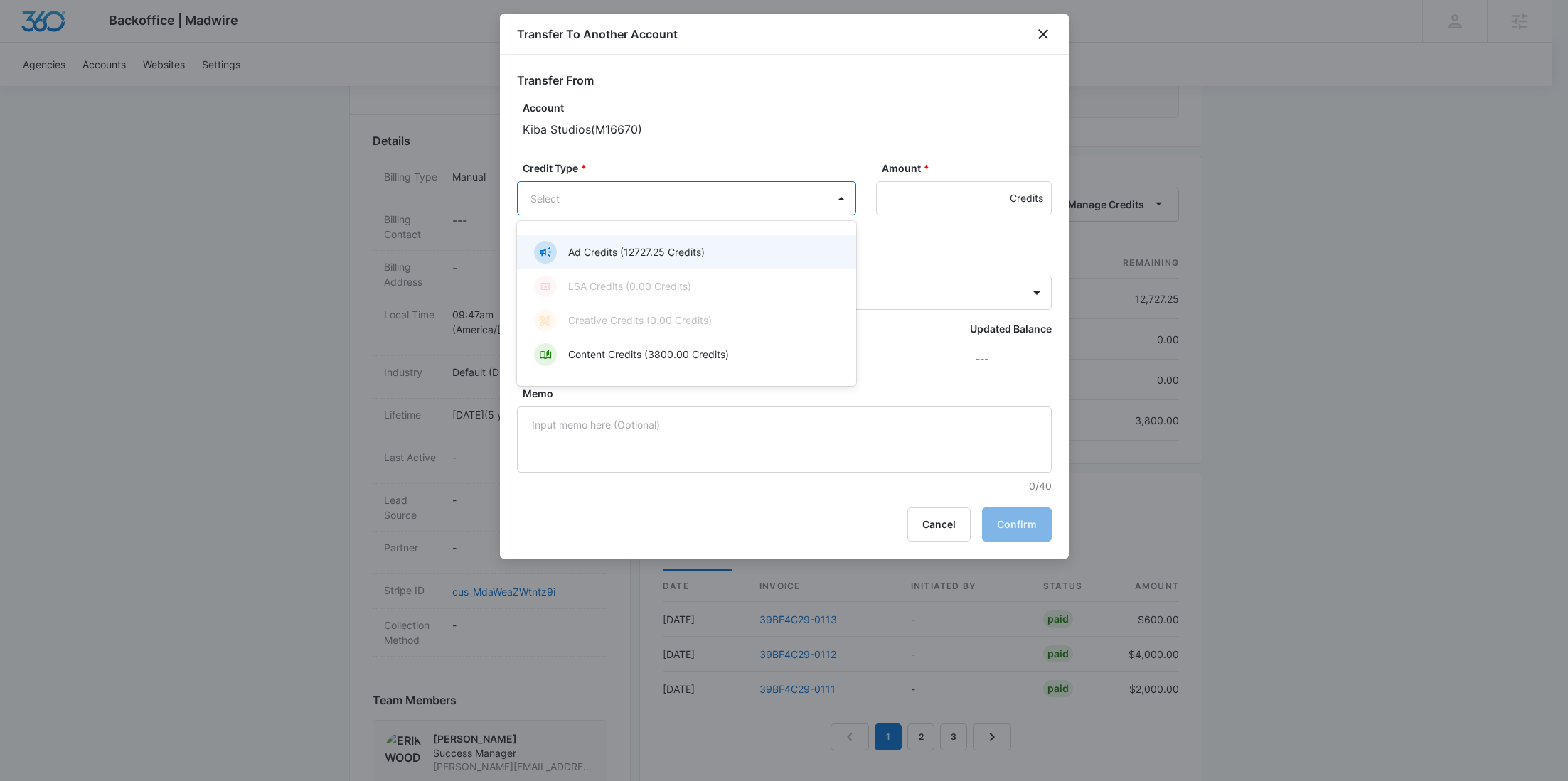
click at [762, 195] on body "Backoffice | Madwire Apps Settings RY Rochelle Young rochelle.young@madwire.com…" at bounding box center [784, 474] width 1568 height 1711
click at [650, 257] on p "Ad Credits (12727.25 Credits)" at bounding box center [637, 252] width 136 height 15
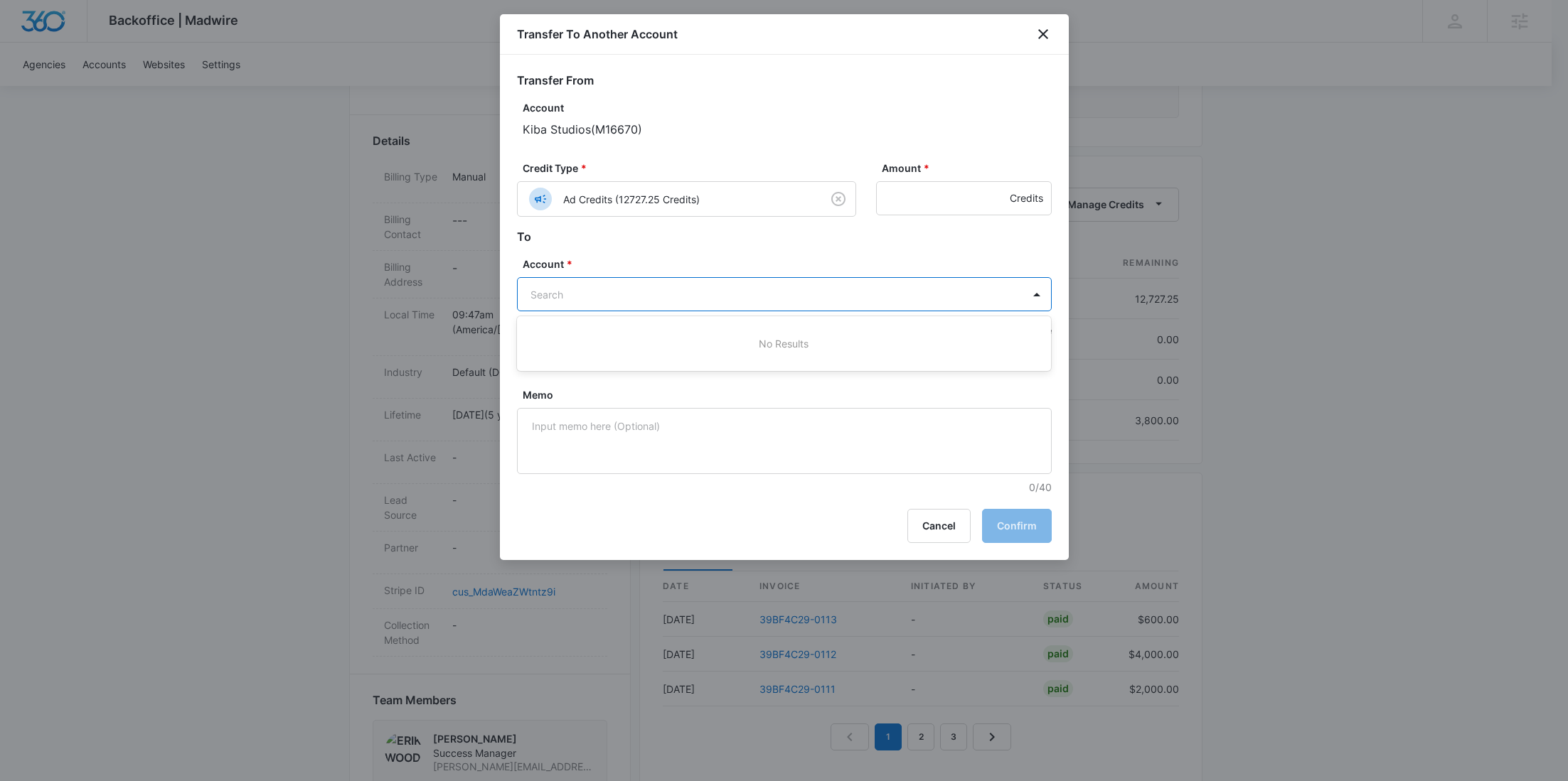
click at [631, 289] on body "Backoffice | Madwire Apps Settings RY Rochelle Young rochelle.young@madwire.com…" at bounding box center [784, 474] width 1568 height 1711
paste input "M314916"
type input "M314916"
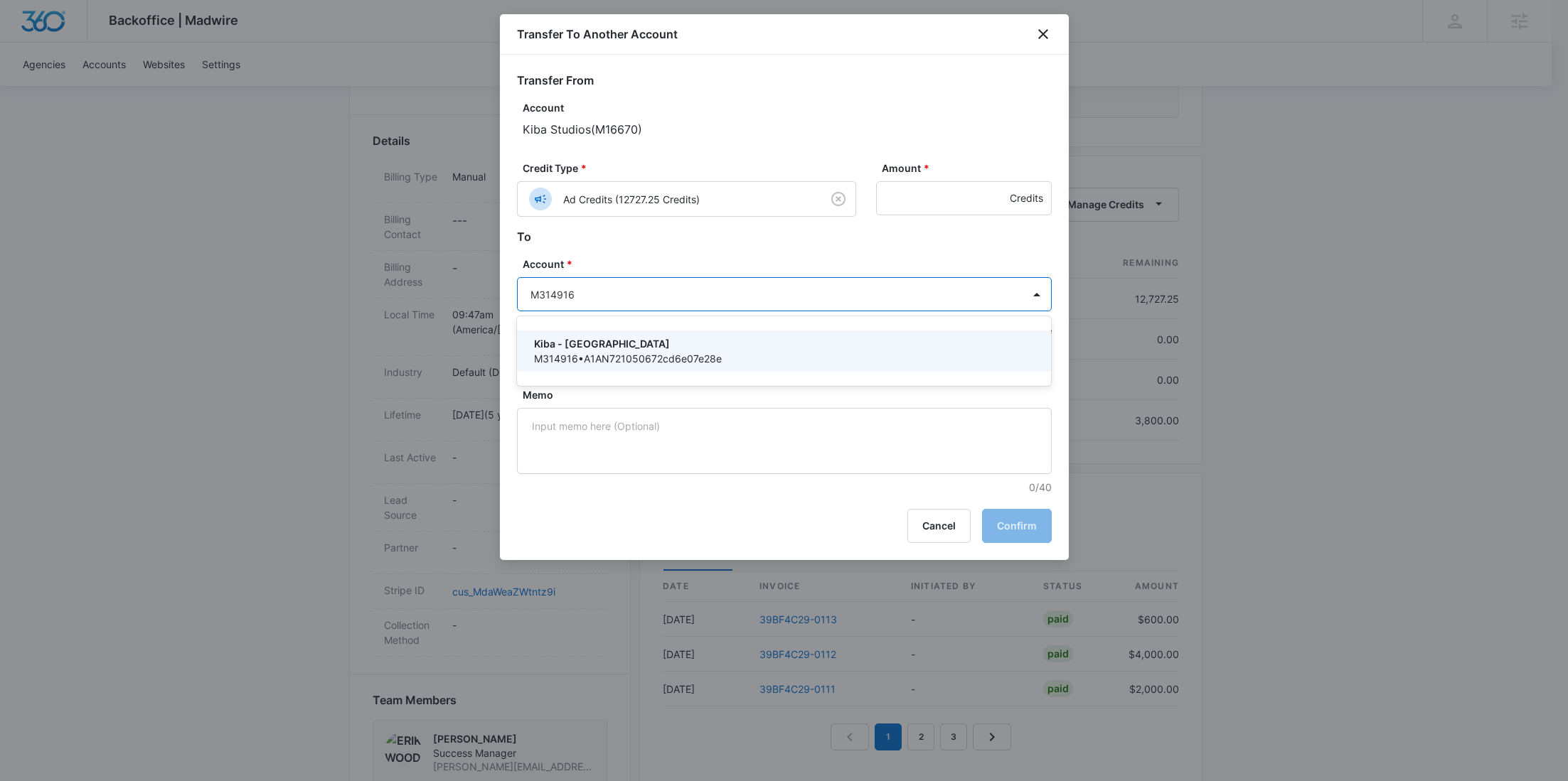
click at [598, 346] on p "Kiba - Westland" at bounding box center [783, 343] width 498 height 15
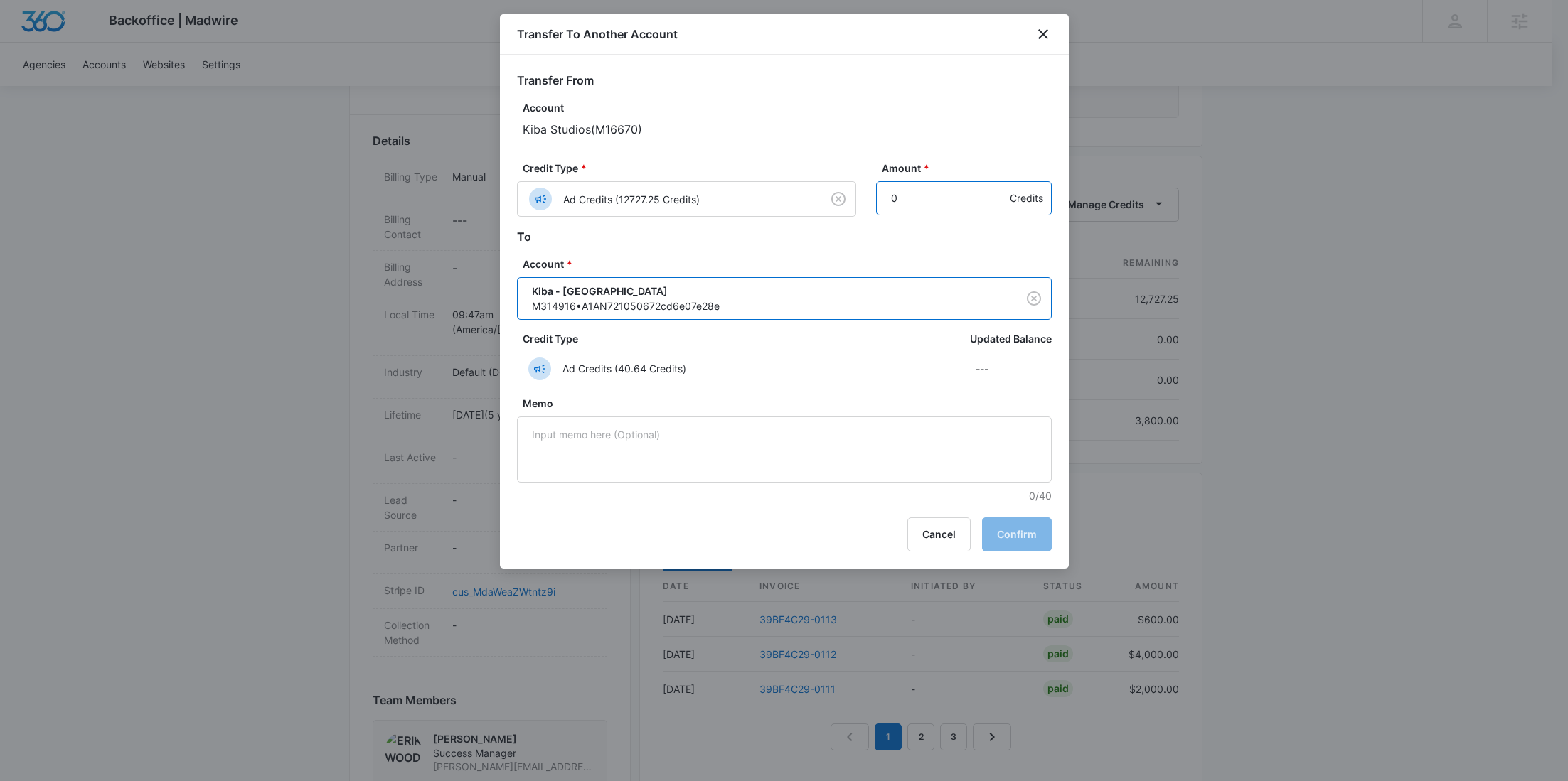
click at [991, 206] on input "0" at bounding box center [964, 198] width 175 height 34
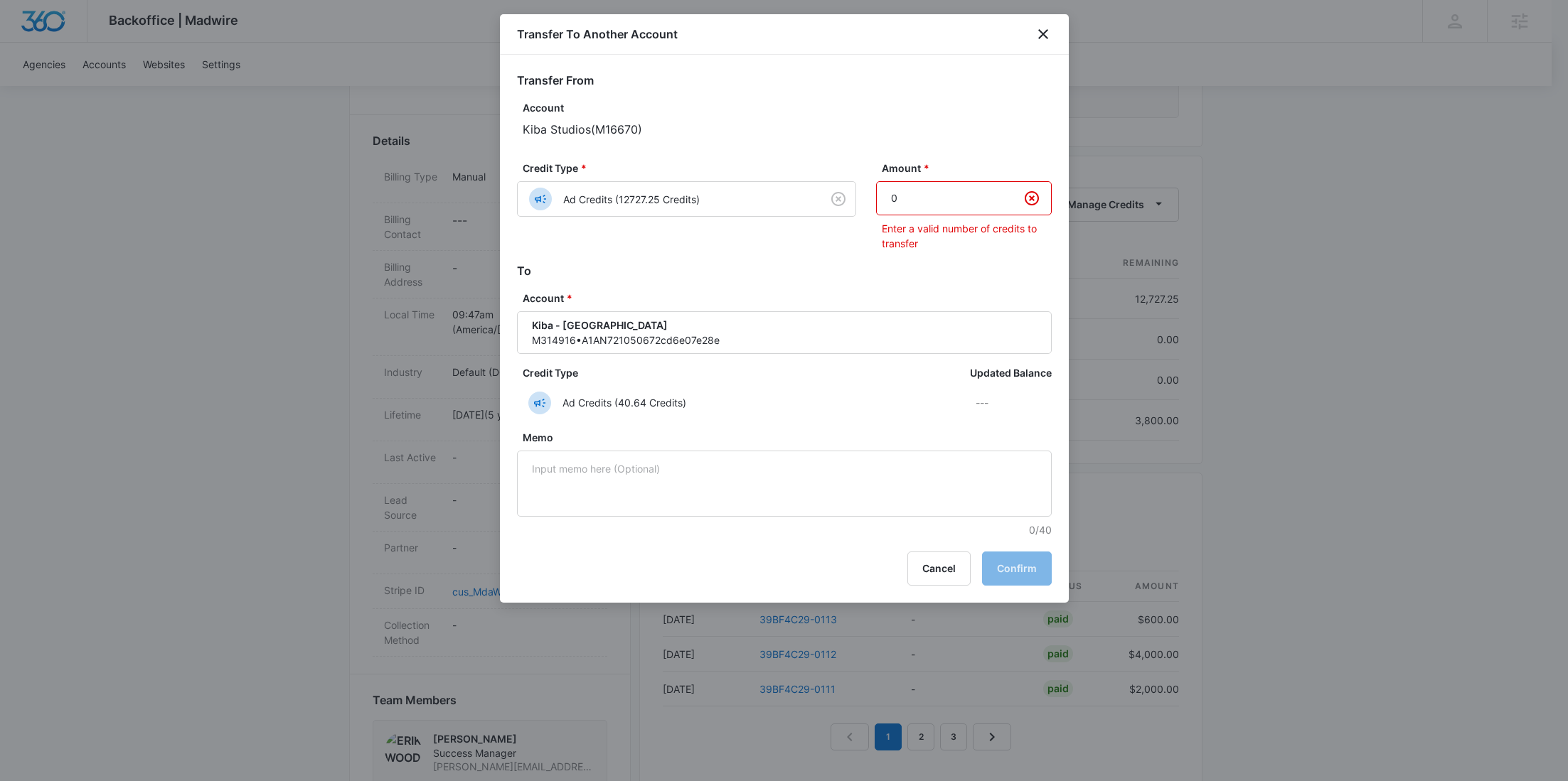
drag, startPoint x: 894, startPoint y: 205, endPoint x: 865, endPoint y: 203, distance: 29.1
click at [865, 203] on div "Credit Type * Ad Credits (12727.25 Credits) Amount * 0 Enter a valid number of …" at bounding box center [784, 211] width 535 height 101
paste input "1425"
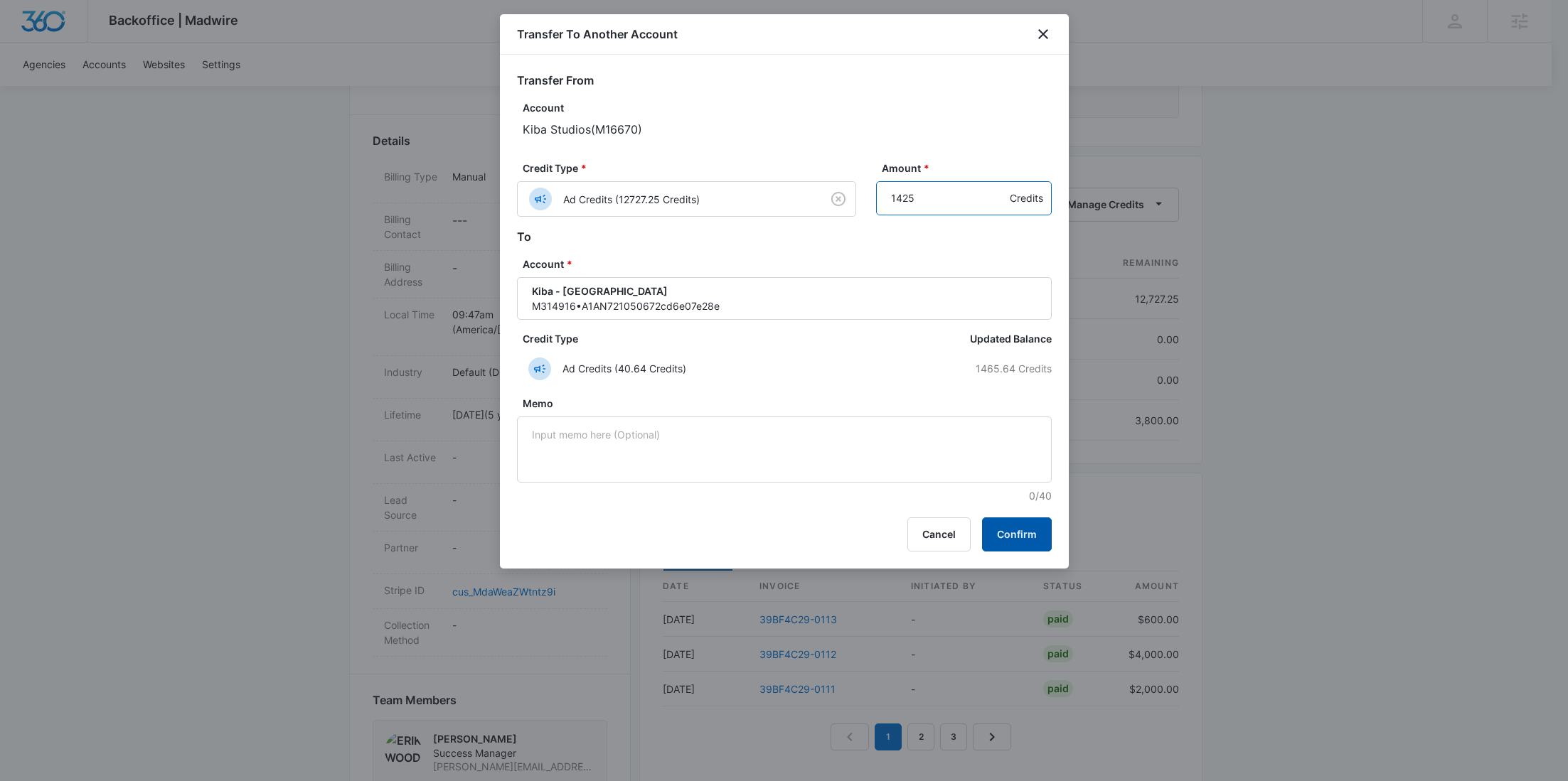
type input "1425"
click at [1027, 540] on button "Confirm" at bounding box center [1017, 535] width 70 height 34
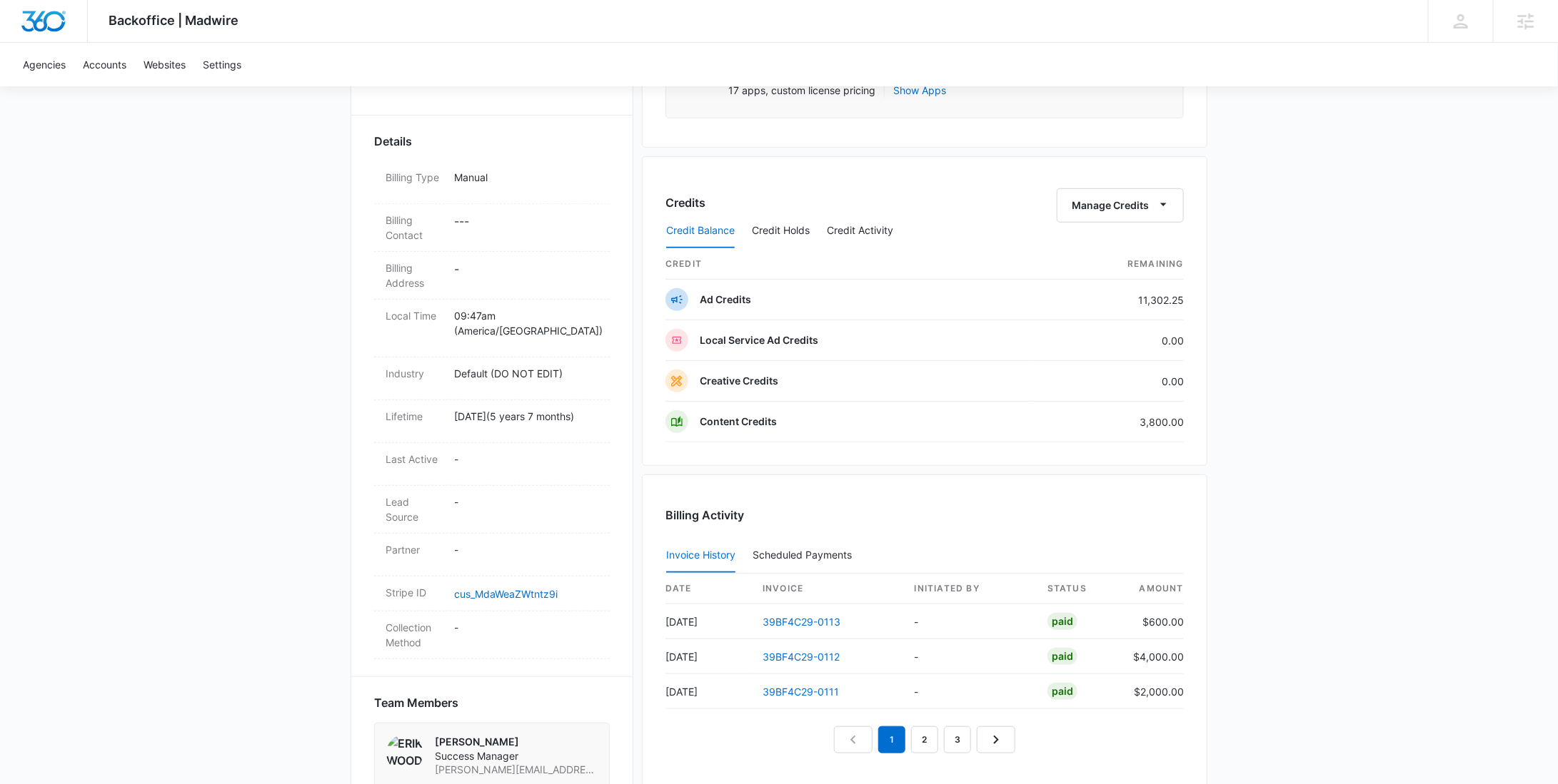
click at [1083, 180] on div "Credits Manage Credits Credit Balance Credit Holds Credit Activity credit Remai…" at bounding box center [925, 311] width 566 height 310
click at [1084, 192] on button "Manage Credits" at bounding box center [1120, 205] width 127 height 34
click at [1096, 309] on div "Transfer To Another Account" at bounding box center [1143, 314] width 134 height 10
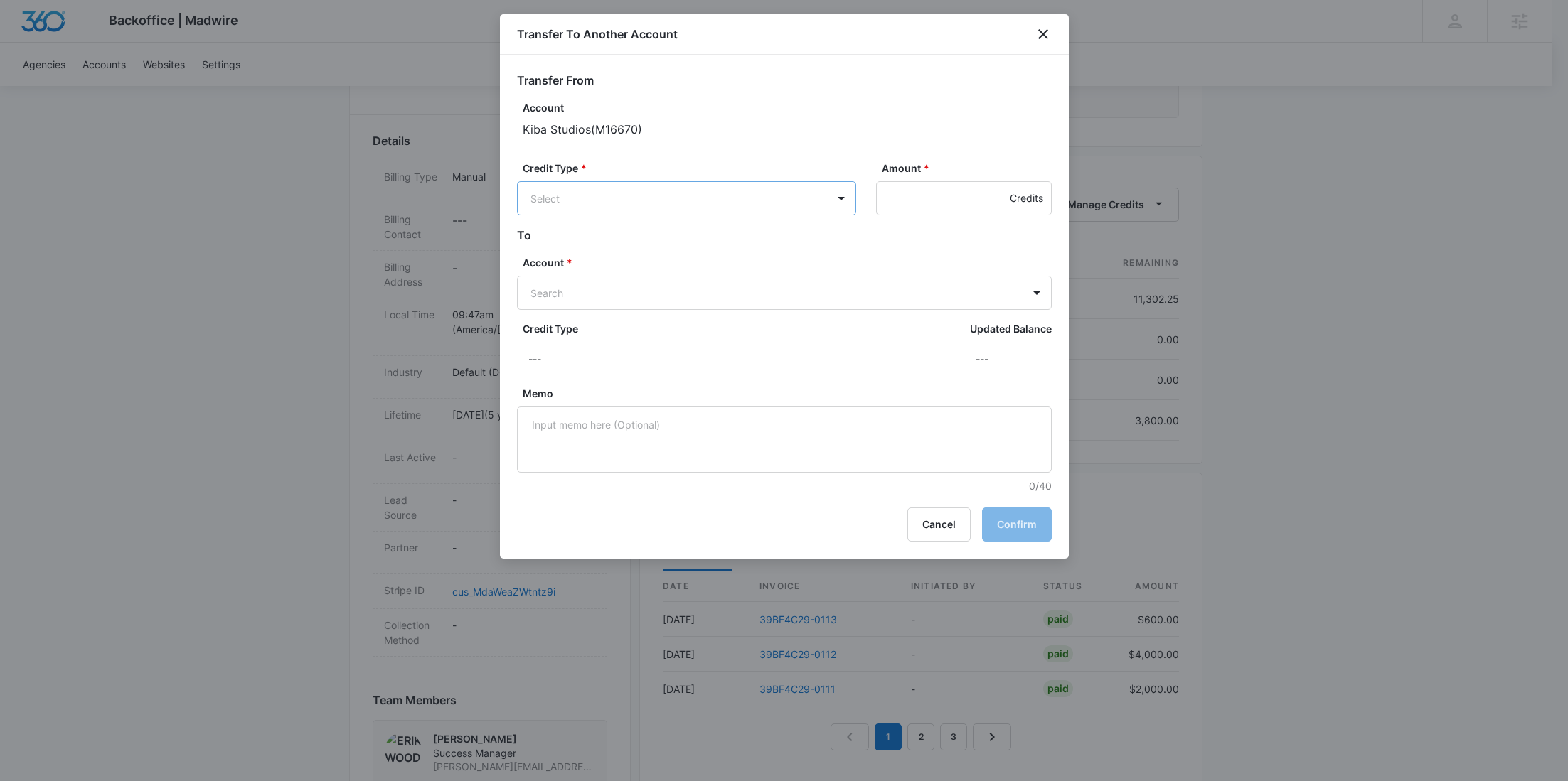
click at [712, 186] on body "Backoffice | Madwire Apps Settings RY Rochelle Young rochelle.young@madwire.com…" at bounding box center [784, 474] width 1568 height 1711
click at [667, 249] on p "Ad Credits (11302.25 Credits)" at bounding box center [637, 252] width 139 height 15
click at [544, 307] on body "Backoffice | Madwire Apps Settings RY Rochelle Young rochelle.young@madwire.com…" at bounding box center [784, 474] width 1568 height 1711
paste input "M309082"
type input "M309082"
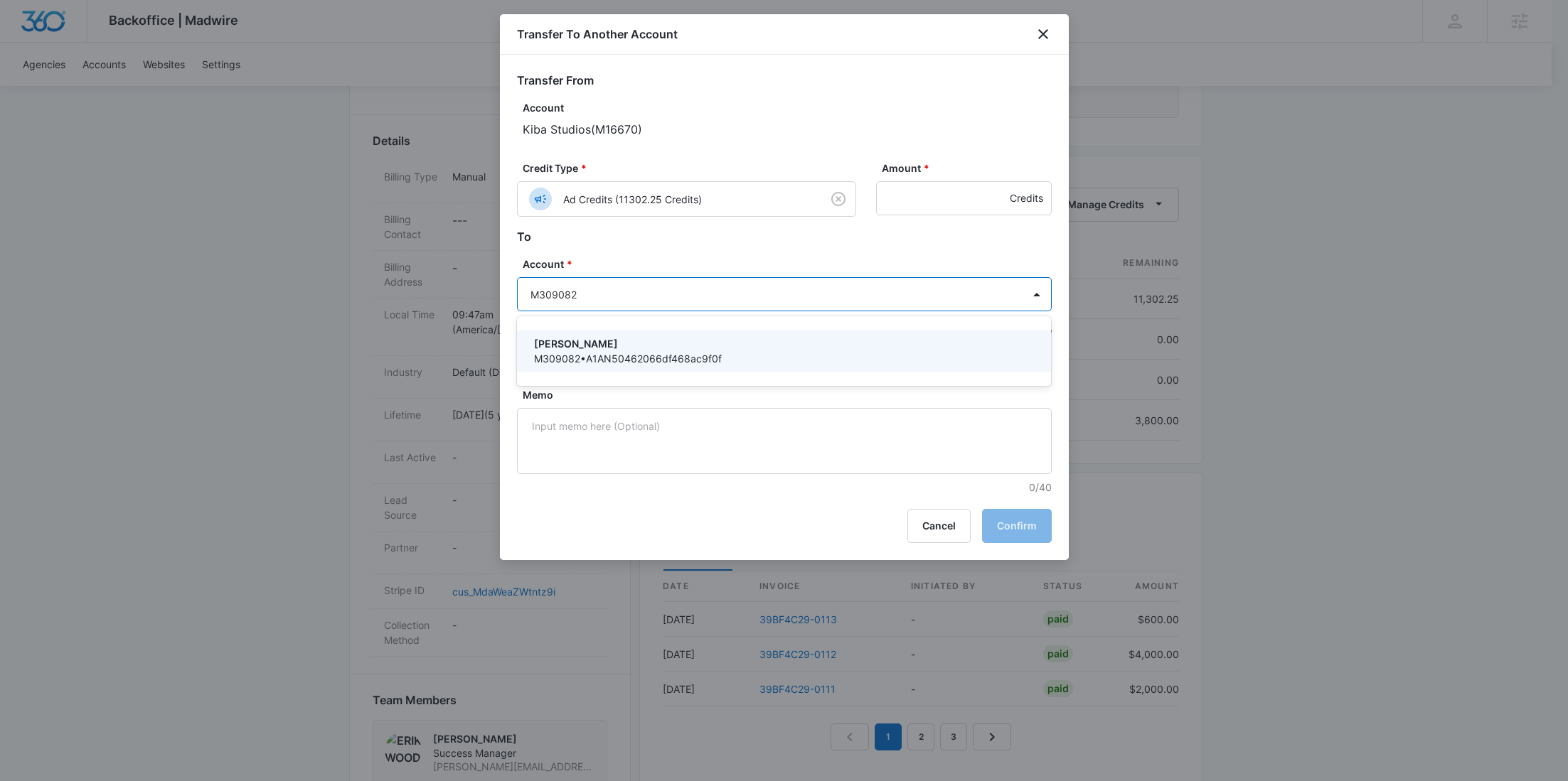
click at [575, 332] on div "Kiba - Edmond M309082 • A1AN50462066df468ac9f0f" at bounding box center [784, 351] width 535 height 41
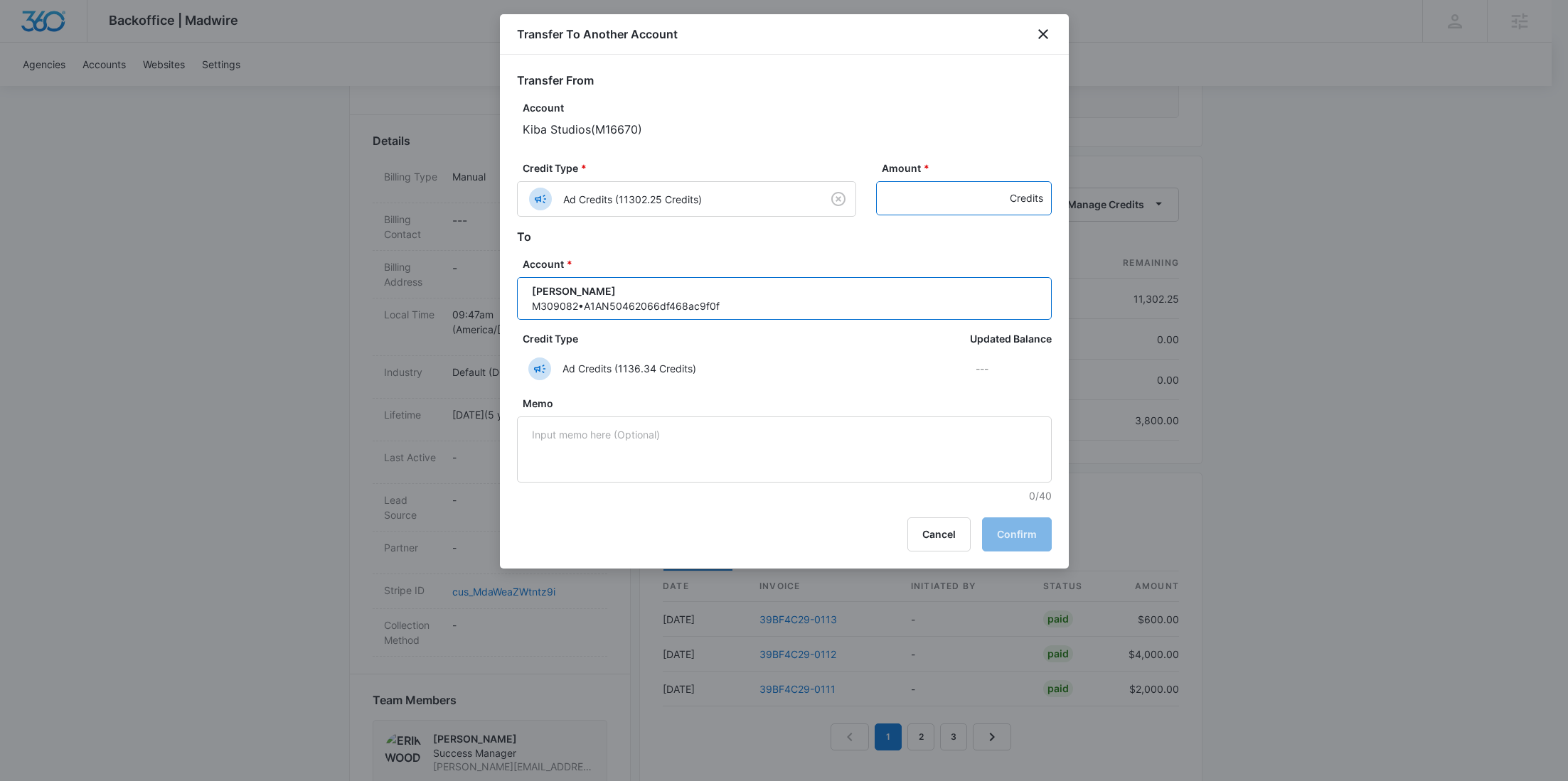
click at [938, 200] on input "Amount *" at bounding box center [964, 198] width 175 height 34
paste input "1615"
type input "1615"
click at [1014, 529] on button "Confirm" at bounding box center [1017, 535] width 70 height 34
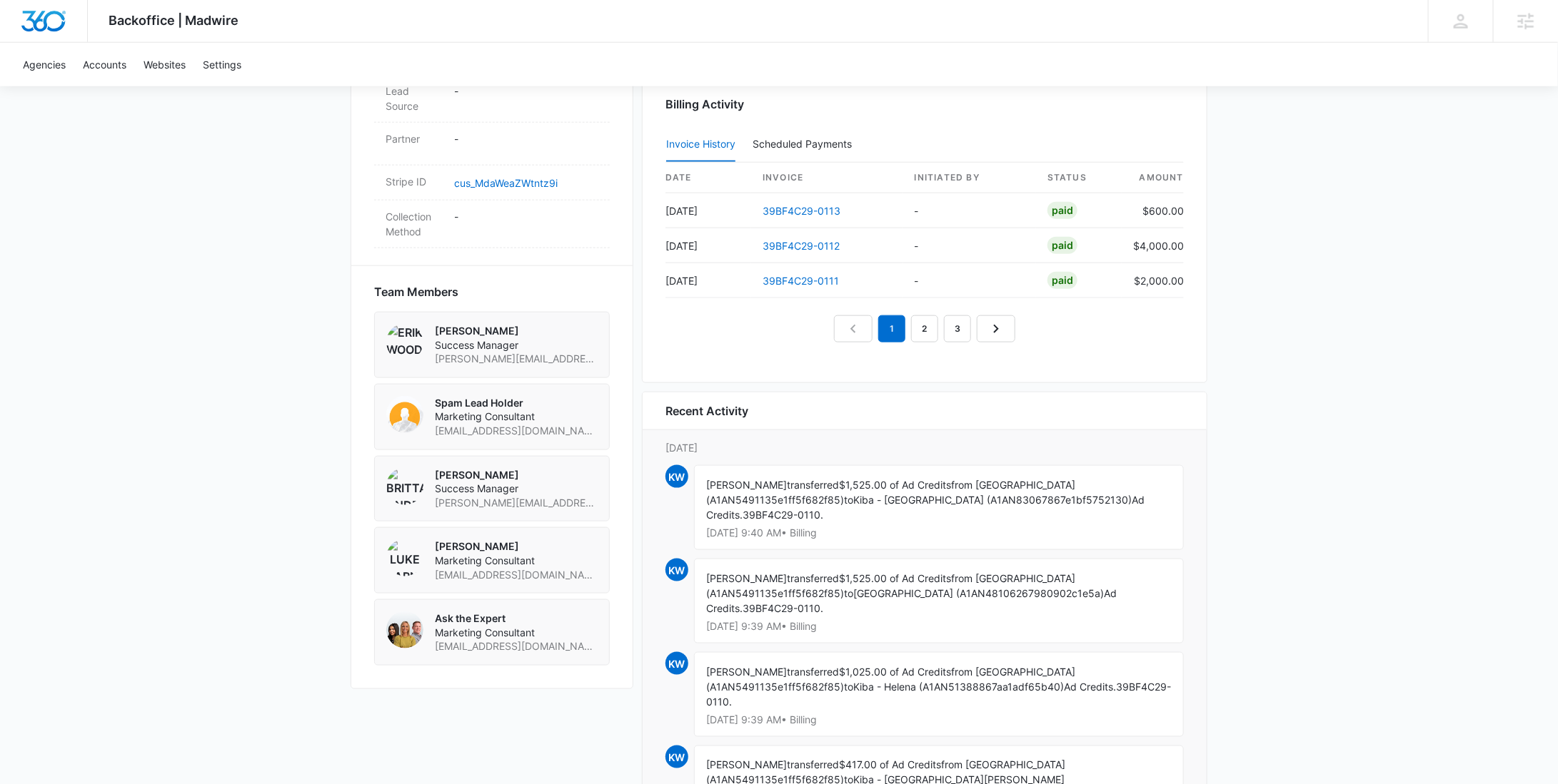
scroll to position [866, 0]
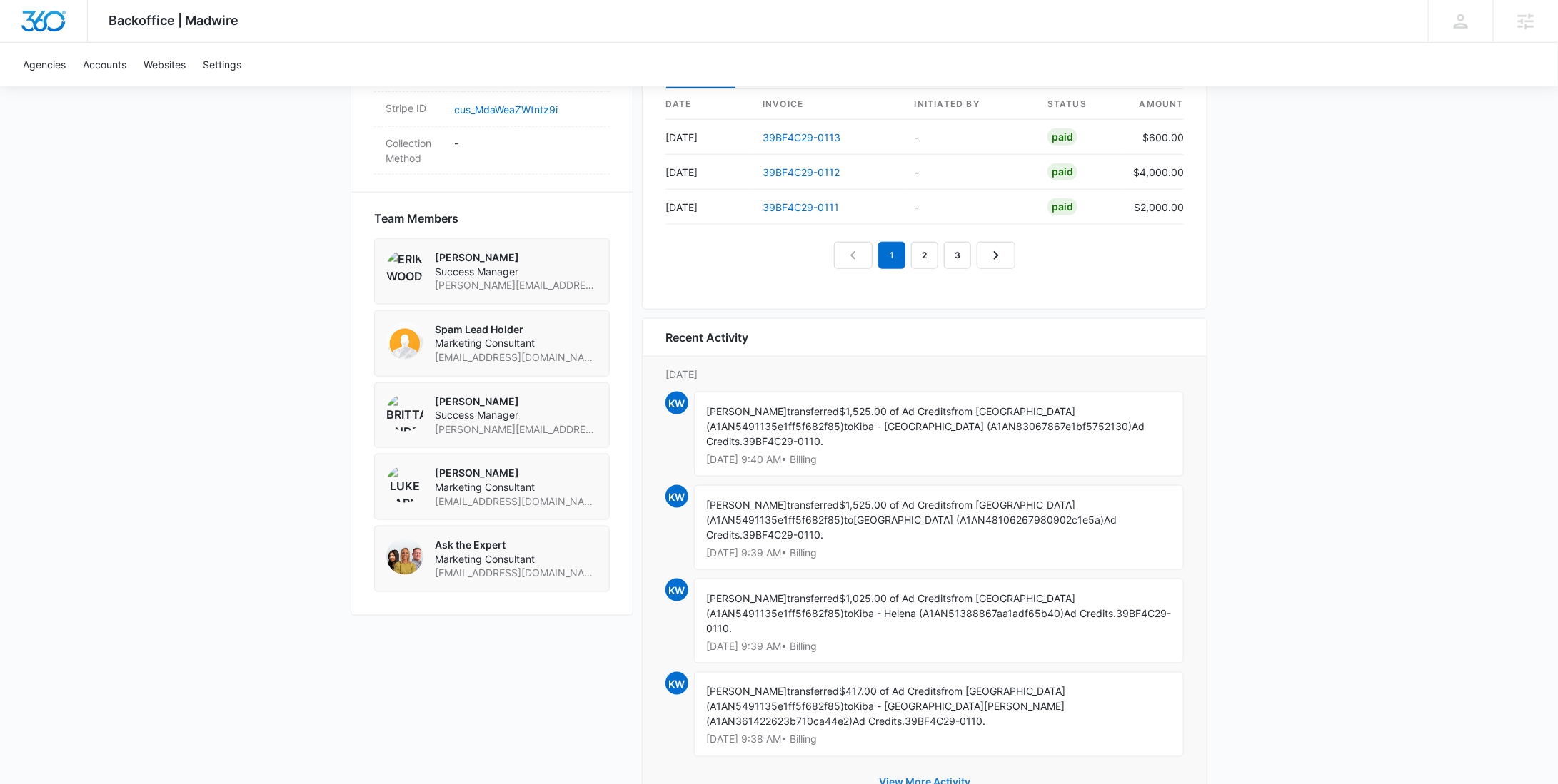
click at [921, 766] on button "View More Activity" at bounding box center [924, 783] width 120 height 34
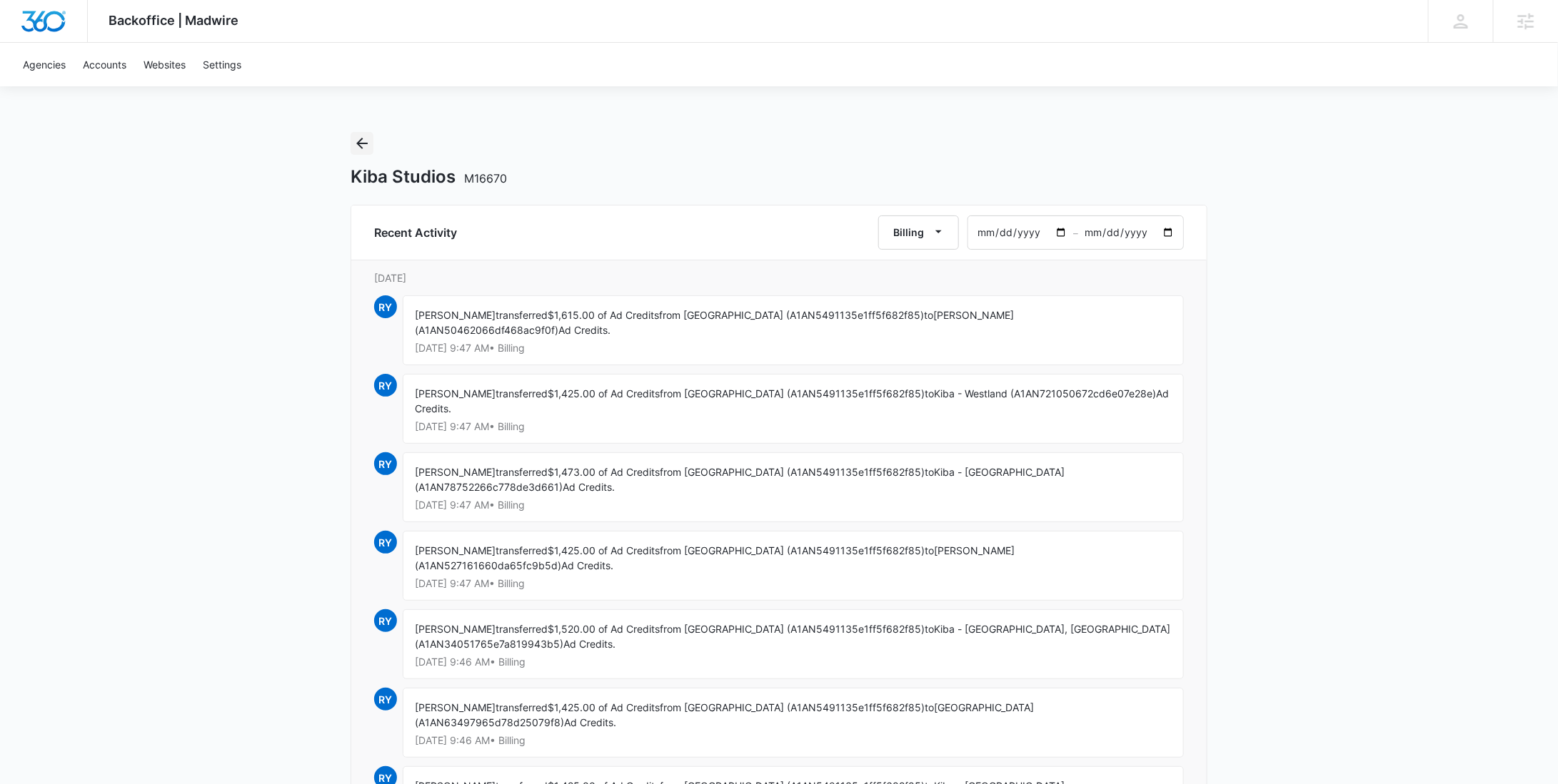
click at [359, 150] on icon "Back" at bounding box center [361, 143] width 17 height 17
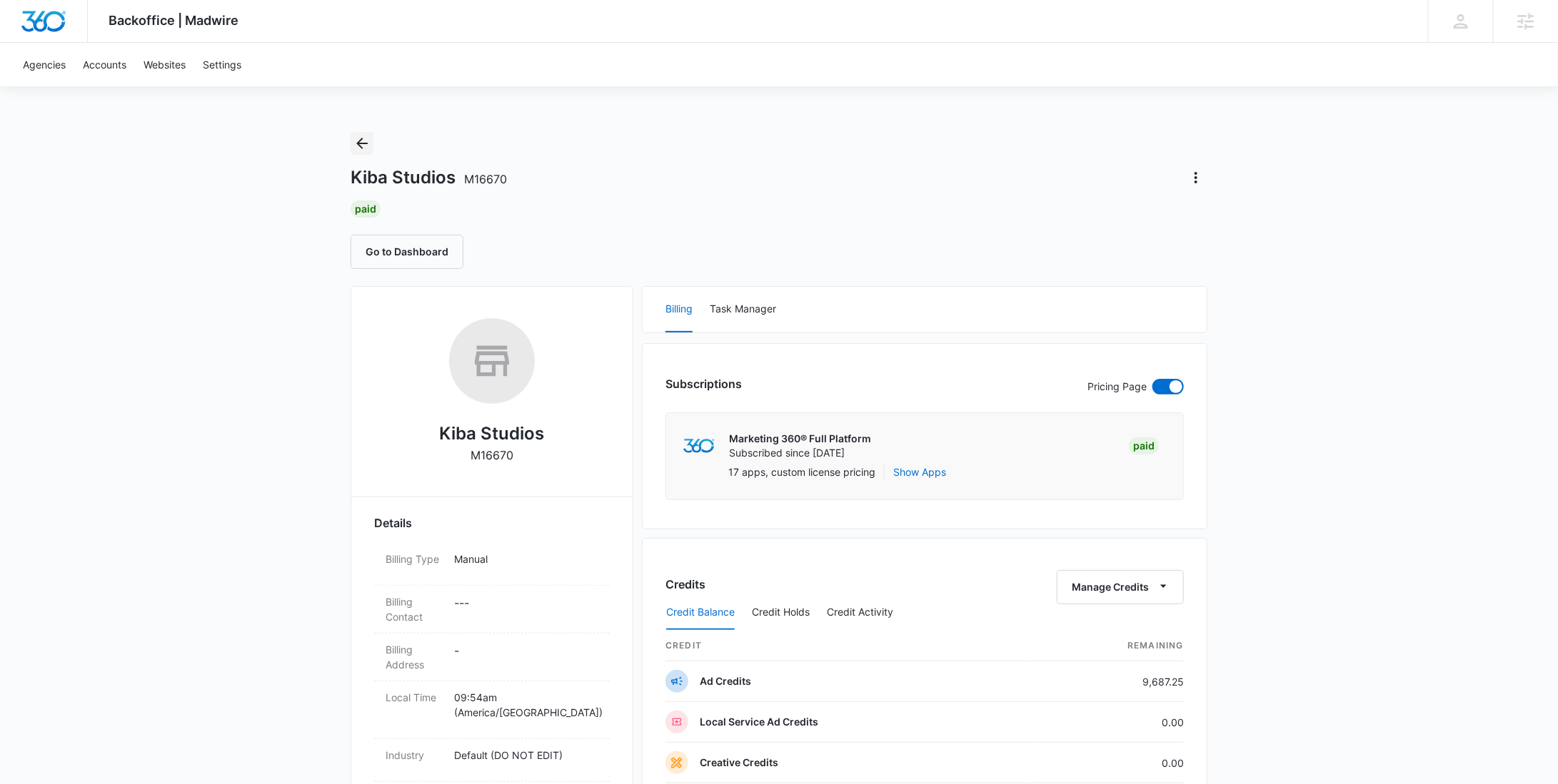
click at [362, 146] on icon "Back" at bounding box center [361, 143] width 17 height 17
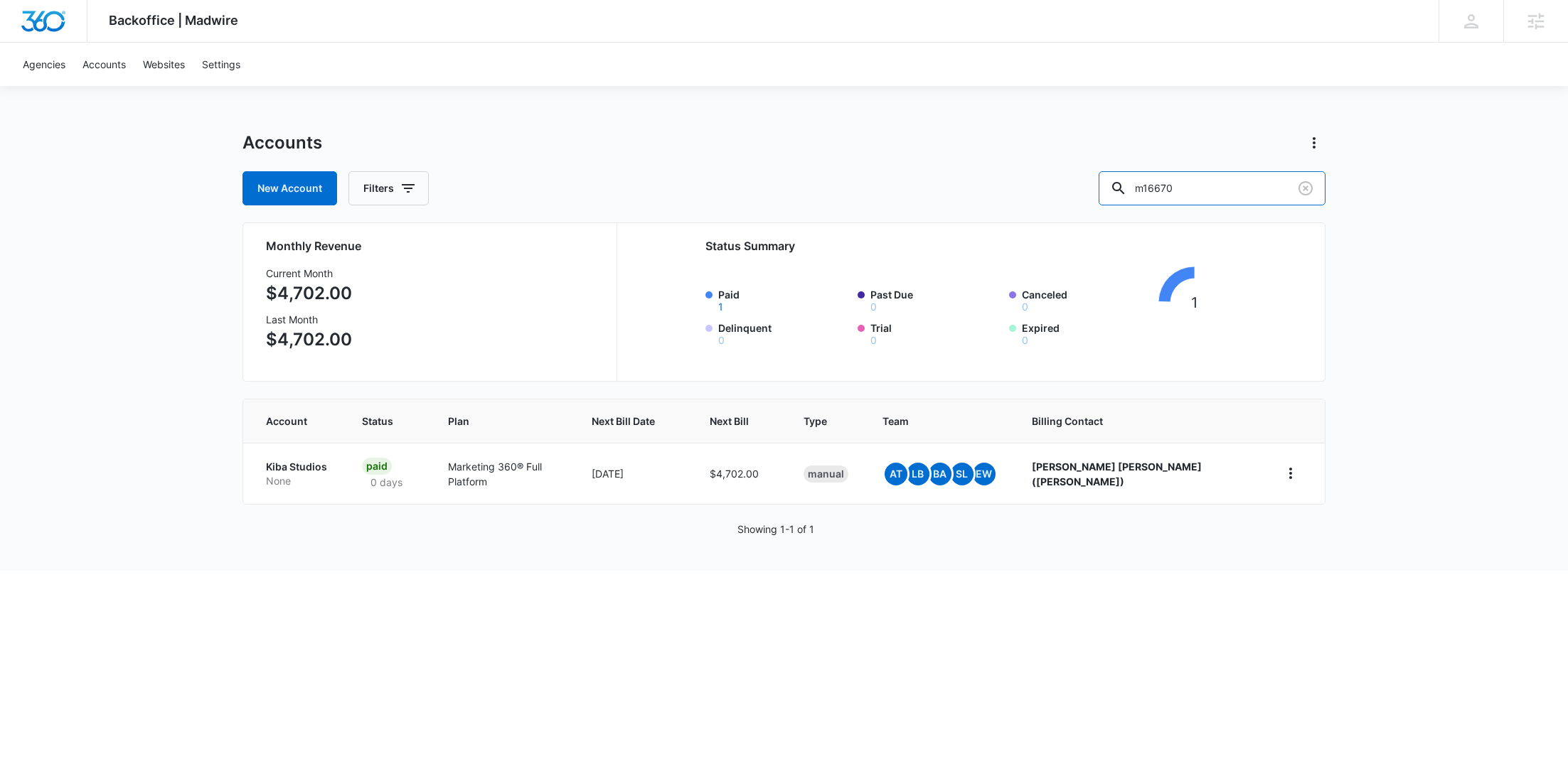
drag, startPoint x: 1182, startPoint y: 197, endPoint x: 1135, endPoint y: 198, distance: 47.0
click at [1136, 199] on div "New Account Filters m16670" at bounding box center [784, 188] width 1083 height 34
paste input "M312383"
type input "M312383"
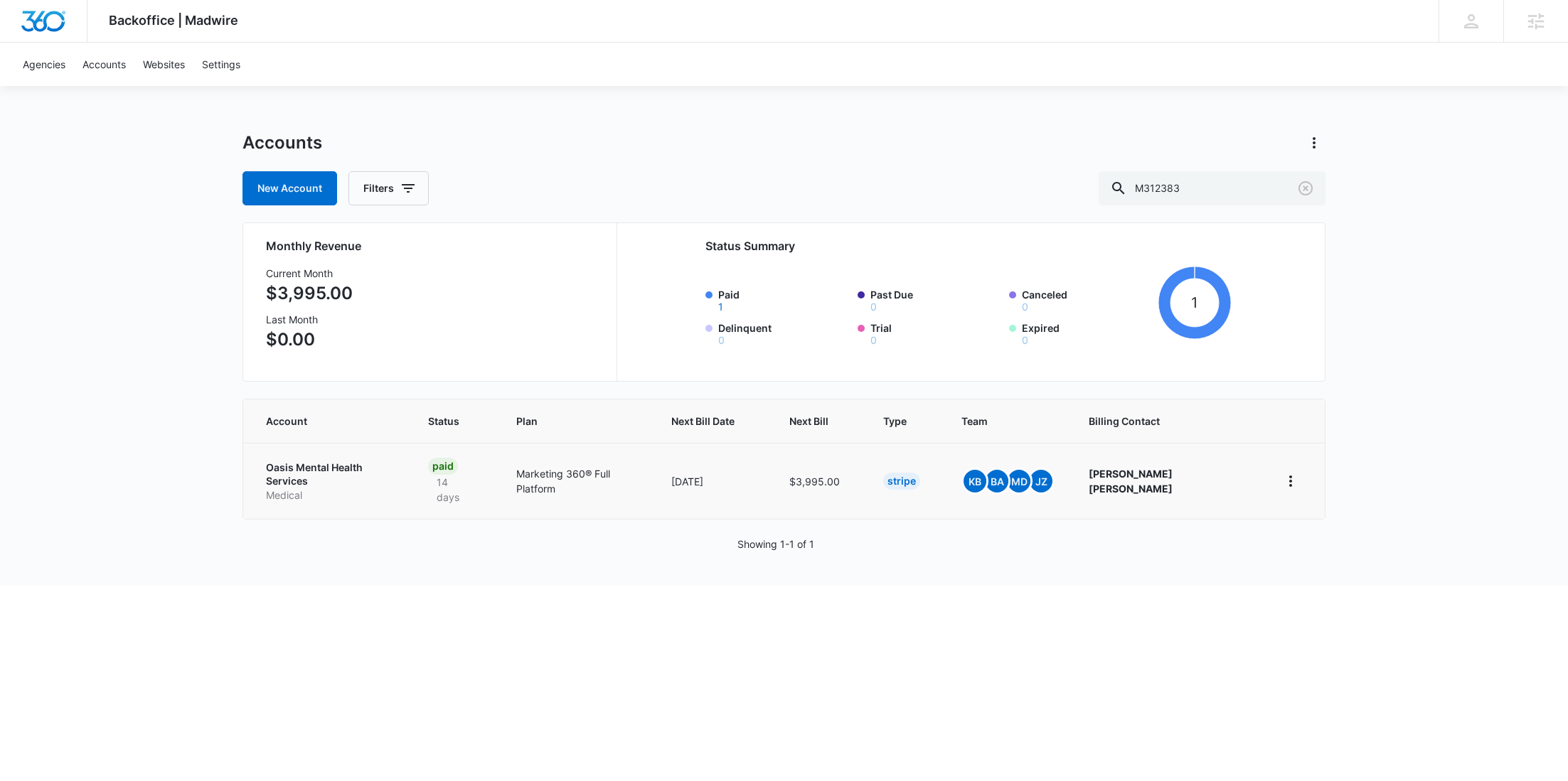
click at [340, 464] on p "Oasis Mental Health Services" at bounding box center [330, 474] width 128 height 28
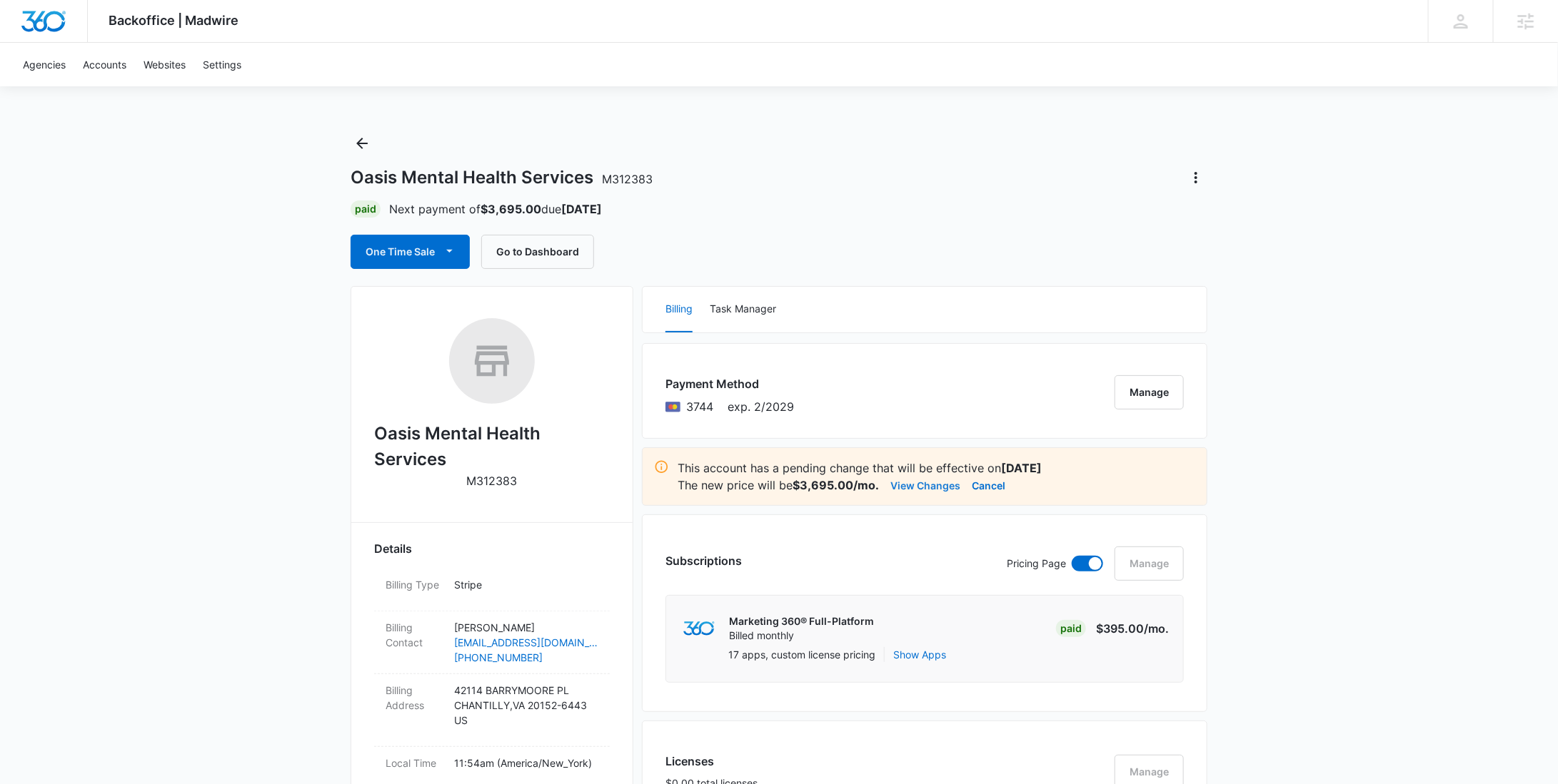
click at [920, 478] on button "View Changes" at bounding box center [925, 485] width 70 height 17
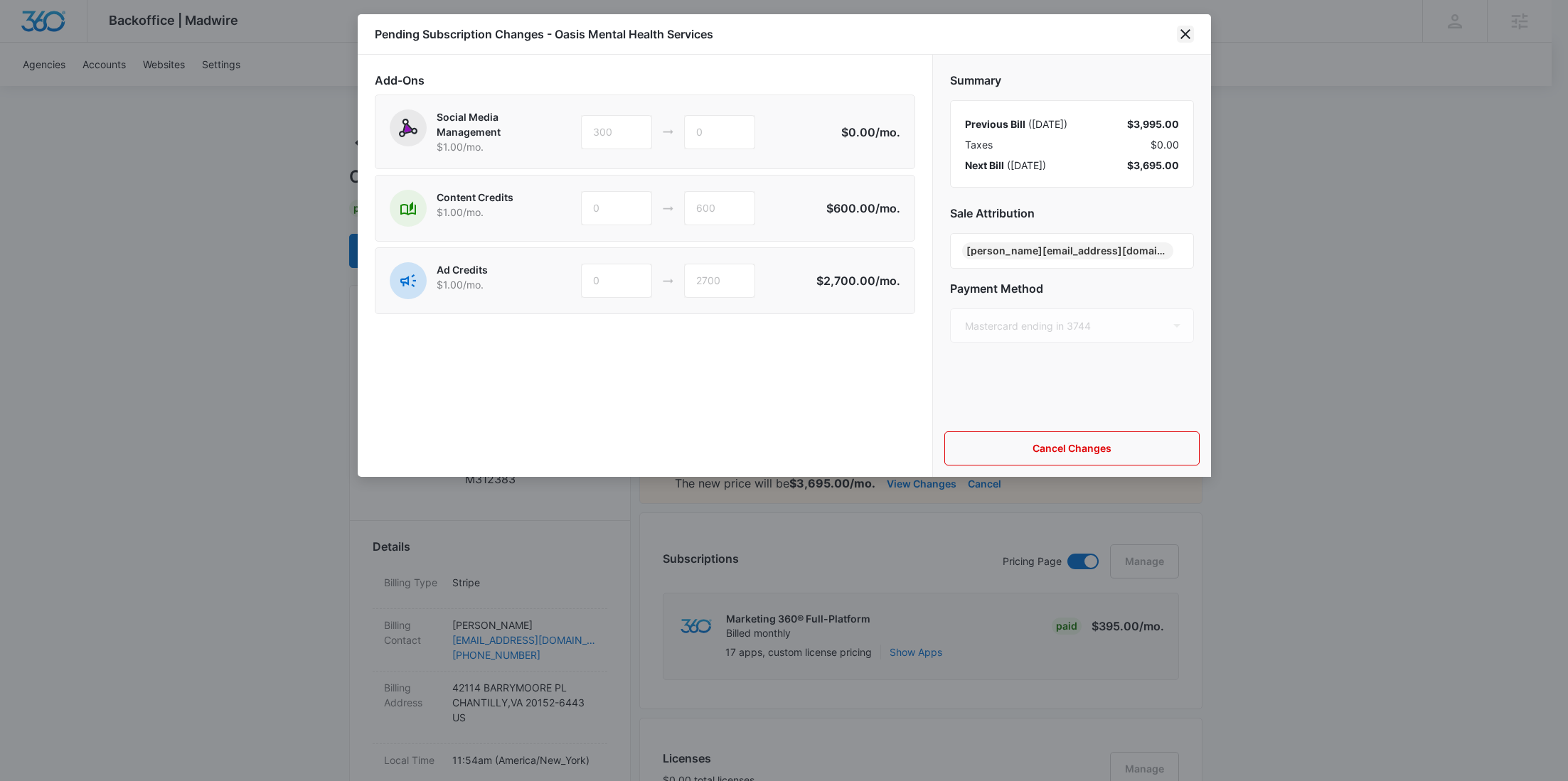
click at [1181, 38] on icon "close" at bounding box center [1185, 34] width 17 height 17
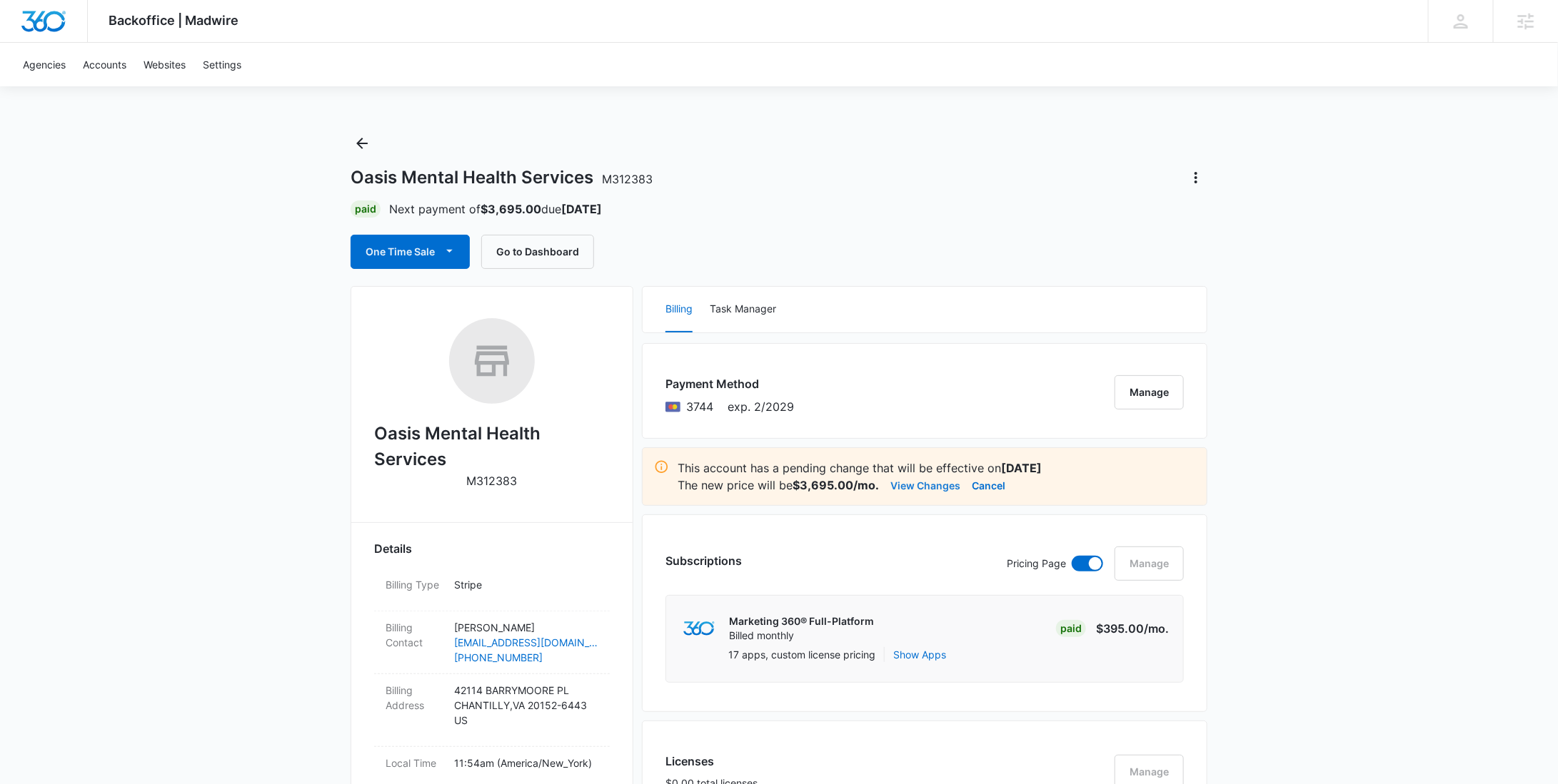
click at [950, 482] on button "View Changes" at bounding box center [925, 485] width 70 height 17
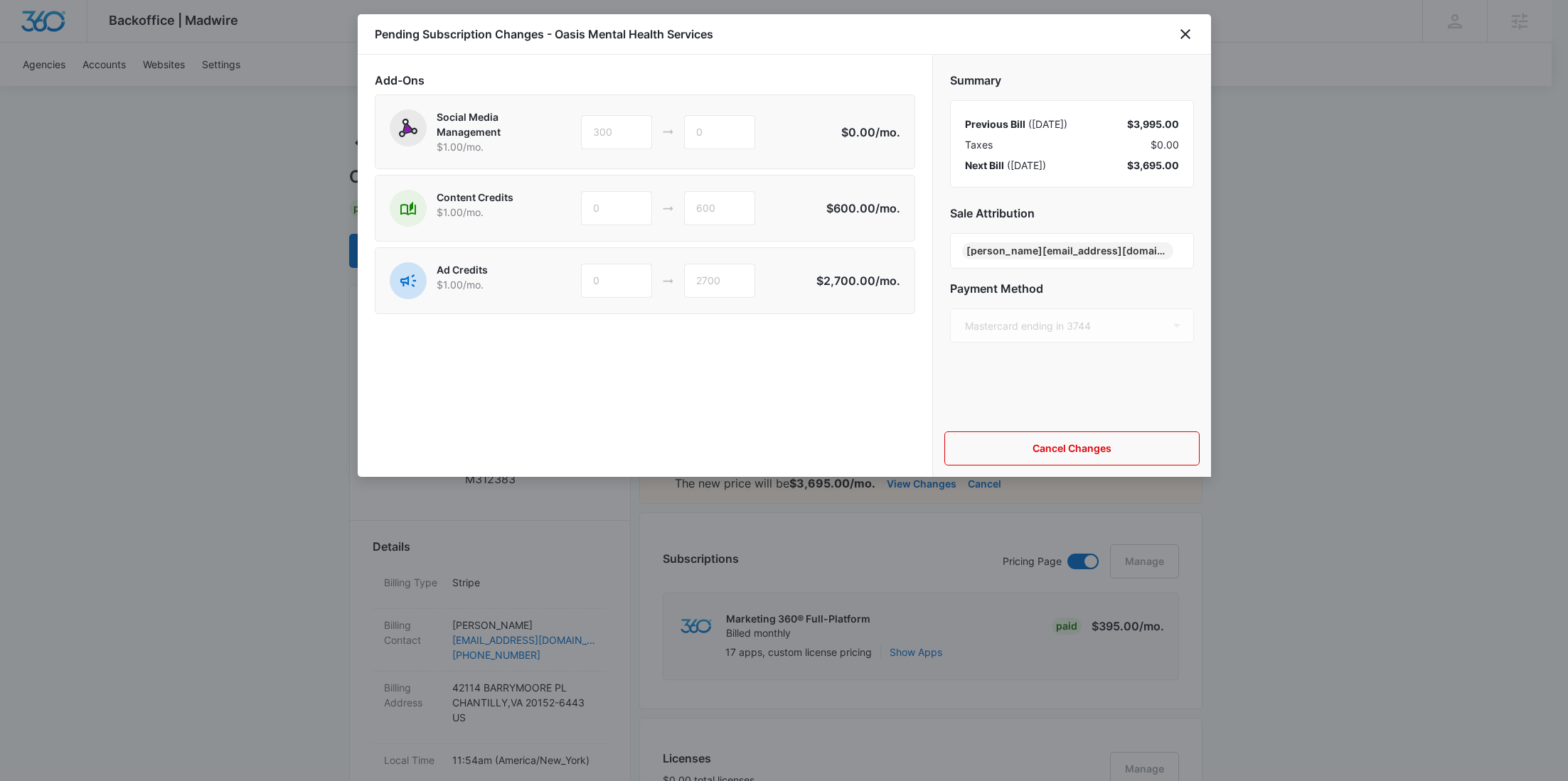
click at [1155, 166] on div "$3,695.00" at bounding box center [1153, 165] width 52 height 15
click at [1156, 167] on div "$3,695.00" at bounding box center [1153, 165] width 52 height 15
copy div "3,695.00"
click at [1253, 111] on div at bounding box center [784, 390] width 1568 height 781
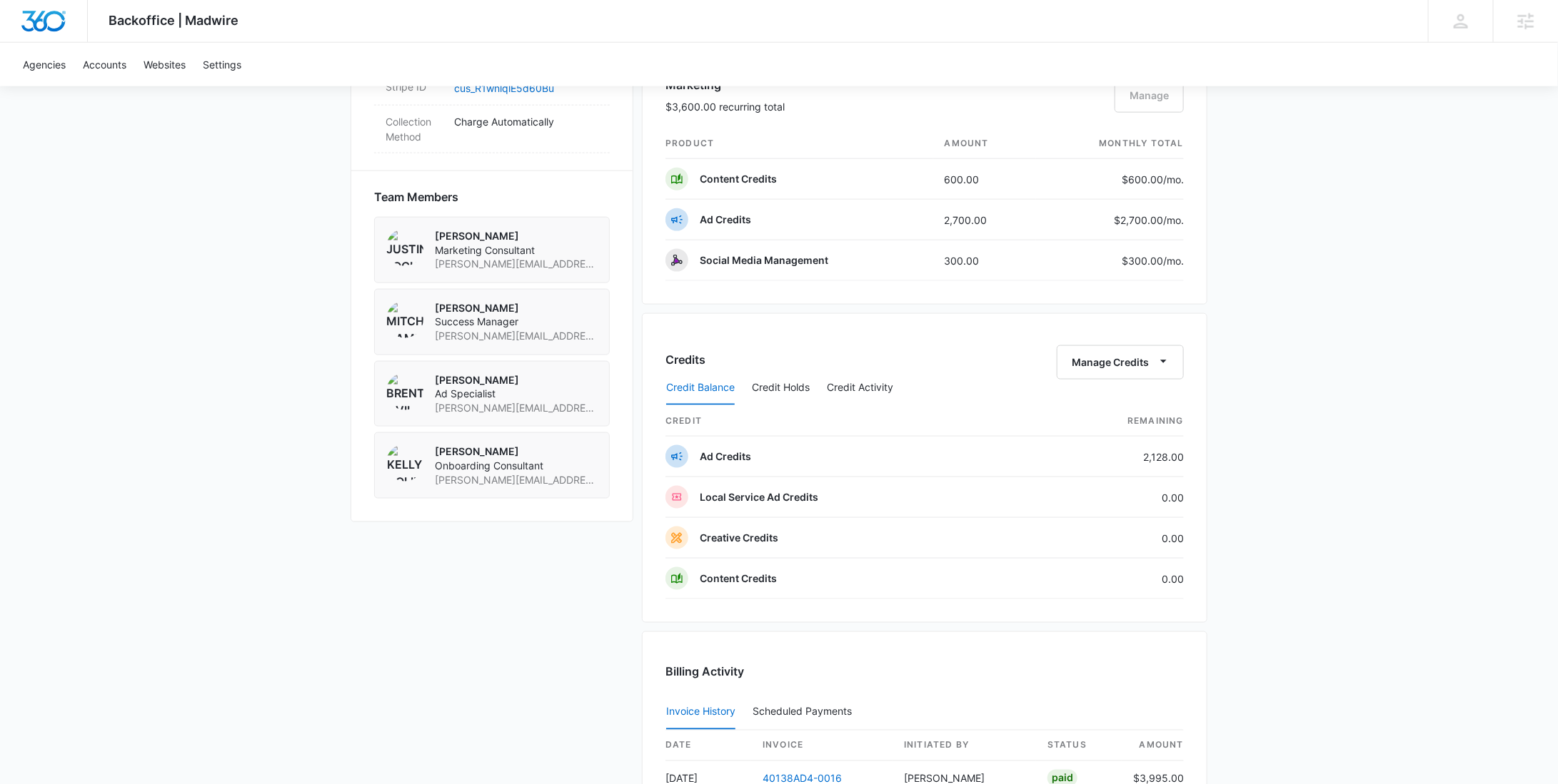
scroll to position [634, 0]
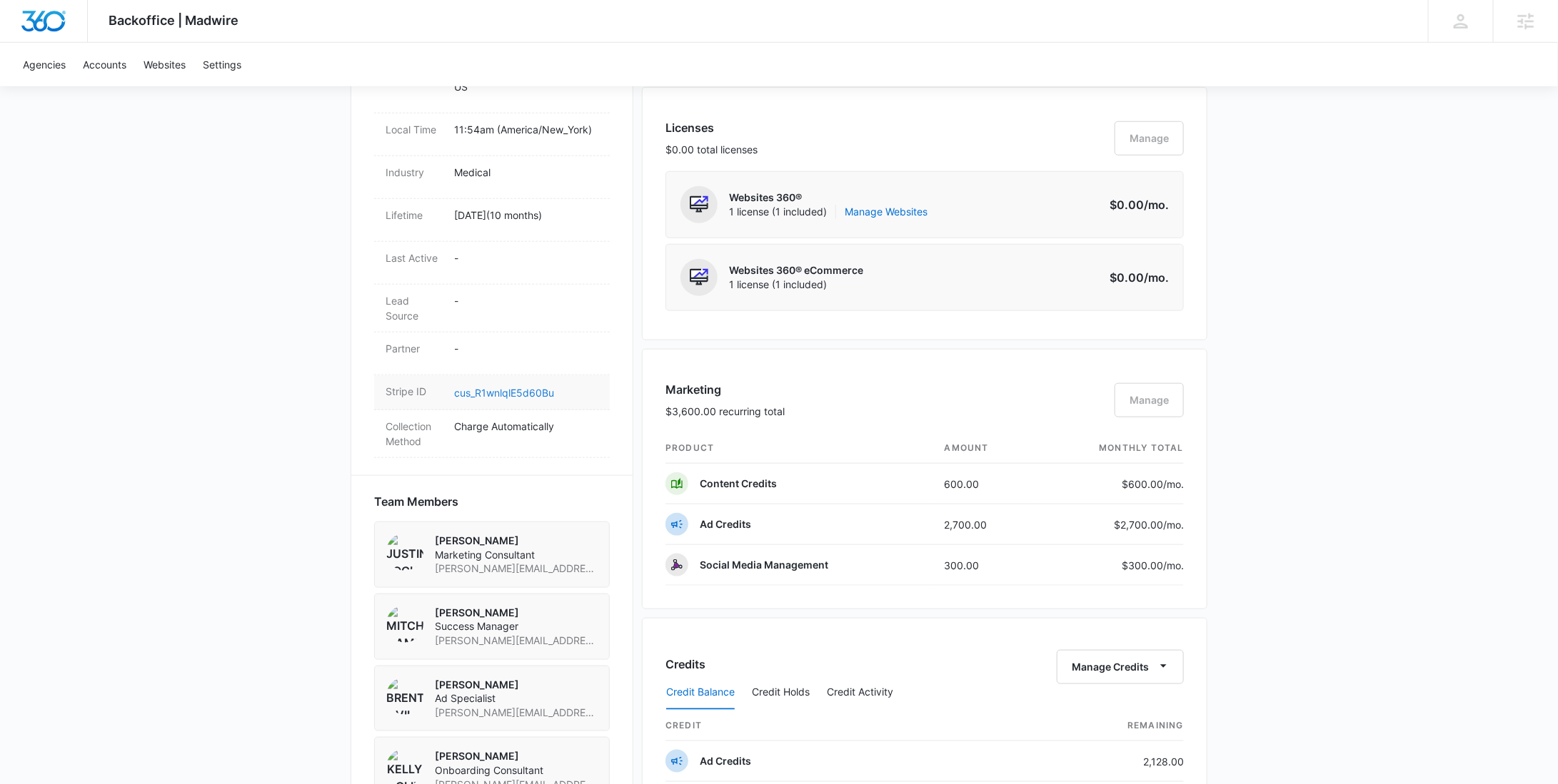
click at [505, 393] on link "cus_R1wnlqlE5d60Bu" at bounding box center [504, 393] width 100 height 12
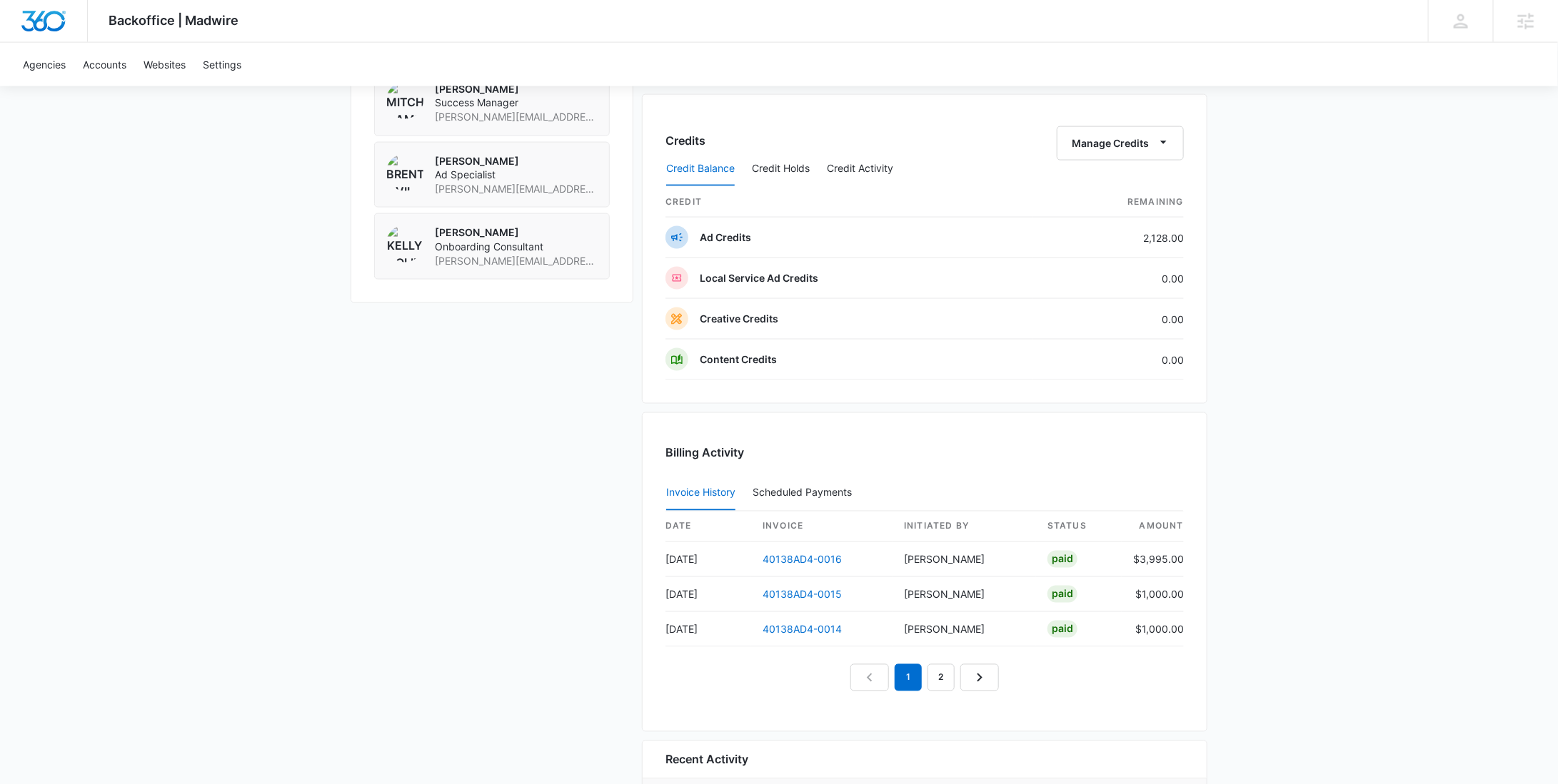
scroll to position [1280, 0]
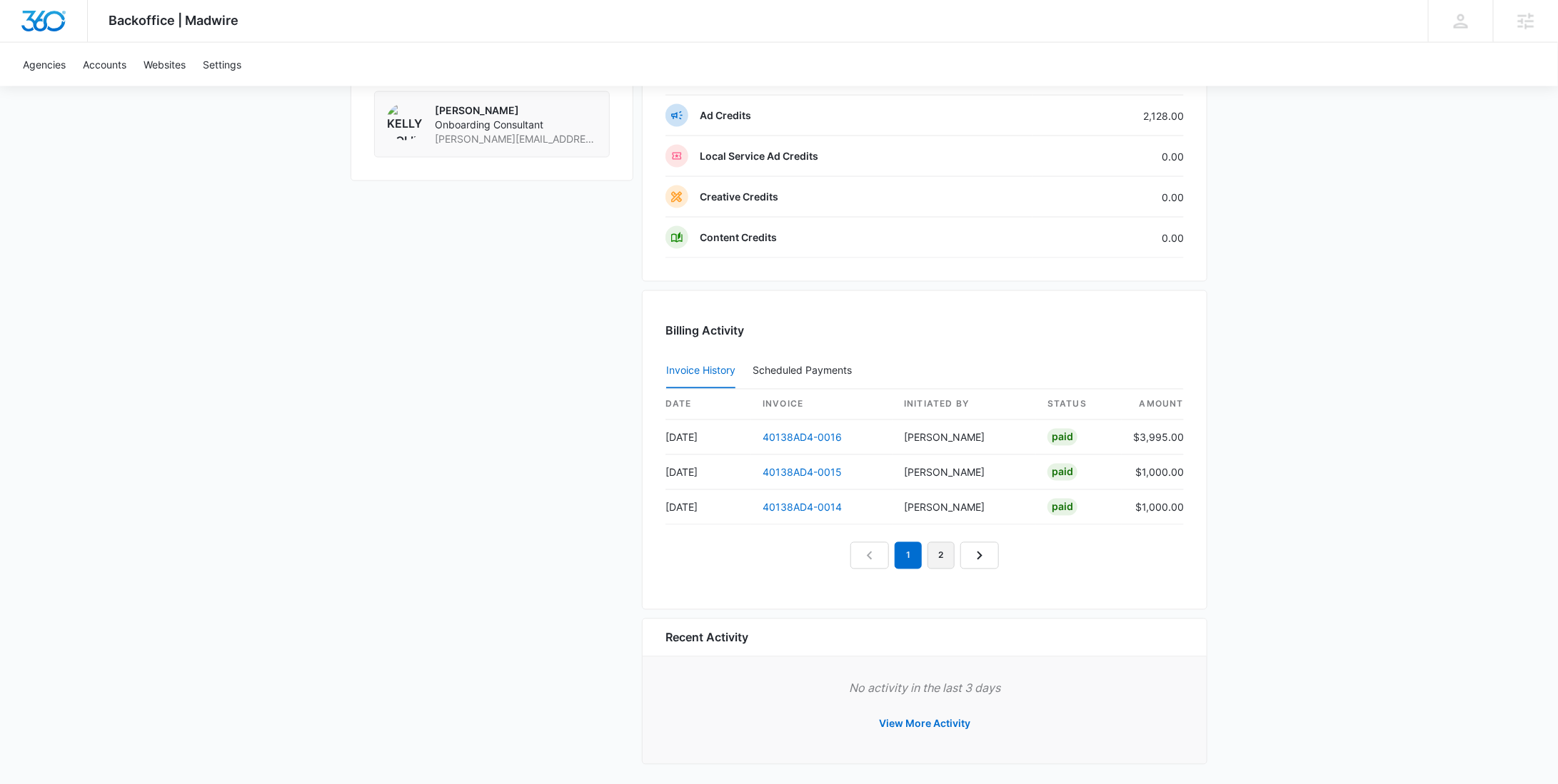
click at [940, 550] on link "2" at bounding box center [941, 556] width 27 height 27
click at [890, 554] on link "1" at bounding box center [891, 556] width 27 height 27
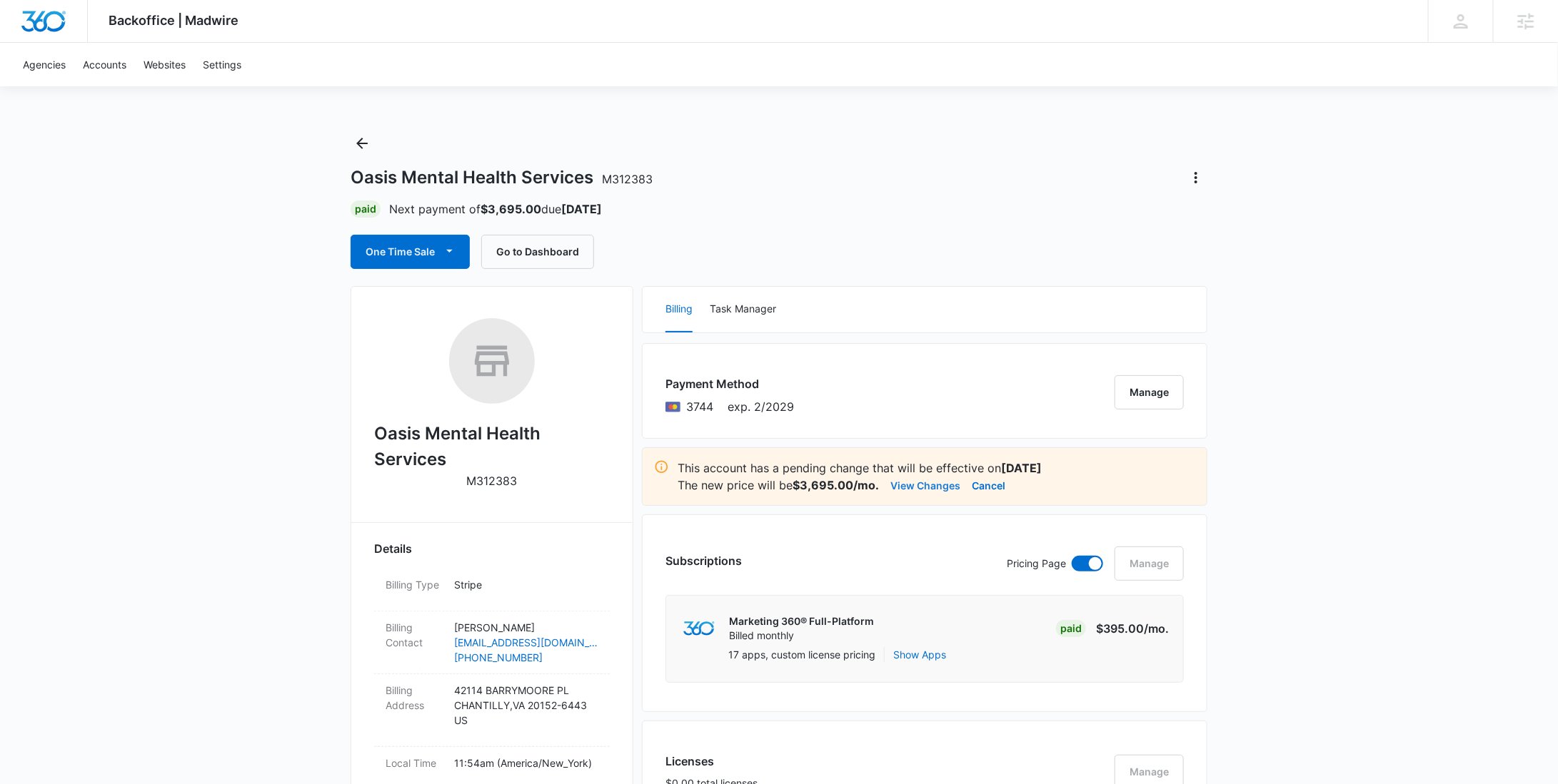
click at [936, 485] on button "View Changes" at bounding box center [925, 485] width 70 height 17
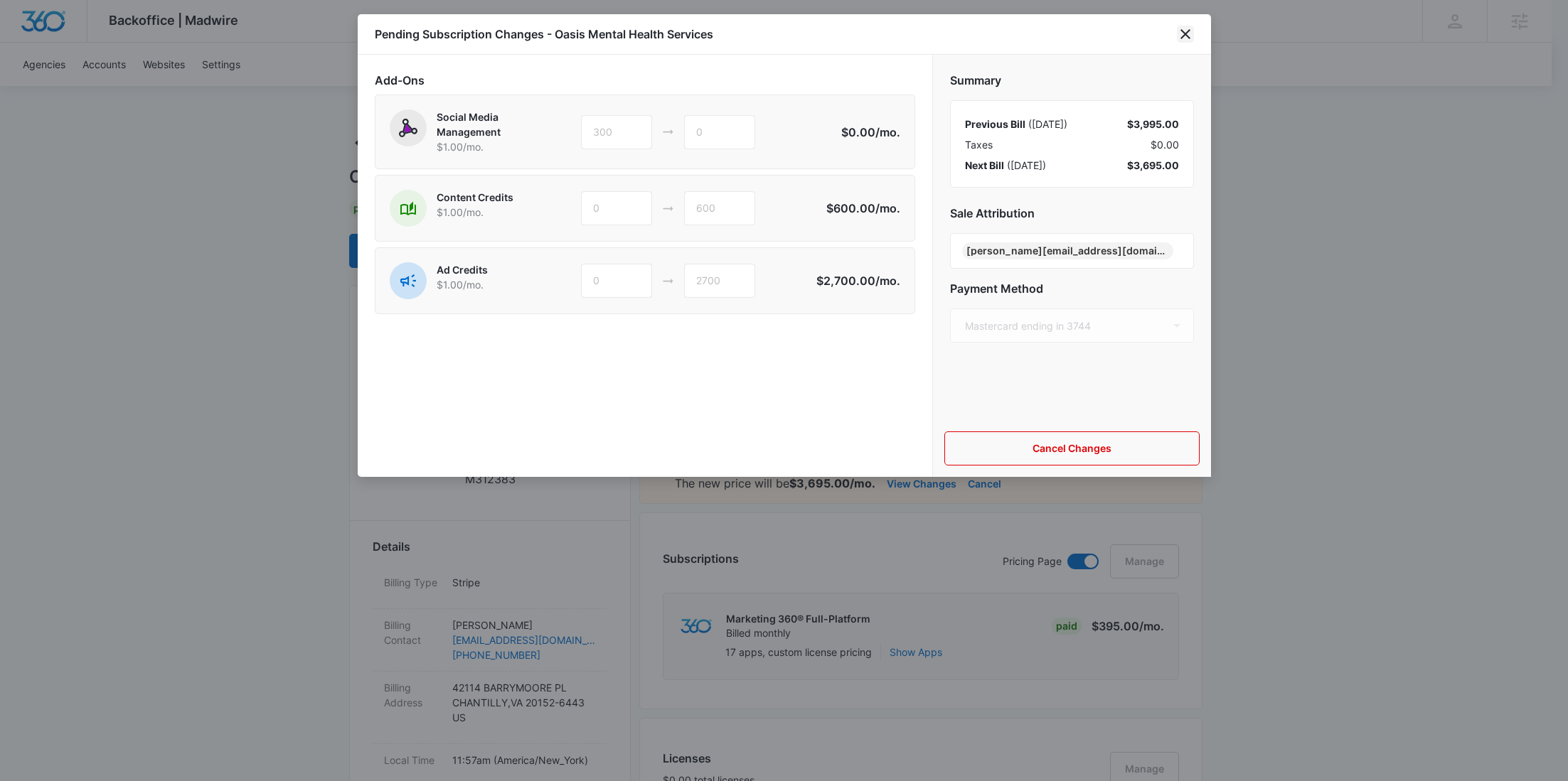
click at [1181, 36] on icon "close" at bounding box center [1185, 34] width 17 height 17
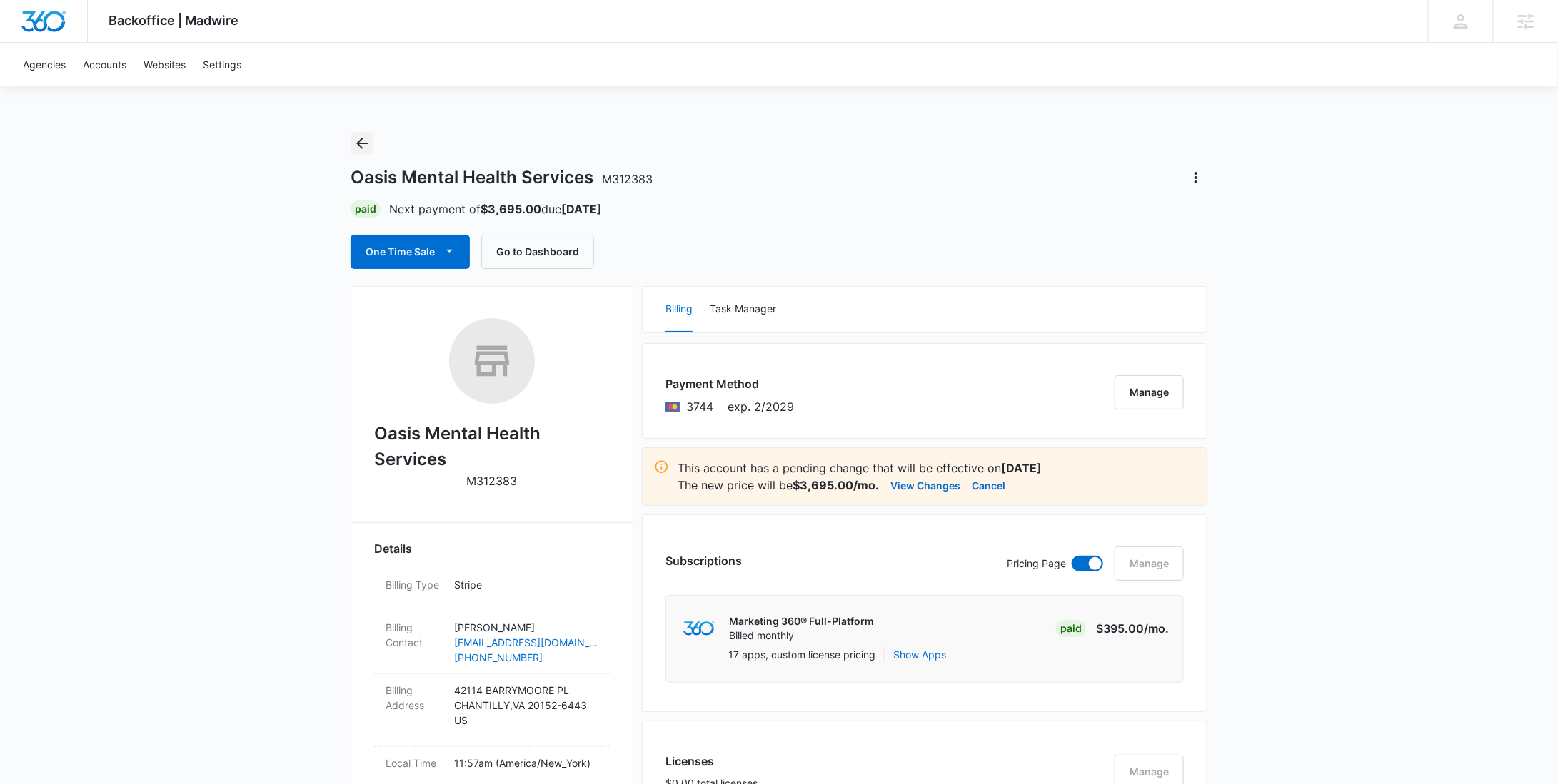
click at [363, 143] on icon "Back" at bounding box center [362, 143] width 11 height 11
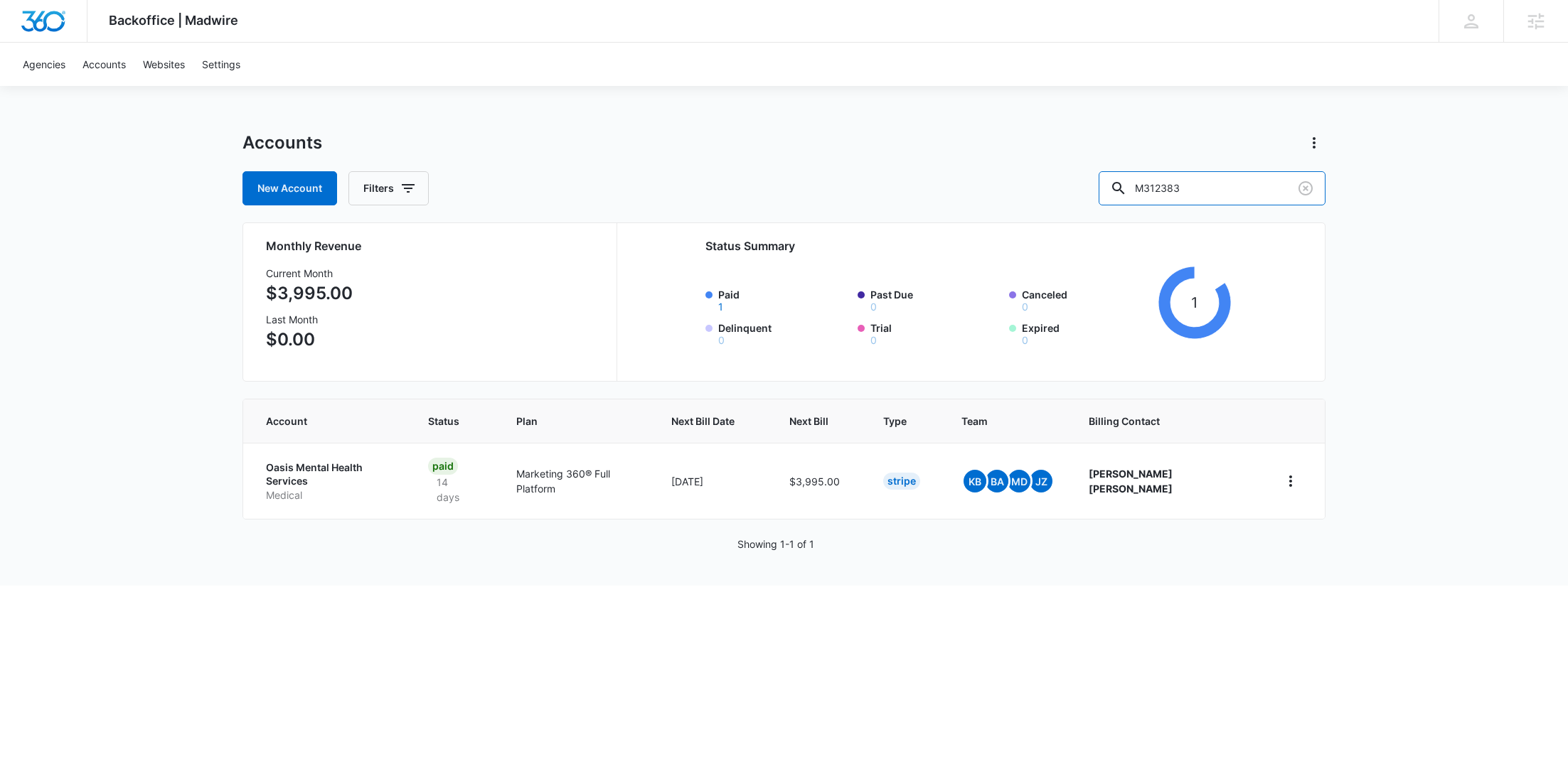
drag, startPoint x: 1221, startPoint y: 188, endPoint x: 1060, endPoint y: 187, distance: 161.0
click at [1060, 187] on div "New Account Filters M312383" at bounding box center [784, 188] width 1083 height 34
paste input "359"
type input "M335983"
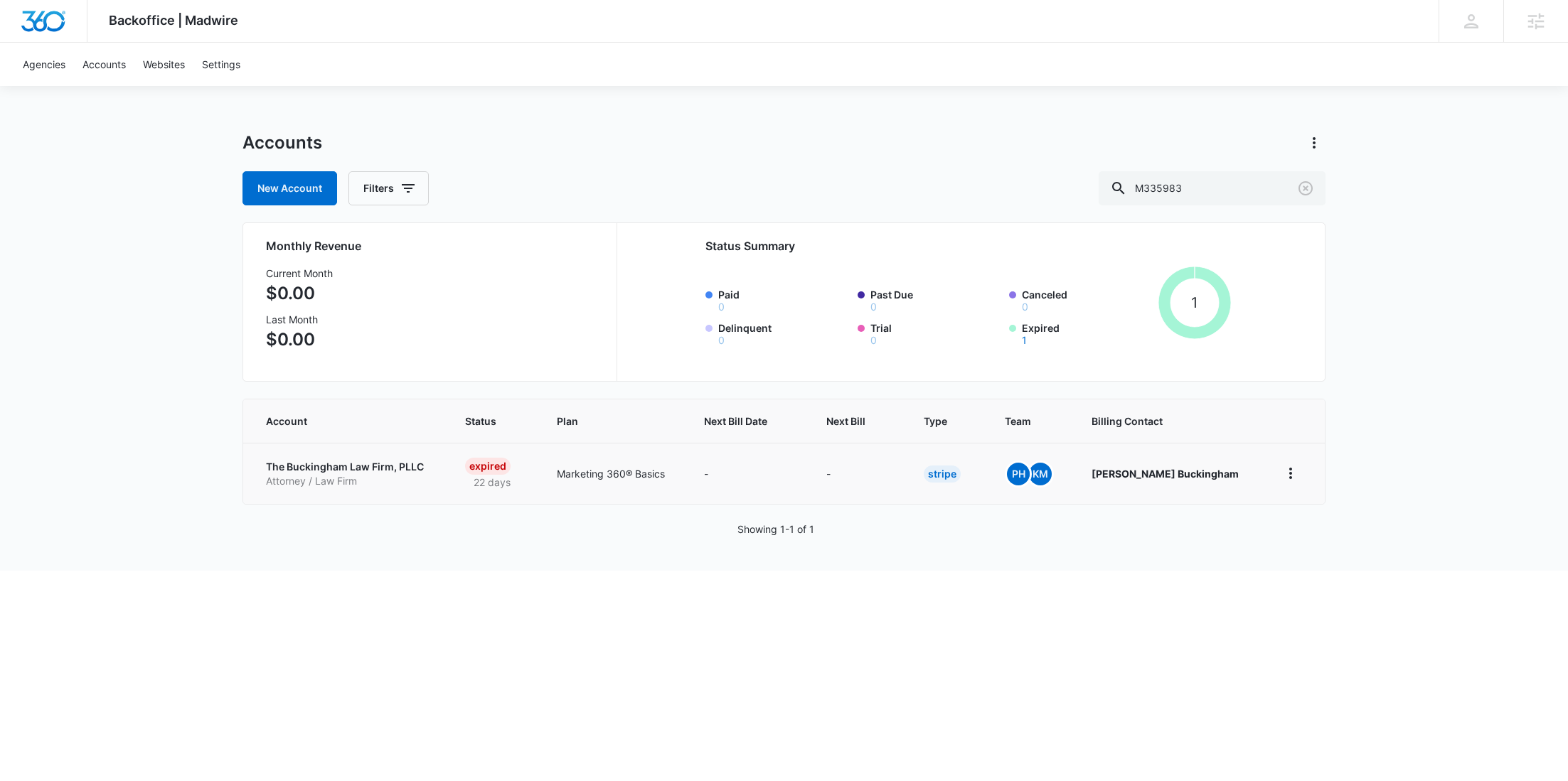
click at [309, 486] on p "Attorney / Law Firm" at bounding box center [348, 481] width 165 height 15
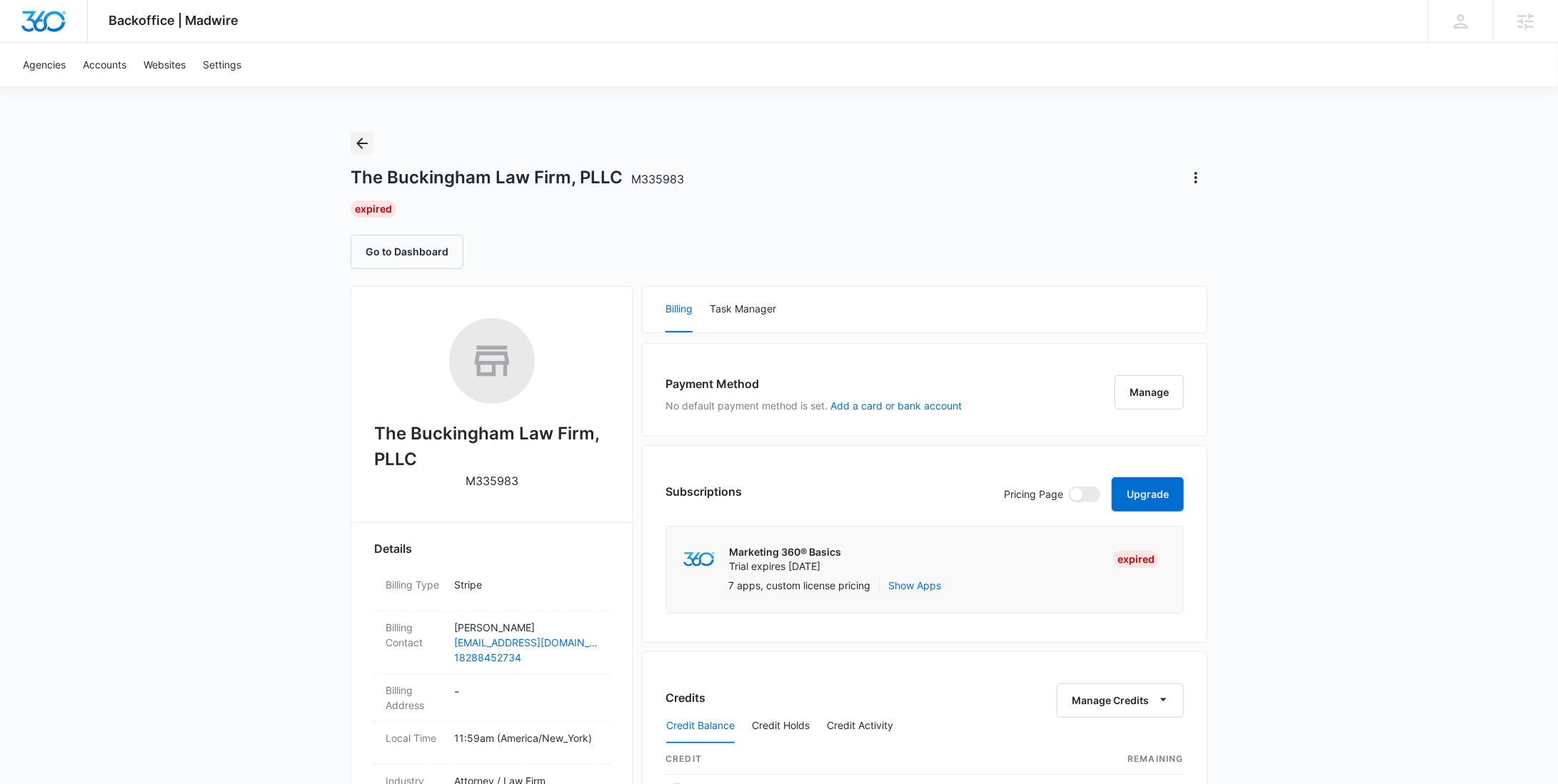
click at [353, 148] on icon "Back" at bounding box center [361, 143] width 17 height 17
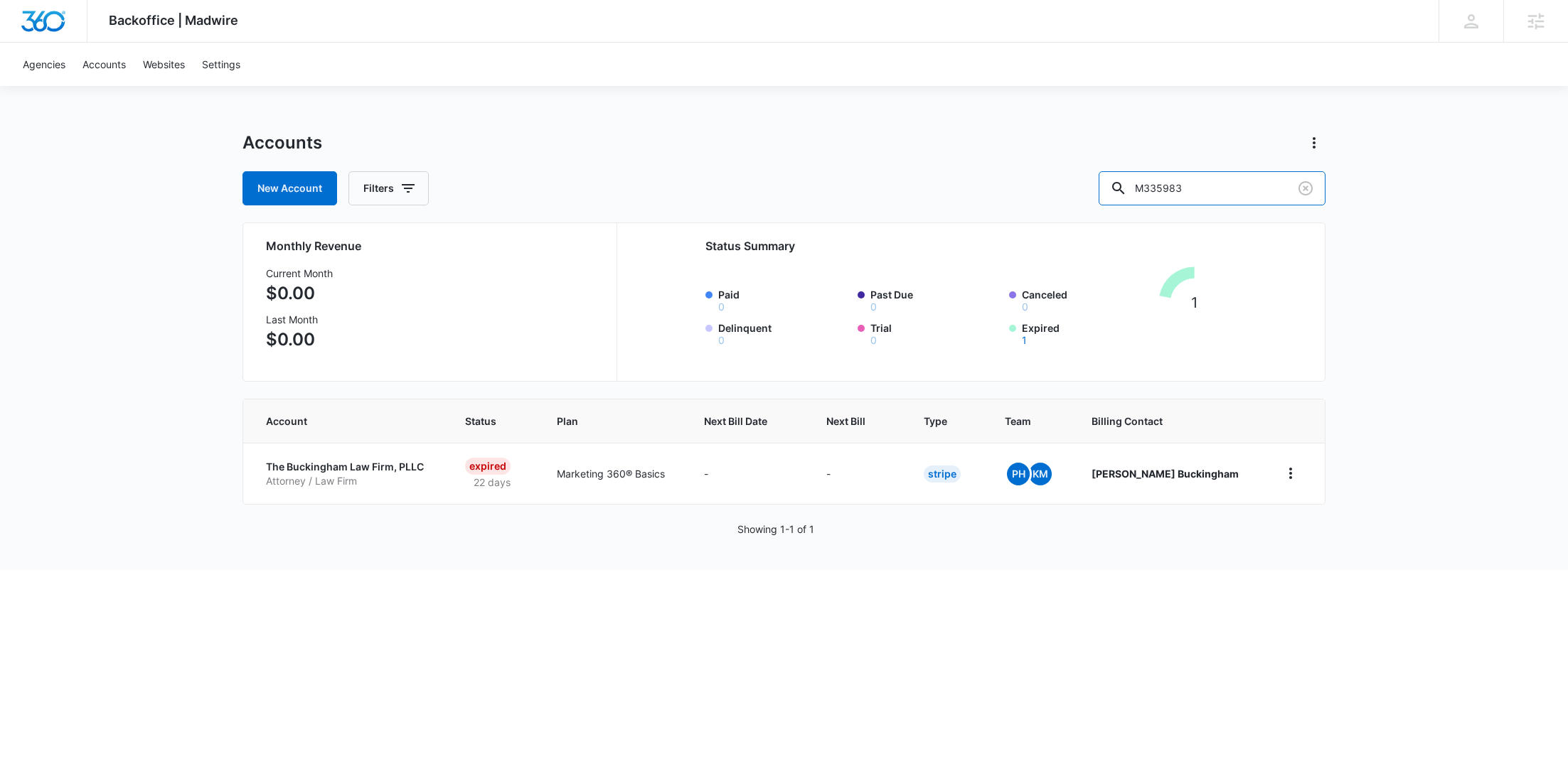
drag, startPoint x: 1174, startPoint y: 176, endPoint x: 1131, endPoint y: 174, distance: 43.0
click at [1131, 174] on div "New Account Filters M335983" at bounding box center [784, 188] width 1083 height 34
paste input "1866"
type input "M318663"
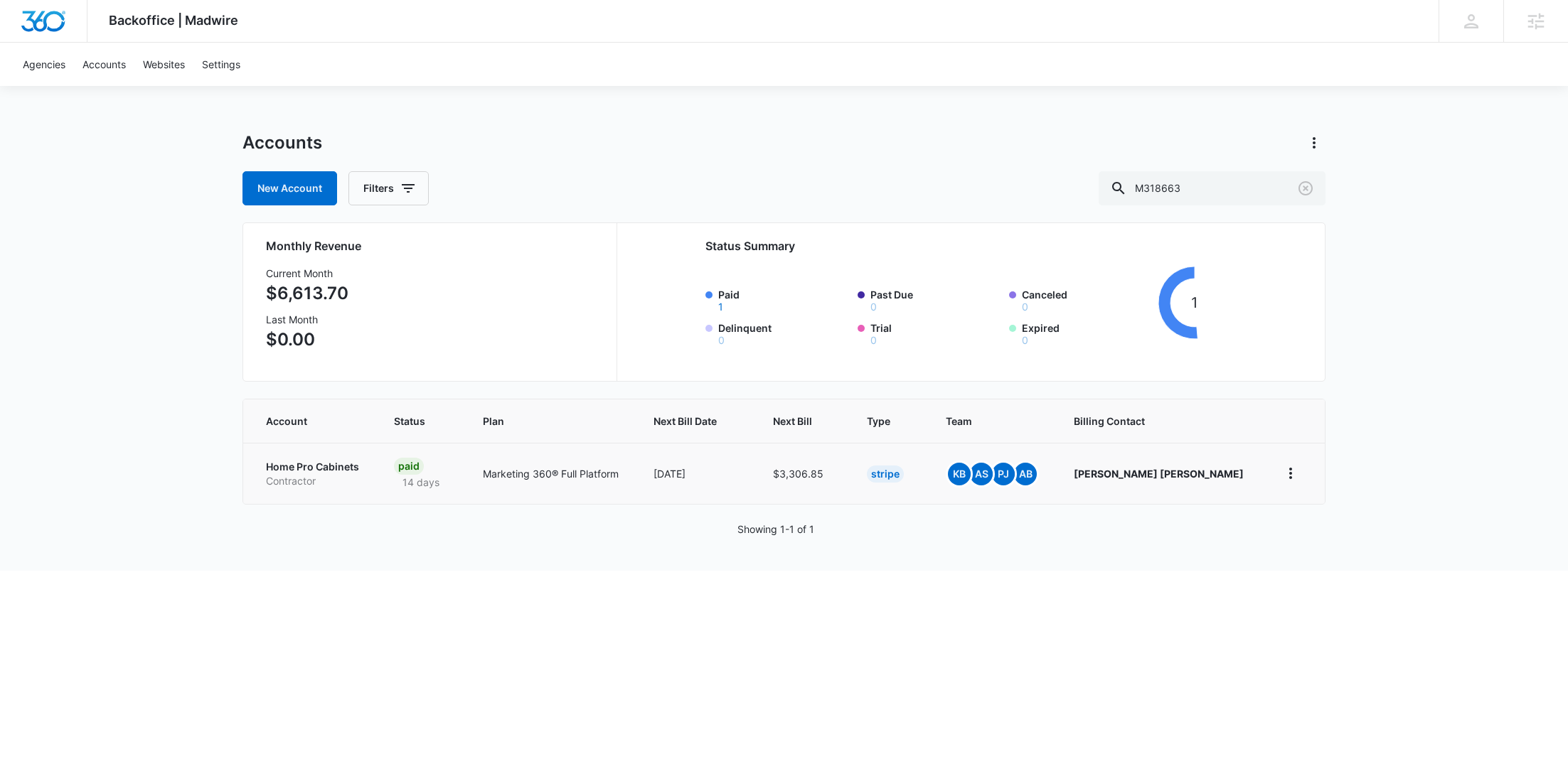
click at [316, 482] on p "Contractor" at bounding box center [313, 481] width 94 height 15
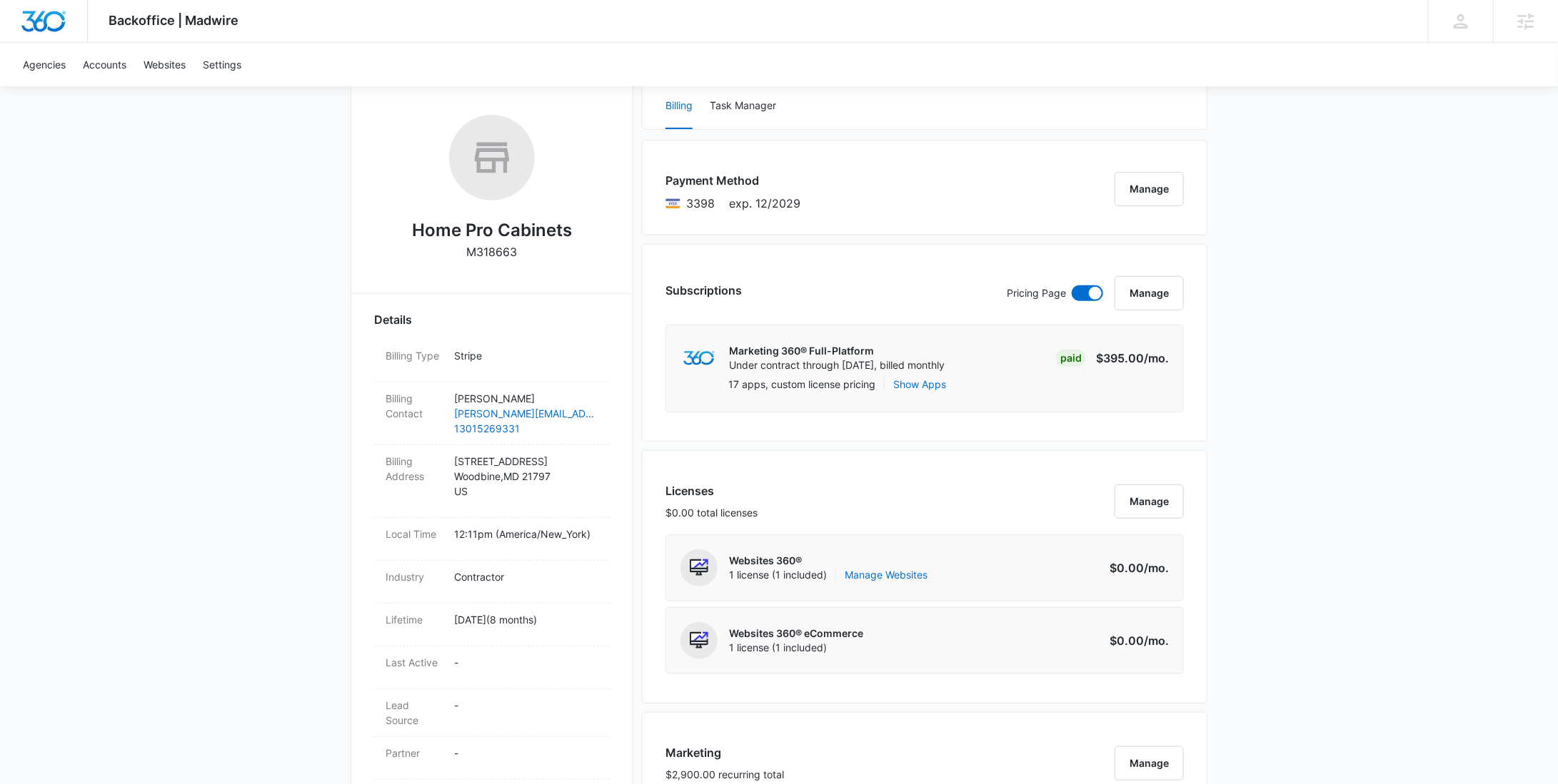
scroll to position [445, 0]
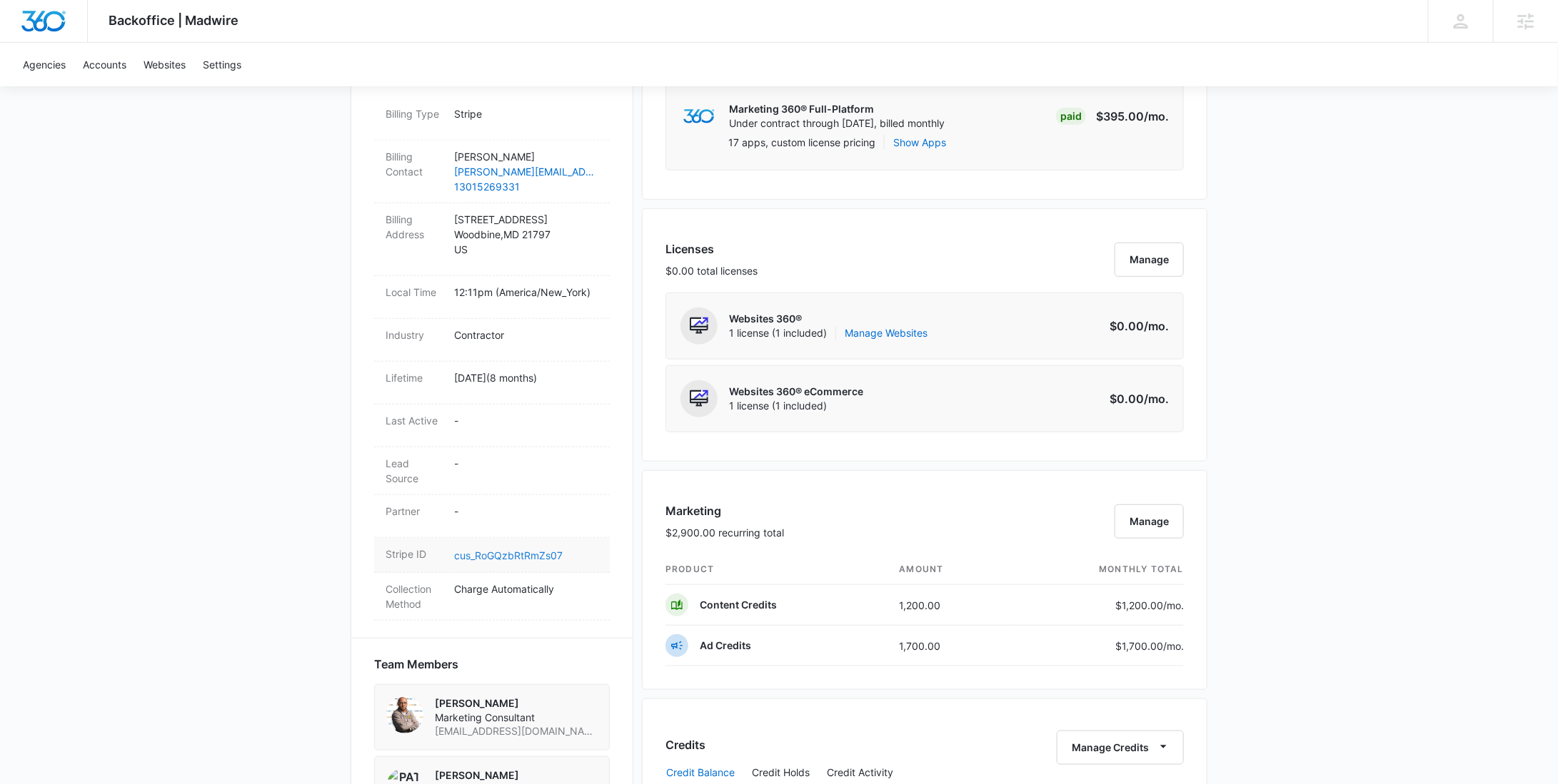
click at [516, 552] on link "cus_RoGQzbRtRmZs07" at bounding box center [508, 555] width 108 height 12
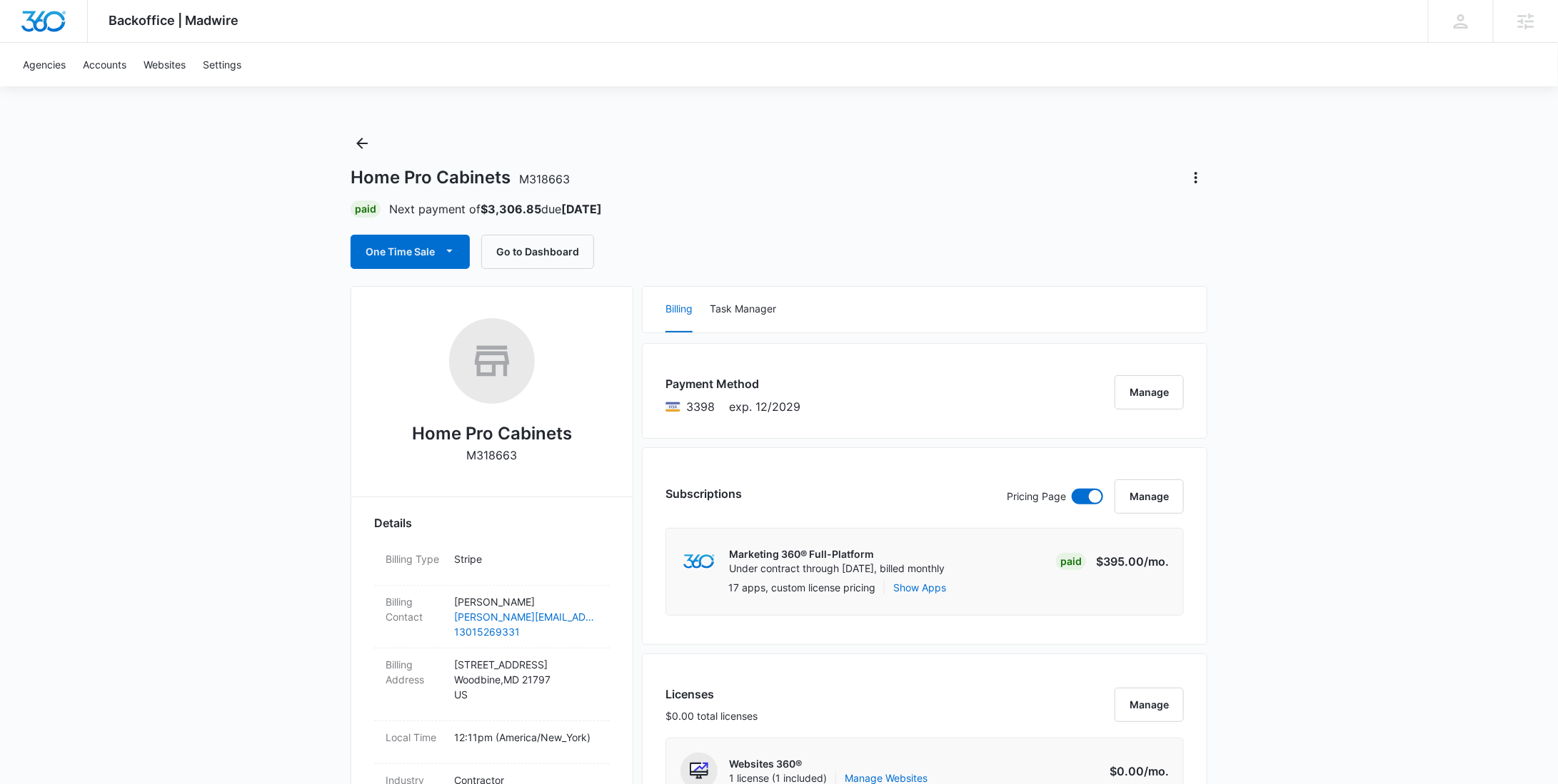
click at [479, 455] on p "M318663" at bounding box center [492, 455] width 51 height 17
copy p "M318663"
click at [371, 143] on button "Back" at bounding box center [362, 143] width 23 height 23
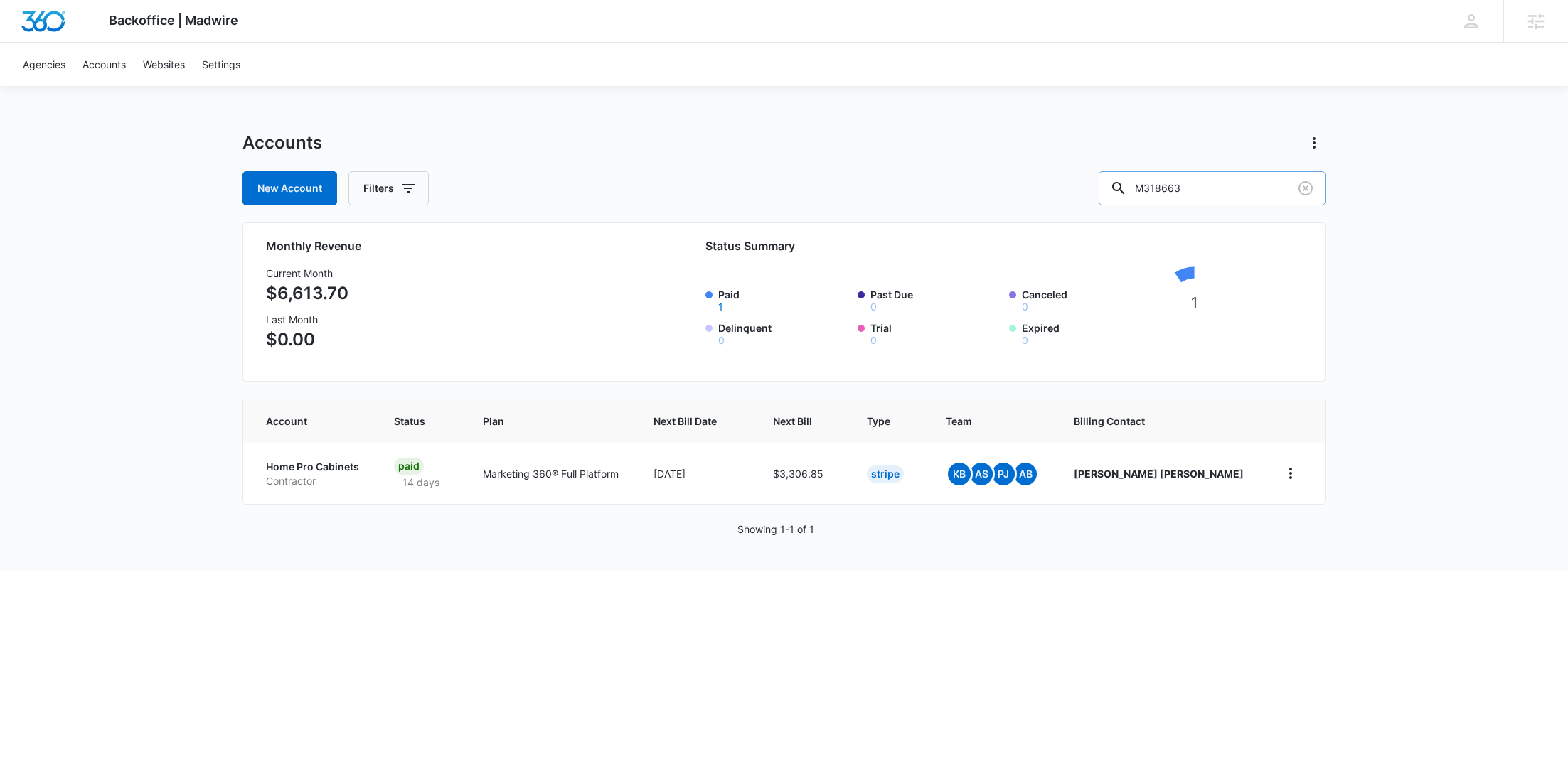
drag, startPoint x: 1263, startPoint y: 183, endPoint x: 1148, endPoint y: 184, distance: 115.0
click at [1156, 183] on div "M318663" at bounding box center [1212, 188] width 227 height 34
paste input "36931"
type input "M336931"
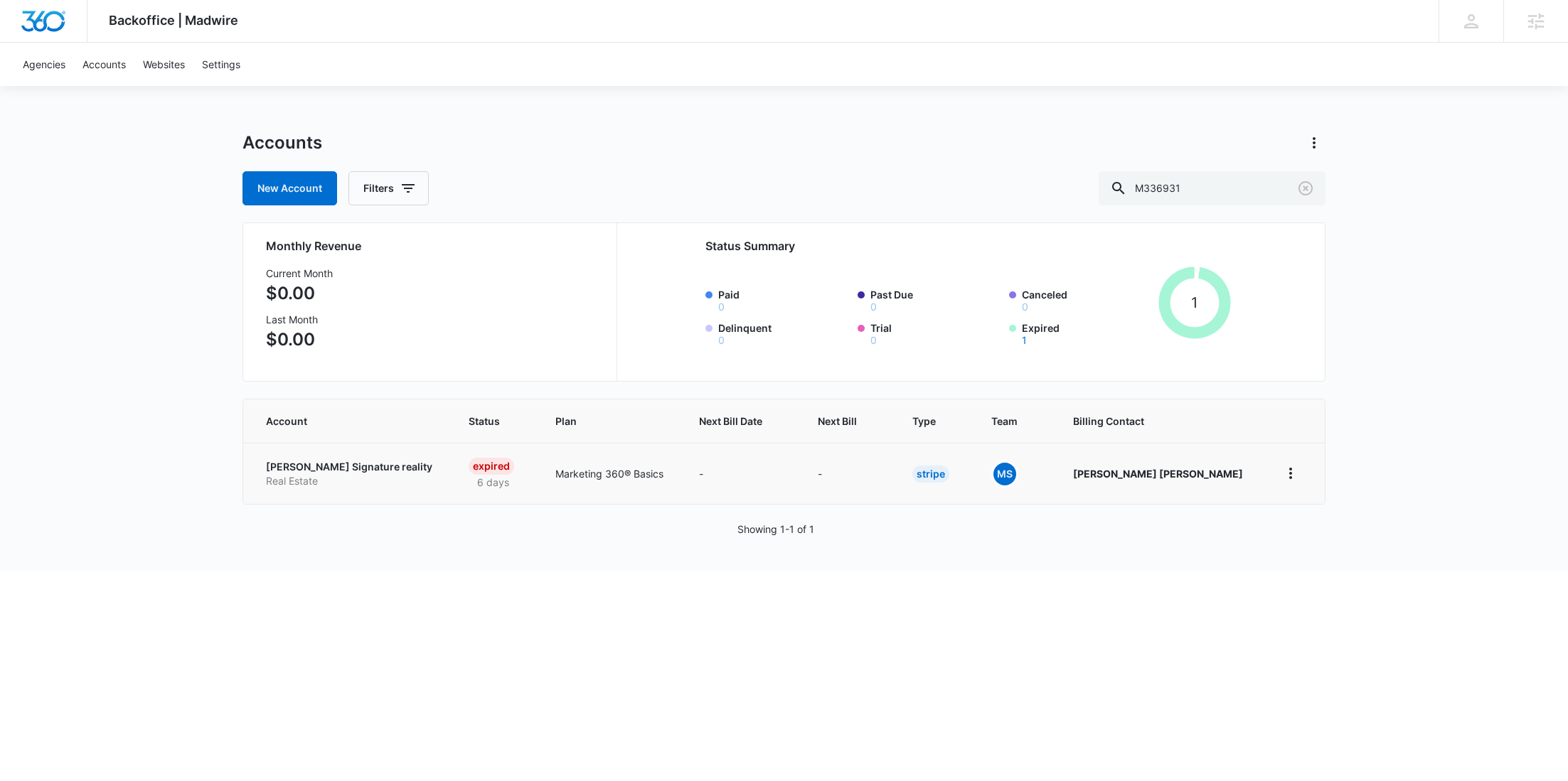
click at [369, 475] on p "Real Estate" at bounding box center [351, 481] width 169 height 15
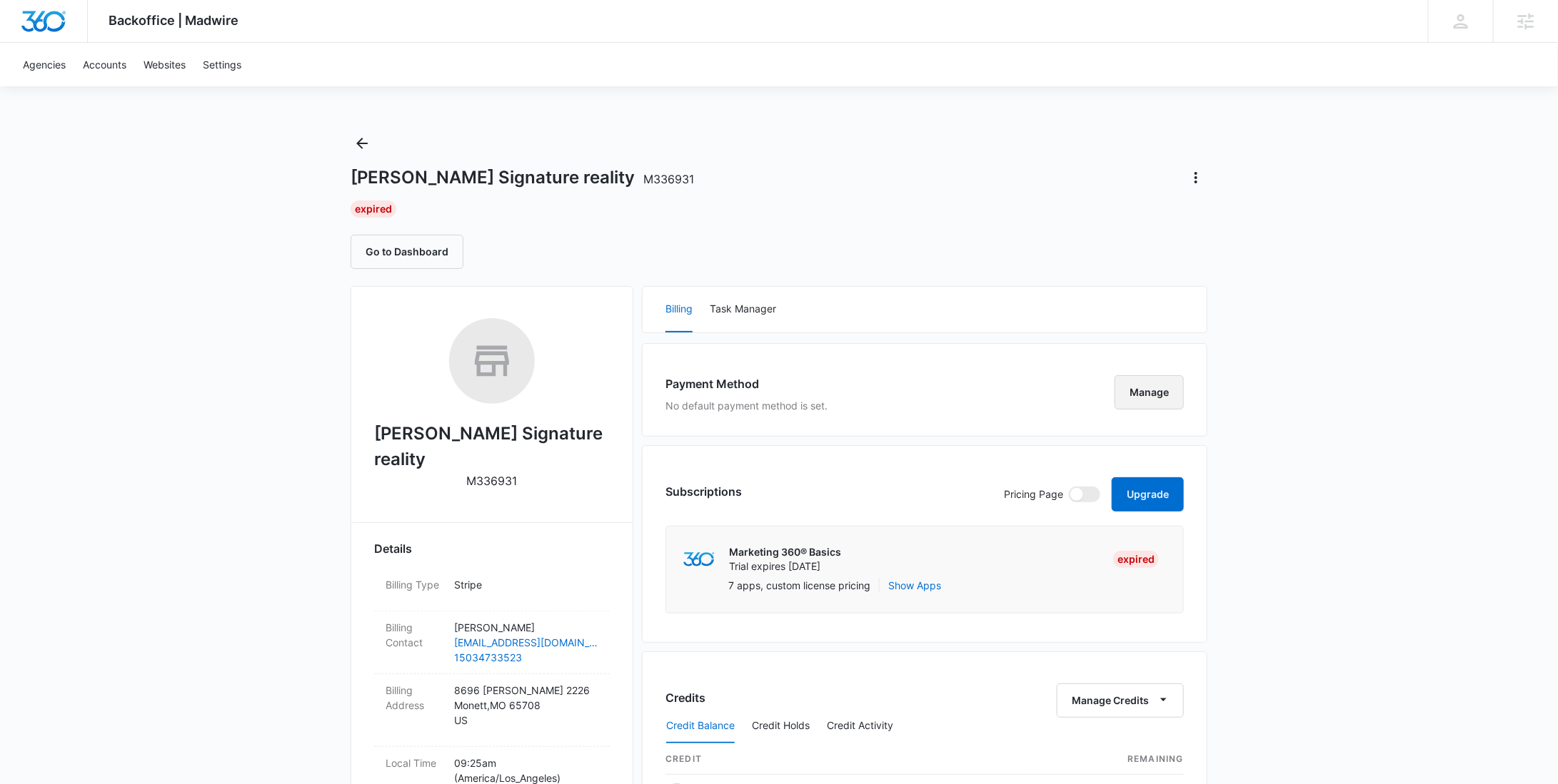
click at [1159, 396] on button "Manage" at bounding box center [1149, 393] width 69 height 34
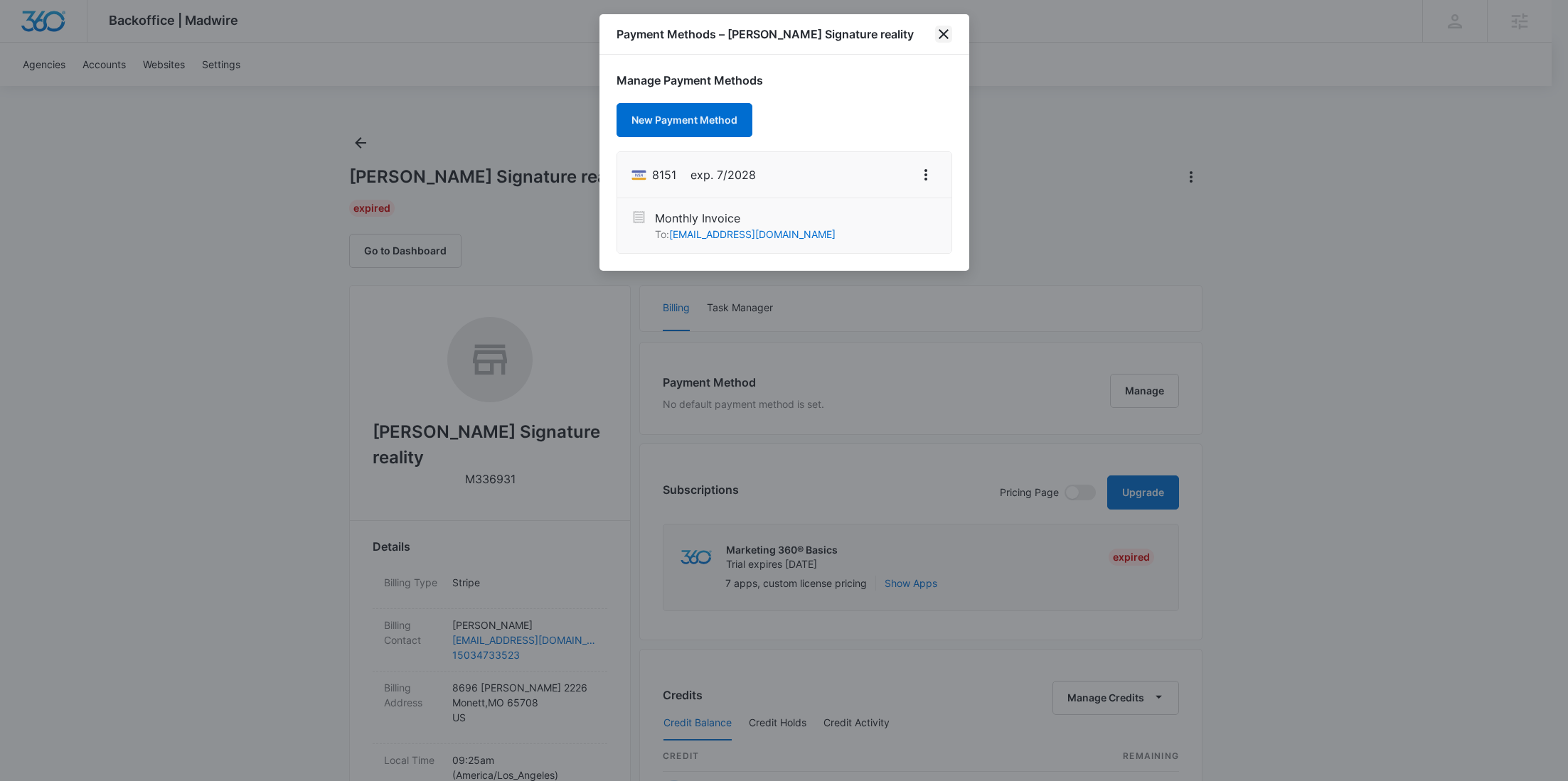
click at [943, 32] on icon "close" at bounding box center [944, 34] width 17 height 17
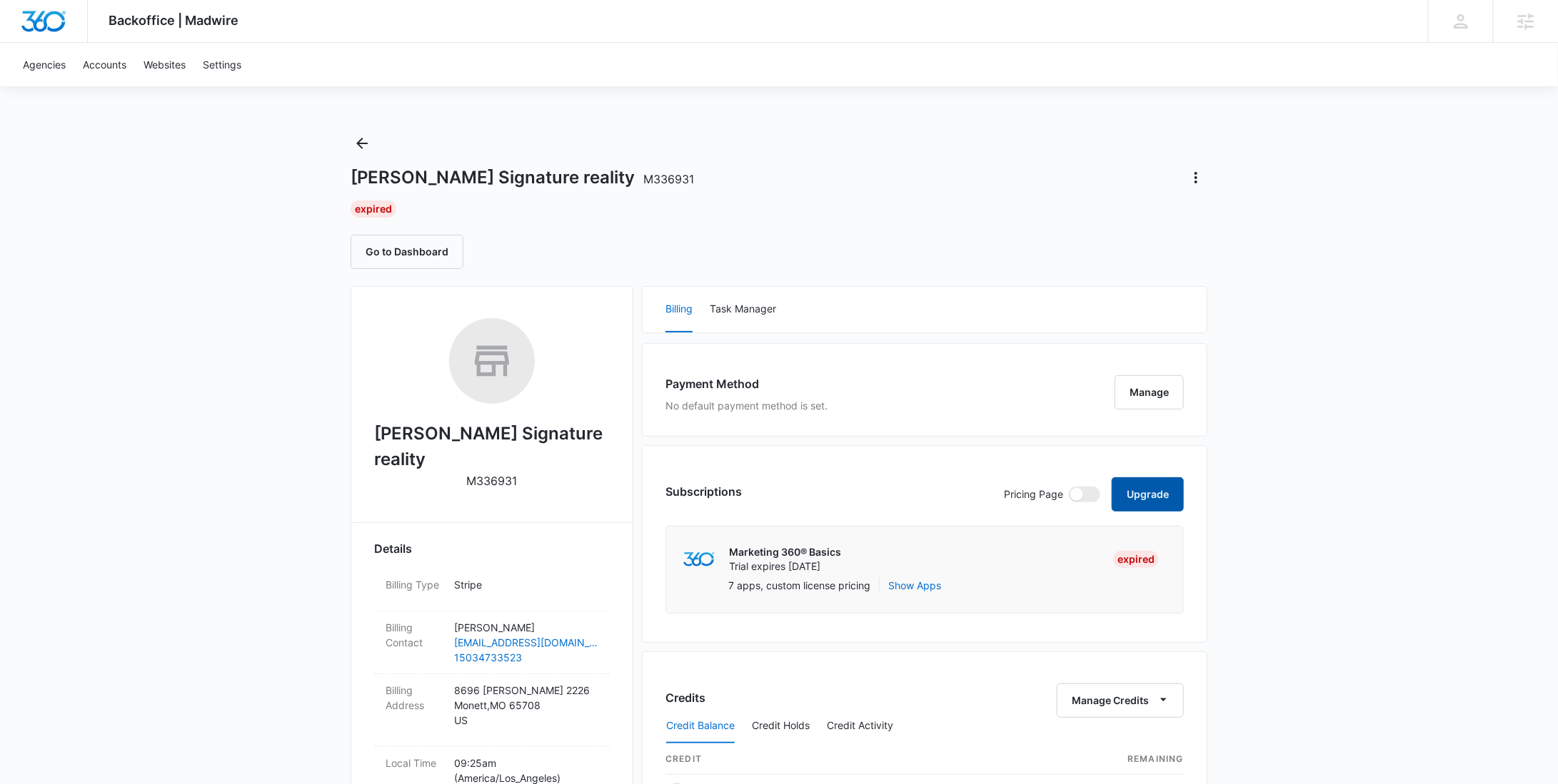
click at [1152, 487] on button "Upgrade" at bounding box center [1147, 495] width 72 height 34
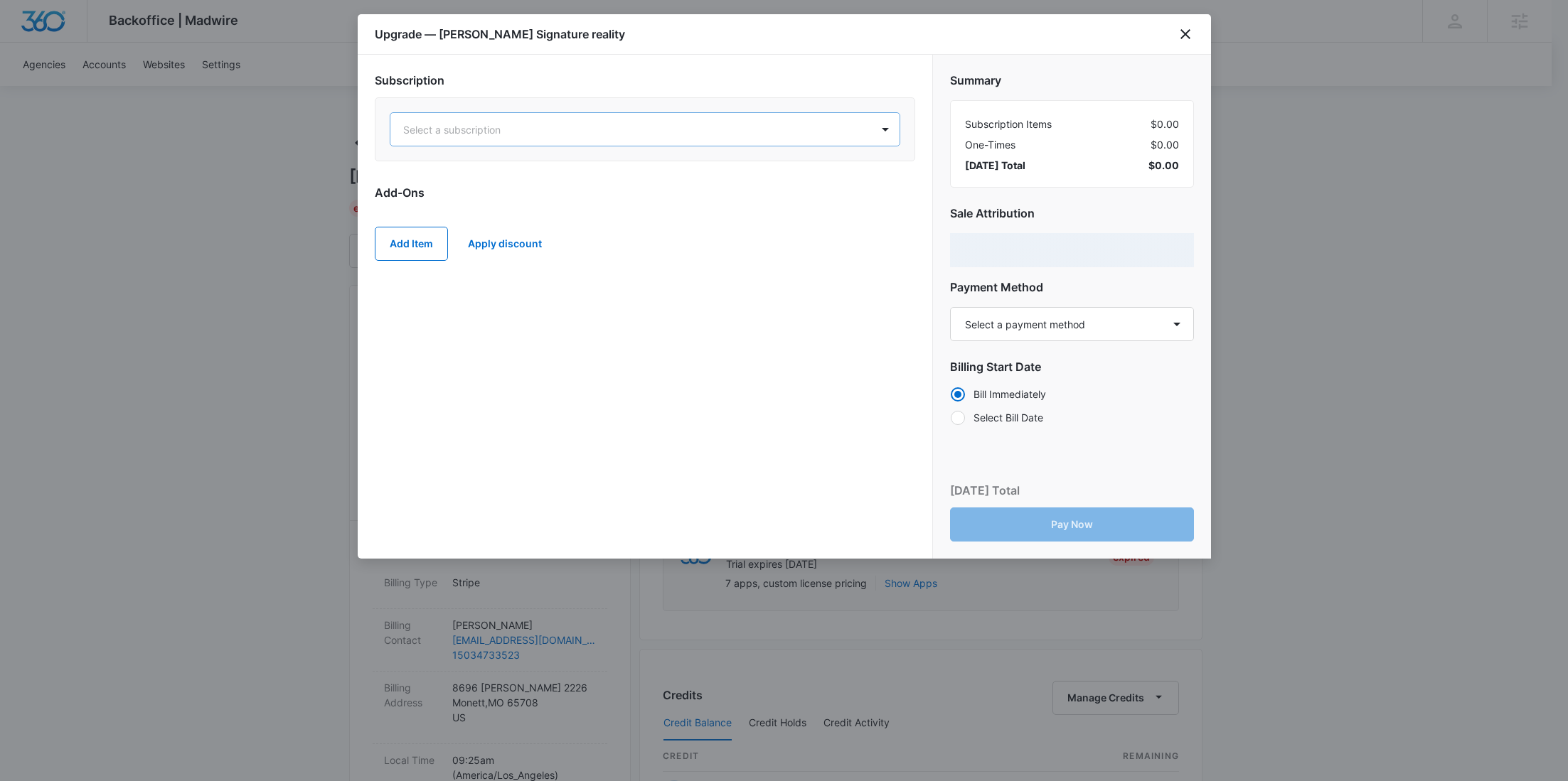
click at [541, 133] on div at bounding box center [628, 130] width 449 height 18
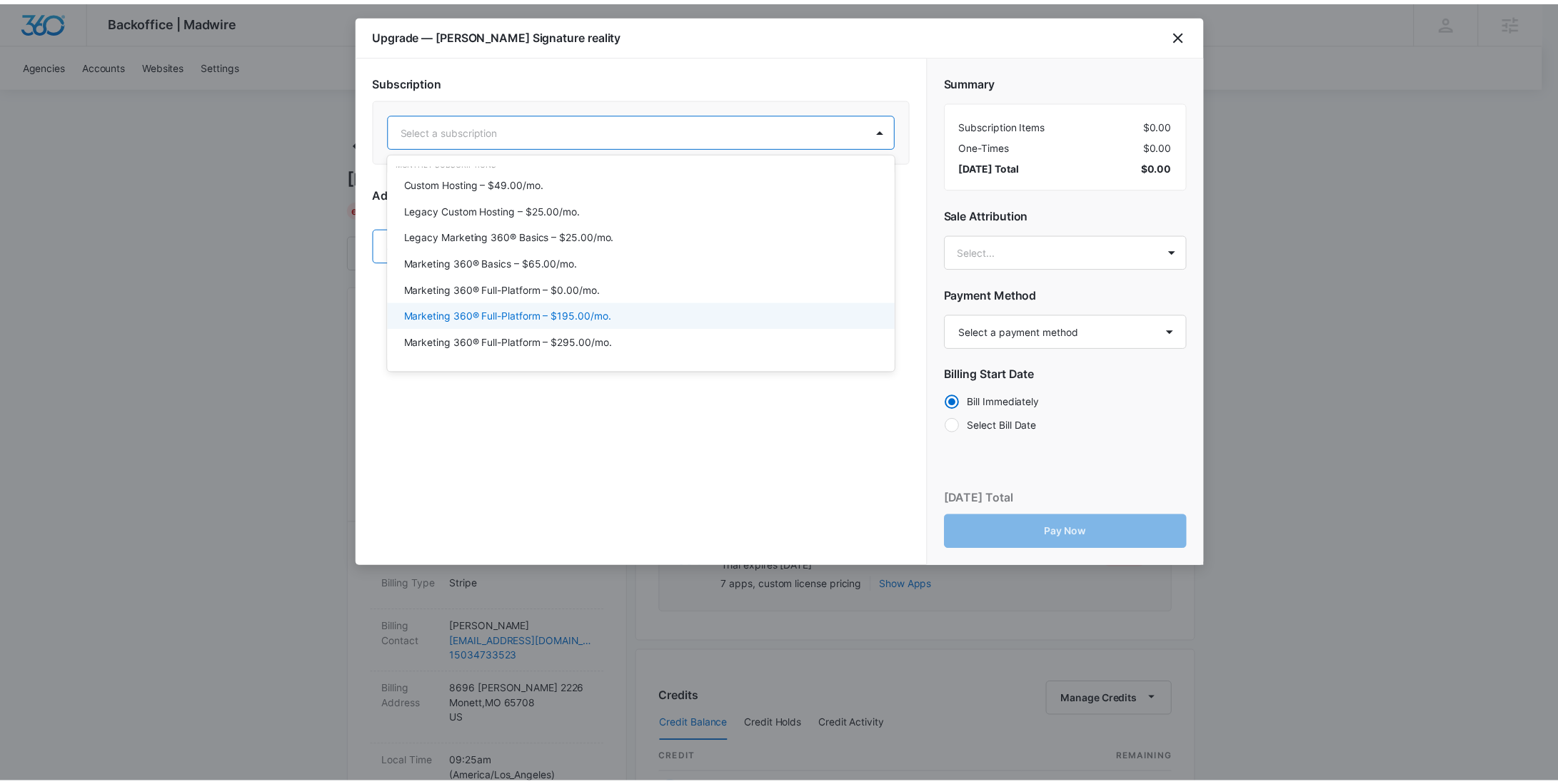
scroll to position [47, 0]
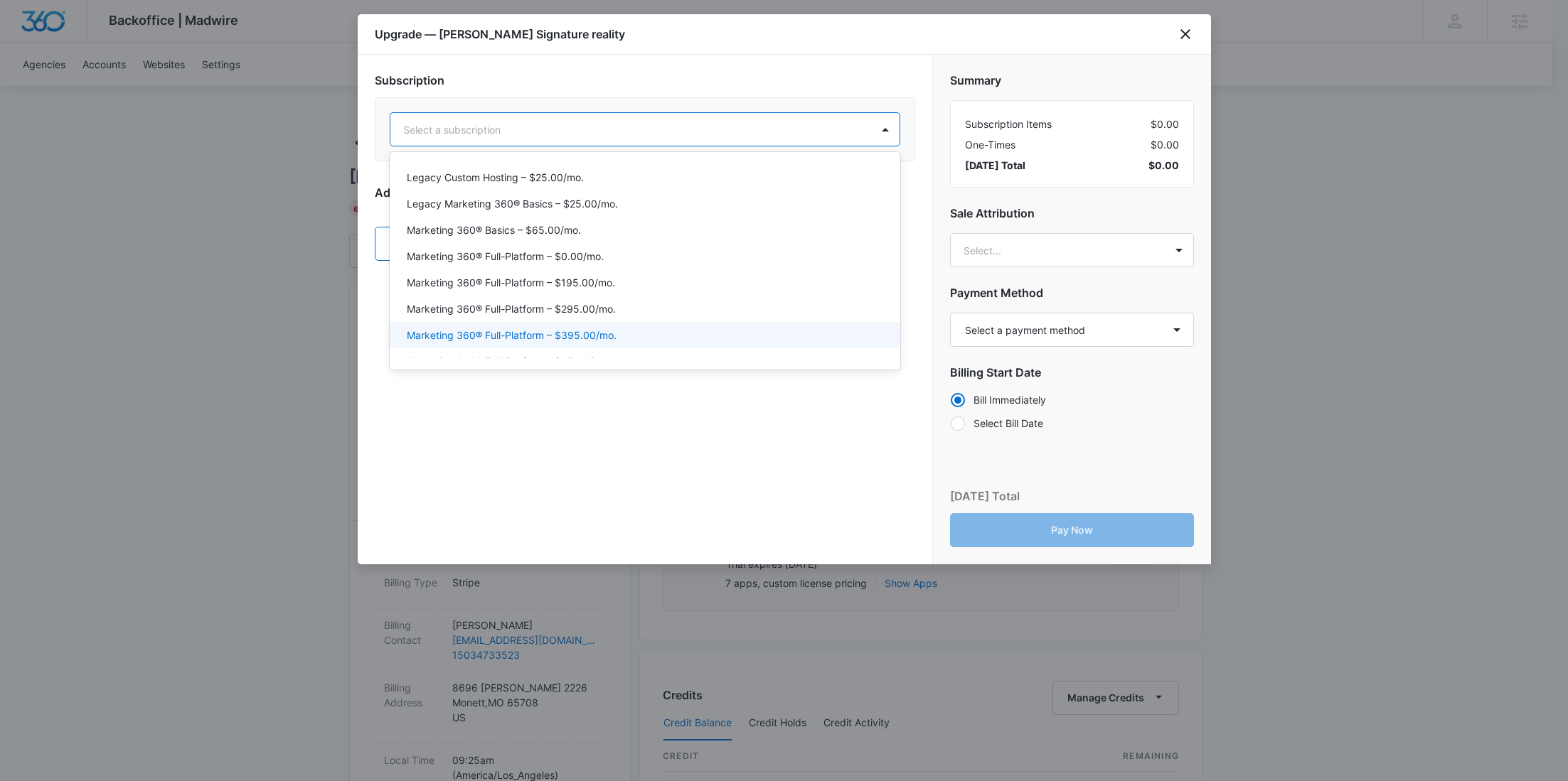
click at [540, 338] on p "Marketing 360® Full-Platform – $395.00/mo." at bounding box center [512, 335] width 209 height 15
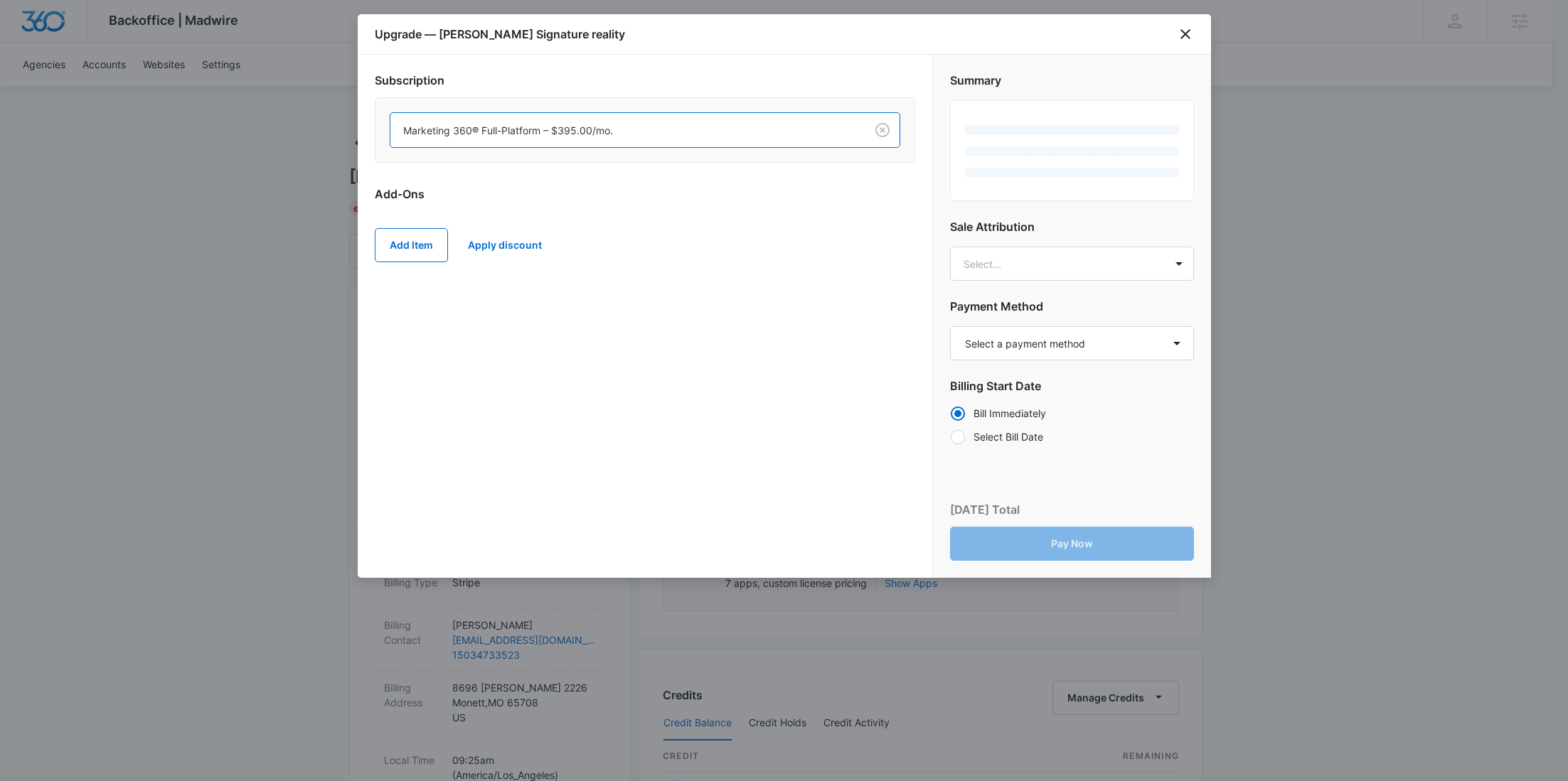
click at [404, 226] on div "Add Item Apply discount" at bounding box center [646, 245] width 541 height 63
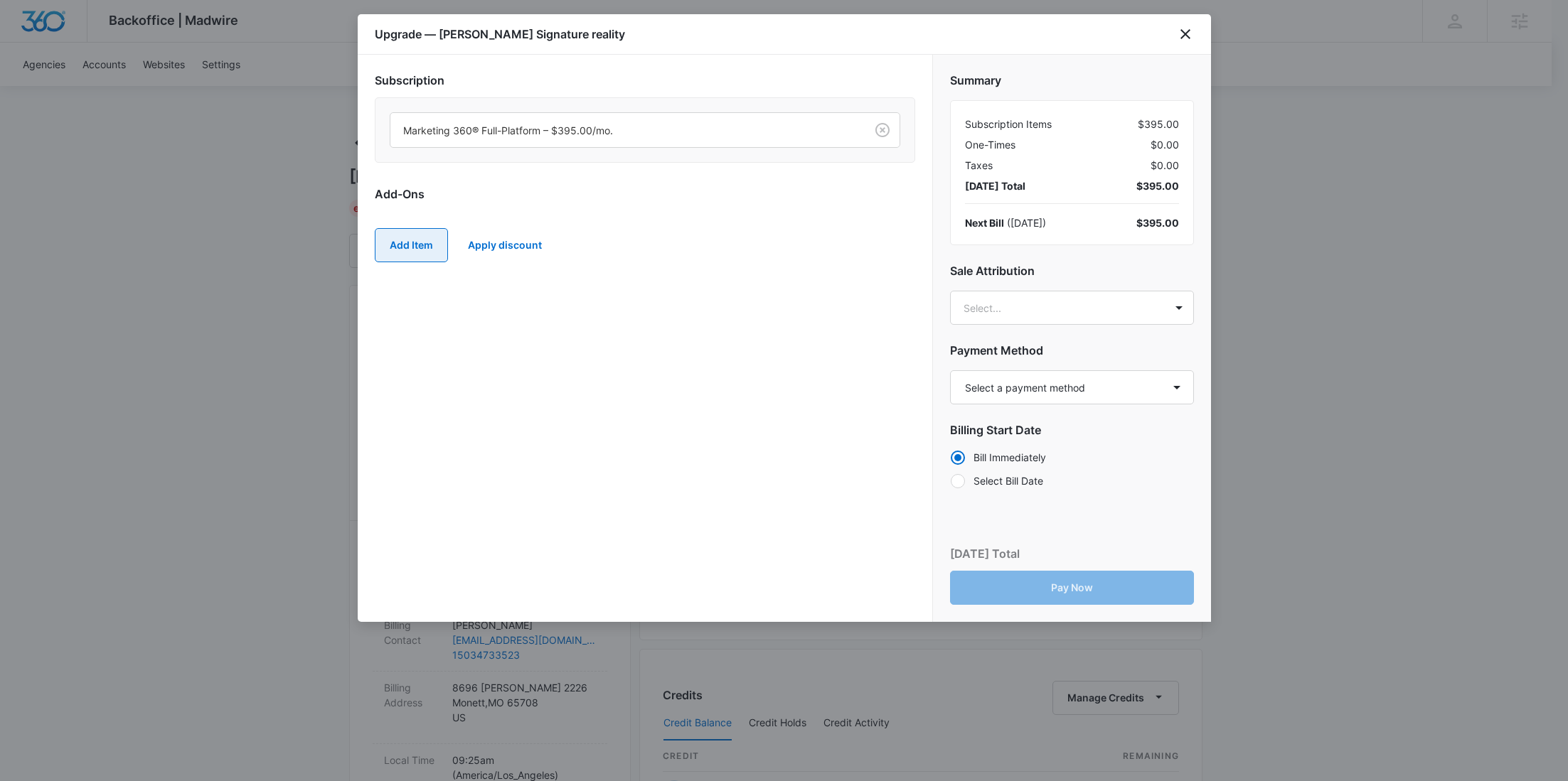
click at [404, 242] on button "Add Item" at bounding box center [412, 245] width 73 height 34
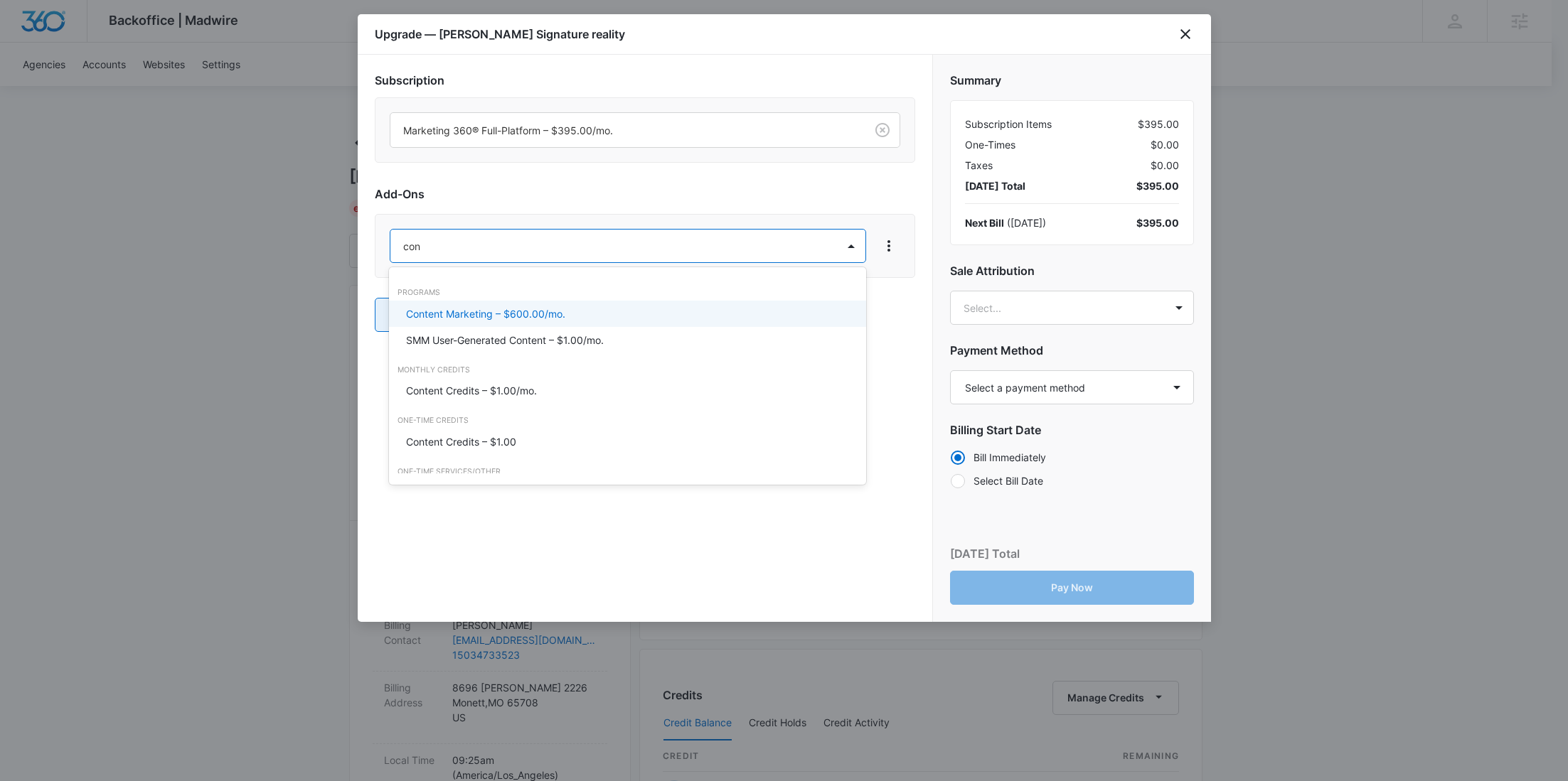
type input "cont"
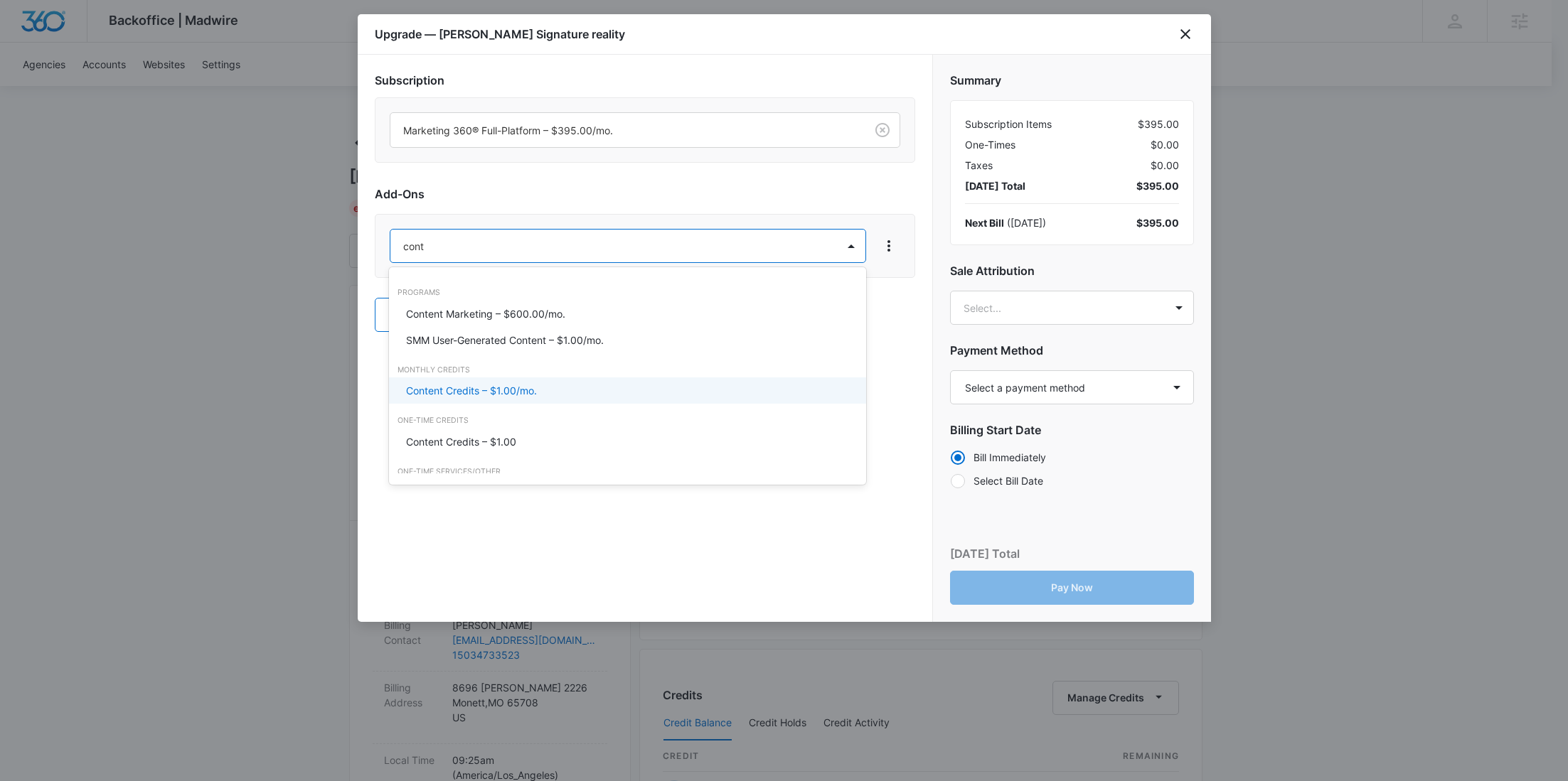
click at [449, 378] on div "Content Credits – $1.00/mo." at bounding box center [628, 390] width 477 height 26
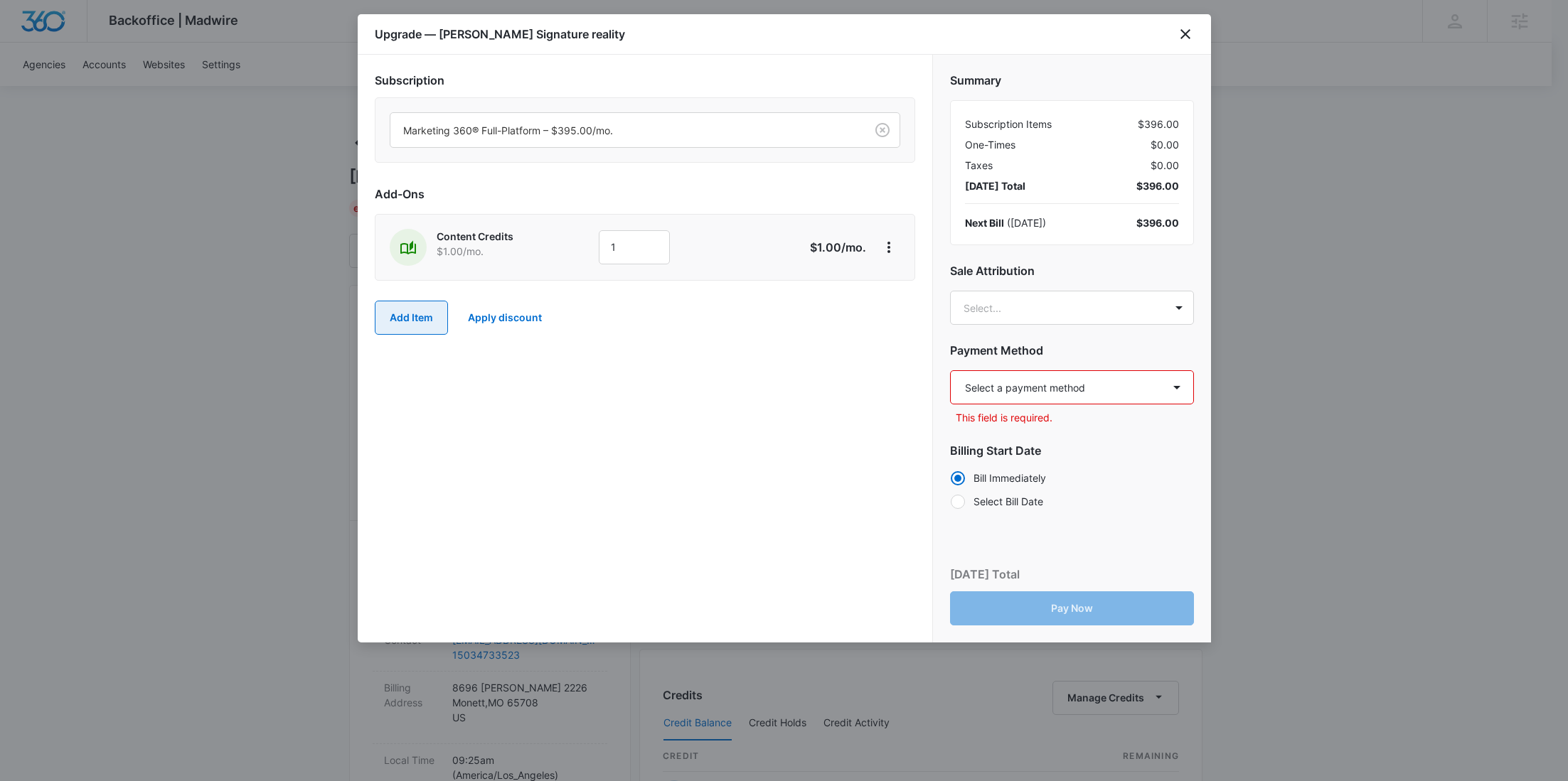
click at [421, 300] on button "Add Item" at bounding box center [412, 317] width 73 height 34
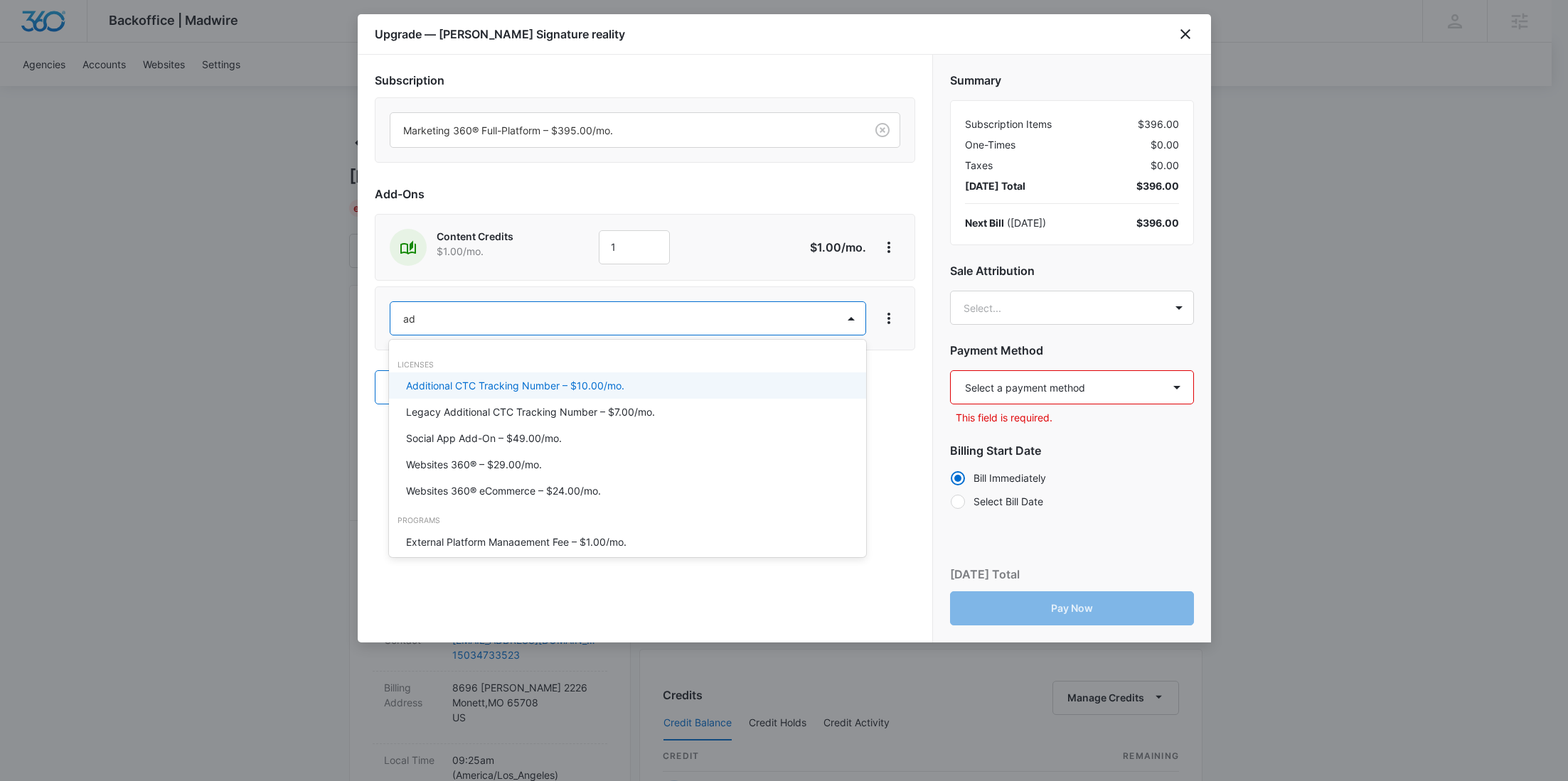
type input "ad c"
click at [454, 386] on p "Ad Credits – $1.00/mo." at bounding box center [459, 386] width 106 height 15
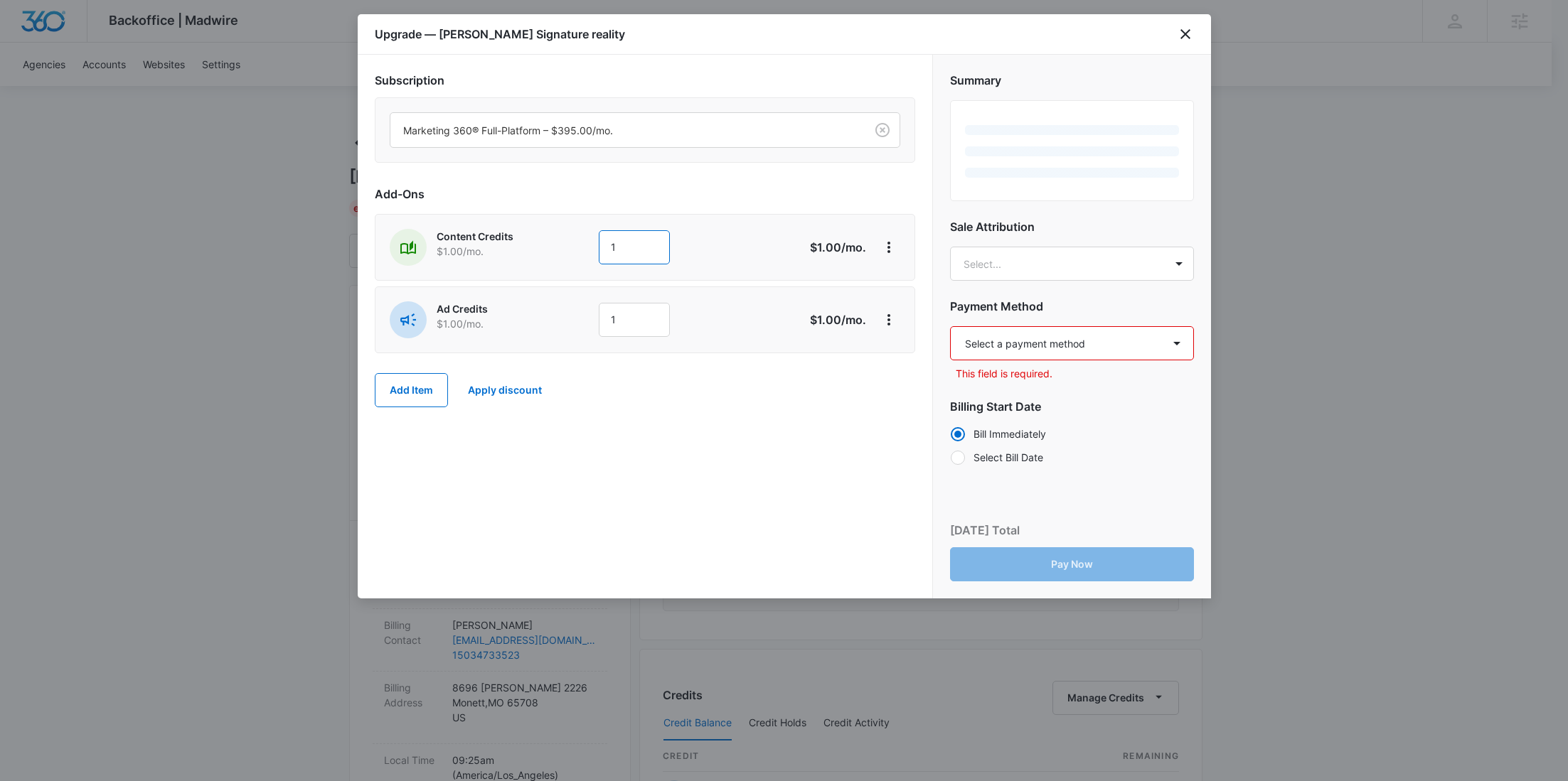
drag, startPoint x: 633, startPoint y: 257, endPoint x: 586, endPoint y: 251, distance: 47.4
click at [586, 251] on div "Content Credits $1.00 /mo. 1" at bounding box center [594, 248] width 409 height 37
type input "600"
click at [581, 305] on div "Ad Credits $1.00 /mo." at bounding box center [490, 320] width 201 height 37
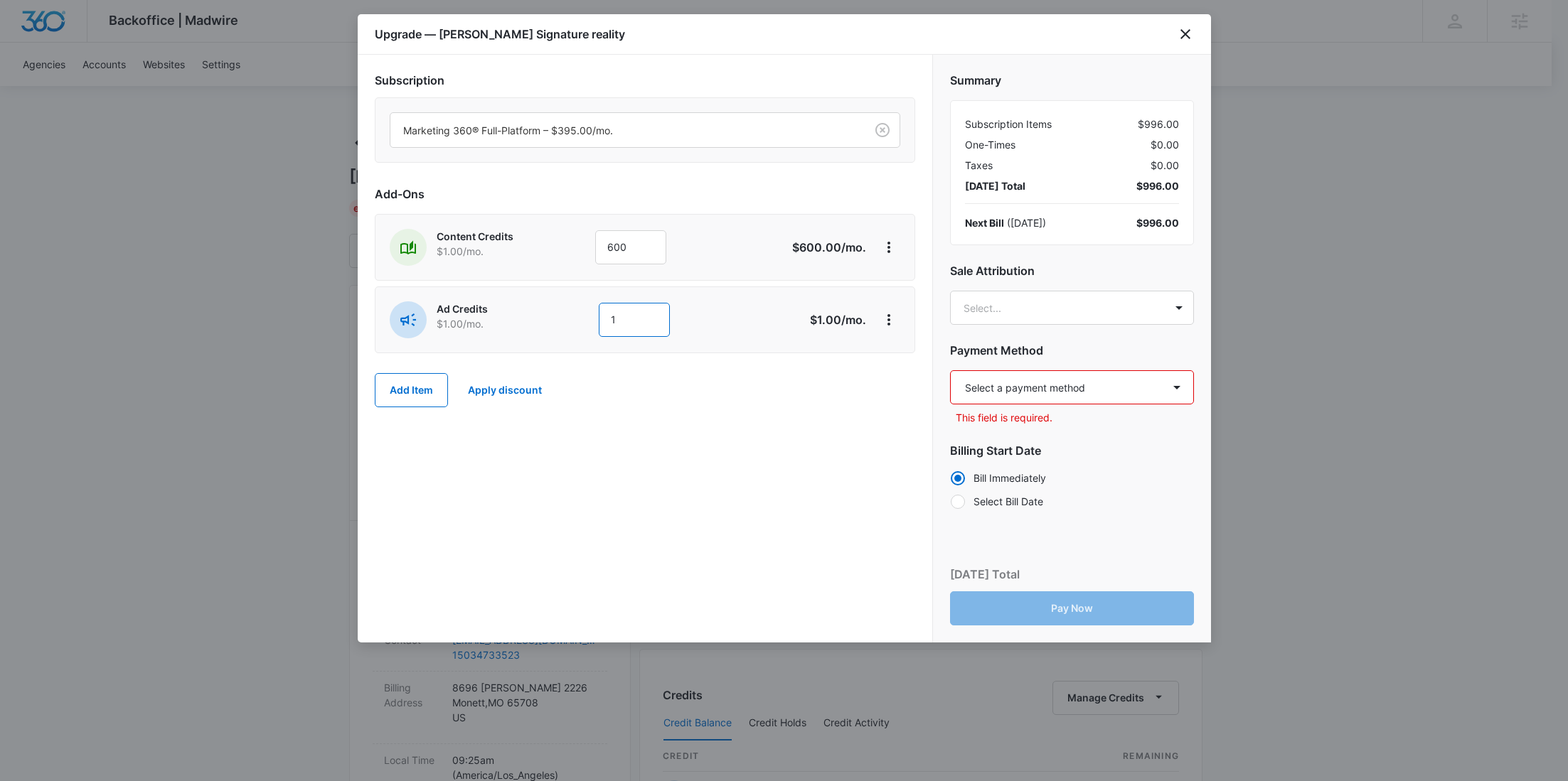
drag, startPoint x: 605, startPoint y: 319, endPoint x: 560, endPoint y: 317, distance: 45.0
click at [563, 317] on div "Ad Credits $1.00 /mo. 1" at bounding box center [594, 320] width 409 height 37
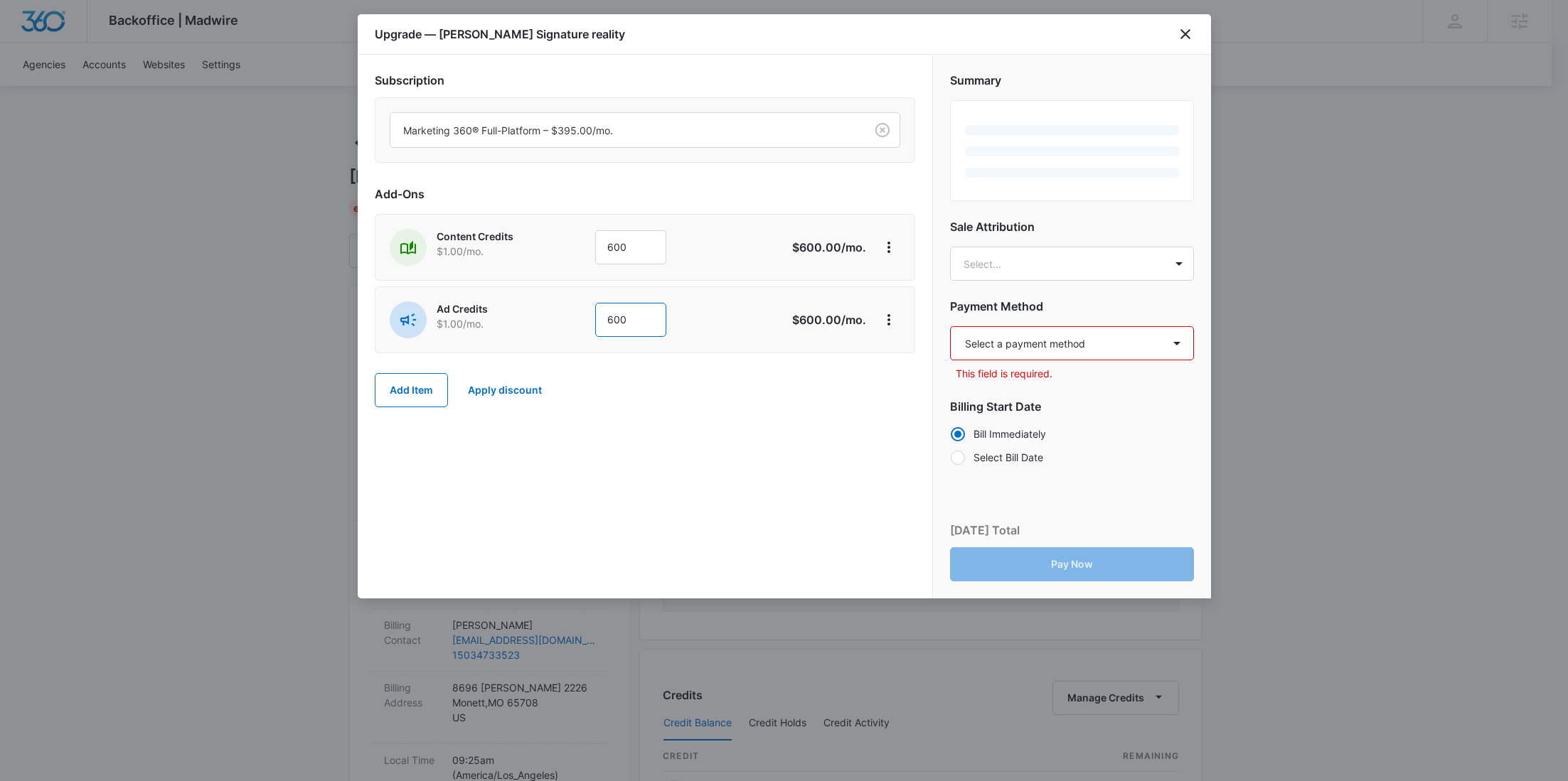
type input "600"
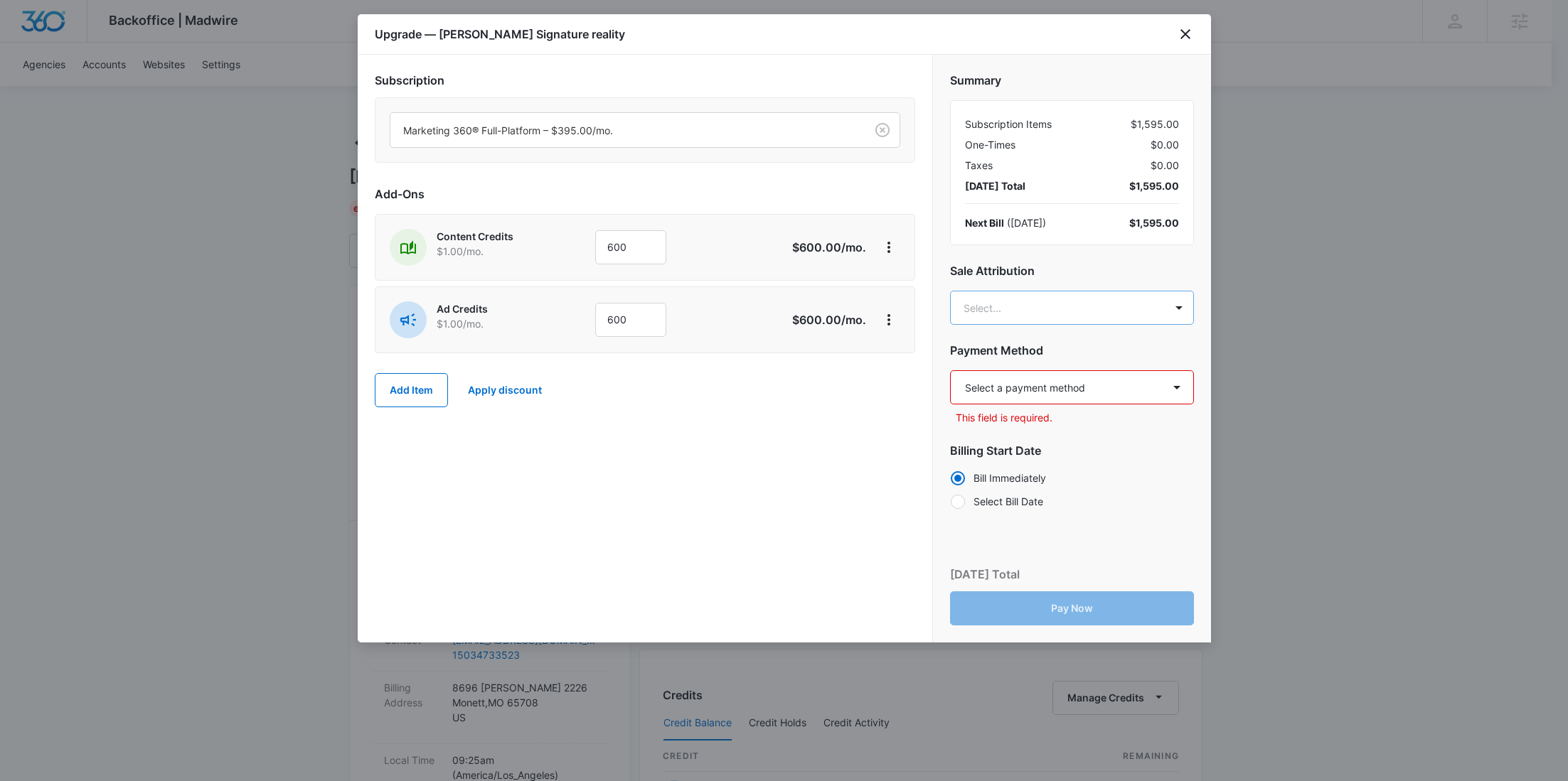
click at [996, 296] on body "Backoffice | Madwire Apps Settings RY Rochelle Young rochelle.young@madwire.com…" at bounding box center [784, 727] width 1568 height 1454
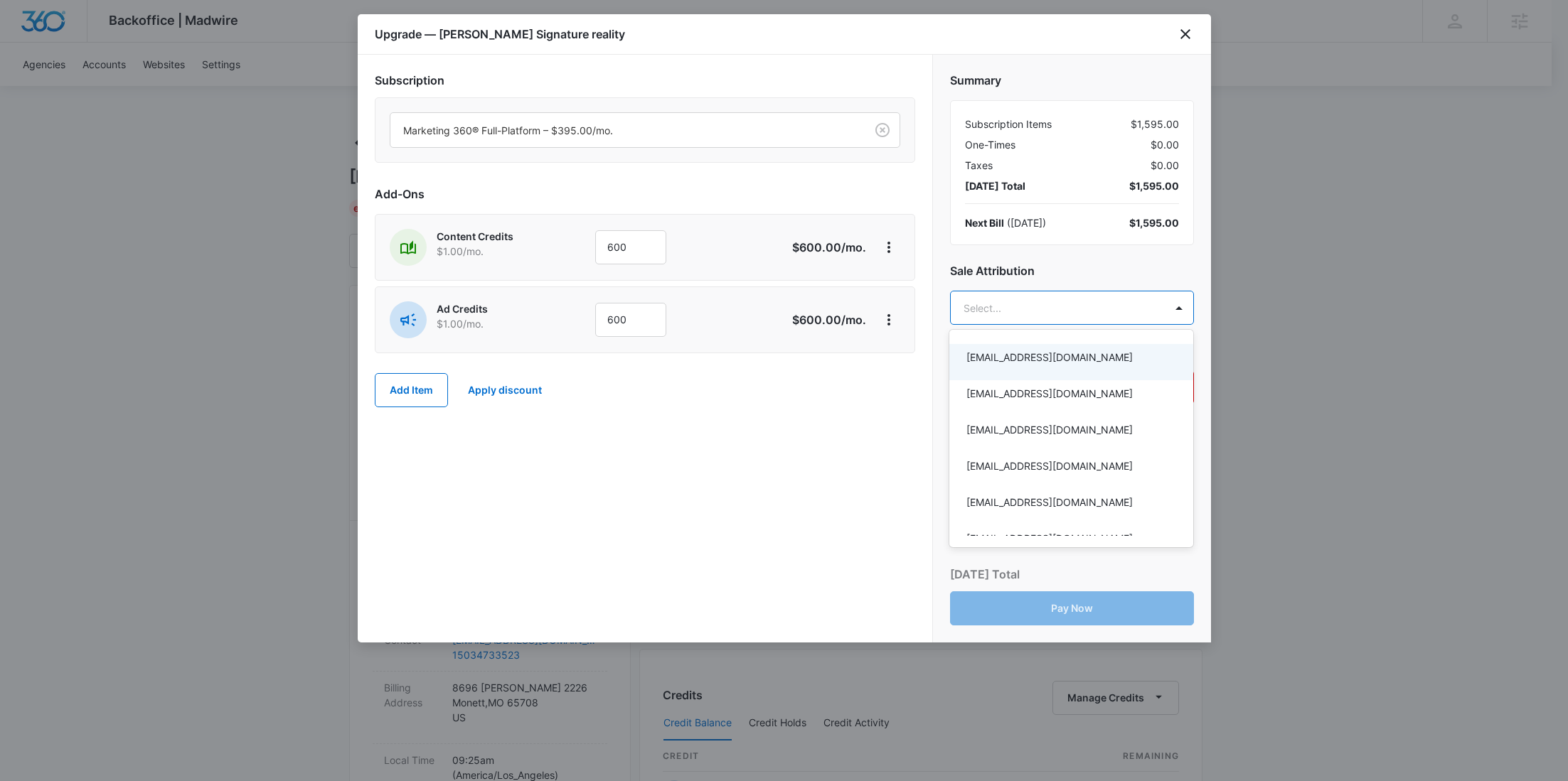
paste input "Sheffer"
type input "Sheffer"
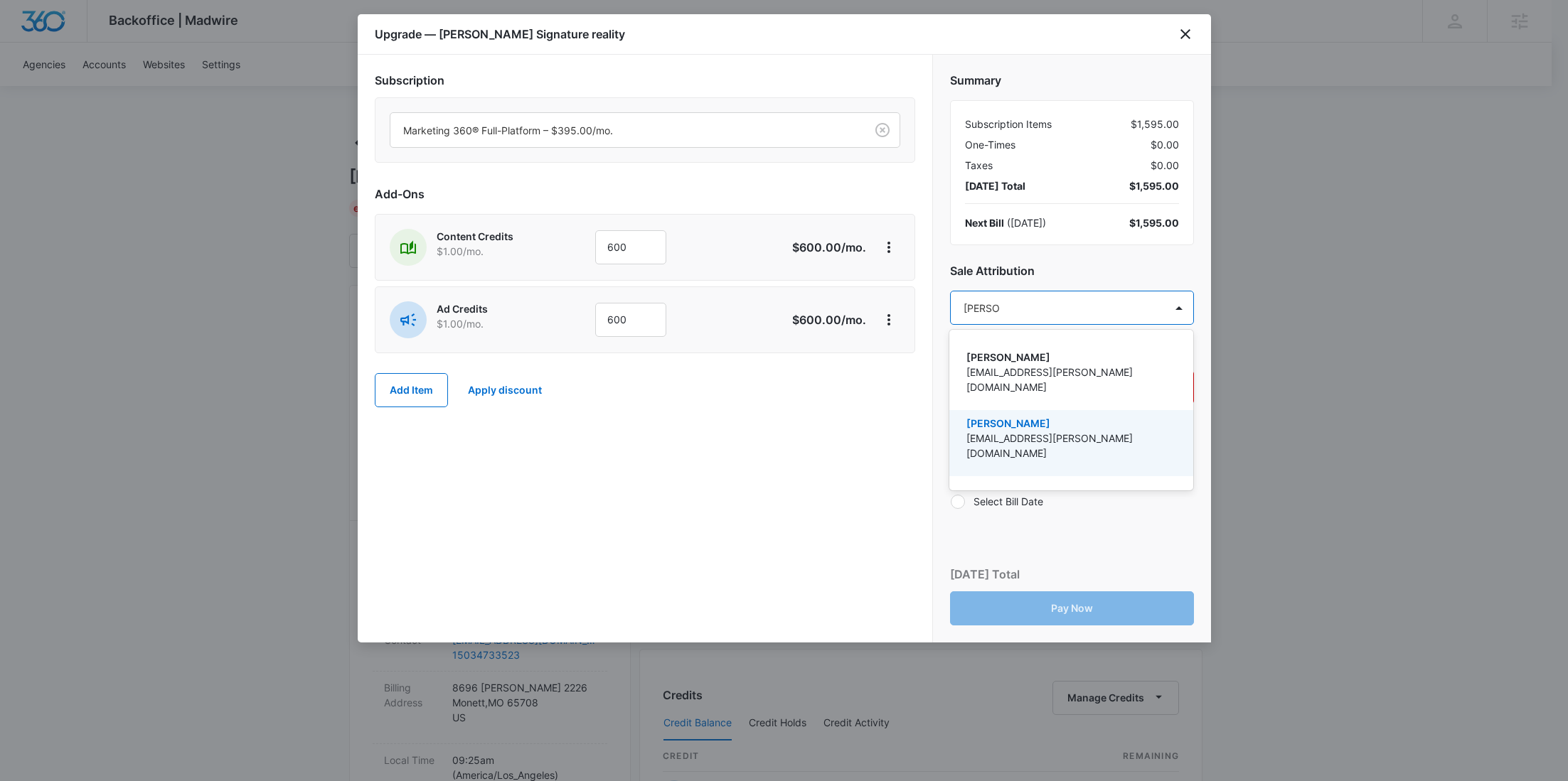
click at [1027, 416] on p "Matt Sheffer" at bounding box center [1069, 423] width 207 height 15
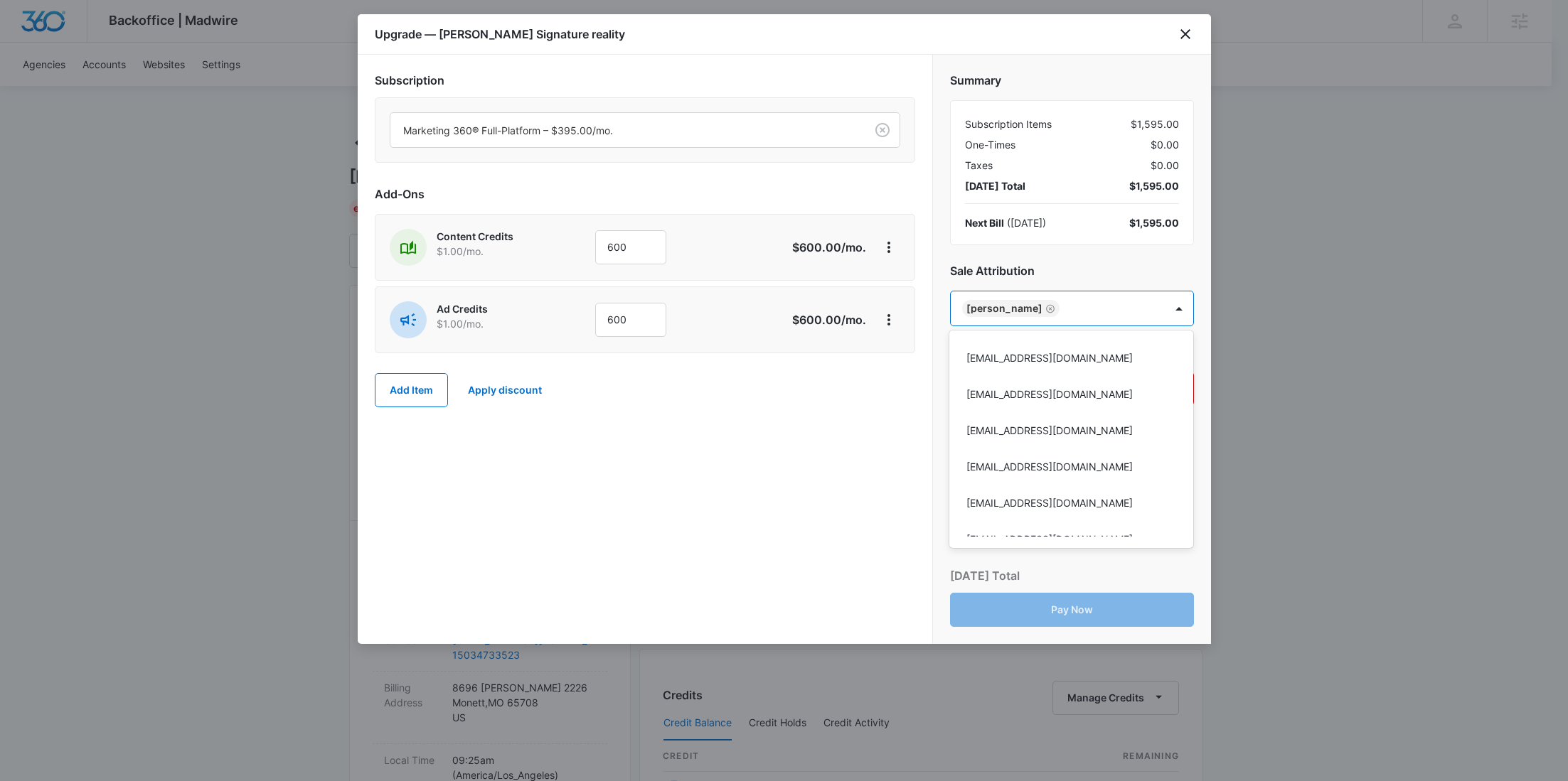
click at [862, 420] on div at bounding box center [784, 390] width 1568 height 781
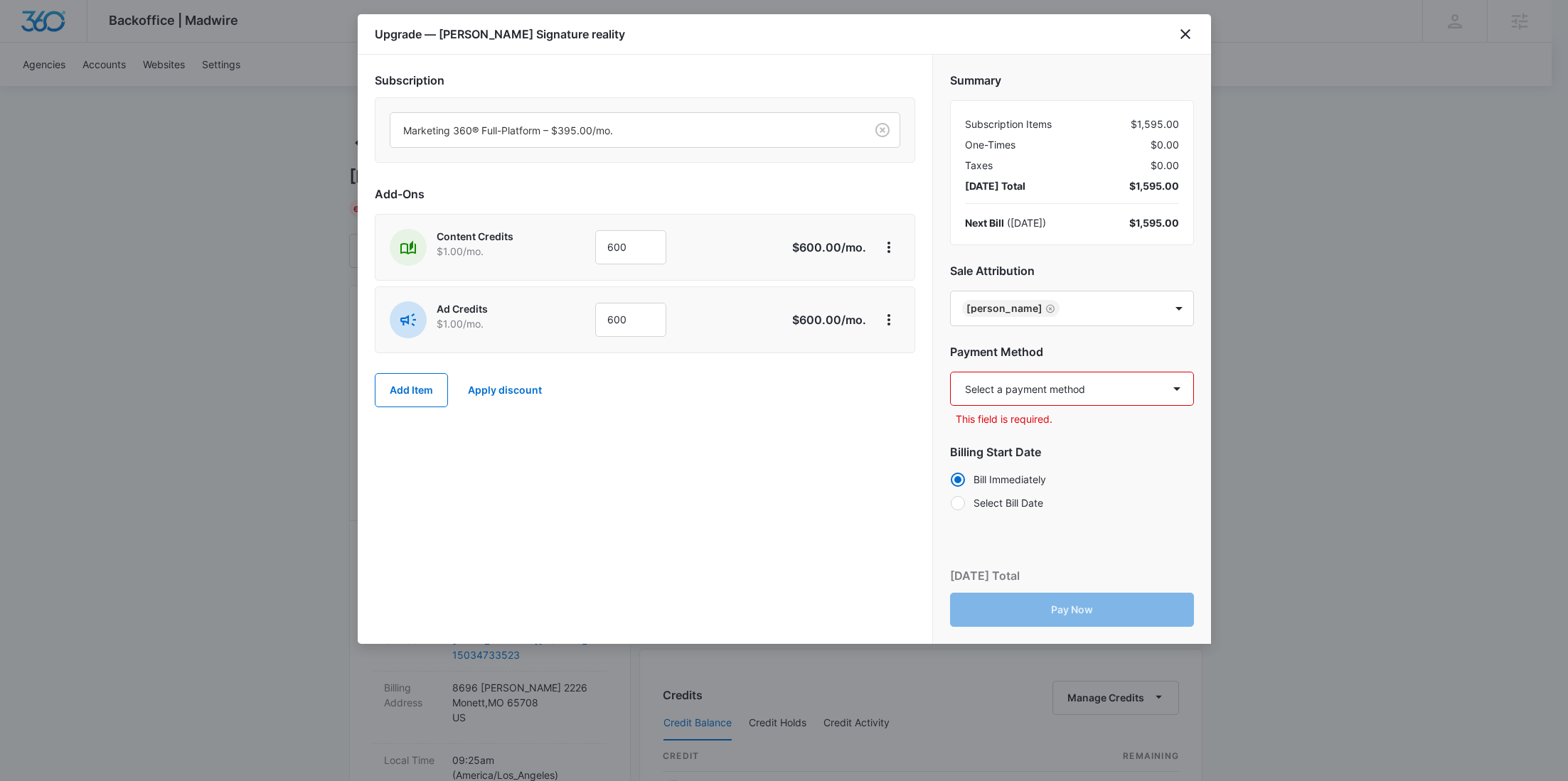
click at [1030, 392] on select "Select a payment method Visa ending in 8151 New payment method Monthly invoice" at bounding box center [1072, 389] width 244 height 34
select select "pm_1S6ZeiA4n8RTgNjUa93qkKmF"
click at [950, 372] on select "Select a payment method Visa ending in 8151 New payment method Monthly invoice" at bounding box center [1072, 389] width 244 height 34
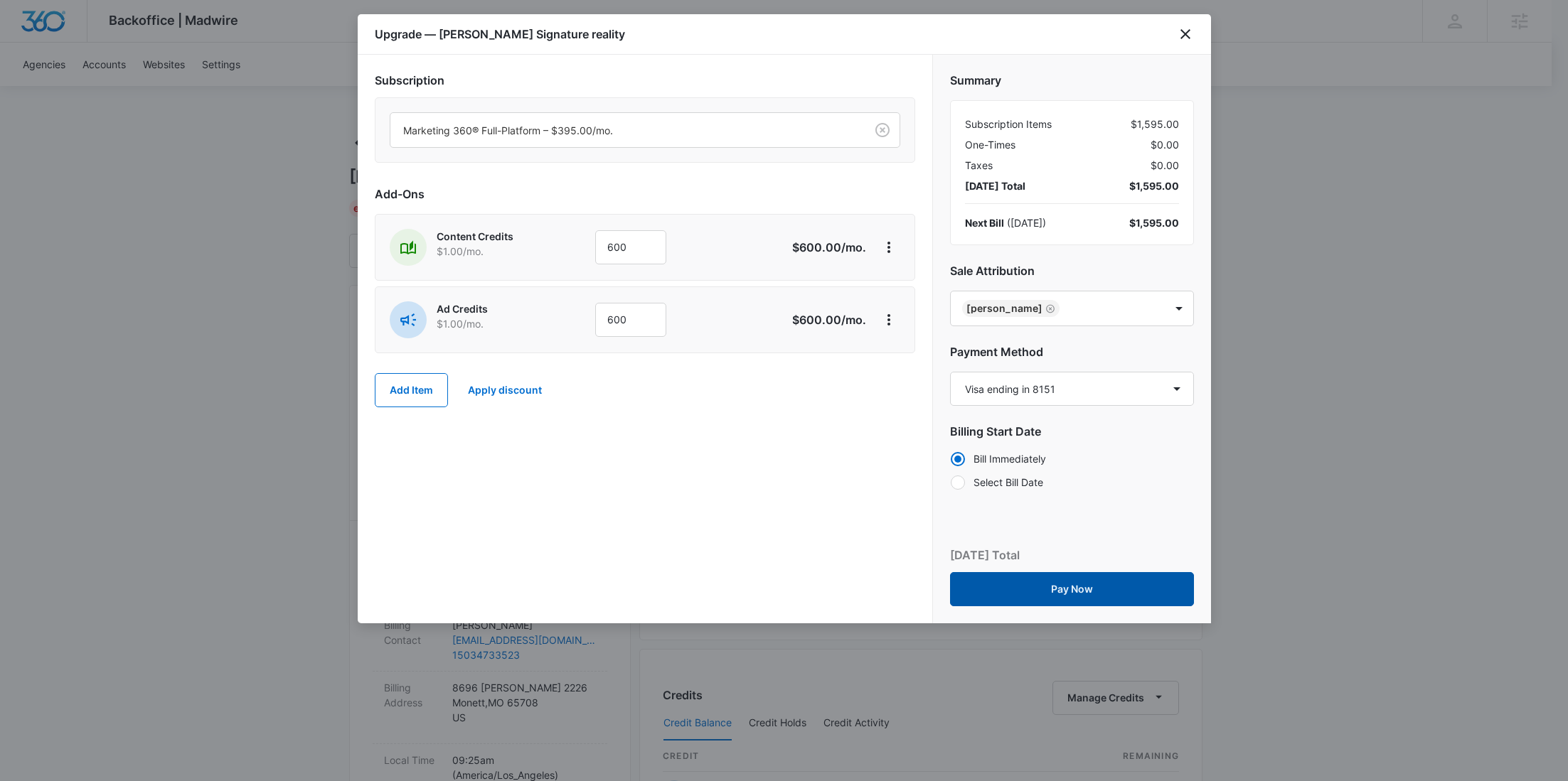
click at [1040, 580] on button "Pay Now" at bounding box center [1072, 589] width 244 height 34
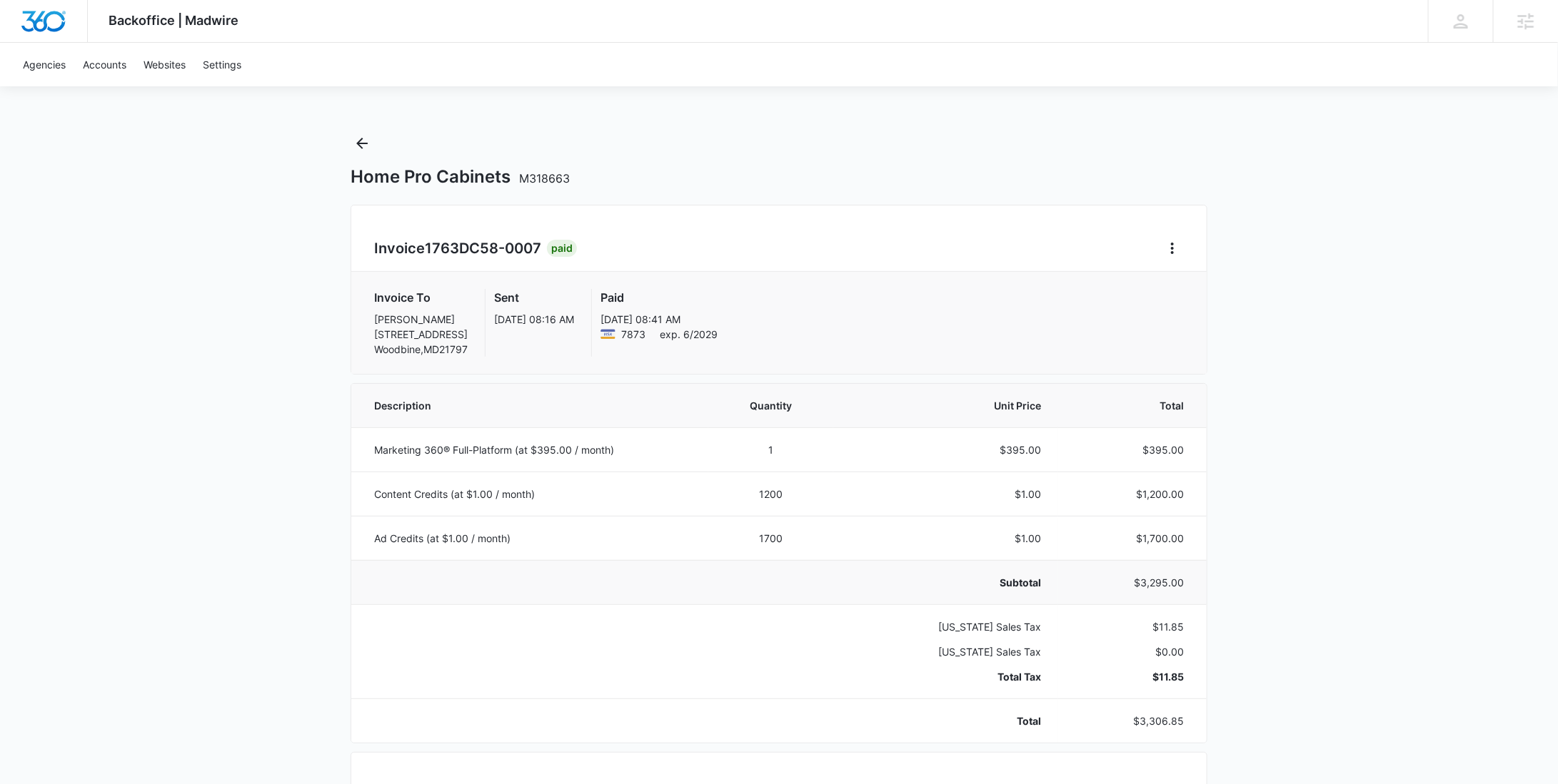
click at [1156, 587] on p "$3,295.00" at bounding box center [1129, 583] width 108 height 15
copy p "3,295.00"
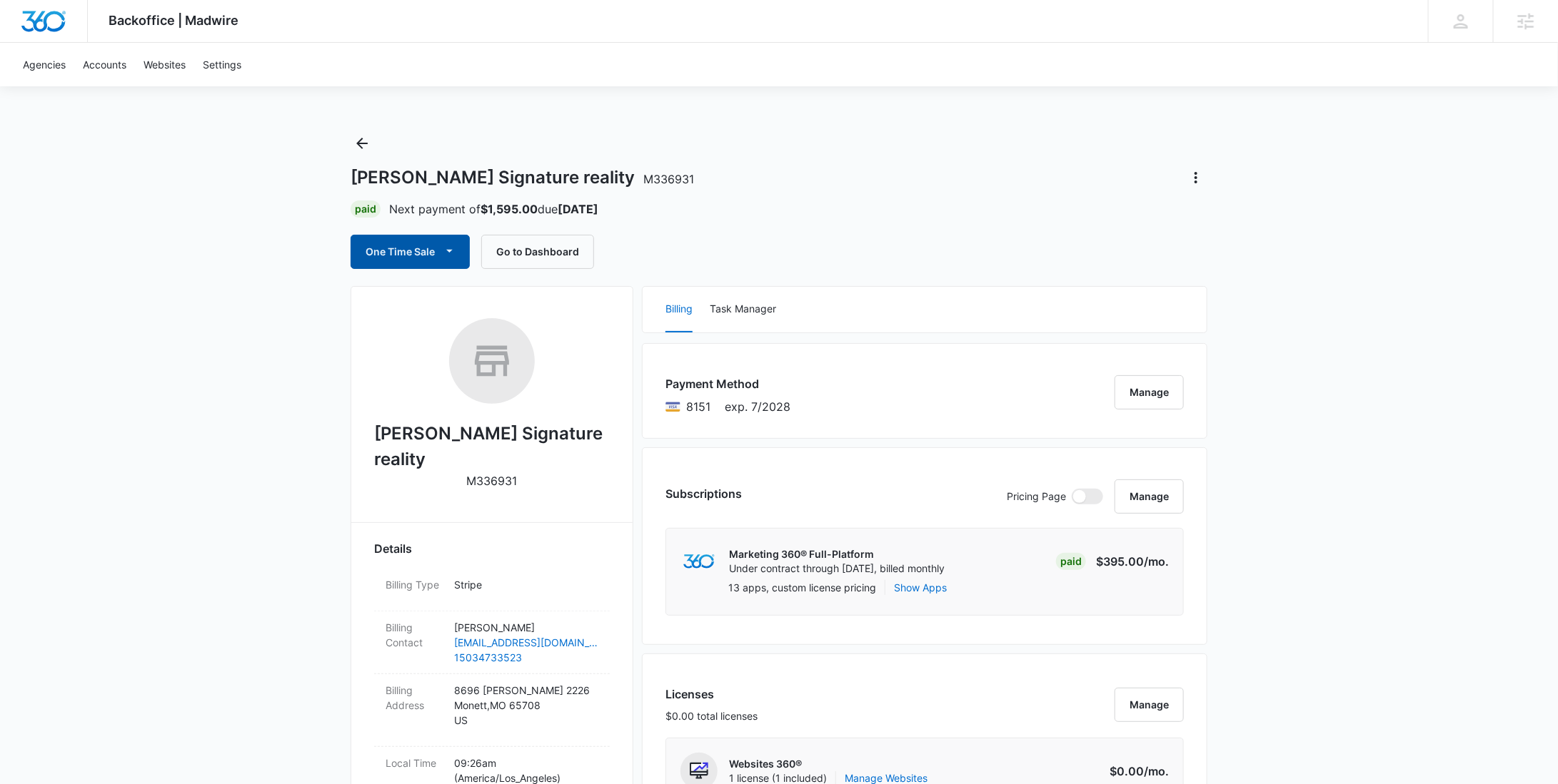
click at [392, 238] on button "One Time Sale" at bounding box center [410, 252] width 119 height 34
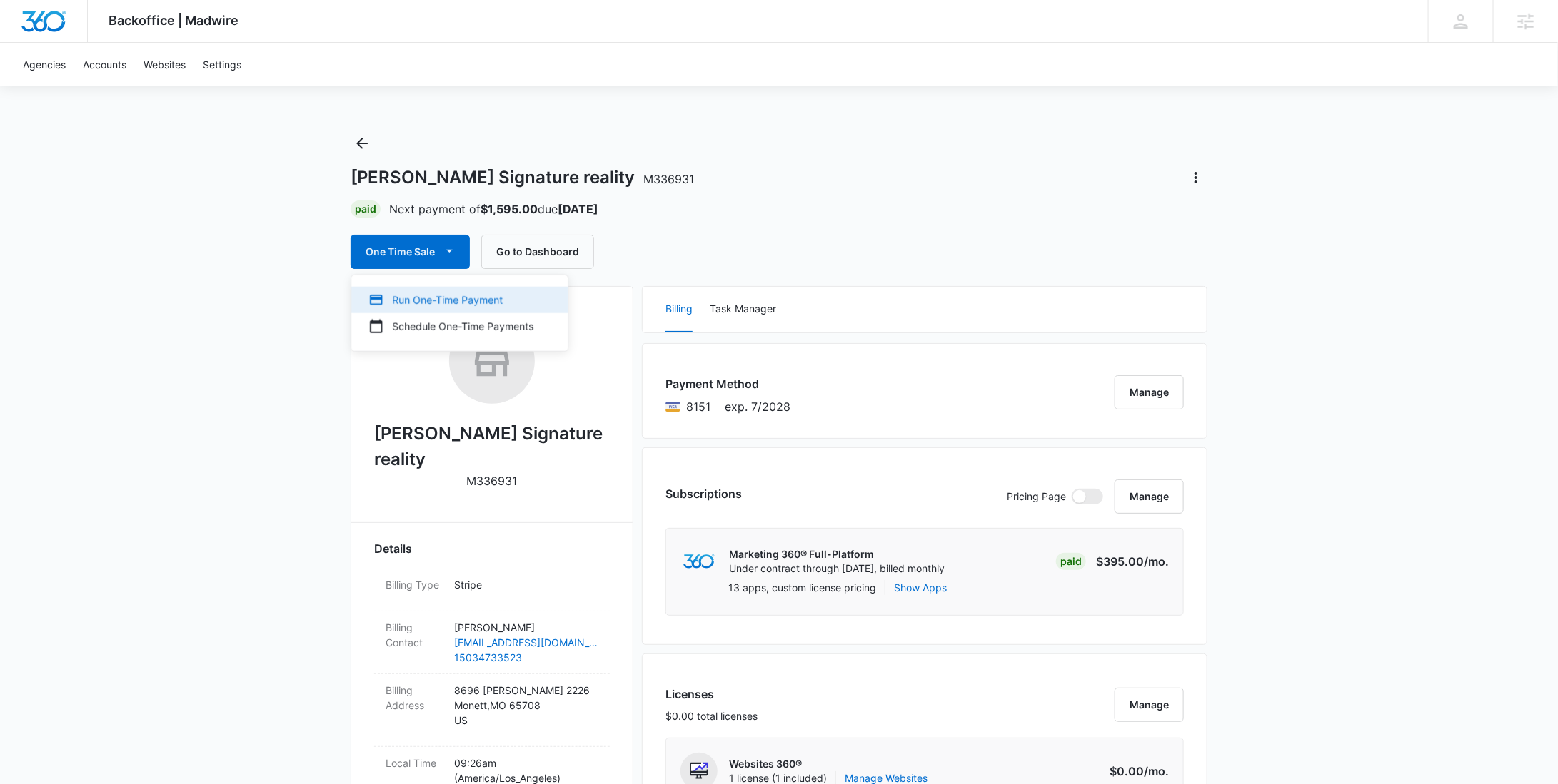
click at [405, 296] on div "Run One-Time Payment" at bounding box center [451, 300] width 165 height 15
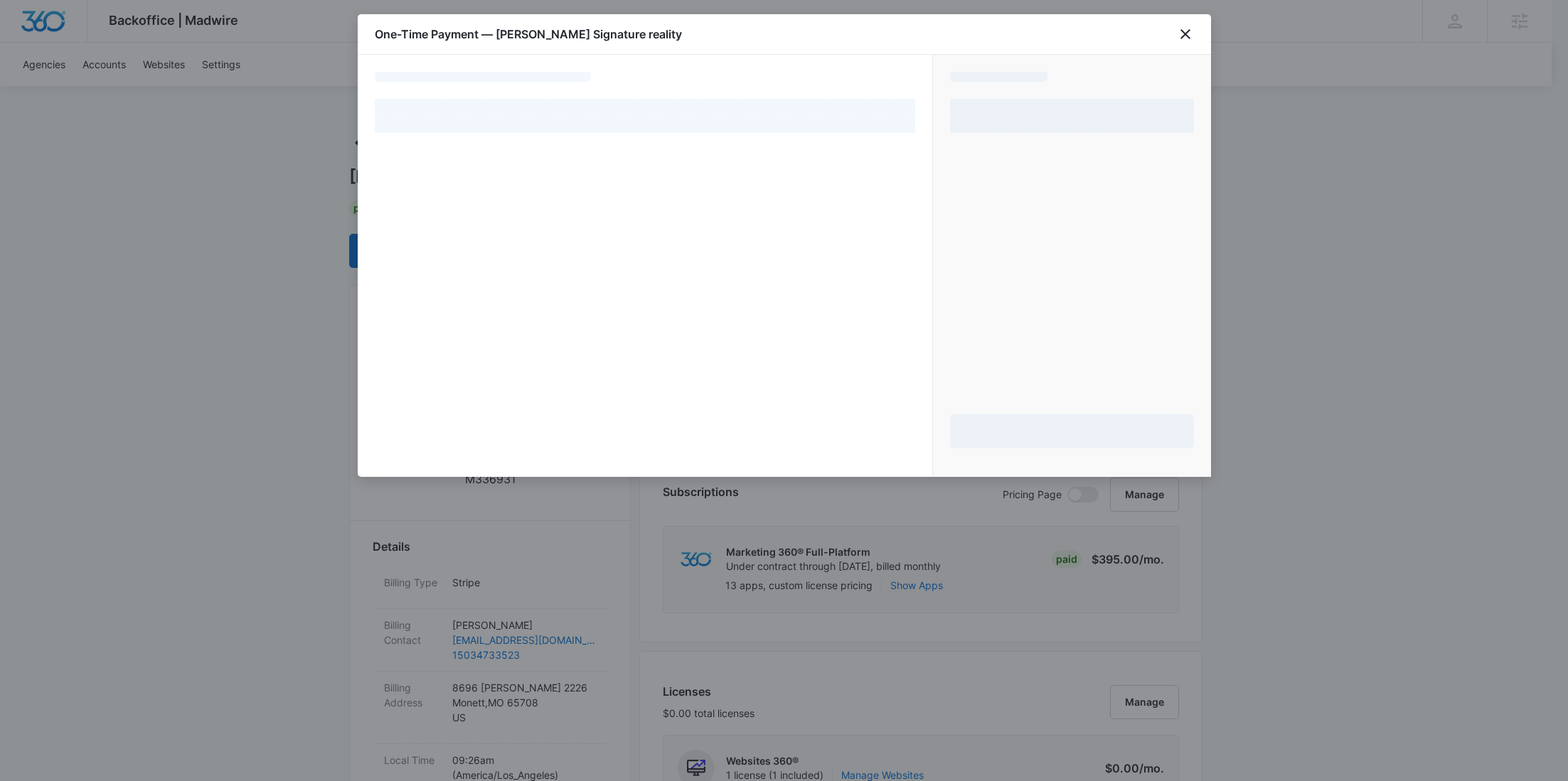
select select "pm_1S6ZeiA4n8RTgNjUa93qkKmF"
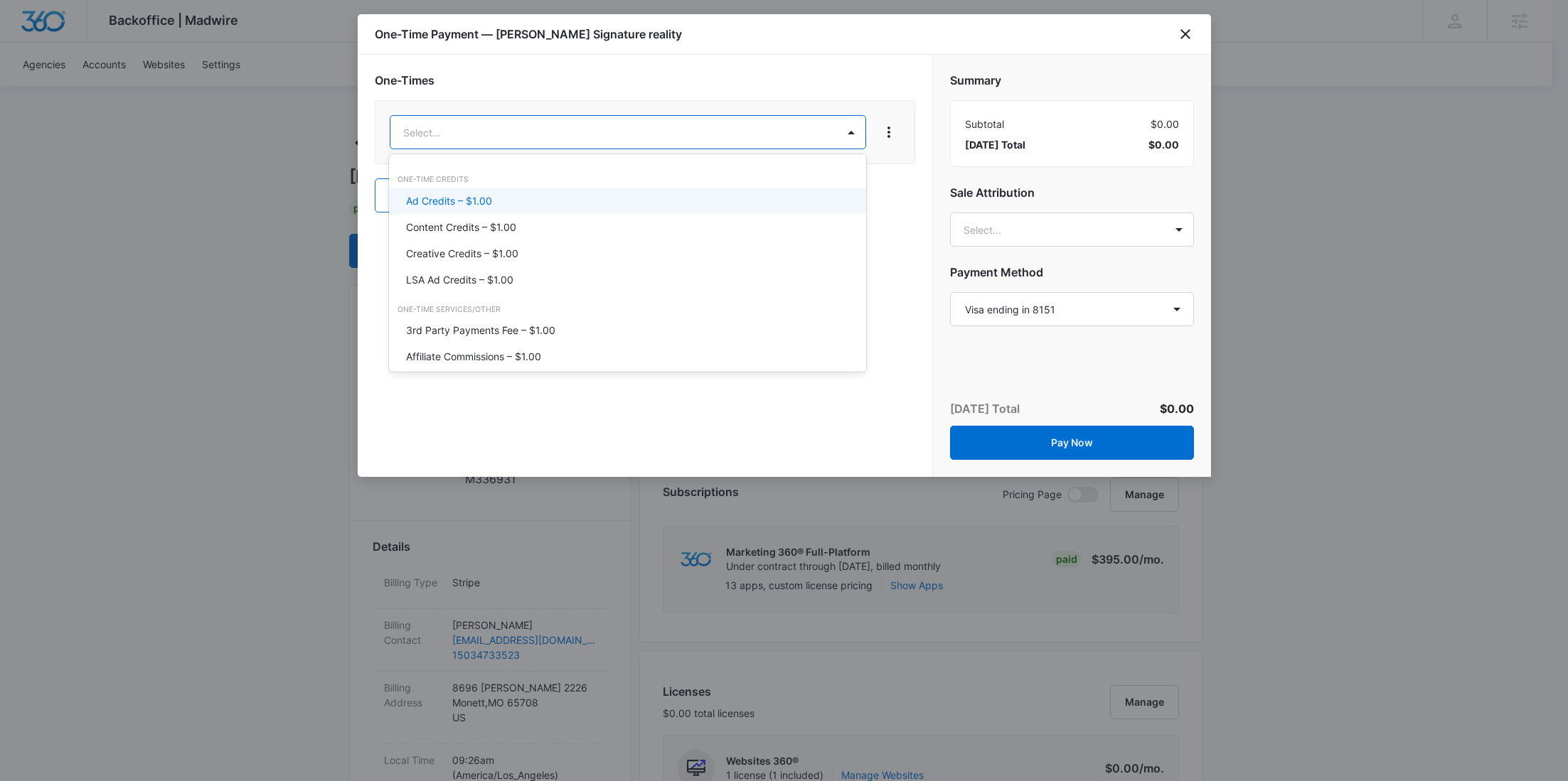
click at [485, 199] on p "Ad Credits – $1.00" at bounding box center [449, 201] width 86 height 15
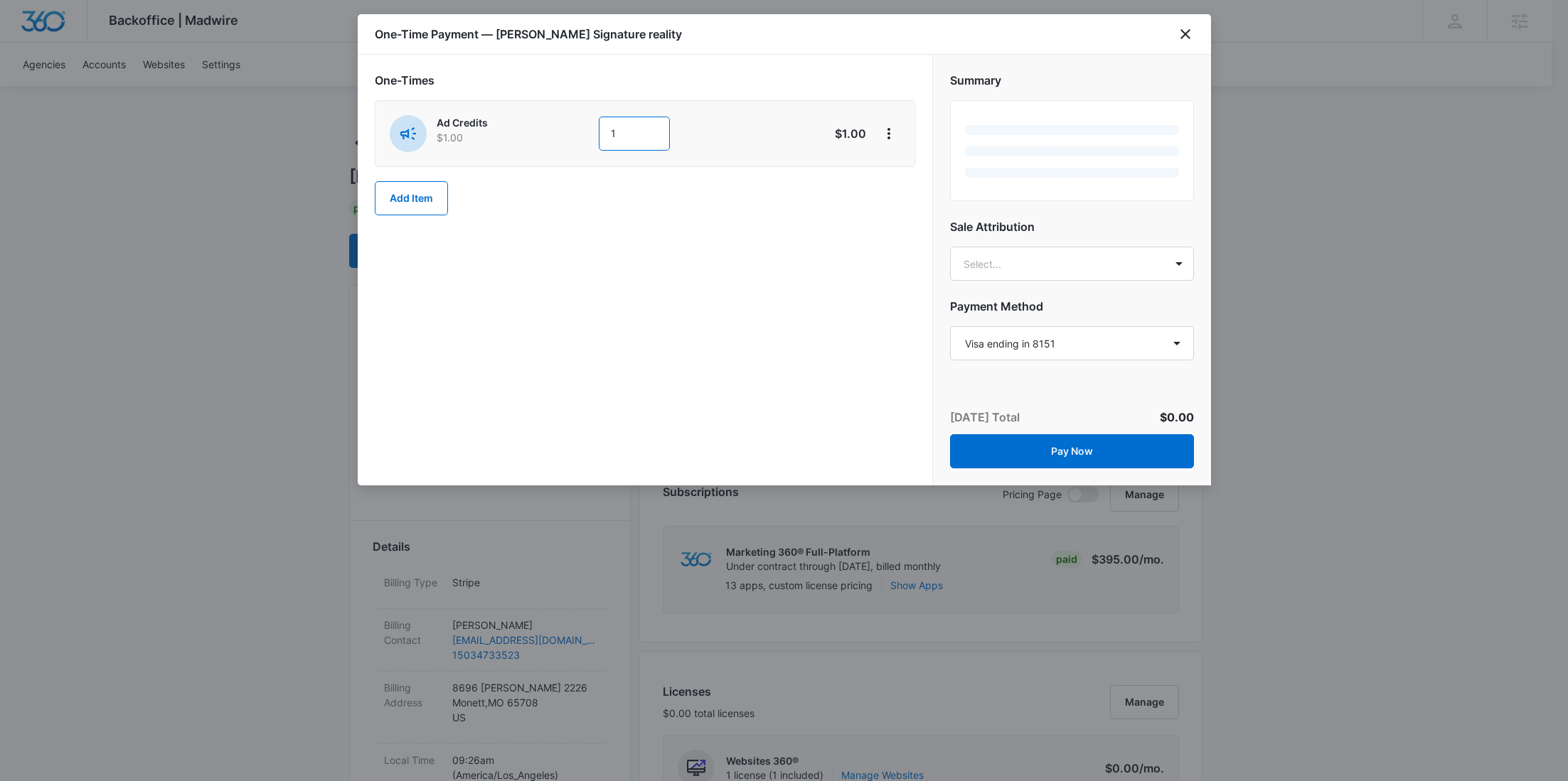
drag, startPoint x: 656, startPoint y: 130, endPoint x: 586, endPoint y: 129, distance: 70.0
click at [587, 129] on div "Ad Credits $1.00 1" at bounding box center [594, 134] width 409 height 37
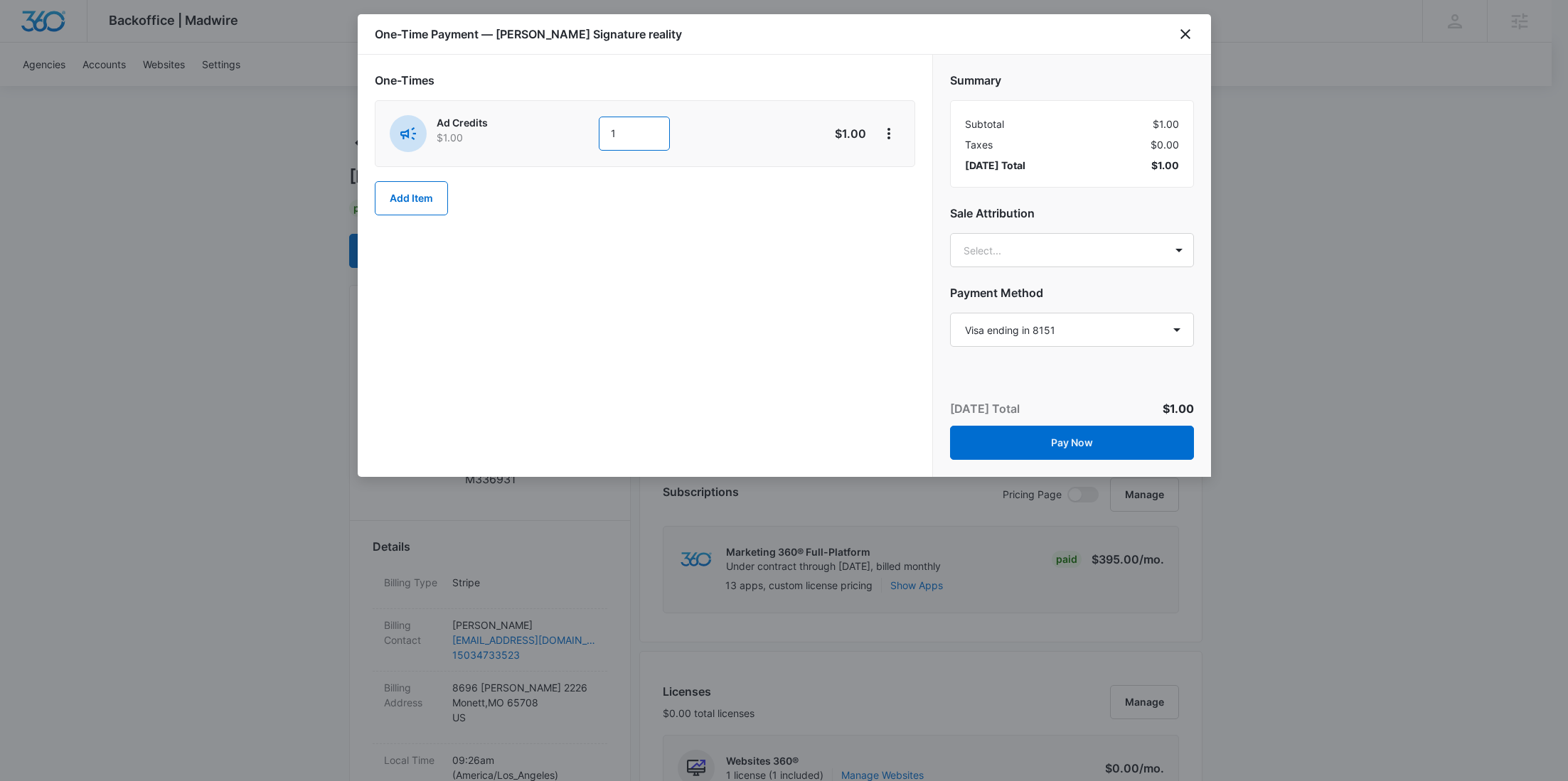
paste input "800"
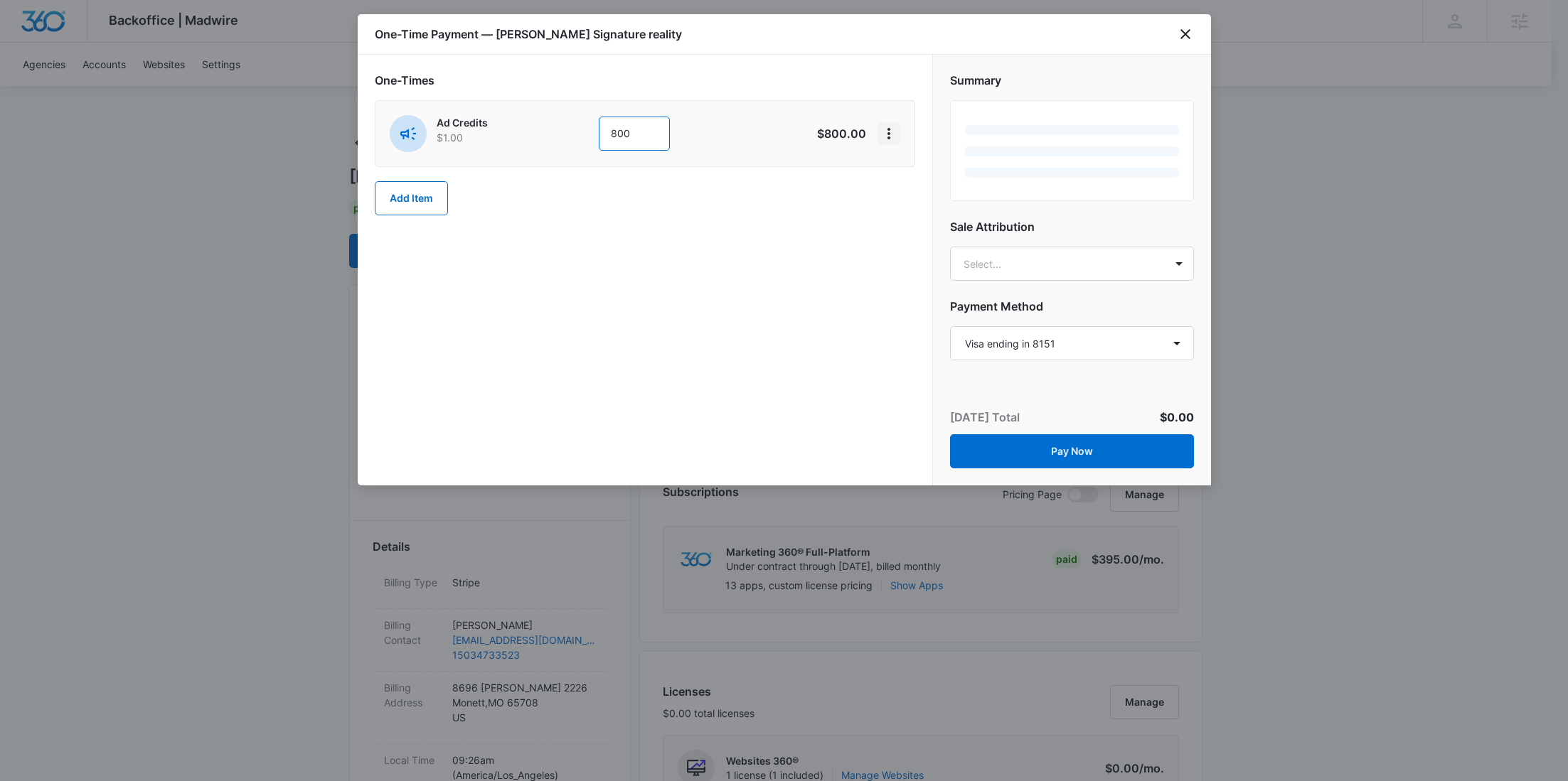
type input "800"
click at [886, 136] on icon "View More" at bounding box center [888, 133] width 17 height 17
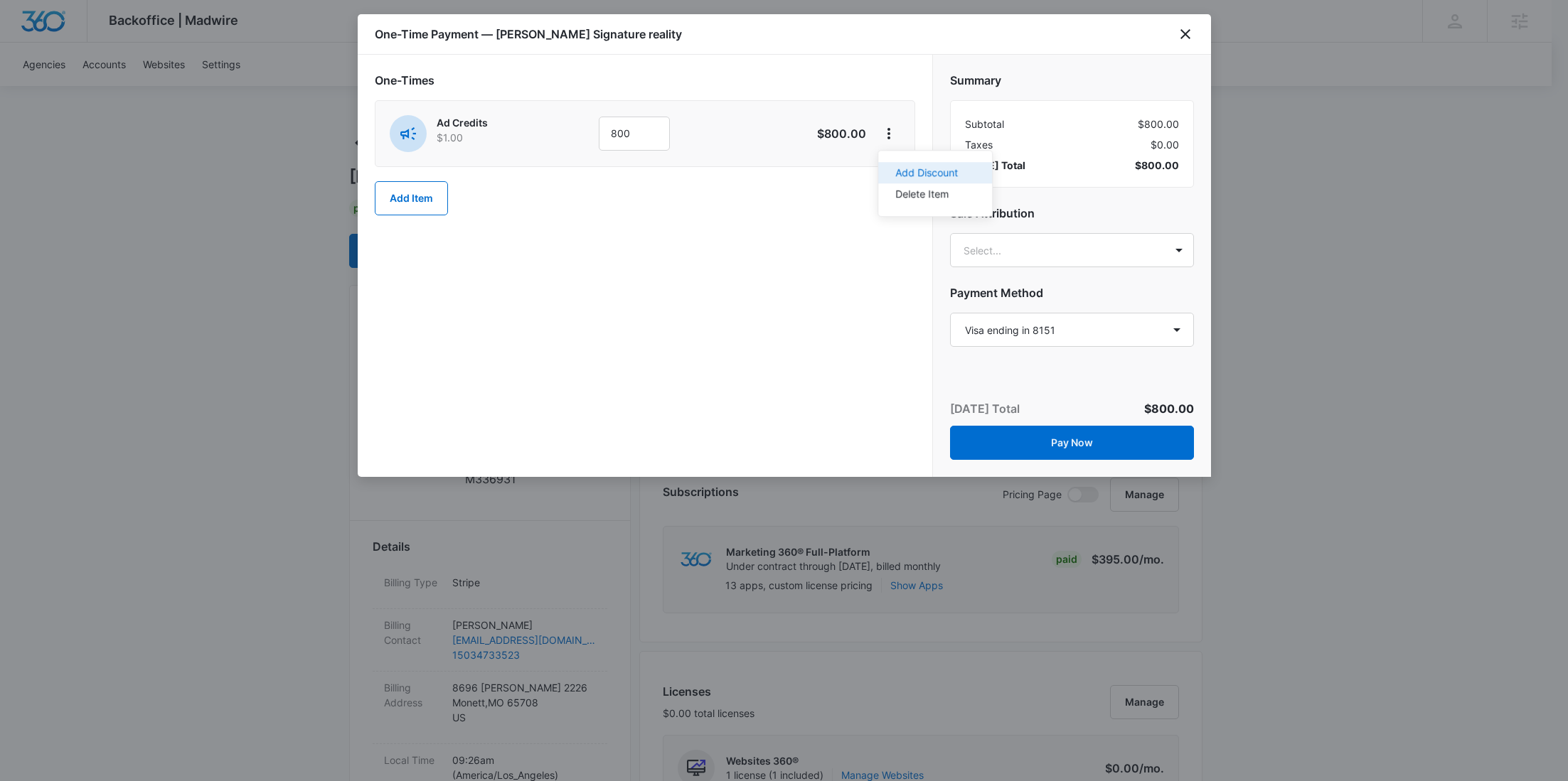
click at [896, 170] on div "Add Discount" at bounding box center [927, 173] width 63 height 10
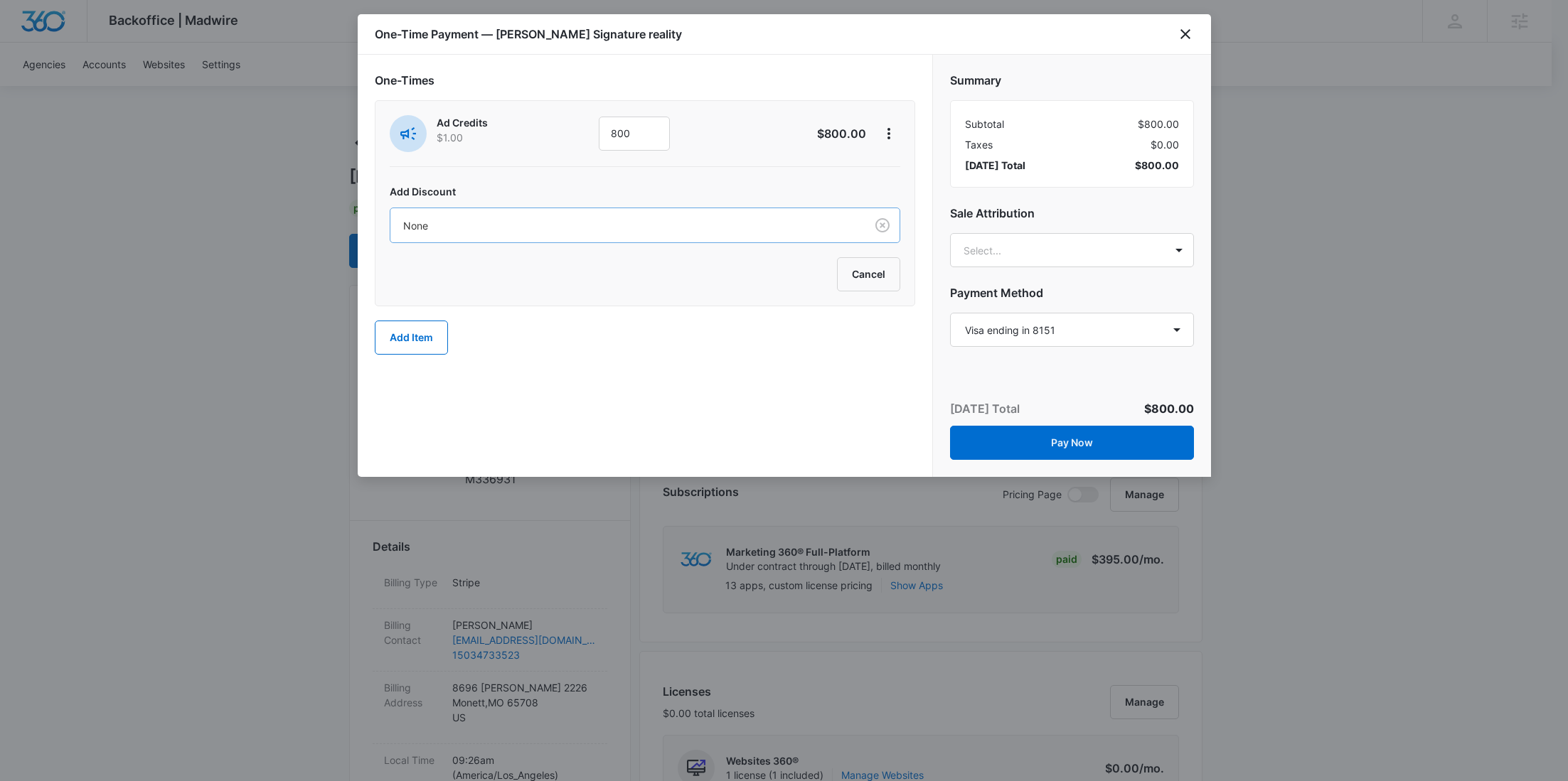
click at [711, 214] on div "None" at bounding box center [628, 225] width 475 height 32
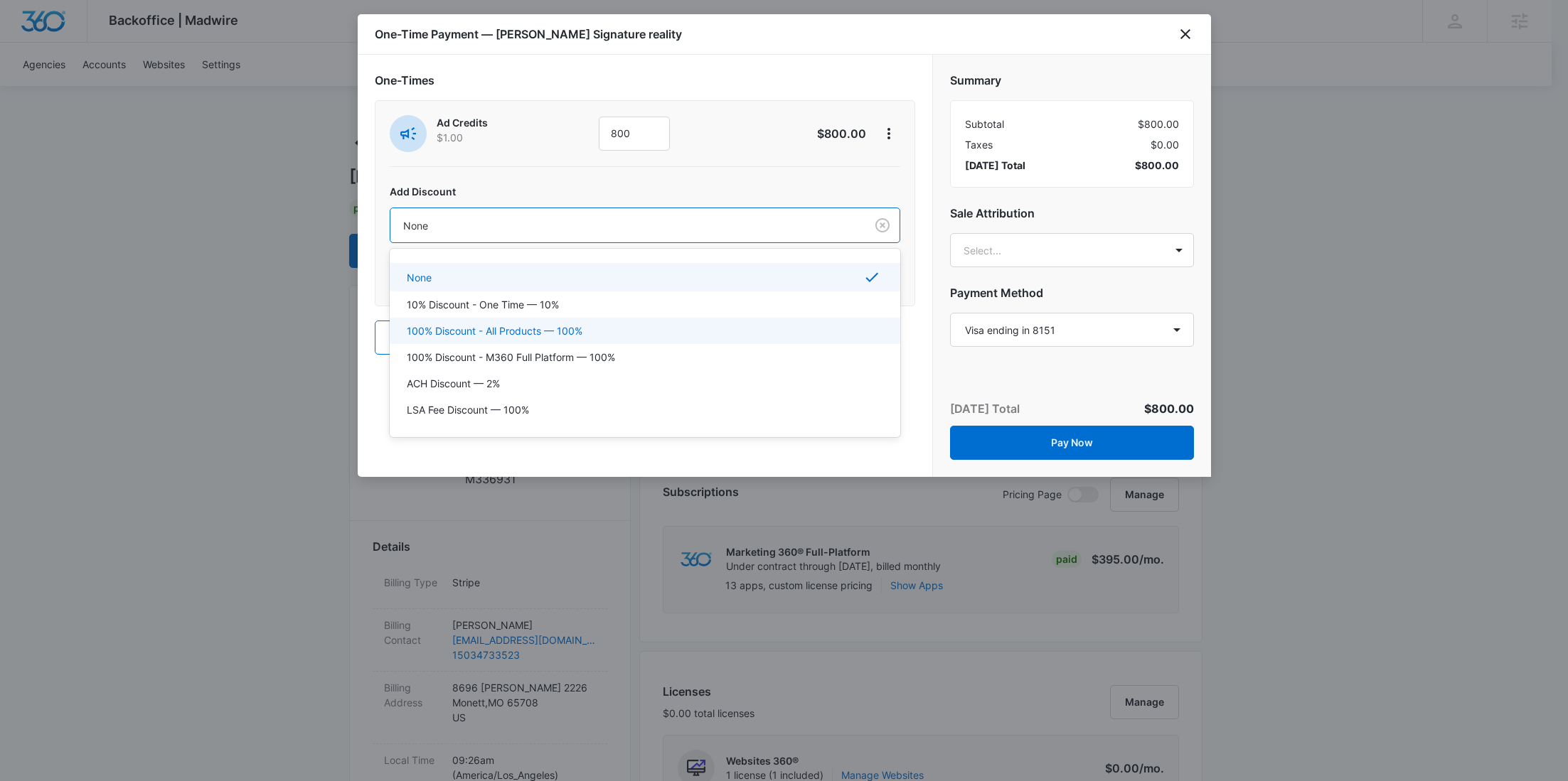
click at [564, 338] on div "100% Discount - All Products — 100%" at bounding box center [645, 330] width 511 height 26
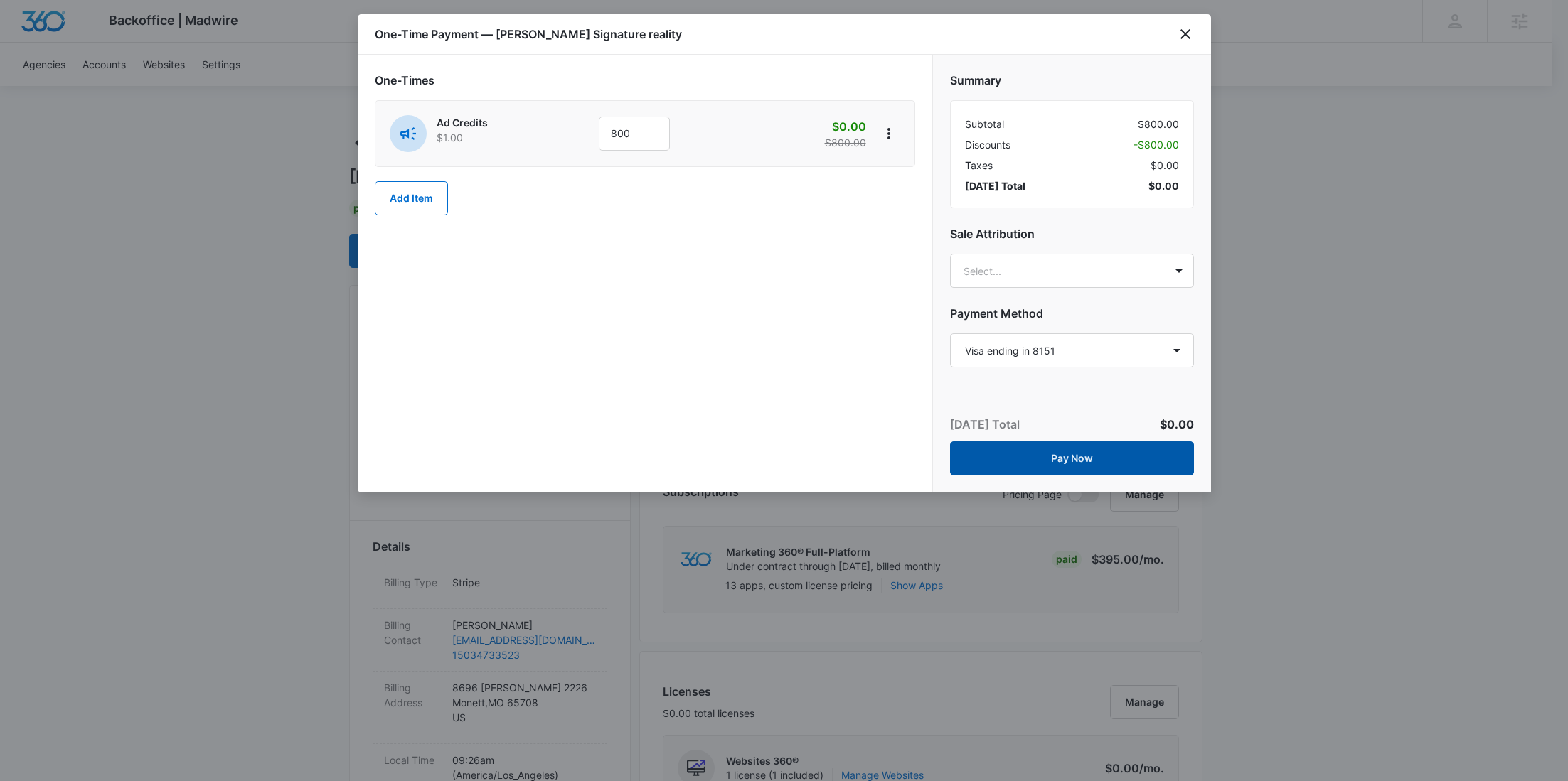
click at [1091, 467] on button "Pay Now" at bounding box center [1072, 459] width 244 height 34
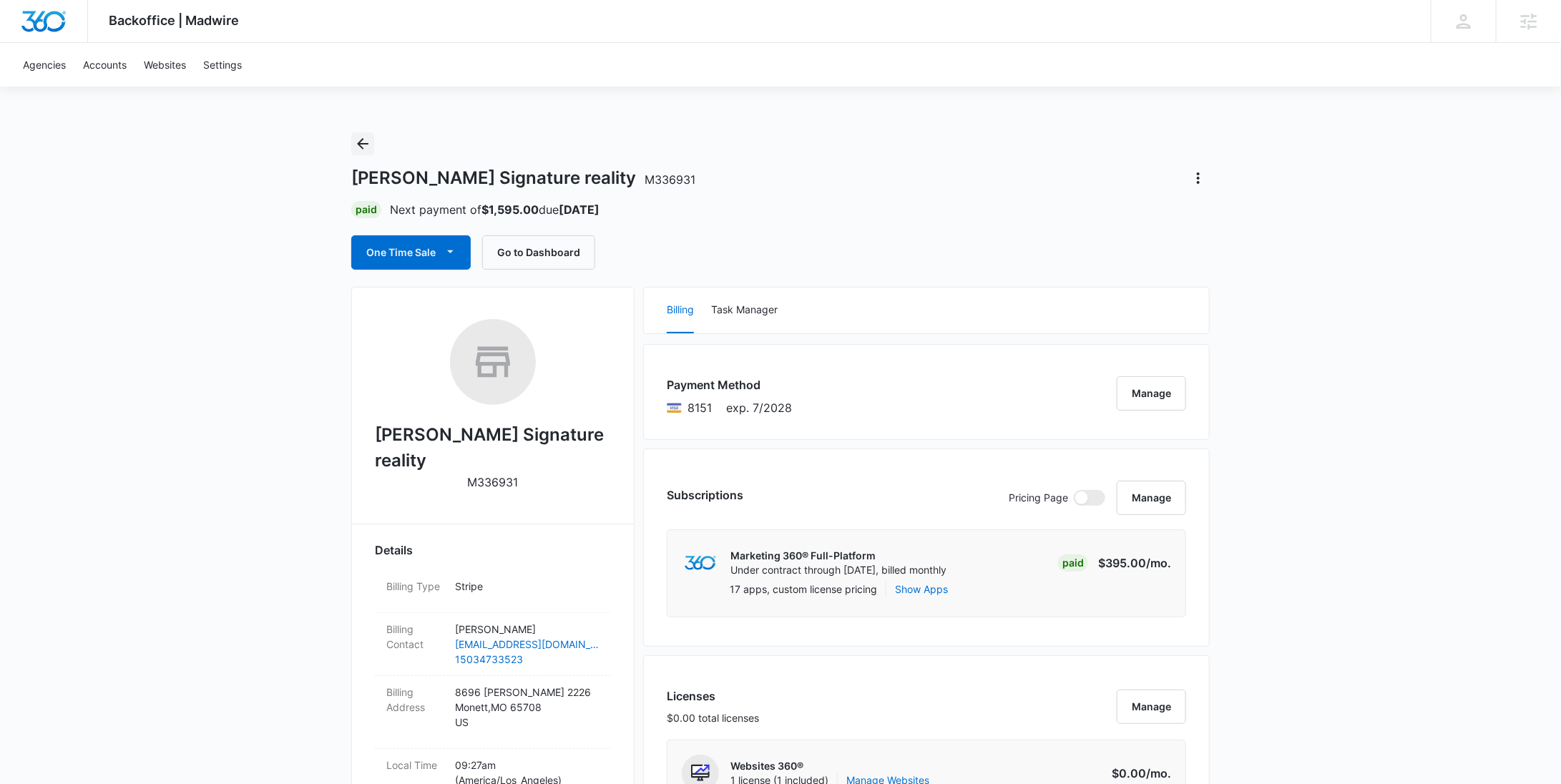
click at [359, 148] on icon "Back" at bounding box center [362, 144] width 17 height 17
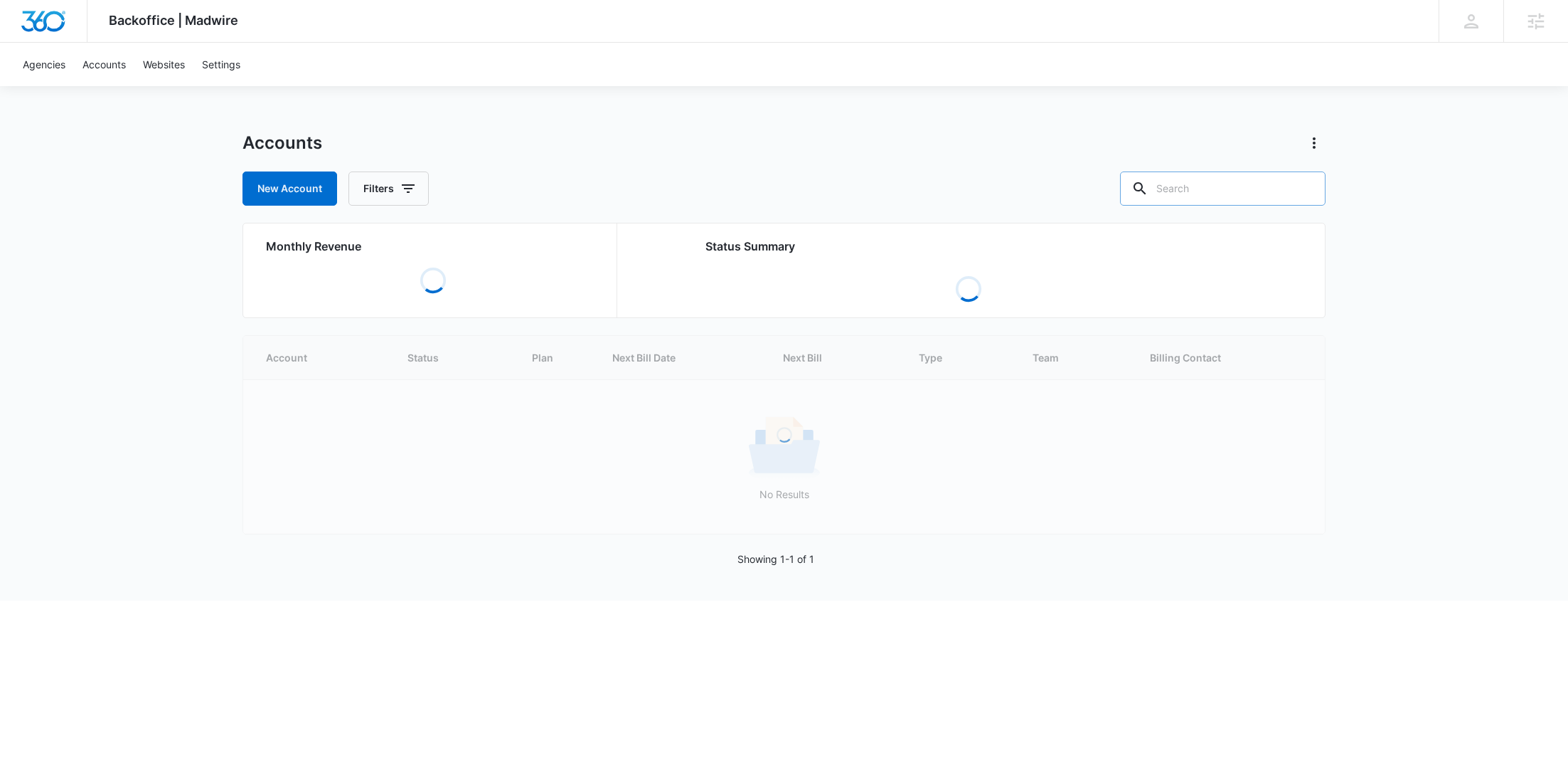
click at [1223, 192] on input "text" at bounding box center [1222, 188] width 205 height 34
paste input "M58547"
type input "M58547"
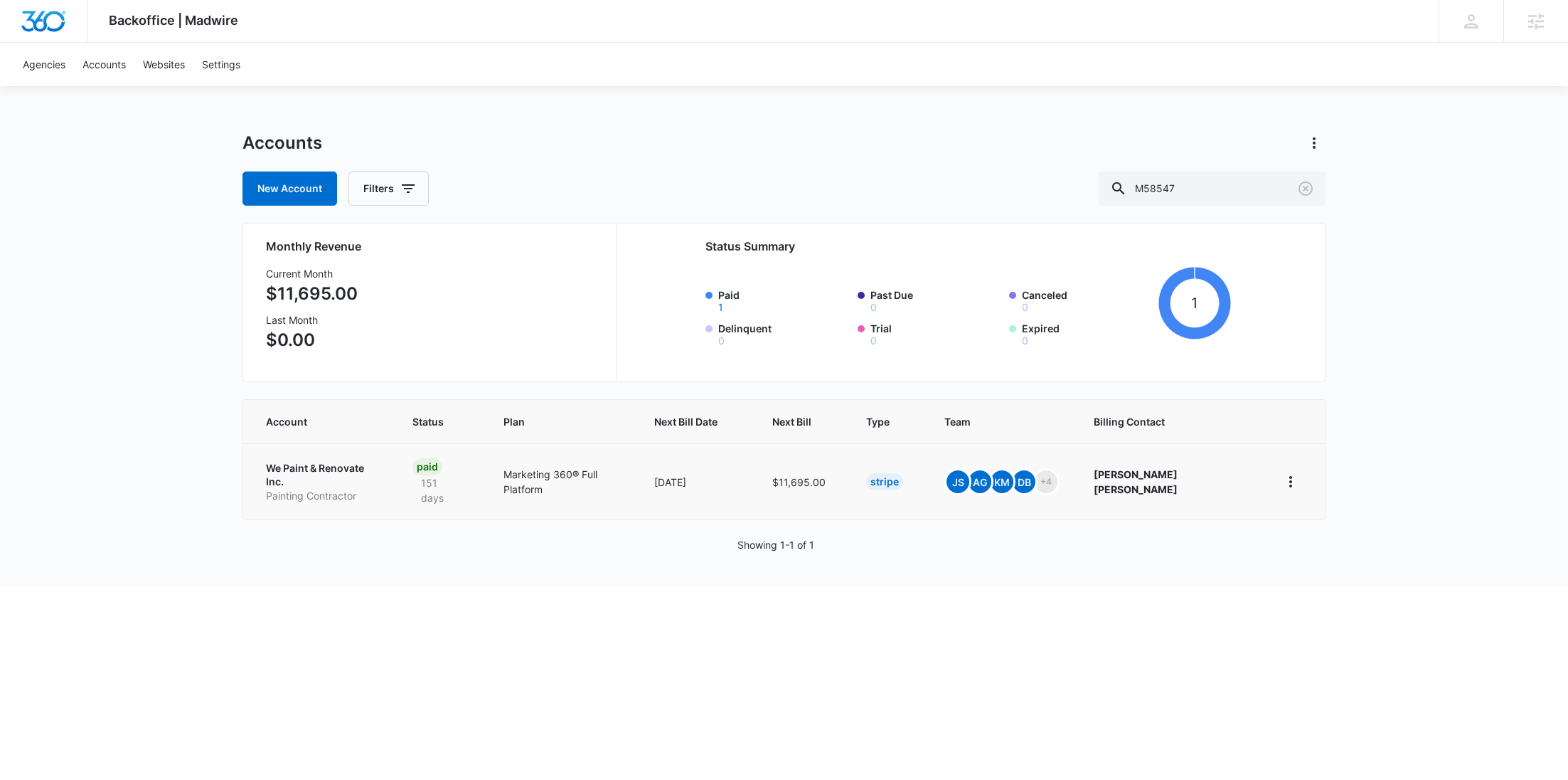
click at [350, 457] on td "We Paint & Renovate Inc. Painting Contractor" at bounding box center [318, 482] width 152 height 76
click at [347, 469] on p "We Paint & Renovate Inc." at bounding box center [322, 474] width 112 height 28
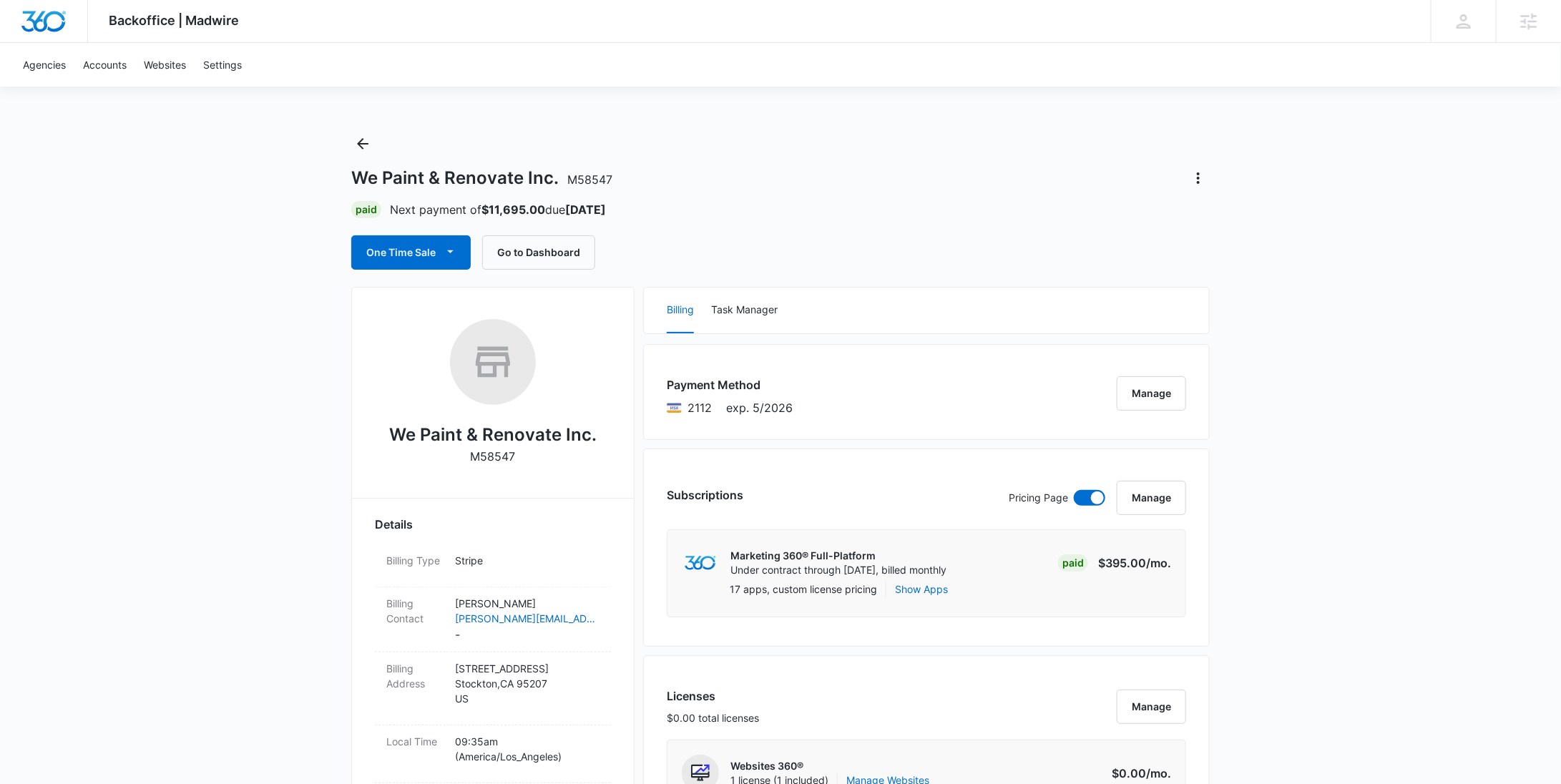
scroll to position [1119, 0]
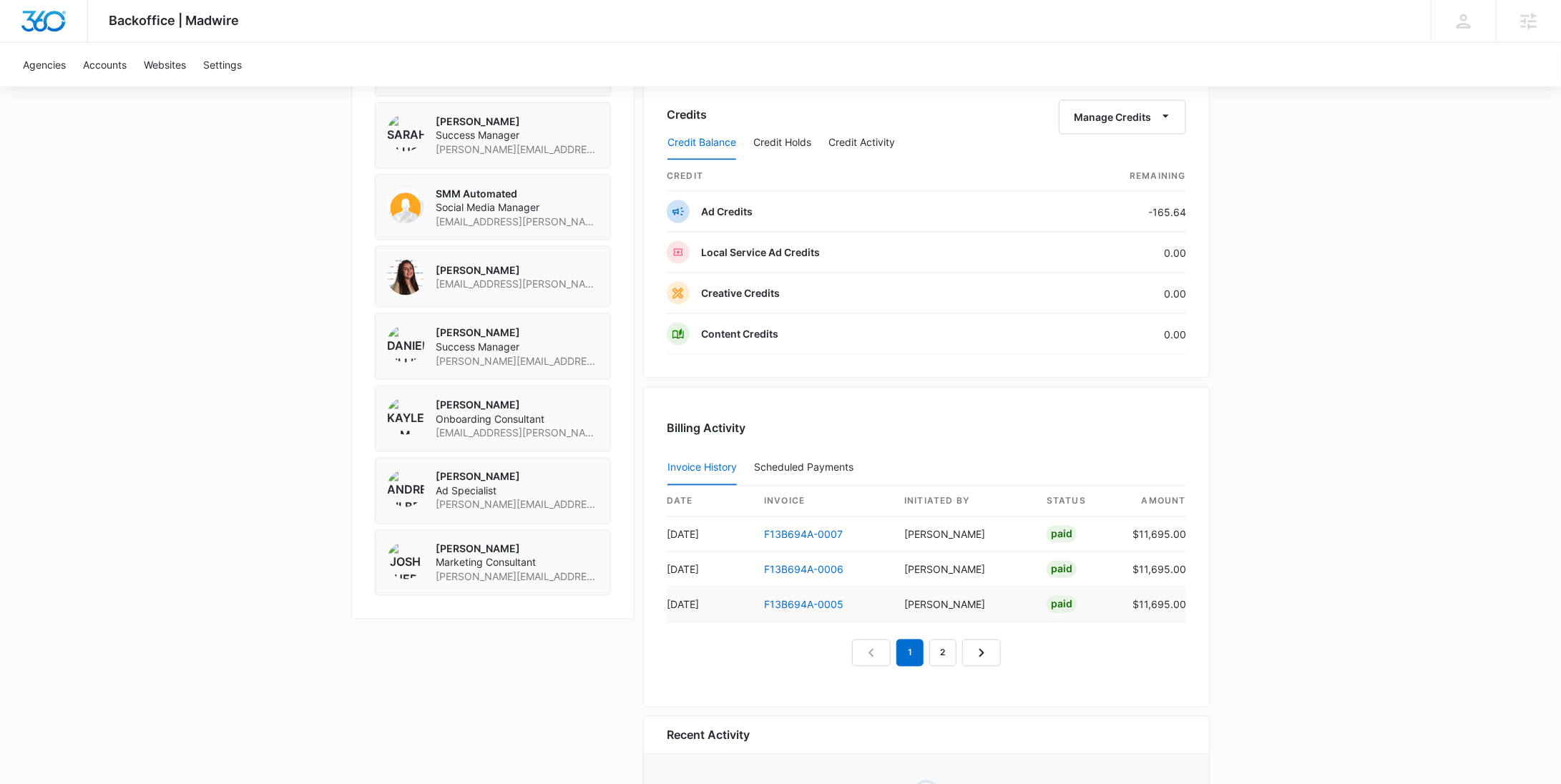
click at [951, 609] on td "[PERSON_NAME]" at bounding box center [964, 604] width 142 height 35
click at [943, 639] on link "2" at bounding box center [943, 653] width 27 height 27
click at [958, 655] on link "3" at bounding box center [959, 653] width 27 height 27
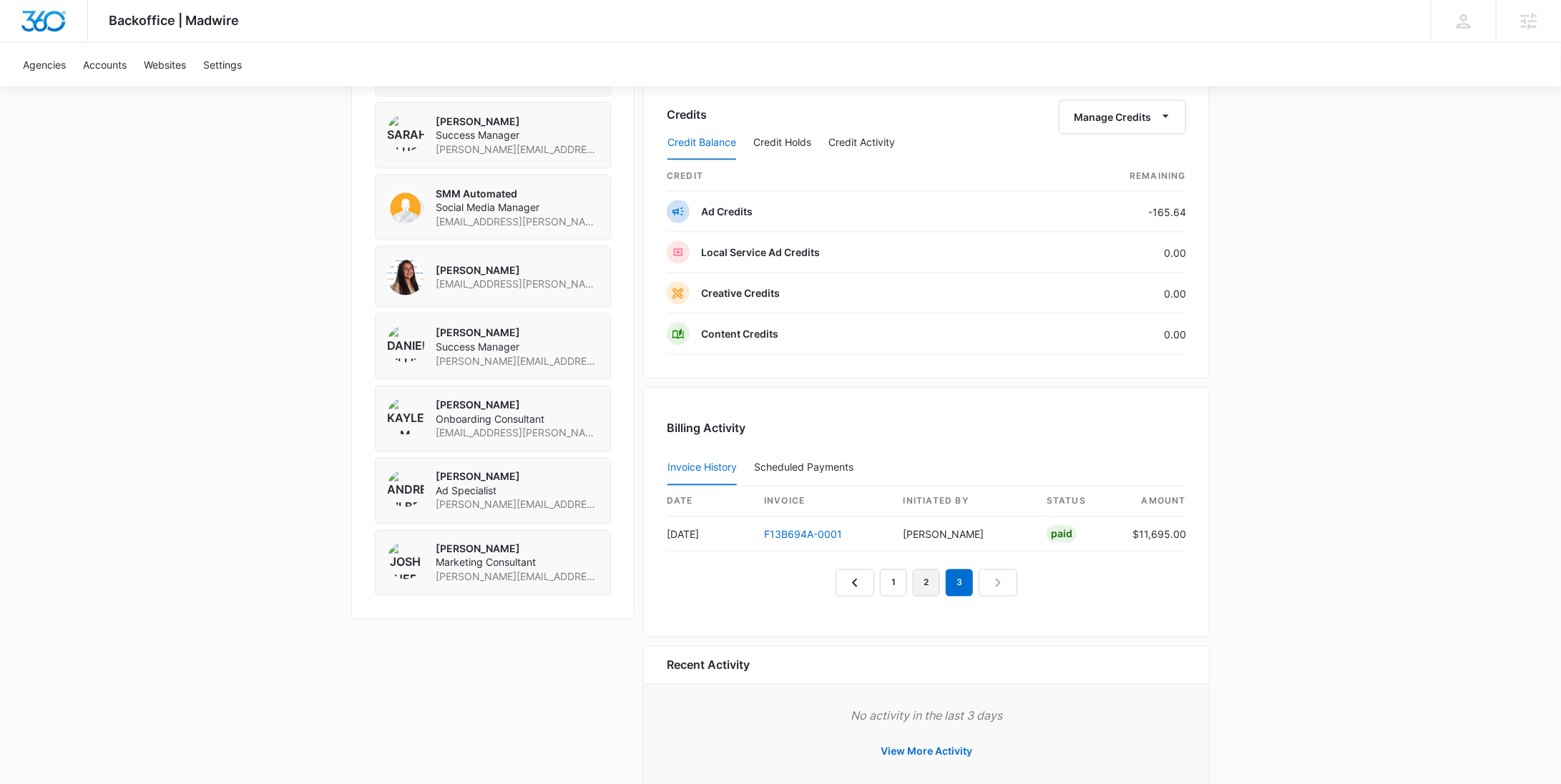
click at [922, 583] on link "2" at bounding box center [925, 582] width 27 height 27
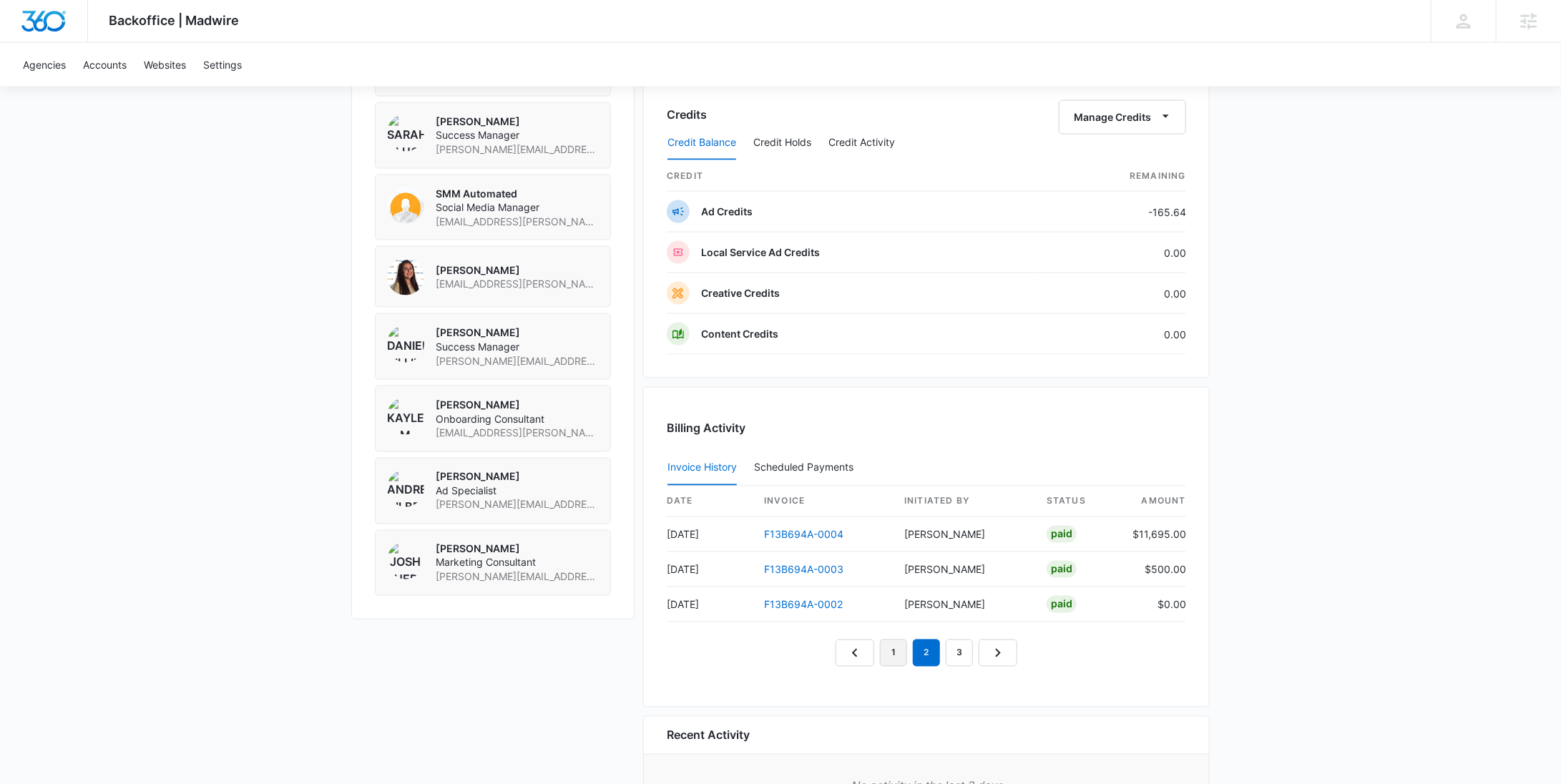
click at [892, 647] on link "1" at bounding box center [893, 653] width 27 height 27
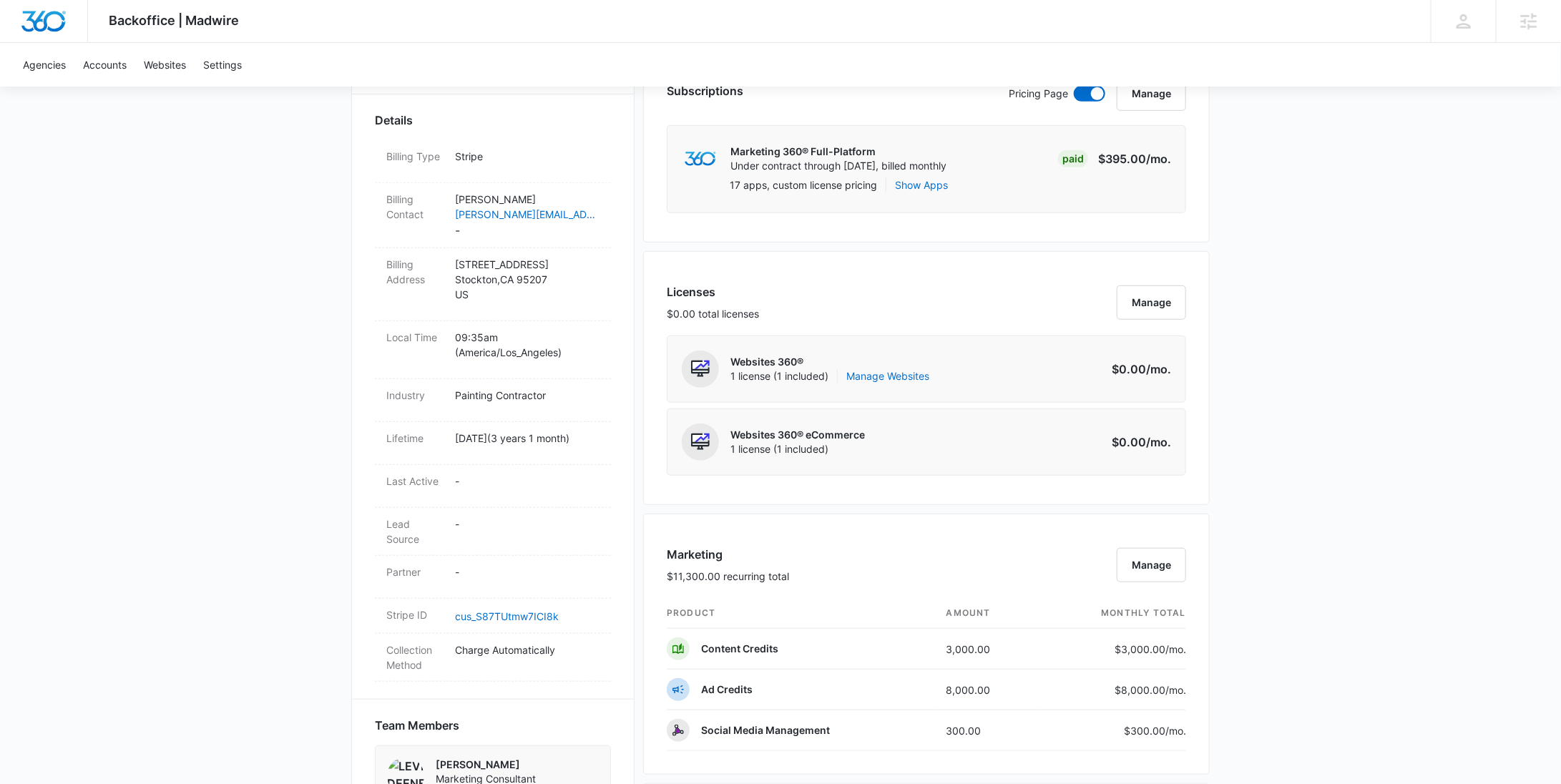
scroll to position [0, 0]
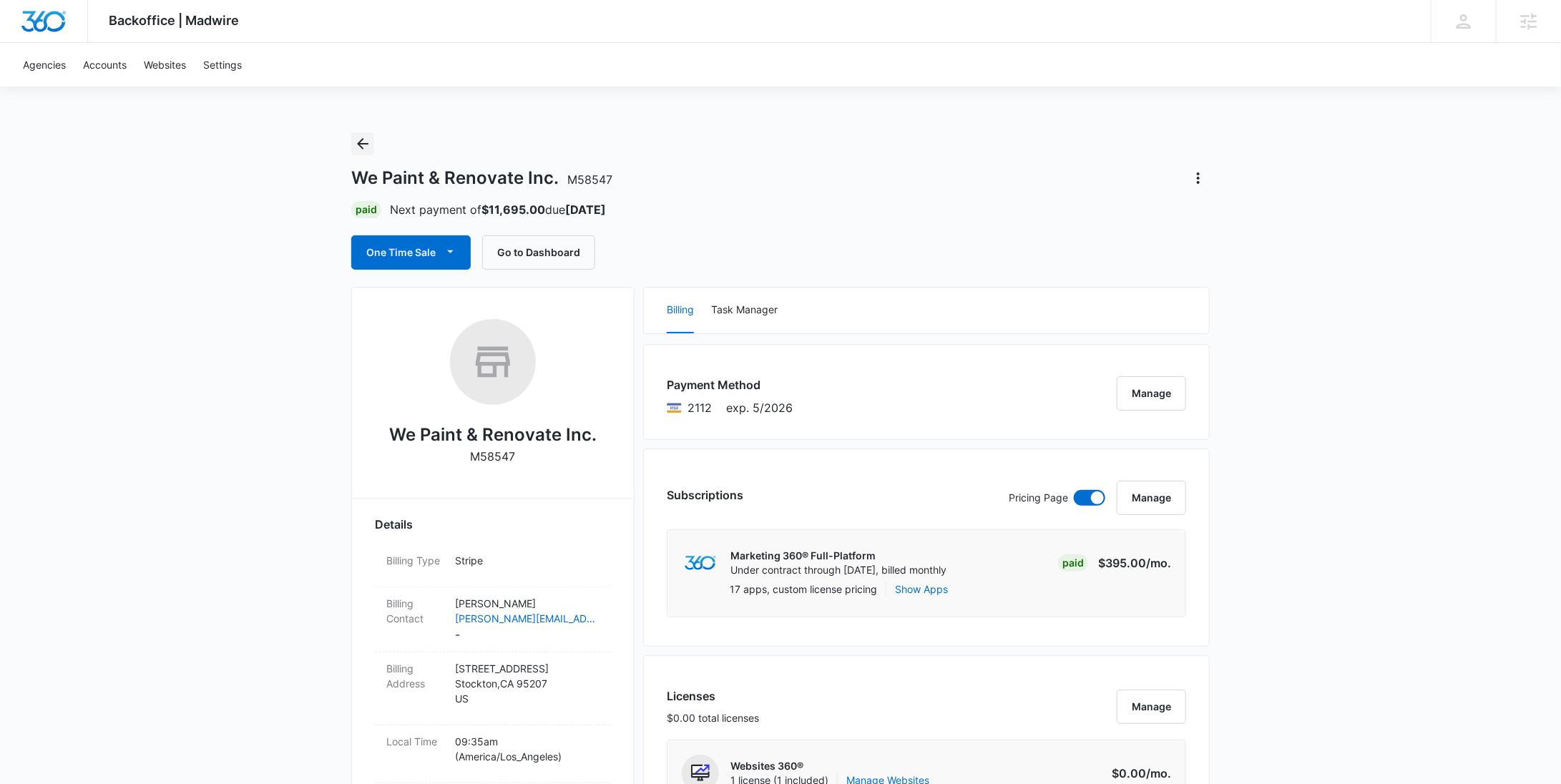
click at [361, 144] on icon "Back" at bounding box center [363, 144] width 11 height 11
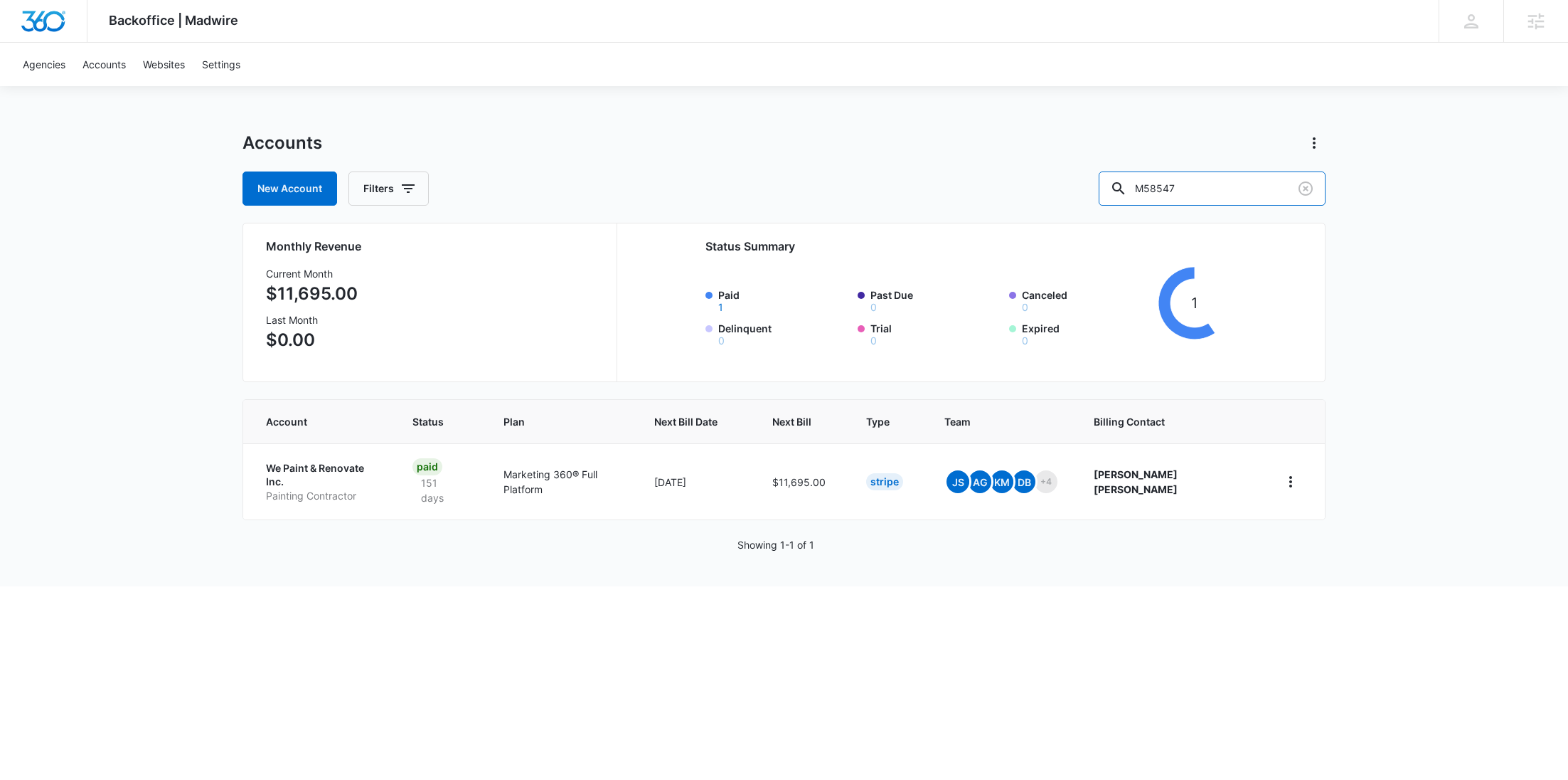
drag, startPoint x: 1259, startPoint y: 185, endPoint x: 1072, endPoint y: 187, distance: 187.0
click at [1072, 187] on div "New Account Filters M58547" at bounding box center [784, 188] width 1083 height 34
paste input "35832"
type input "M35832"
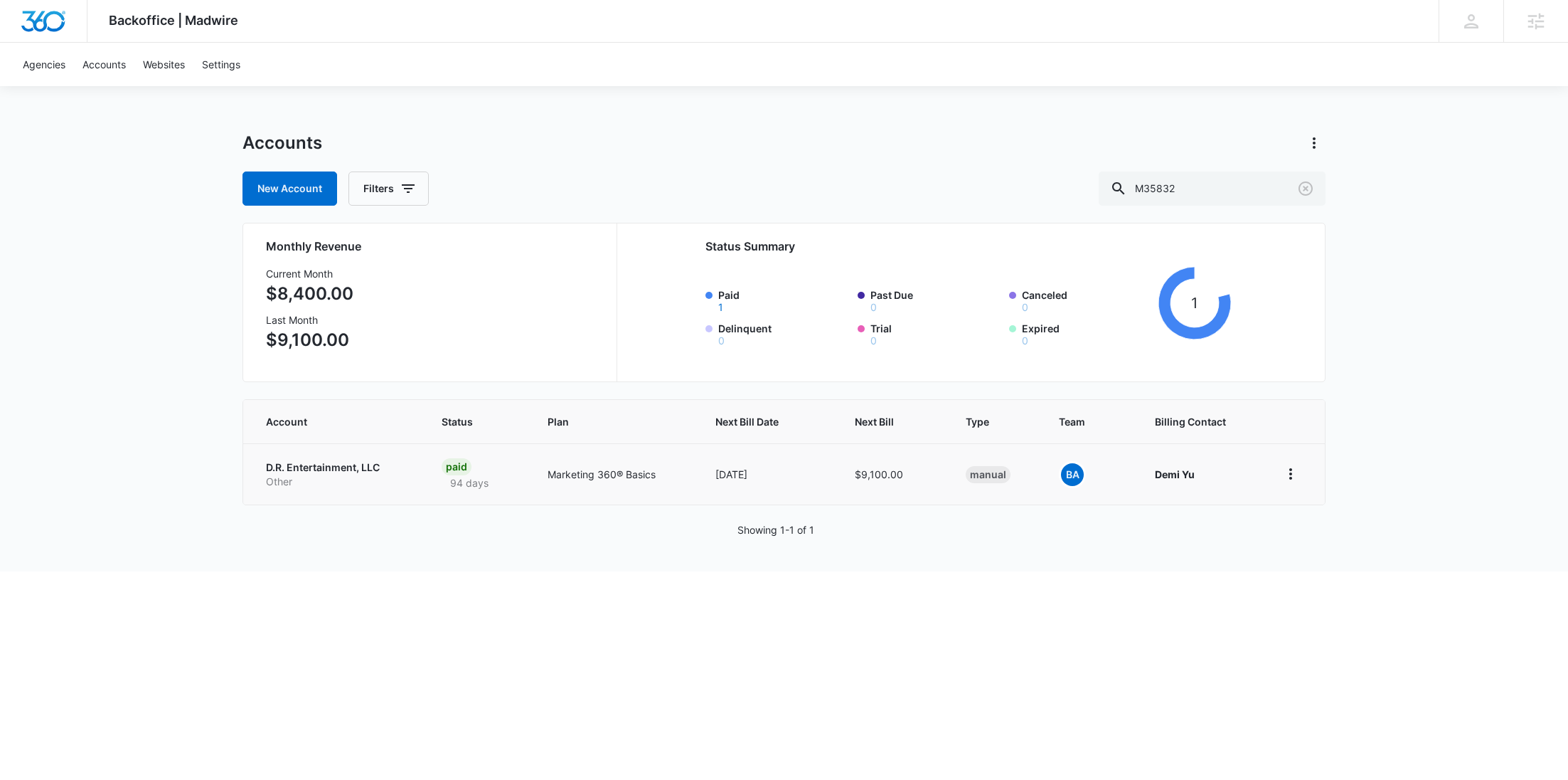
click at [308, 481] on p "Other" at bounding box center [337, 482] width 141 height 15
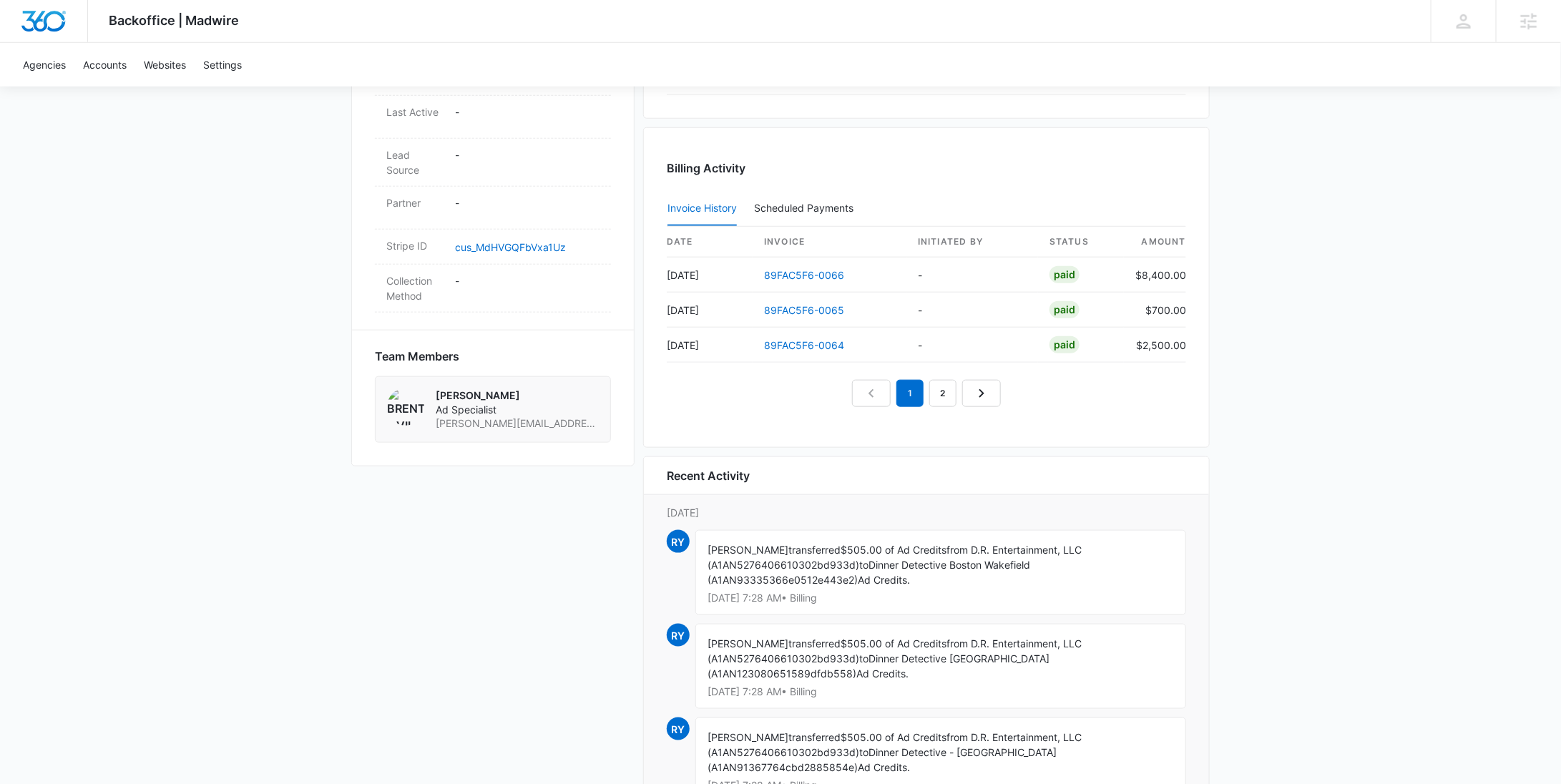
scroll to position [729, 0]
click at [555, 250] on link "cus_MdHVGQFbVxa1Uz" at bounding box center [511, 248] width 111 height 12
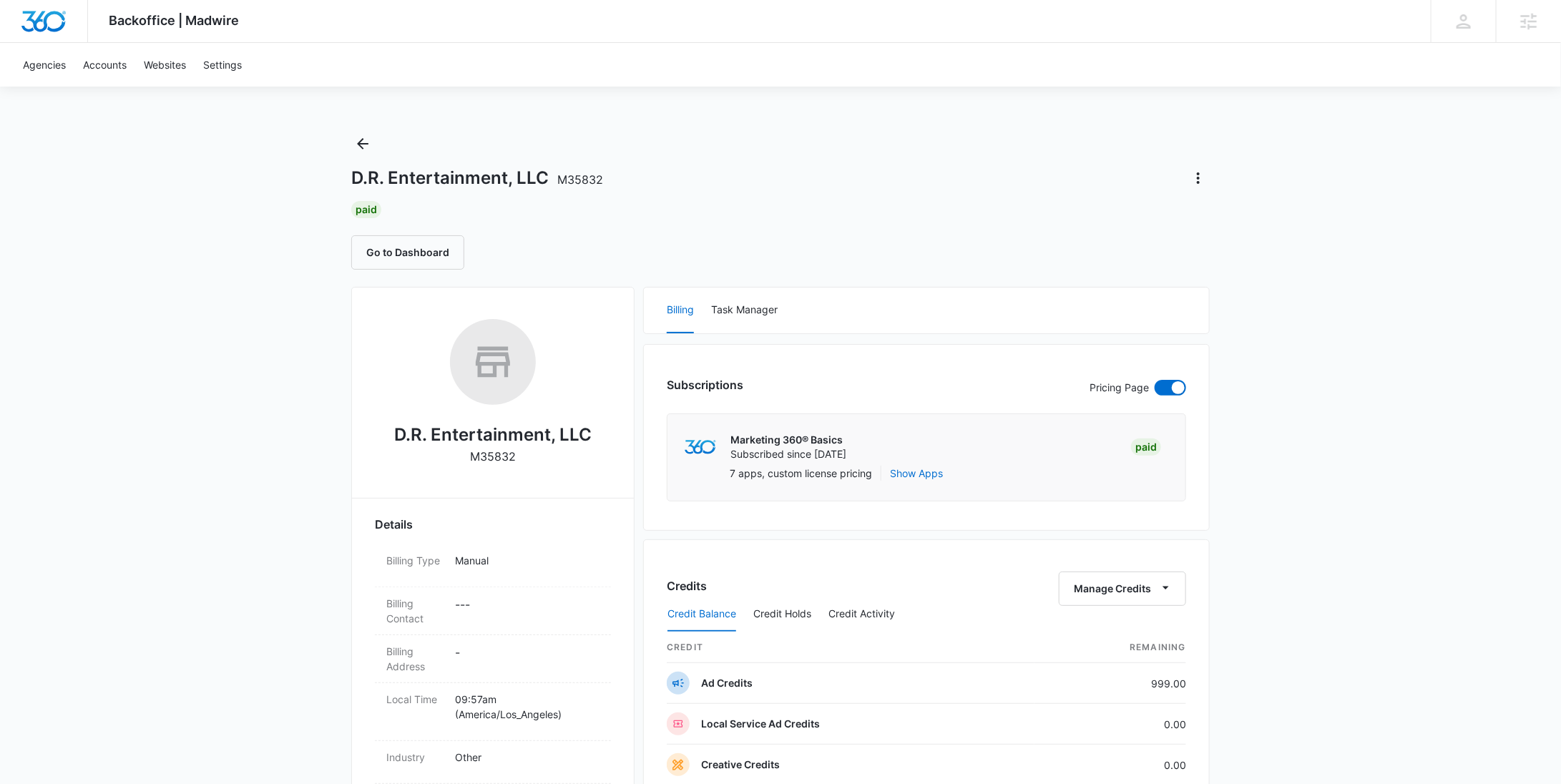
click at [496, 460] on p "M35832" at bounding box center [493, 456] width 46 height 17
copy p "M35832"
click at [357, 141] on icon "Back" at bounding box center [362, 144] width 17 height 17
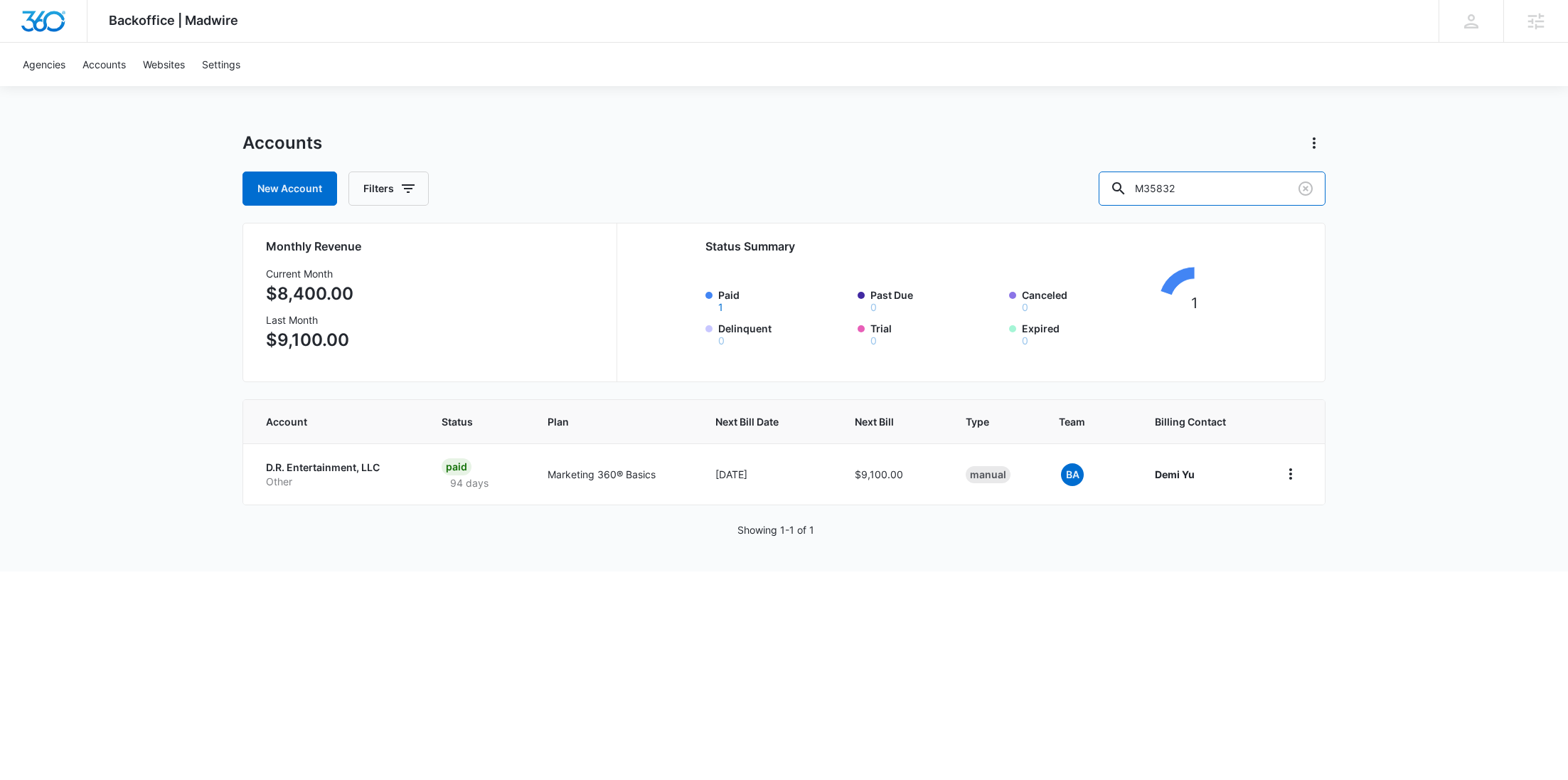
drag, startPoint x: 1242, startPoint y: 186, endPoint x: 1098, endPoint y: 184, distance: 144.0
click at [1109, 185] on div "New Account Filters M35832" at bounding box center [784, 188] width 1083 height 34
paste input "25857 M3936 M25722 M25207 M5801"
drag, startPoint x: 1290, startPoint y: 193, endPoint x: 1116, endPoint y: 192, distance: 174.0
click at [1116, 192] on div "New Account Filters M25857 M3936 M25722 M25207 M5801" at bounding box center [784, 188] width 1083 height 34
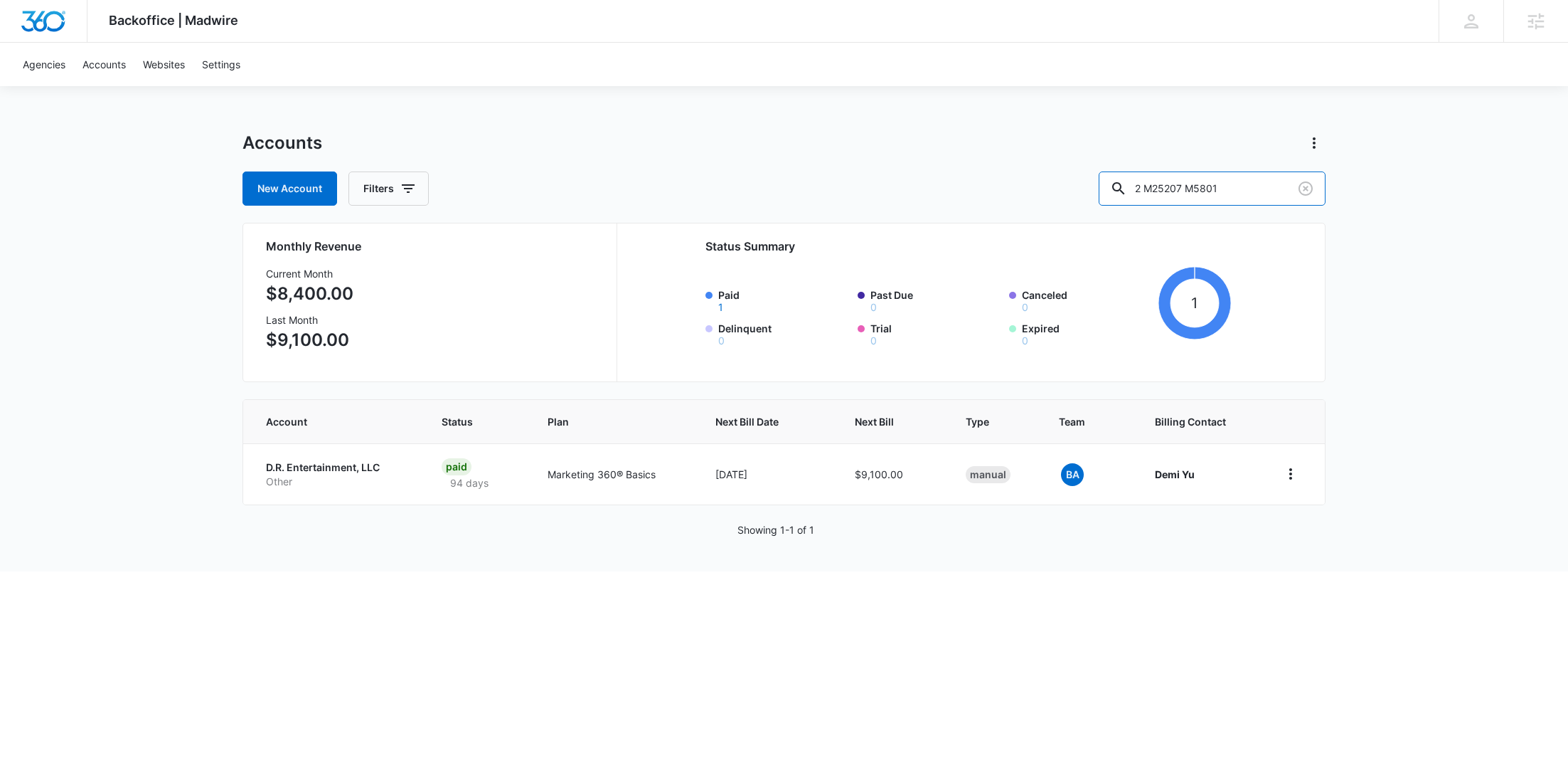
drag, startPoint x: 1261, startPoint y: 189, endPoint x: 1053, endPoint y: 178, distance: 208.3
click at [1053, 178] on div "New Account Filters 2 M25207 M5801" at bounding box center [784, 188] width 1083 height 34
paste input "M25857"
type input "M25857"
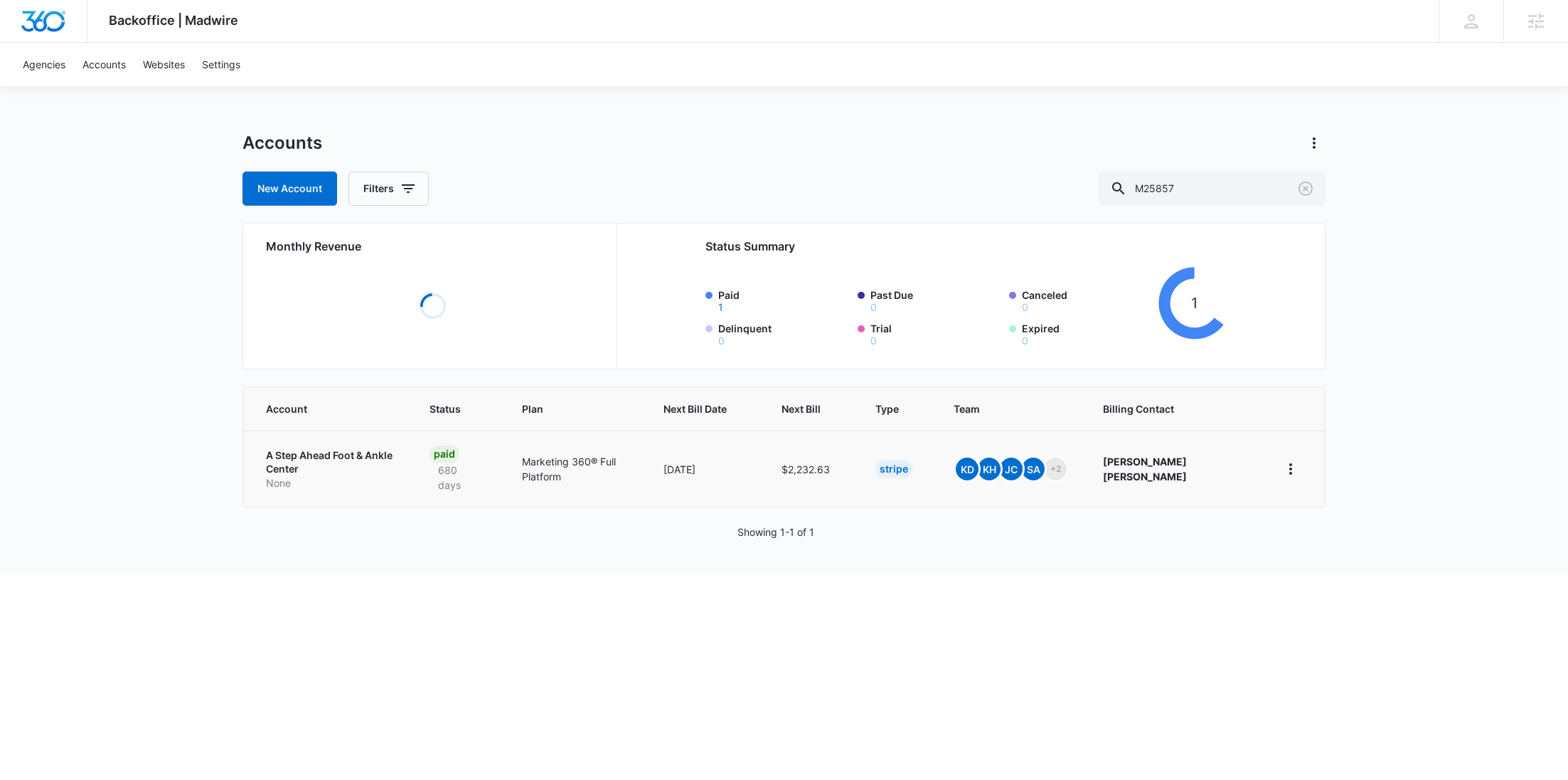
click at [296, 476] on p "None" at bounding box center [330, 483] width 129 height 15
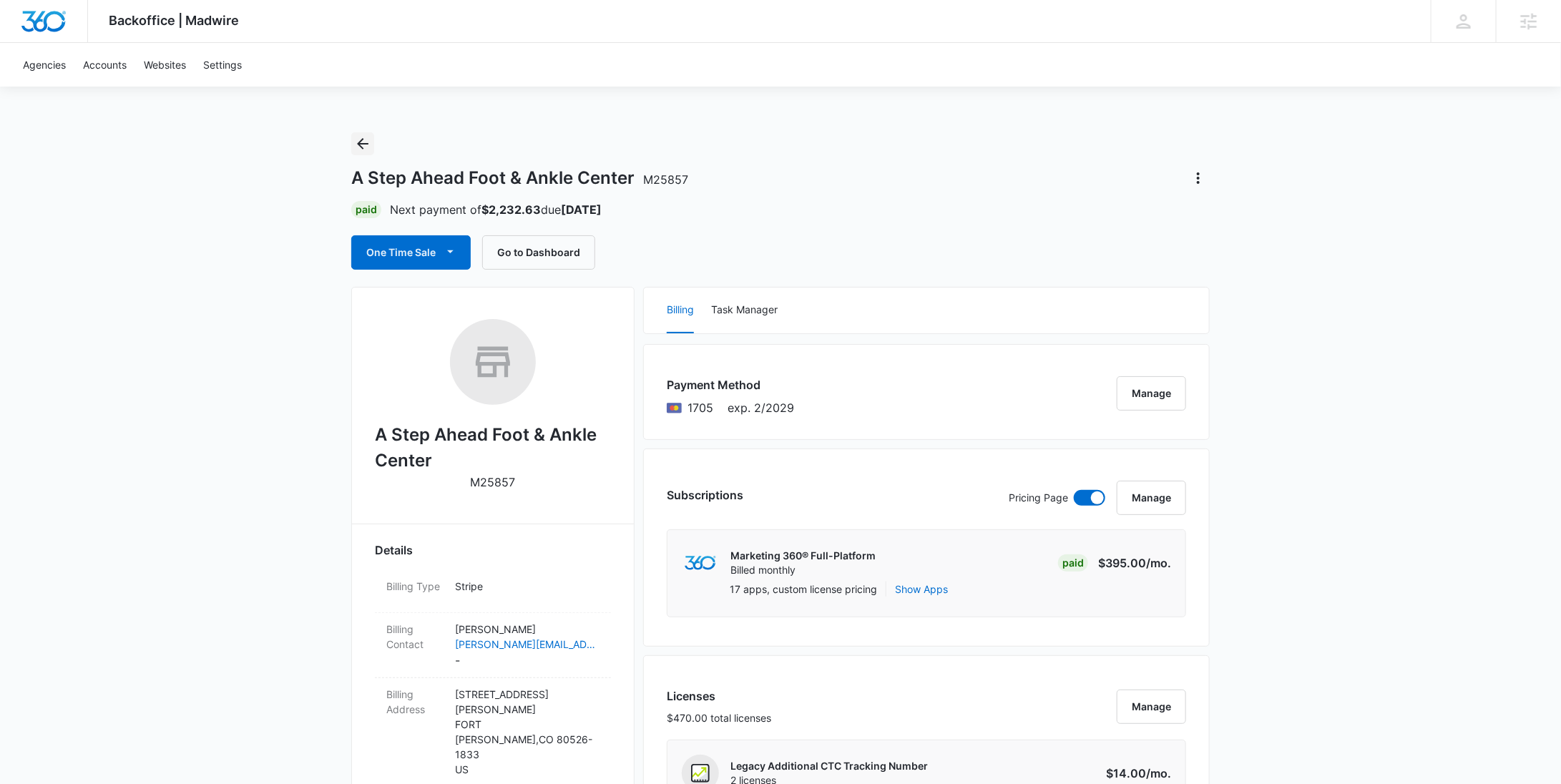
click at [366, 147] on icon "Back" at bounding box center [362, 144] width 17 height 17
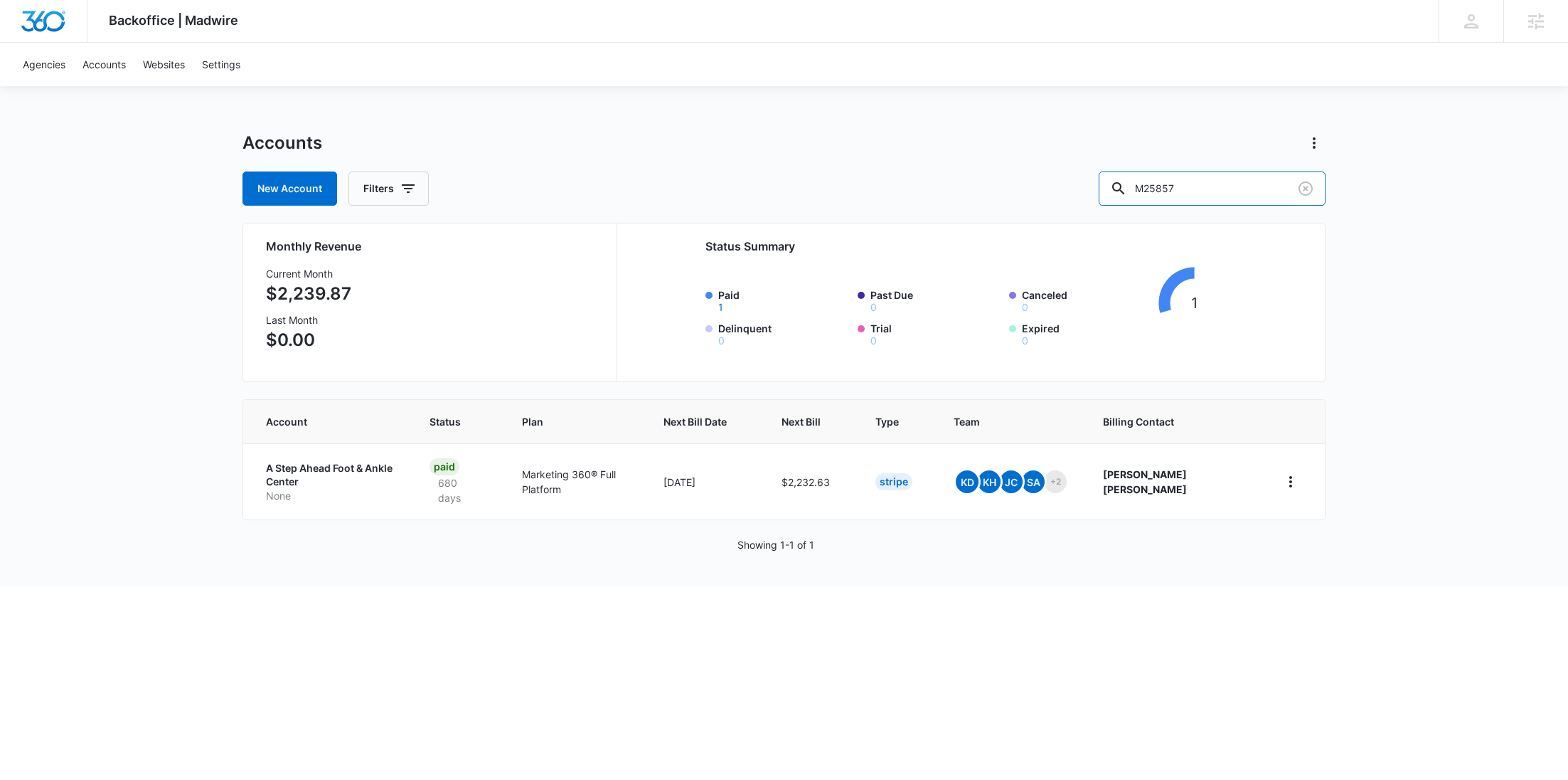
drag, startPoint x: 1238, startPoint y: 189, endPoint x: 1100, endPoint y: 196, distance: 138.2
click at [1100, 196] on div "New Account Filters M25857" at bounding box center [784, 188] width 1083 height 34
paste input "3936"
type input "M3936"
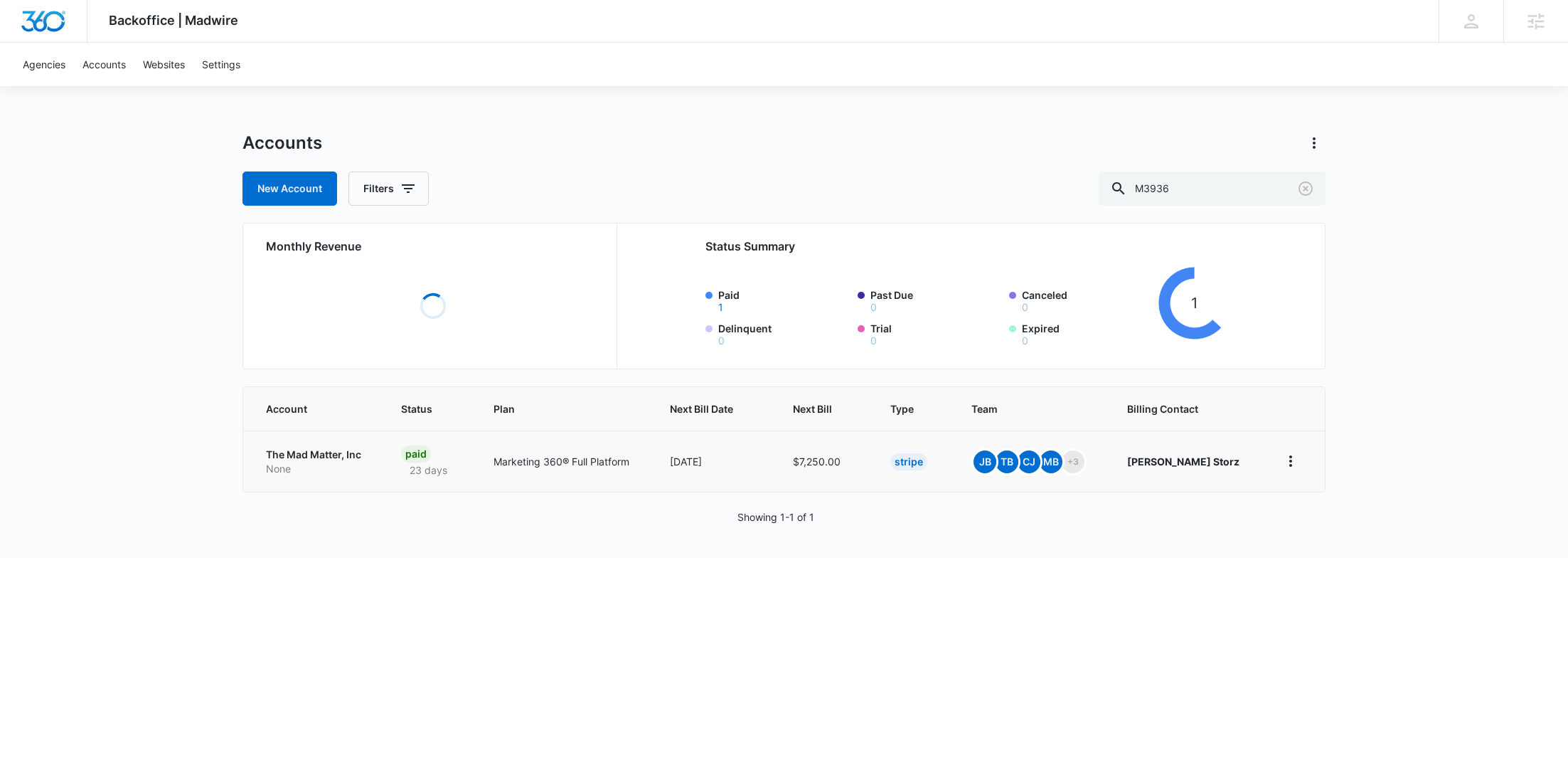
click at [293, 473] on p "None" at bounding box center [317, 469] width 101 height 15
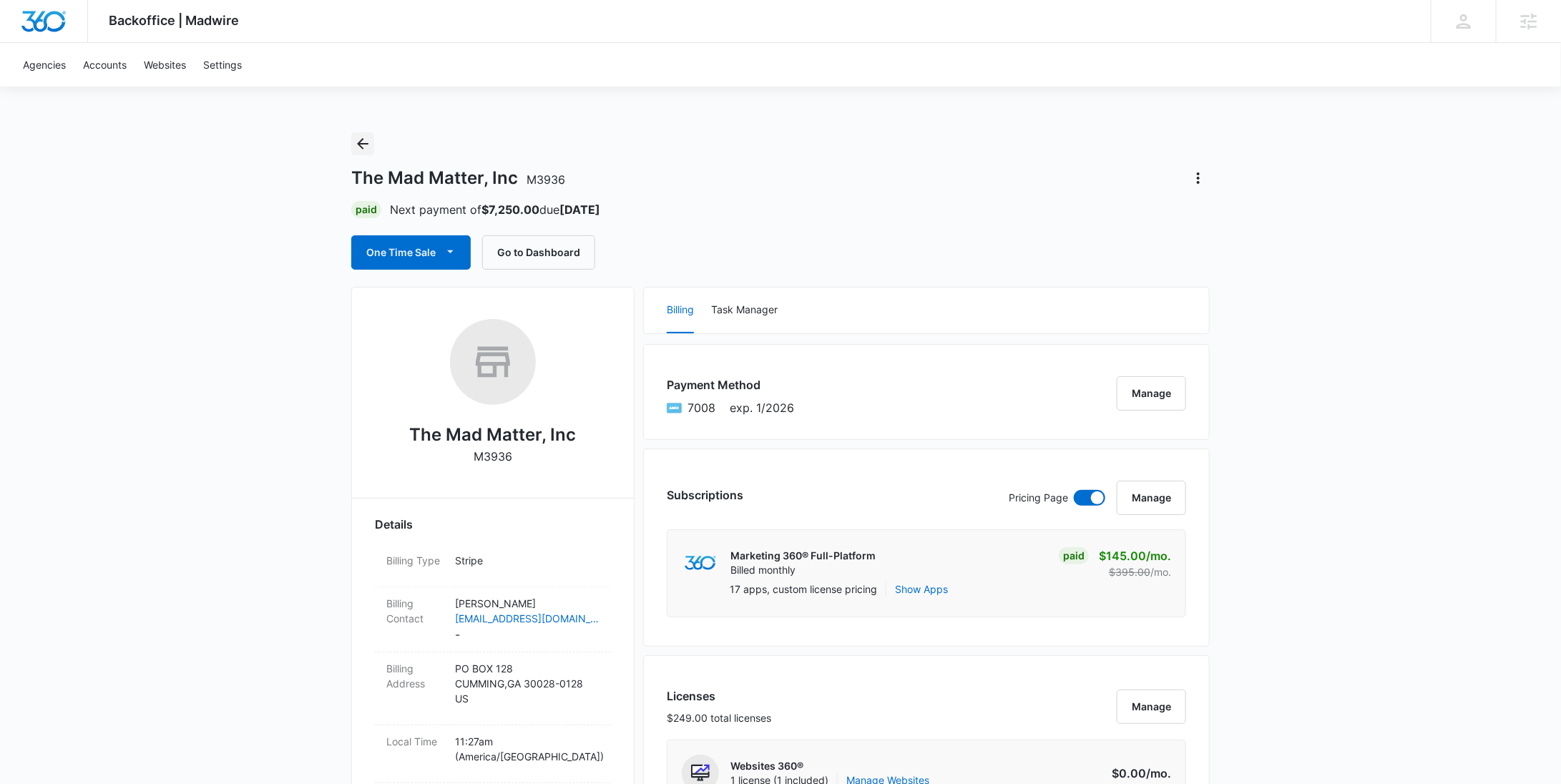
click at [365, 143] on icon "Back" at bounding box center [363, 144] width 11 height 11
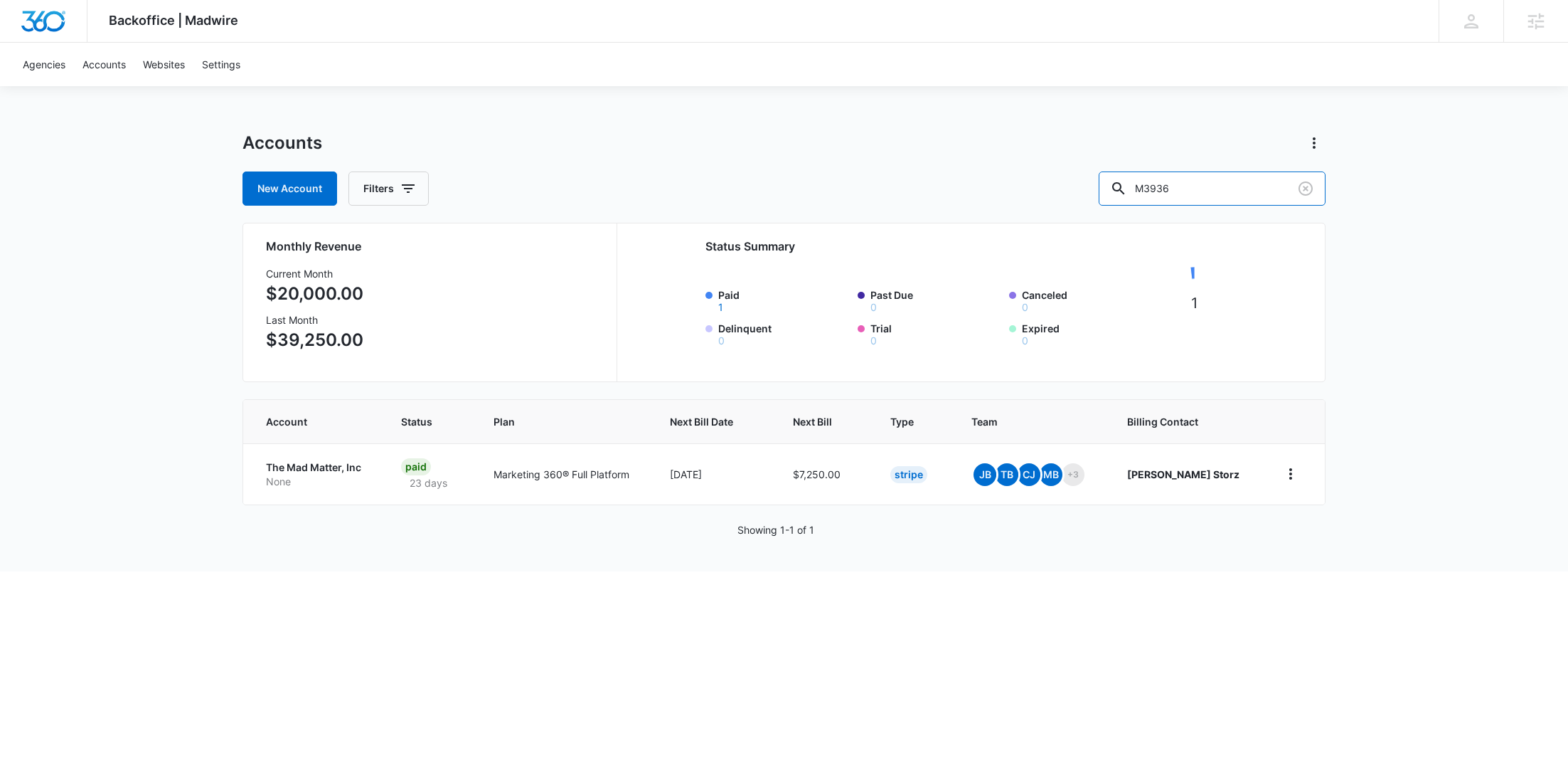
drag, startPoint x: 1210, startPoint y: 188, endPoint x: 1129, endPoint y: 186, distance: 81.0
click at [1131, 190] on div "New Account Filters M3936" at bounding box center [784, 188] width 1083 height 34
paste input "25722"
type input "M25722"
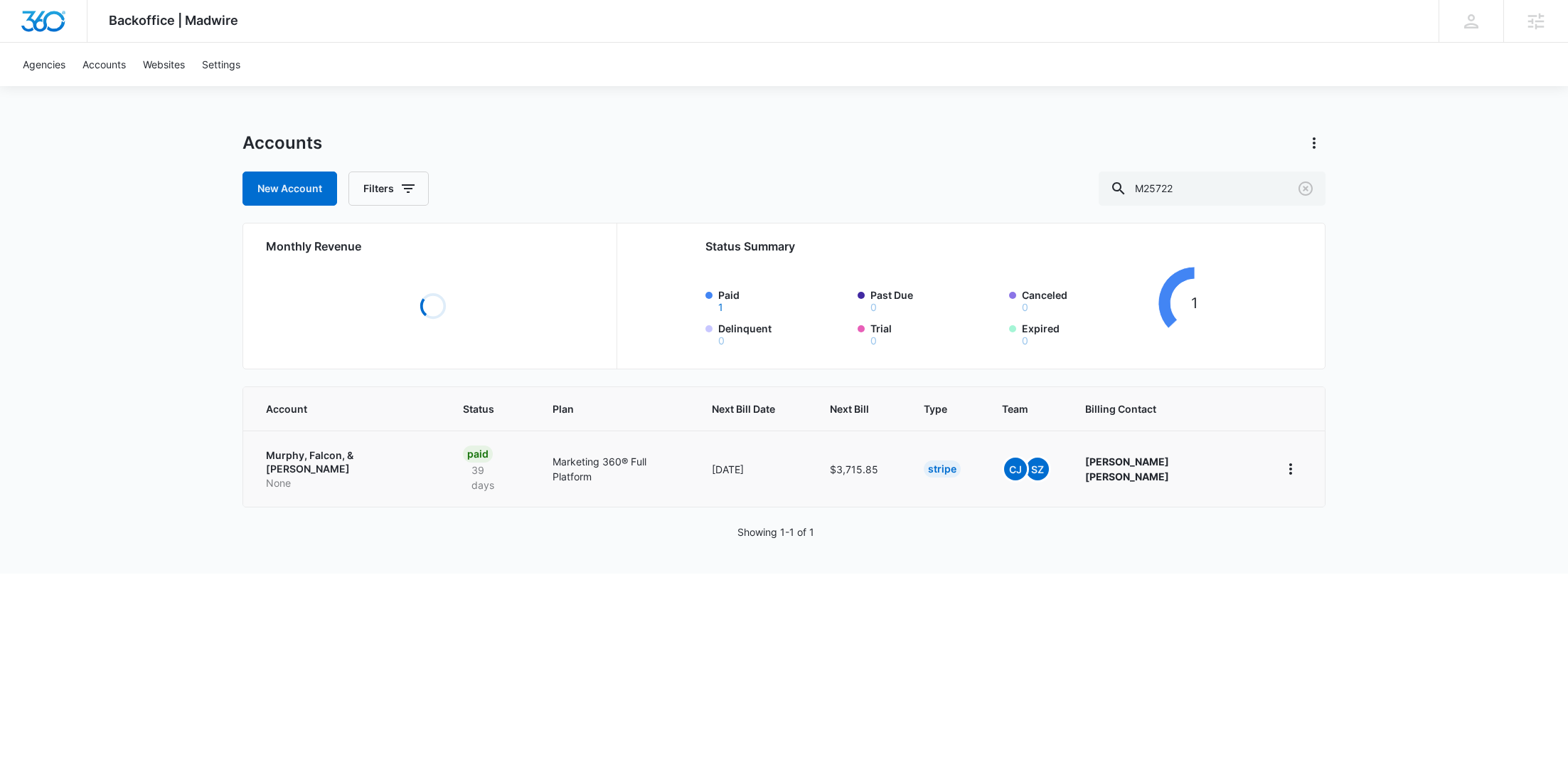
click at [317, 459] on p "Murphy, Falcon, & Murphy" at bounding box center [348, 462] width 163 height 28
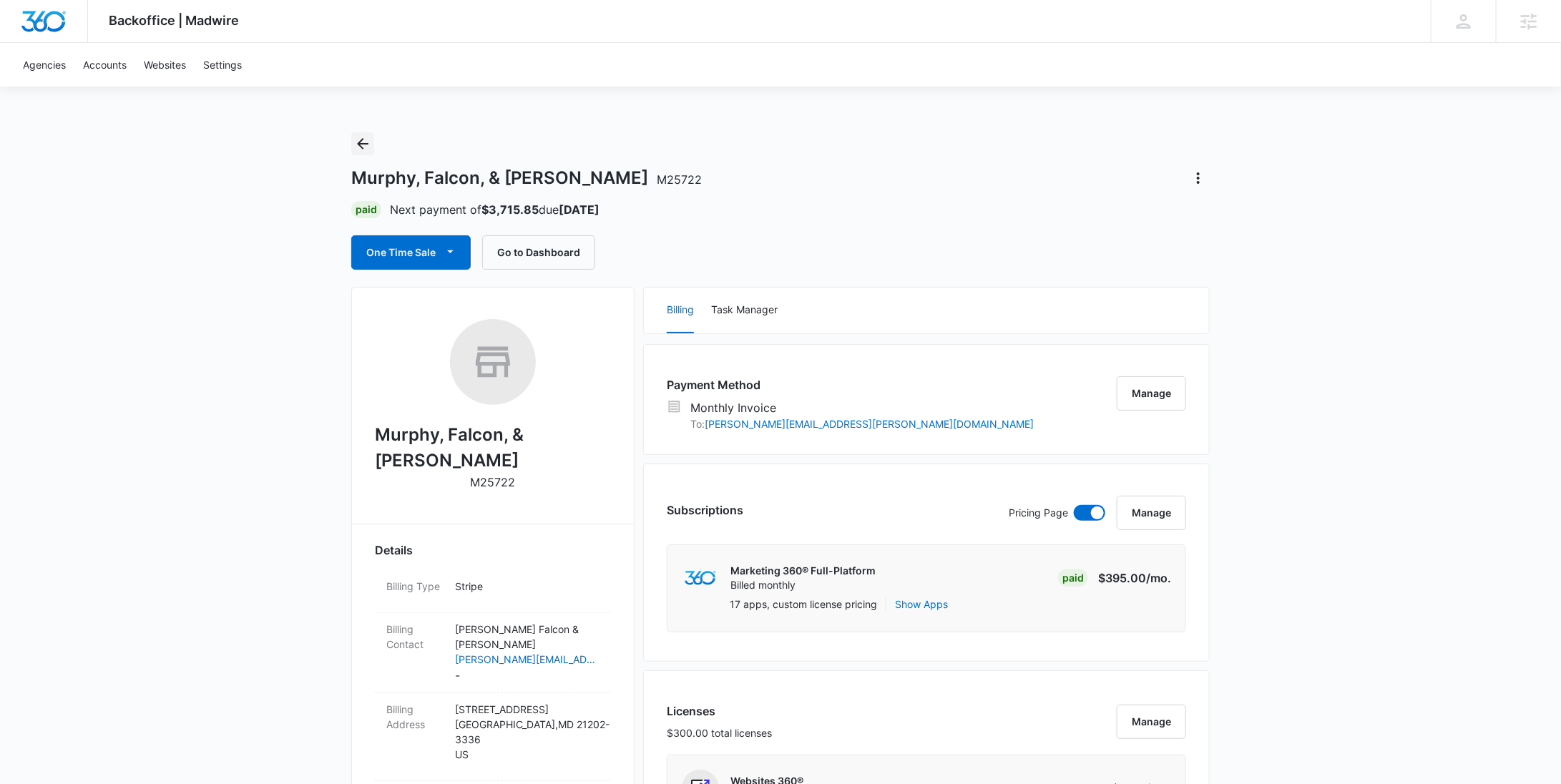
click at [359, 144] on icon "Back" at bounding box center [363, 144] width 11 height 11
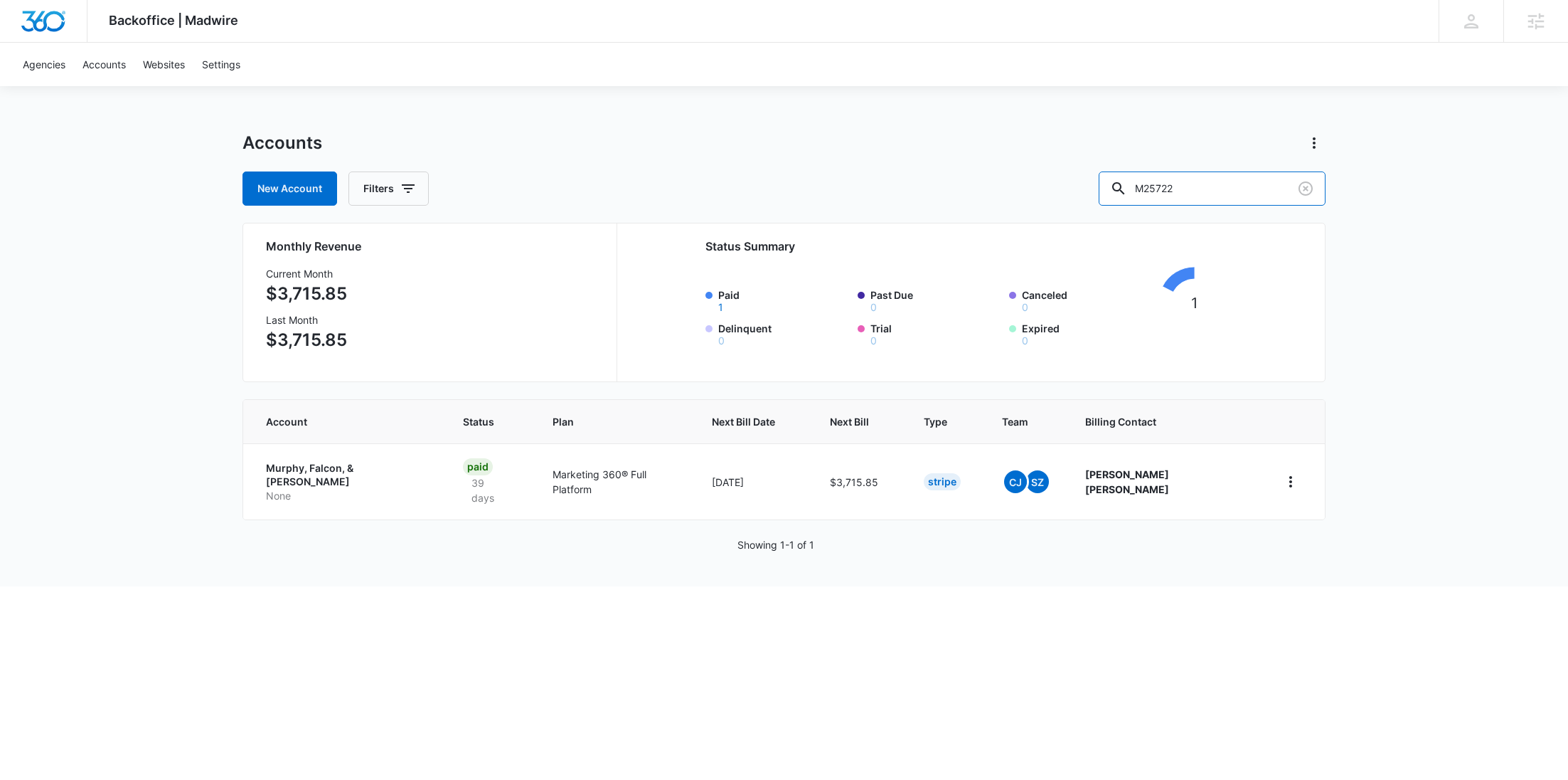
drag, startPoint x: 1237, startPoint y: 197, endPoint x: 1082, endPoint y: 197, distance: 155.0
click at [1082, 197] on div "New Account Filters M25722" at bounding box center [784, 188] width 1083 height 34
paste input "207"
type input "M25207"
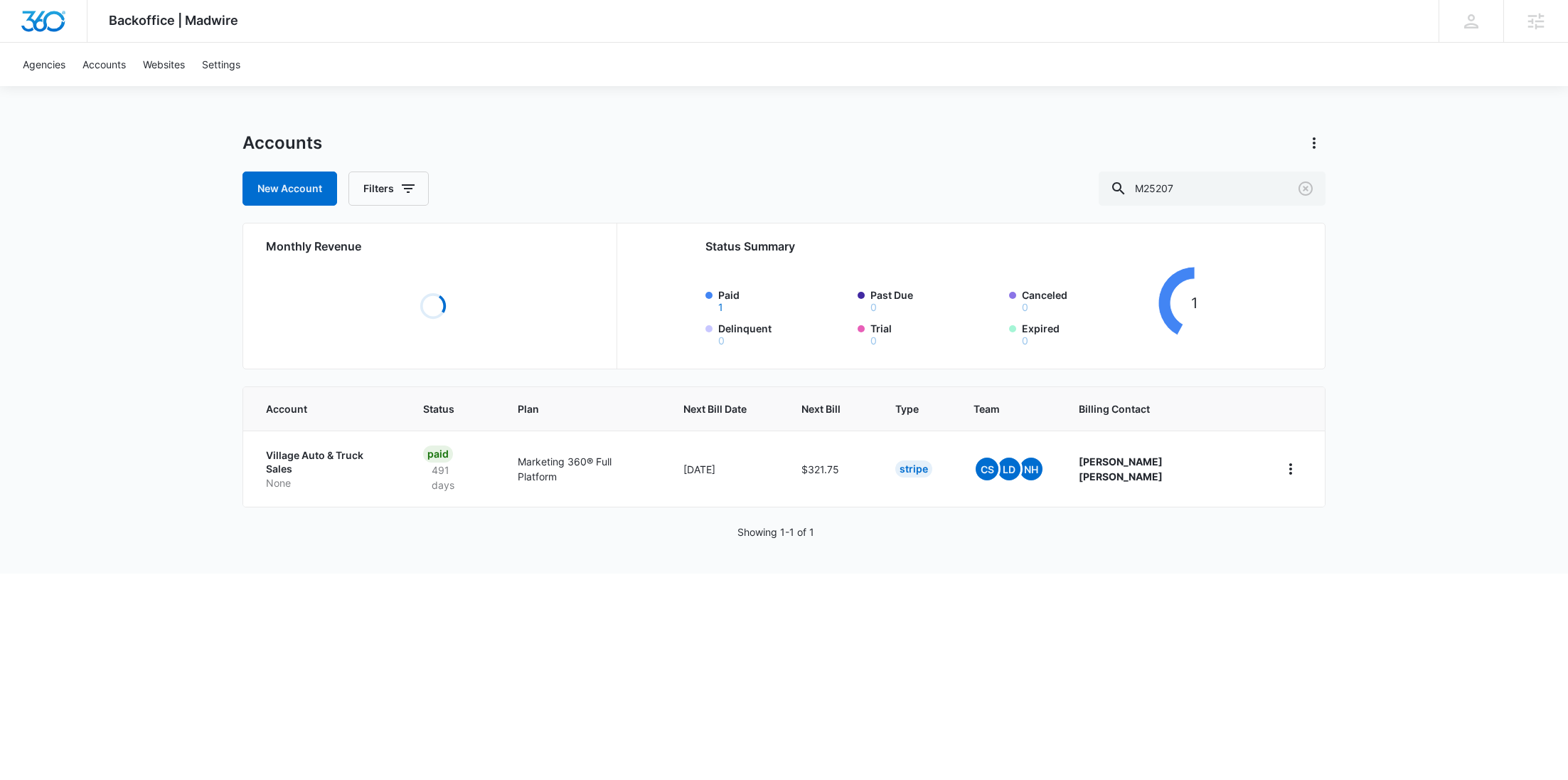
click at [291, 476] on p "None" at bounding box center [327, 483] width 123 height 15
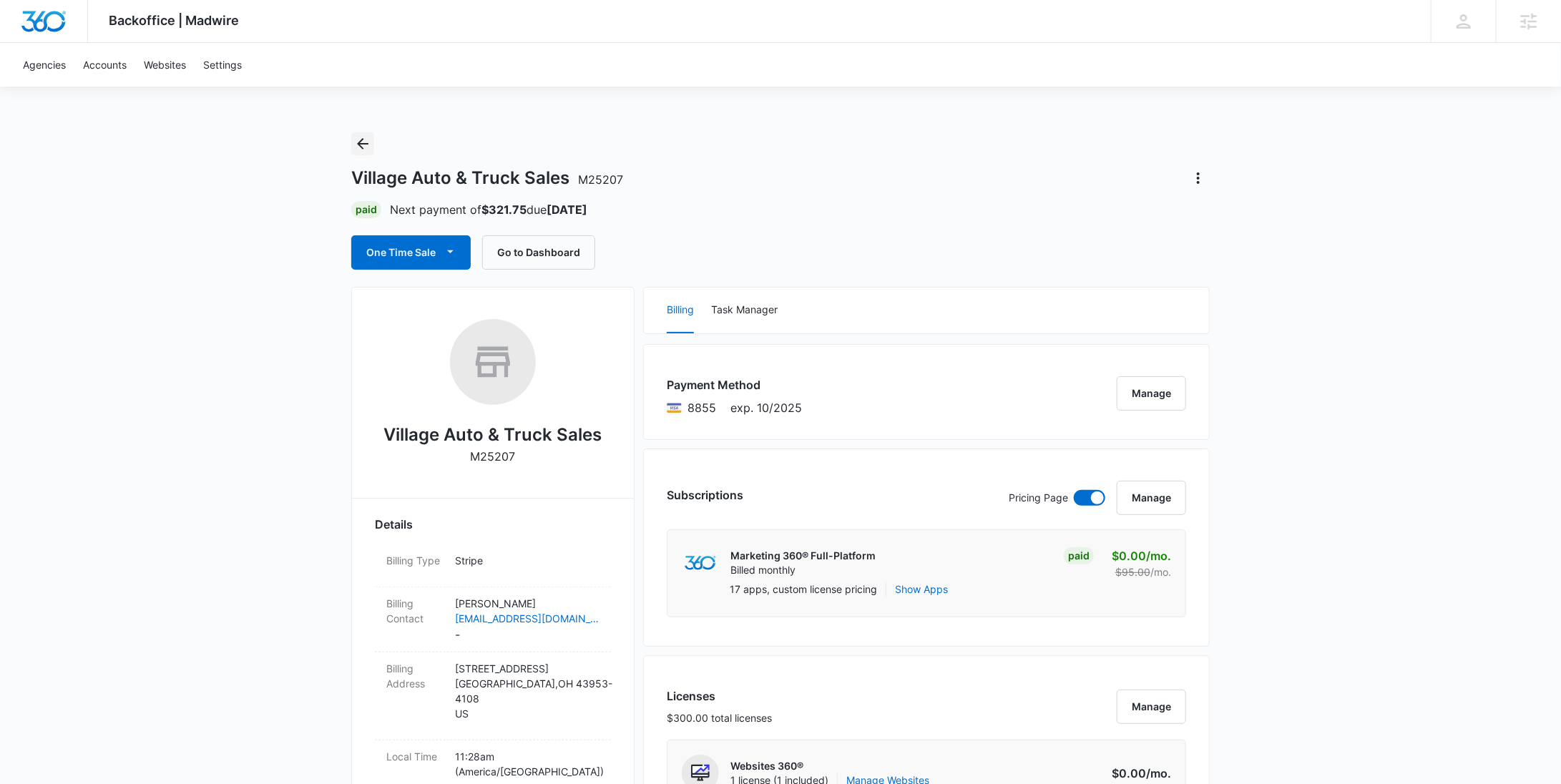
click at [371, 142] on icon "Back" at bounding box center [362, 144] width 17 height 17
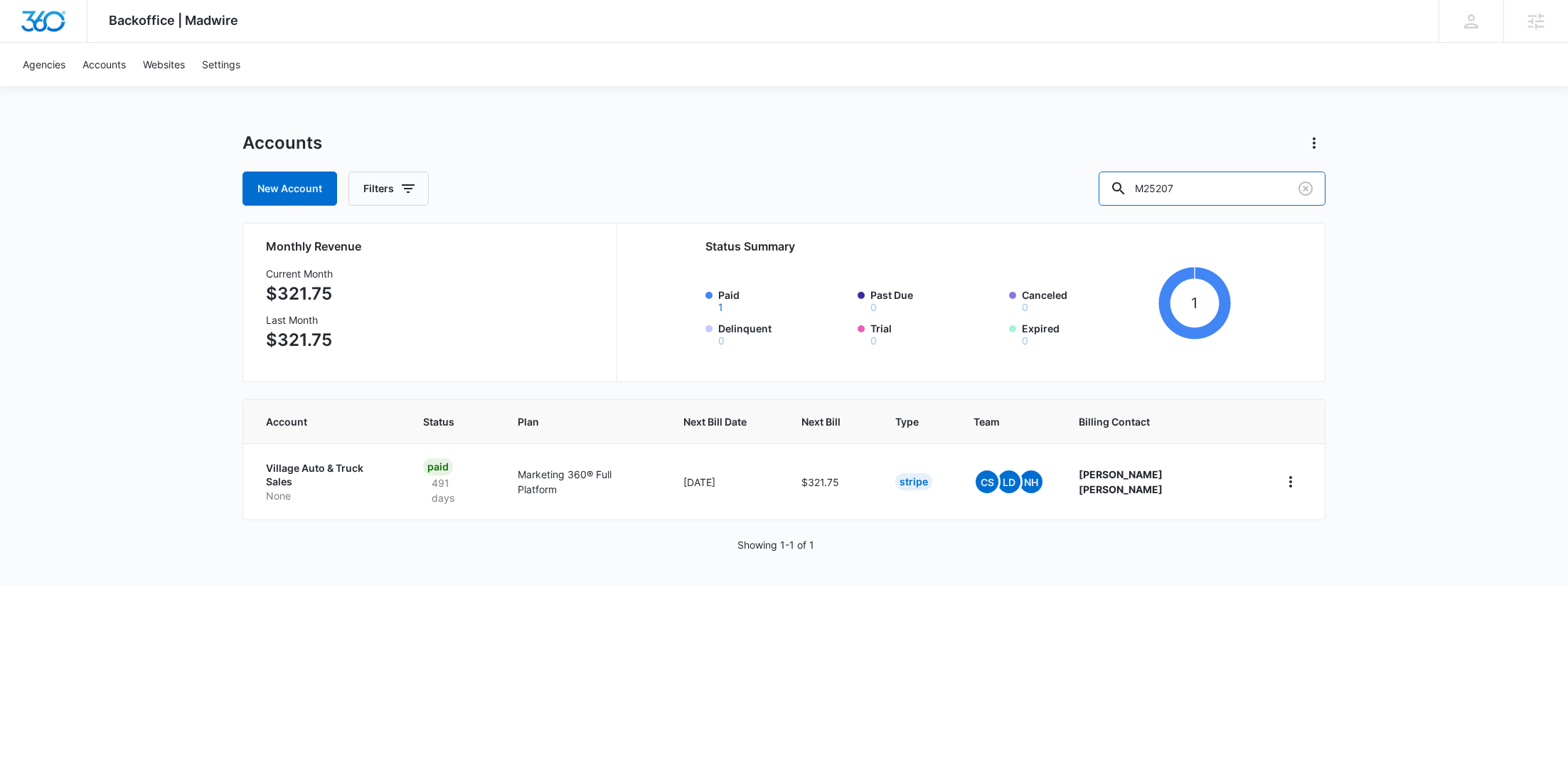
drag, startPoint x: 1256, startPoint y: 190, endPoint x: 1112, endPoint y: 190, distance: 144.0
click at [1112, 190] on div "New Account Filters M25207" at bounding box center [784, 188] width 1083 height 34
paste input "5801"
type input "M5801"
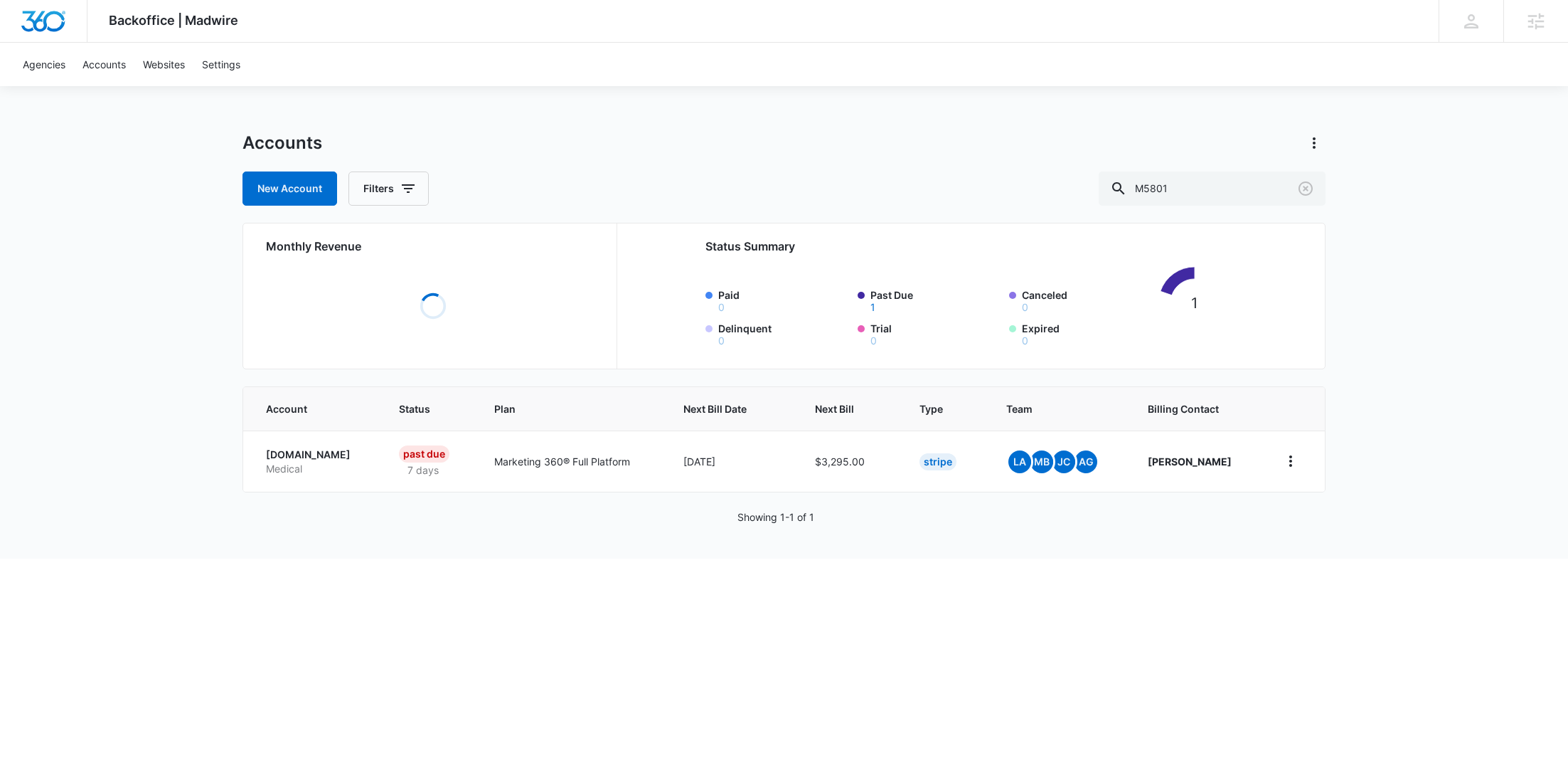
click at [303, 455] on p "WaitingAdoptiveFamilies.com" at bounding box center [316, 455] width 99 height 15
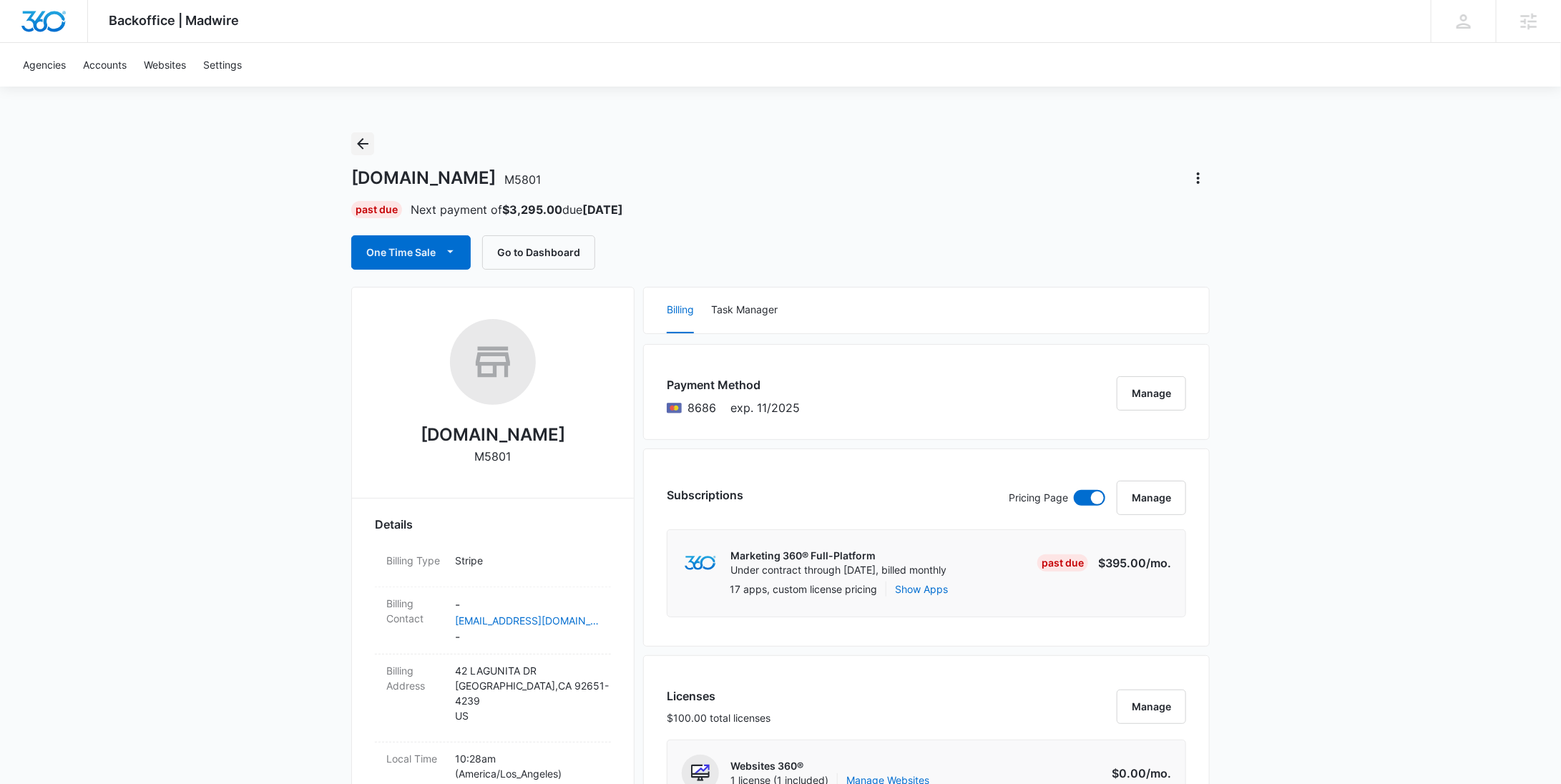
click at [361, 144] on icon "Back" at bounding box center [363, 144] width 11 height 11
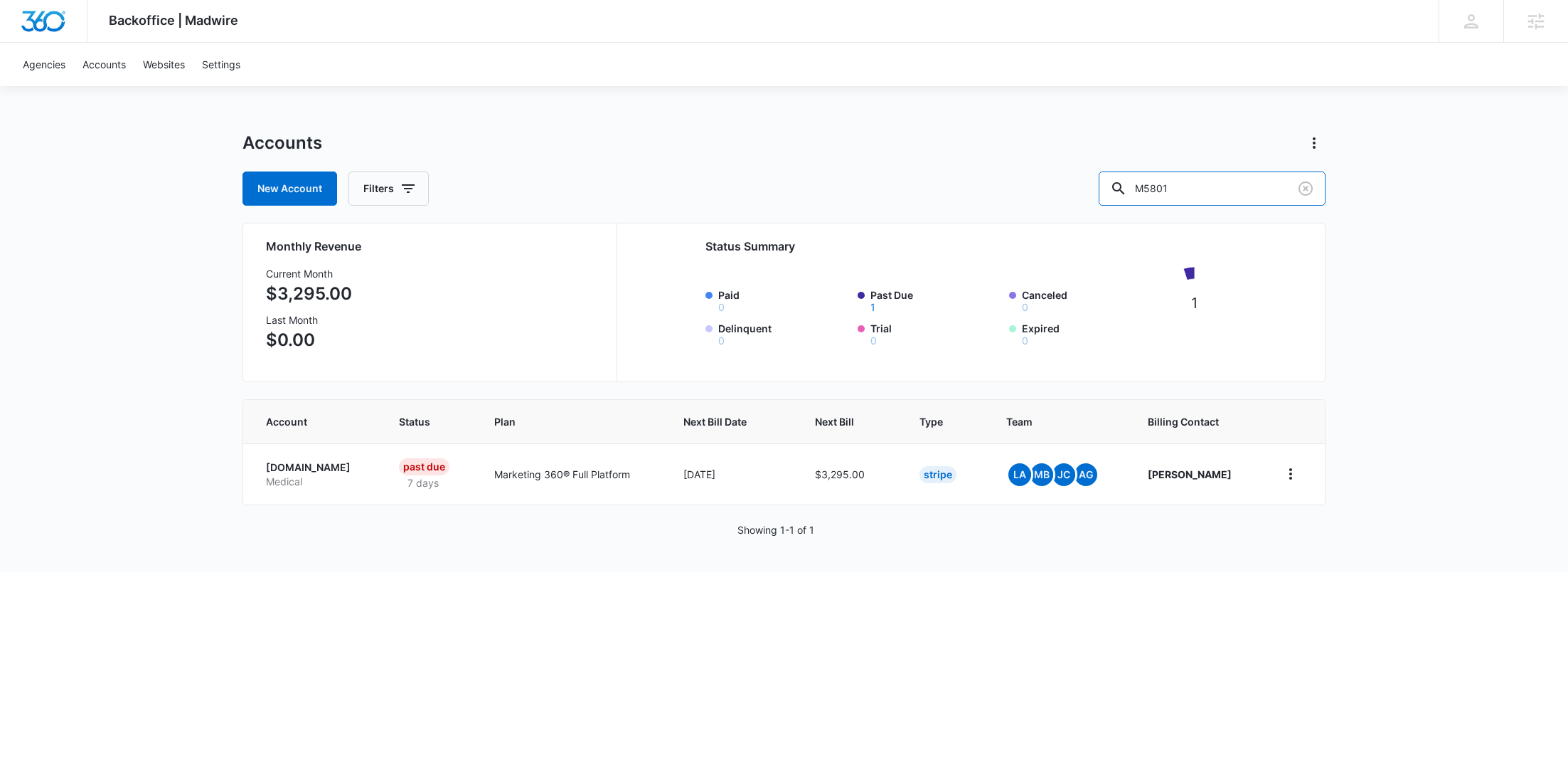
drag, startPoint x: 1262, startPoint y: 185, endPoint x: 1099, endPoint y: 186, distance: 163.0
click at [1099, 189] on div "New Account Filters M5801" at bounding box center [784, 188] width 1083 height 34
paste input "35832"
type input "M35832"
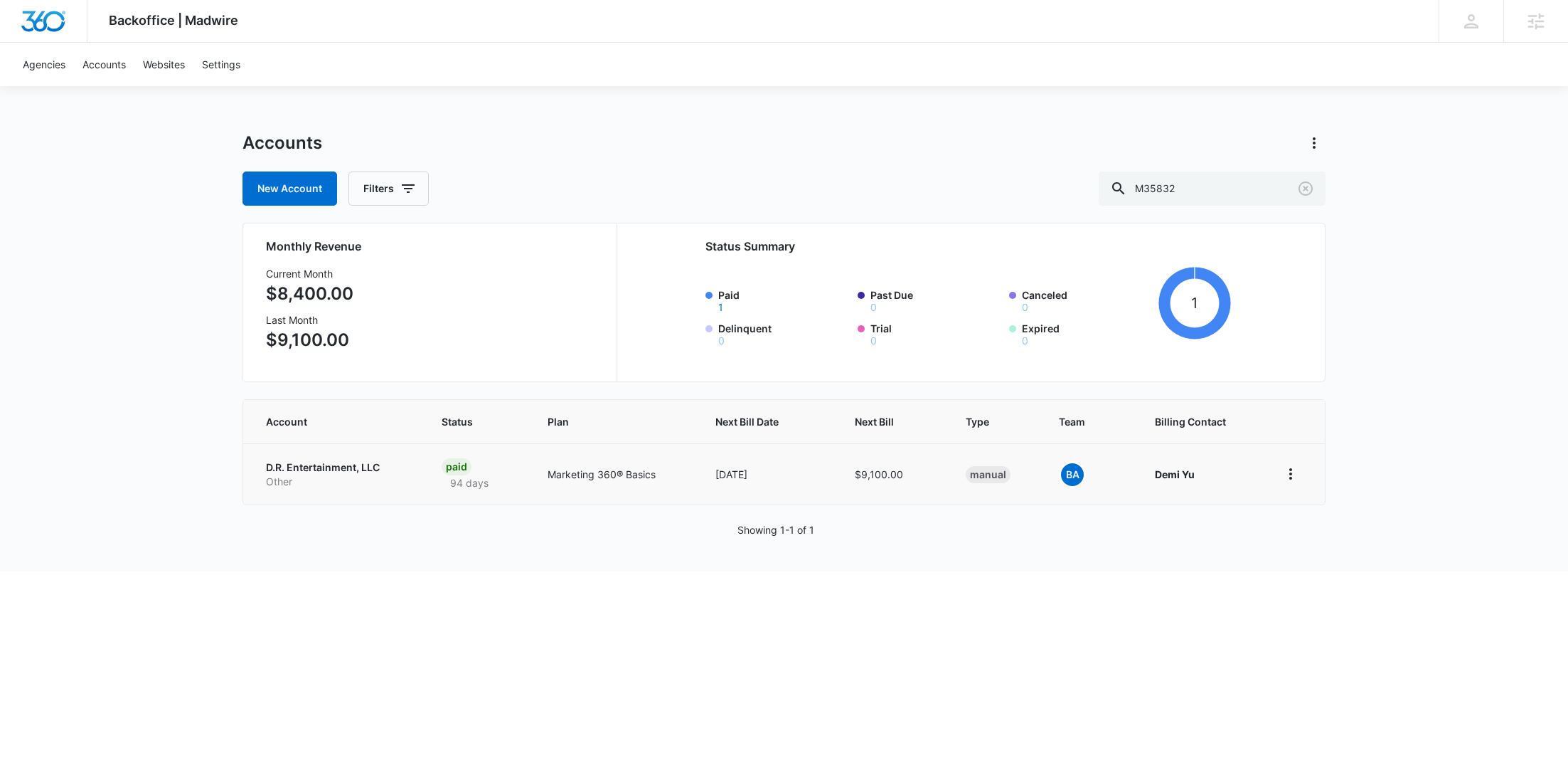
click at [342, 469] on p "D.R. Entertainment, LLC" at bounding box center [337, 468] width 141 height 15
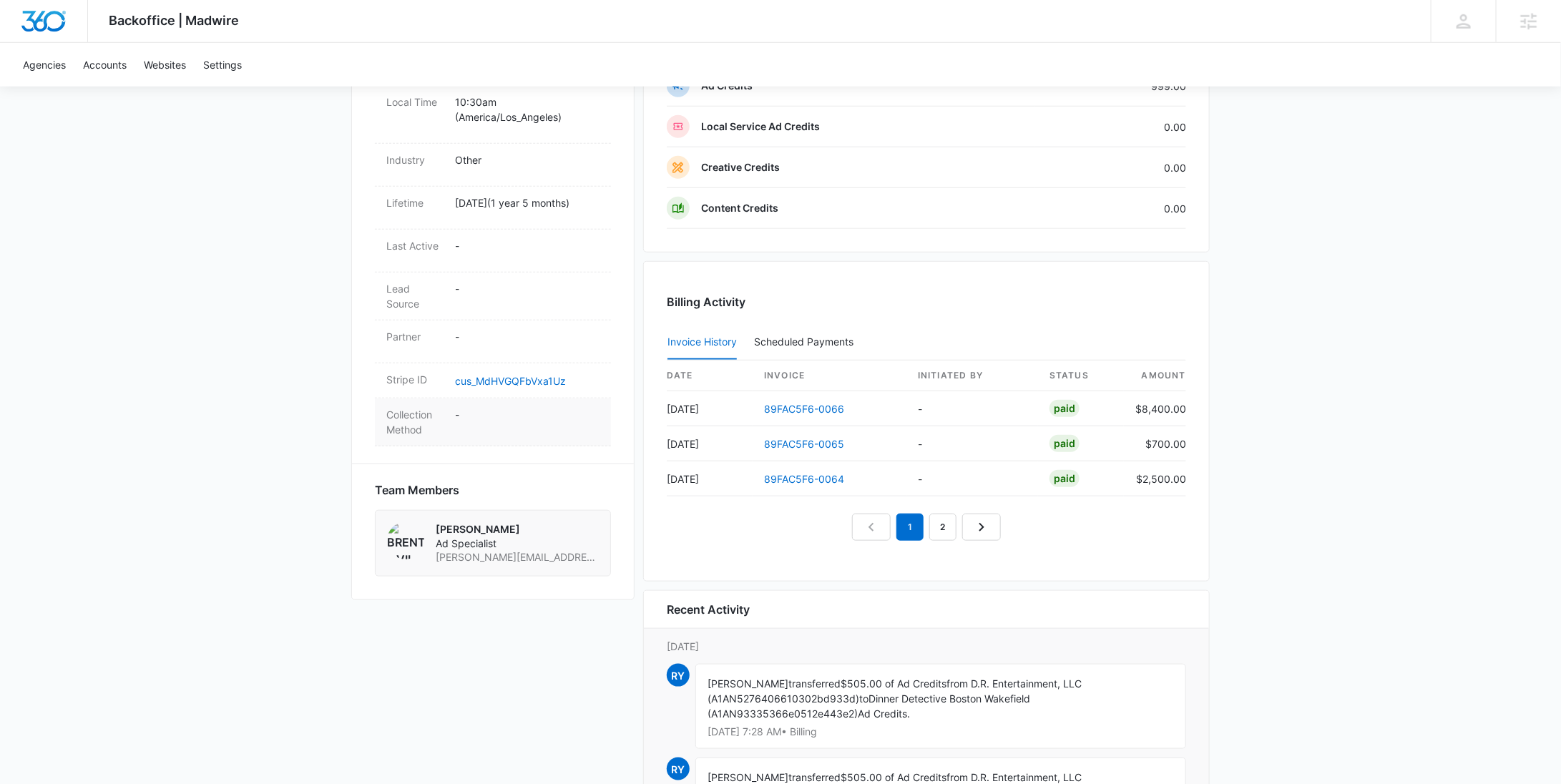
scroll to position [600, 0]
click at [521, 373] on link "cus_MdHVGQFbVxa1Uz" at bounding box center [511, 377] width 111 height 12
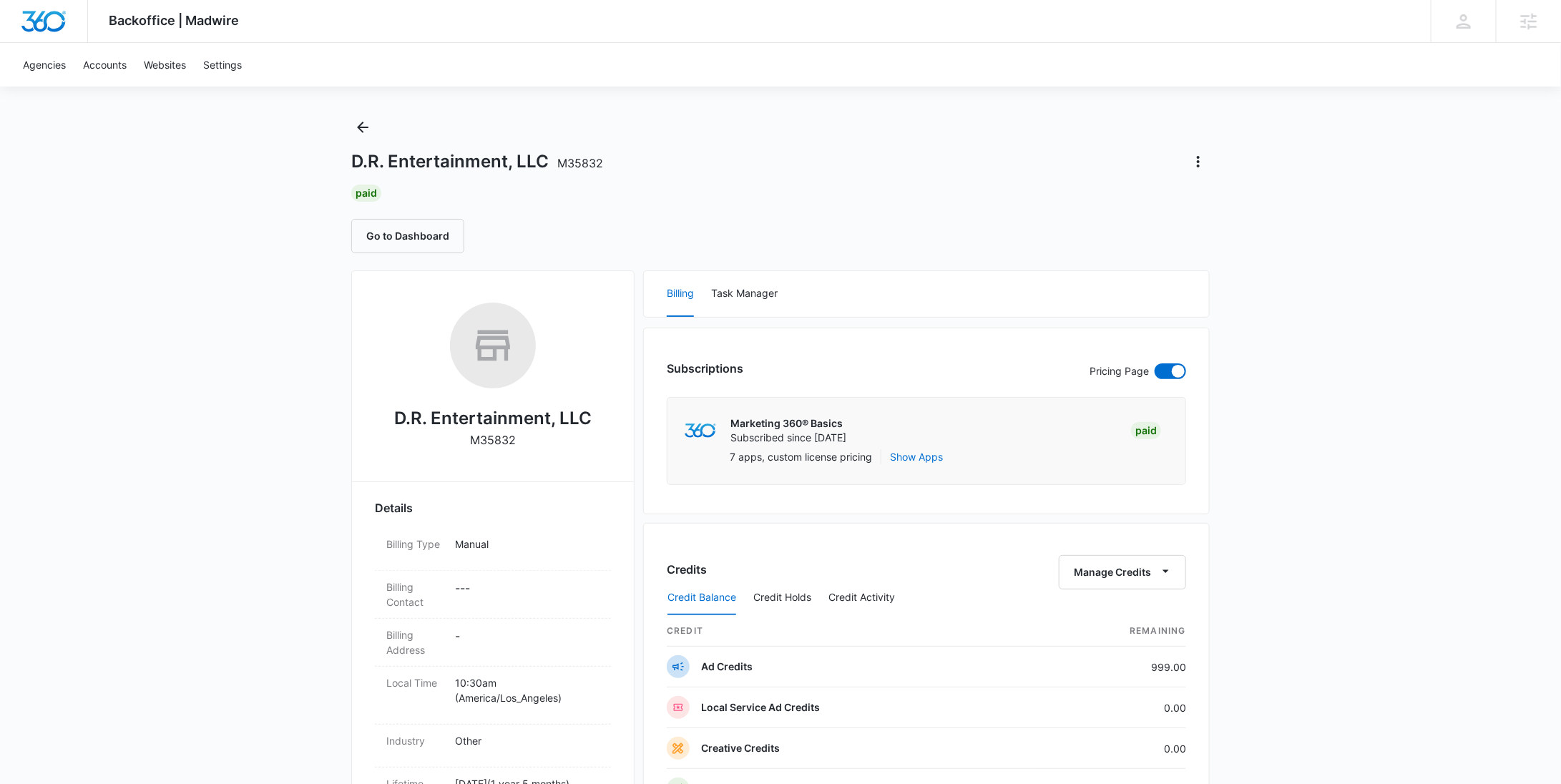
scroll to position [0, 0]
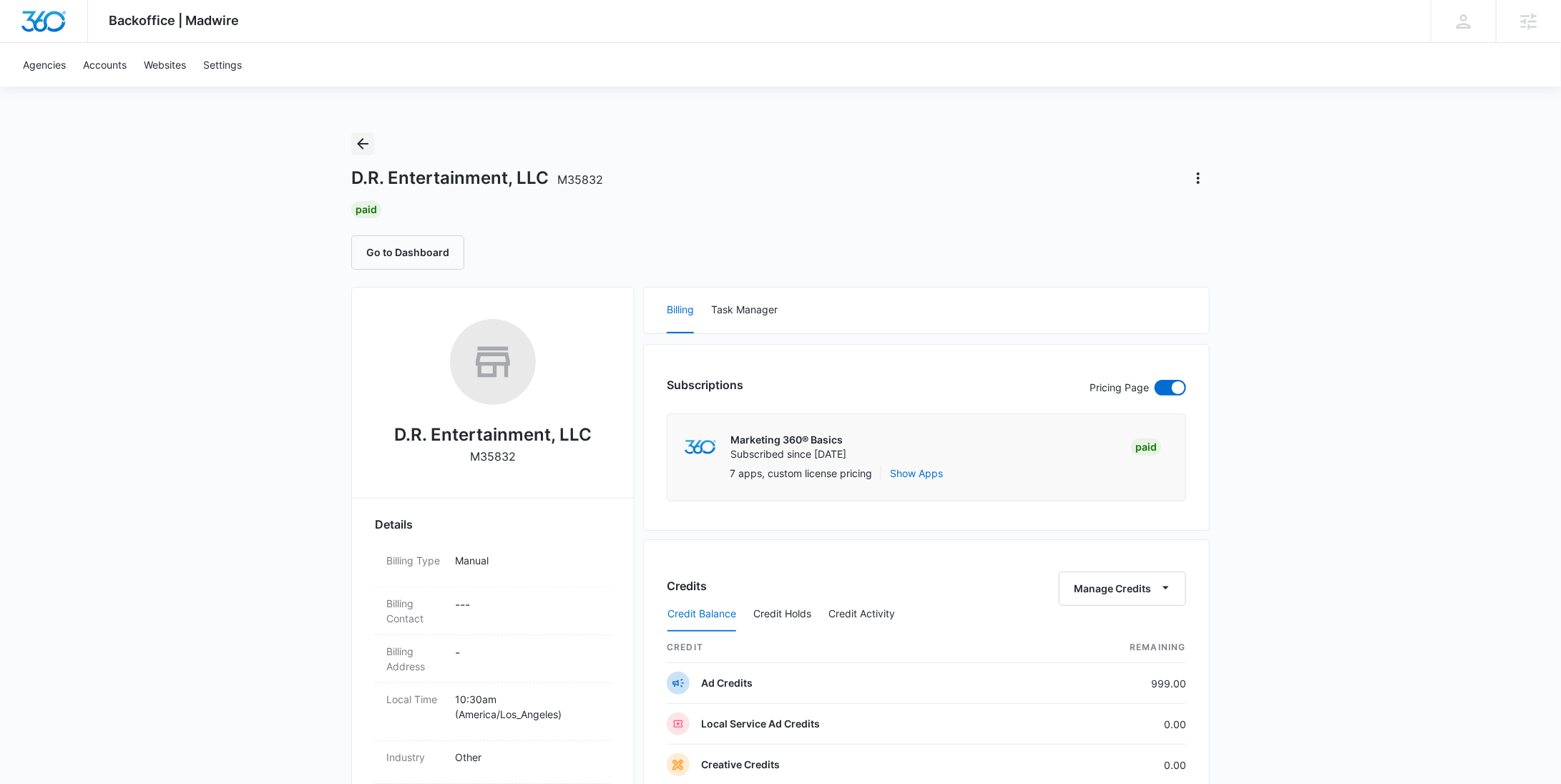
click at [369, 148] on icon "Back" at bounding box center [362, 144] width 17 height 17
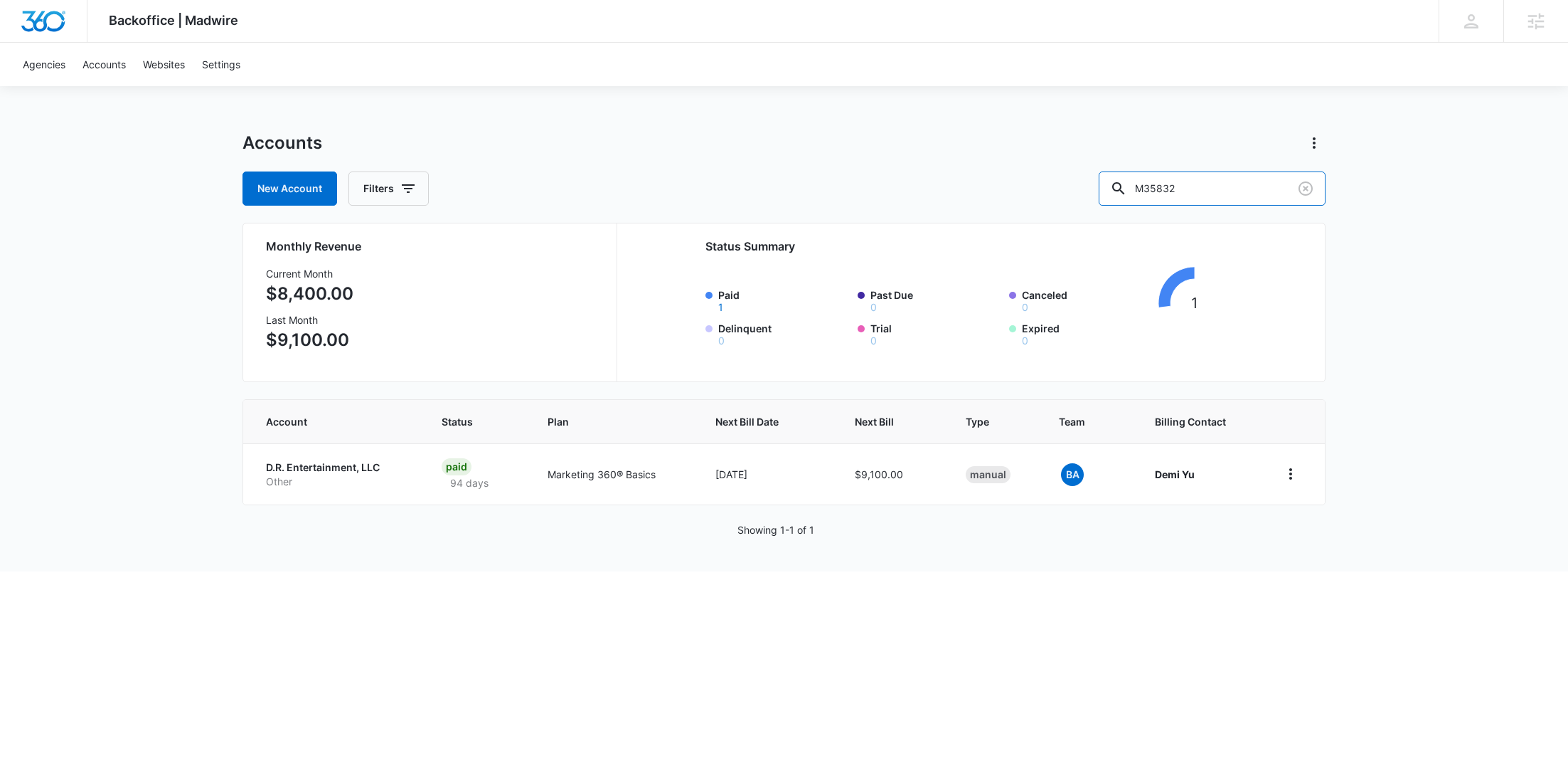
drag, startPoint x: 1108, startPoint y: 185, endPoint x: 1053, endPoint y: 185, distance: 55.0
click at [1053, 185] on div "New Account Filters M35832" at bounding box center [784, 188] width 1083 height 34
paste input "25857"
type input "M25857"
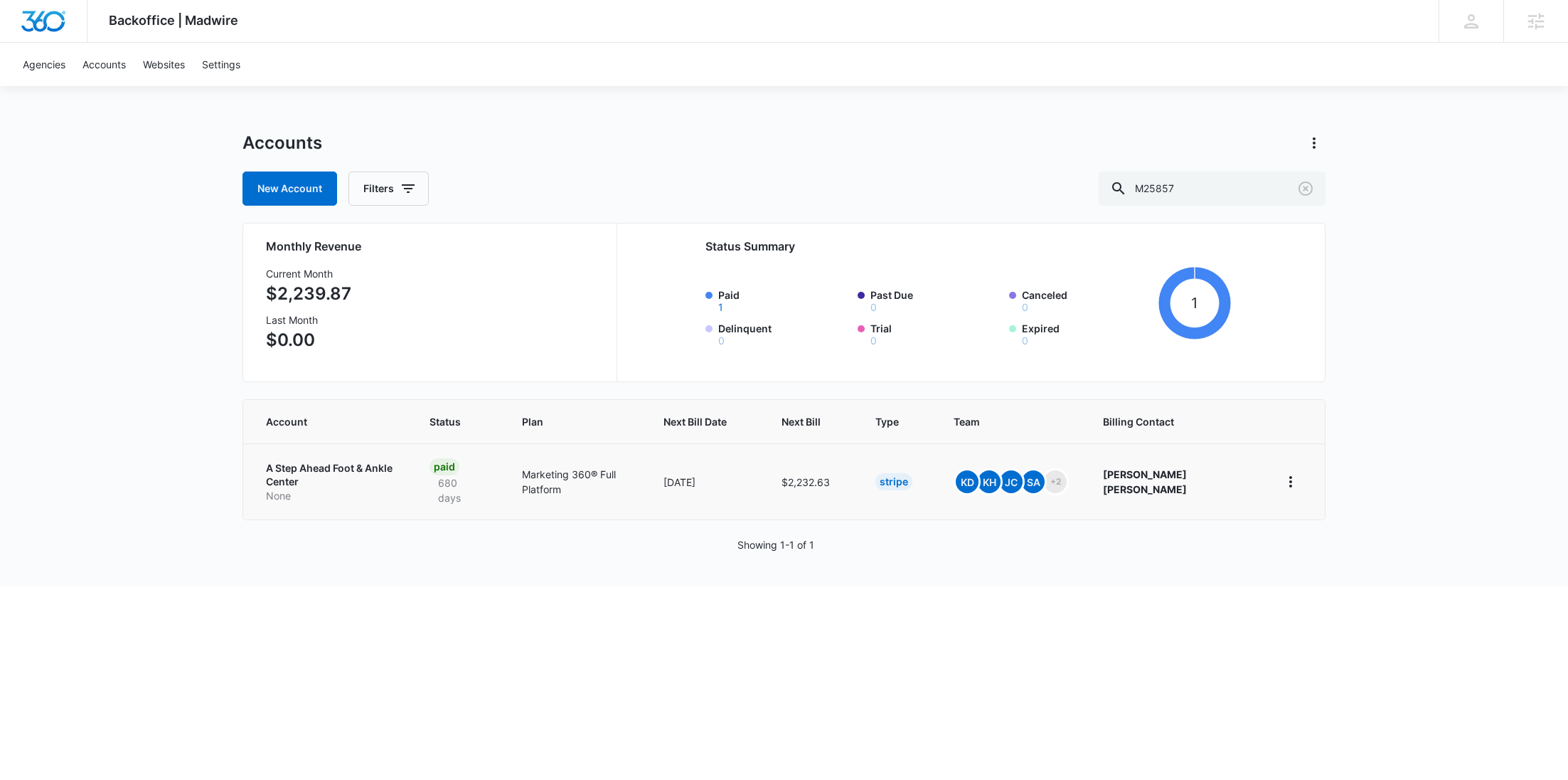
click at [340, 489] on p "None" at bounding box center [330, 496] width 129 height 15
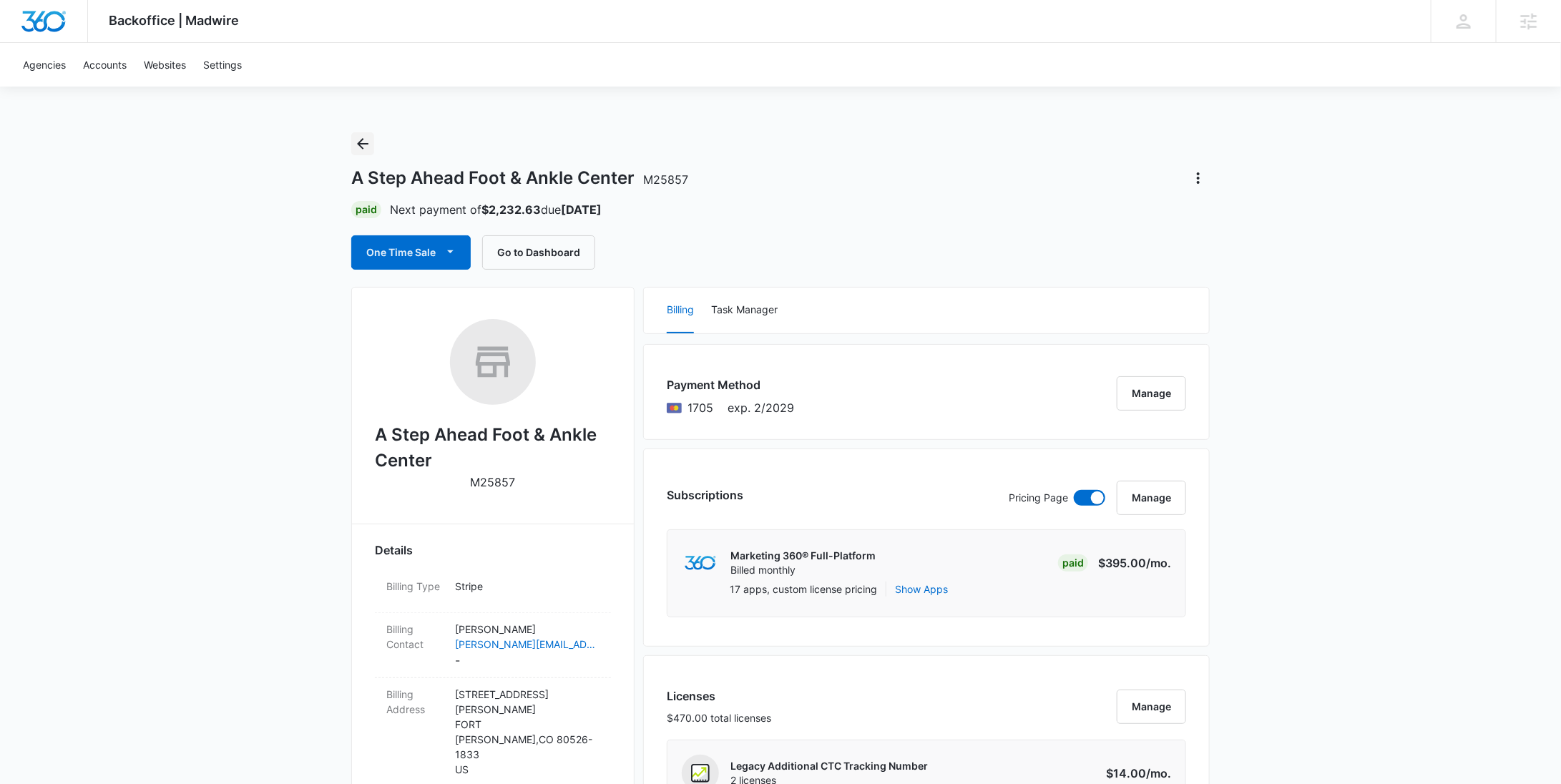
click at [359, 140] on icon "Back" at bounding box center [362, 144] width 17 height 17
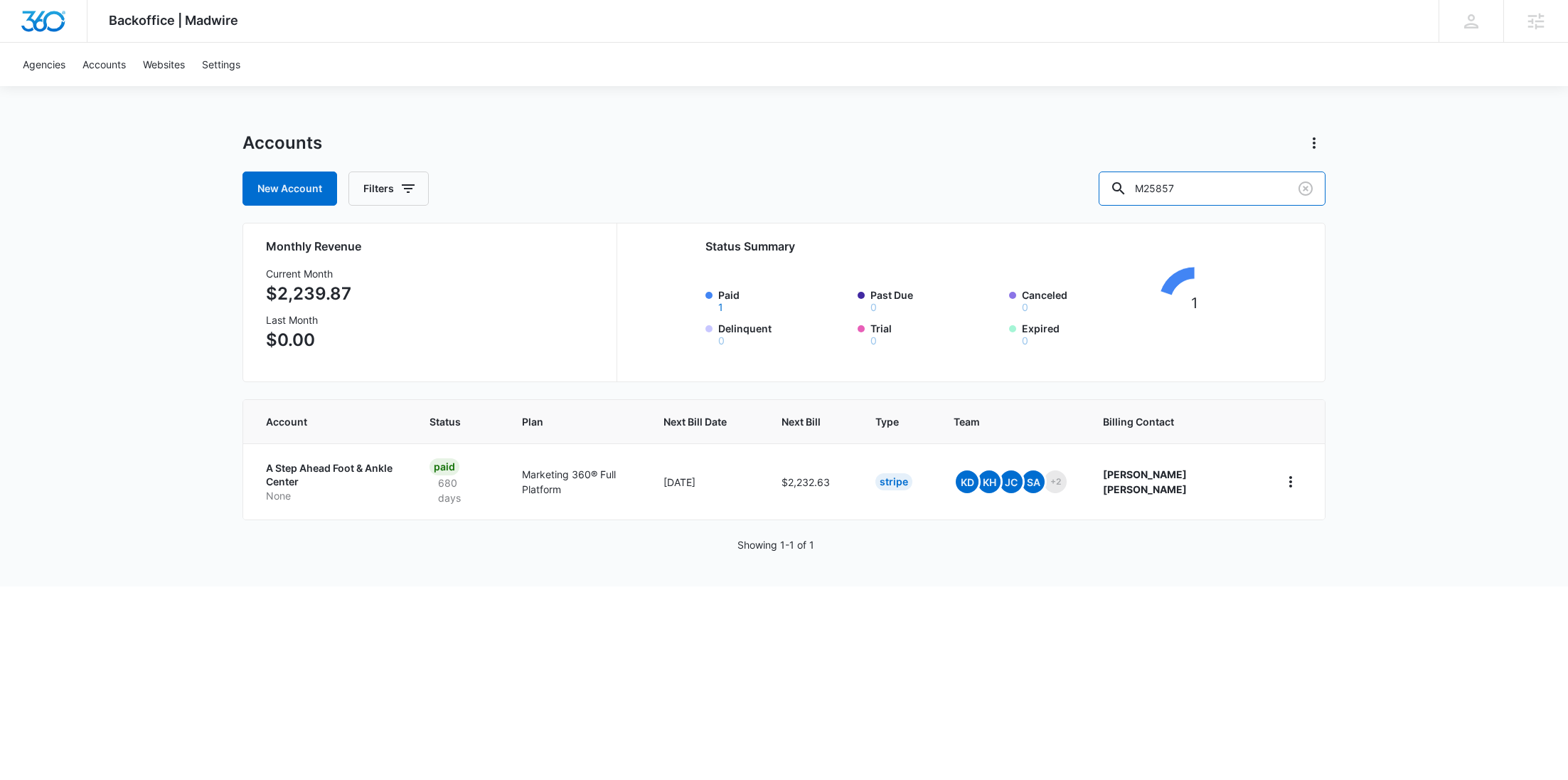
drag, startPoint x: 1145, startPoint y: 192, endPoint x: 1121, endPoint y: 192, distance: 24.0
click at [1121, 192] on div "New Account Filters M25857" at bounding box center [784, 188] width 1083 height 34
paste input "3936"
type input "M3936"
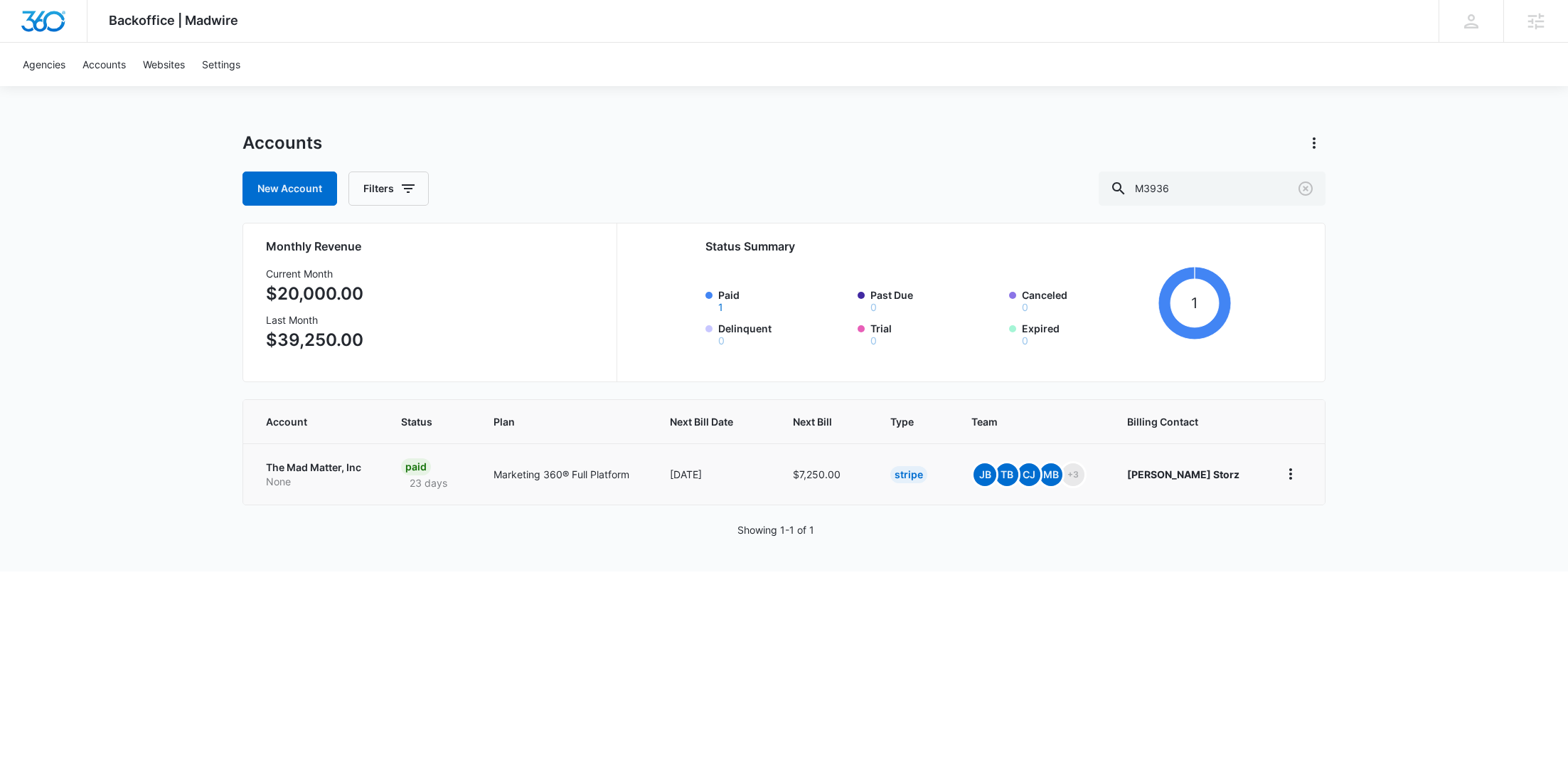
click at [299, 483] on p "None" at bounding box center [317, 482] width 101 height 15
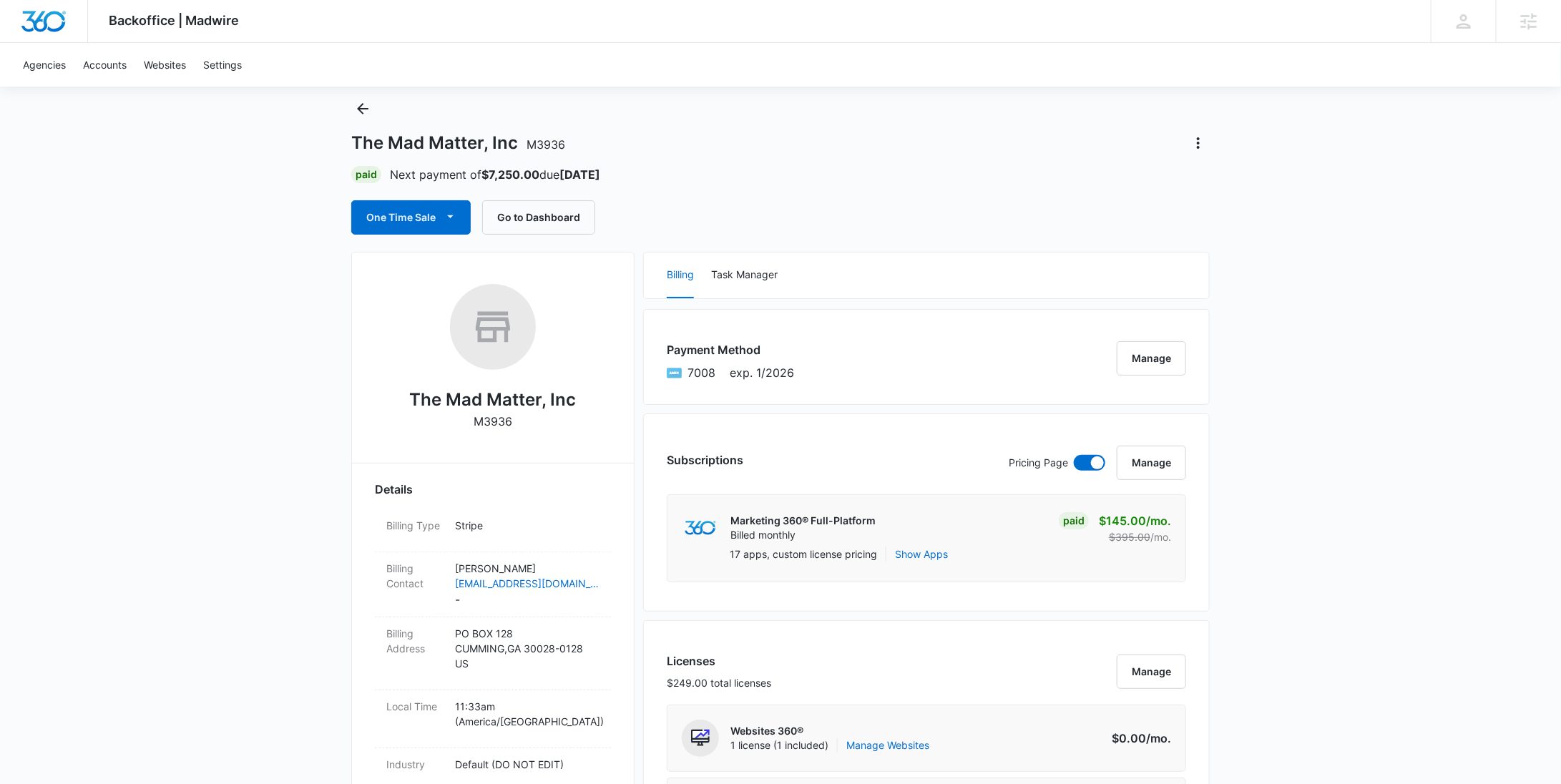
scroll to position [2, 0]
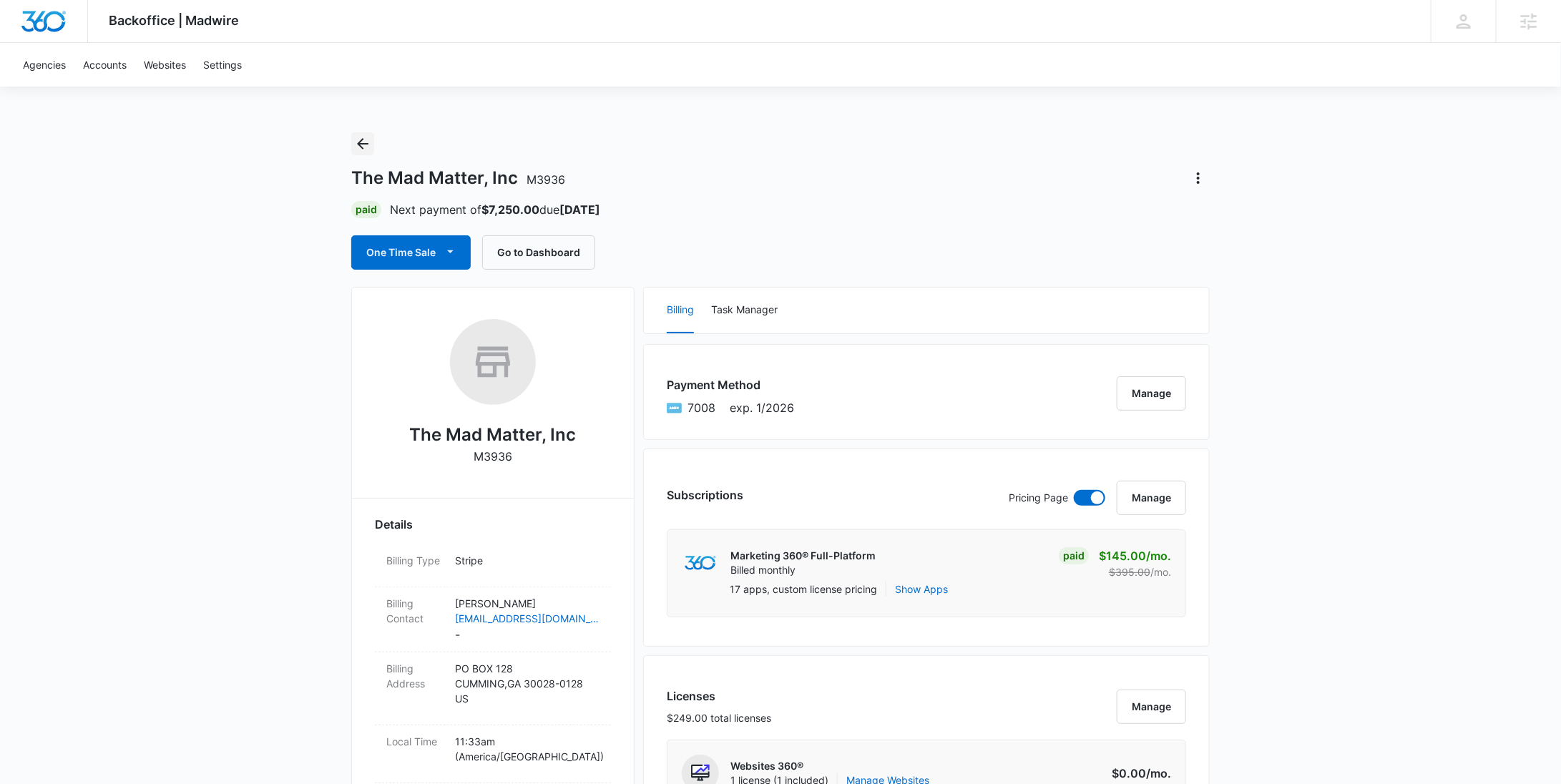
click at [361, 136] on icon "Back" at bounding box center [362, 144] width 17 height 17
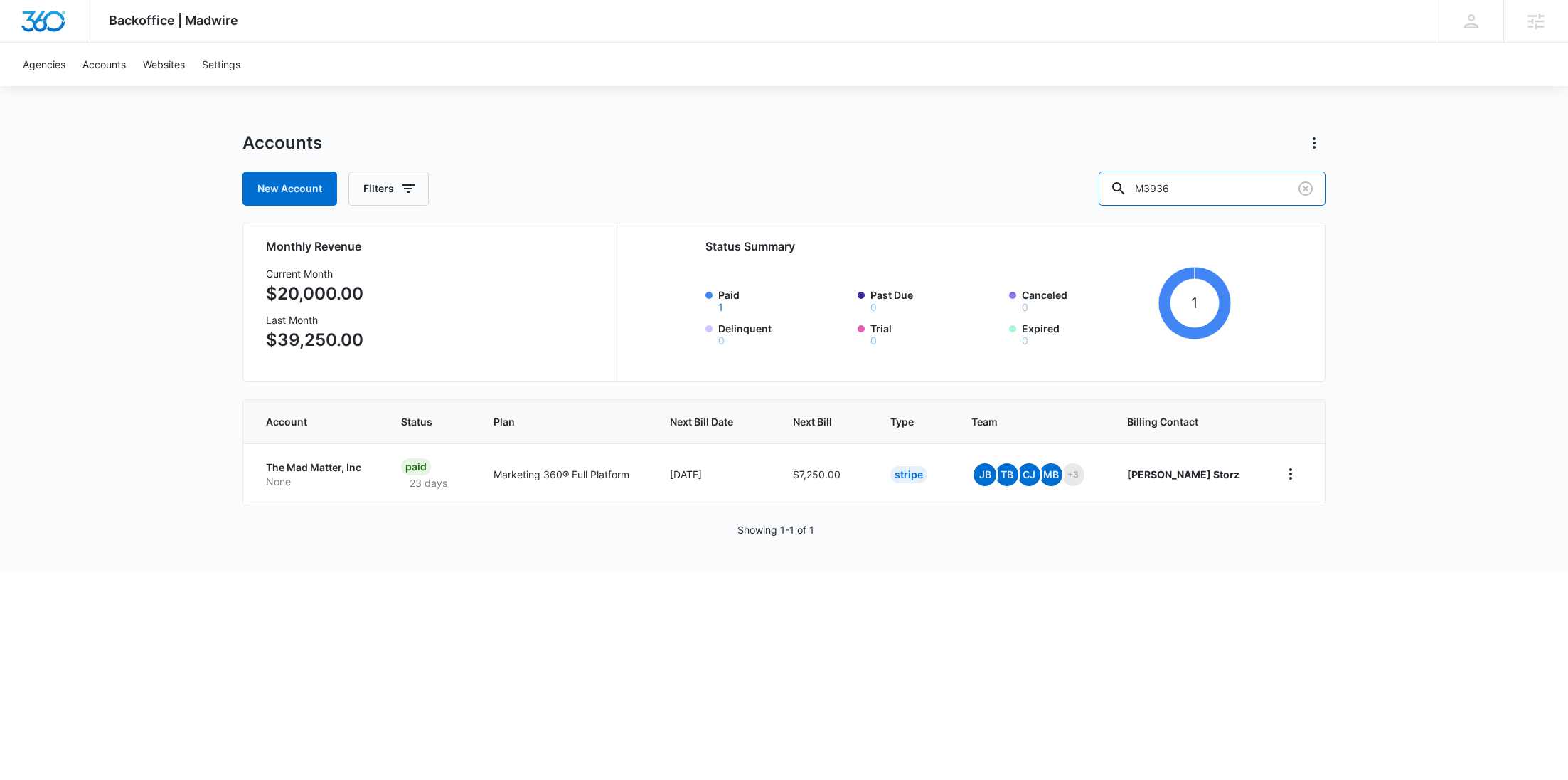
drag, startPoint x: 1250, startPoint y: 184, endPoint x: 1129, endPoint y: 192, distance: 121.3
click at [1129, 192] on div "New Account Filters M3936" at bounding box center [784, 188] width 1083 height 34
paste input "25722"
type input "M25722"
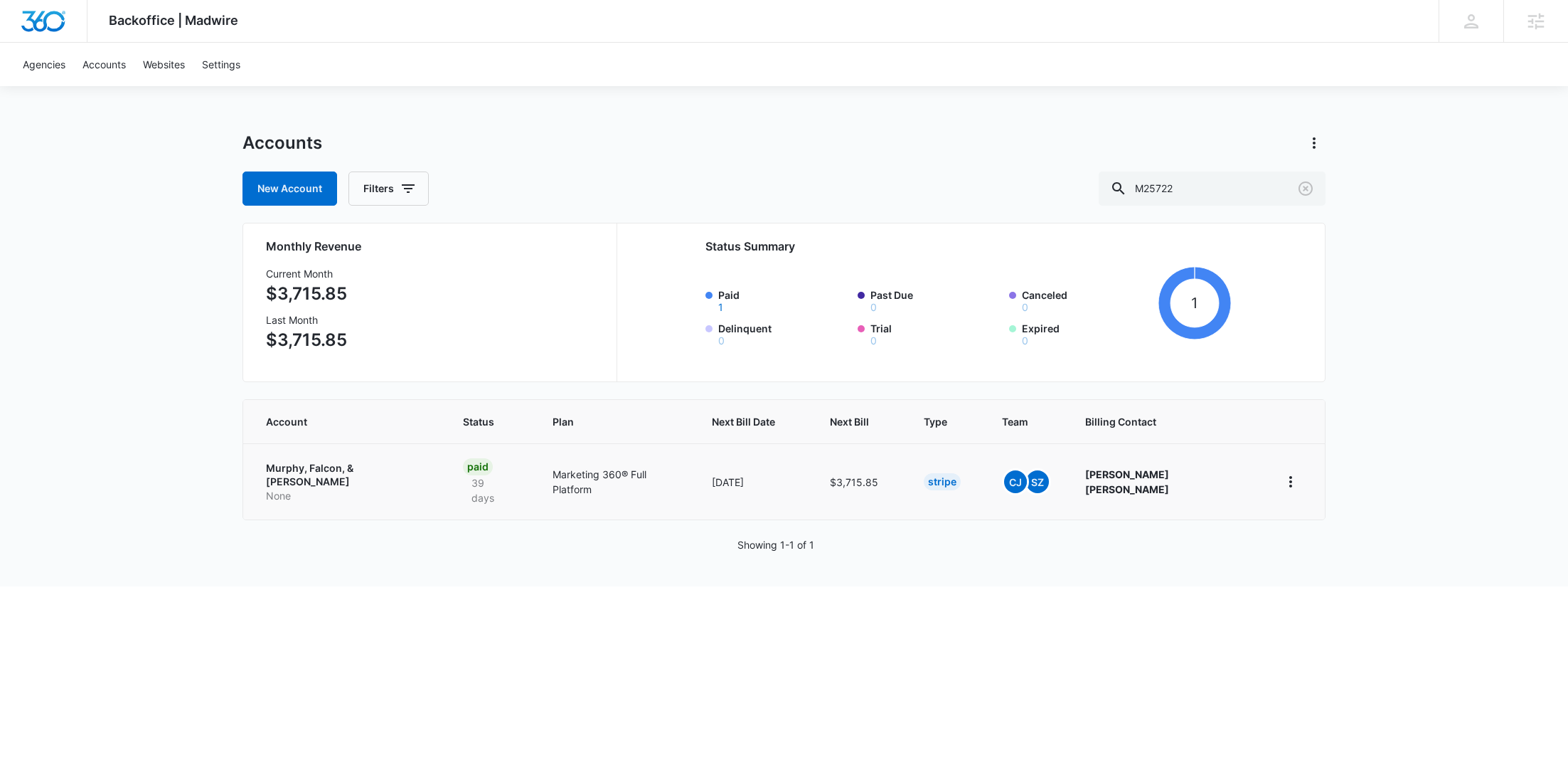
click at [312, 453] on td "Murphy, Falcon, & Murphy None" at bounding box center [344, 482] width 203 height 76
click at [314, 466] on p "Murphy, Falcon, & Murphy" at bounding box center [348, 474] width 163 height 28
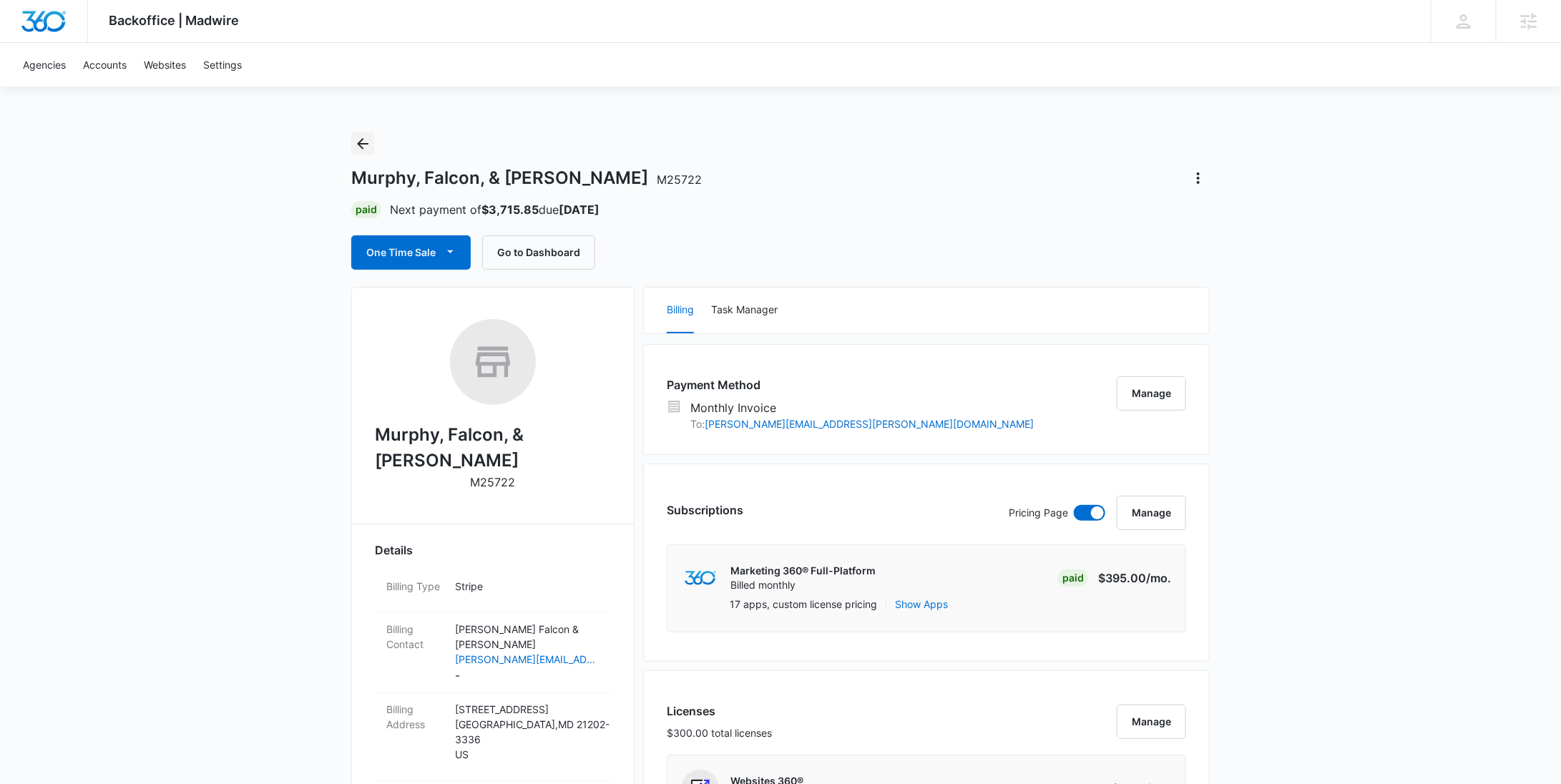
click at [362, 147] on icon "Back" at bounding box center [363, 144] width 11 height 11
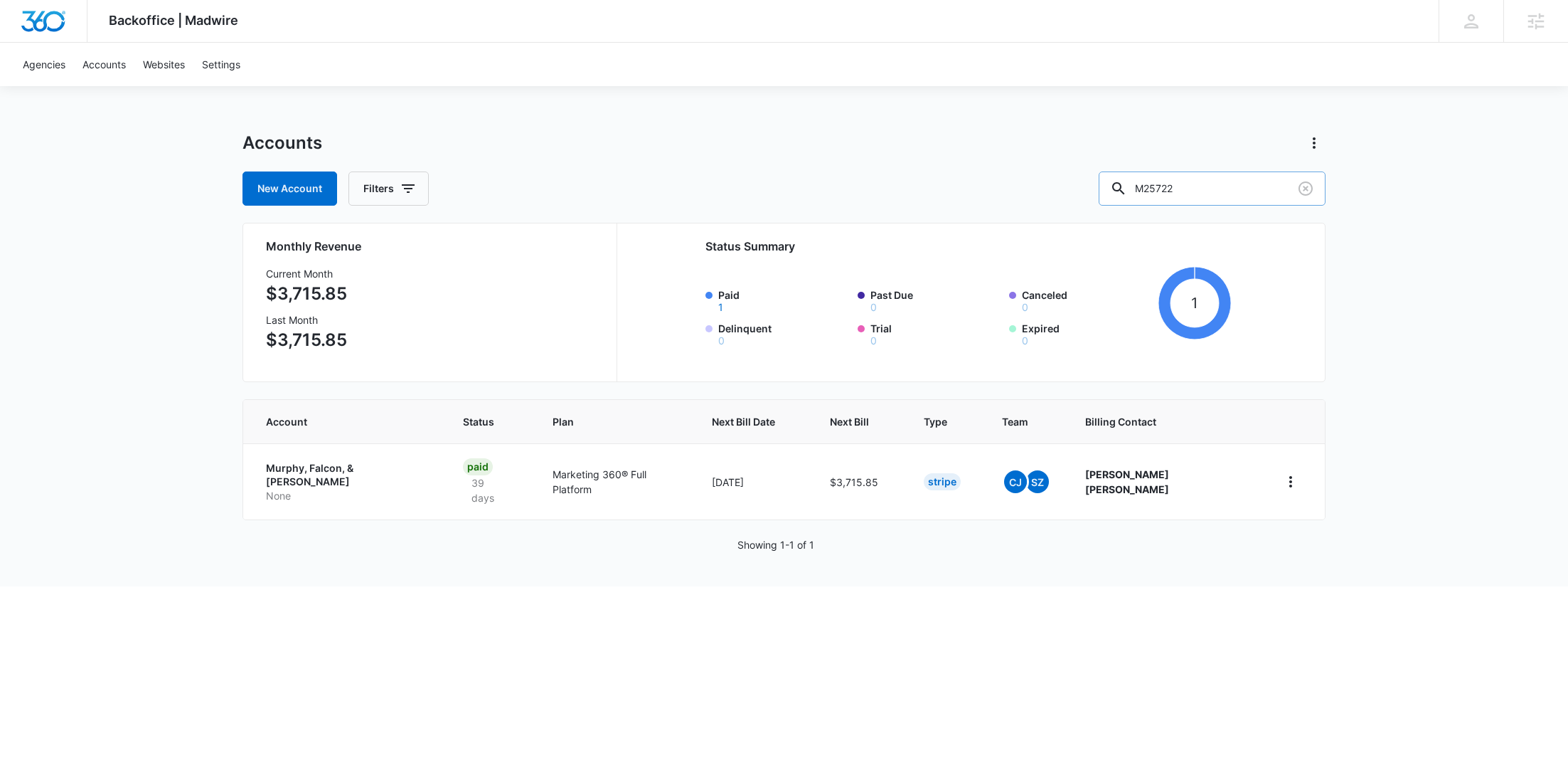
drag, startPoint x: 1212, startPoint y: 195, endPoint x: 1147, endPoint y: 189, distance: 65.3
click at [1151, 189] on div "M25722" at bounding box center [1212, 188] width 227 height 34
drag, startPoint x: 1263, startPoint y: 188, endPoint x: 1097, endPoint y: 185, distance: 166.0
click at [1097, 185] on div "New Account Filters M25722" at bounding box center [784, 188] width 1083 height 34
paste input "207"
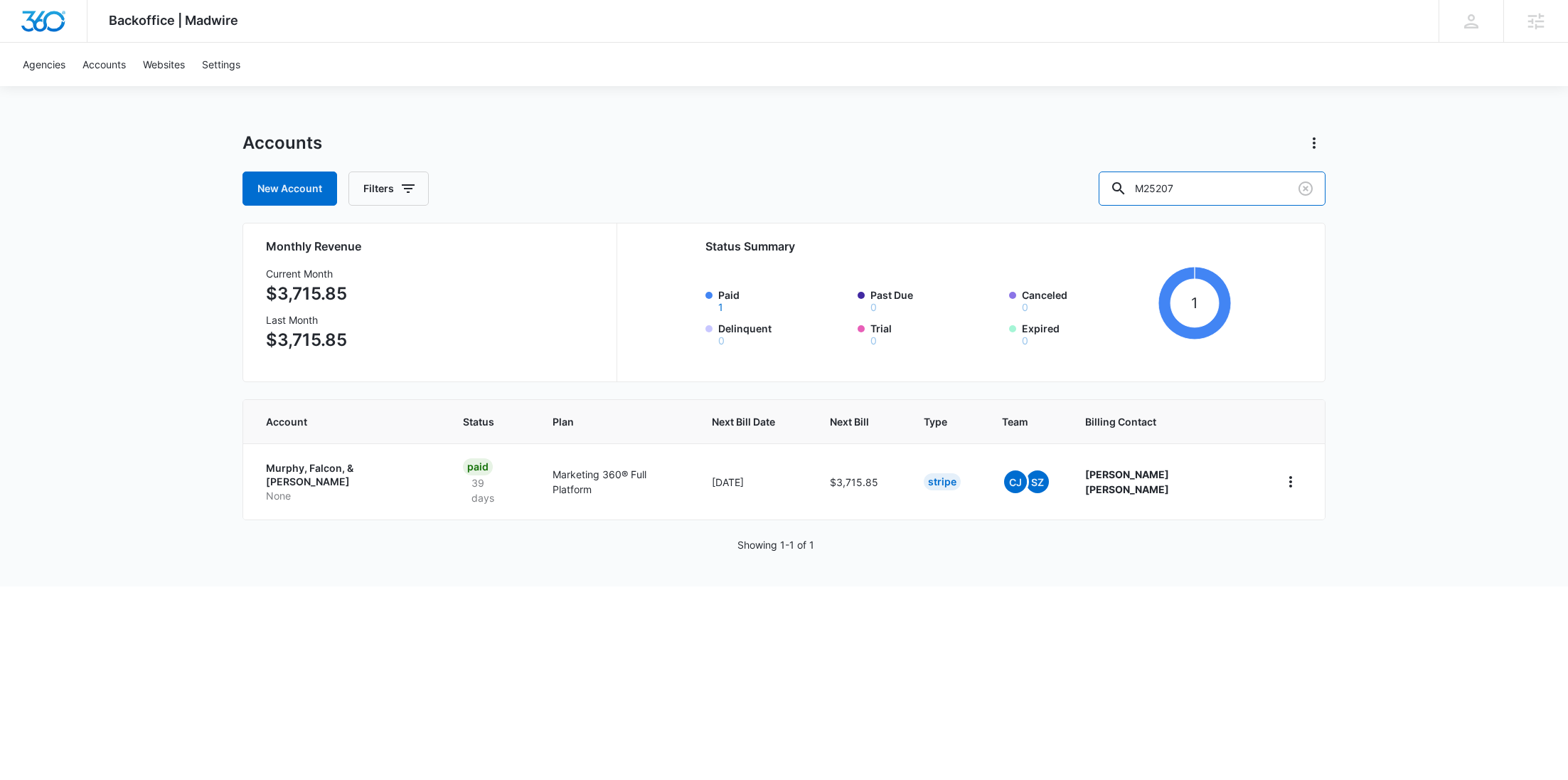
type input "M25207"
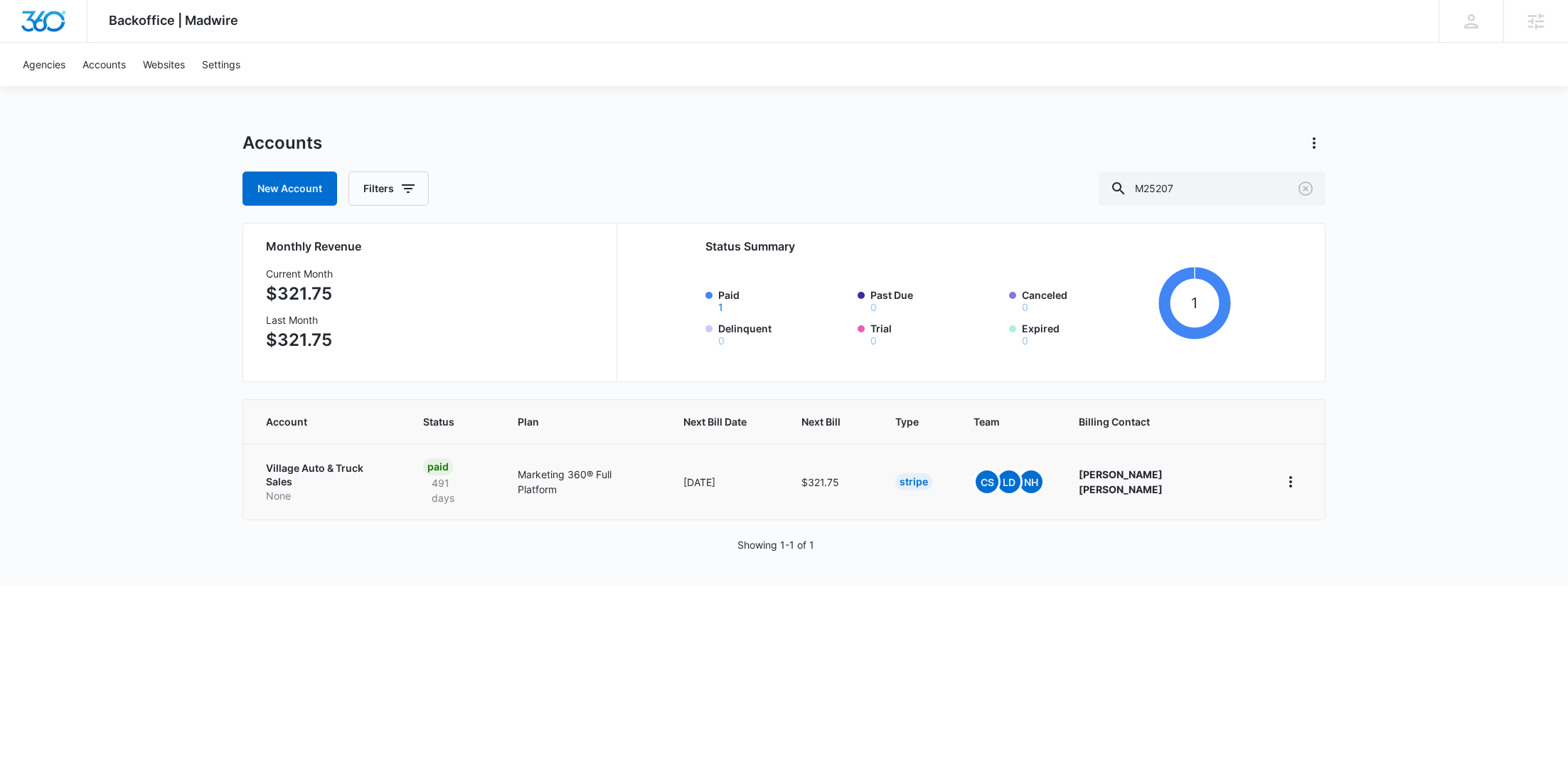
click at [317, 489] on p "None" at bounding box center [327, 496] width 123 height 15
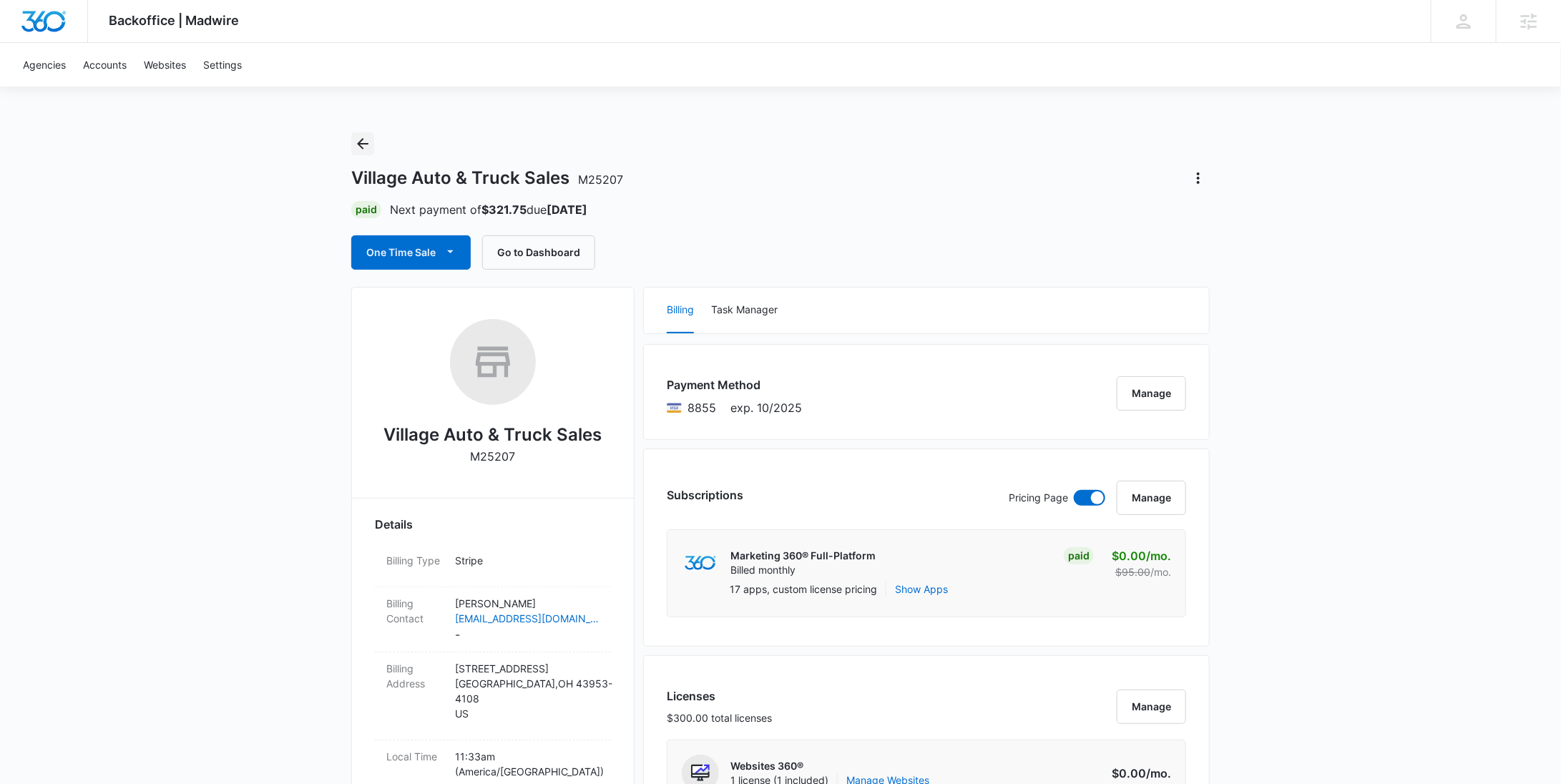
click at [360, 132] on button "Back" at bounding box center [363, 144] width 23 height 23
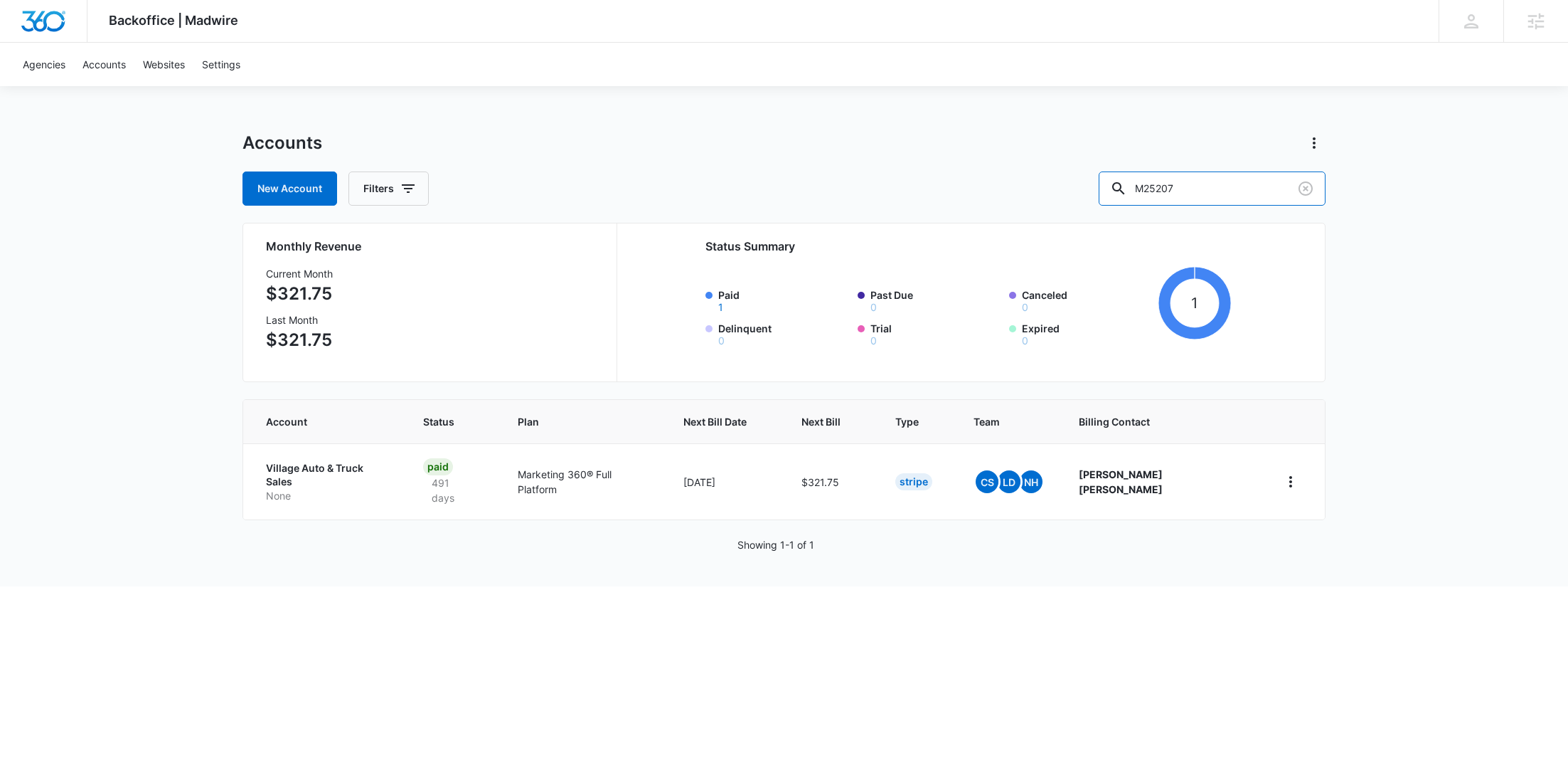
drag, startPoint x: 1226, startPoint y: 190, endPoint x: 1096, endPoint y: 203, distance: 130.6
click at [1096, 203] on div "New Account Filters M25207" at bounding box center [784, 188] width 1083 height 34
paste input "5801"
type input "M5801"
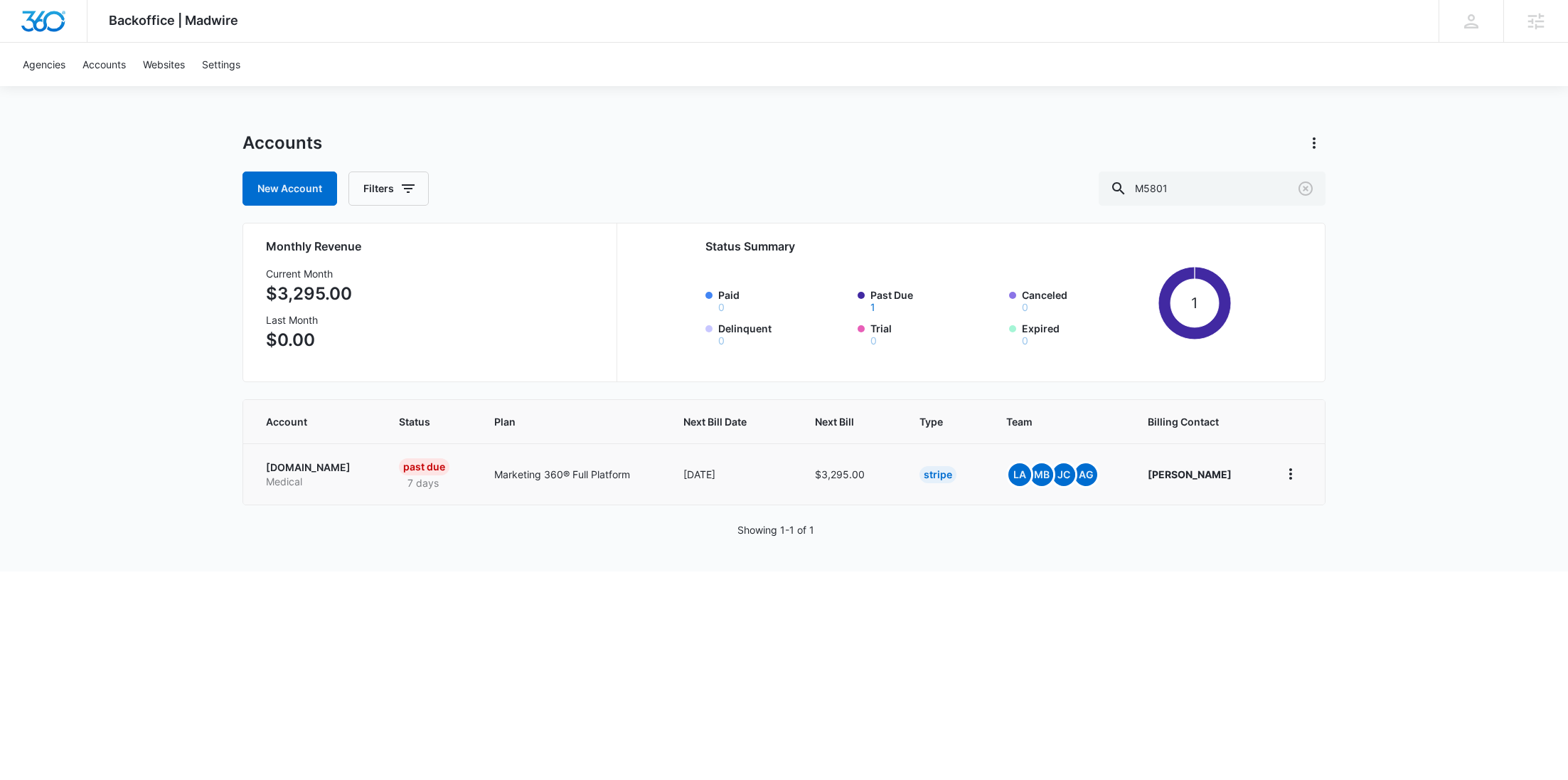
click at [333, 464] on p "WaitingAdoptiveFamilies.com" at bounding box center [316, 468] width 99 height 15
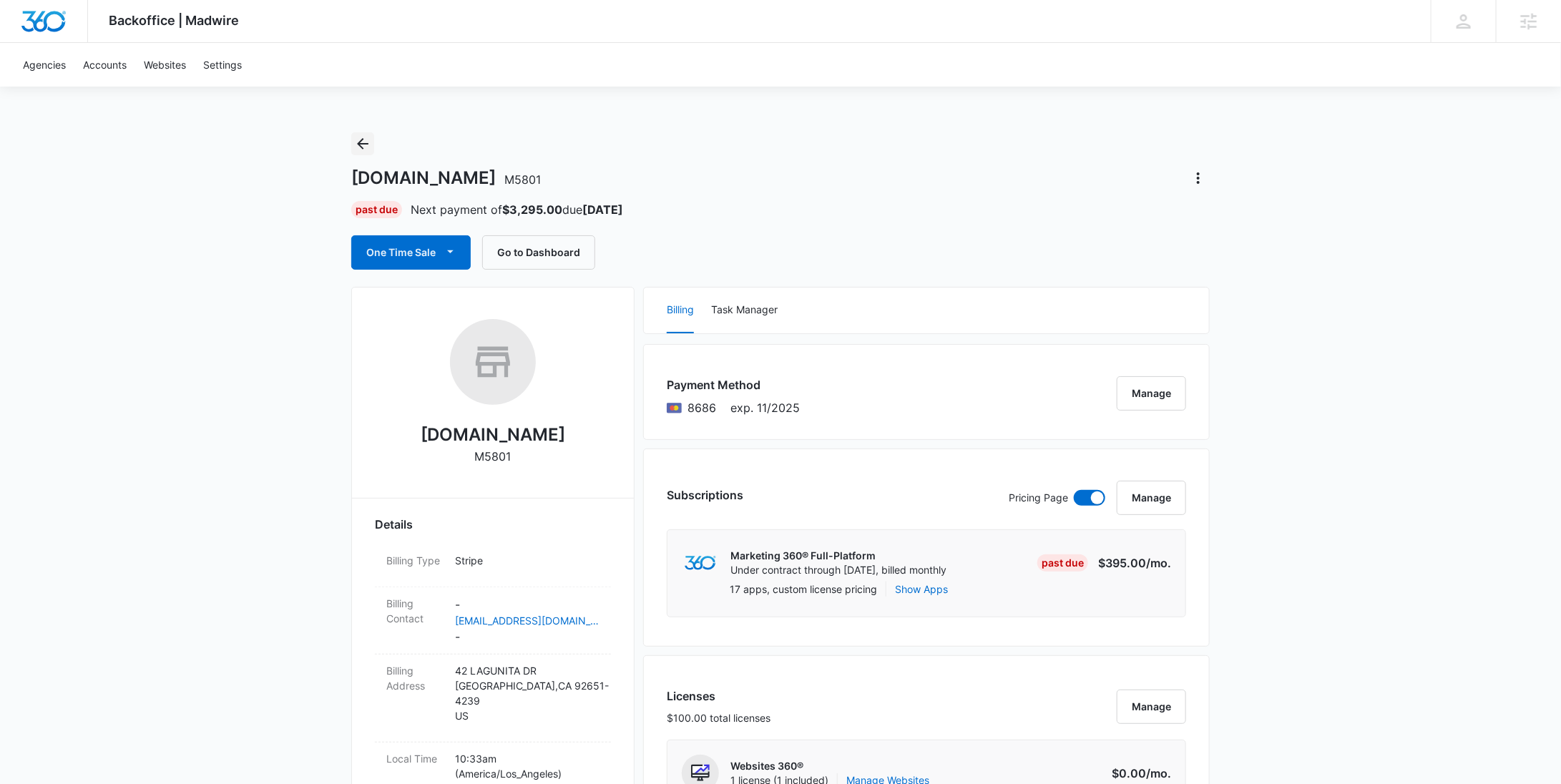
click at [359, 149] on icon "Back" at bounding box center [362, 144] width 17 height 17
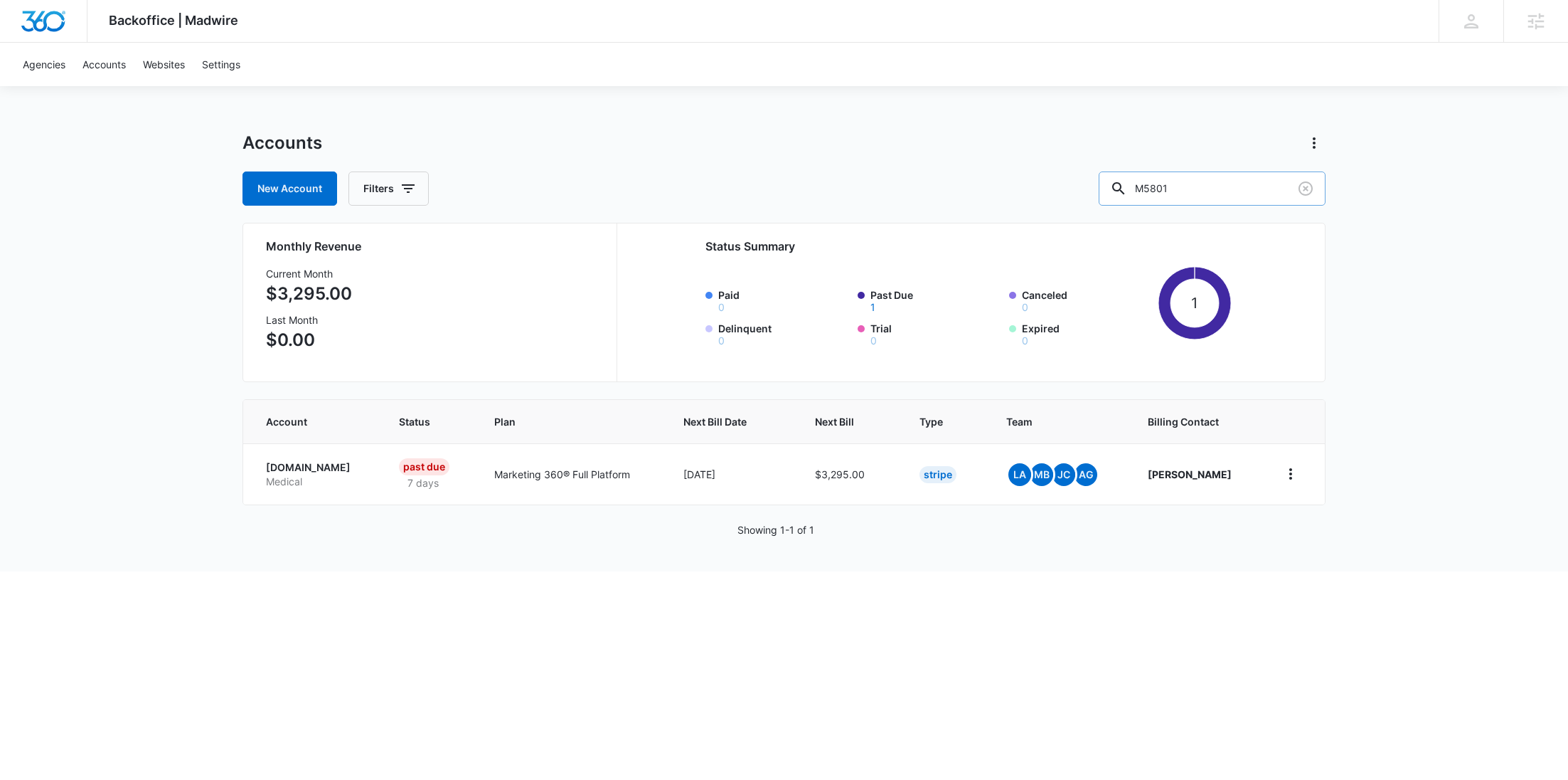
drag, startPoint x: 1272, startPoint y: 193, endPoint x: 1154, endPoint y: 195, distance: 118.0
click at [1154, 195] on div "M5801" at bounding box center [1212, 188] width 227 height 34
paste input "25207"
type input "M25207"
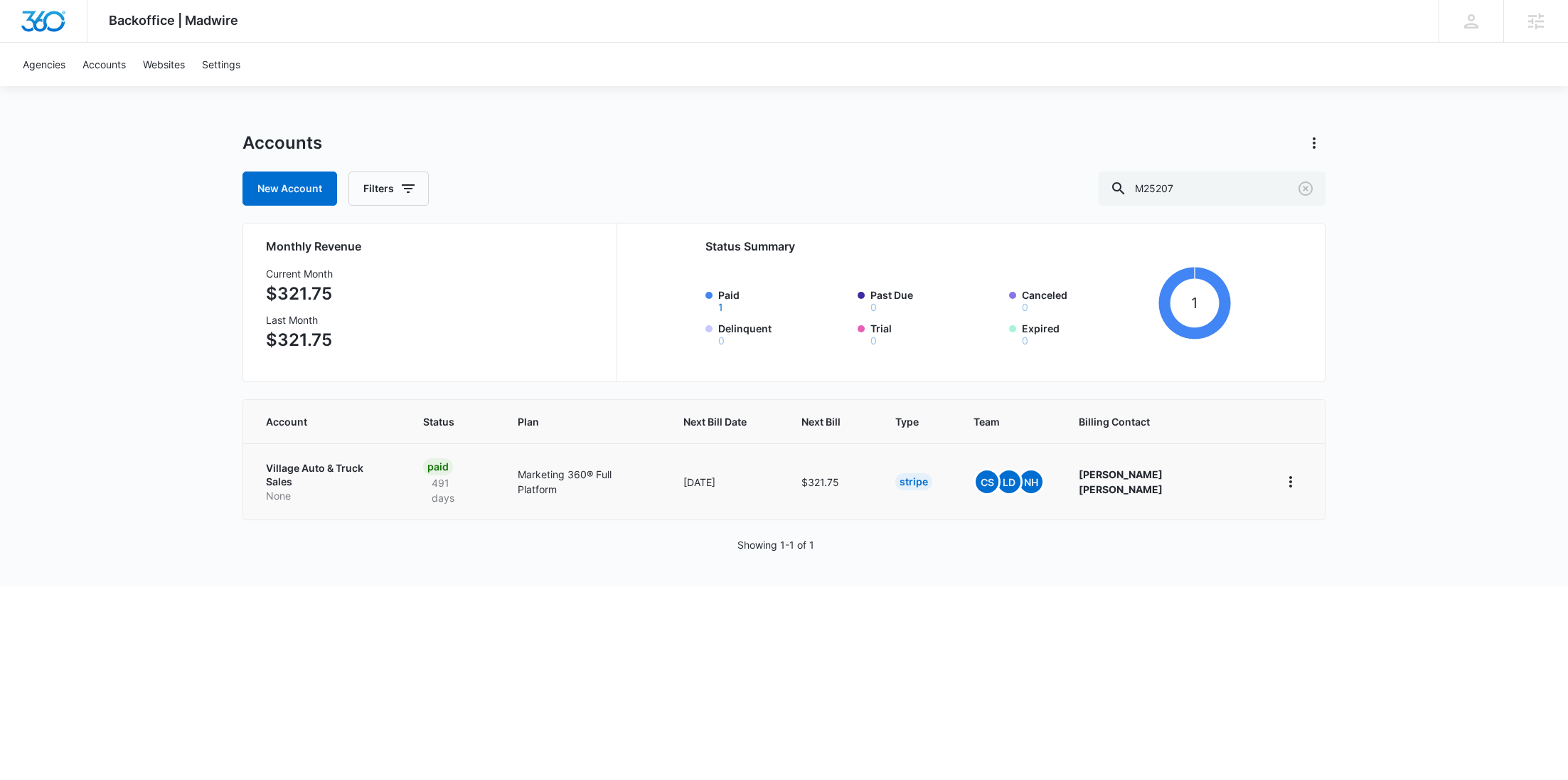
click at [293, 489] on p "None" at bounding box center [327, 496] width 123 height 15
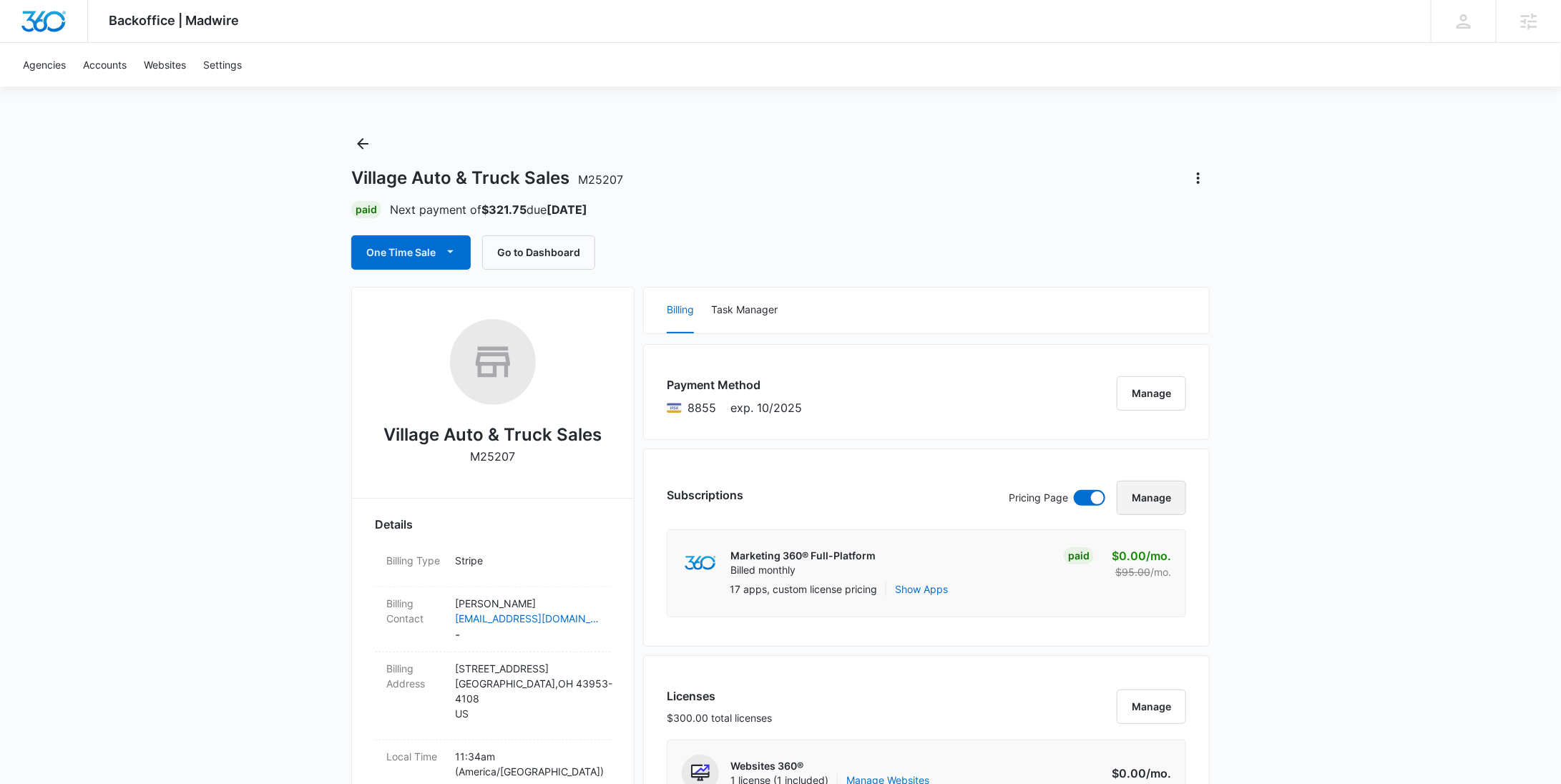
click at [1140, 492] on button "Manage" at bounding box center [1151, 497] width 69 height 34
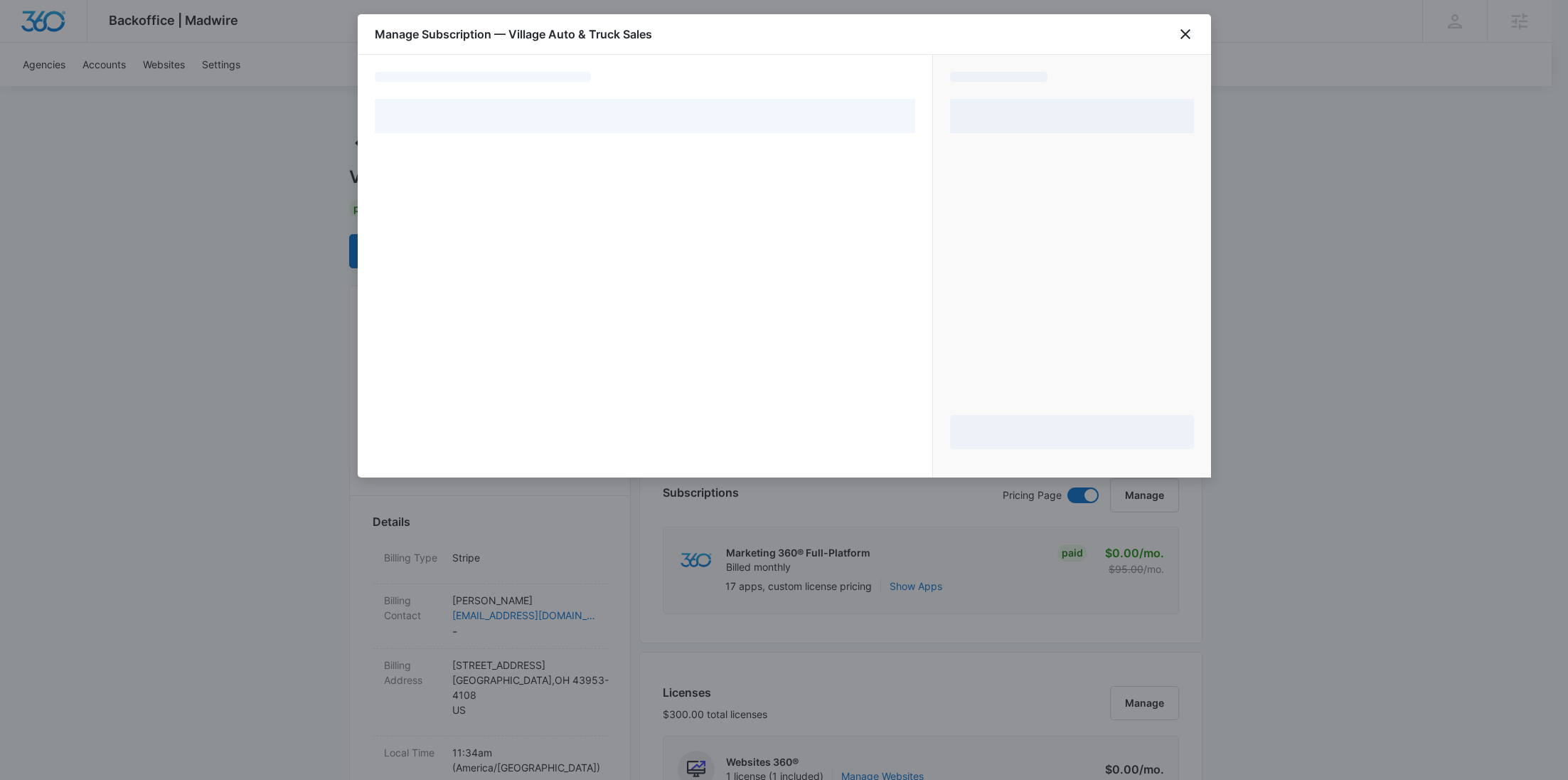
select select "pm_1Lu0xGA4n8RTgNjUsr1XA8pH"
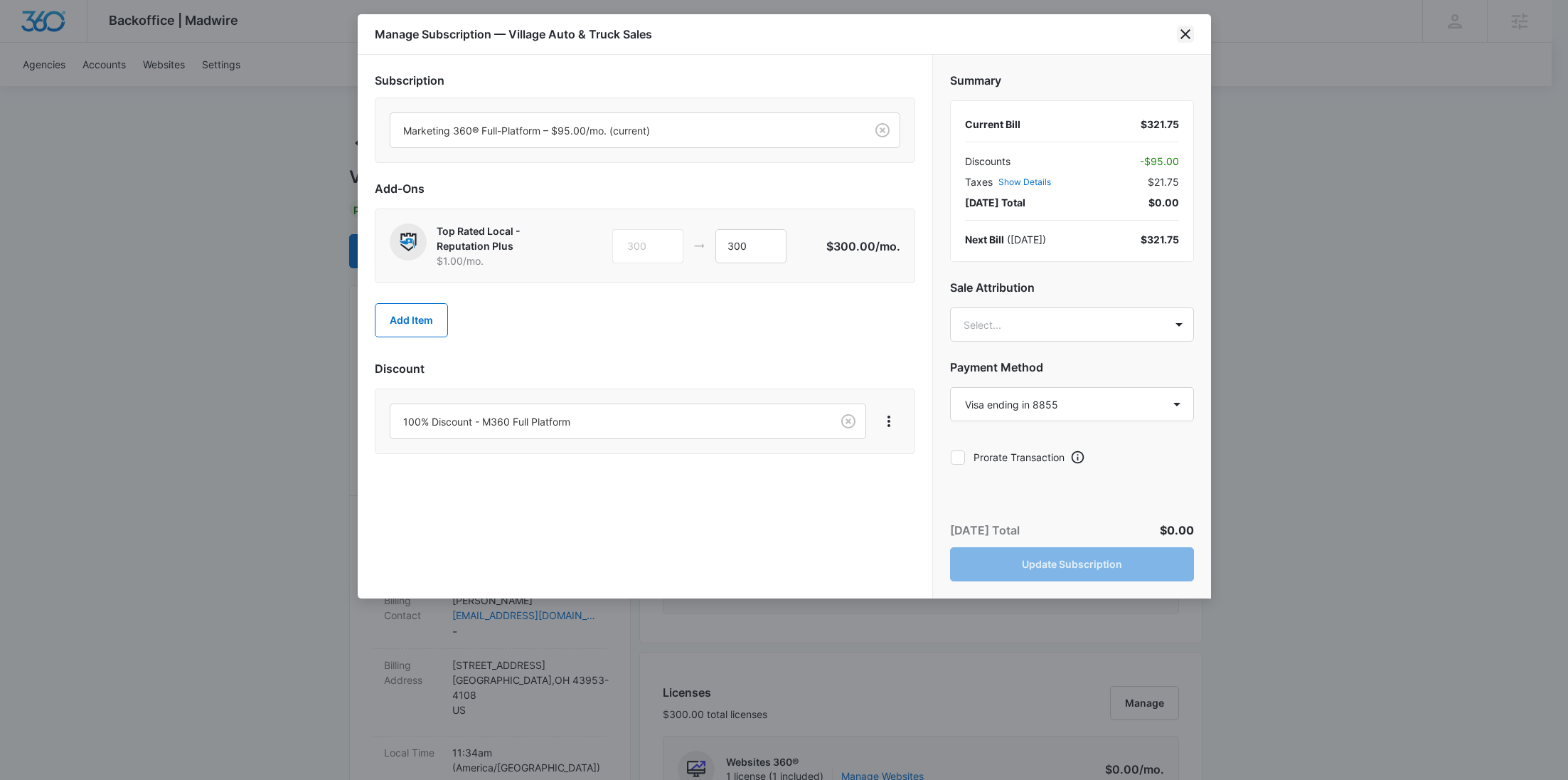
click at [1182, 37] on icon "close" at bounding box center [1186, 34] width 10 height 10
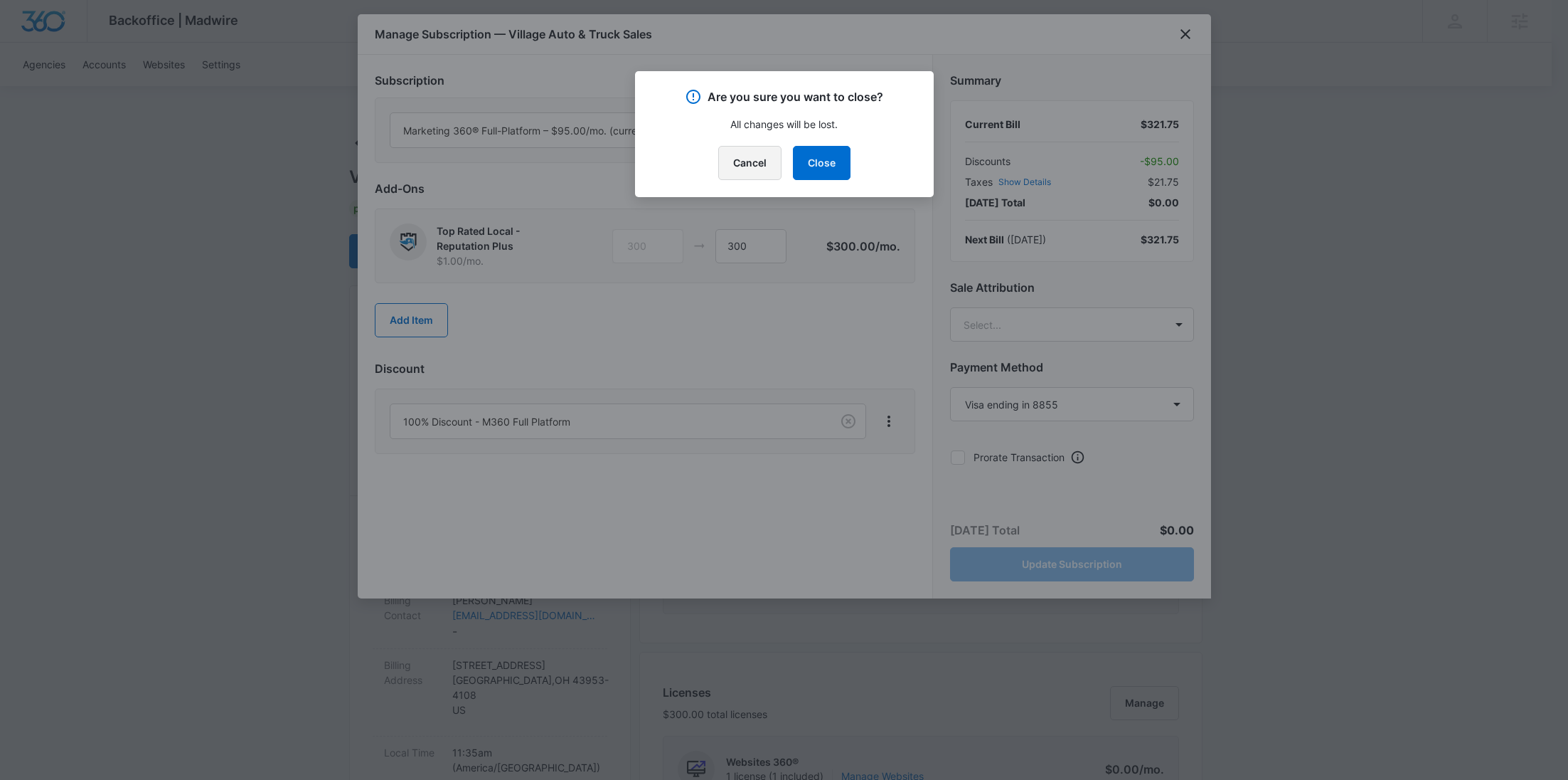
click at [757, 168] on button "Cancel" at bounding box center [749, 163] width 63 height 34
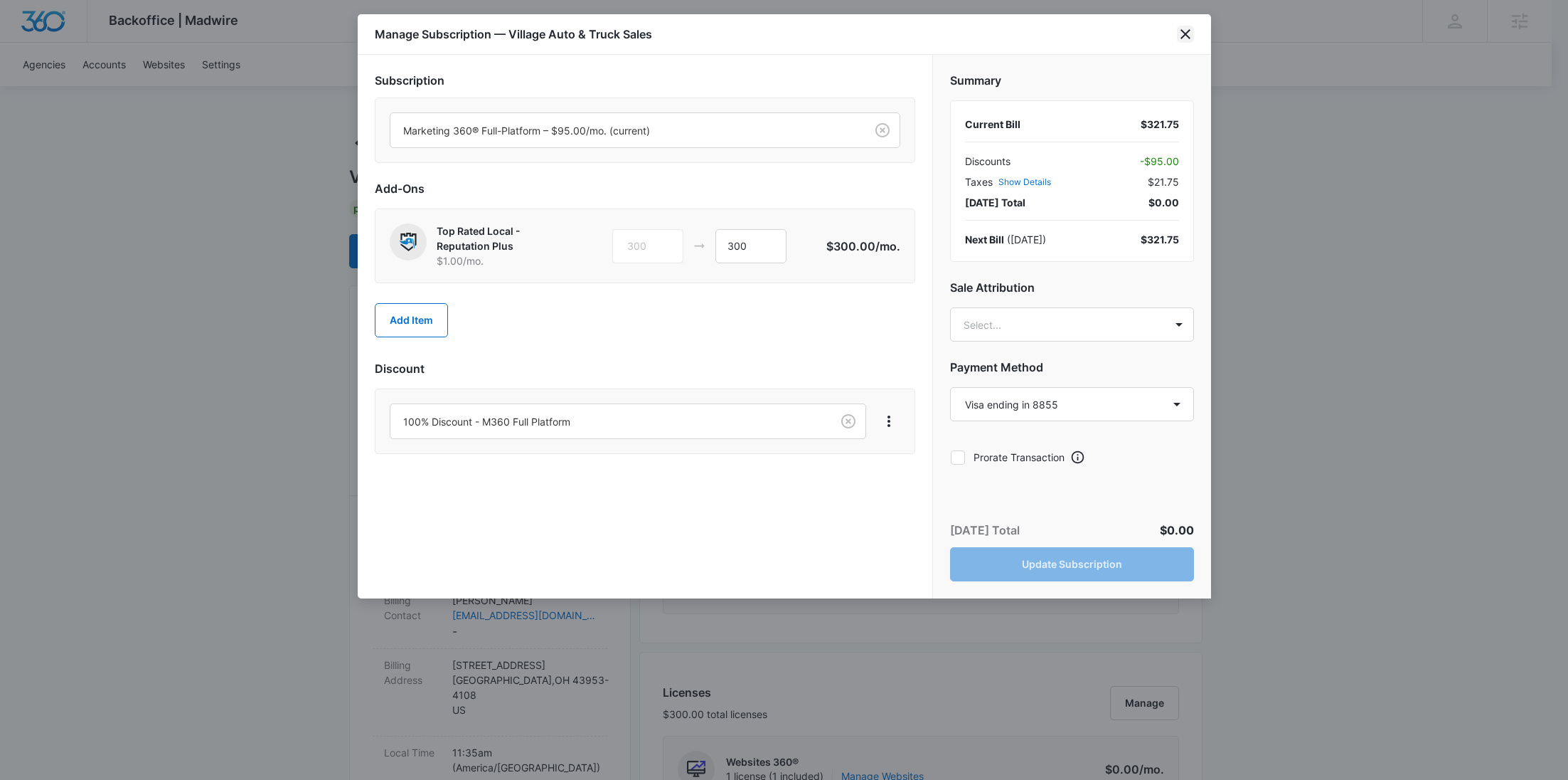
click at [1185, 40] on icon "close" at bounding box center [1185, 34] width 17 height 17
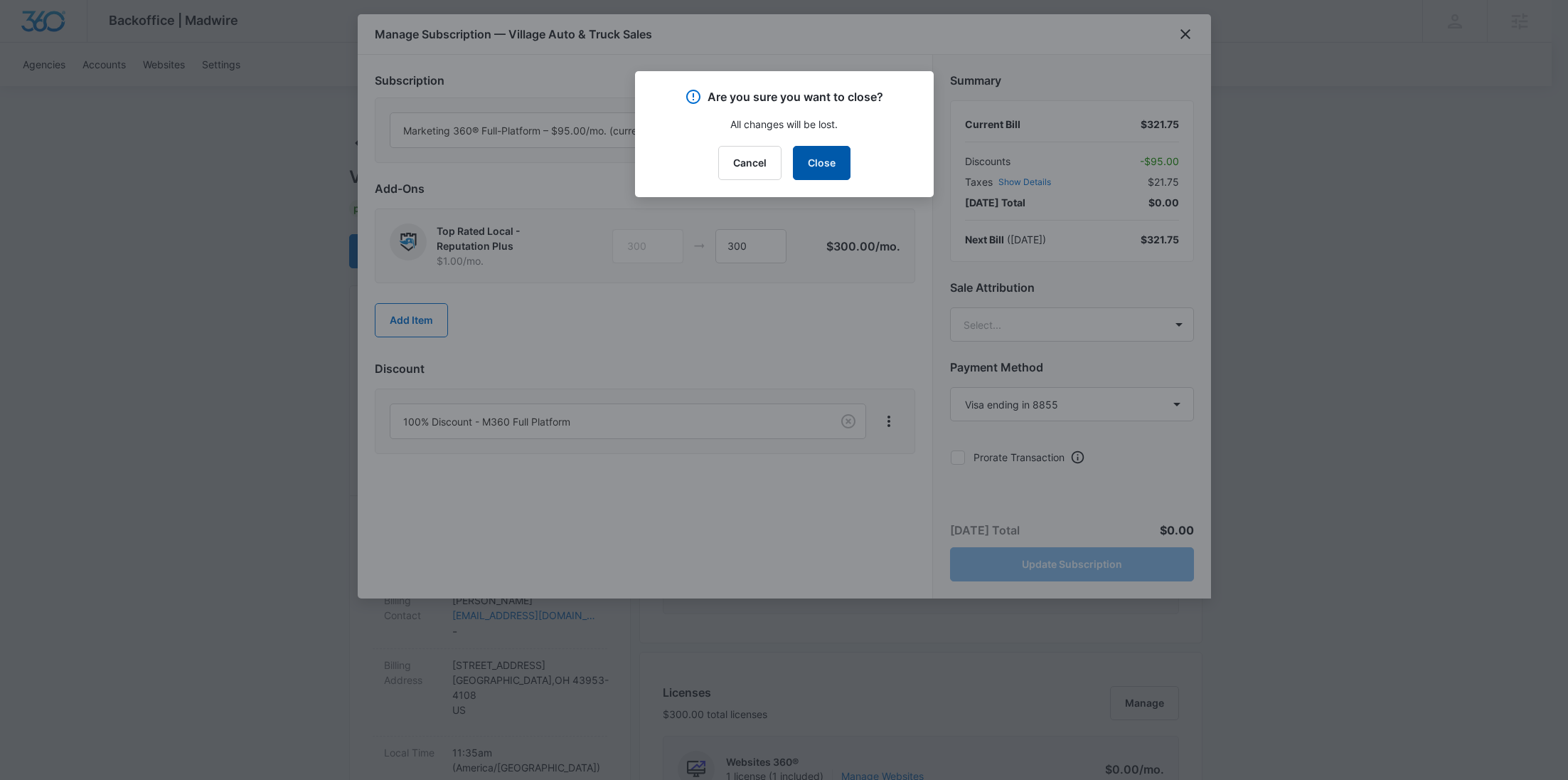
click at [829, 163] on button "Close" at bounding box center [821, 163] width 58 height 34
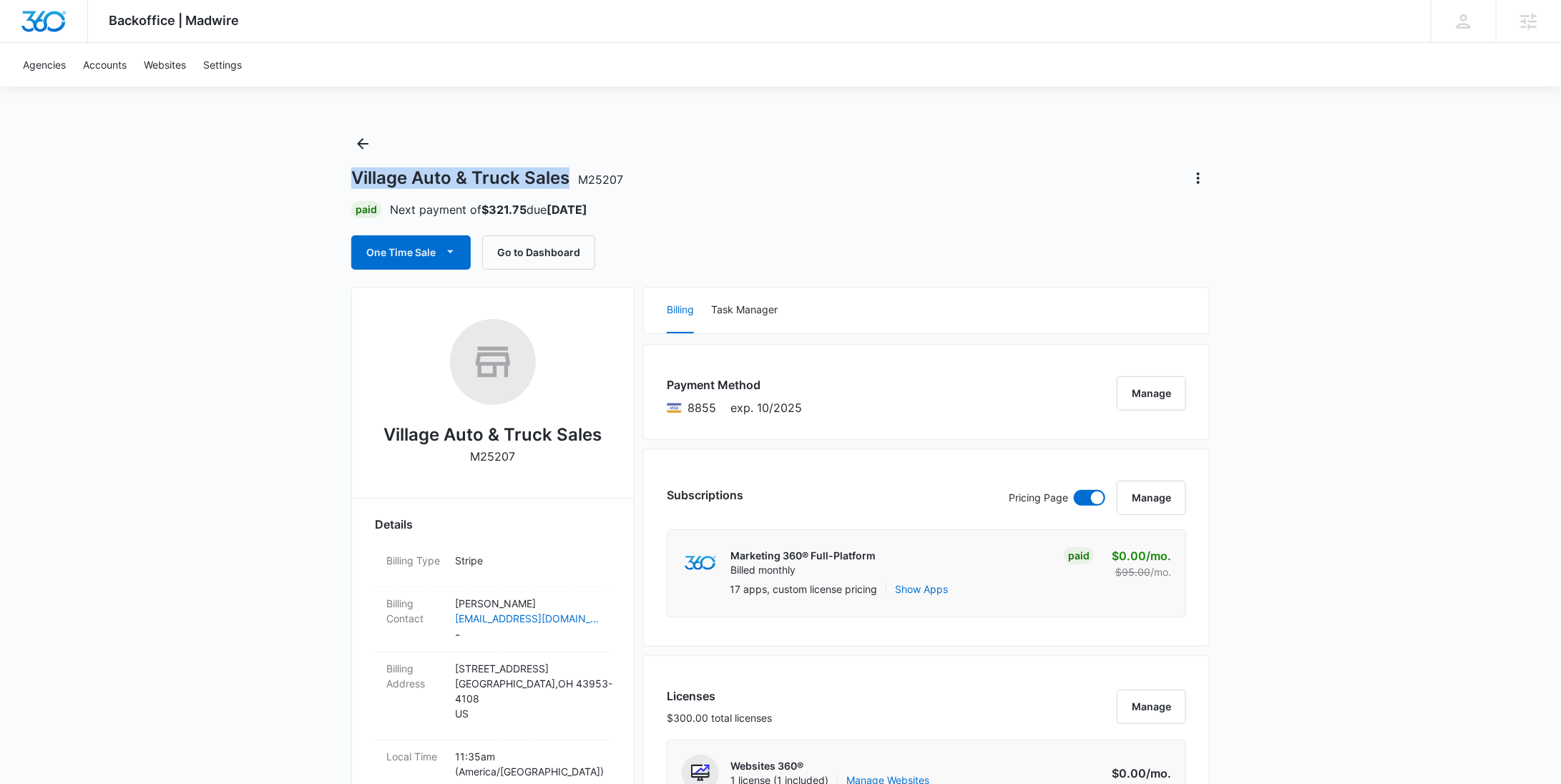
drag, startPoint x: 570, startPoint y: 181, endPoint x: 358, endPoint y: 181, distance: 212.0
click at [358, 181] on h1 "Village Auto & Truck Sales M25207" at bounding box center [487, 178] width 272 height 21
copy h1 "Village Auto & Truck Sales"
click at [364, 136] on icon "Back" at bounding box center [362, 144] width 17 height 17
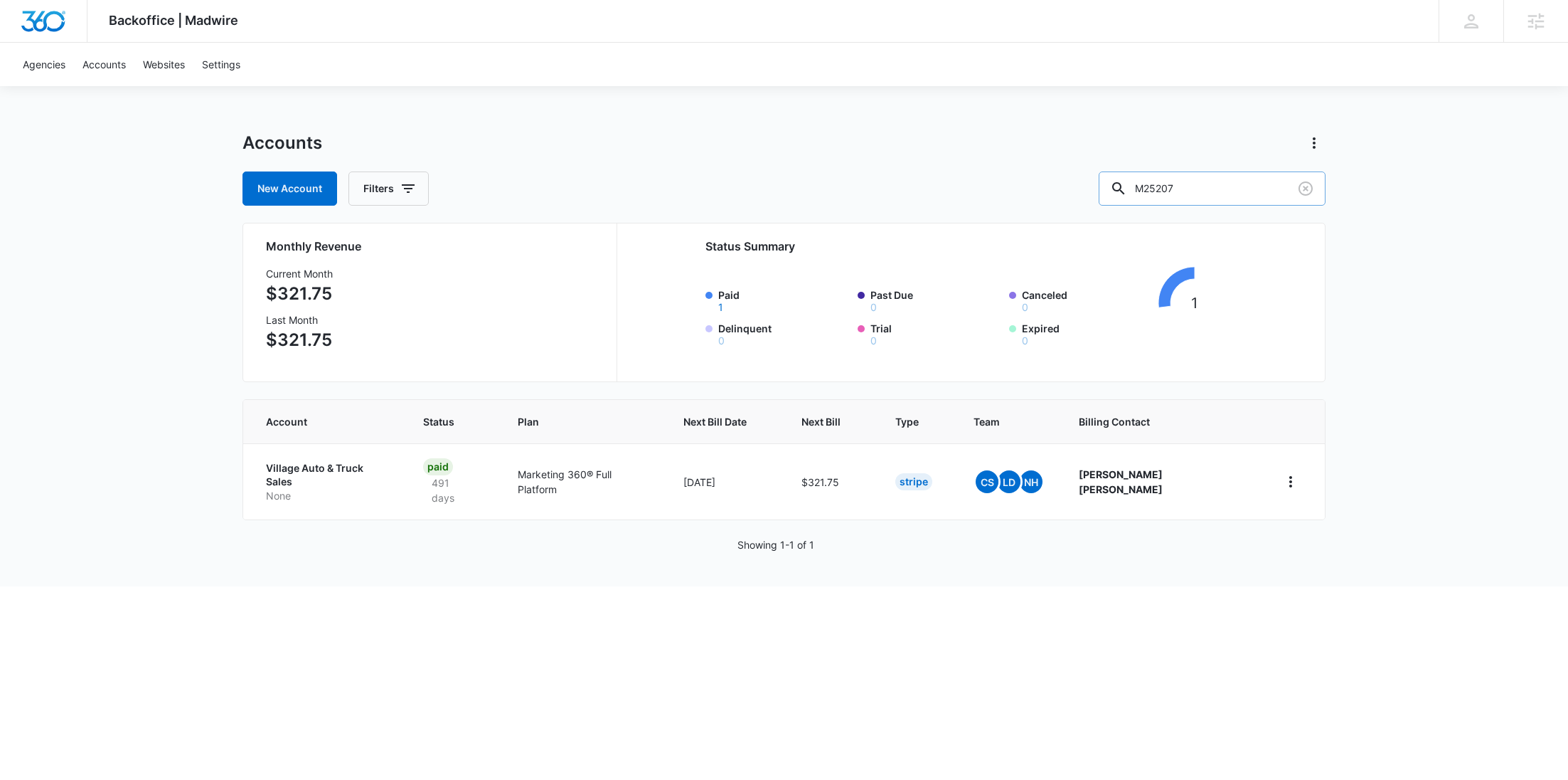
drag, startPoint x: 1164, startPoint y: 184, endPoint x: 1131, endPoint y: 176, distance: 34.0
click at [1164, 184] on div "M25207" at bounding box center [1212, 188] width 227 height 34
paste input "85"
type input "M25857"
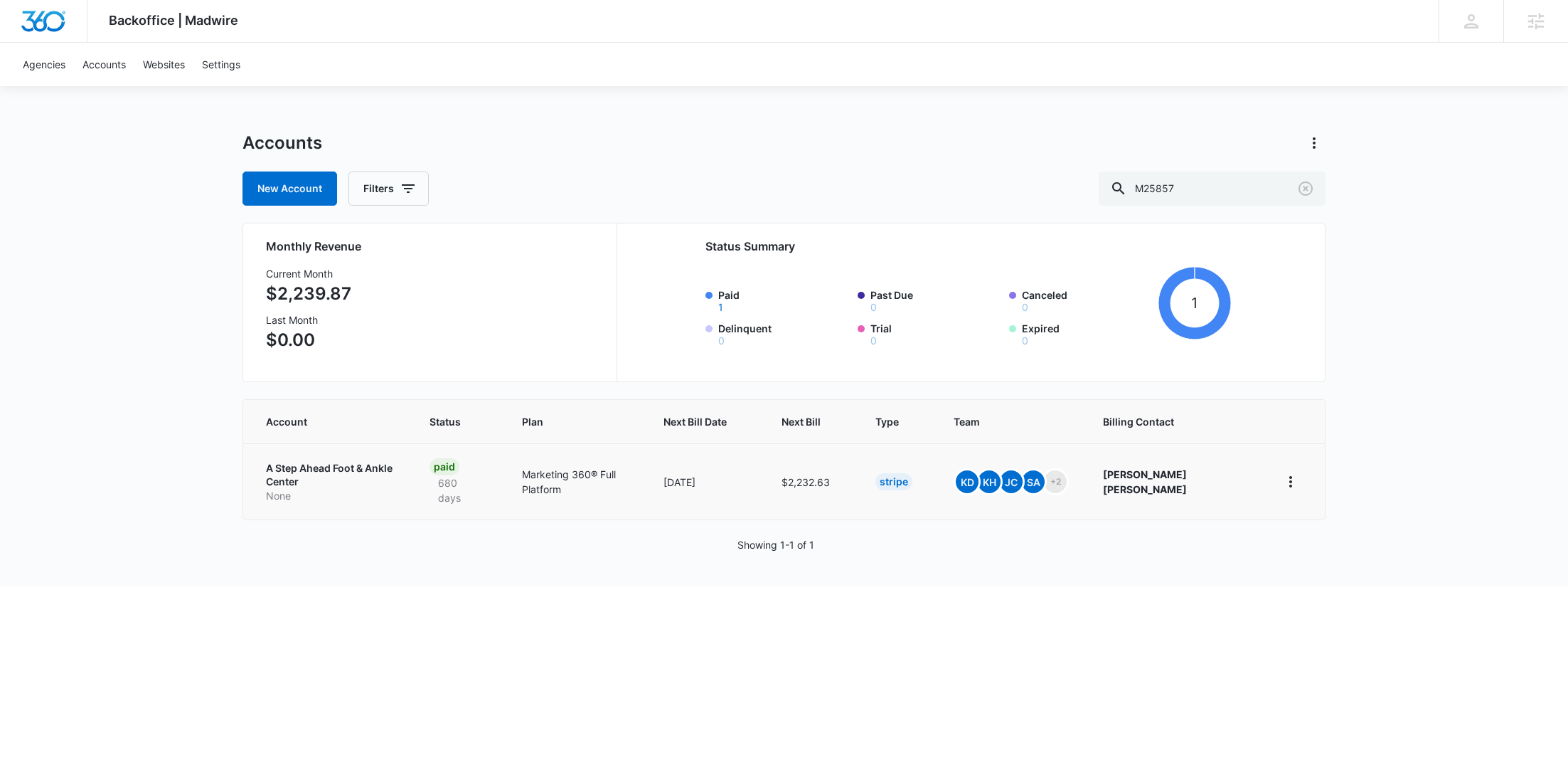
click at [283, 489] on p "None" at bounding box center [330, 496] width 129 height 15
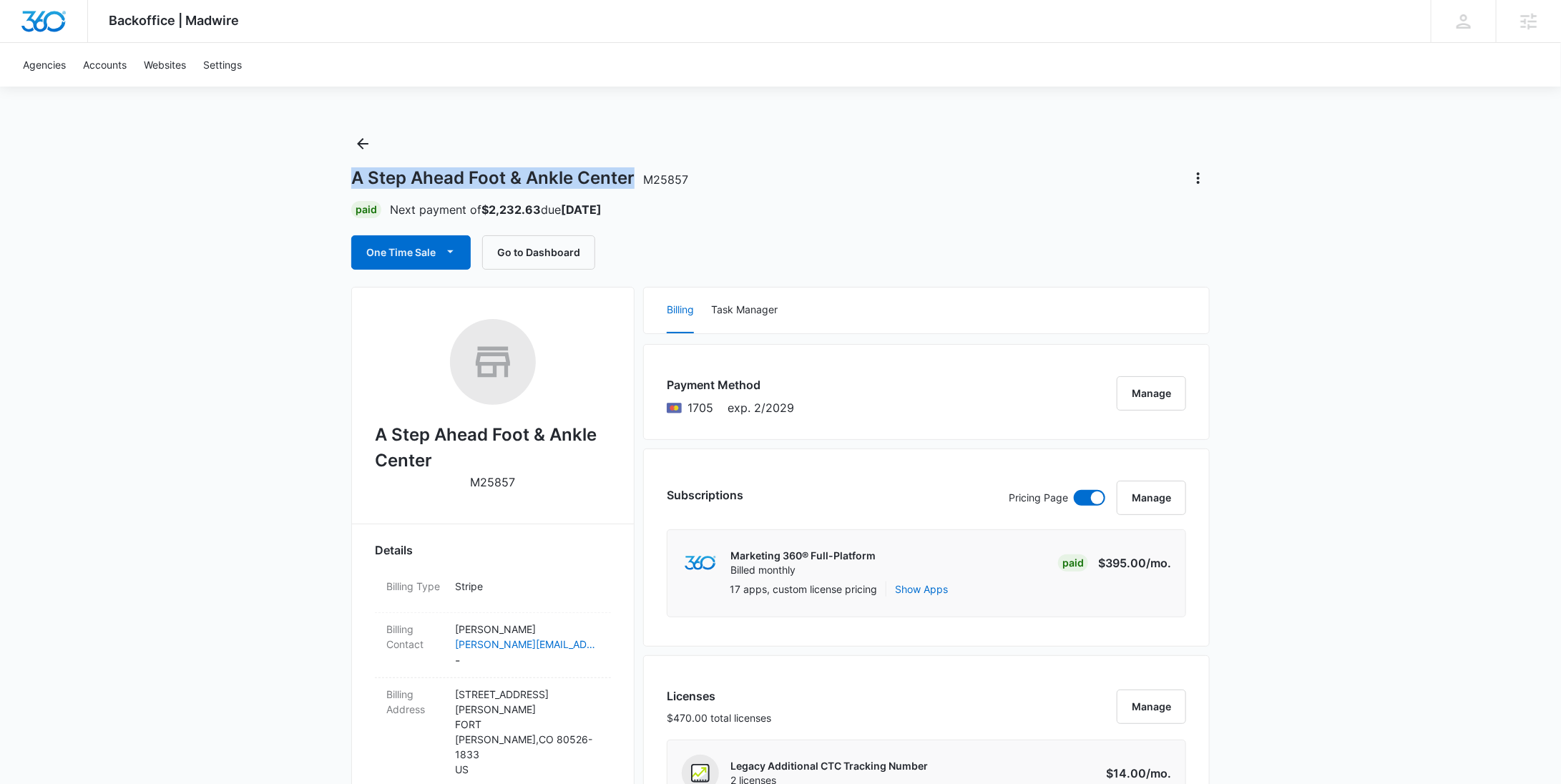
drag, startPoint x: 632, startPoint y: 178, endPoint x: 319, endPoint y: 187, distance: 313.1
copy h1 "A Step Ahead Foot & Ankle Center"
click at [363, 142] on icon "Back" at bounding box center [362, 144] width 17 height 17
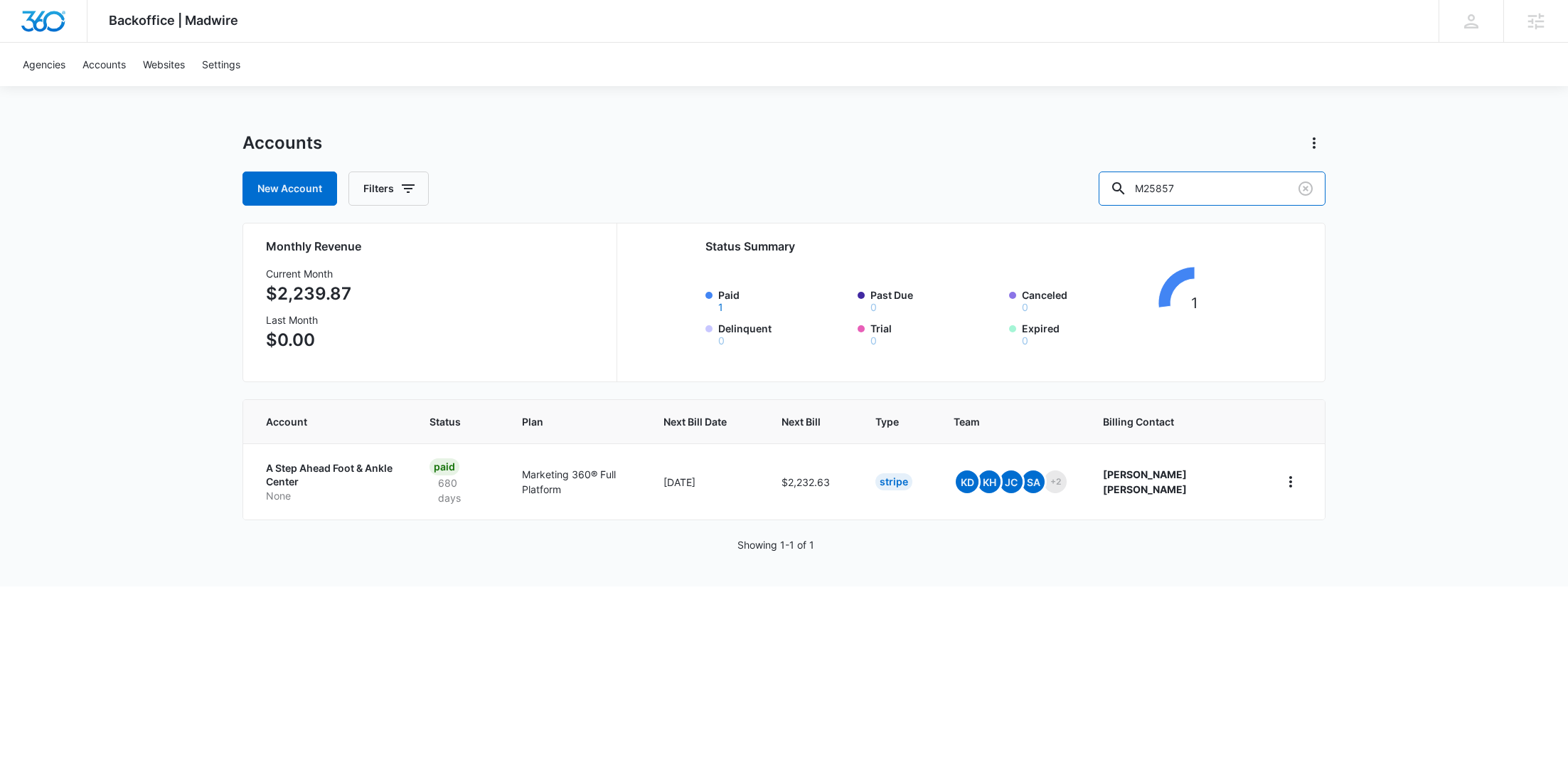
drag, startPoint x: 1251, startPoint y: 185, endPoint x: 1125, endPoint y: 180, distance: 126.1
click at [1128, 186] on div "New Account Filters M25857" at bounding box center [784, 188] width 1083 height 34
paste input "3936"
type input "M3936"
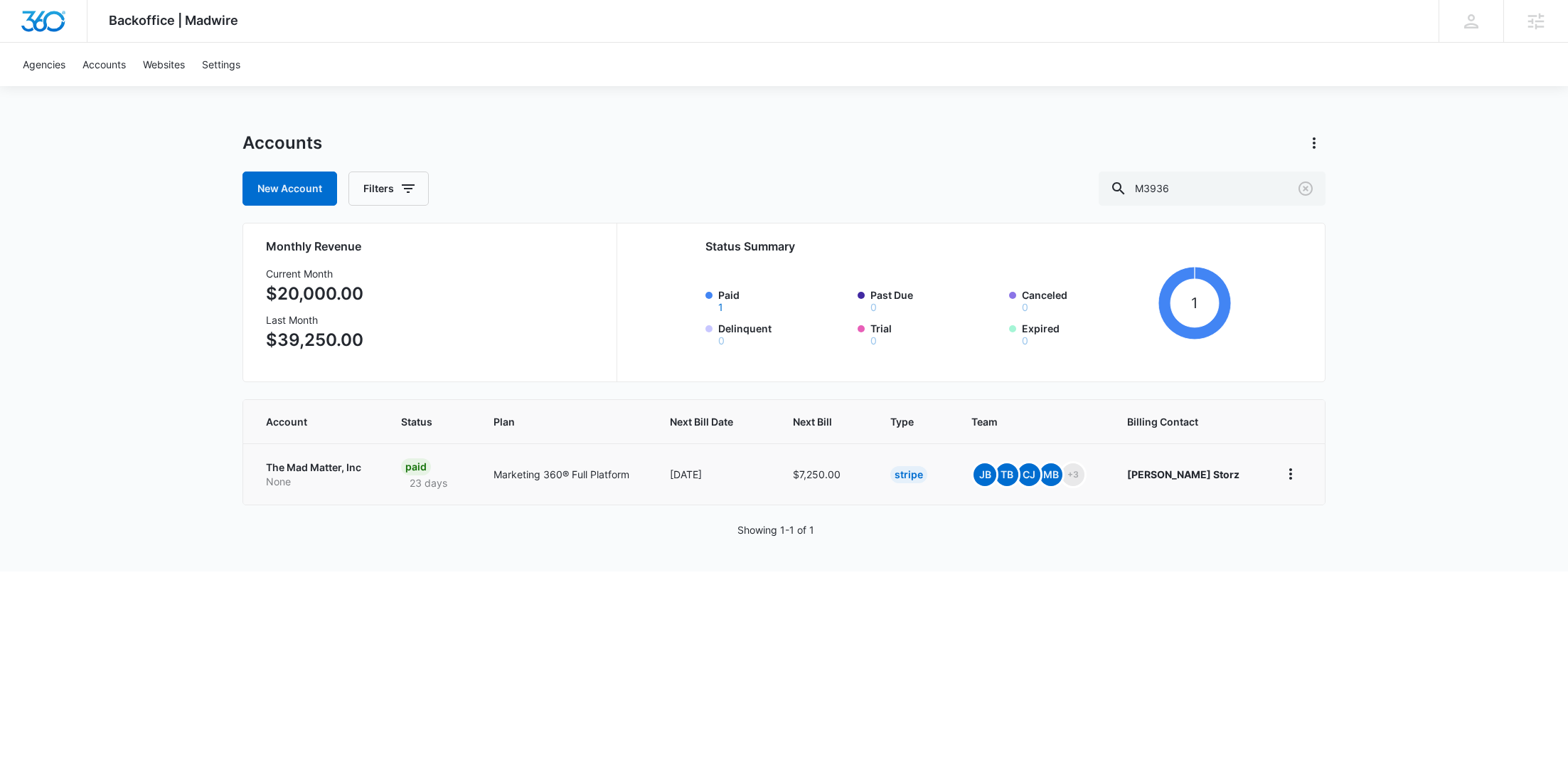
click at [339, 472] on p "The Mad Matter, Inc" at bounding box center [317, 468] width 101 height 15
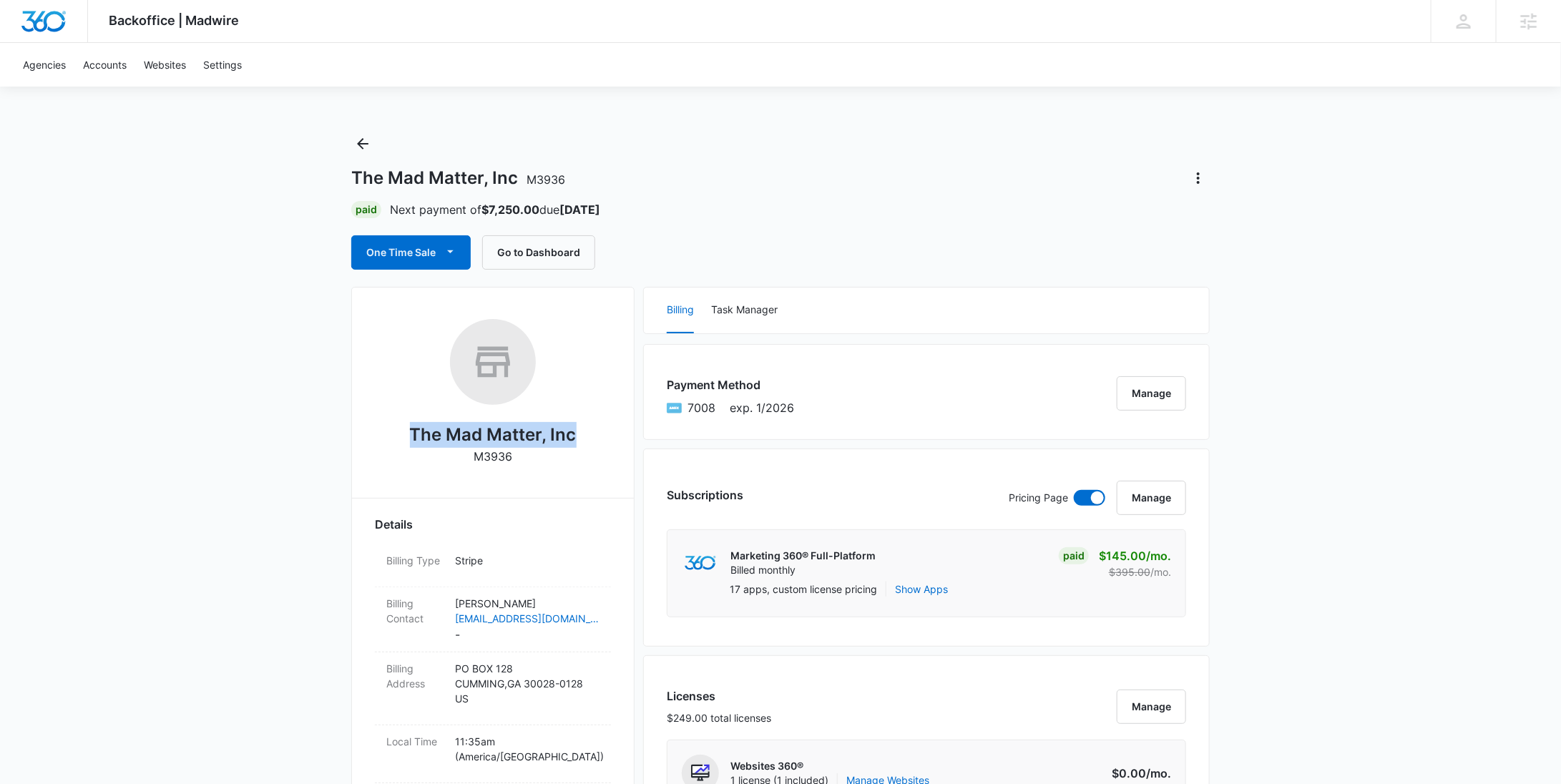
drag, startPoint x: 578, startPoint y: 430, endPoint x: 413, endPoint y: 437, distance: 165.1
click at [413, 437] on div "The Mad Matter, Inc M3936" at bounding box center [493, 397] width 236 height 156
copy h2 "The Mad Matter, Inc"
click at [363, 149] on icon "Back" at bounding box center [362, 144] width 17 height 17
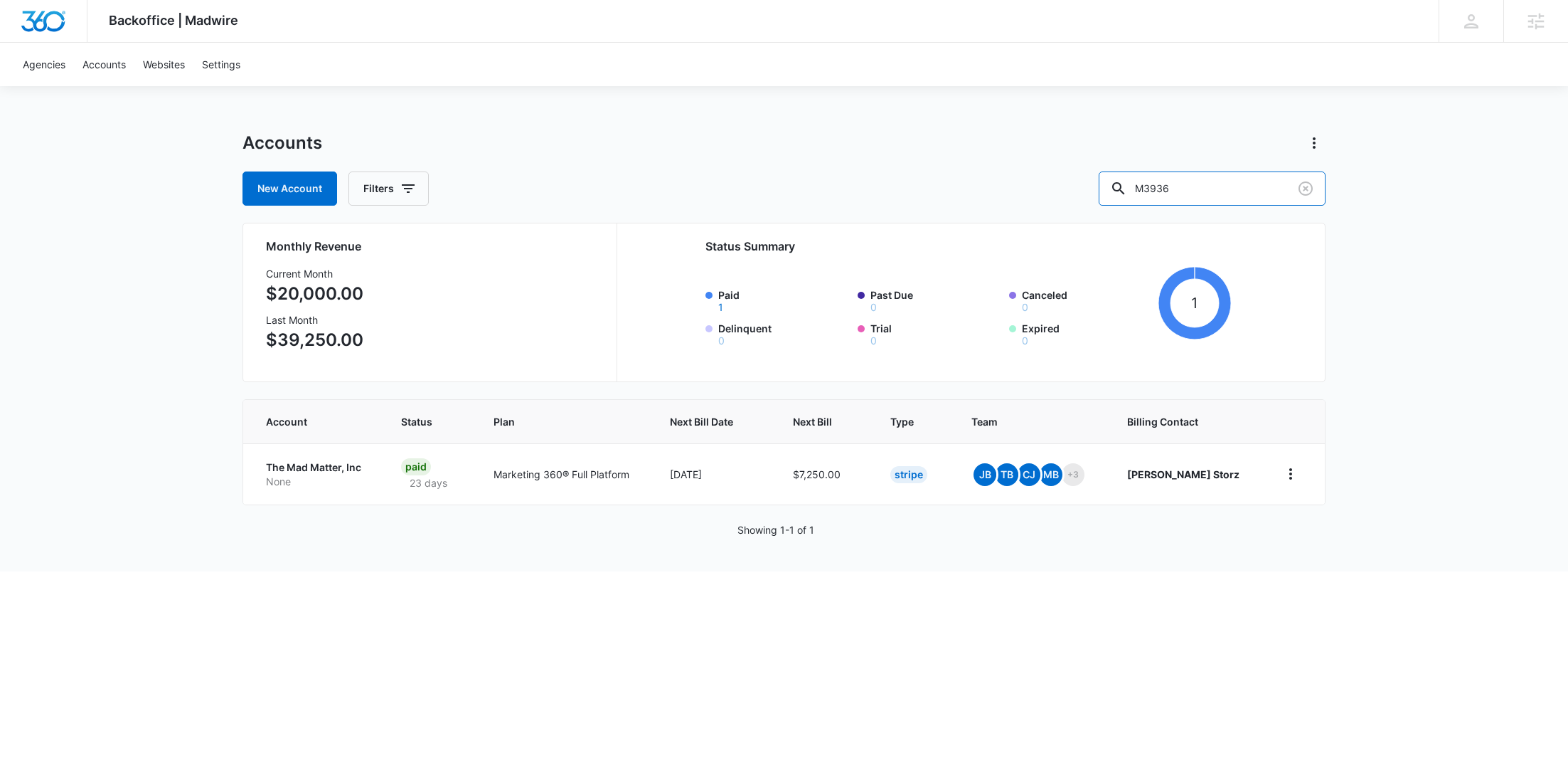
drag, startPoint x: 1173, startPoint y: 195, endPoint x: 1030, endPoint y: 191, distance: 143.1
click at [1031, 191] on div "New Account Filters M3936" at bounding box center [784, 188] width 1083 height 34
paste input "25722"
type input "M25722"
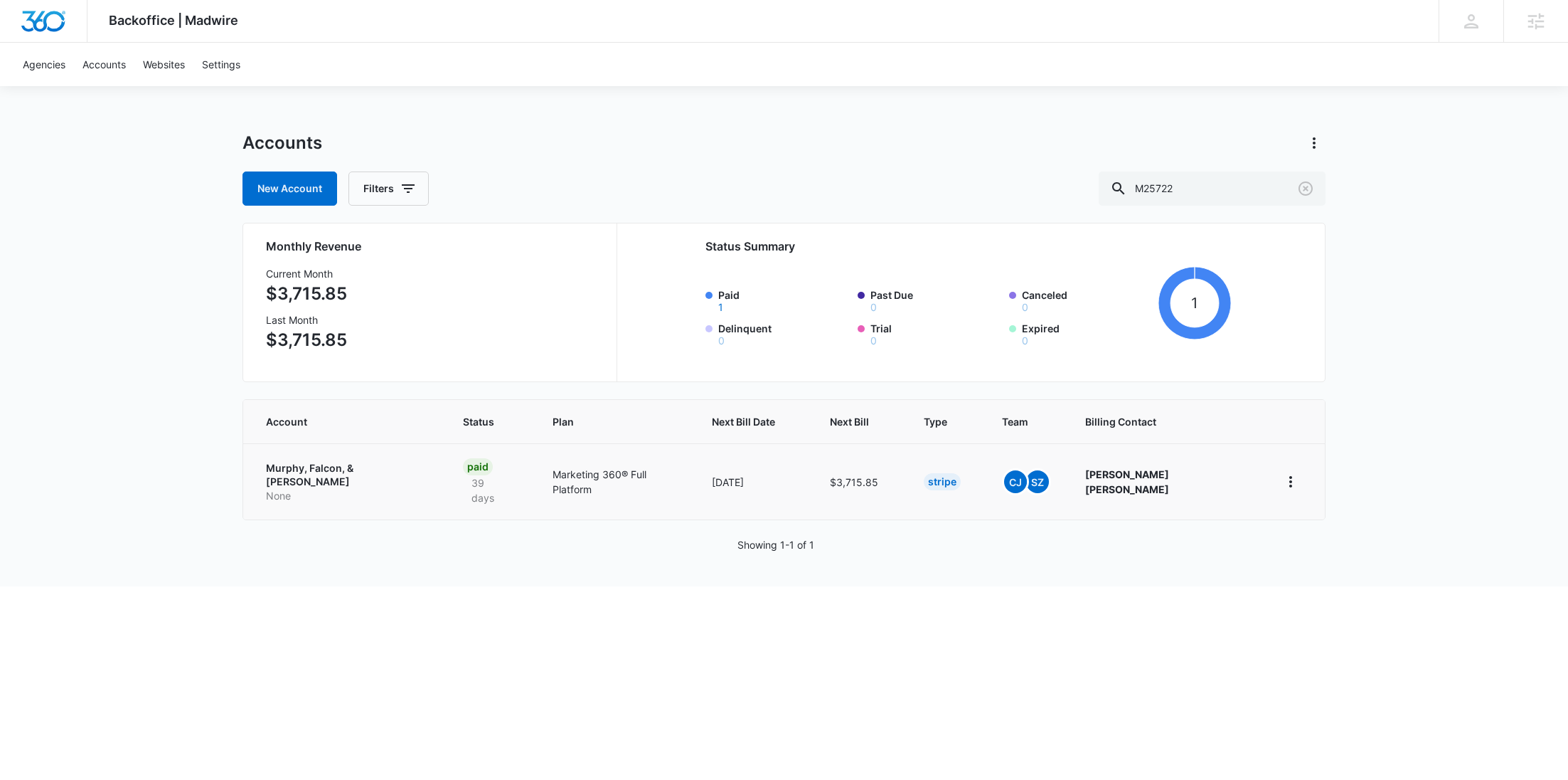
click at [322, 493] on td "Murphy, Falcon, & Murphy None" at bounding box center [344, 482] width 203 height 76
click at [325, 489] on p "None" at bounding box center [348, 496] width 163 height 15
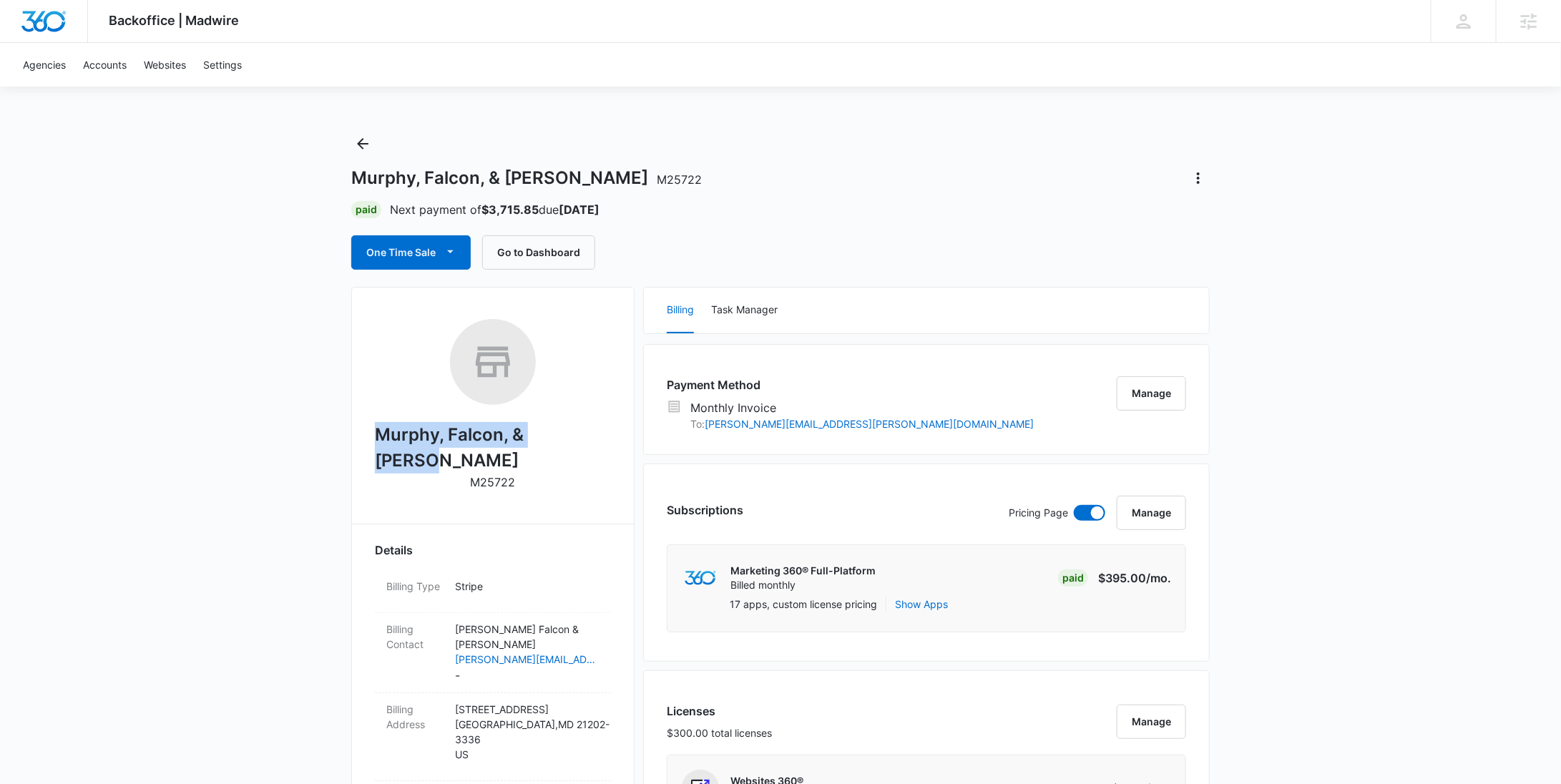
drag, startPoint x: 601, startPoint y: 445, endPoint x: 381, endPoint y: 441, distance: 220.0
click at [381, 441] on div "Murphy, Falcon, & Murphy M25722" at bounding box center [493, 410] width 236 height 181
copy h2 "Murphy, Falcon, & Murphy"
click at [358, 147] on icon "Back" at bounding box center [362, 144] width 17 height 17
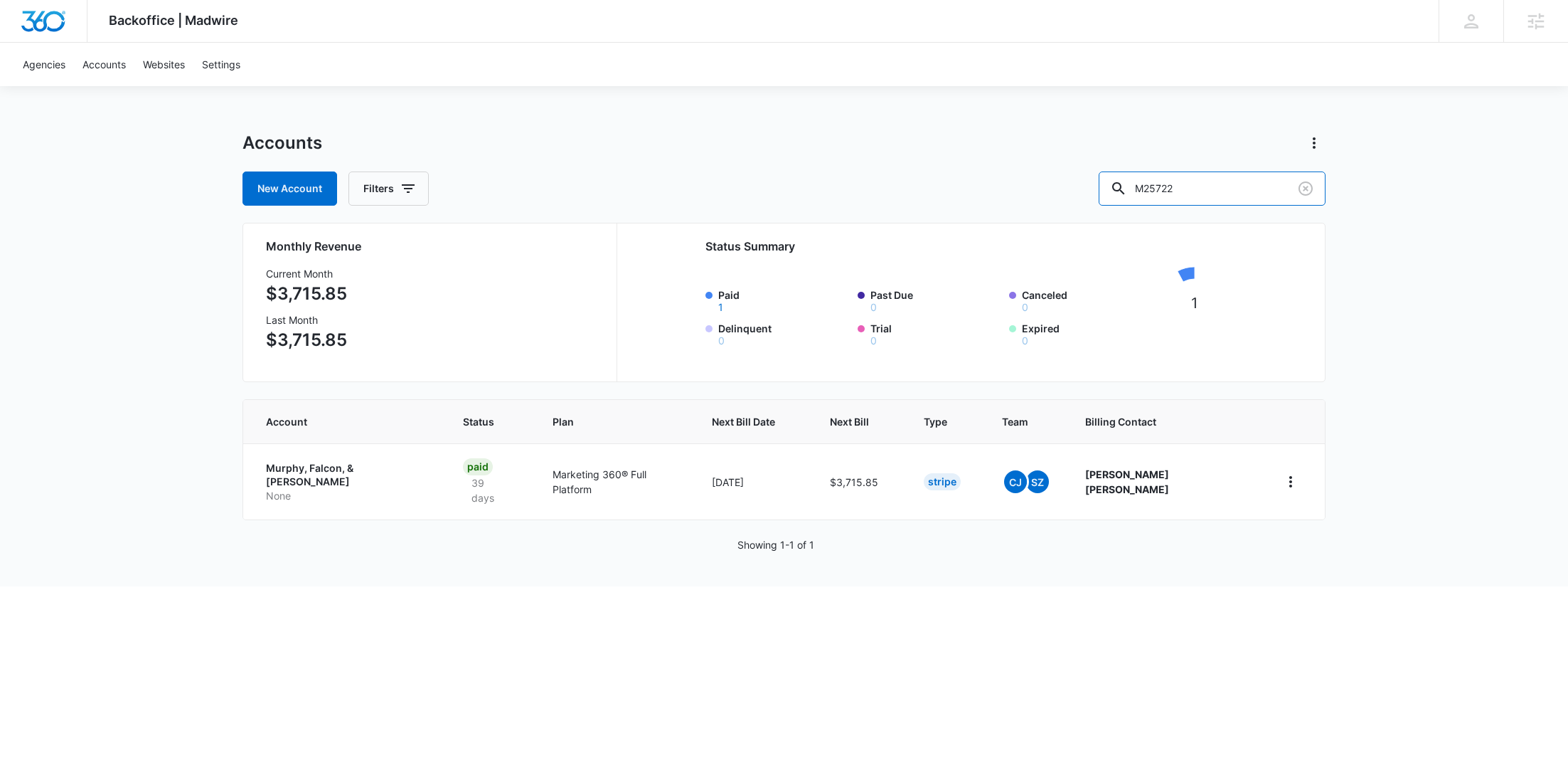
drag, startPoint x: 1238, startPoint y: 198, endPoint x: 1069, endPoint y: 196, distance: 169.0
click at [1069, 197] on div "New Account Filters M25722" at bounding box center [784, 188] width 1083 height 34
paste input "5801"
type input "M5801"
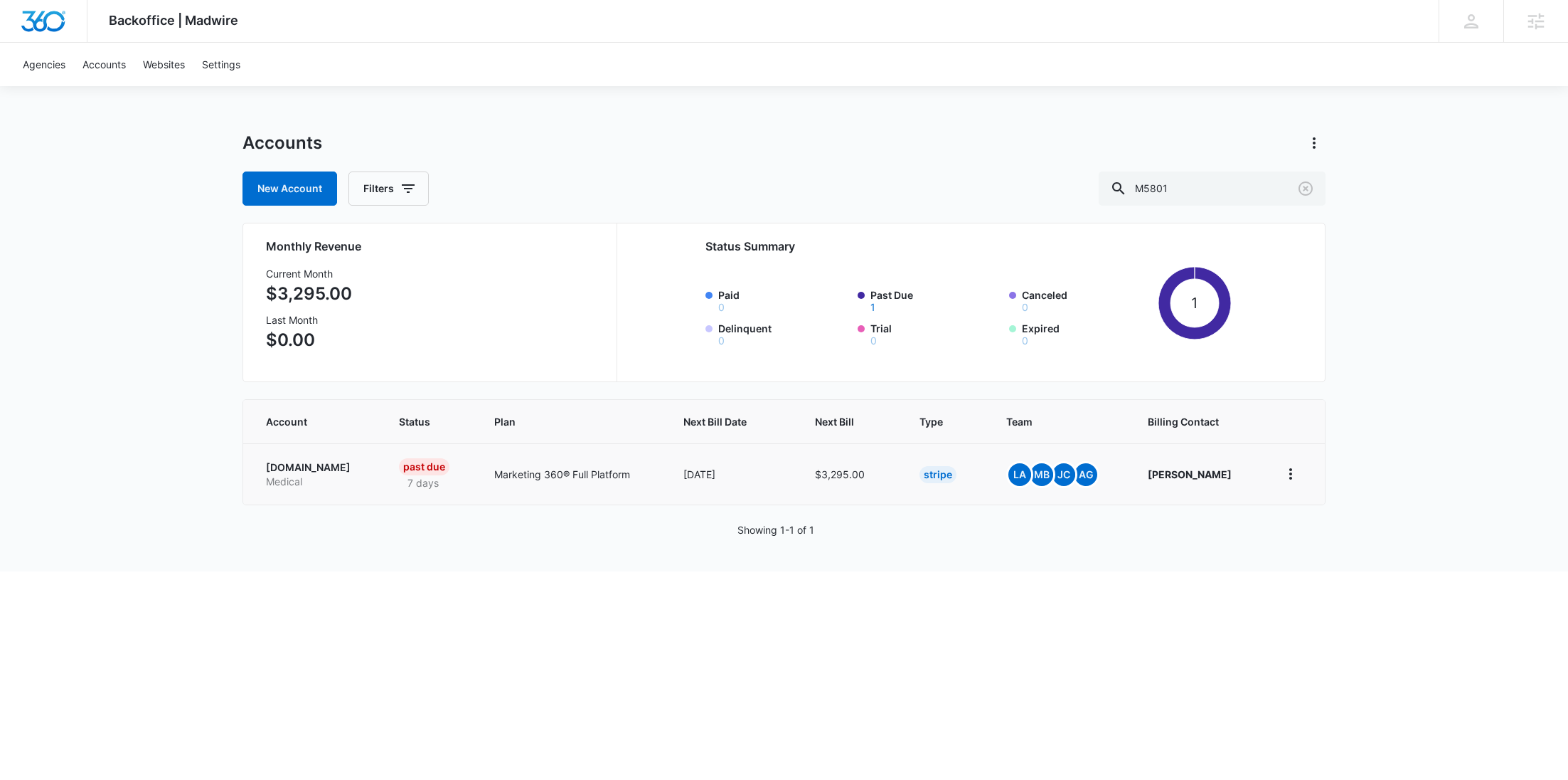
click at [365, 486] on p "Medical" at bounding box center [316, 482] width 99 height 15
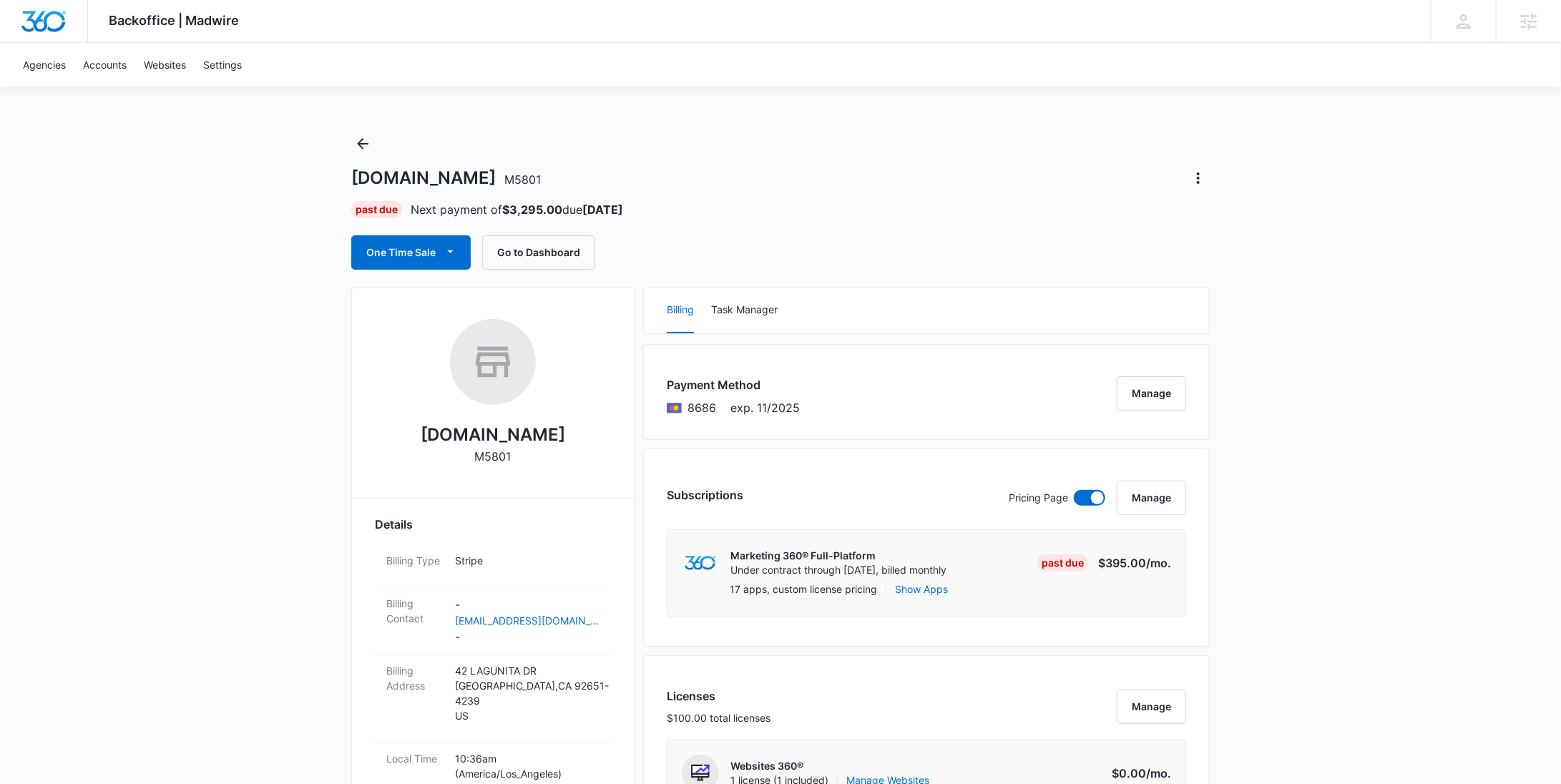
drag, startPoint x: 619, startPoint y: 438, endPoint x: 366, endPoint y: 440, distance: 253.0
copy h2 "WaitingAdoptiveFamilies.com"
click at [364, 141] on icon "Back" at bounding box center [362, 144] width 17 height 17
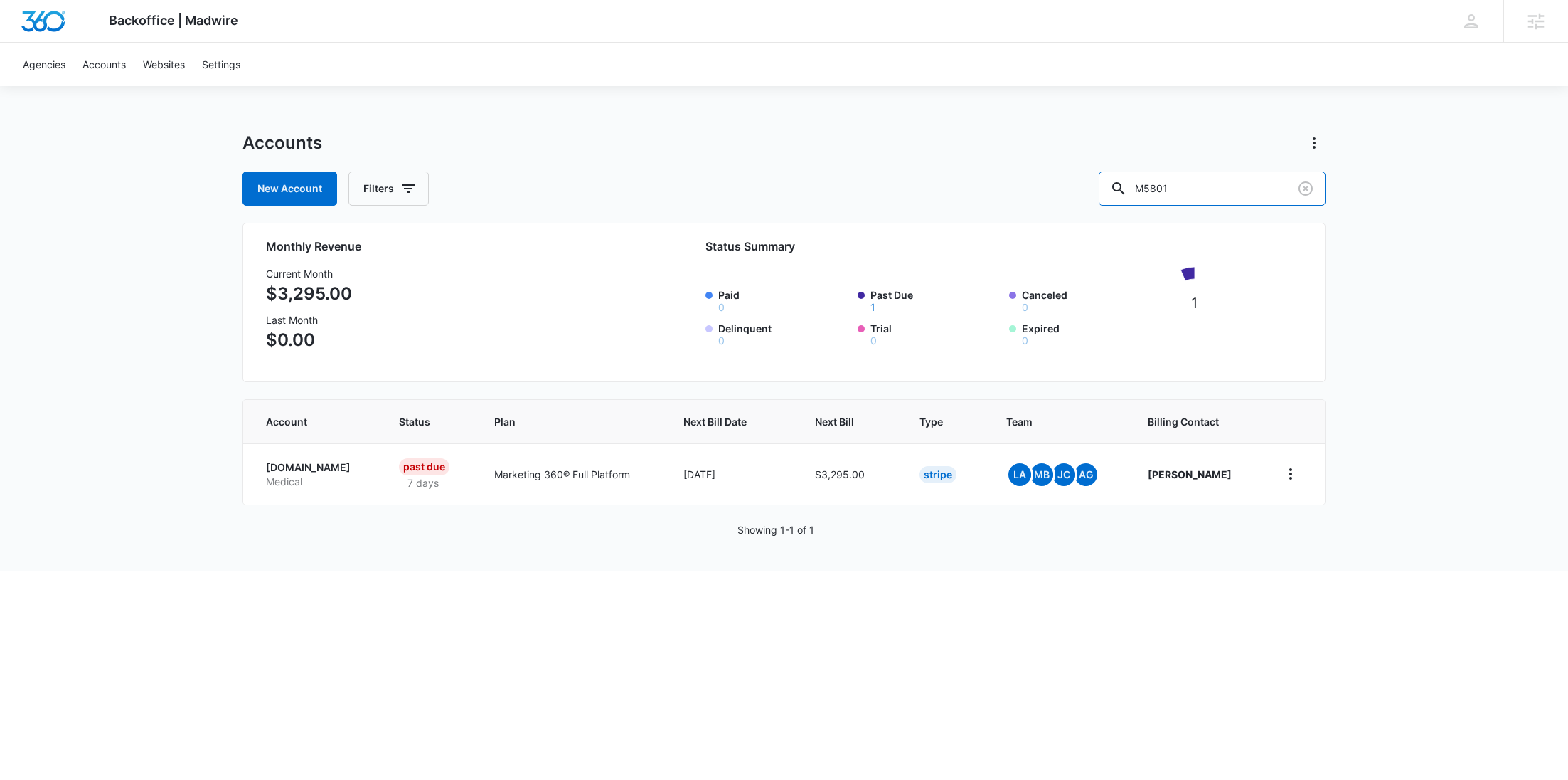
drag, startPoint x: 1219, startPoint y: 198, endPoint x: 1095, endPoint y: 198, distance: 124.0
click at [1115, 198] on div "New Account Filters M5801" at bounding box center [784, 188] width 1083 height 34
paste input "35832"
type input "M35832"
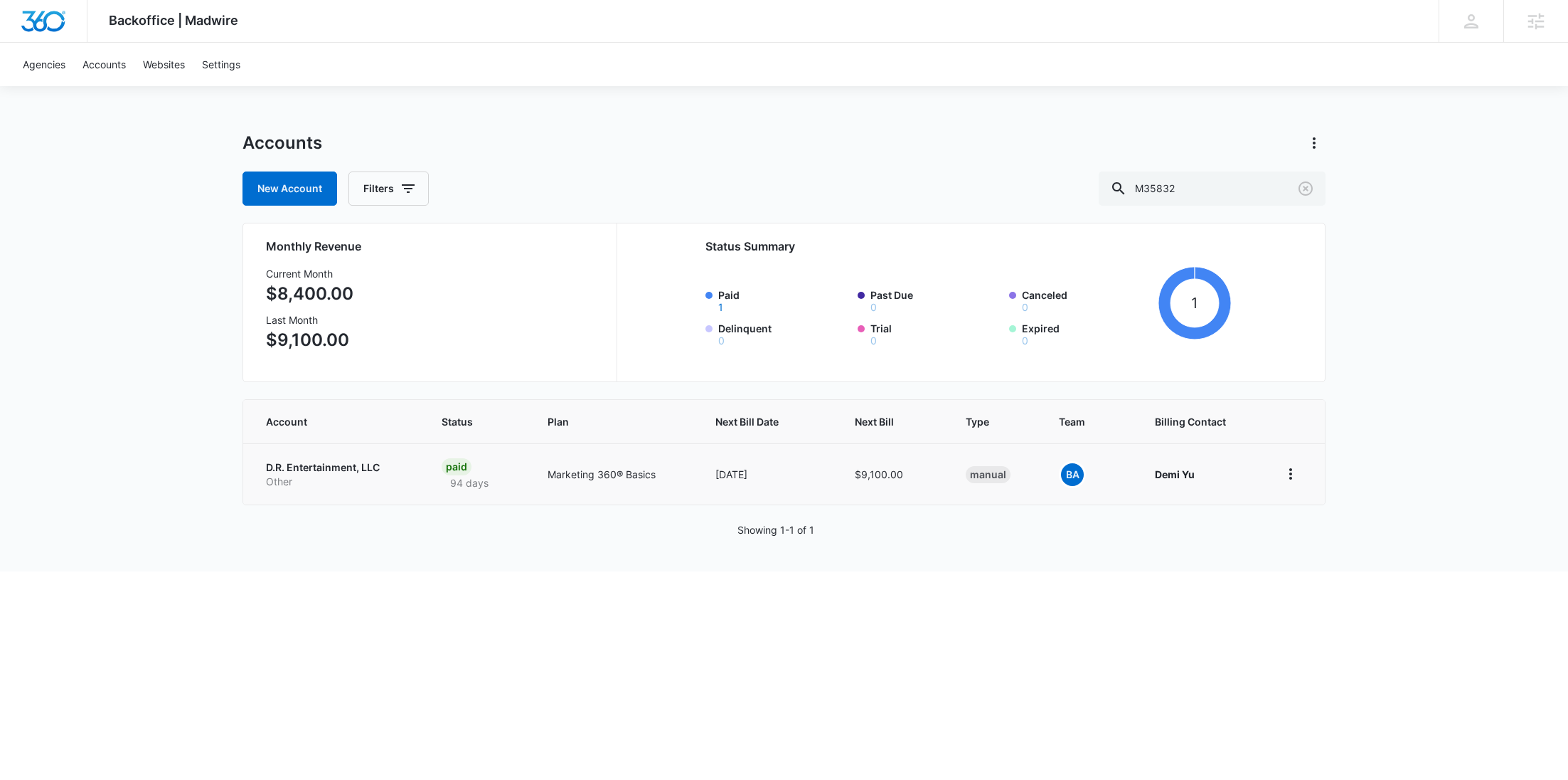
click at [346, 469] on p "D.R. Entertainment, LLC" at bounding box center [337, 468] width 141 height 15
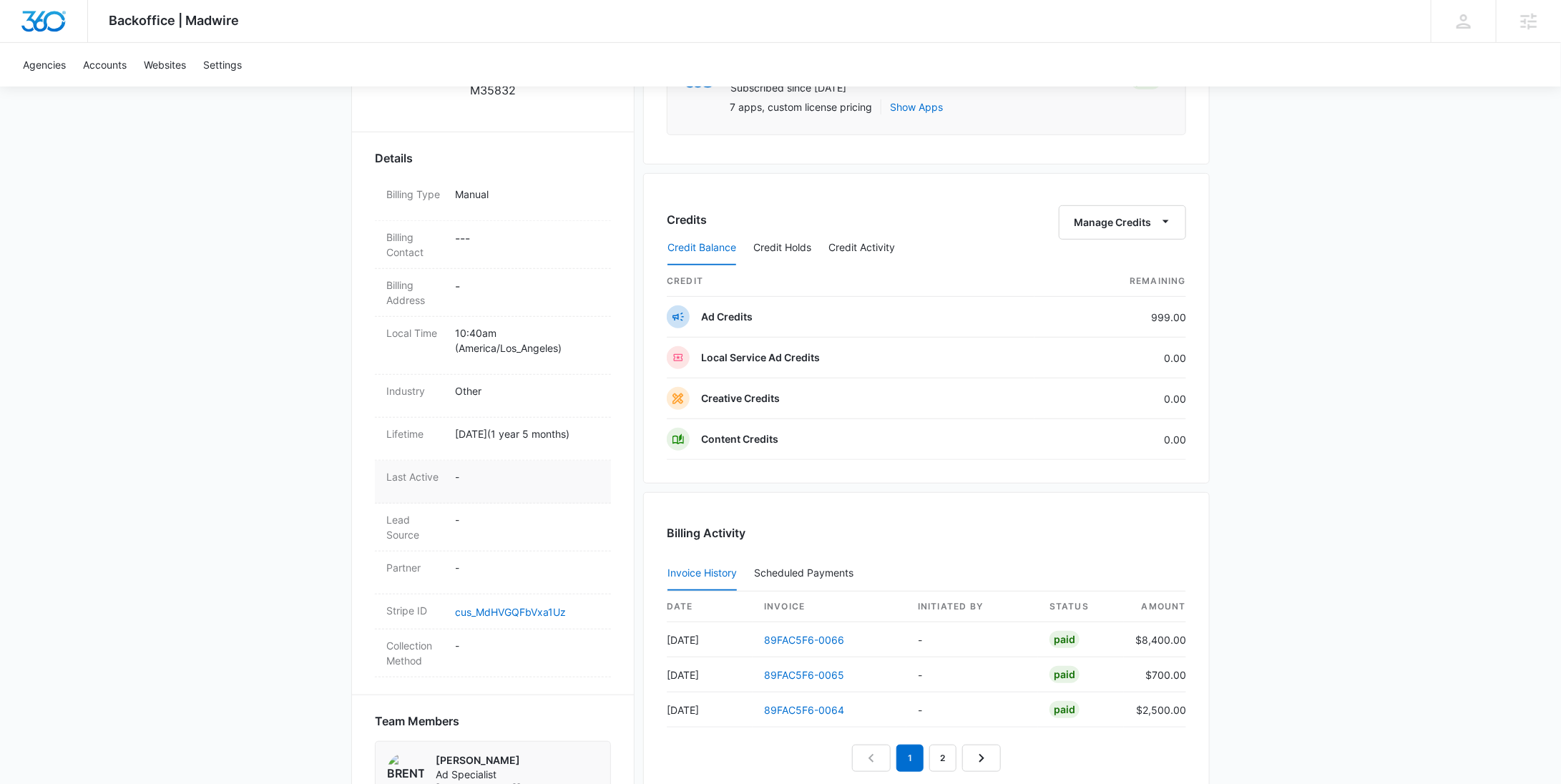
scroll to position [466, 0]
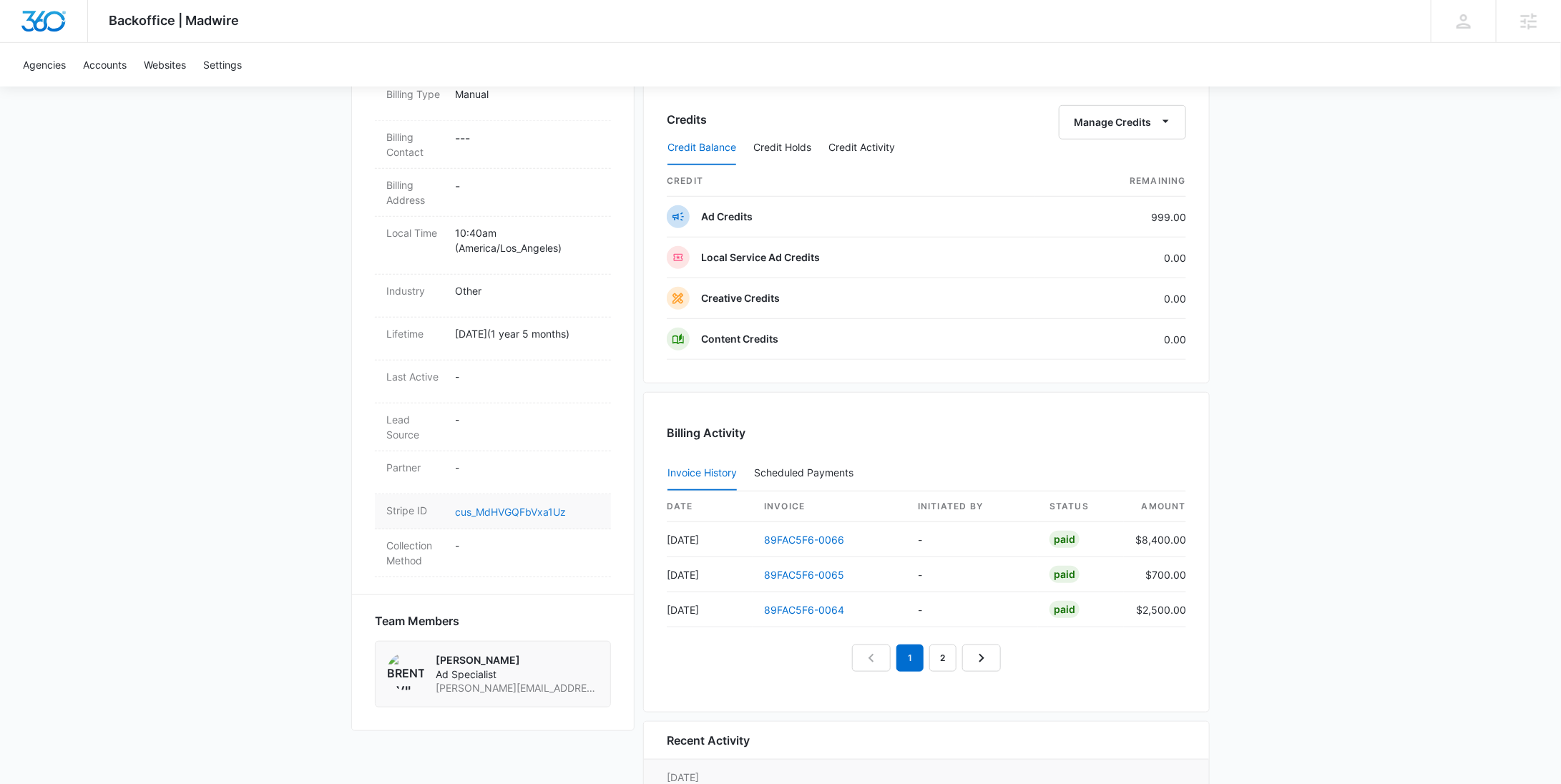
click at [506, 508] on link "cus_MdHVGQFbVxa1Uz" at bounding box center [511, 511] width 111 height 12
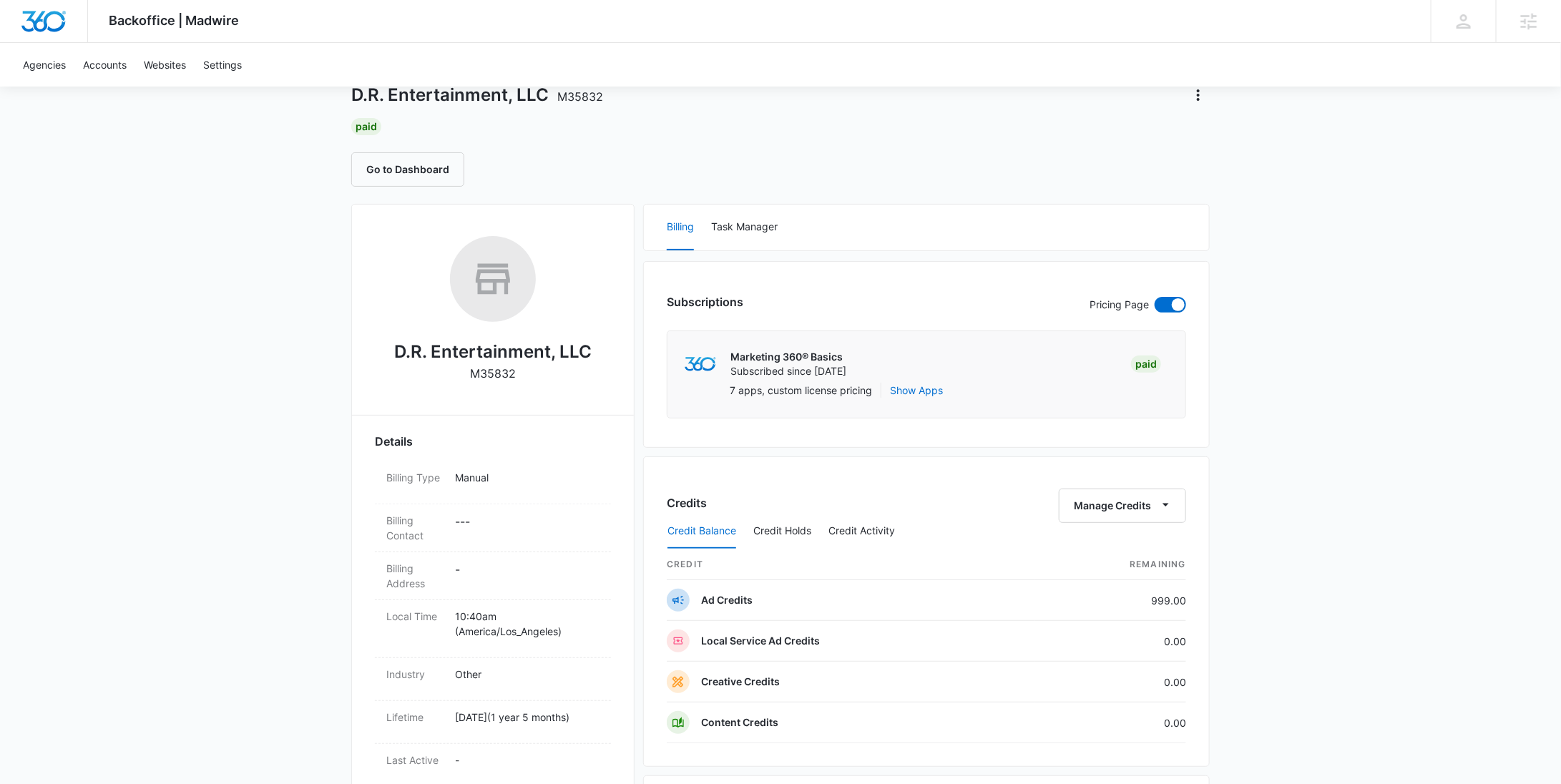
scroll to position [0, 0]
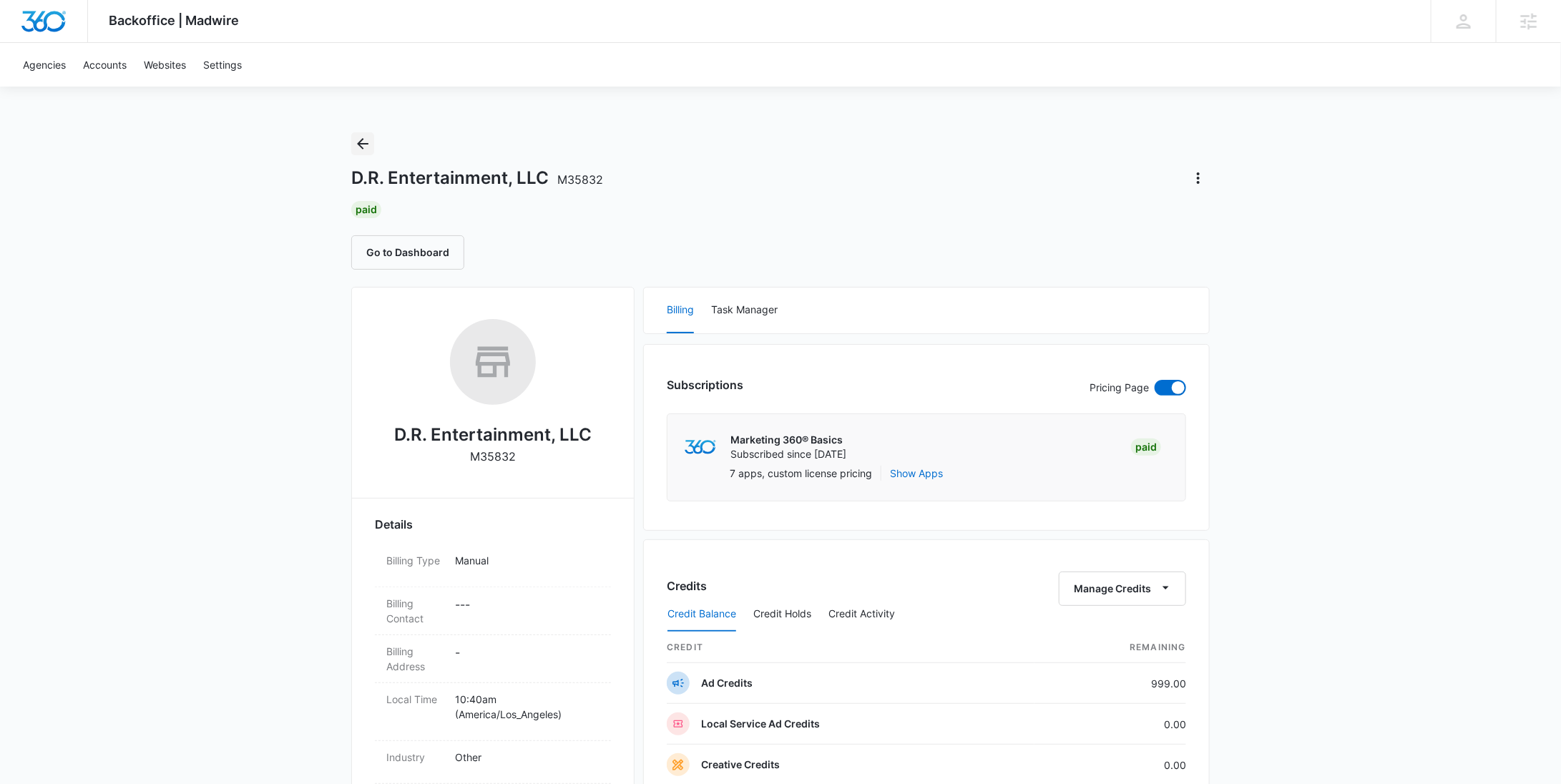
click at [355, 143] on icon "Back" at bounding box center [362, 144] width 17 height 17
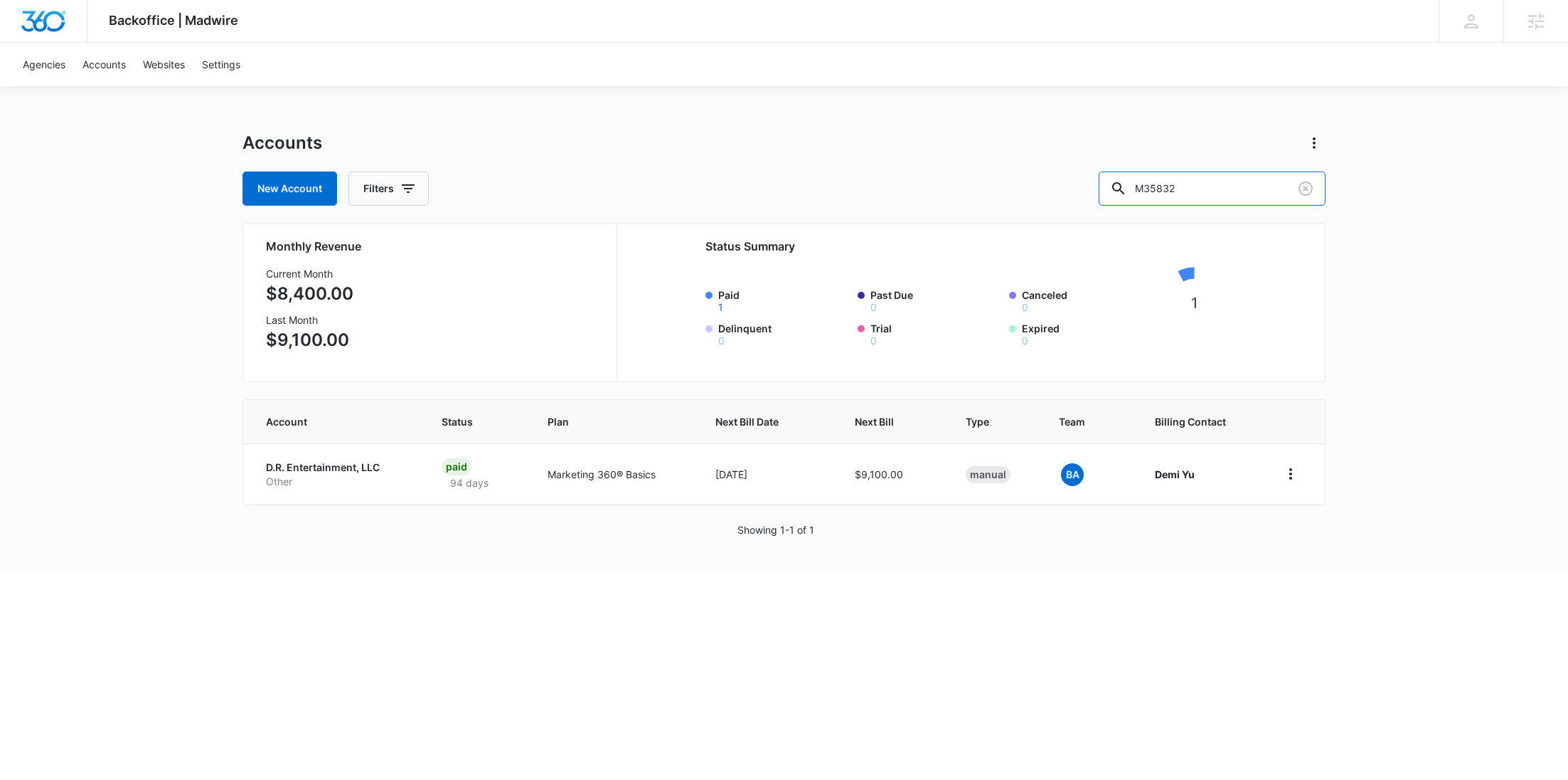
drag, startPoint x: 1263, startPoint y: 188, endPoint x: 1101, endPoint y: 201, distance: 162.5
click at [1102, 201] on div "New Account Filters M35832" at bounding box center [784, 188] width 1083 height 34
paste input "48189"
type input "M48189"
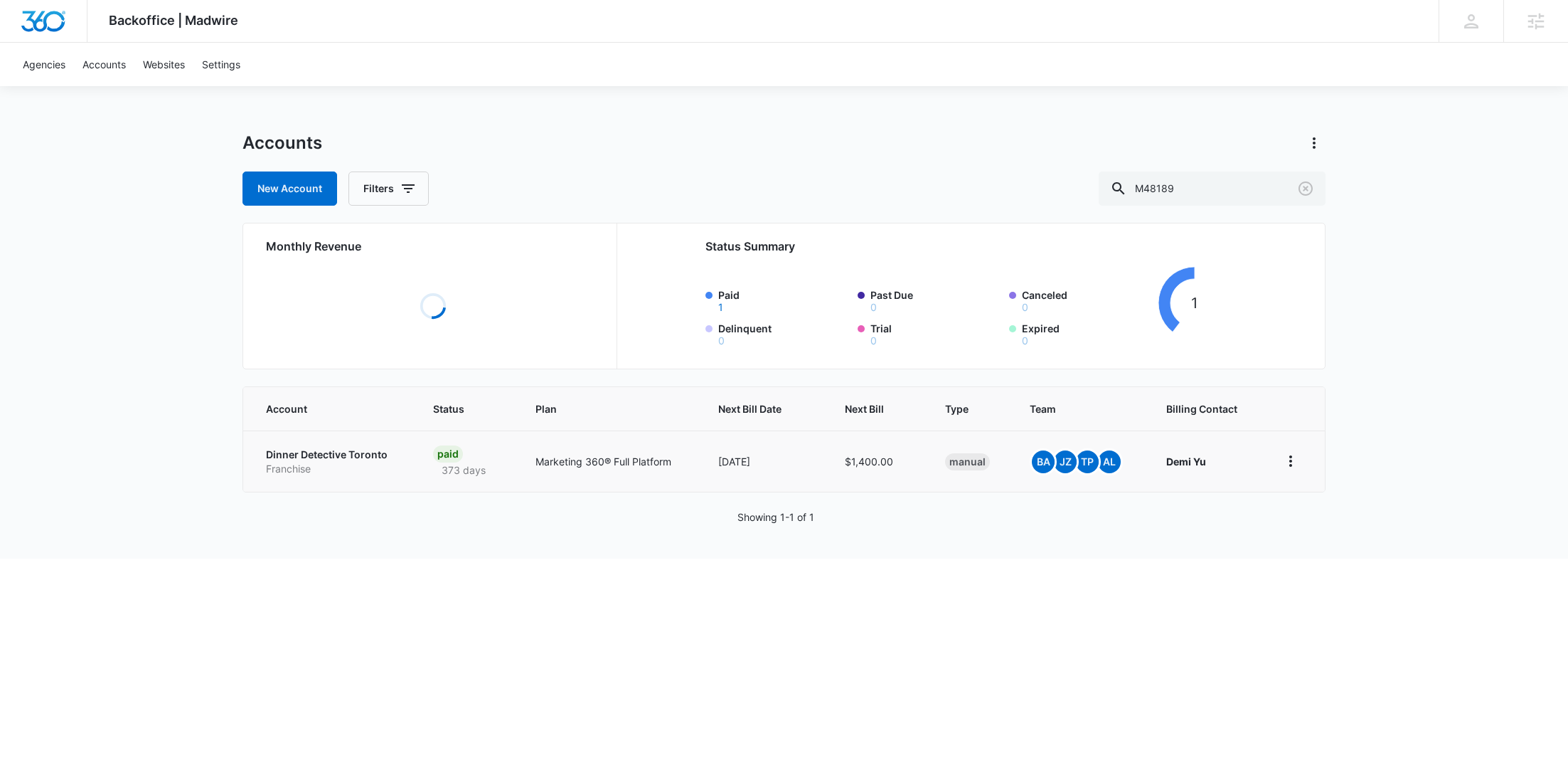
click at [312, 459] on p "Dinner Detective Toronto" at bounding box center [333, 455] width 133 height 15
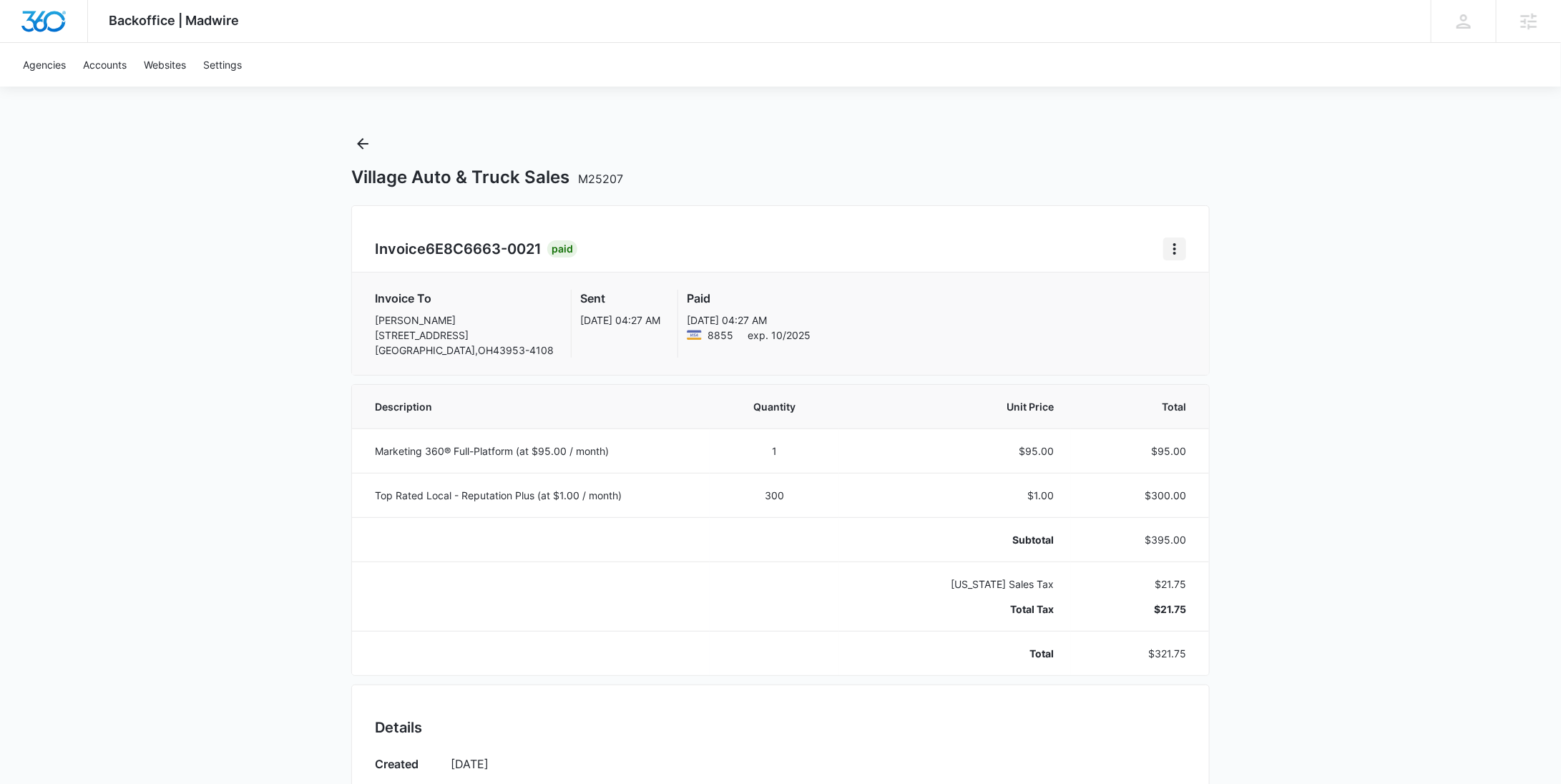
click at [1166, 253] on icon "Home" at bounding box center [1174, 248] width 17 height 17
click at [1194, 289] on link "Download Invoice" at bounding box center [1224, 288] width 83 height 12
